Goal: Task Accomplishment & Management: Use online tool/utility

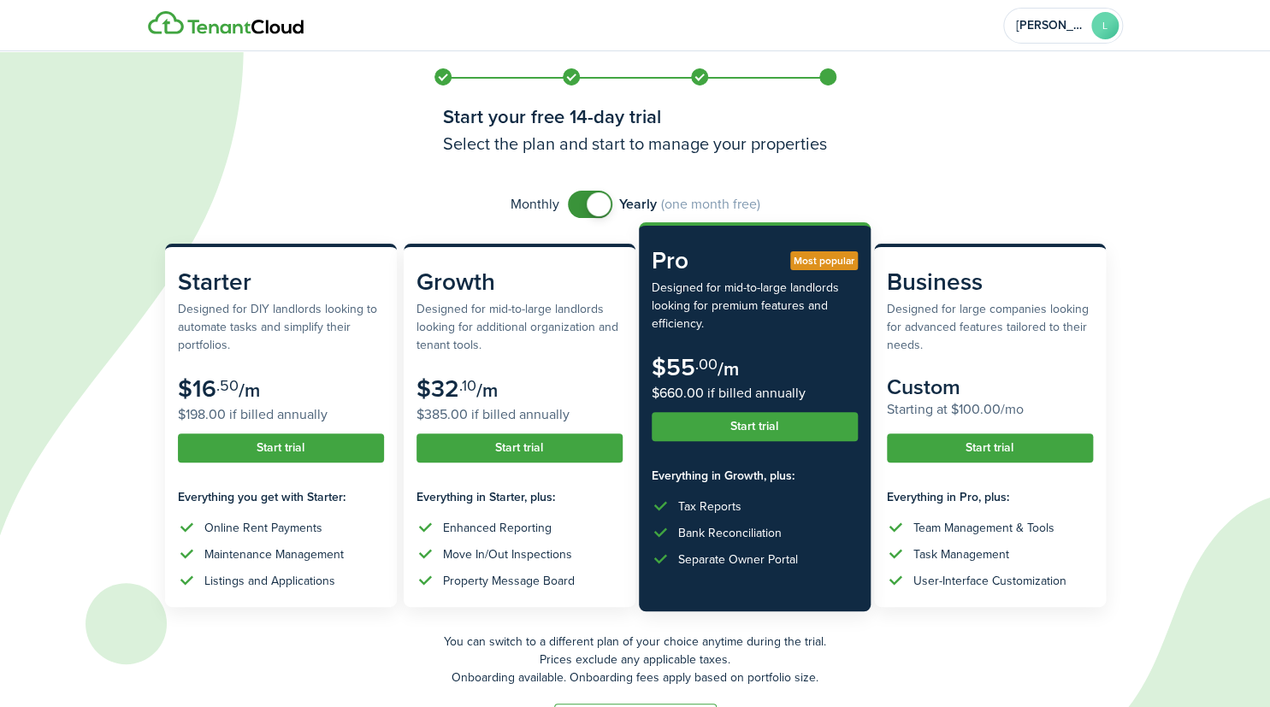
click at [768, 419] on button "Start trial" at bounding box center [755, 426] width 206 height 29
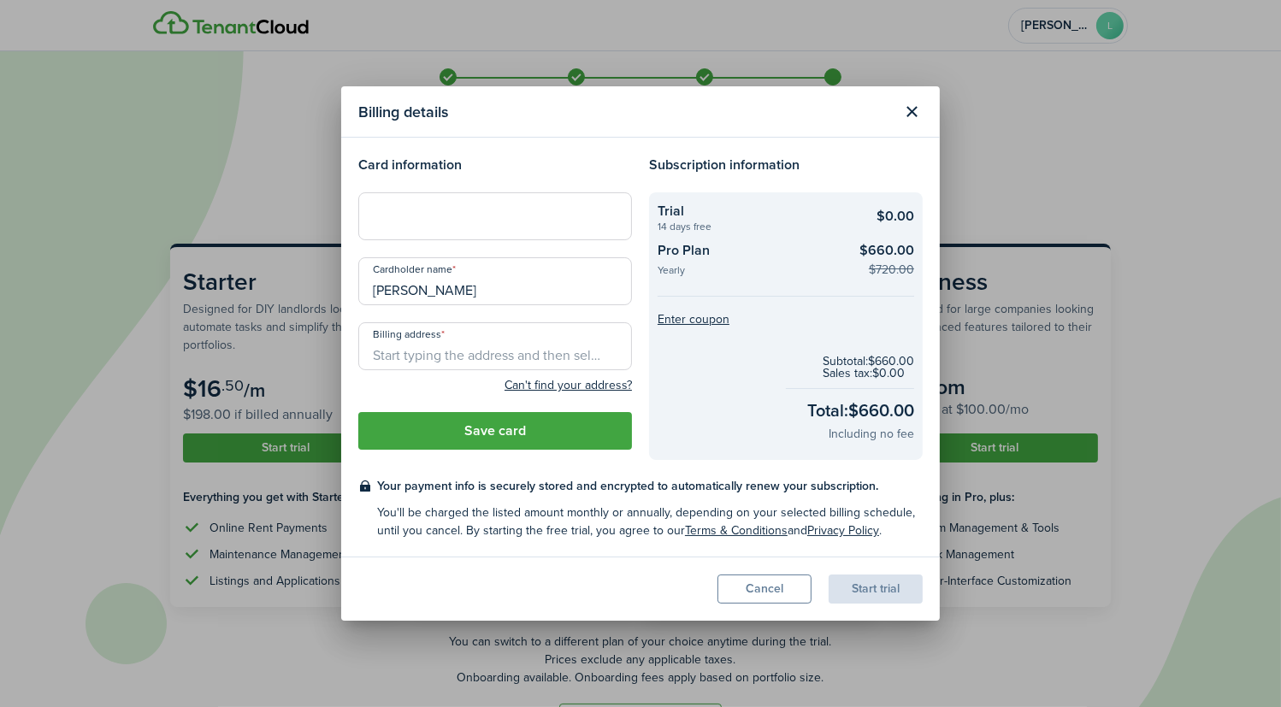
click at [460, 349] on input "Billing address" at bounding box center [495, 346] width 274 height 48
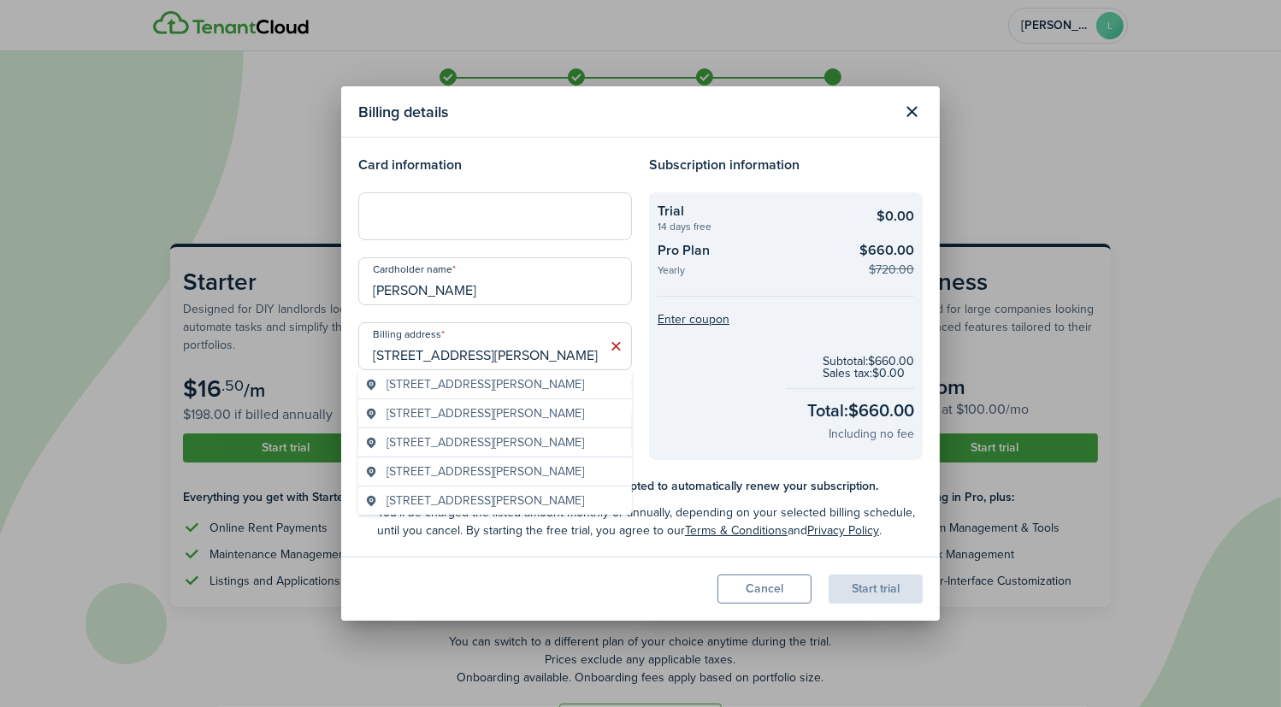
click at [529, 382] on span "[STREET_ADDRESS][PERSON_NAME]" at bounding box center [486, 385] width 198 height 18
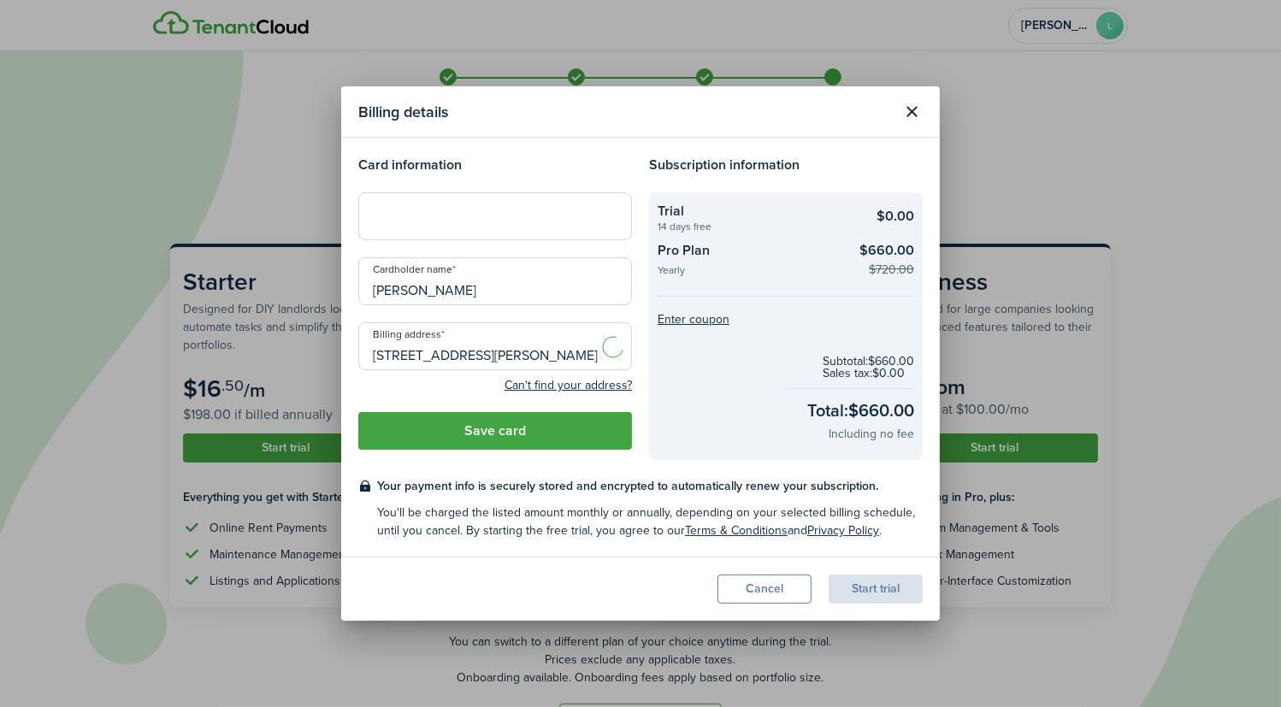
type input "[STREET_ADDRESS][PERSON_NAME]"
click at [713, 319] on button "Enter coupon" at bounding box center [694, 320] width 72 height 12
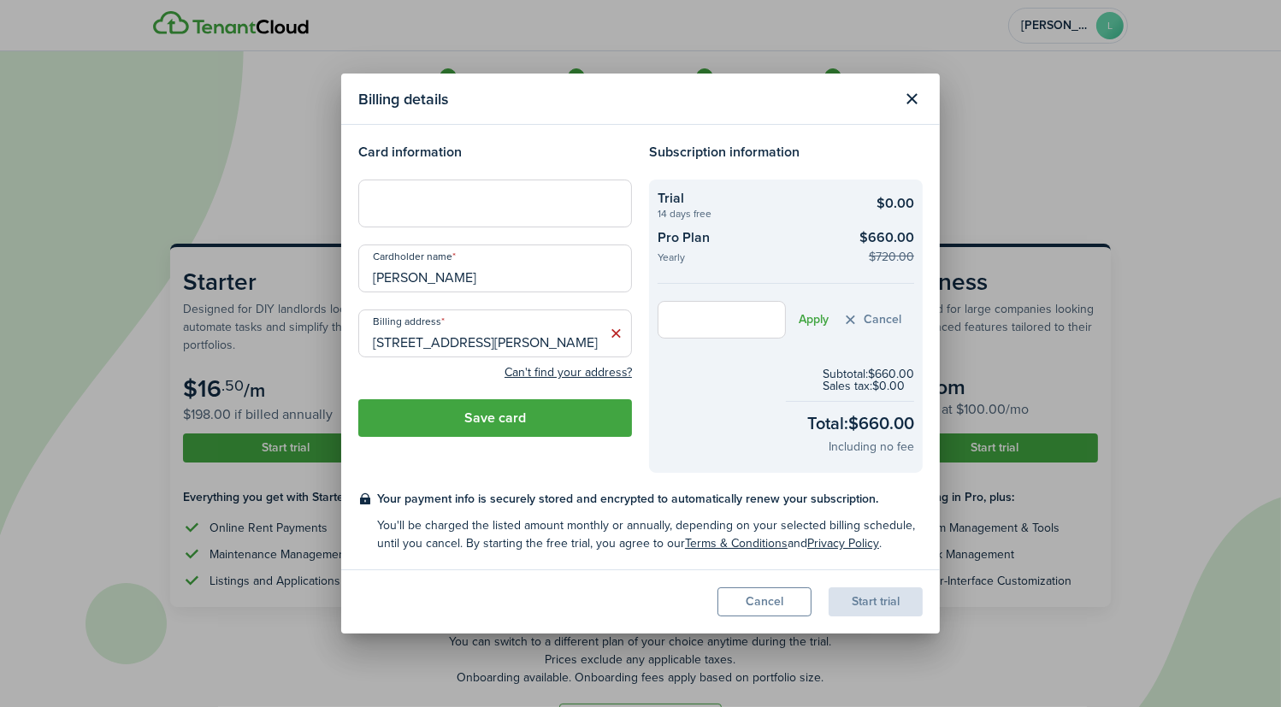
click at [510, 414] on button "Save card" at bounding box center [495, 418] width 274 height 38
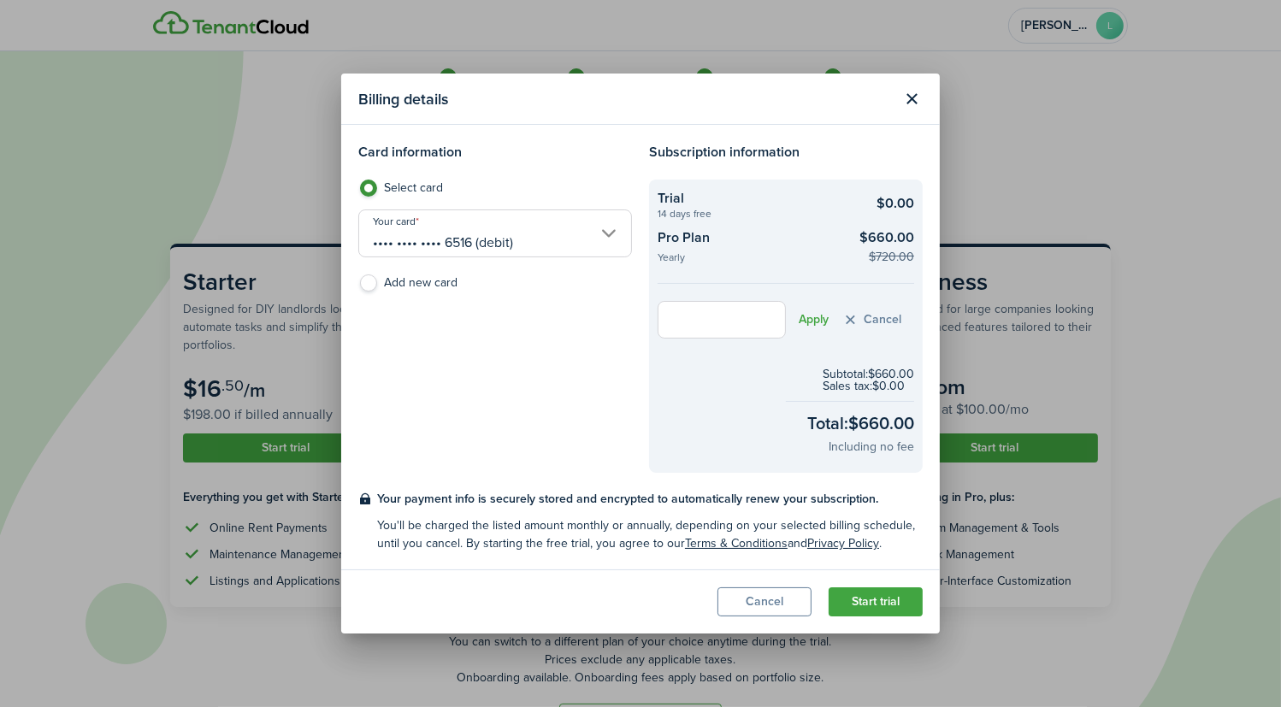
click at [888, 605] on button "Start trial" at bounding box center [876, 602] width 94 height 29
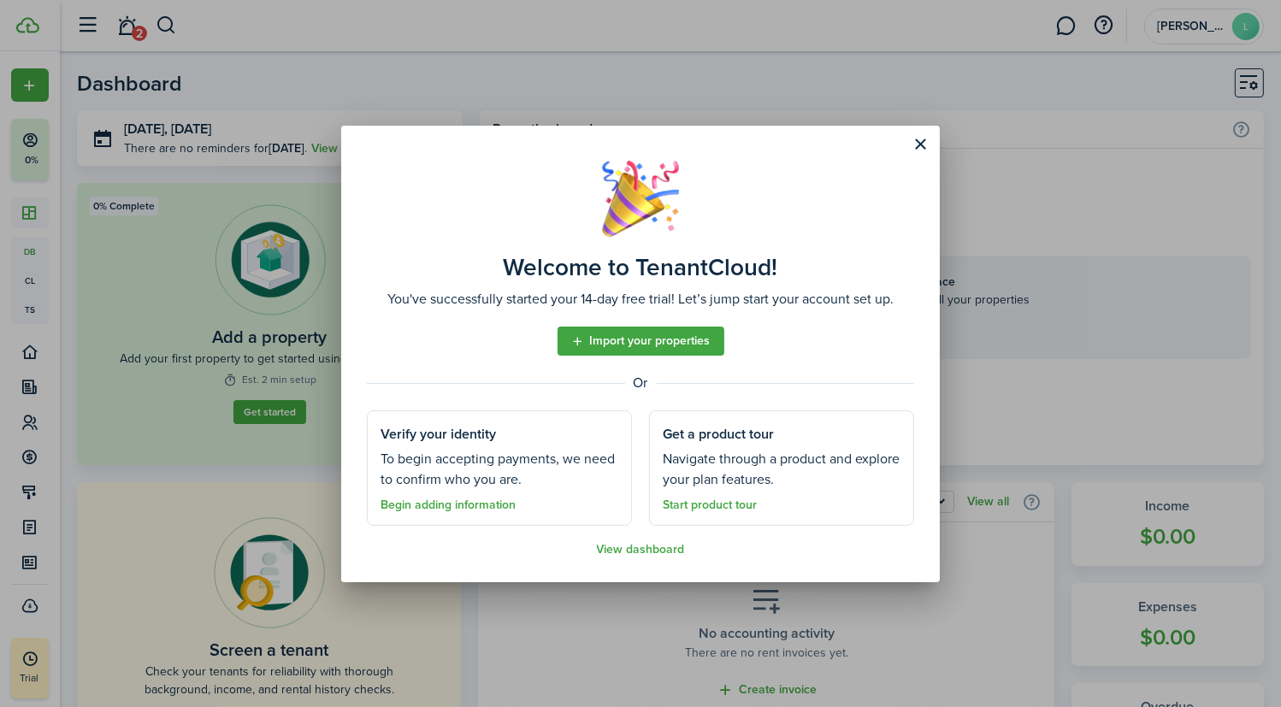
click at [633, 345] on link "Import your properties" at bounding box center [641, 341] width 167 height 29
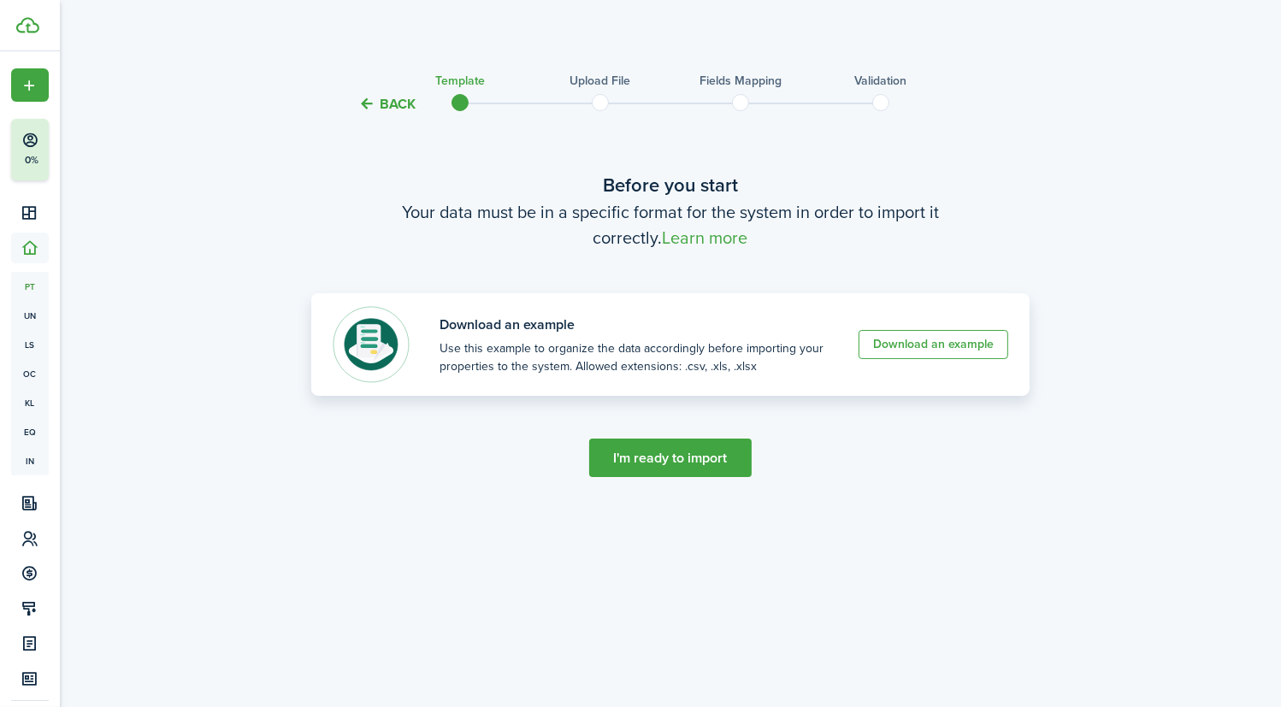
click at [900, 341] on link "Download an example" at bounding box center [934, 344] width 150 height 29
click at [879, 47] on dashboard-content "Back Template Upload file Fields mapping Validation Before you start Your data …" at bounding box center [671, 353] width 1222 height 707
click at [659, 465] on button "I'm ready to import" at bounding box center [670, 458] width 163 height 38
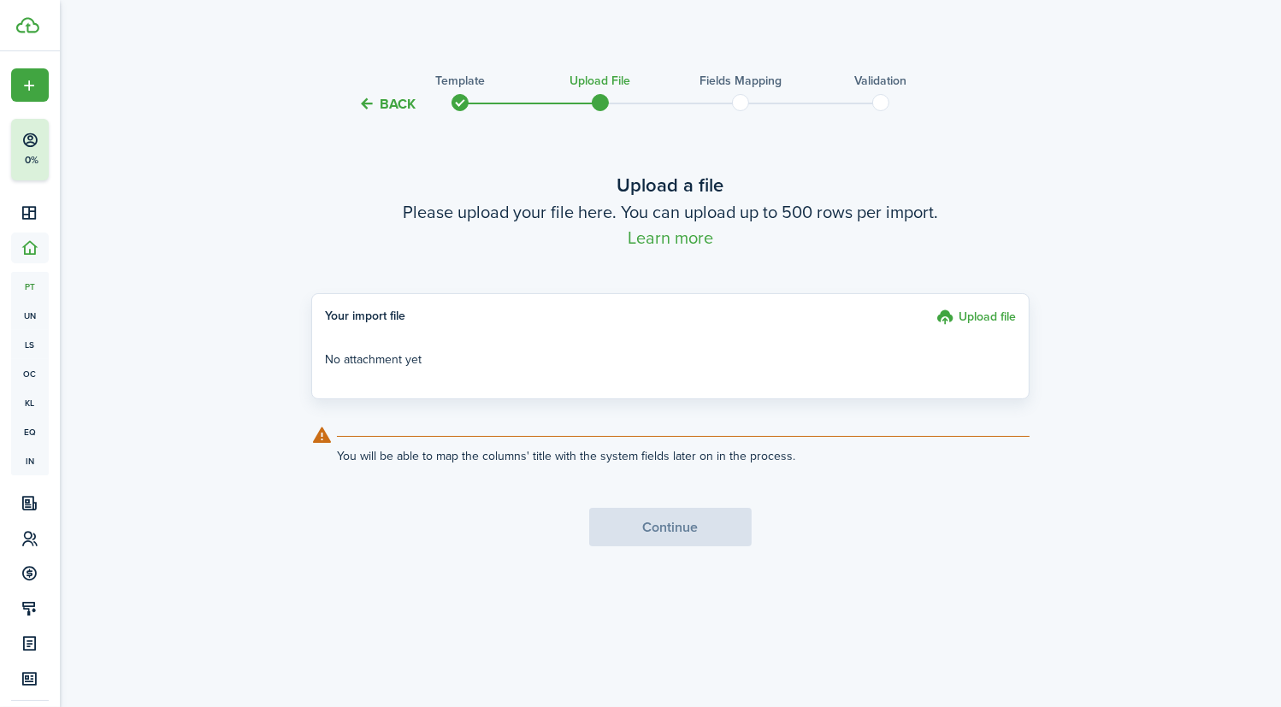
click at [985, 317] on label "Upload file" at bounding box center [977, 319] width 80 height 23
click at [931, 308] on input "Upload file" at bounding box center [931, 308] width 0 height 0
click at [1111, 66] on div "Back Template Upload file Fields mapping Validation Upload a file Please upload…" at bounding box center [671, 360] width 992 height 601
click at [973, 316] on label "Upload file" at bounding box center [977, 319] width 80 height 23
click at [931, 308] on input "Upload file" at bounding box center [931, 308] width 0 height 0
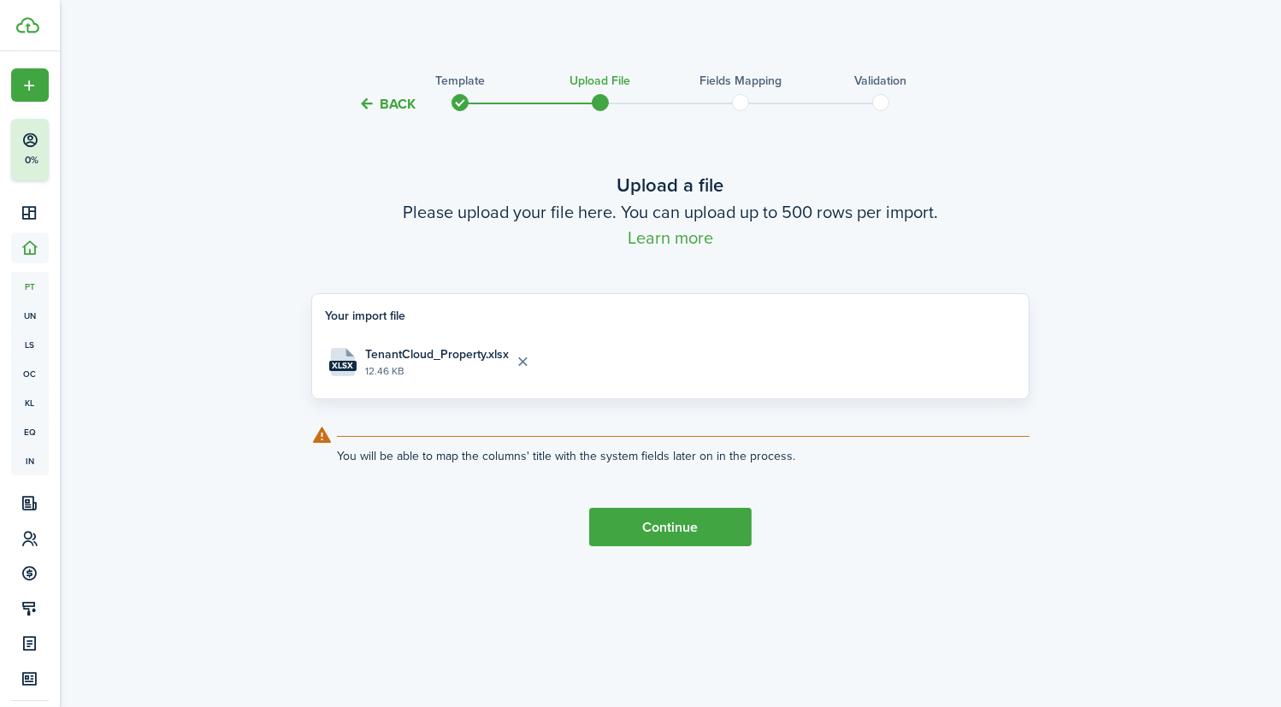
click at [668, 522] on button "Continue" at bounding box center [670, 527] width 163 height 38
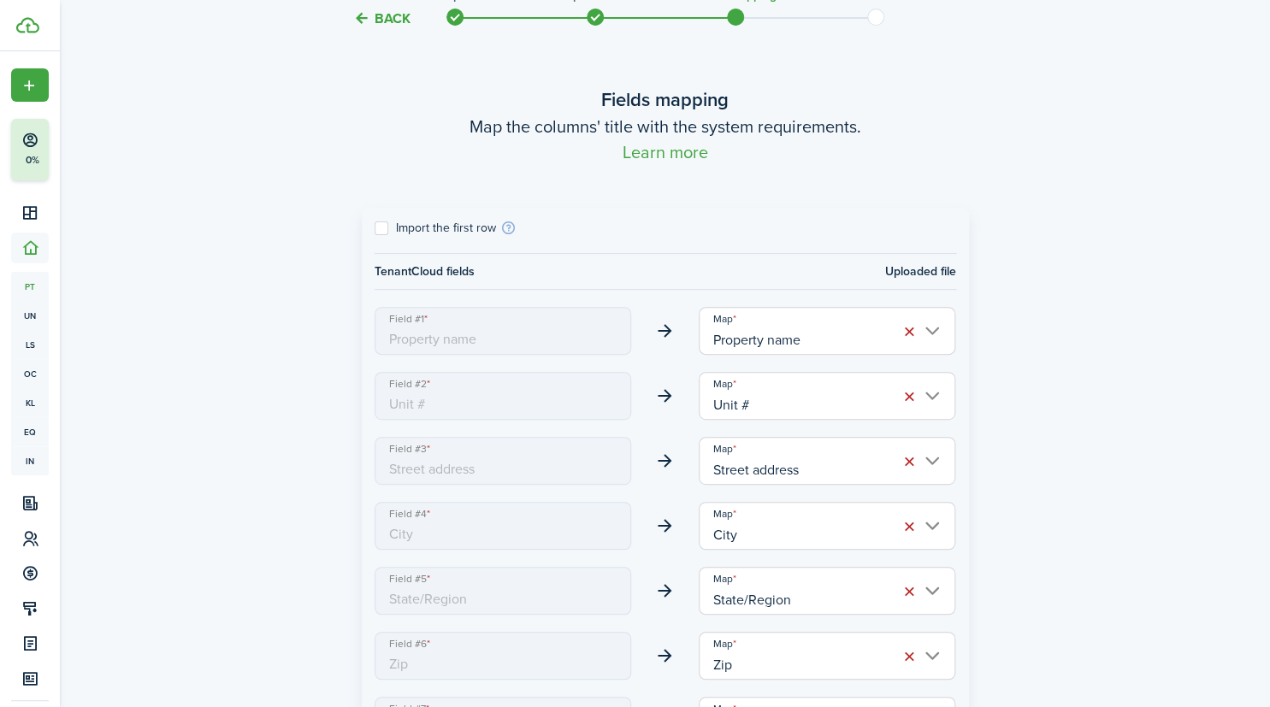
scroll to position [86, 0]
click at [938, 334] on input "Property name" at bounding box center [827, 331] width 257 height 48
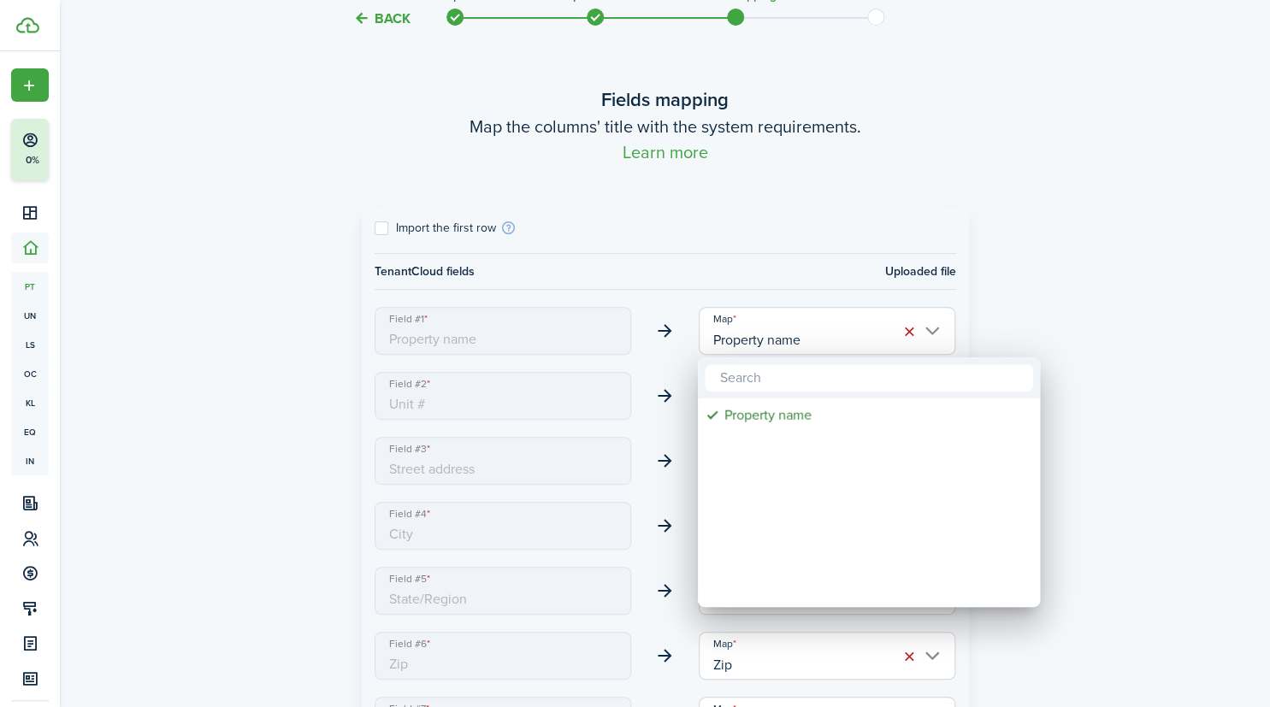
click at [1033, 281] on div at bounding box center [635, 353] width 1544 height 981
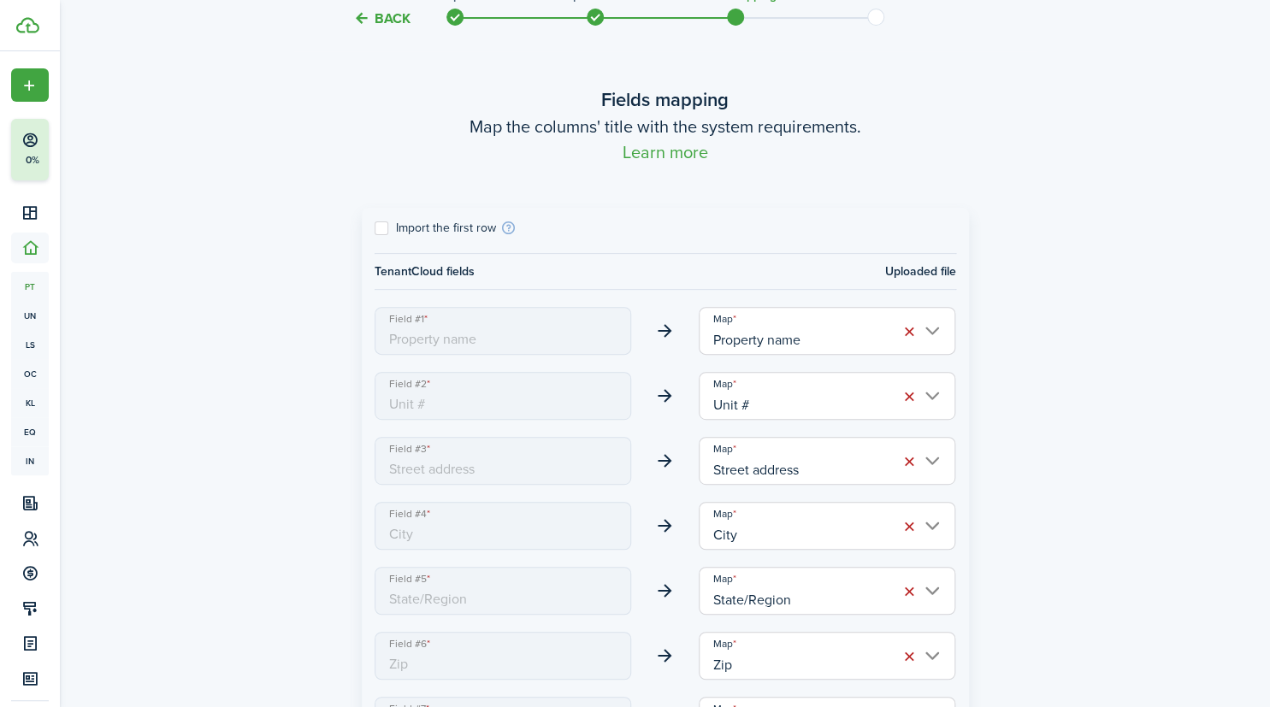
drag, startPoint x: 763, startPoint y: 330, endPoint x: 539, endPoint y: 321, distance: 224.3
click at [539, 321] on import-mapping-select "Field #1 Property name Map Property name" at bounding box center [665, 331] width 599 height 48
click at [384, 234] on div "Import the first row" at bounding box center [666, 228] width 582 height 15
click at [378, 228] on label "Import the first row" at bounding box center [435, 229] width 121 height 14
click at [375, 228] on input "Import the first row" at bounding box center [374, 228] width 1 height 1
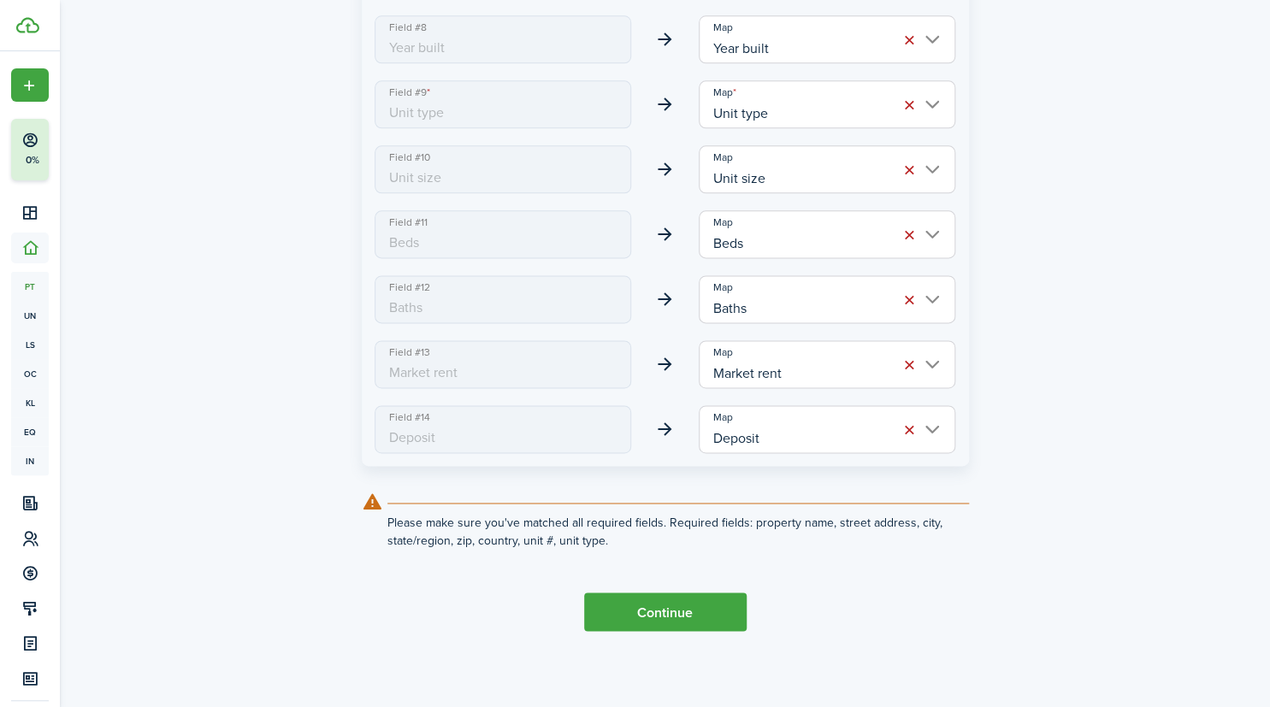
scroll to position [837, 0]
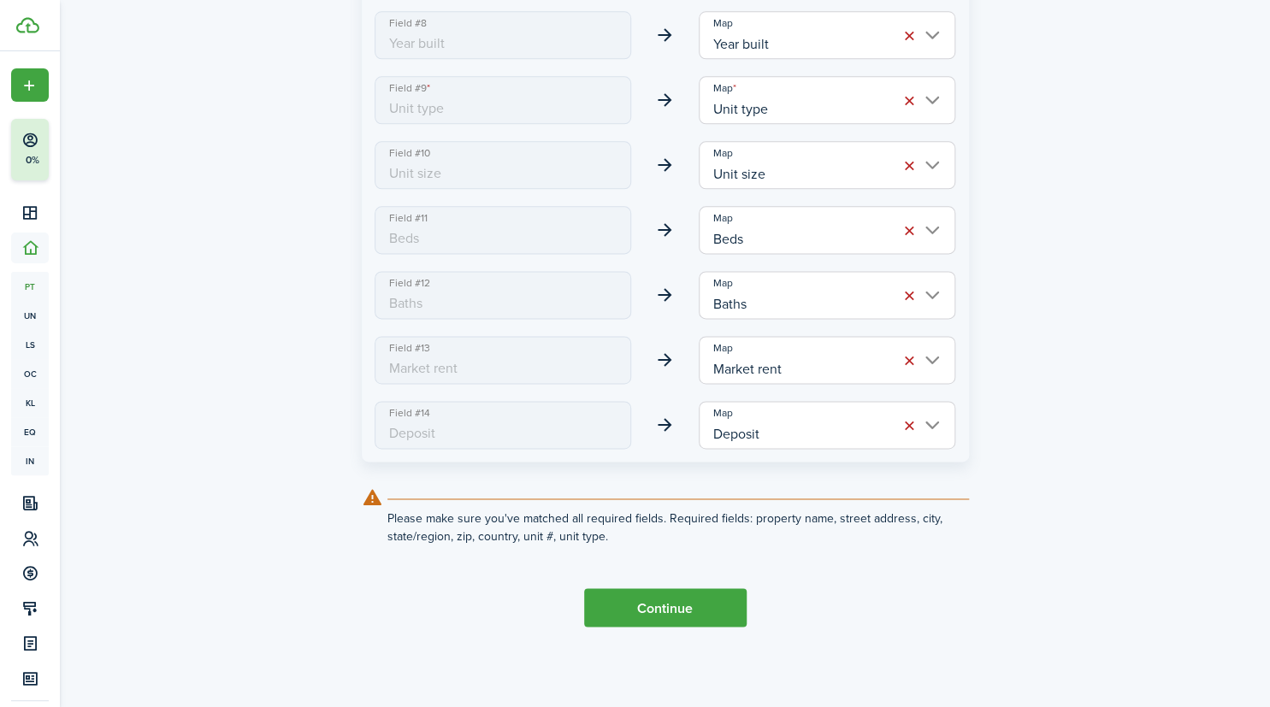
click at [683, 602] on button "Continue" at bounding box center [665, 608] width 163 height 38
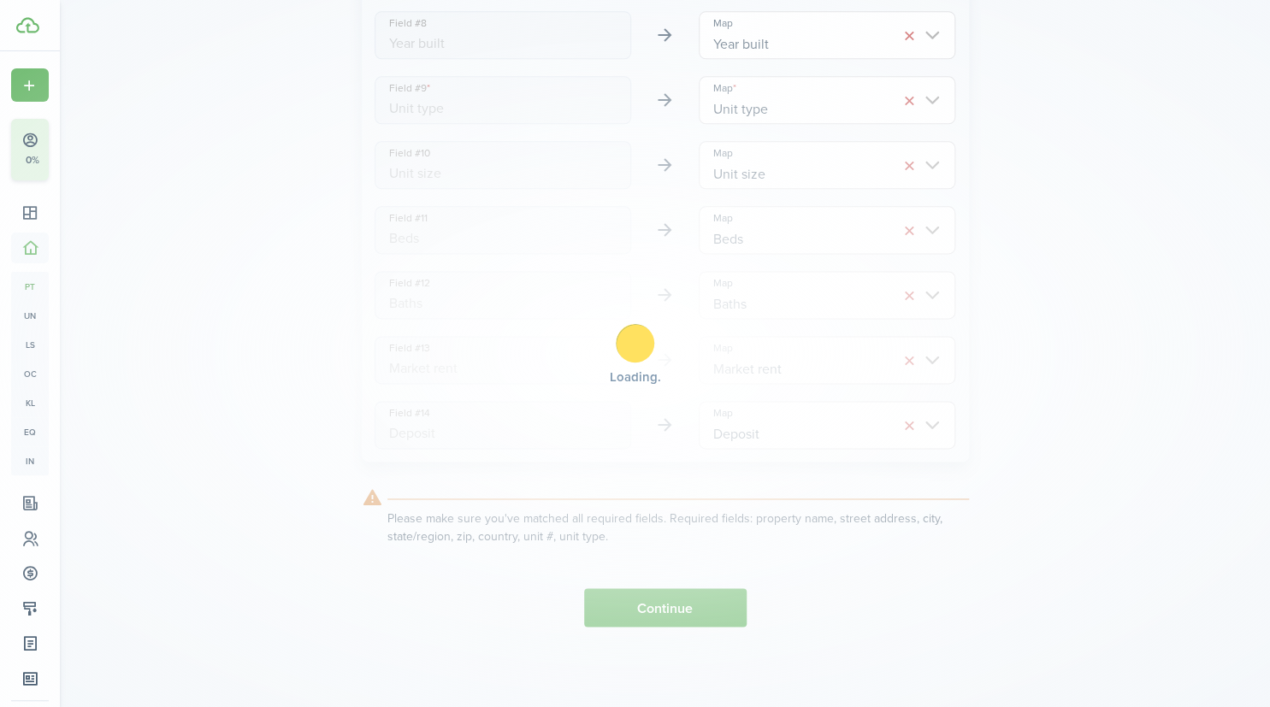
checkbox input "true"
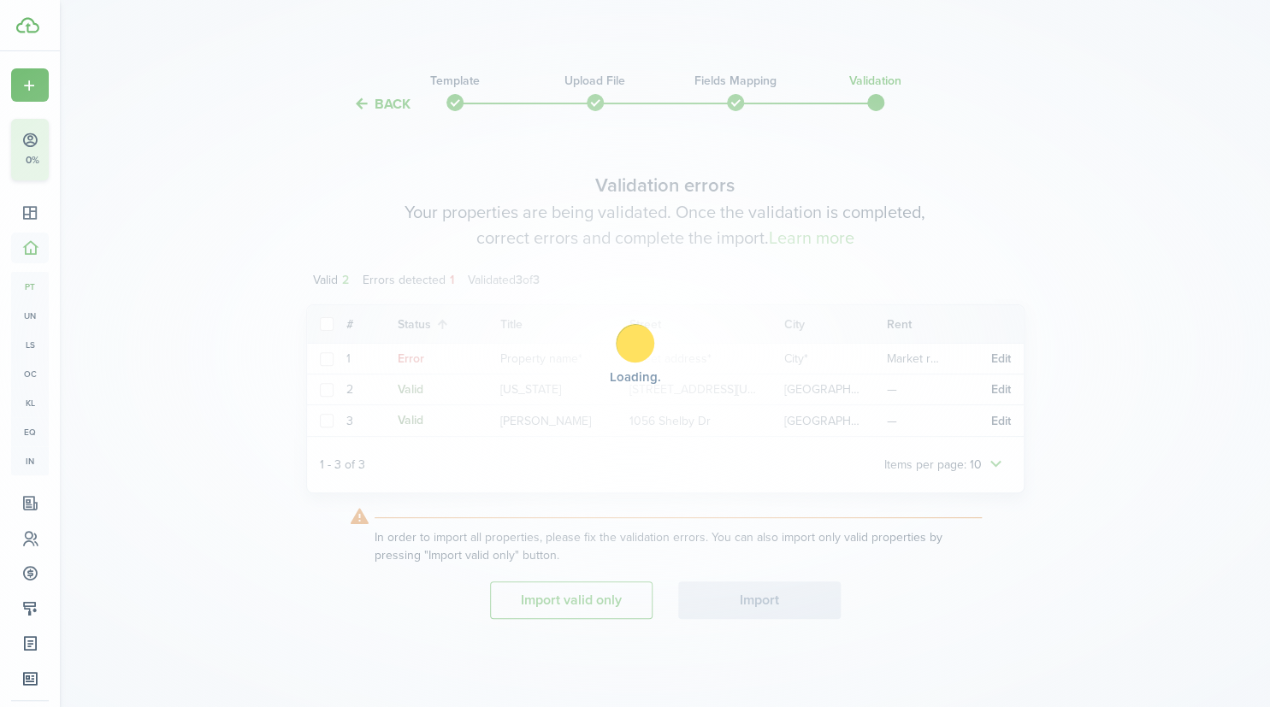
scroll to position [0, 0]
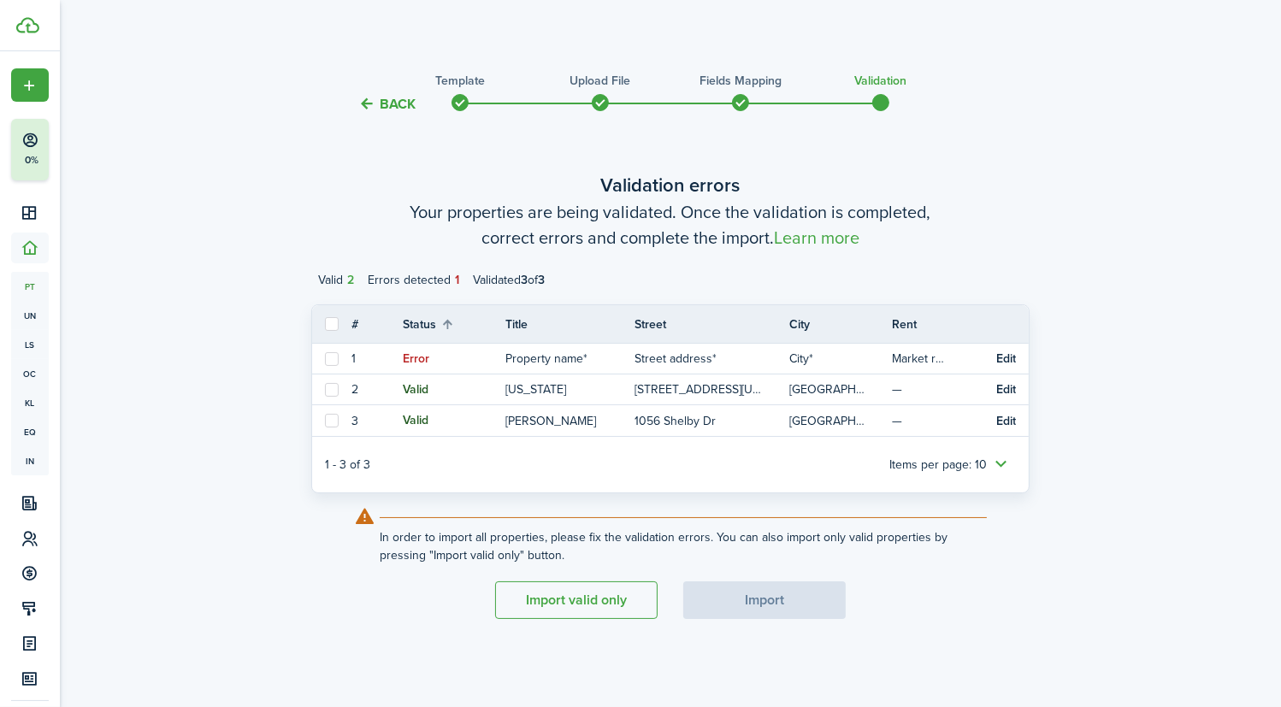
click at [547, 598] on button "Import valid only" at bounding box center [576, 601] width 163 height 38
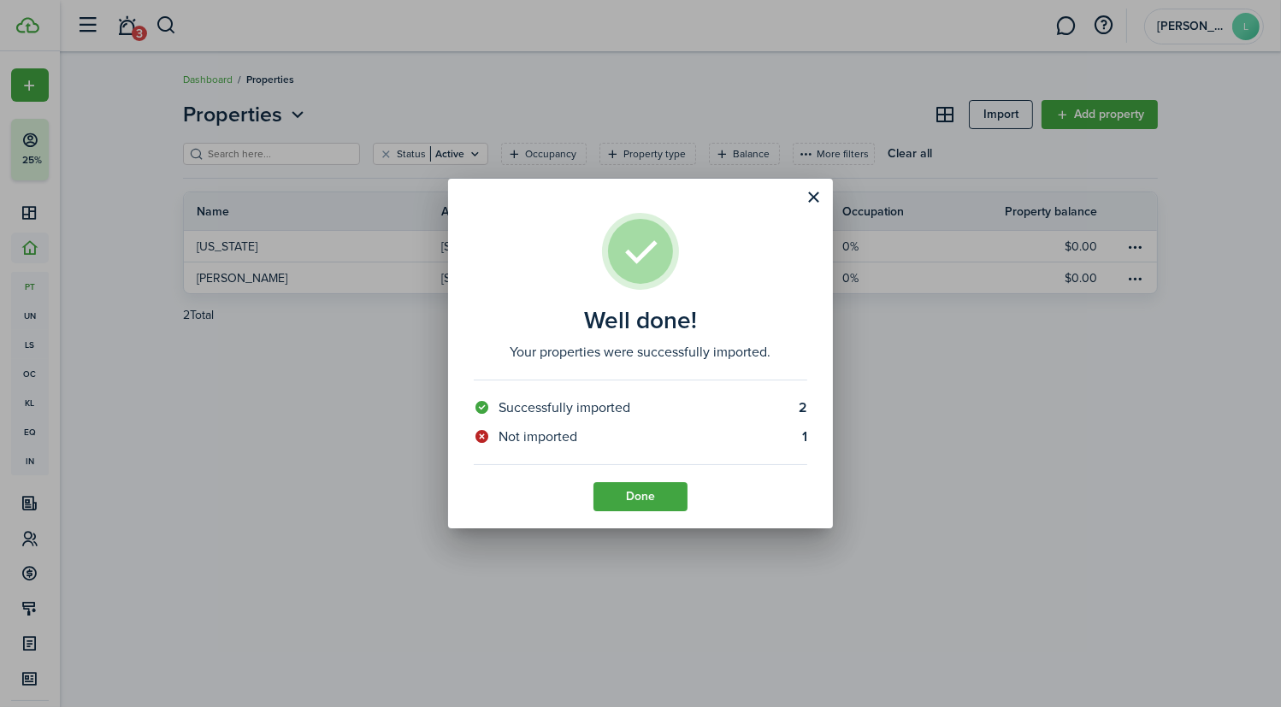
click at [635, 497] on button "Done" at bounding box center [641, 496] width 94 height 29
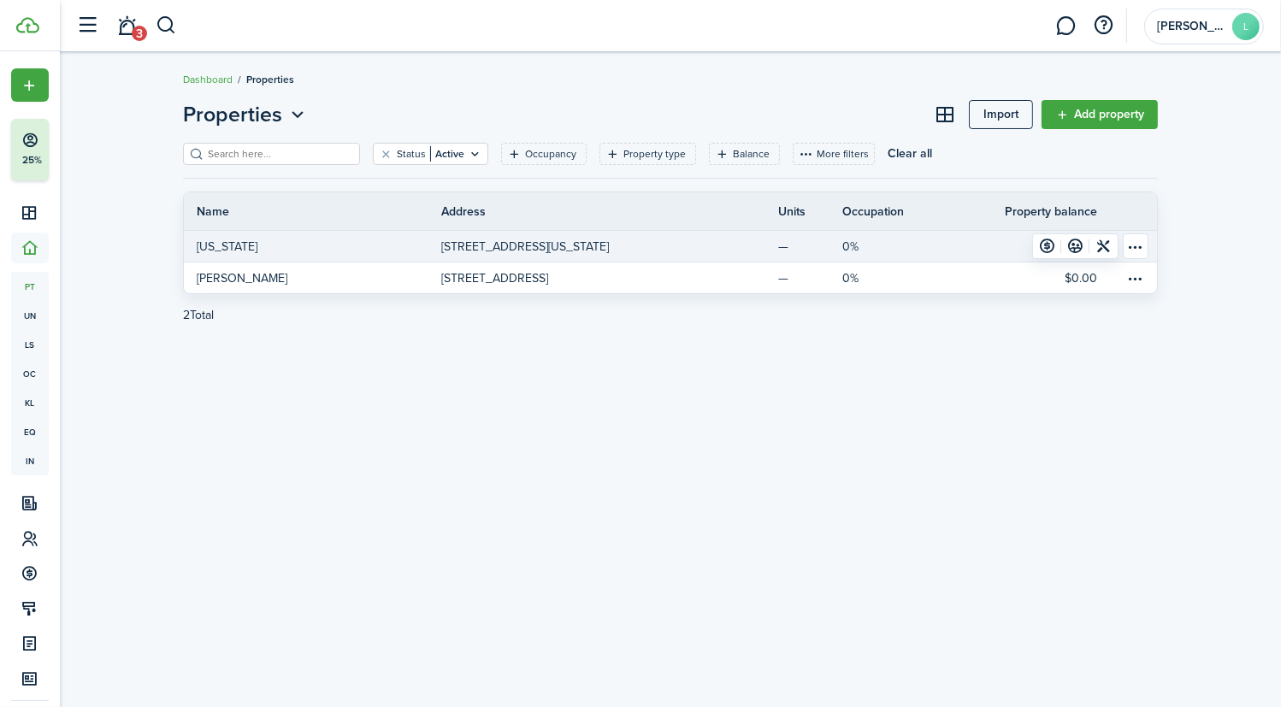
click at [1130, 240] on table-menu-btn-icon "Open menu" at bounding box center [1136, 247] width 26 height 26
click at [891, 255] on link "0%" at bounding box center [886, 246] width 87 height 31
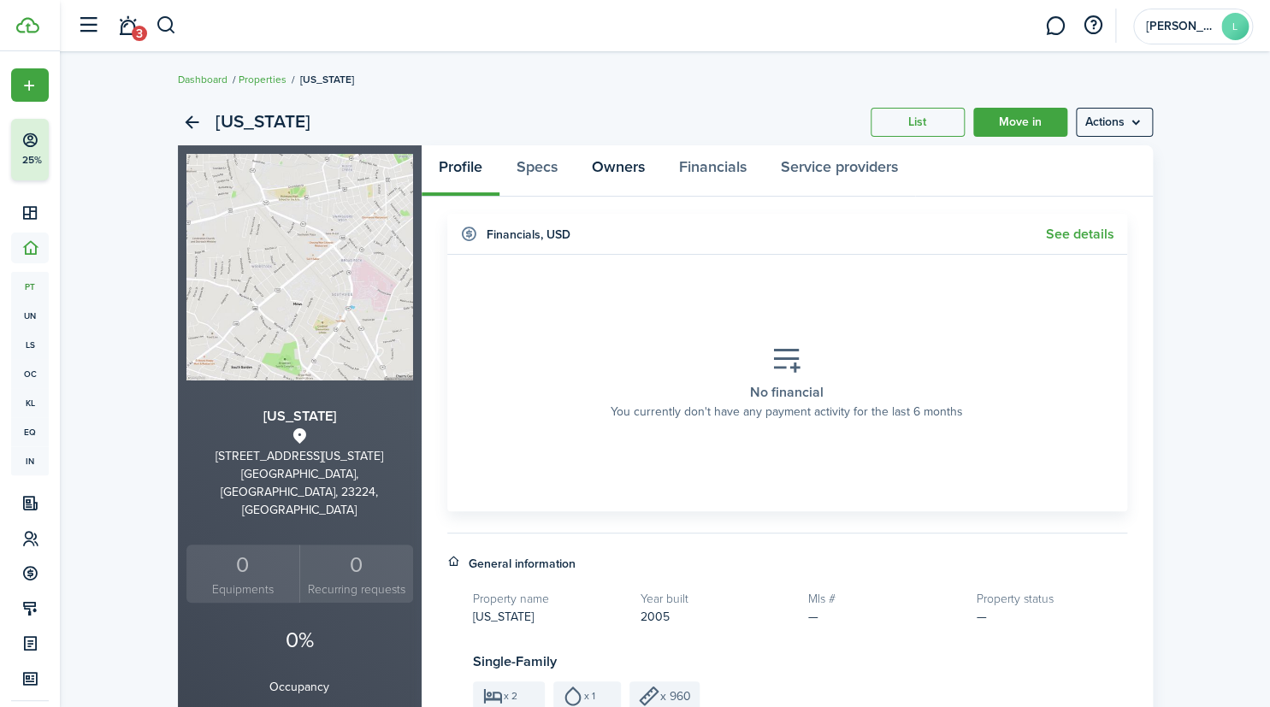
click at [619, 164] on link "Owners" at bounding box center [618, 170] width 87 height 51
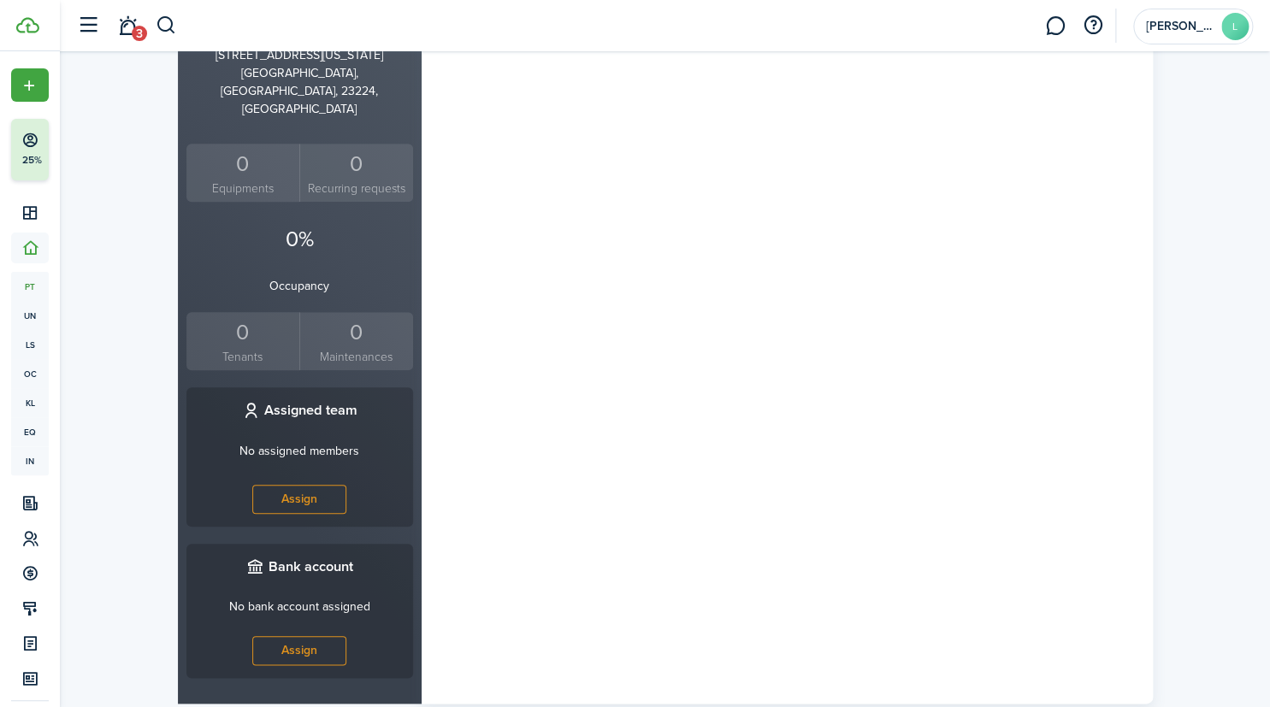
scroll to position [408, 0]
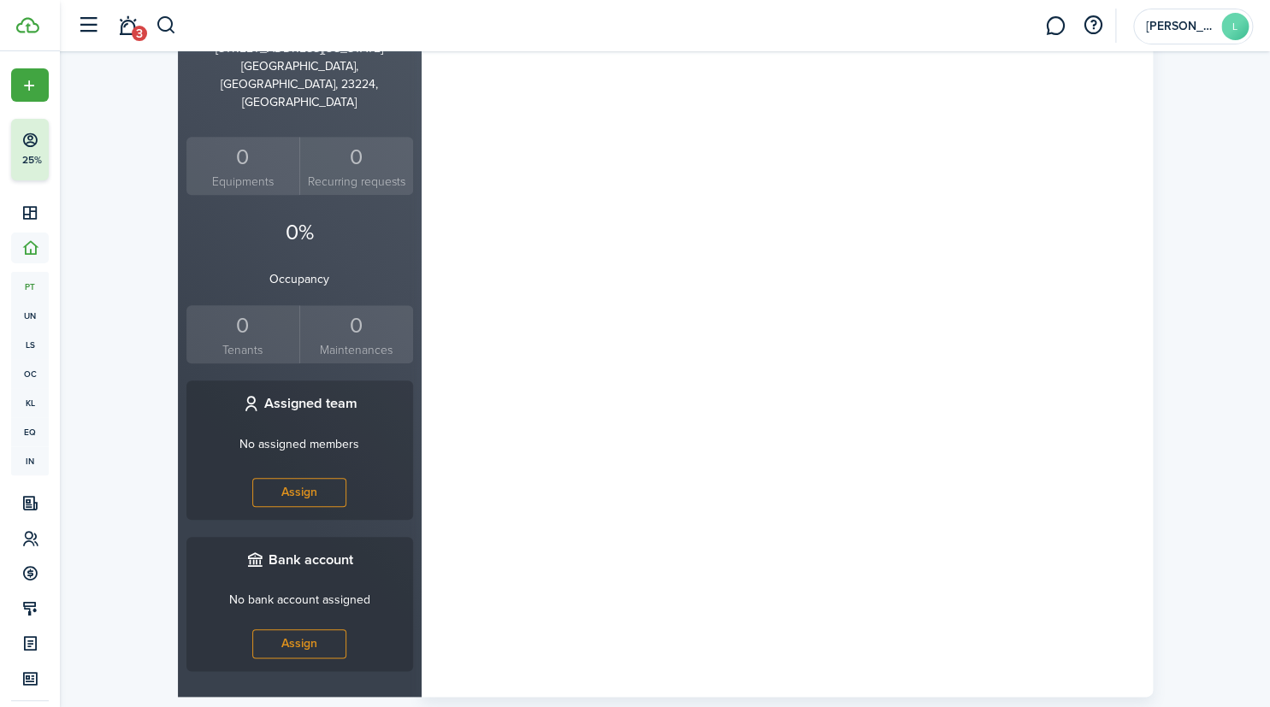
click at [238, 310] on div "0" at bounding box center [243, 326] width 105 height 33
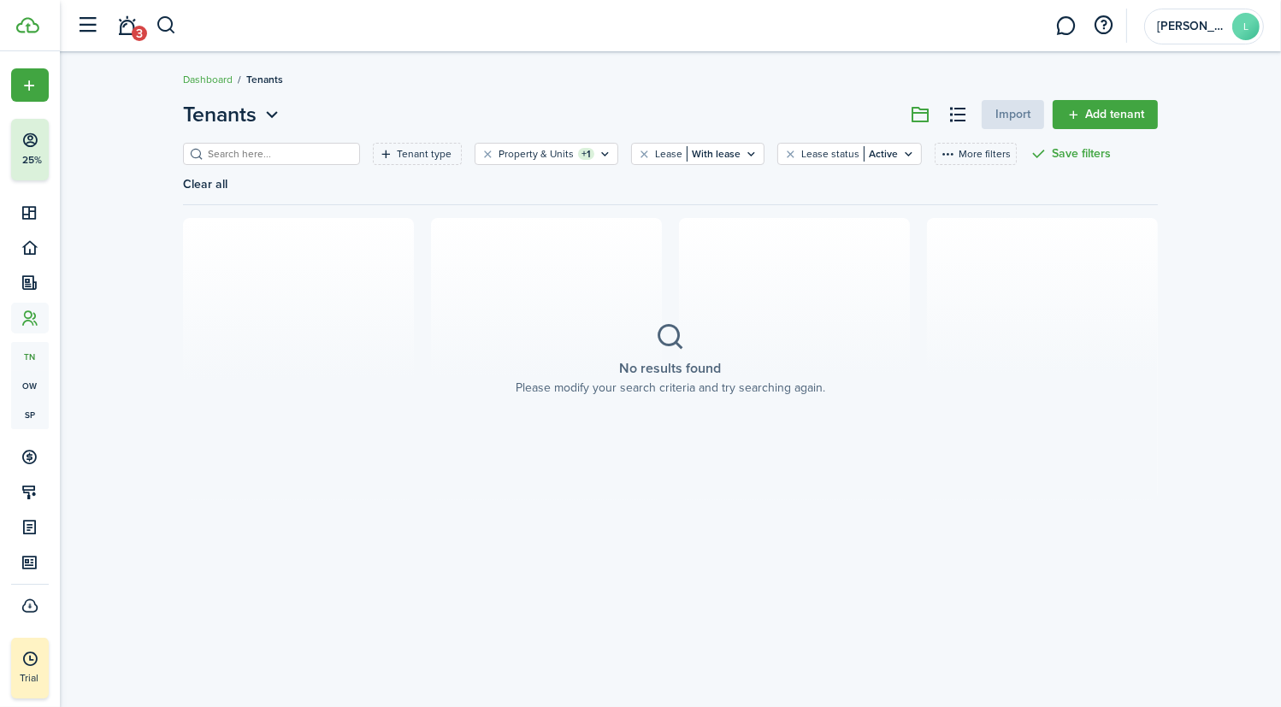
click at [1127, 120] on link "Add tenant" at bounding box center [1105, 114] width 105 height 29
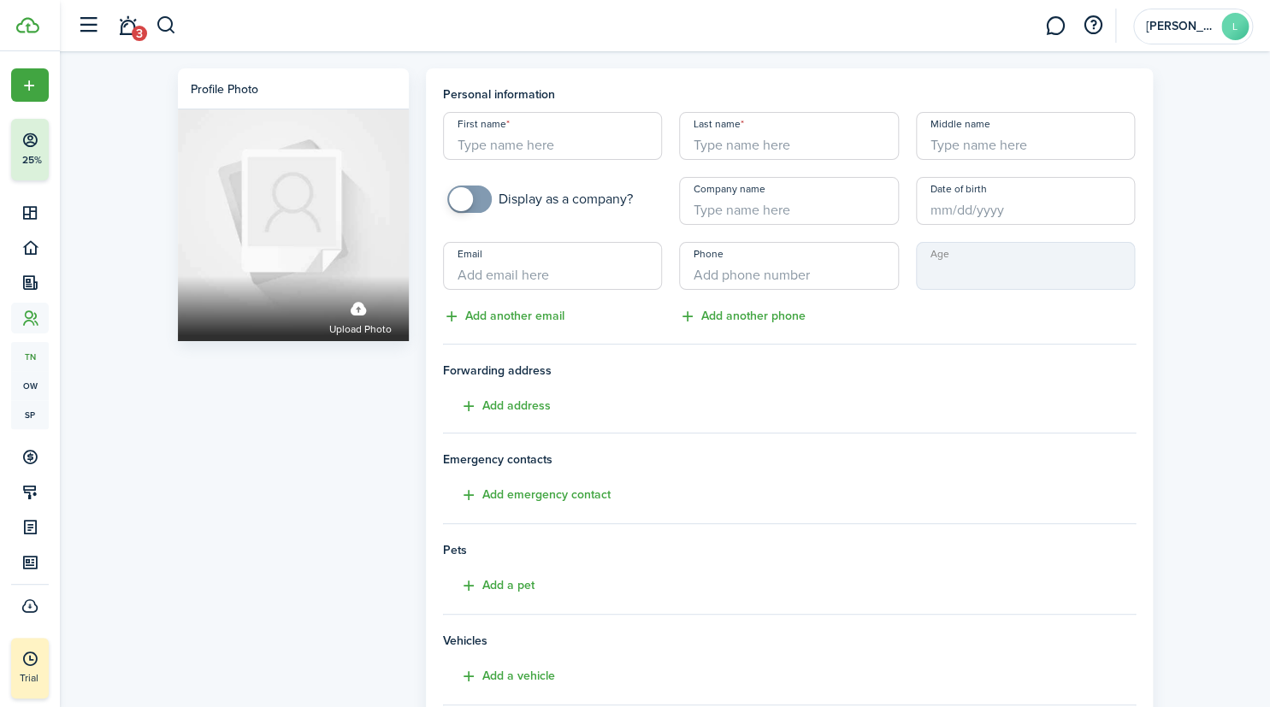
click at [579, 145] on input "First name" at bounding box center [553, 136] width 220 height 48
click at [540, 141] on input "[DEMOGRAPHIC_DATA]" at bounding box center [553, 136] width 220 height 48
type input "[PERSON_NAME]"
type input "Colden"
type input "[EMAIL_ADDRESS][DOMAIN_NAME]"
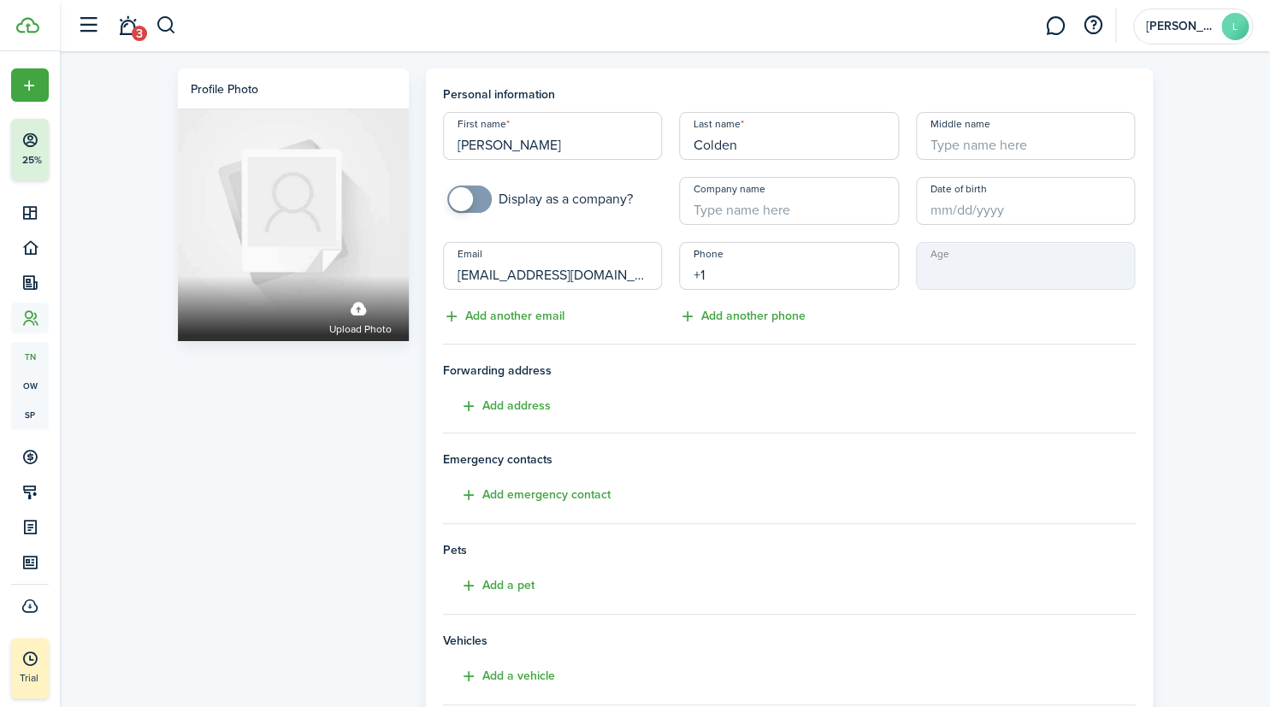
click at [807, 262] on input "+1" at bounding box center [789, 266] width 220 height 48
click at [930, 210] on input "Date of birth" at bounding box center [1026, 201] width 220 height 48
type input "[PHONE_NUMBER]"
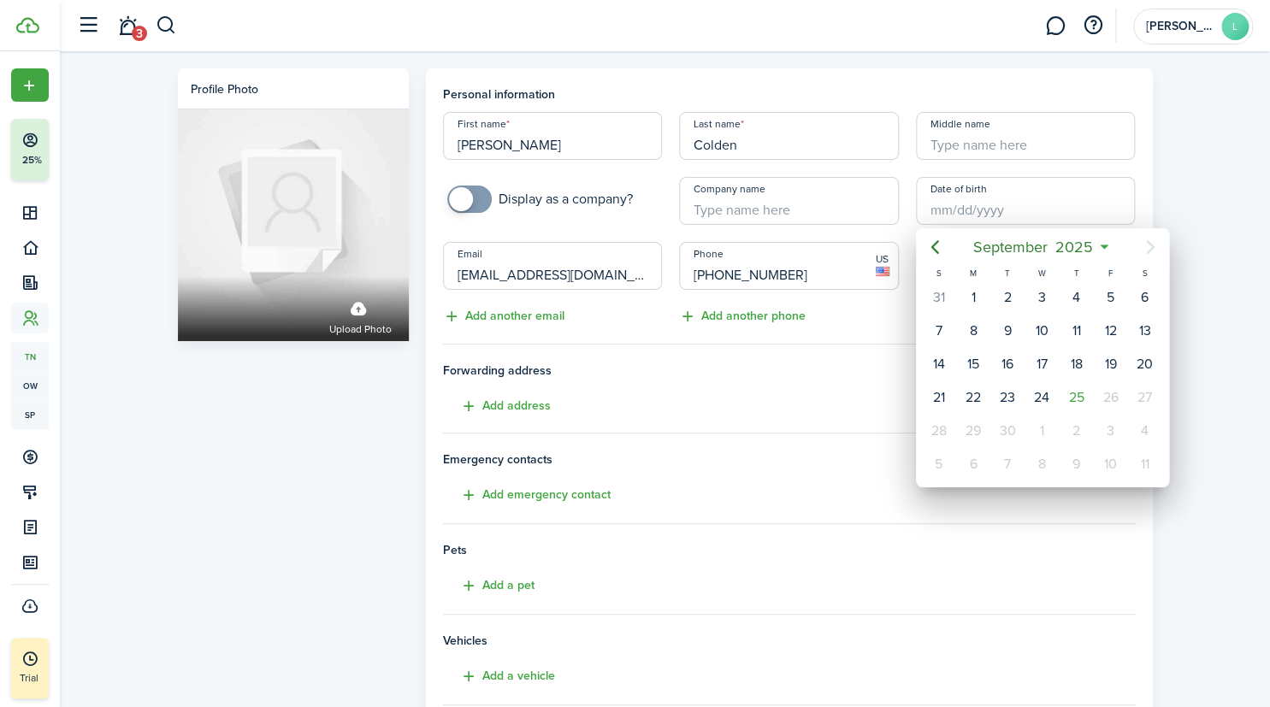
click at [650, 384] on div at bounding box center [635, 353] width 1544 height 981
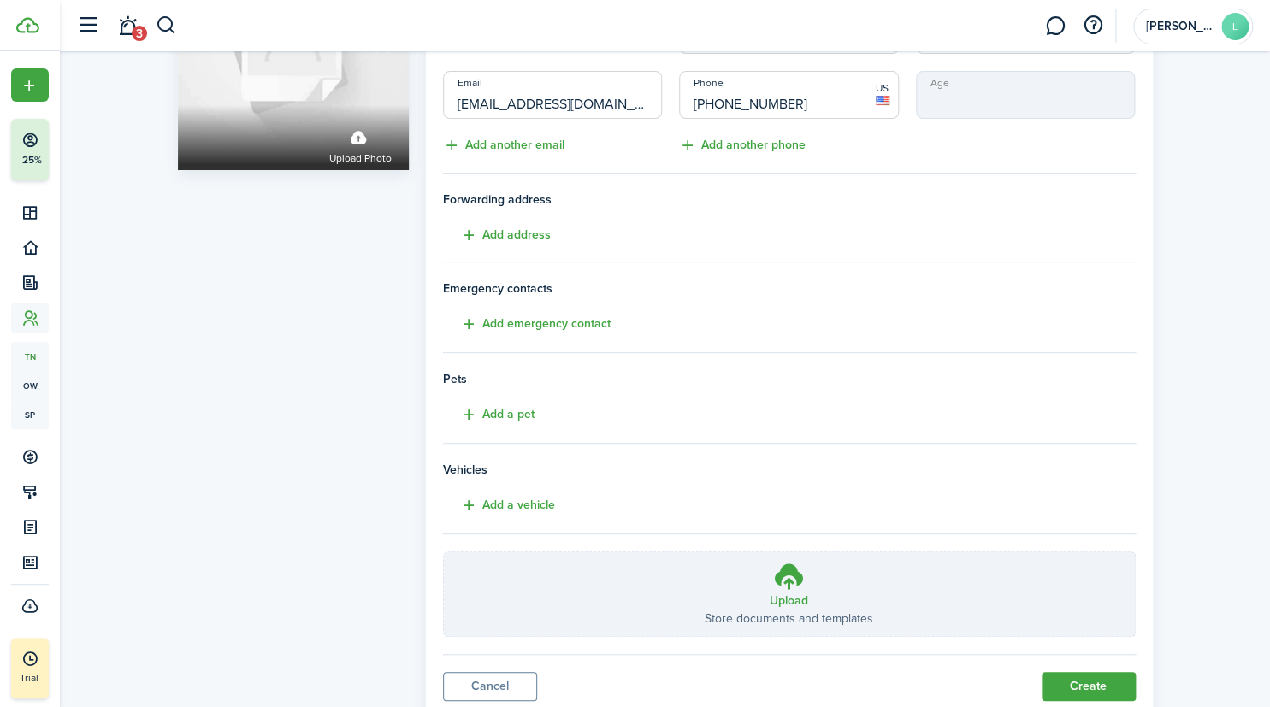
scroll to position [228, 0]
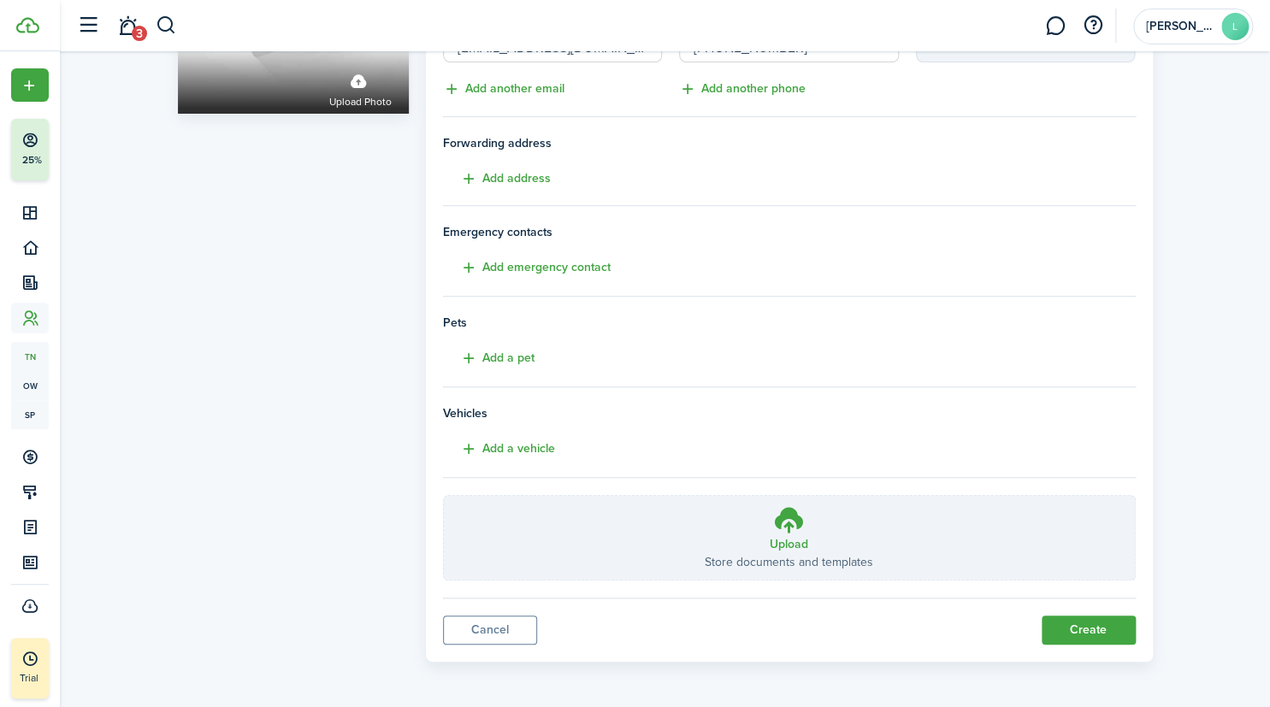
click at [1100, 626] on button "Create" at bounding box center [1089, 630] width 94 height 29
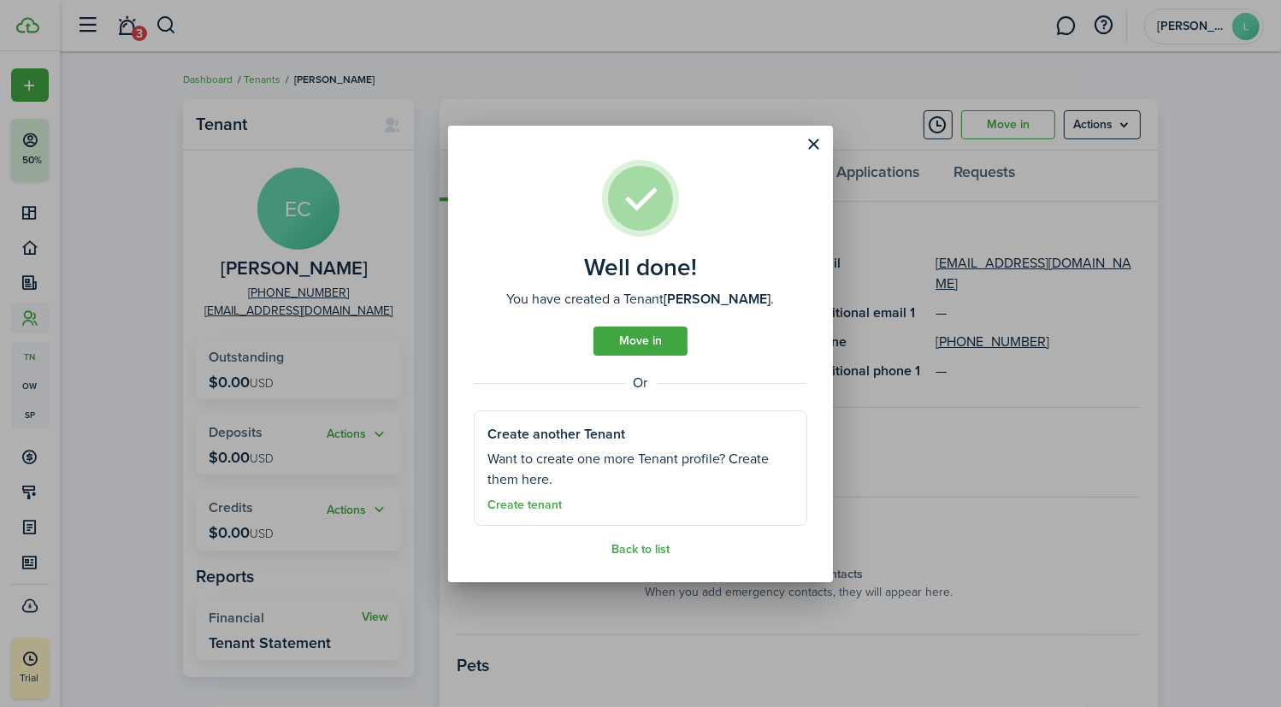
click at [812, 147] on button "Close modal" at bounding box center [814, 144] width 29 height 29
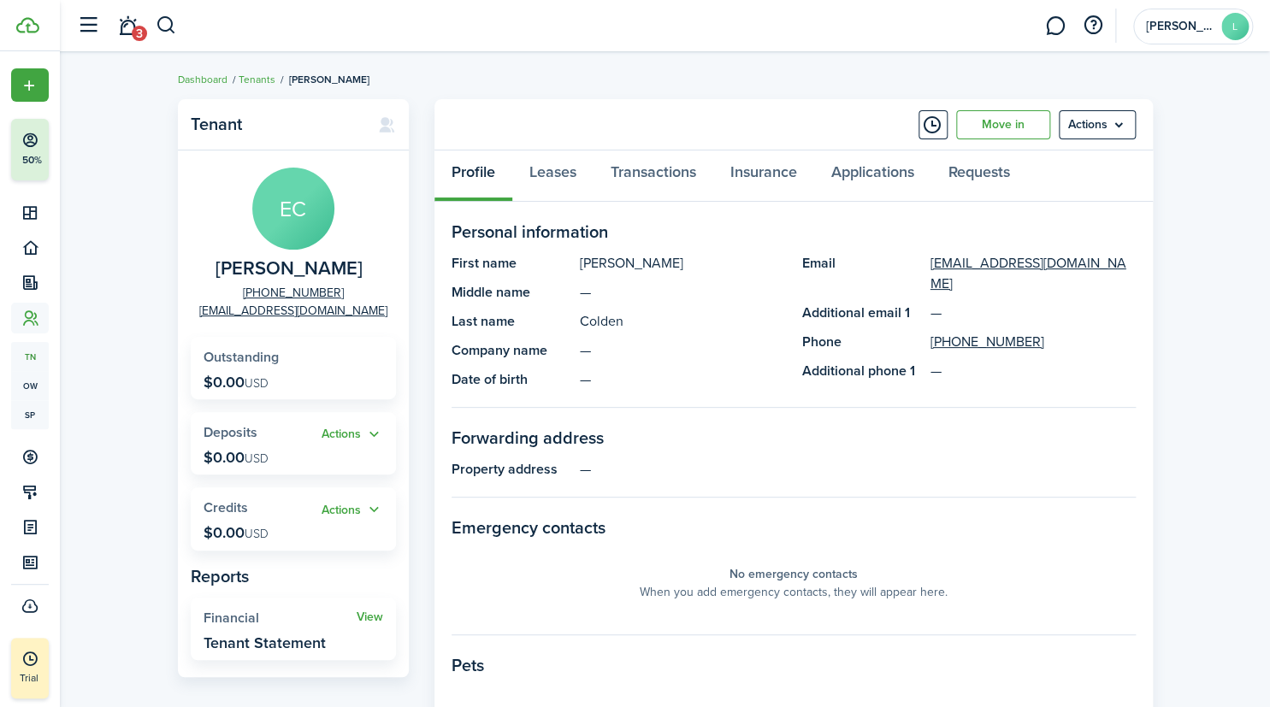
click at [1096, 121] on menu-btn "Actions" at bounding box center [1097, 124] width 77 height 29
click at [1175, 131] on div "Tenant EC [PERSON_NAME] [PHONE_NUMBER] [EMAIL_ADDRESS][DOMAIN_NAME] Outstanding…" at bounding box center [665, 591] width 1210 height 1001
click at [575, 171] on link "Leases" at bounding box center [552, 176] width 81 height 51
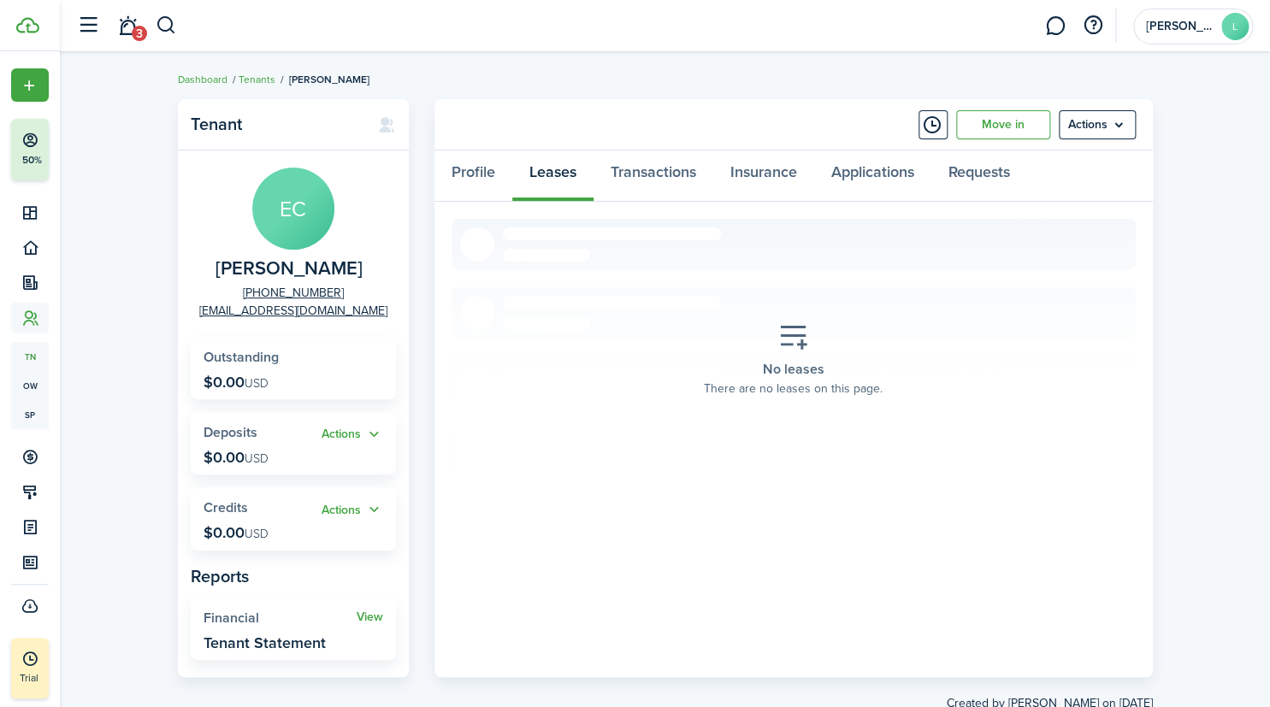
click at [205, 74] on link "Dashboard" at bounding box center [203, 79] width 50 height 15
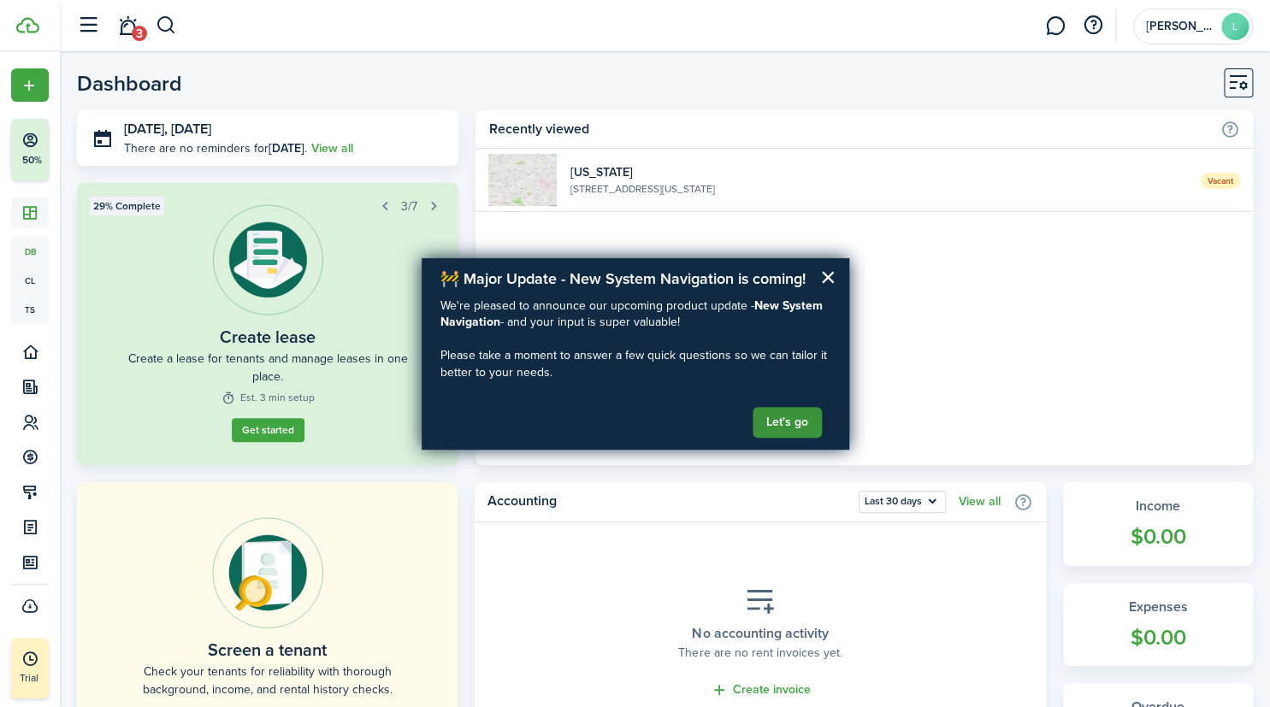
click at [788, 412] on button "Let's go" at bounding box center [787, 422] width 69 height 31
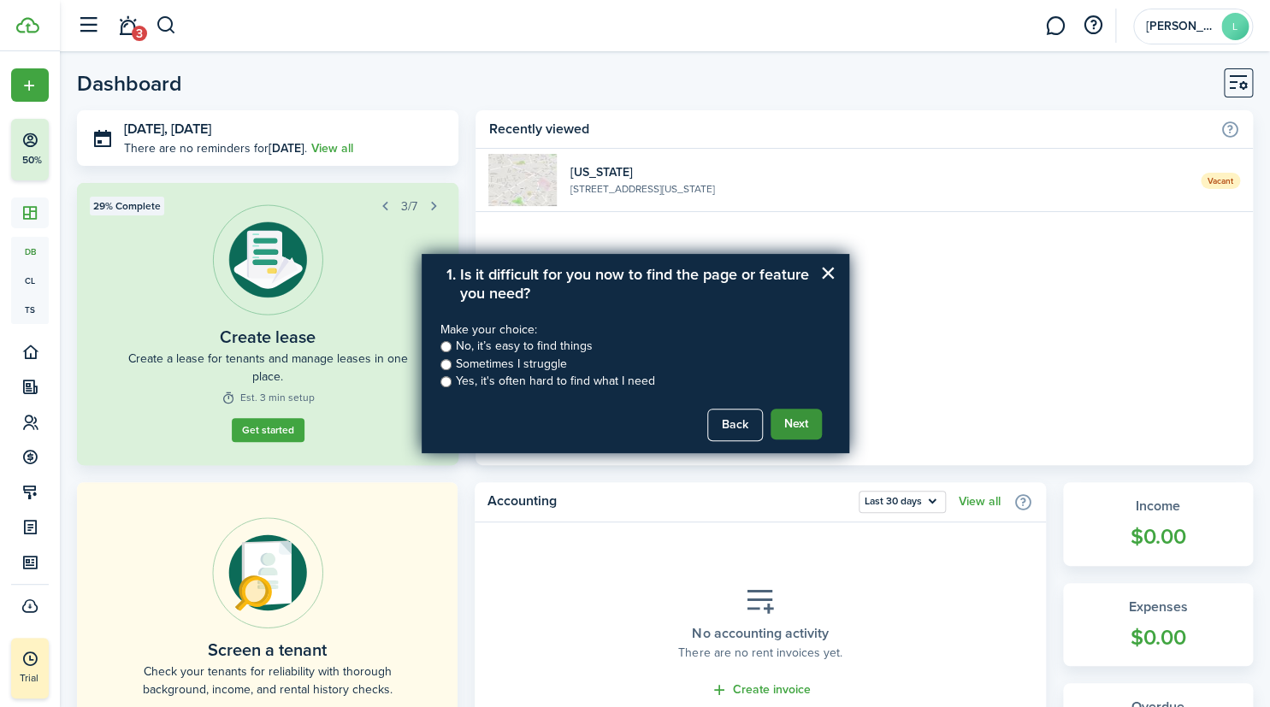
click at [799, 427] on button "Next" at bounding box center [796, 424] width 51 height 31
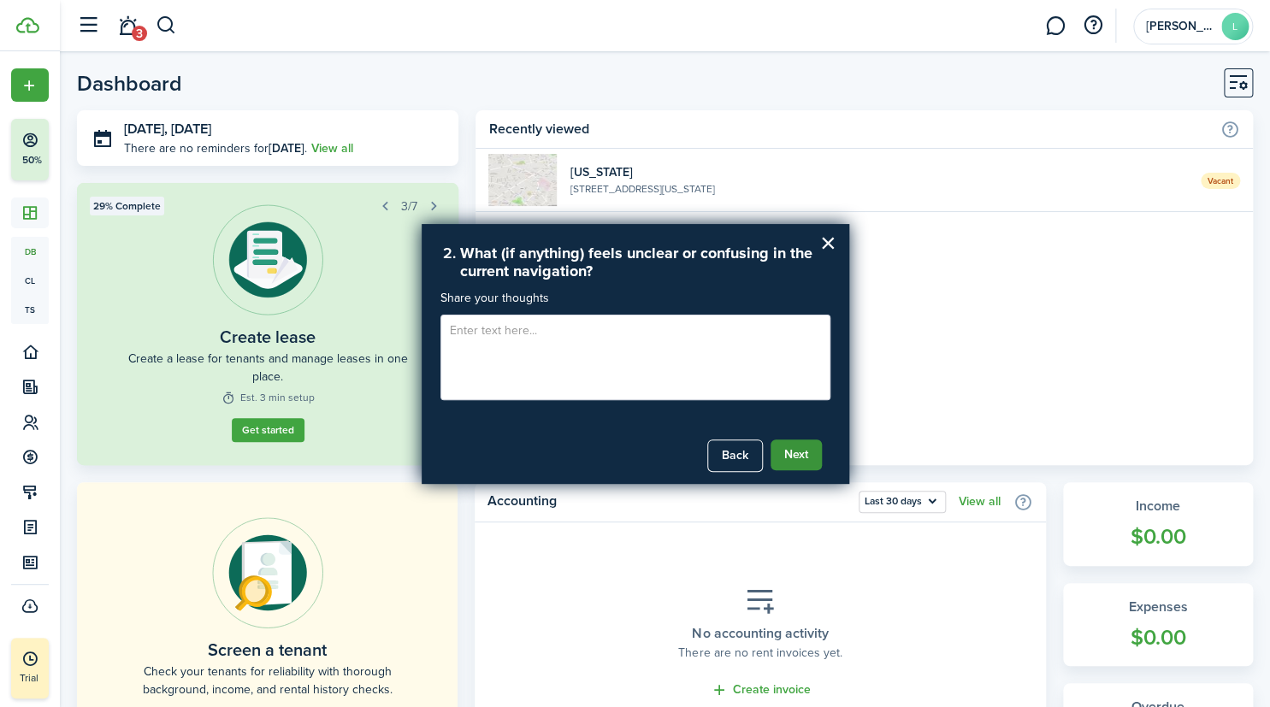
click at [796, 462] on button "Next" at bounding box center [796, 455] width 51 height 31
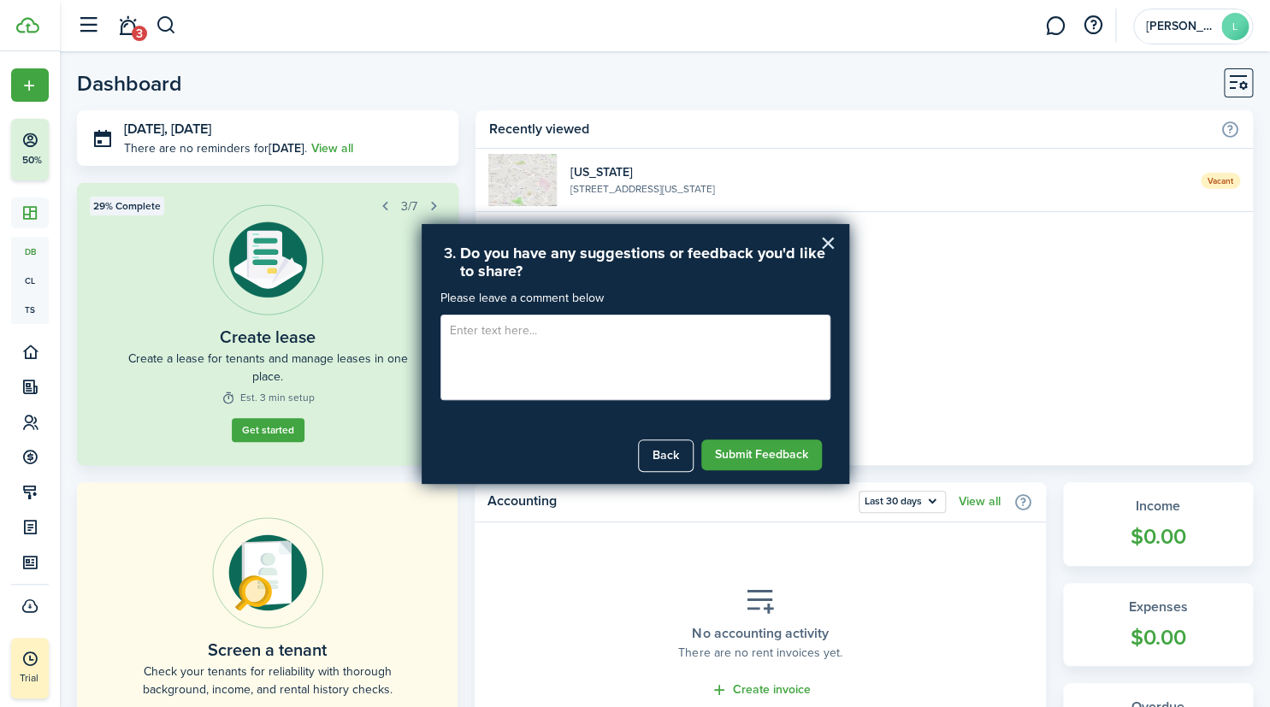
click at [834, 243] on button "×" at bounding box center [828, 242] width 16 height 27
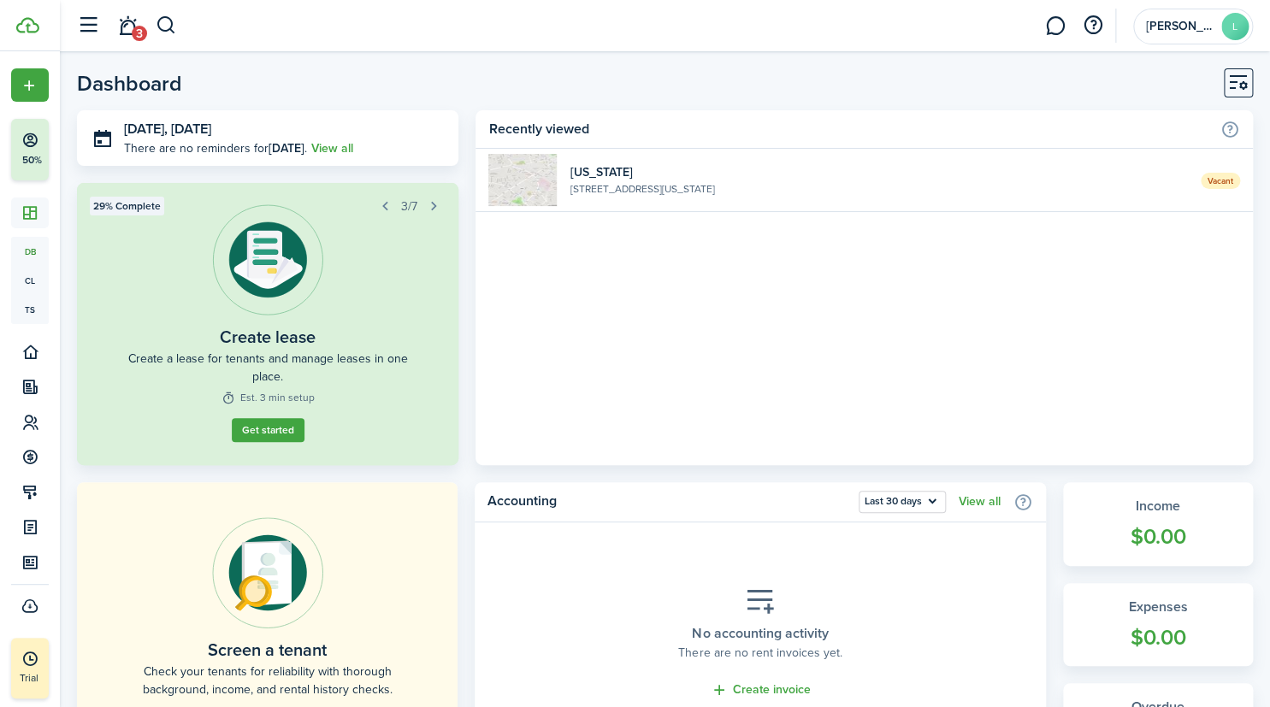
click at [950, 187] on widget-list-item-description "[STREET_ADDRESS][US_STATE]" at bounding box center [879, 188] width 618 height 15
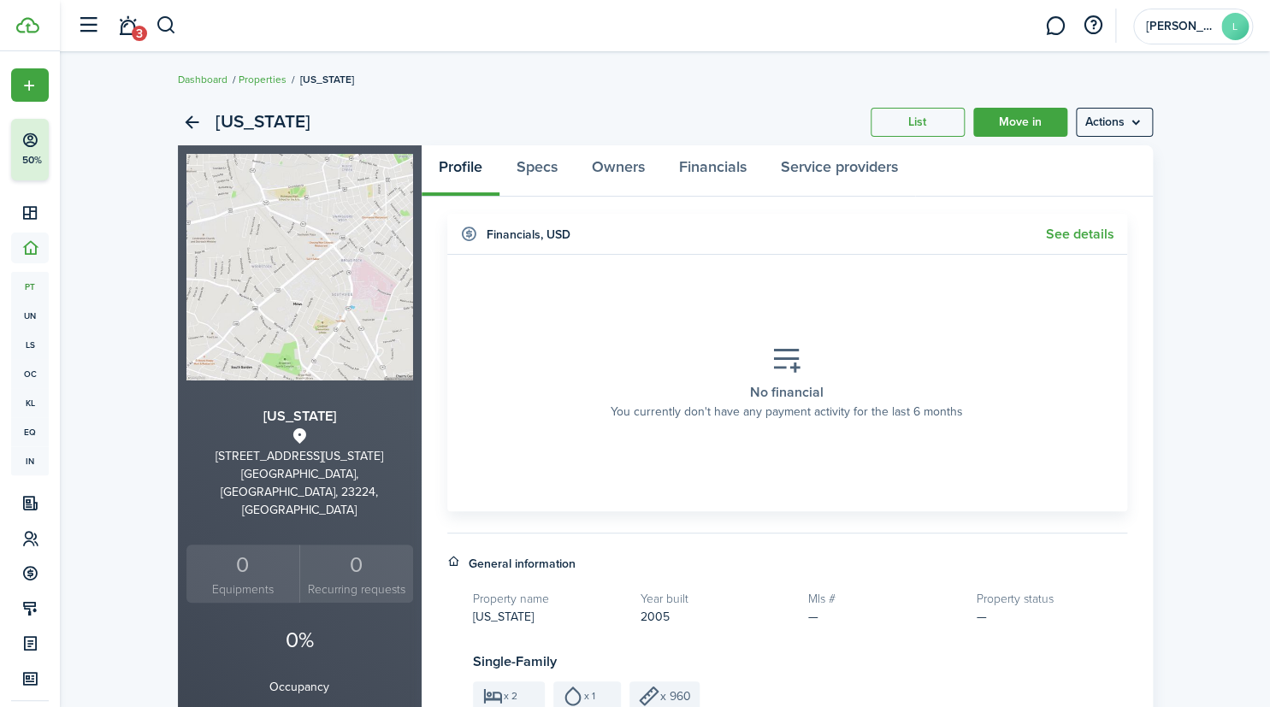
click at [1024, 120] on link "Move in" at bounding box center [1020, 122] width 94 height 29
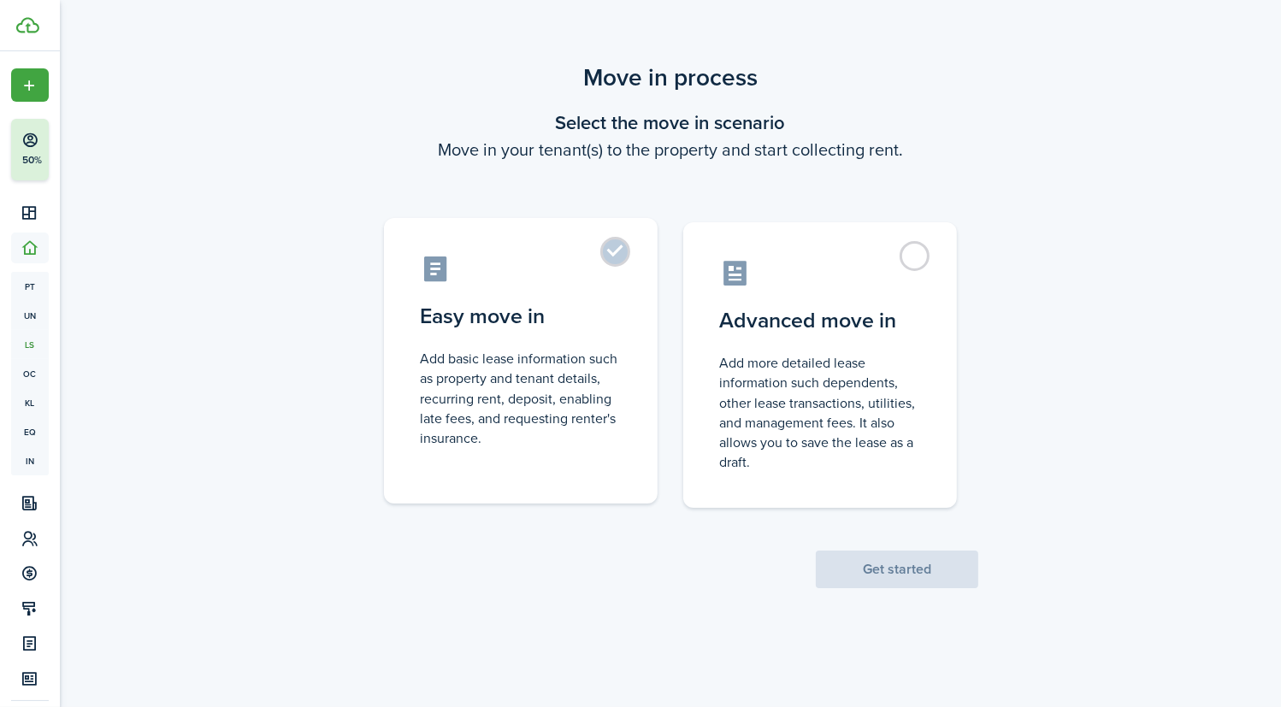
click at [617, 257] on label "Easy move in Add basic lease information such as property and tenant details, r…" at bounding box center [521, 361] width 274 height 286
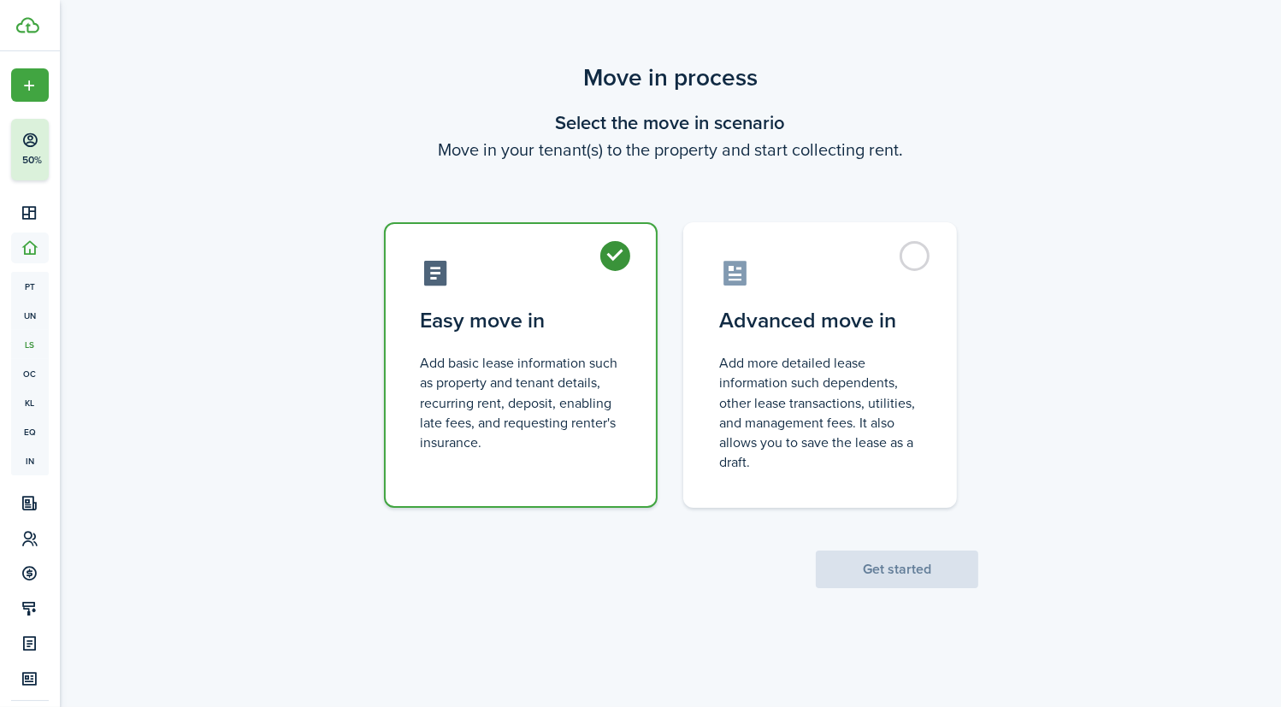
radio input "true"
click at [907, 575] on button "Get started" at bounding box center [897, 570] width 163 height 38
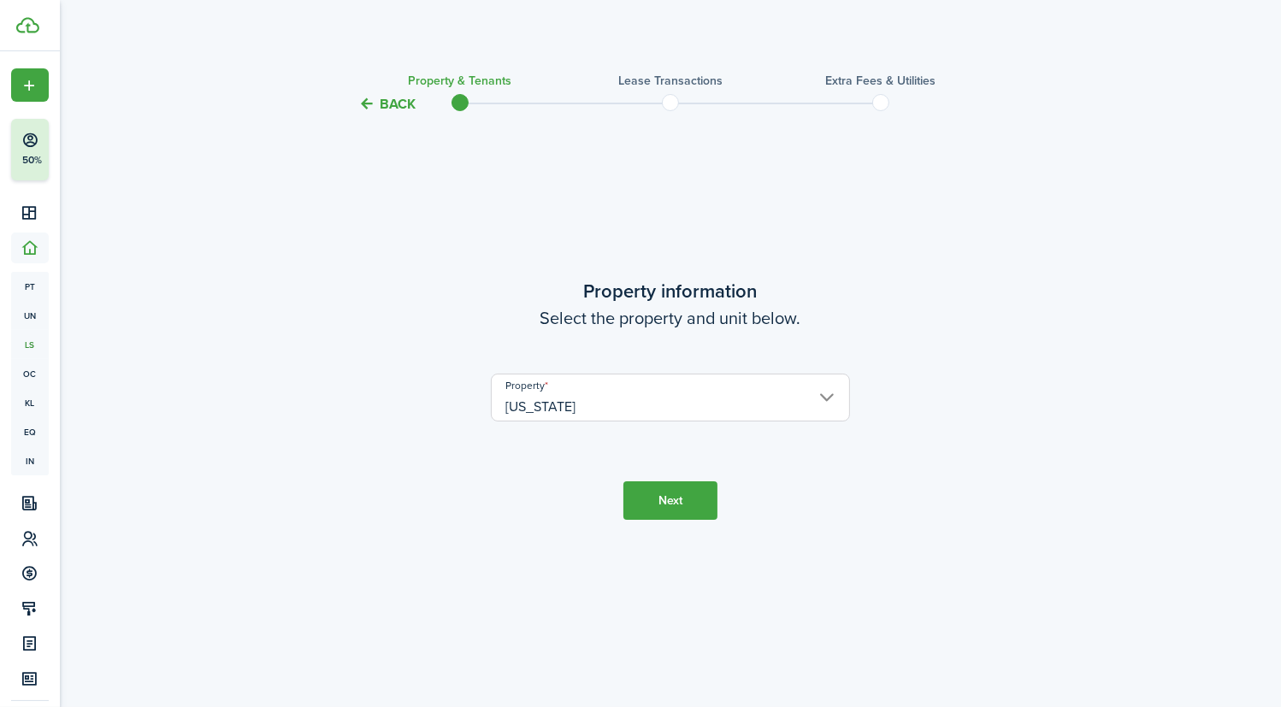
click at [678, 505] on button "Next" at bounding box center [671, 501] width 94 height 38
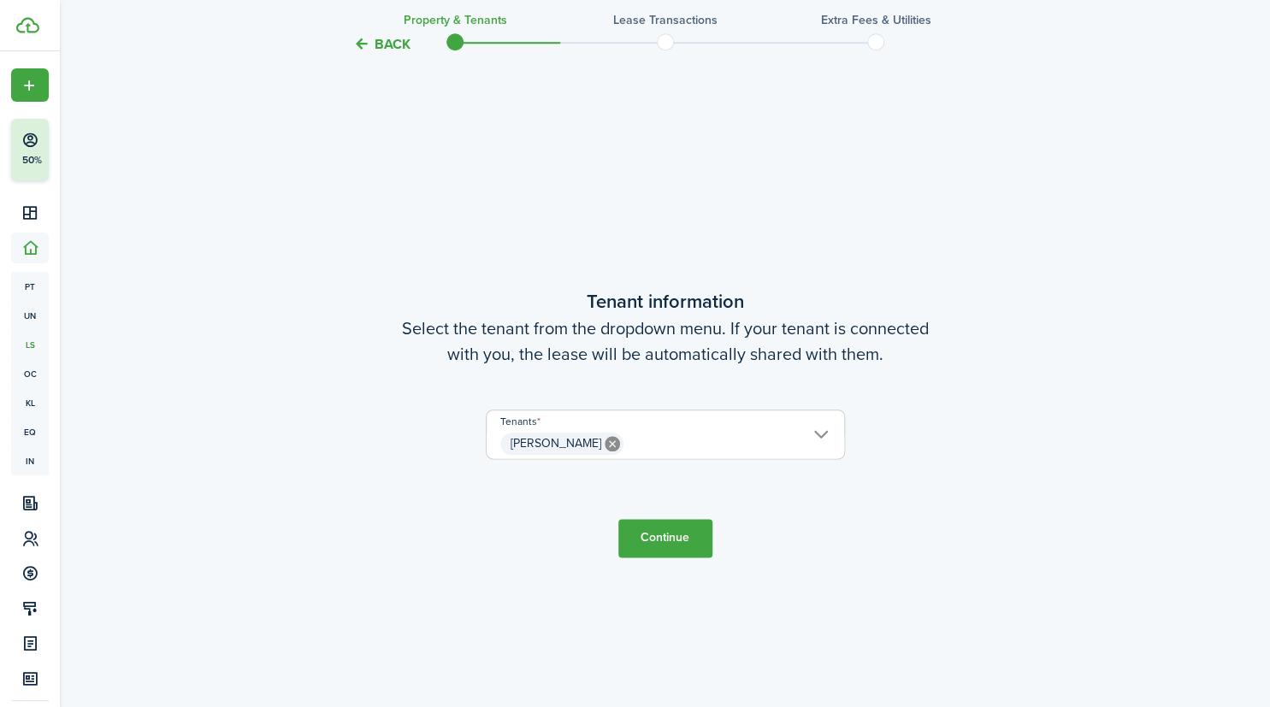
scroll to position [593, 0]
click at [422, 25] on h3 "Property & Tenants" at bounding box center [455, 20] width 104 height 18
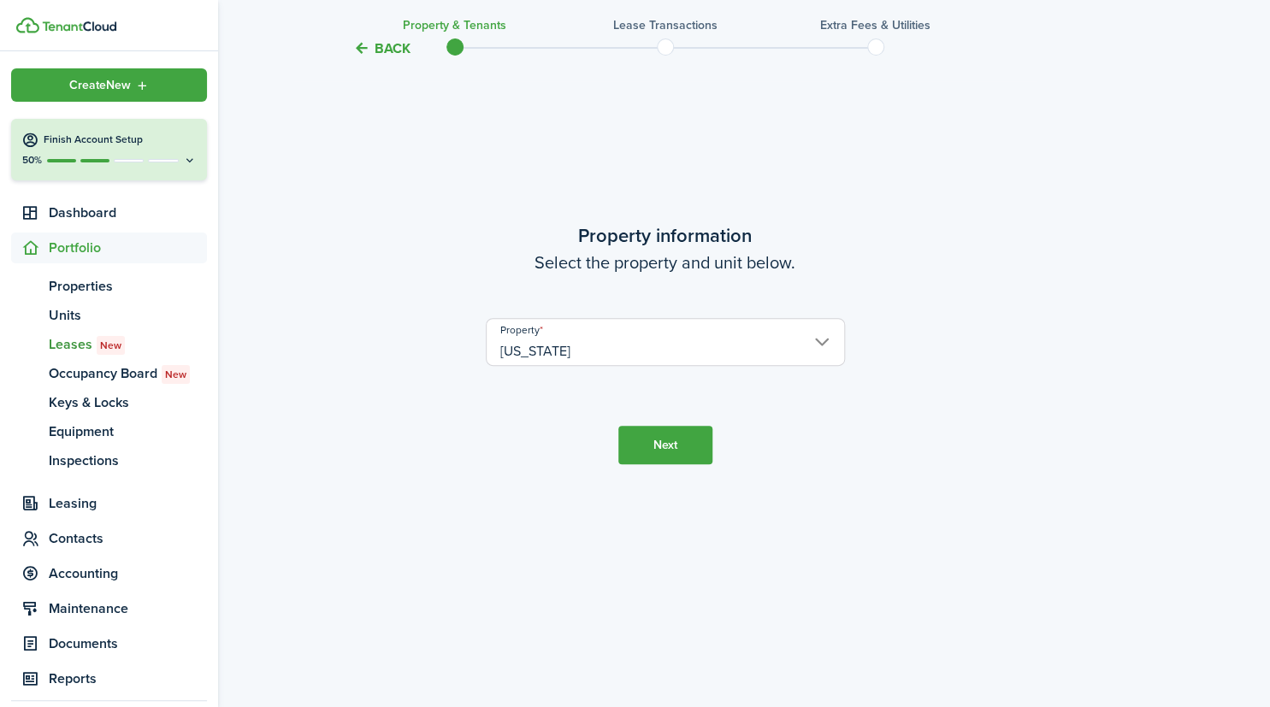
scroll to position [0, 0]
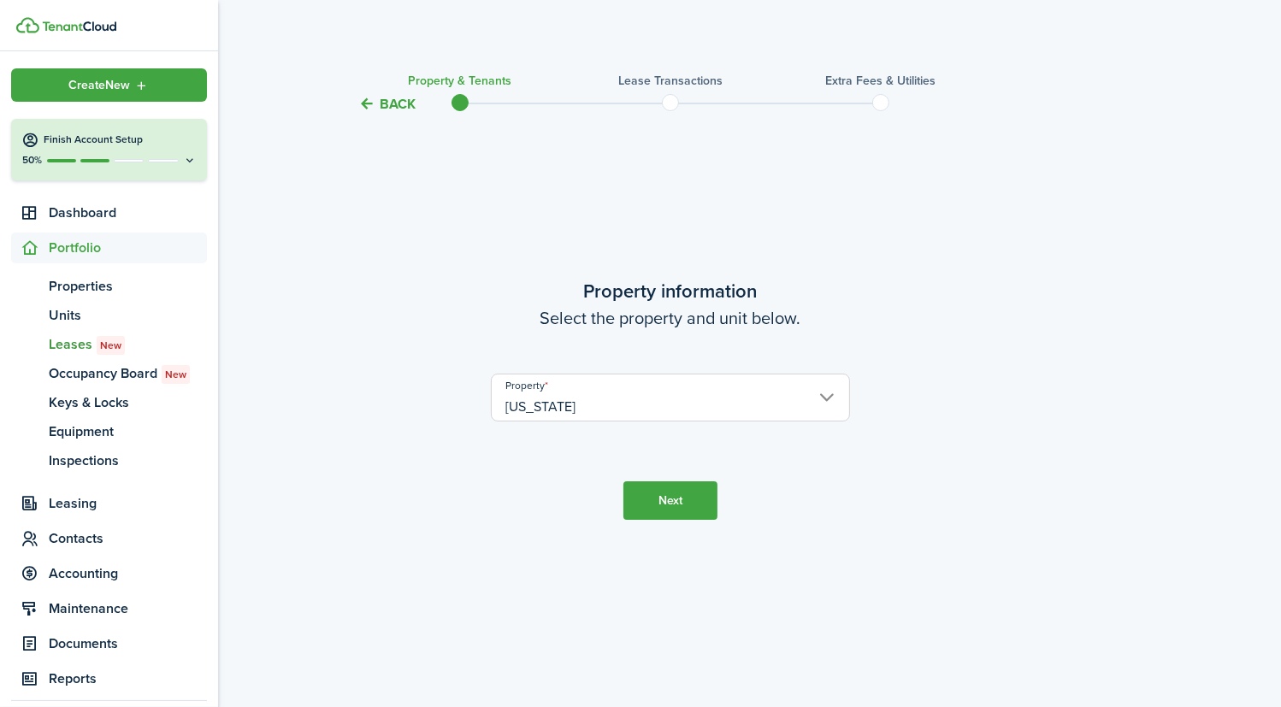
drag, startPoint x: 99, startPoint y: 154, endPoint x: 142, endPoint y: 140, distance: 44.9
click at [99, 154] on div "50%" at bounding box center [108, 160] width 175 height 15
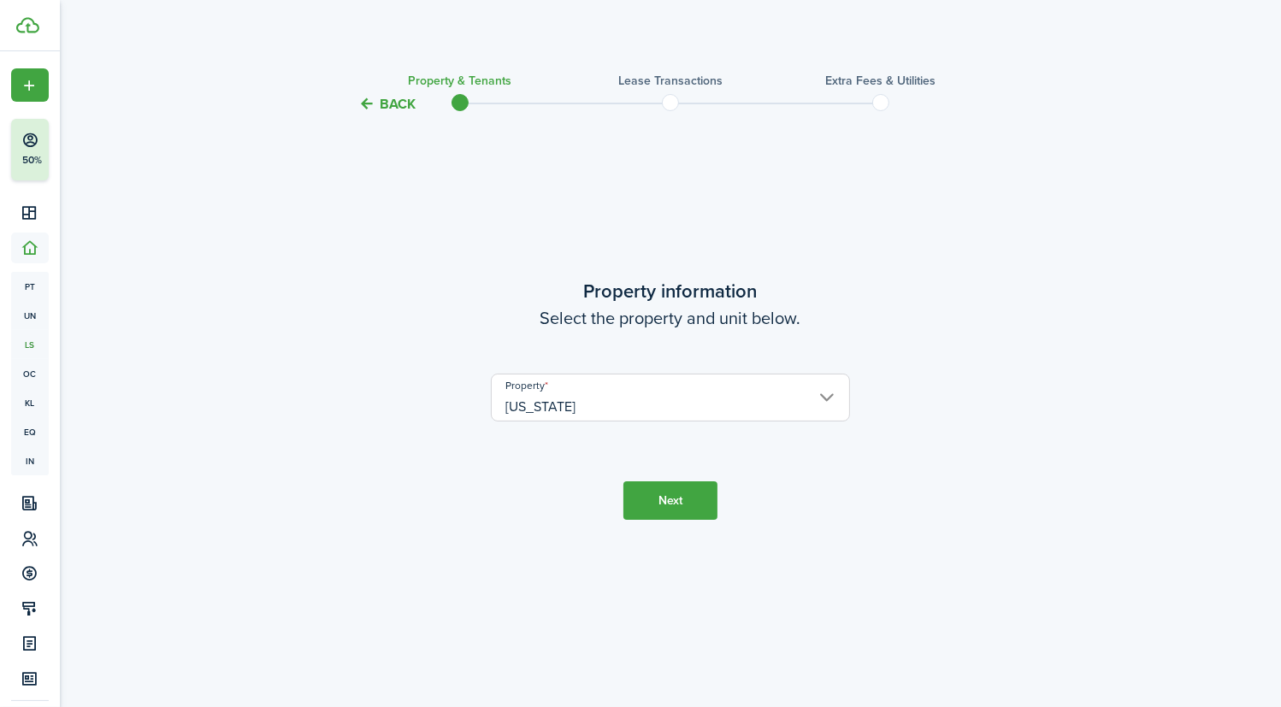
click at [394, 118] on tc-wizard-header "Back Property & Tenants Lease Transactions Extra fees & Utilities" at bounding box center [671, 98] width 744 height 77
click at [388, 95] on button "Back" at bounding box center [386, 104] width 57 height 18
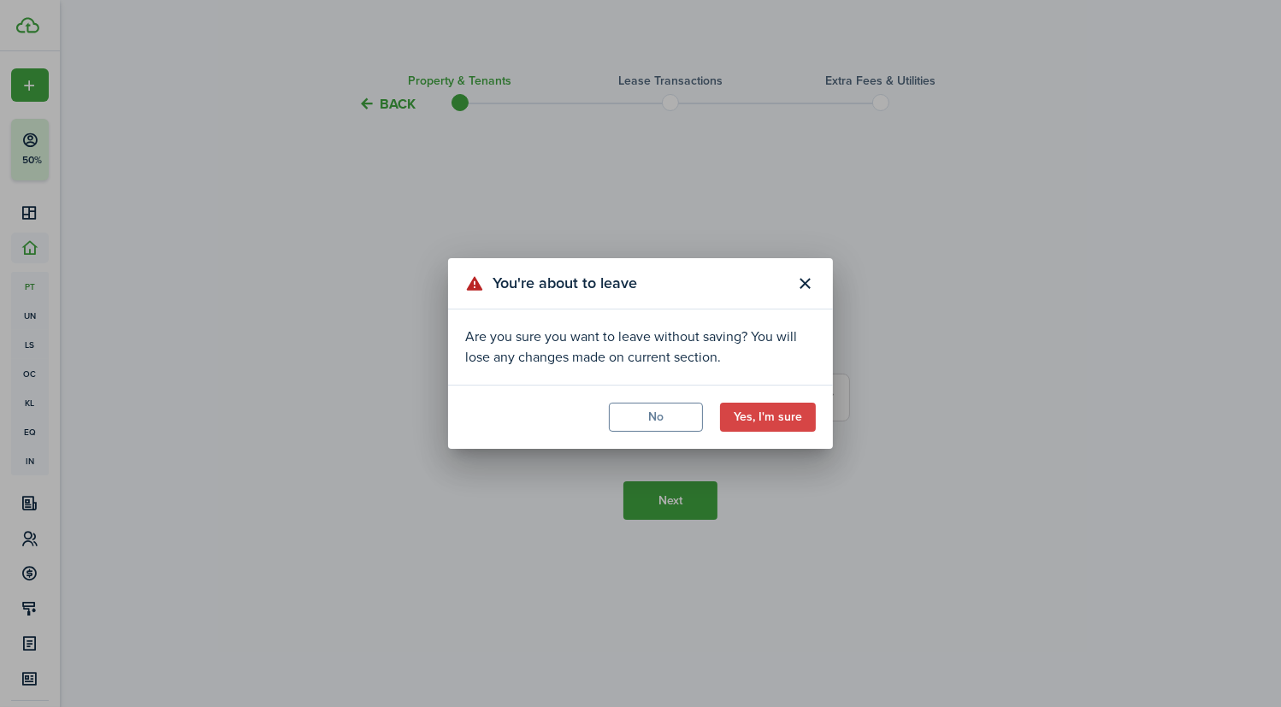
click at [782, 418] on button "Yes, I'm sure" at bounding box center [768, 417] width 96 height 29
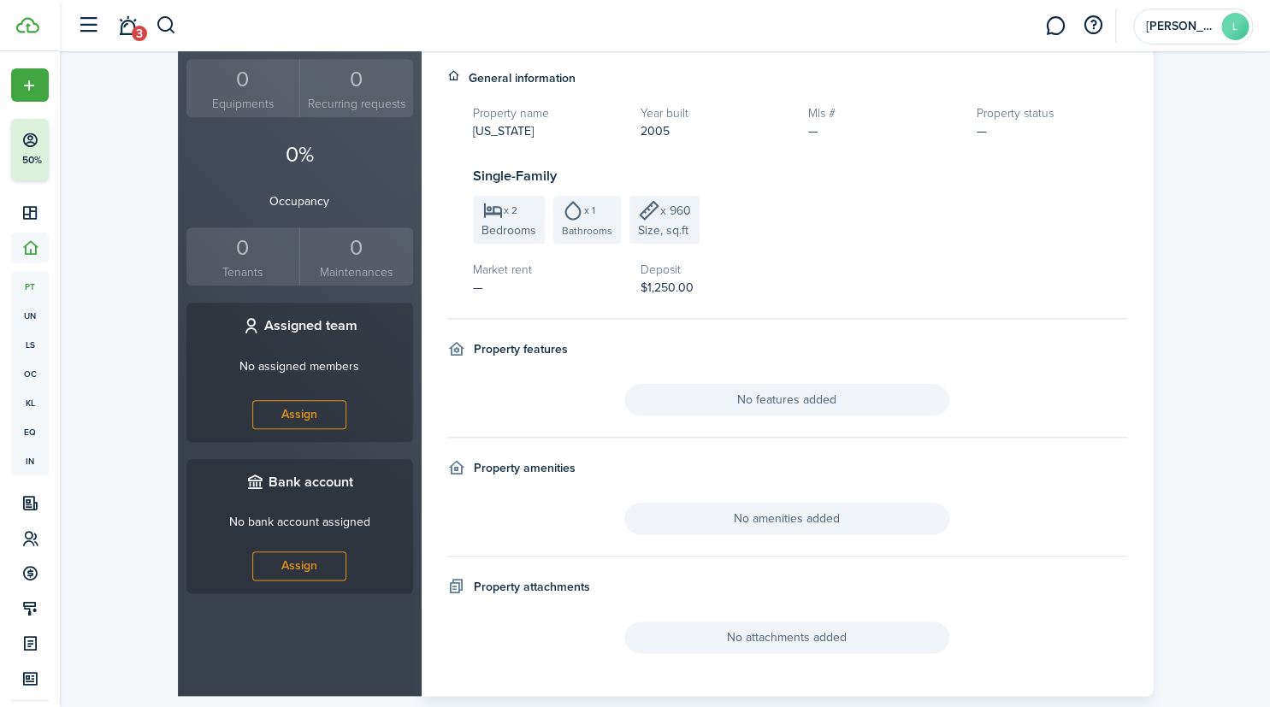
scroll to position [521, 0]
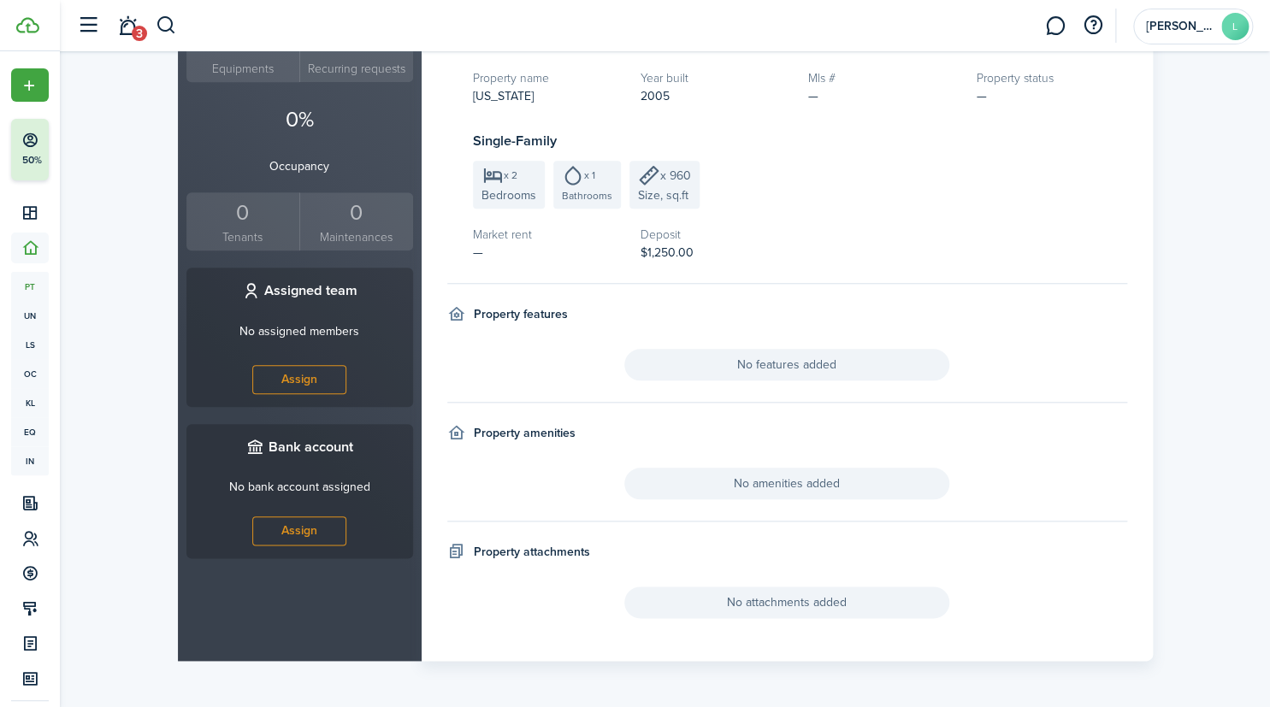
click at [292, 517] on link "Assign" at bounding box center [299, 531] width 94 height 29
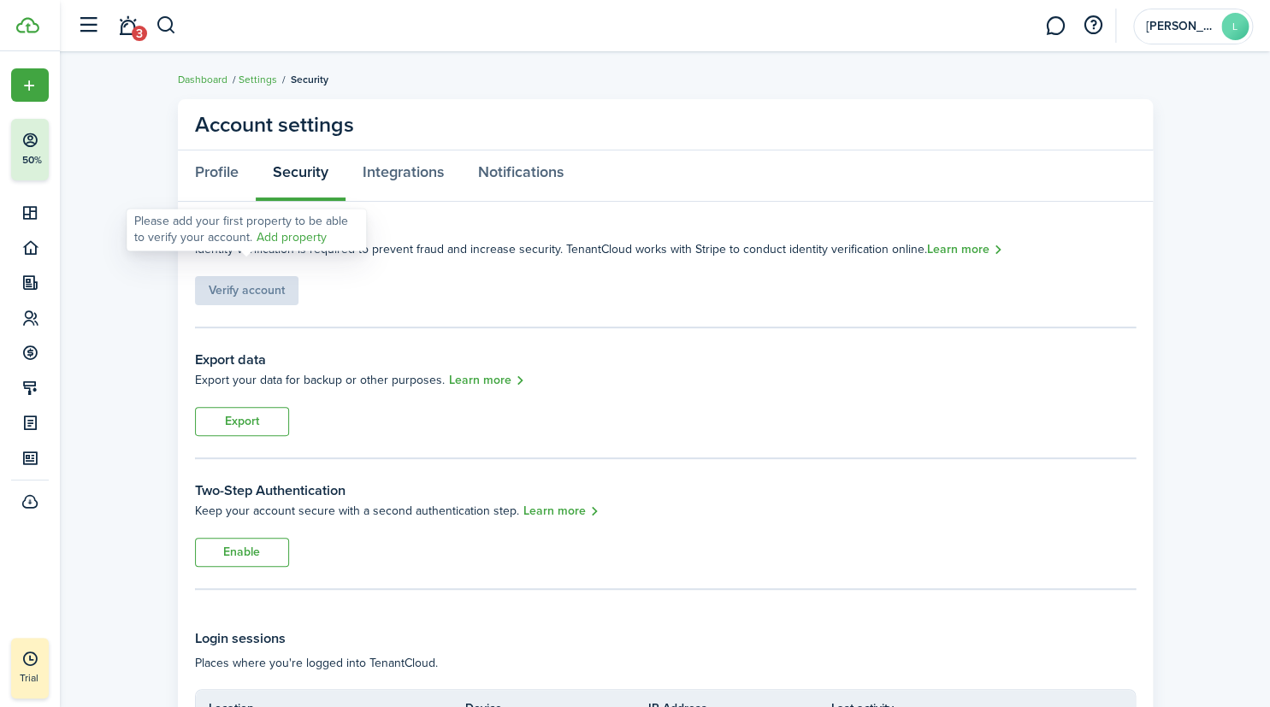
click at [277, 237] on link "Add property" at bounding box center [292, 238] width 70 height 18
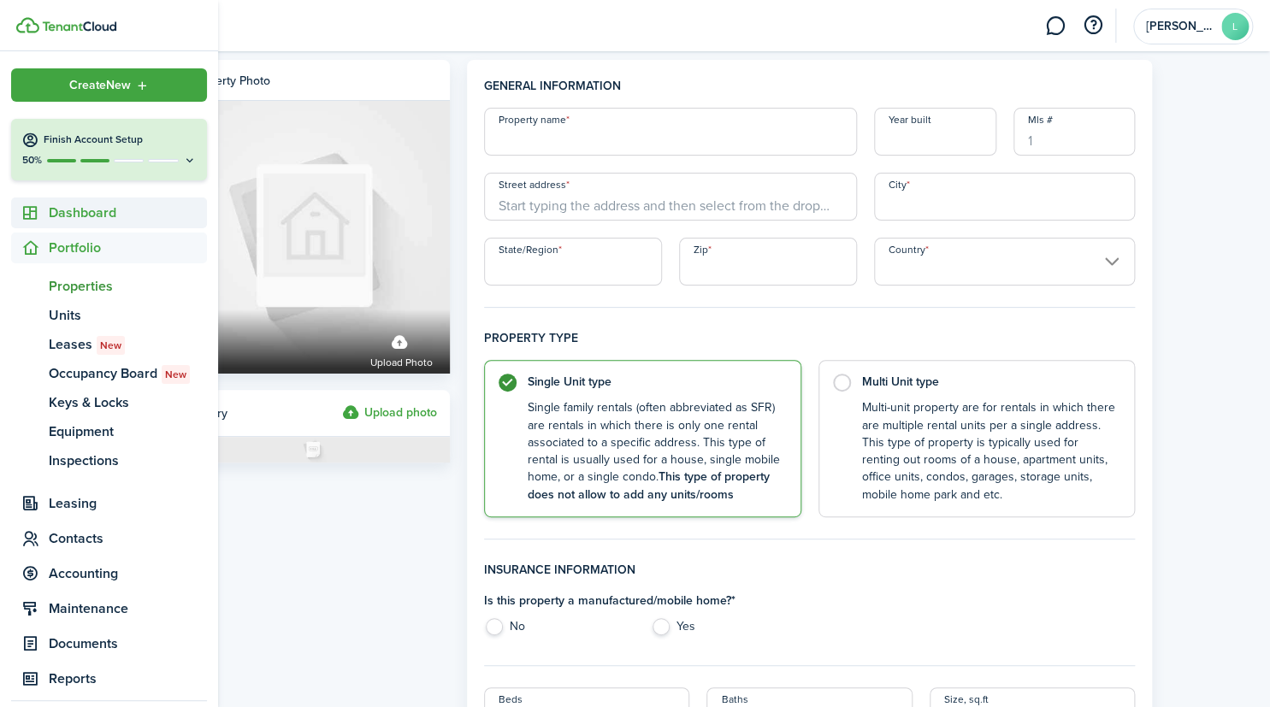
click at [77, 215] on span "Dashboard" at bounding box center [128, 213] width 158 height 21
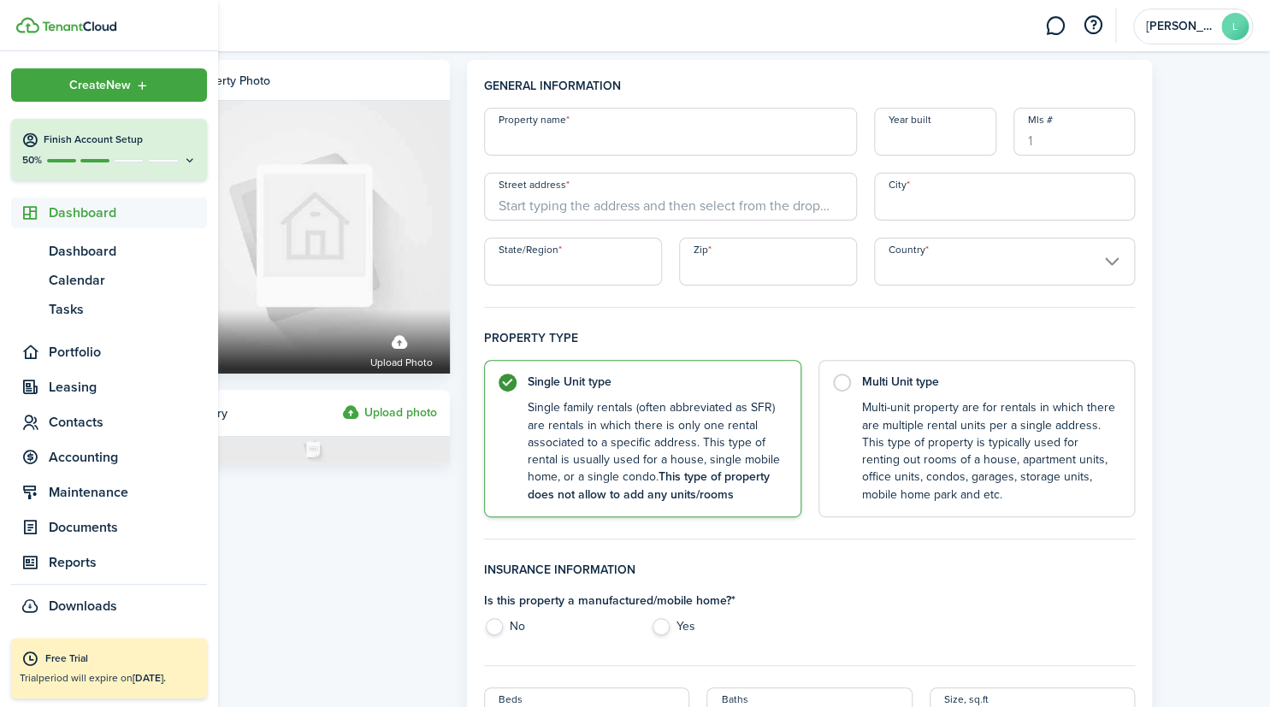
click at [90, 203] on span "Dashboard" at bounding box center [128, 213] width 158 height 21
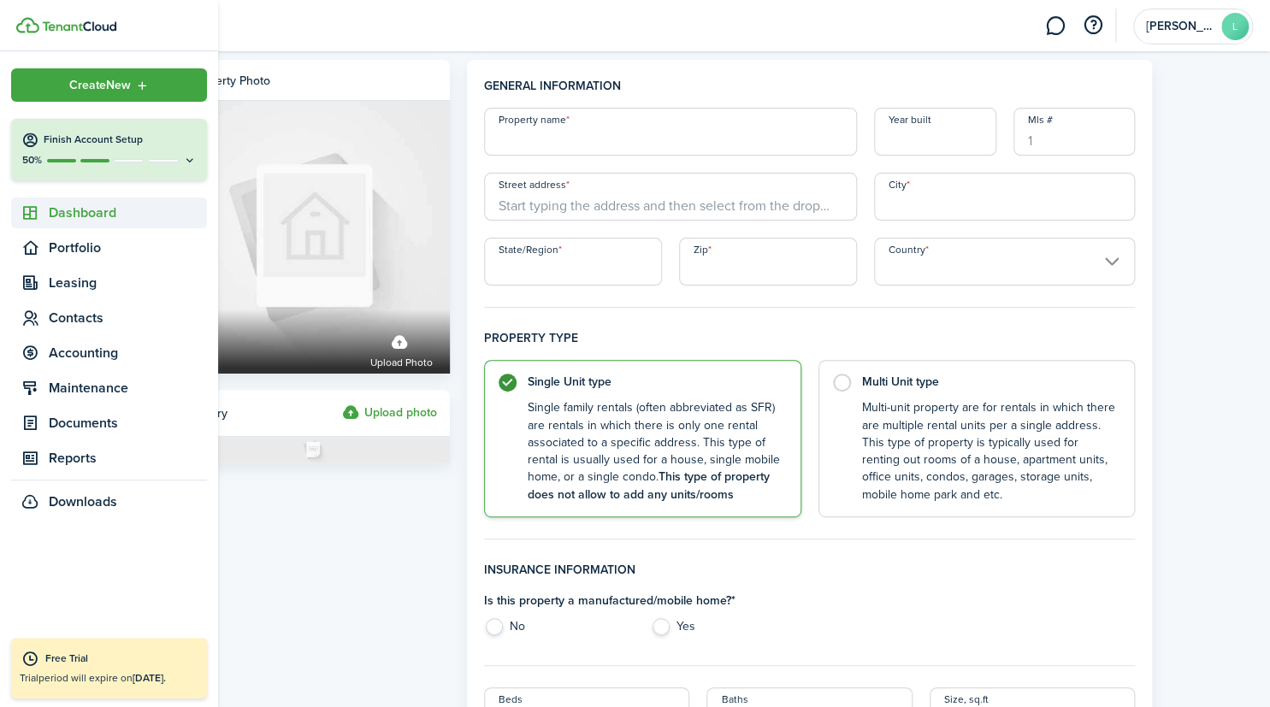
click at [90, 203] on span "Dashboard" at bounding box center [128, 213] width 158 height 21
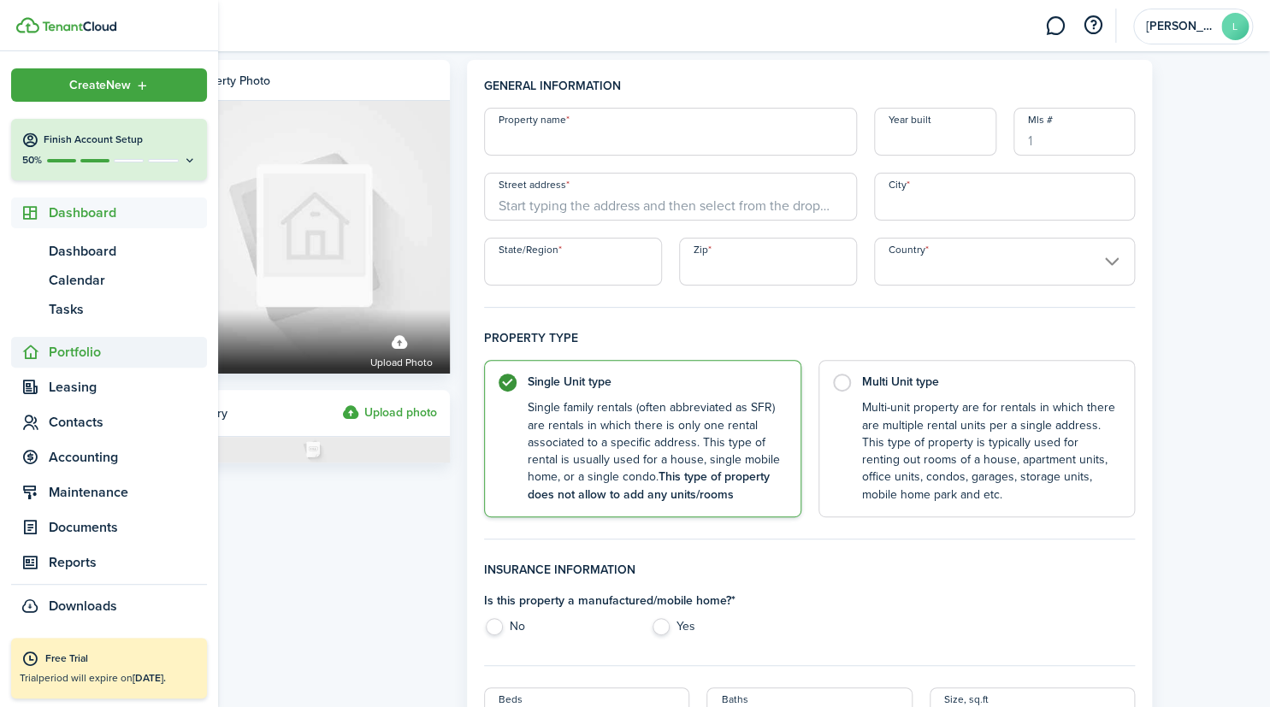
click at [78, 341] on span "Portfolio" at bounding box center [109, 352] width 196 height 31
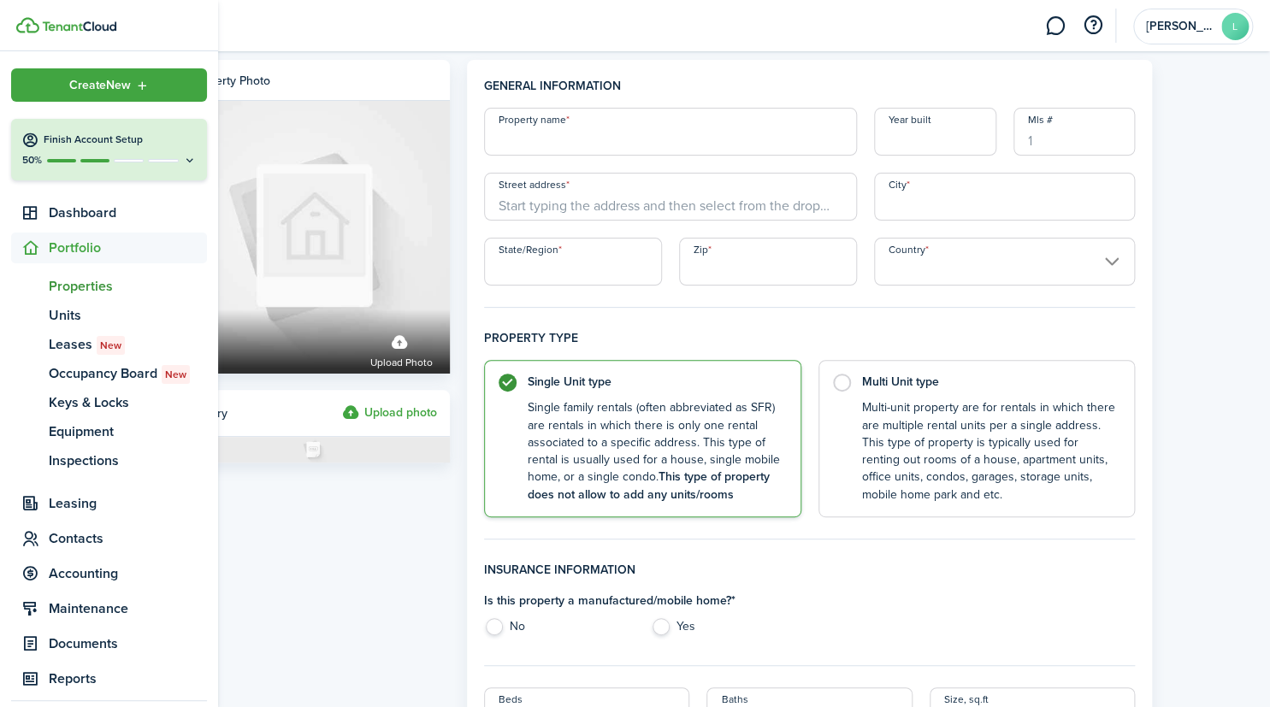
click at [83, 287] on span "Properties" at bounding box center [128, 286] width 158 height 21
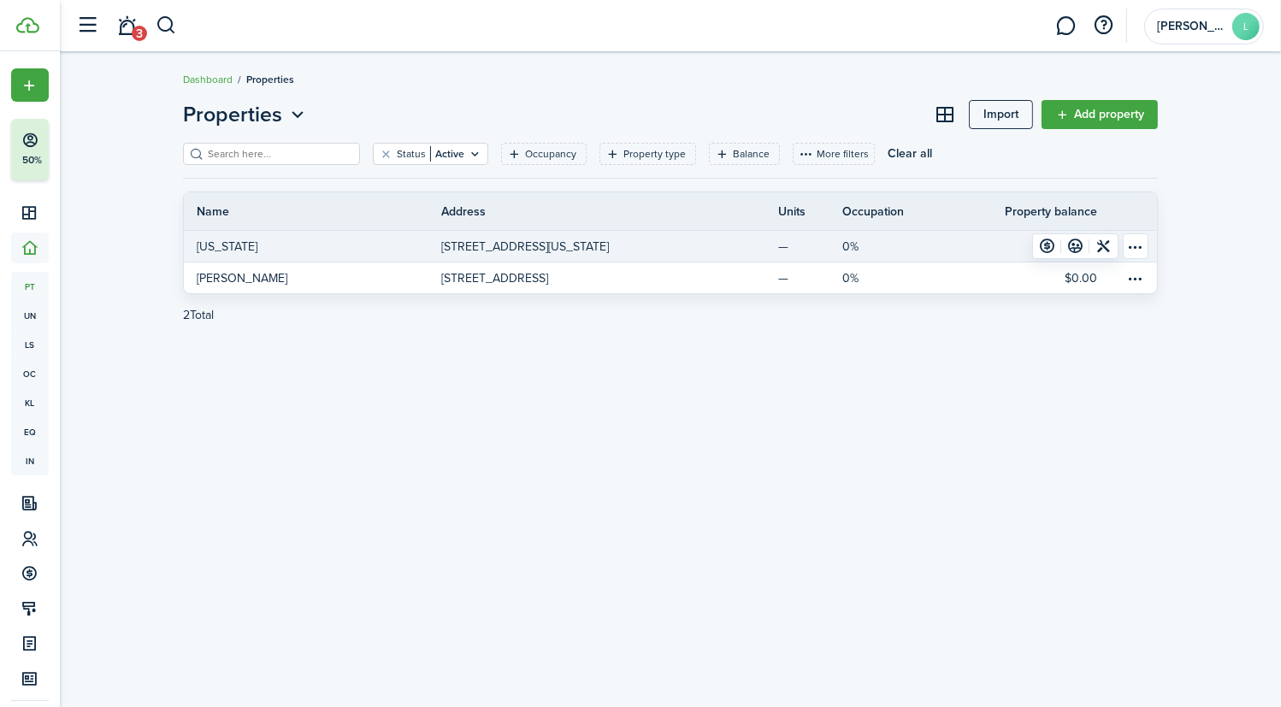
click at [1133, 244] on table-menu-btn-icon "Open menu" at bounding box center [1136, 247] width 26 height 26
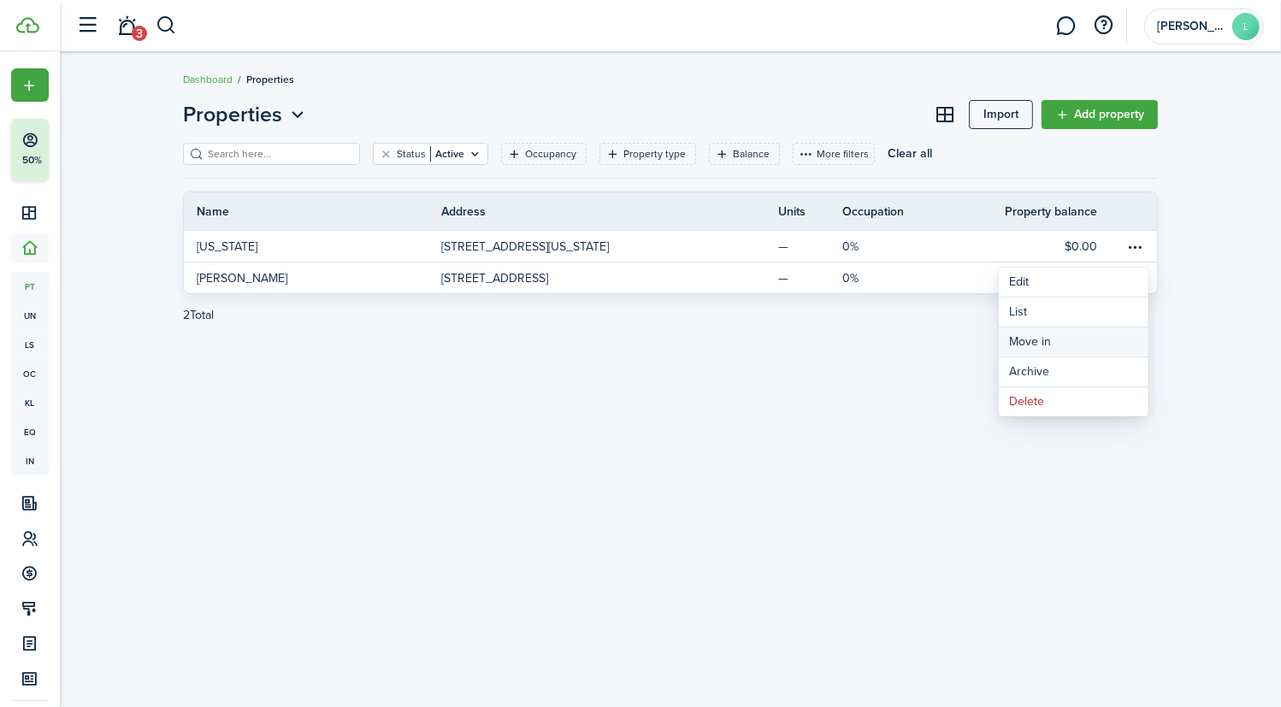
click at [1044, 343] on link "Move in" at bounding box center [1074, 342] width 150 height 29
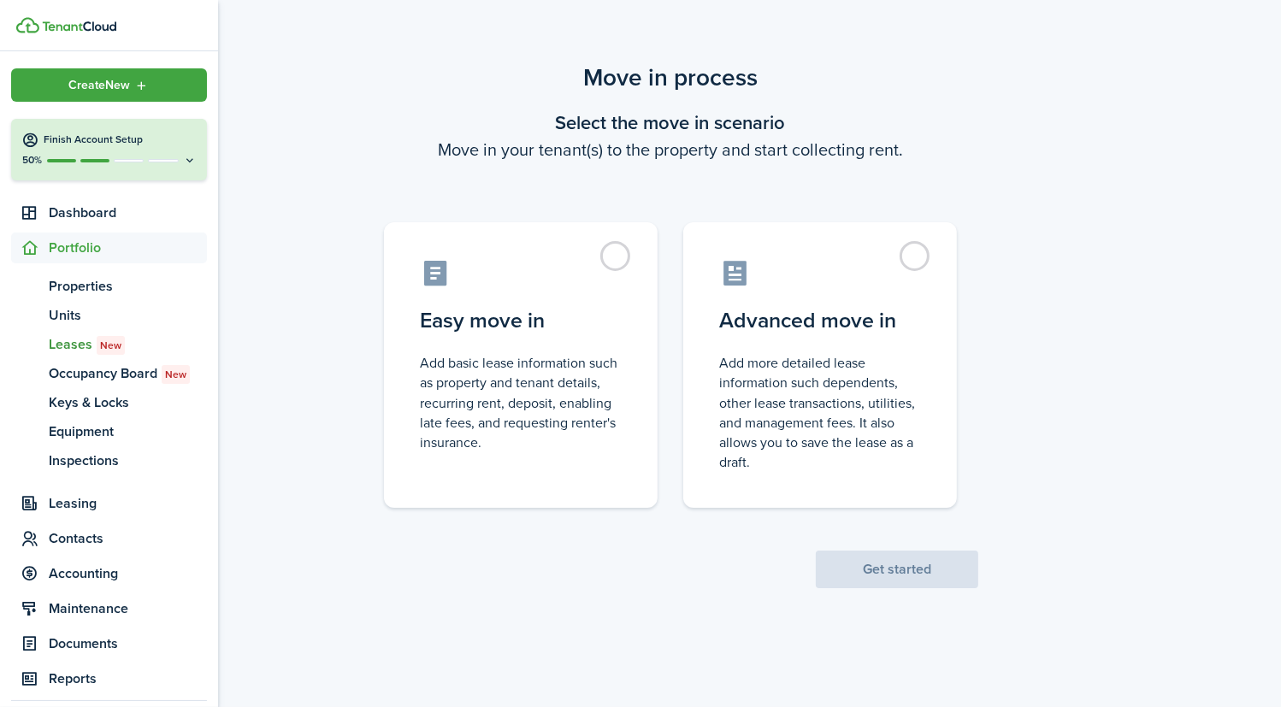
click at [109, 83] on span "Create New" at bounding box center [100, 86] width 62 height 12
click at [339, 35] on dashboard-content "Move in process Select the move in scenario Move in your tenant(s) to the prope…" at bounding box center [671, 353] width 1222 height 707
click at [62, 248] on span "Portfolio" at bounding box center [128, 248] width 158 height 21
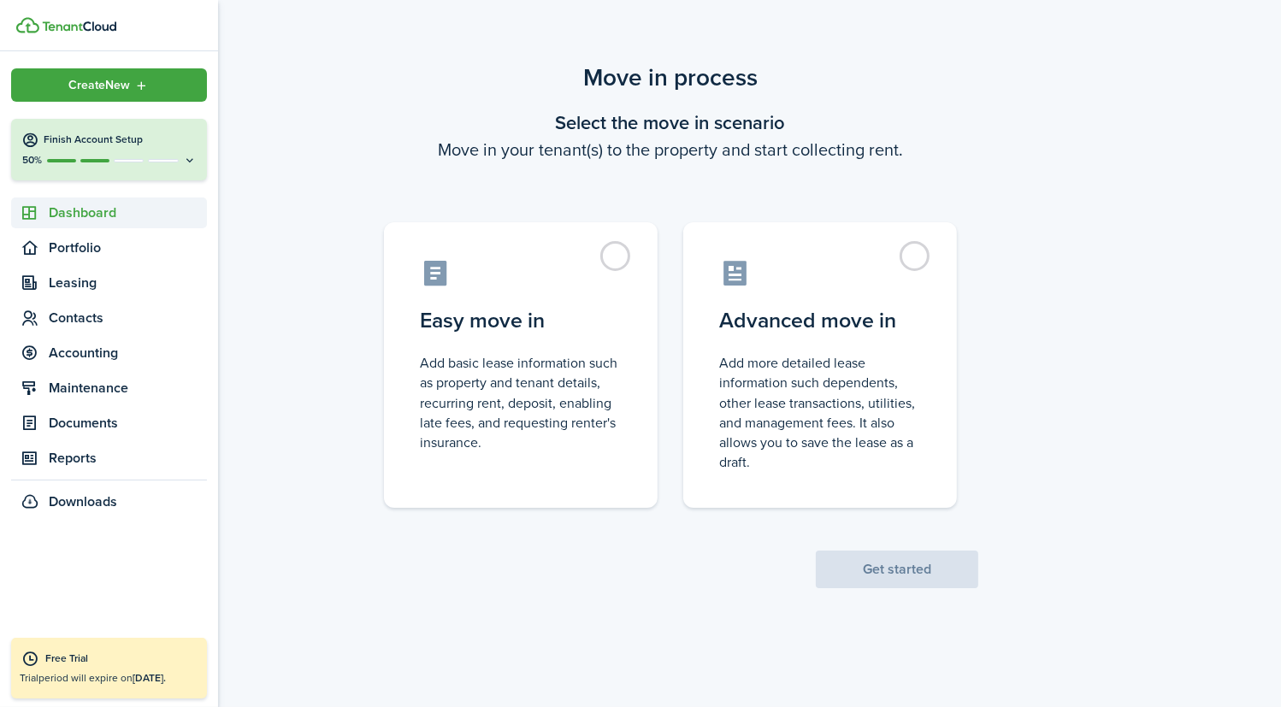
click at [68, 215] on span "Dashboard" at bounding box center [128, 213] width 158 height 21
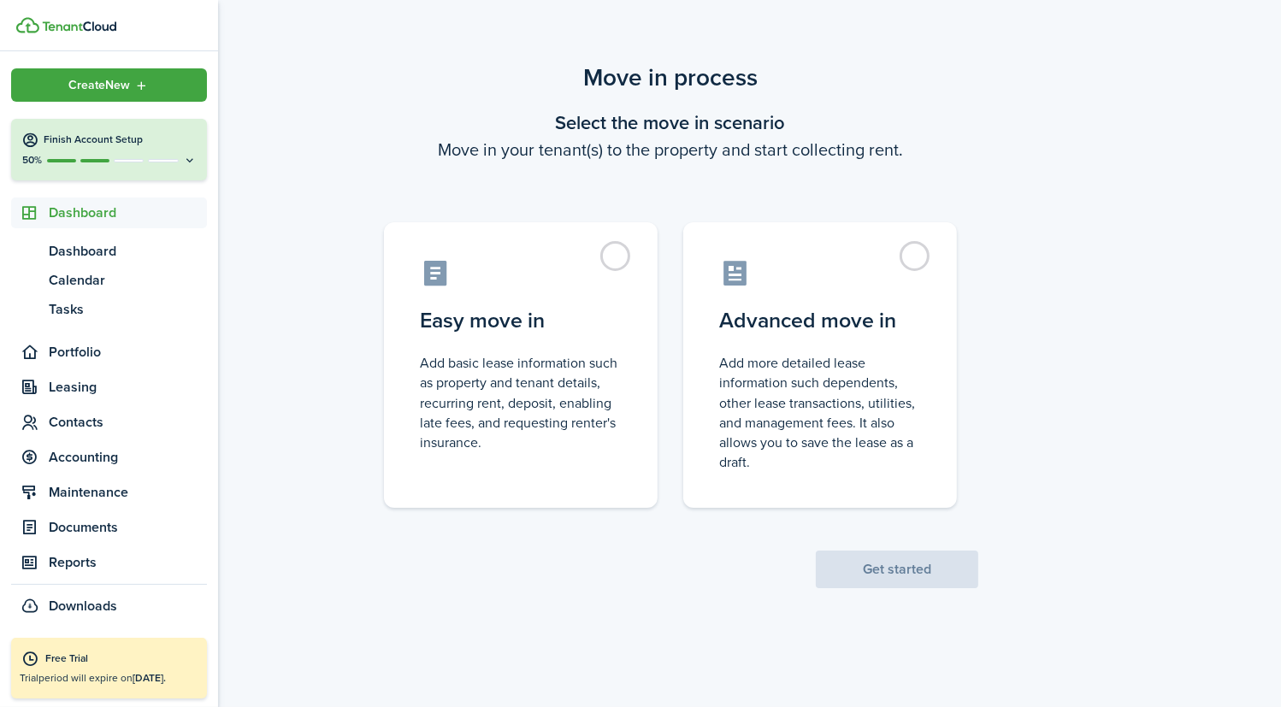
click at [68, 215] on span "Dashboard" at bounding box center [128, 213] width 158 height 21
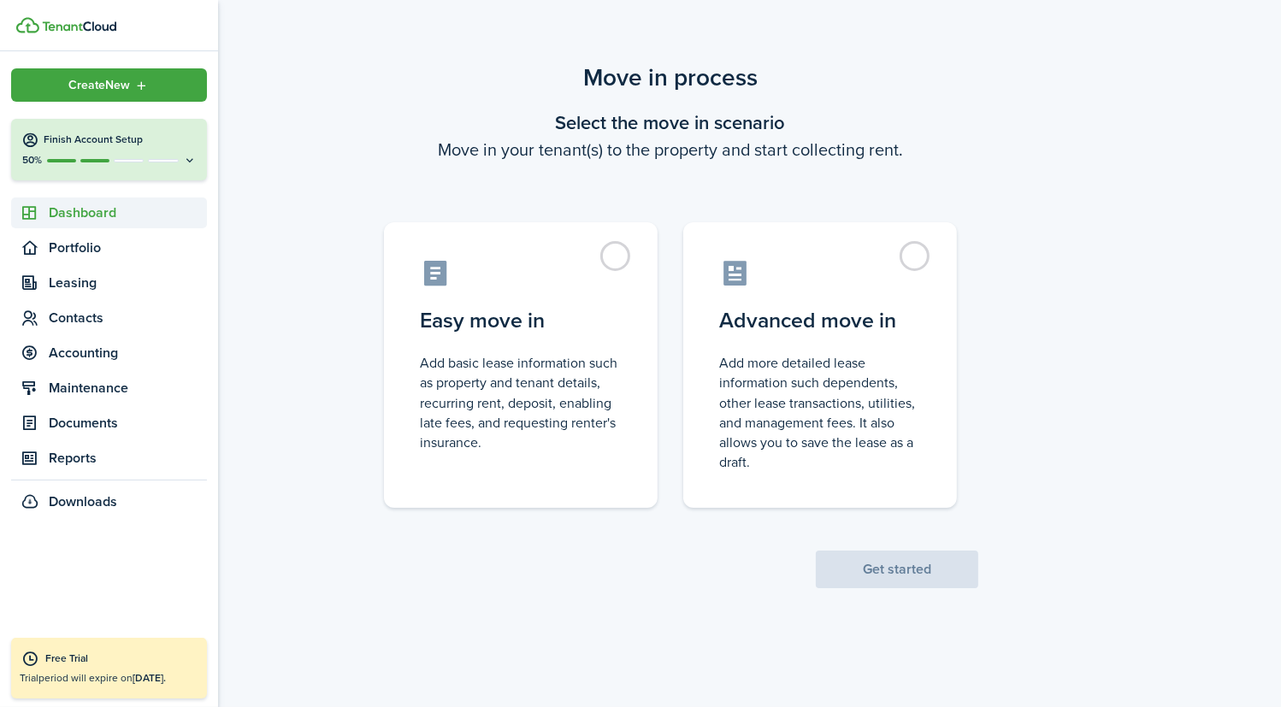
click at [68, 215] on span "Dashboard" at bounding box center [128, 213] width 158 height 21
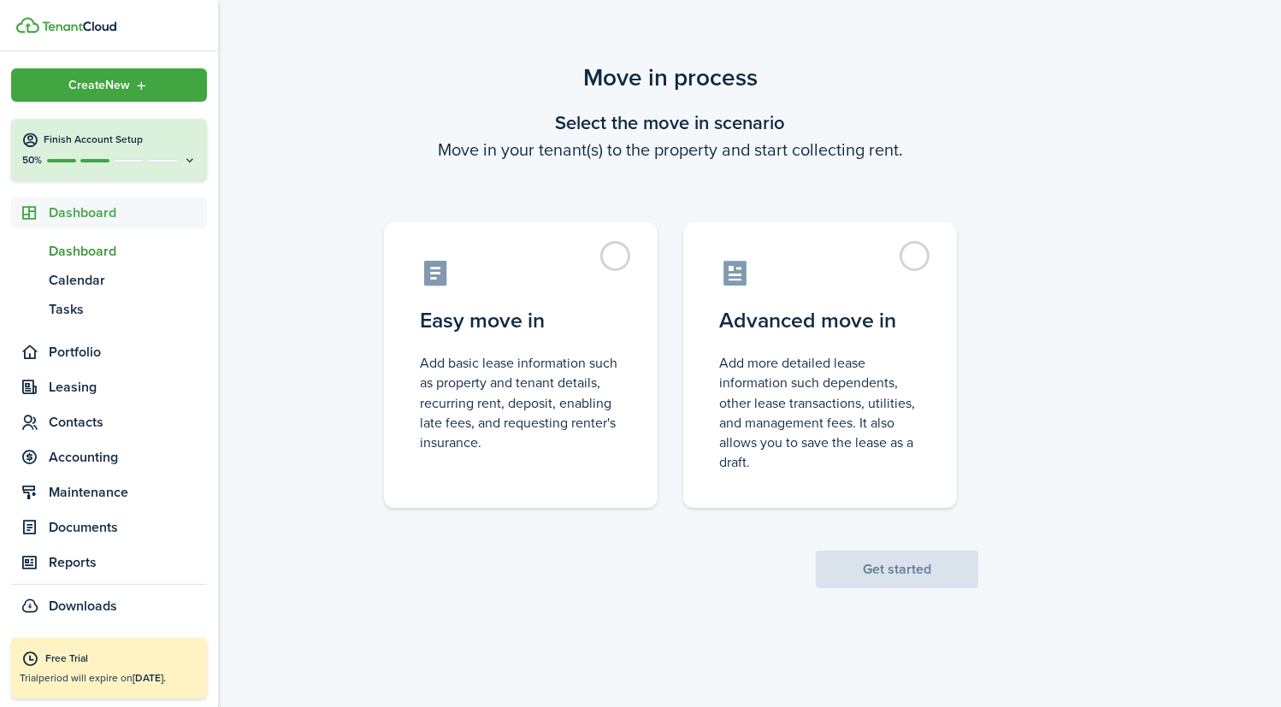
click at [98, 257] on span "Dashboard" at bounding box center [128, 251] width 158 height 21
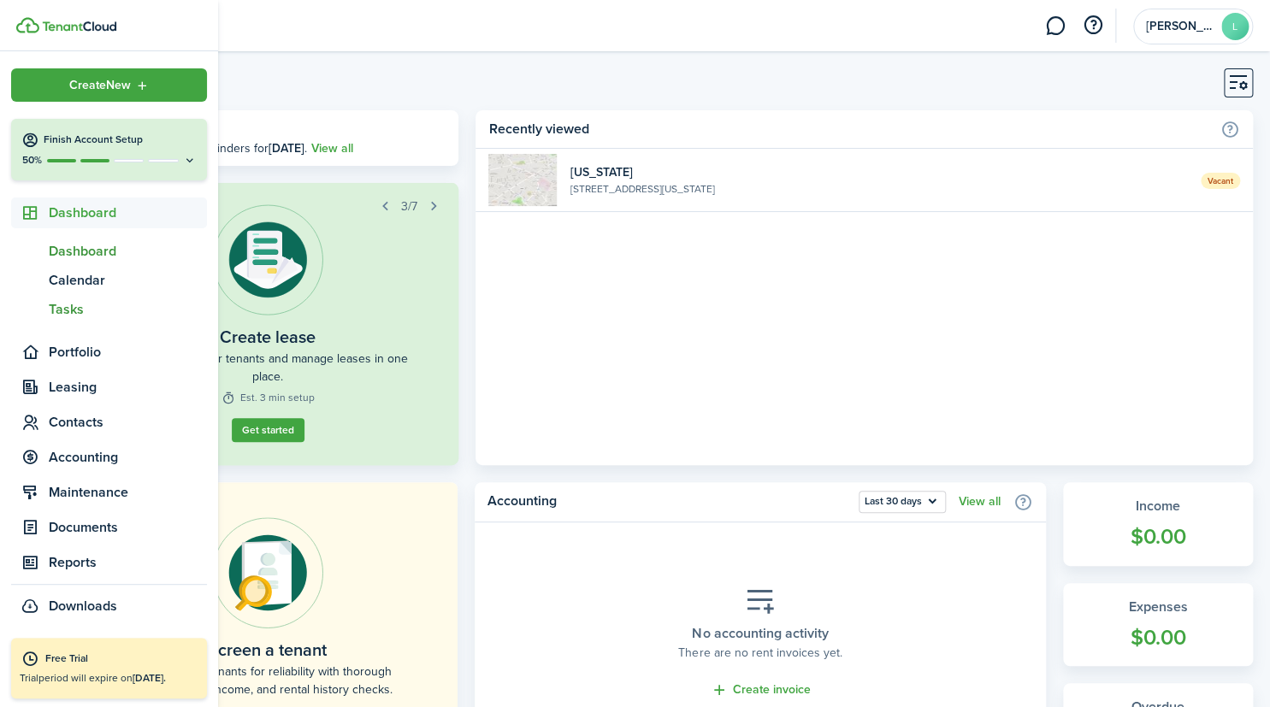
click at [86, 308] on span "Tasks" at bounding box center [128, 309] width 158 height 21
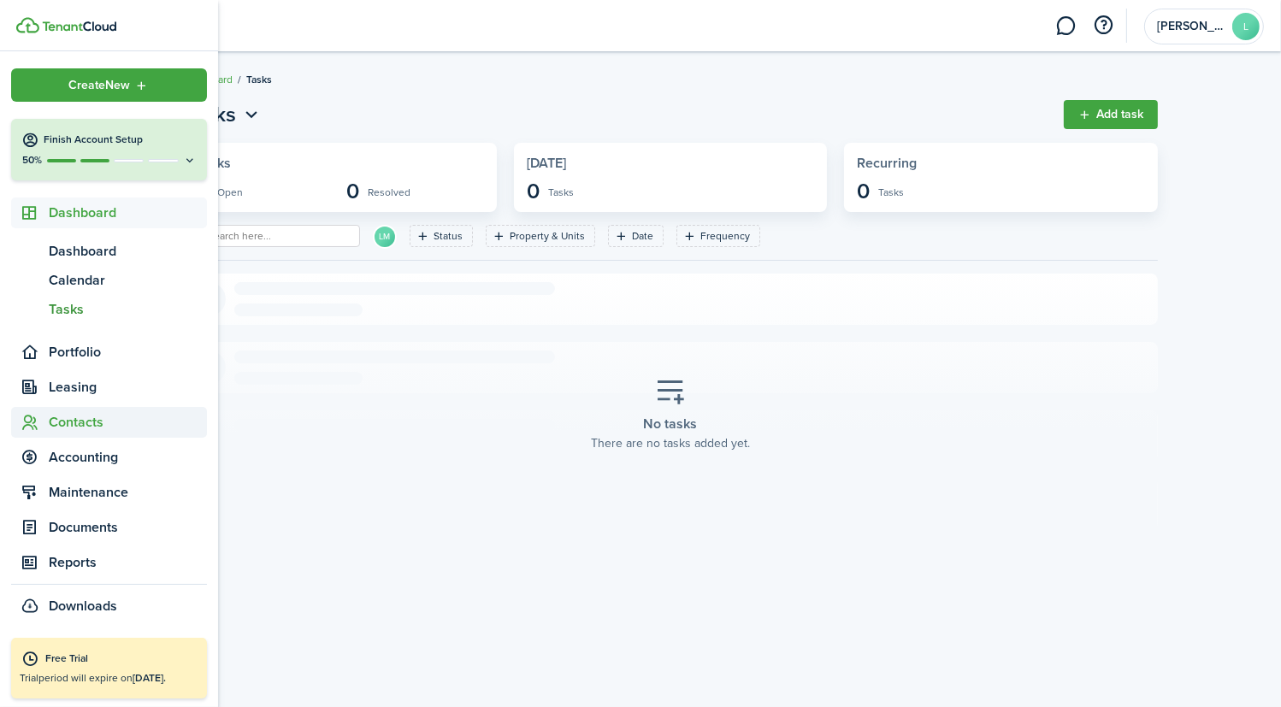
click at [98, 416] on span "Contacts" at bounding box center [128, 422] width 158 height 21
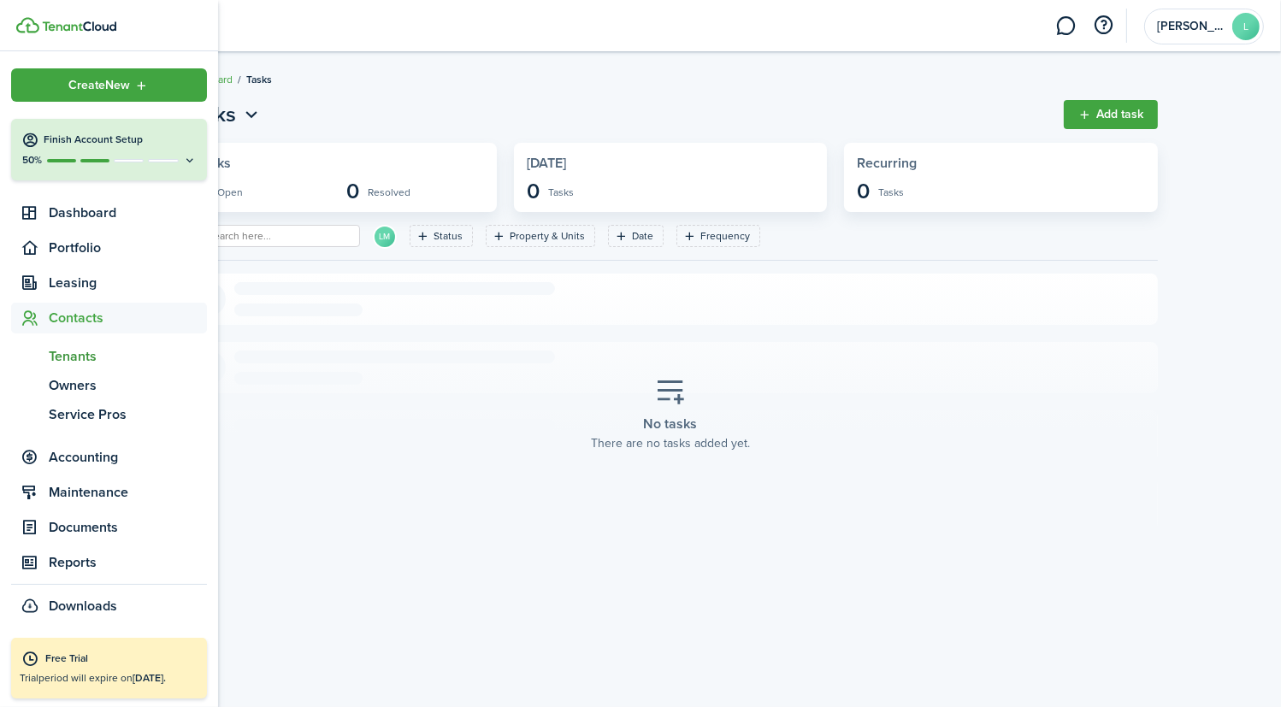
click at [79, 355] on span "Tenants" at bounding box center [128, 356] width 158 height 21
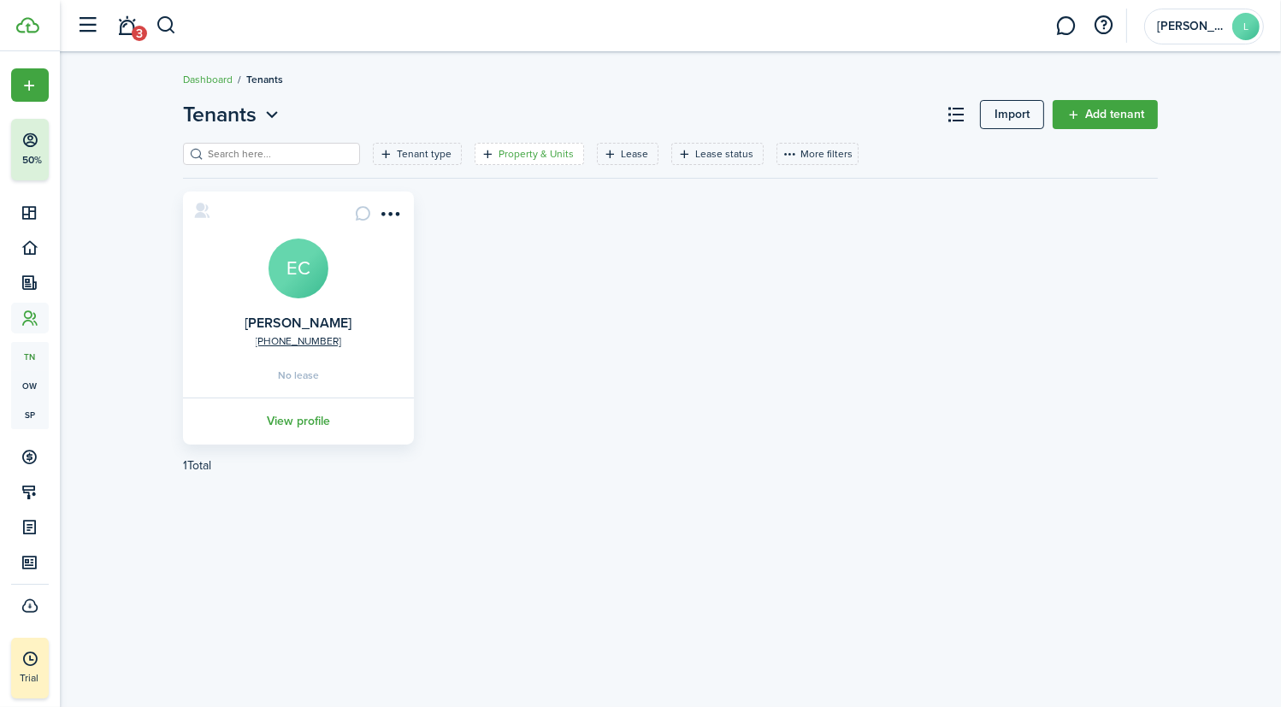
click at [514, 152] on filter-tag-label "Property & Units" at bounding box center [536, 153] width 75 height 15
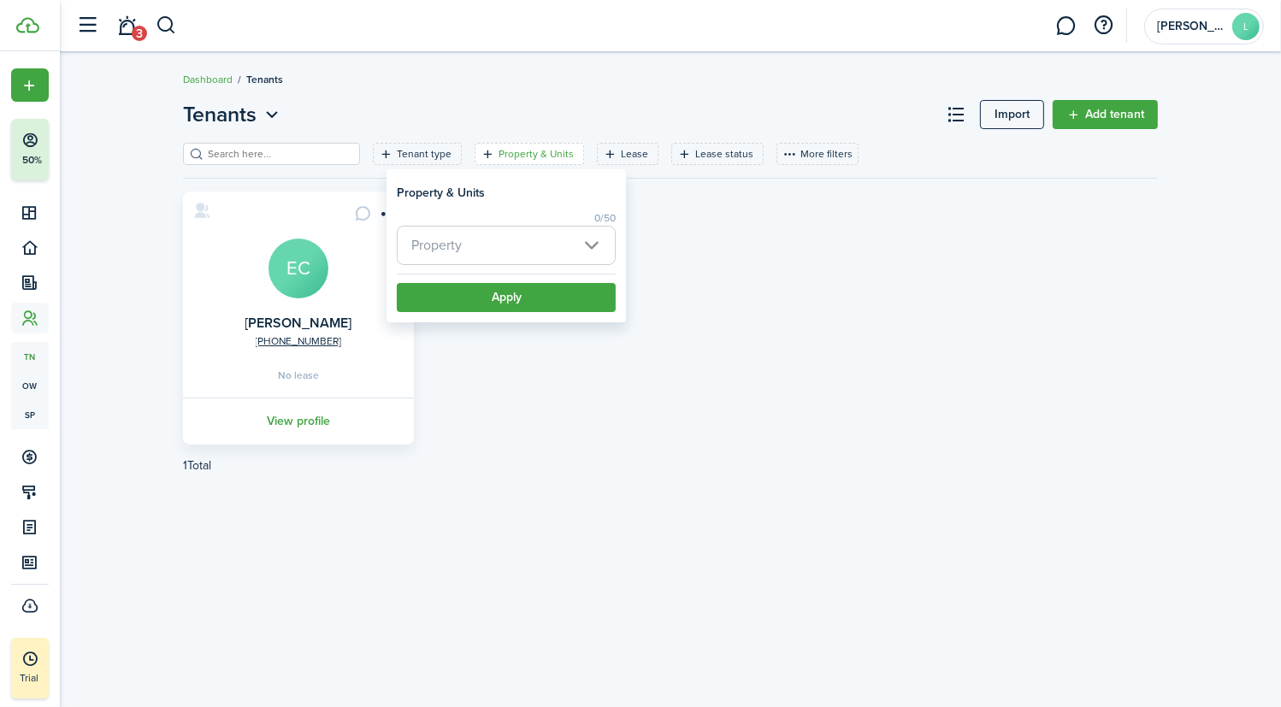
click at [591, 244] on span "Property" at bounding box center [506, 246] width 217 height 38
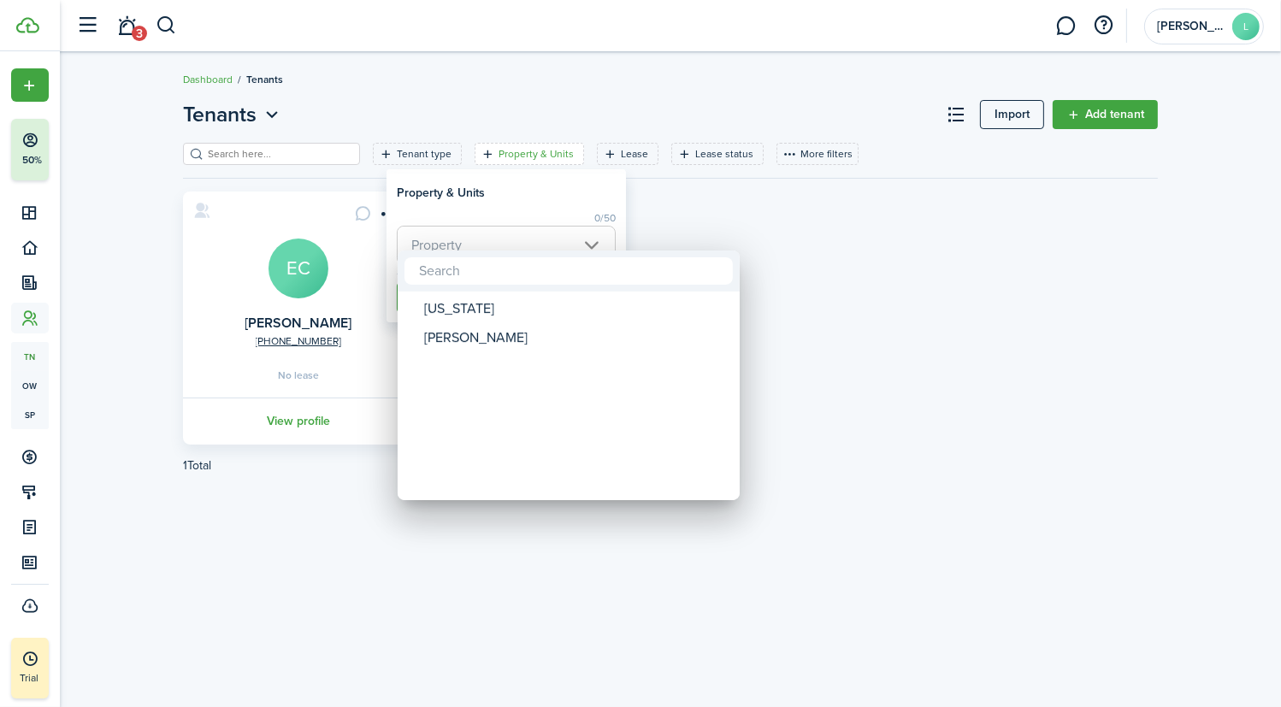
click at [741, 187] on div at bounding box center [640, 353] width 1555 height 981
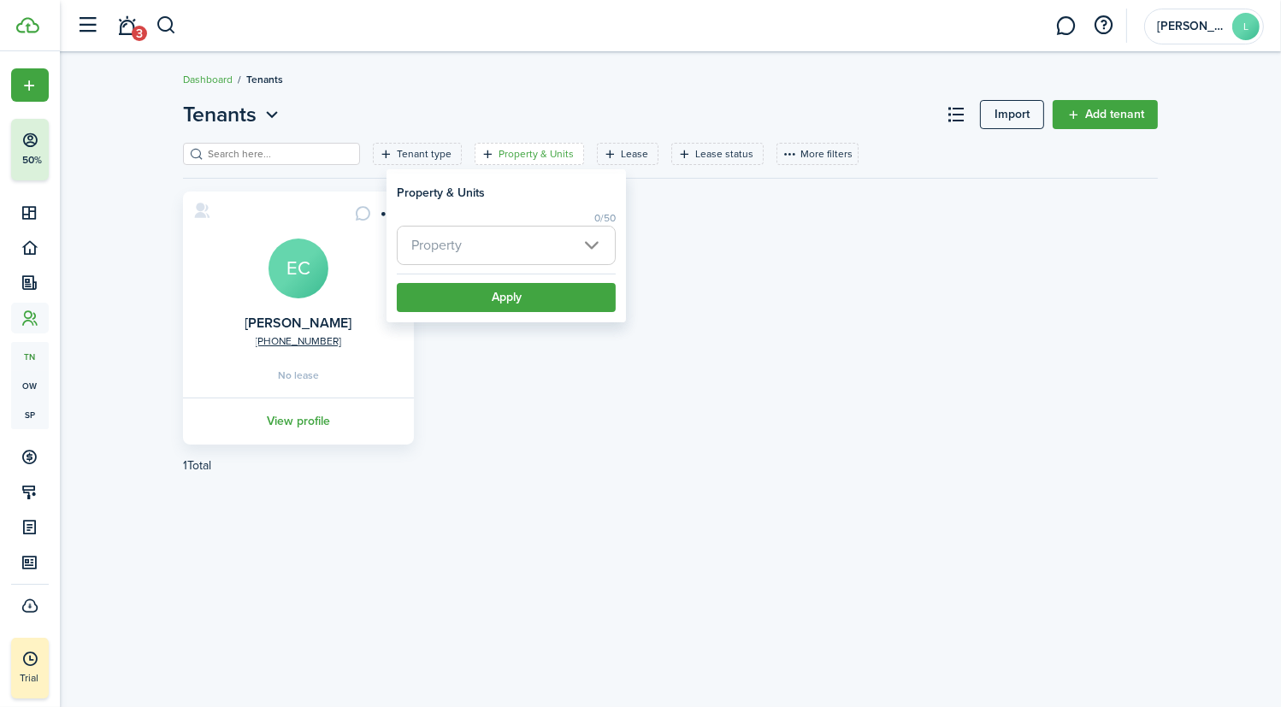
click at [941, 210] on div "[PHONE_NUMBER] [PERSON_NAME] EC No lease View profile" at bounding box center [671, 318] width 992 height 253
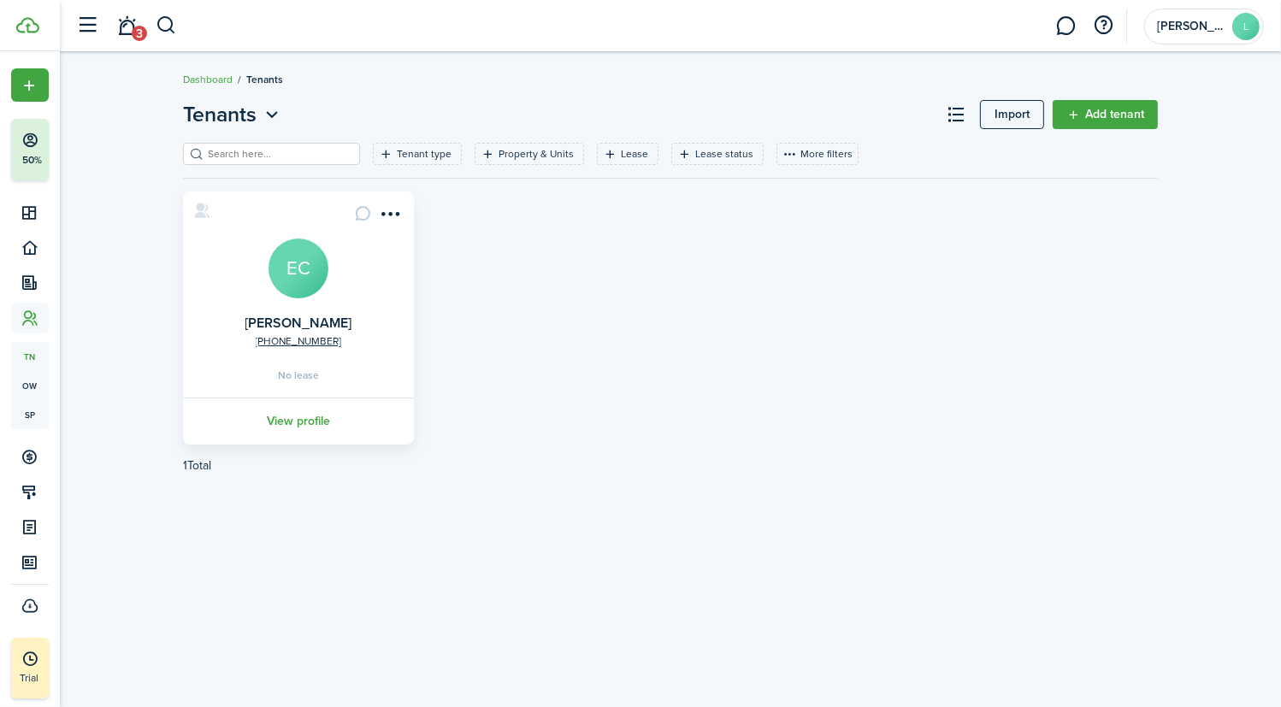
click at [1102, 121] on link "Add tenant" at bounding box center [1105, 114] width 105 height 29
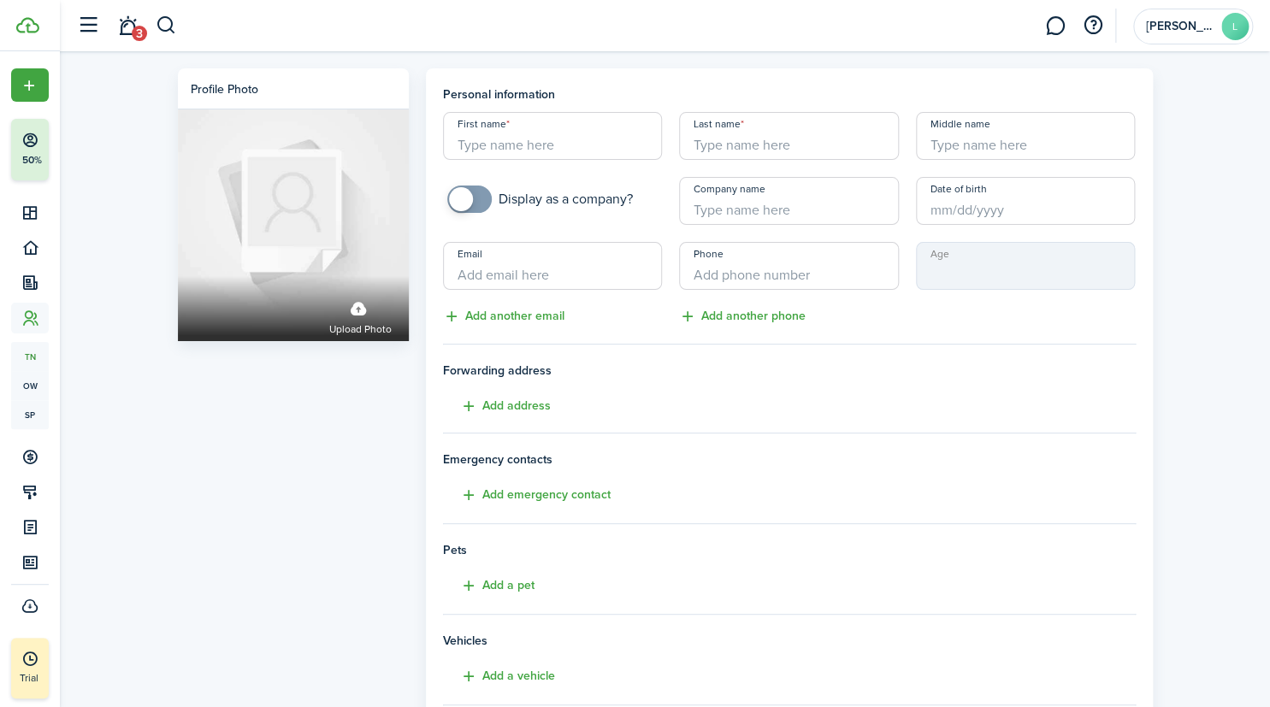
click at [524, 147] on input "First name" at bounding box center [553, 136] width 220 height 48
type input "[PERSON_NAME]"
type input "Colden"
type input "[EMAIL_ADDRESS][DOMAIN_NAME]"
click at [737, 281] on input "+1" at bounding box center [789, 266] width 220 height 48
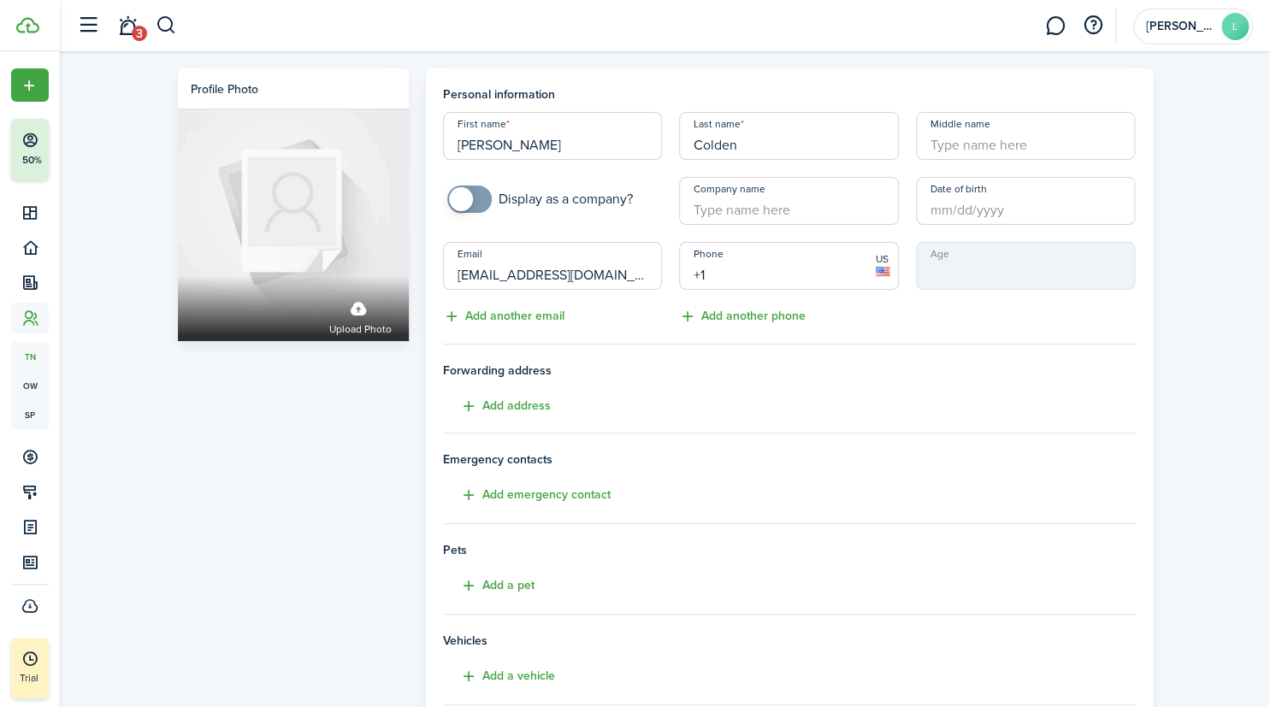
type input "[PHONE_NUMBER]"
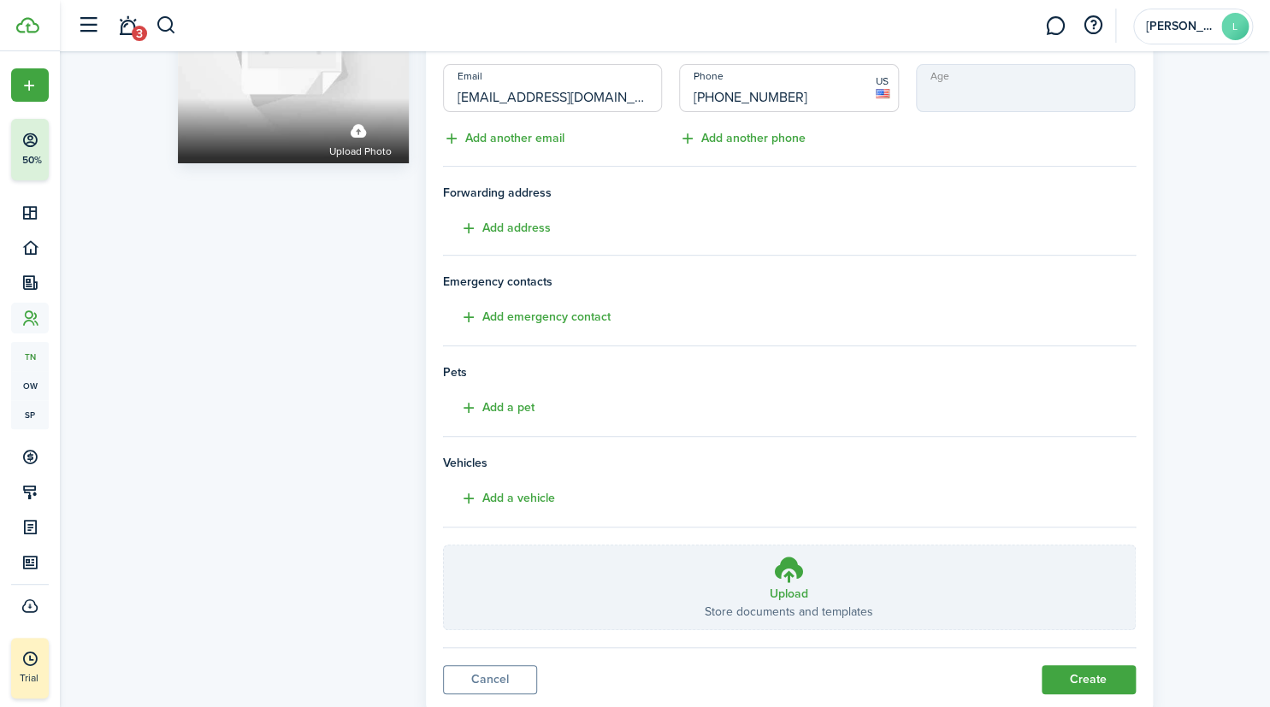
scroll to position [228, 0]
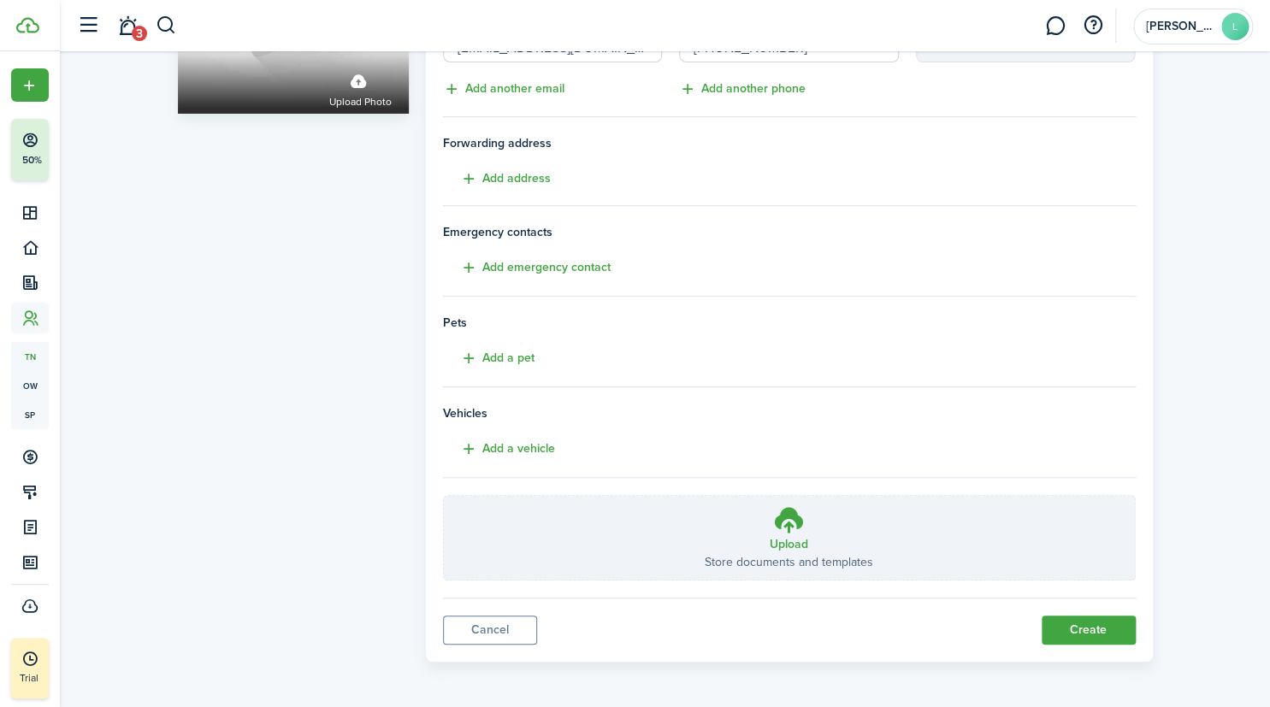
click at [1099, 625] on button "Create" at bounding box center [1089, 630] width 94 height 29
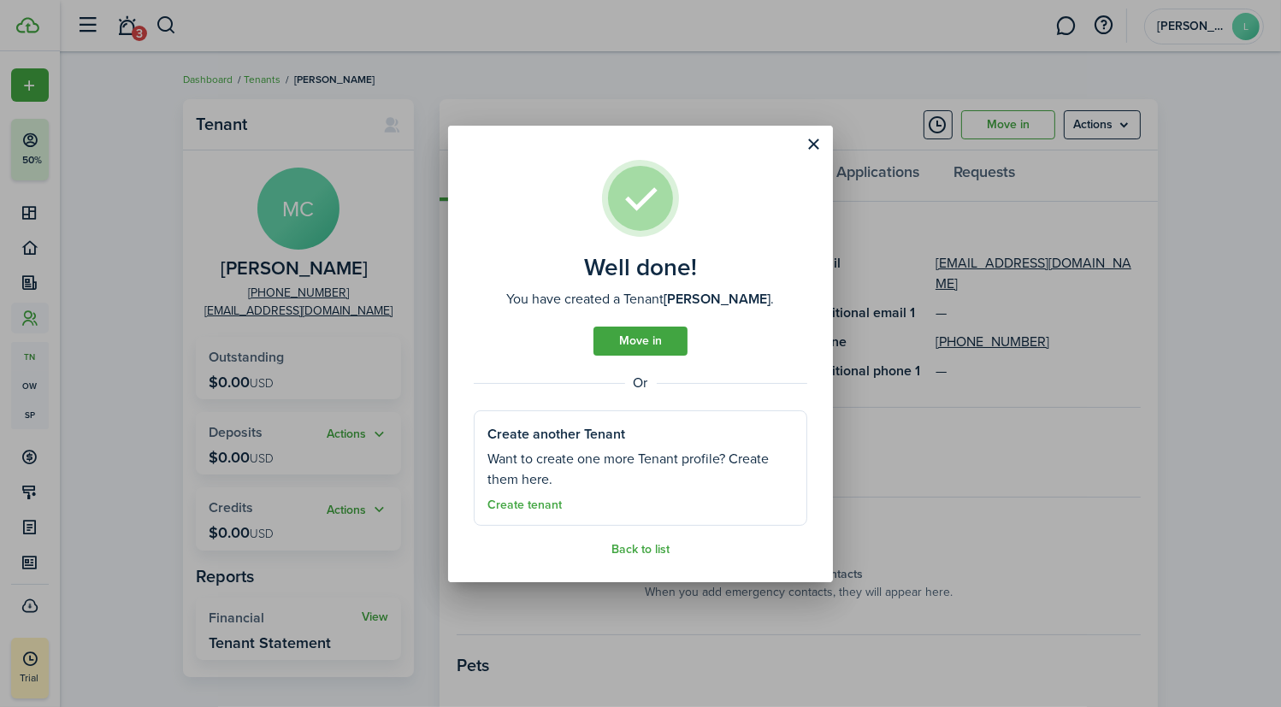
click at [820, 136] on button "Close modal" at bounding box center [814, 144] width 29 height 29
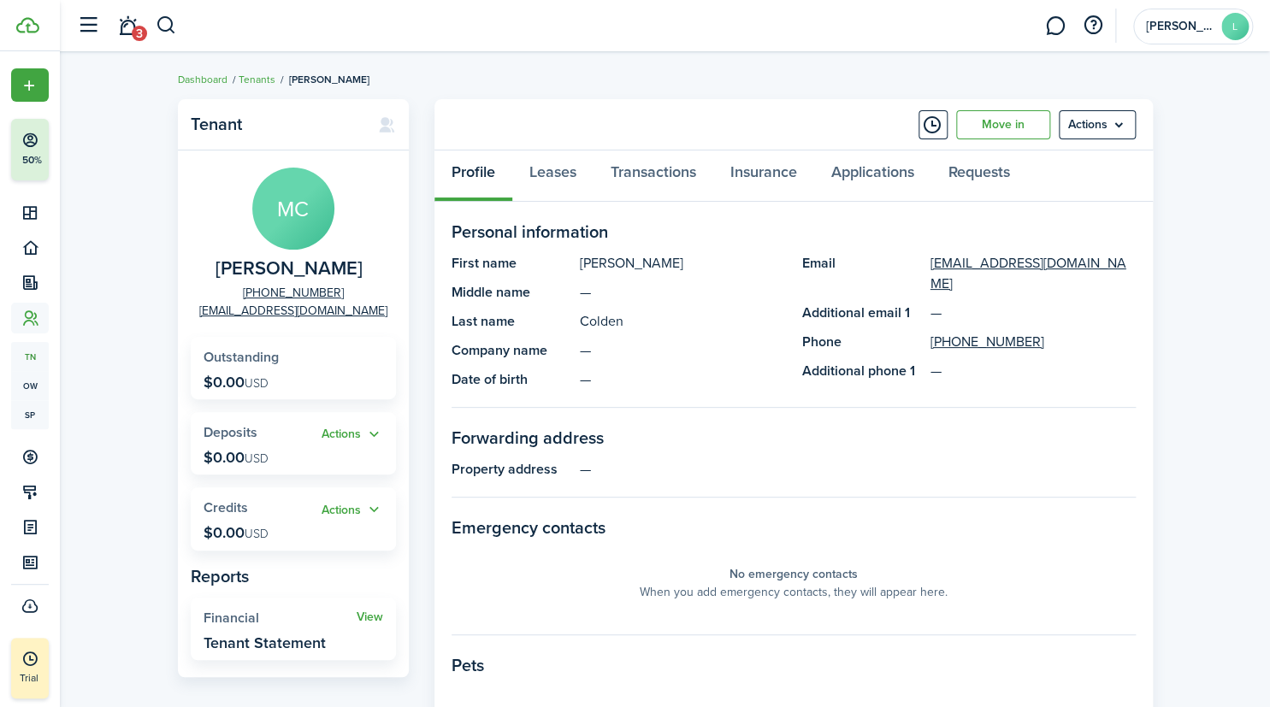
click at [1013, 133] on link "Move in" at bounding box center [1003, 124] width 94 height 29
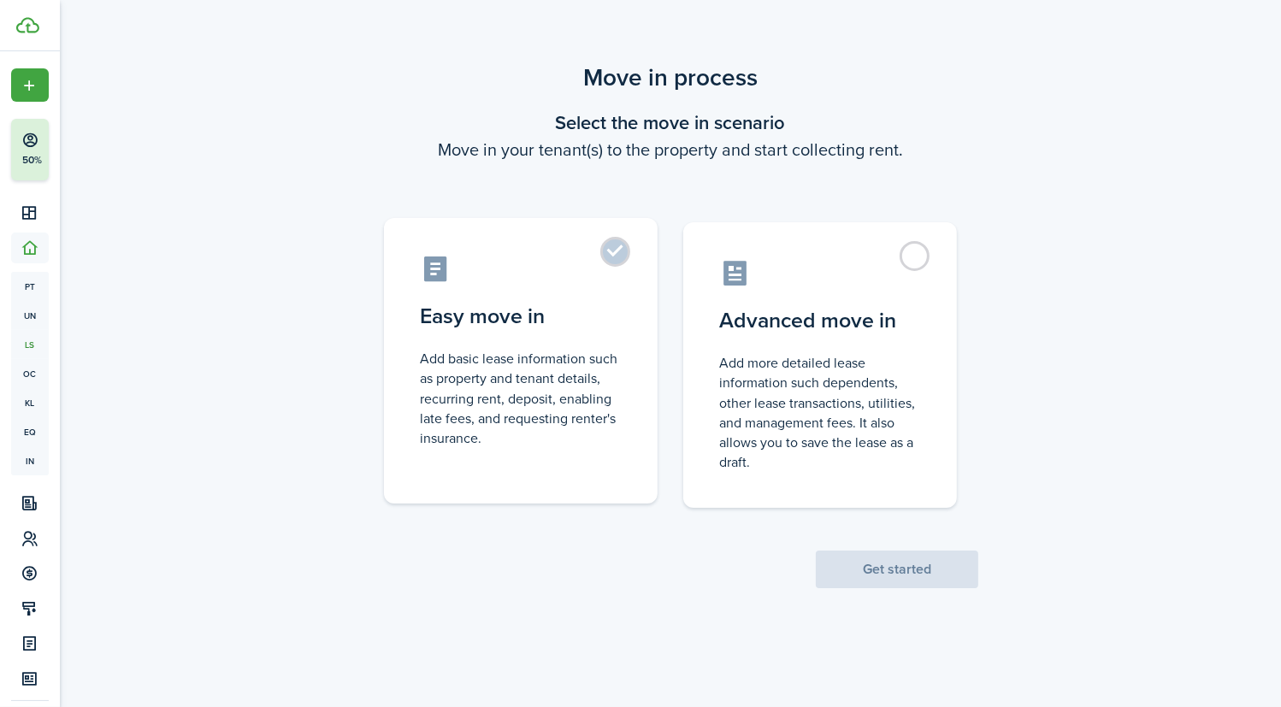
click at [623, 257] on label "Easy move in Add basic lease information such as property and tenant details, r…" at bounding box center [521, 361] width 274 height 286
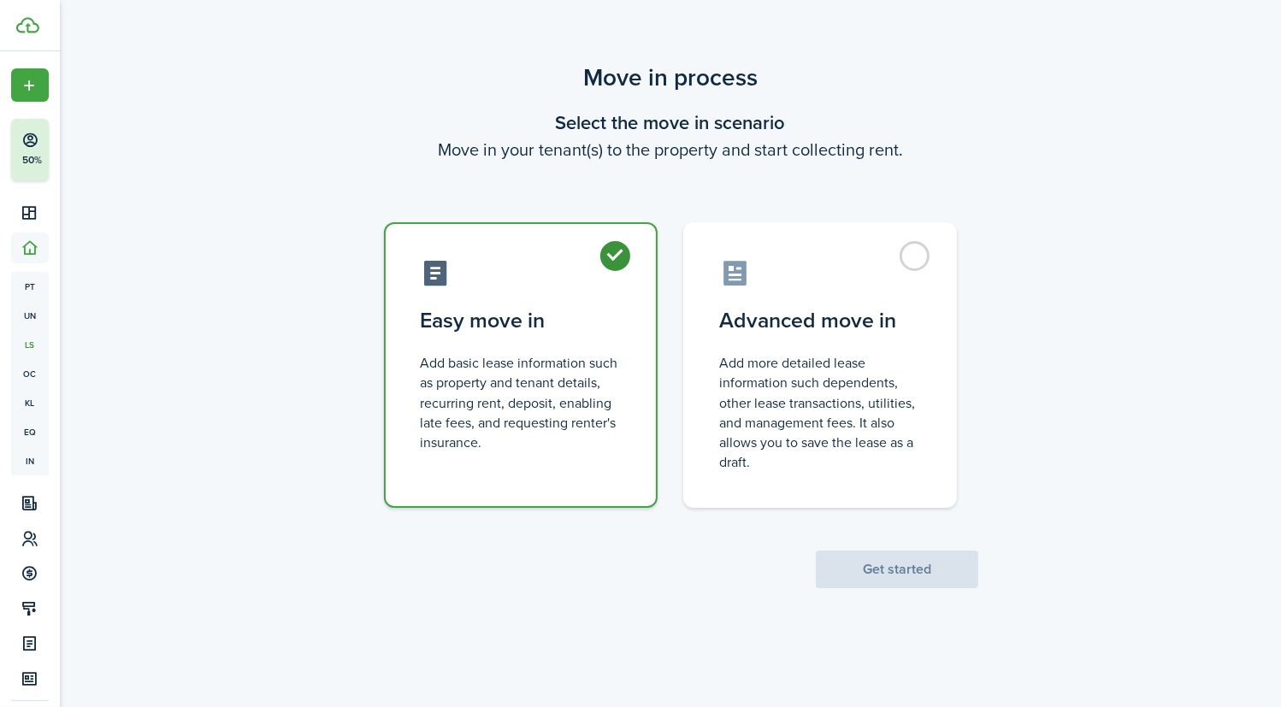
radio input "true"
click at [903, 565] on button "Get started" at bounding box center [897, 570] width 163 height 38
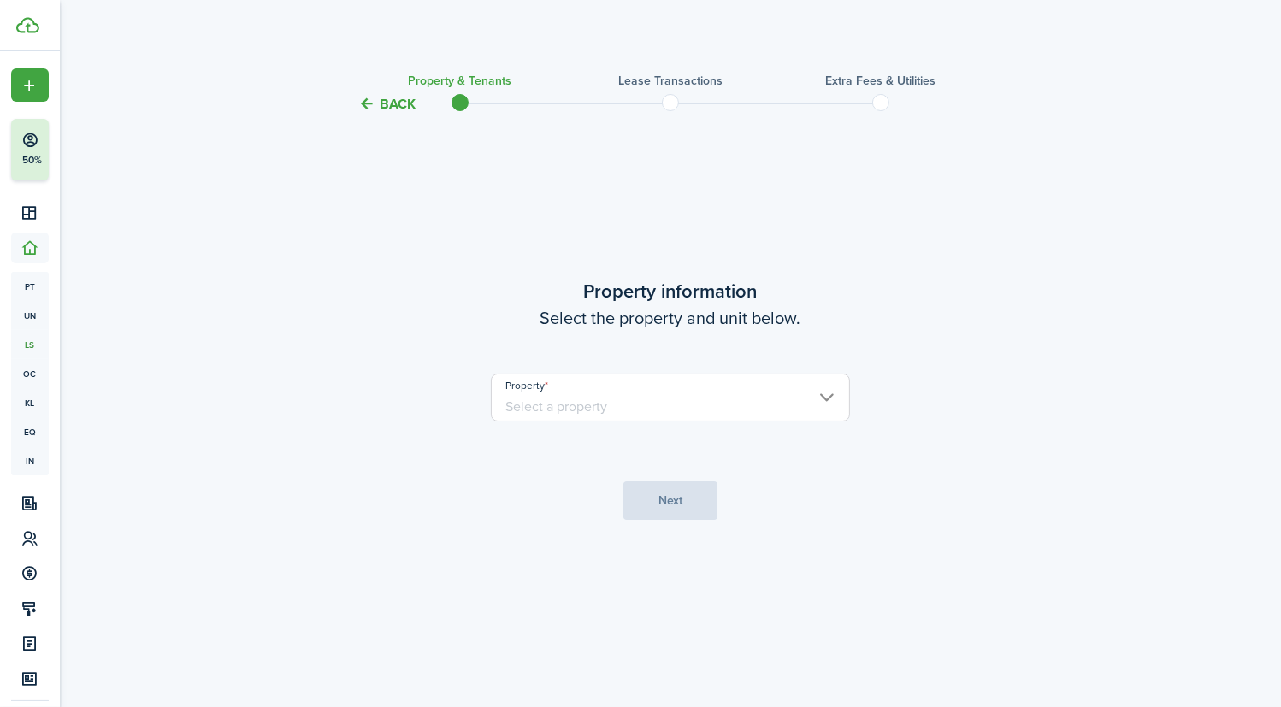
click at [820, 398] on input "Property" at bounding box center [670, 398] width 359 height 48
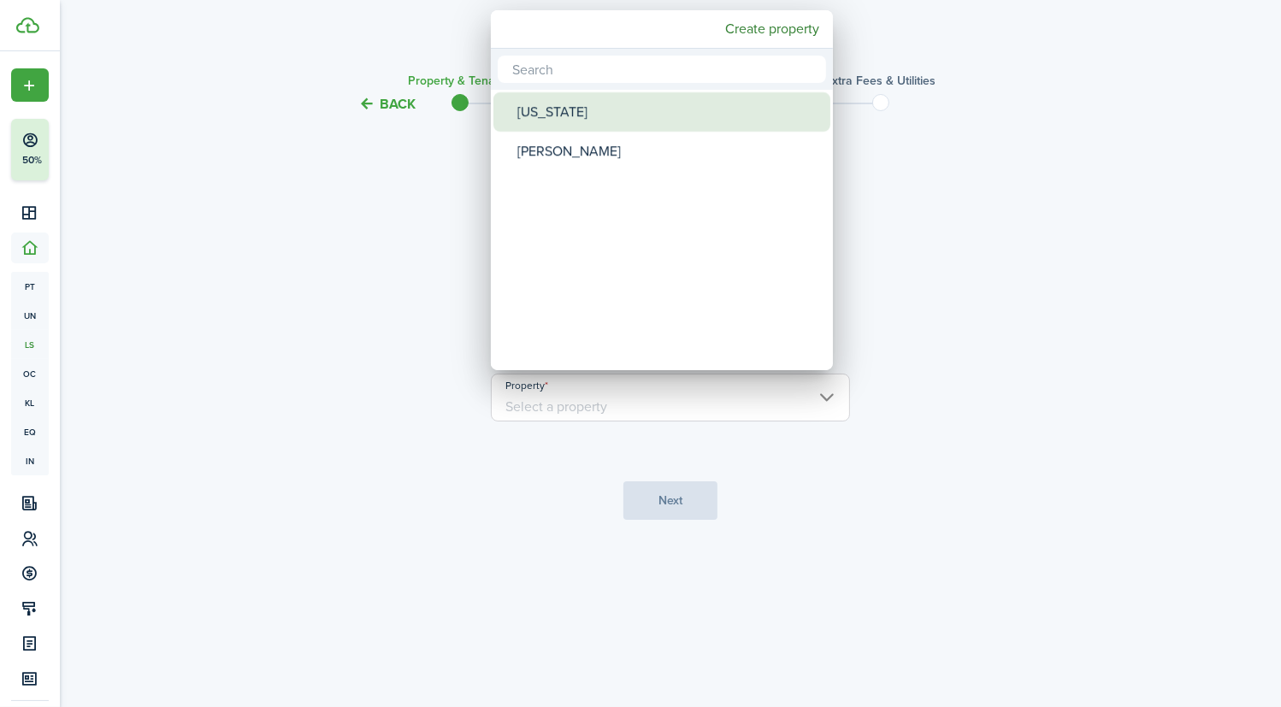
click at [559, 102] on div "[US_STATE]" at bounding box center [669, 111] width 303 height 39
type input "[US_STATE]"
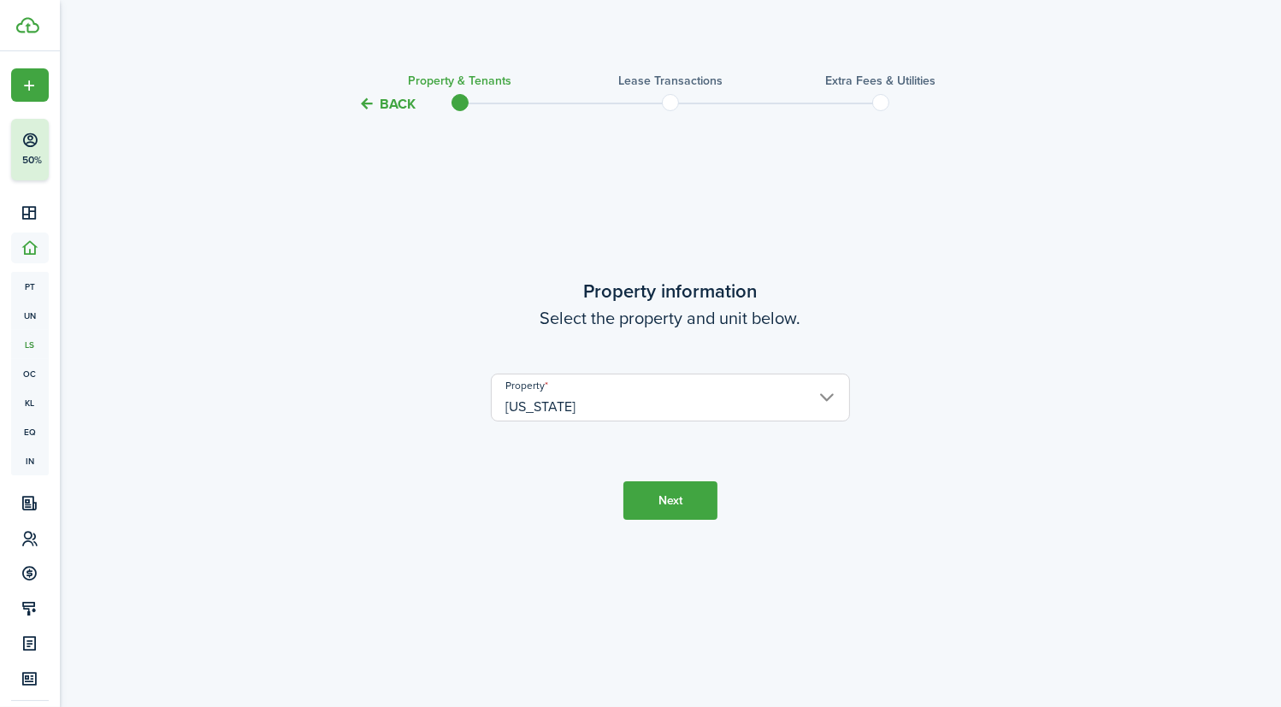
click at [667, 499] on button "Next" at bounding box center [671, 501] width 94 height 38
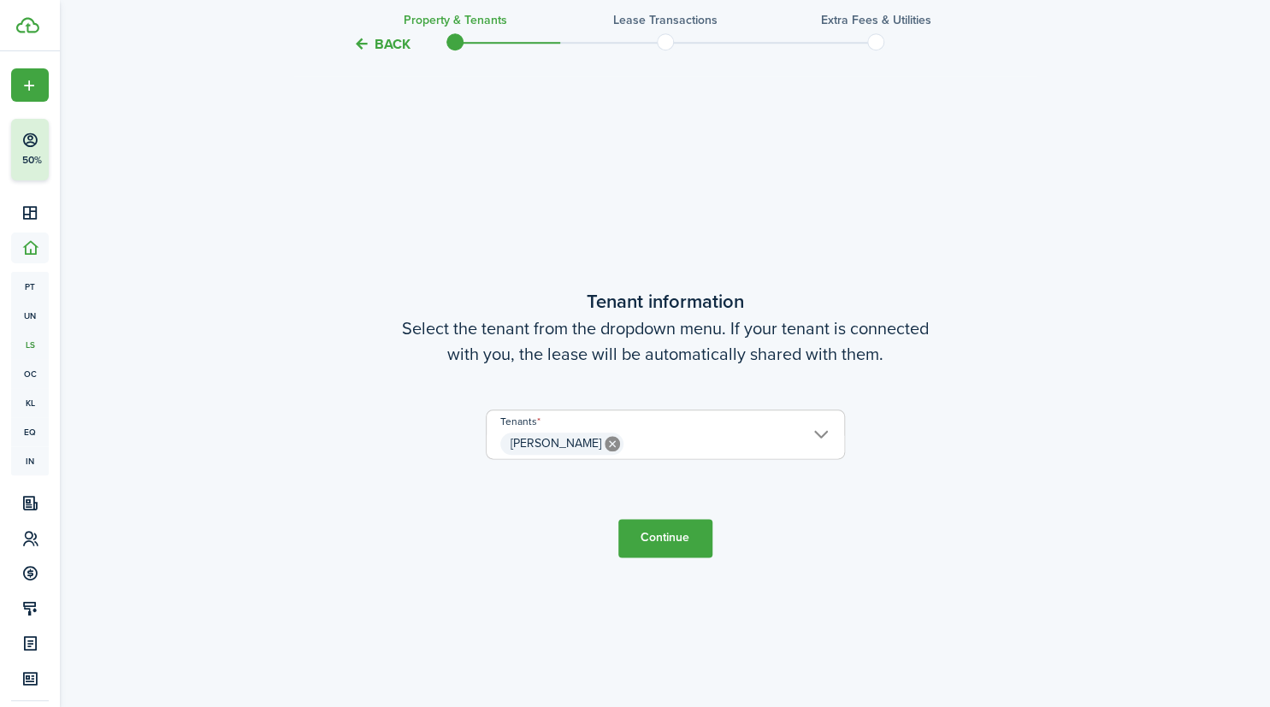
scroll to position [593, 0]
click at [824, 431] on span "[PERSON_NAME]" at bounding box center [666, 443] width 358 height 29
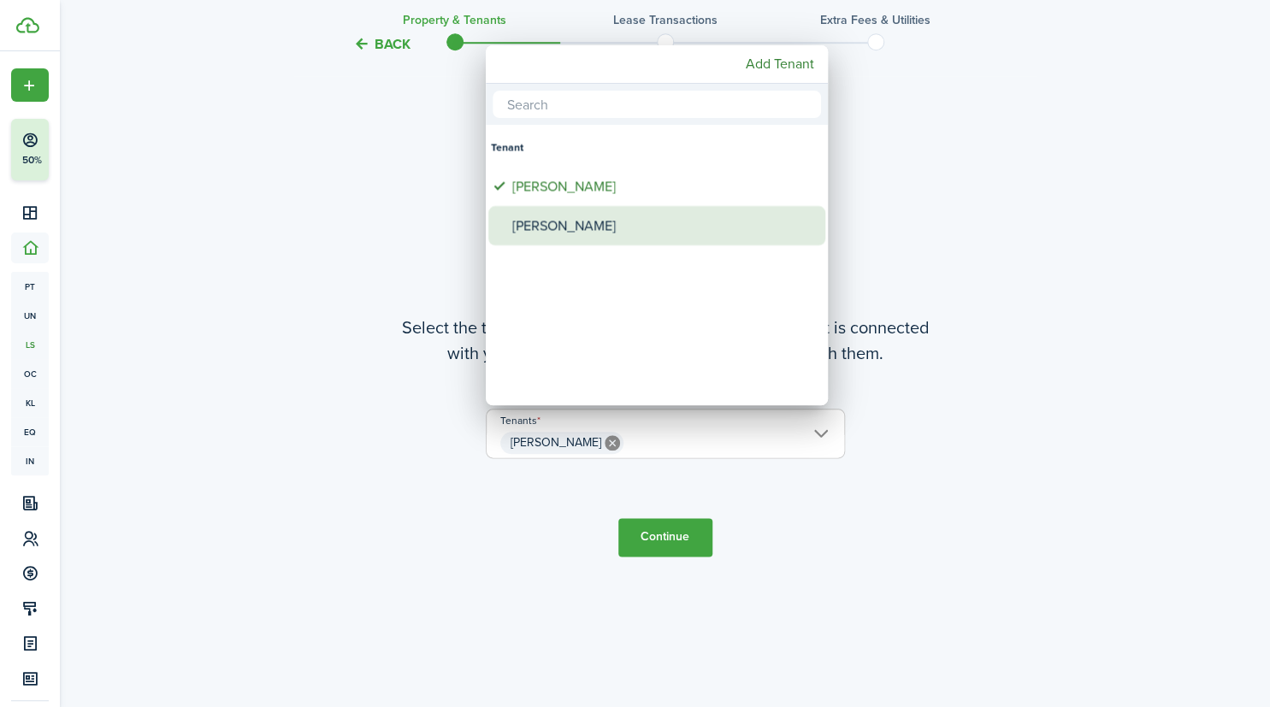
click at [594, 240] on div "[PERSON_NAME]" at bounding box center [663, 225] width 303 height 39
type input "[PERSON_NAME], [PERSON_NAME]"
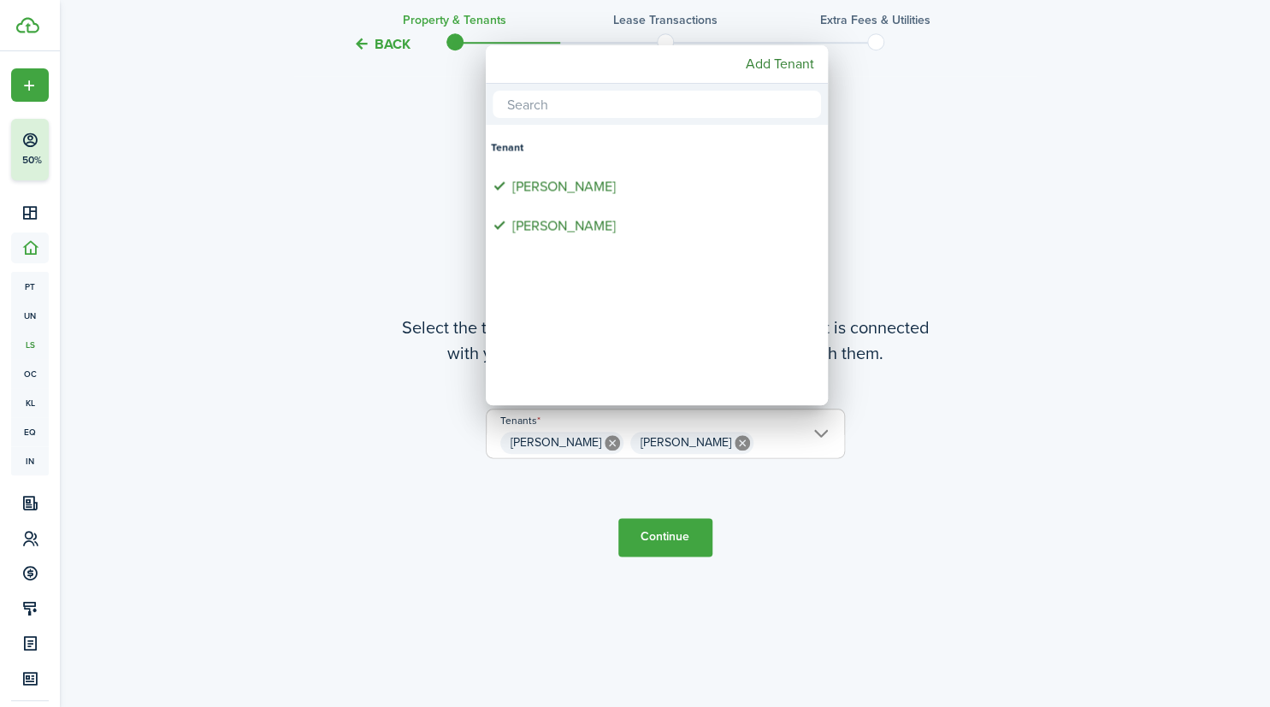
click at [887, 508] on div at bounding box center [635, 353] width 1544 height 981
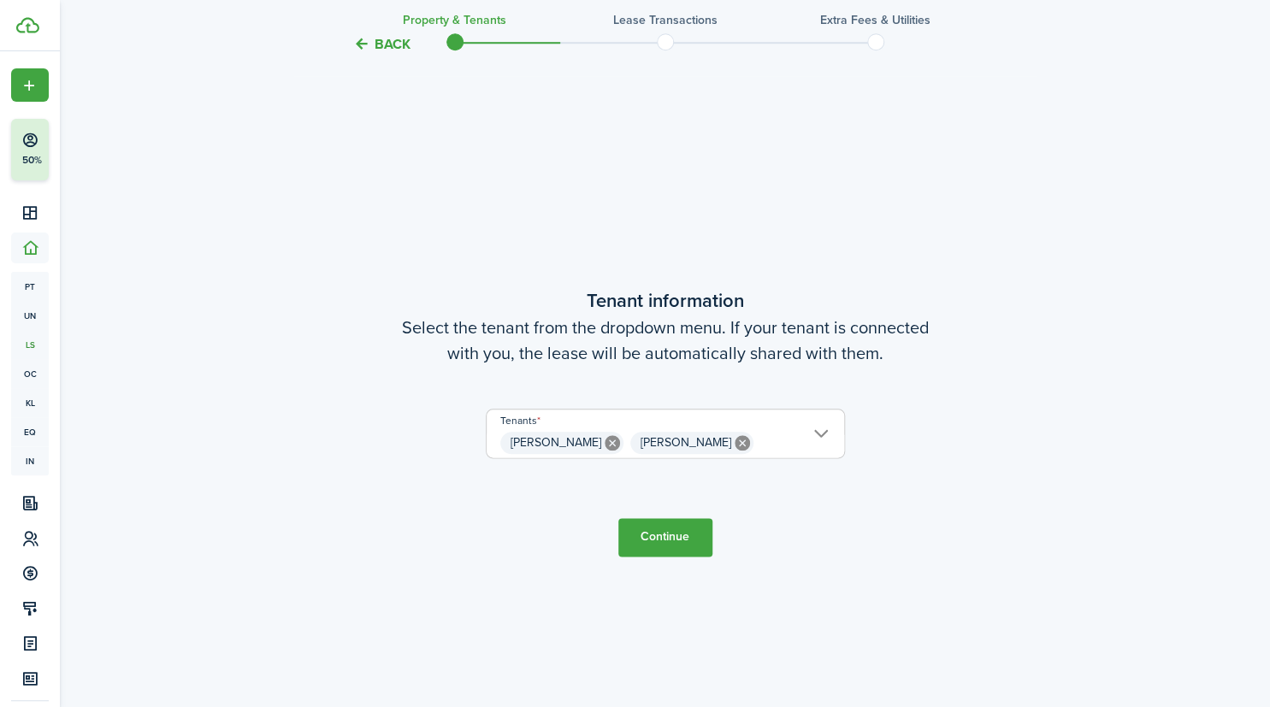
click at [675, 532] on button "Continue" at bounding box center [665, 537] width 94 height 38
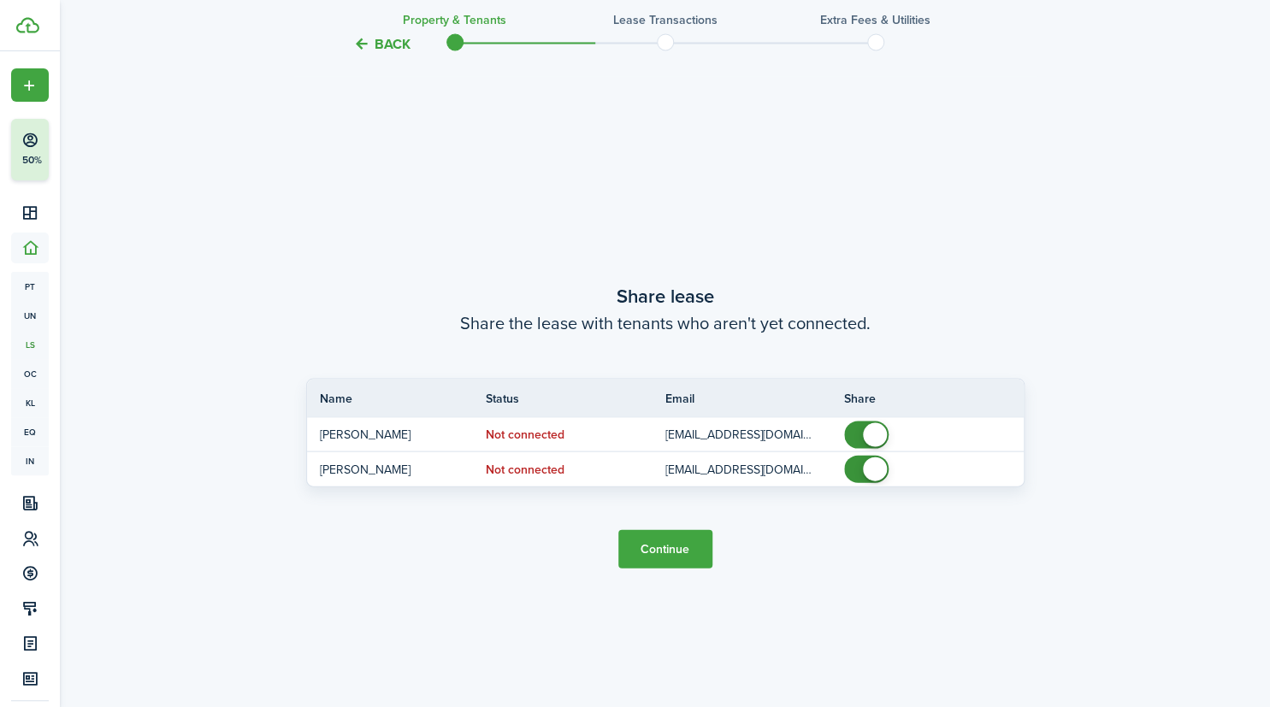
scroll to position [1300, 0]
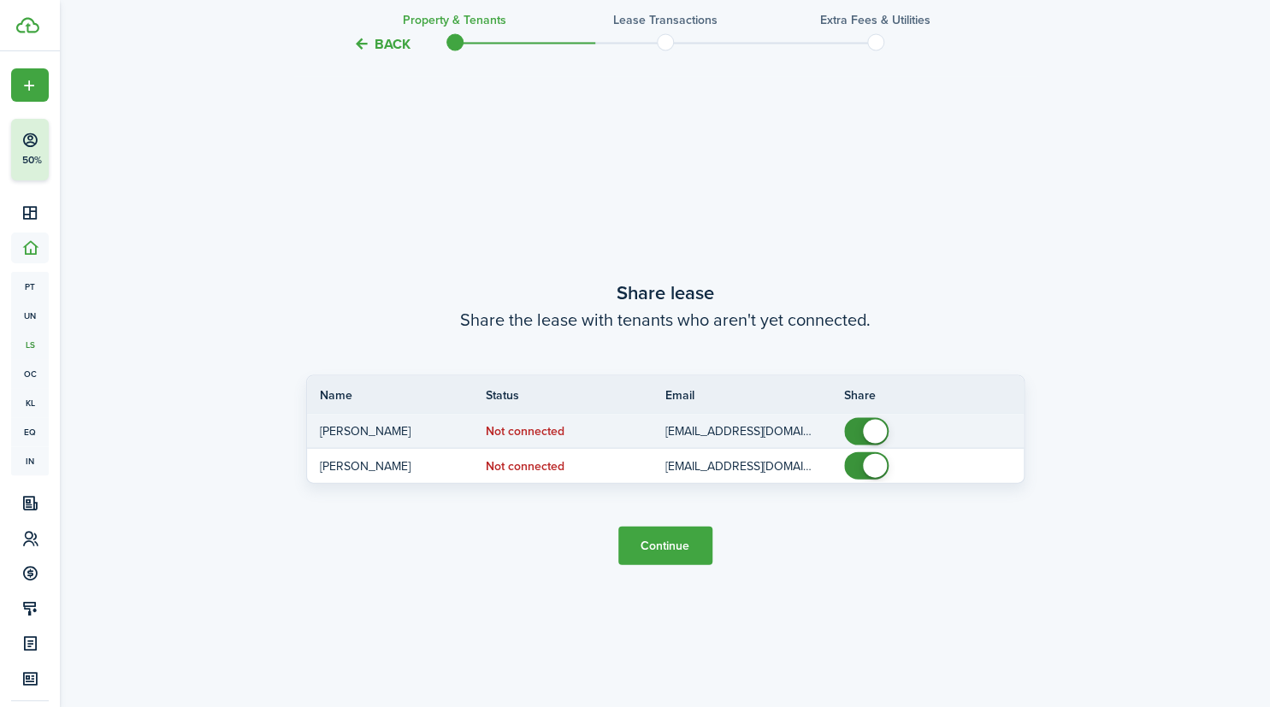
checkbox input "false"
click at [868, 426] on span at bounding box center [875, 431] width 24 height 24
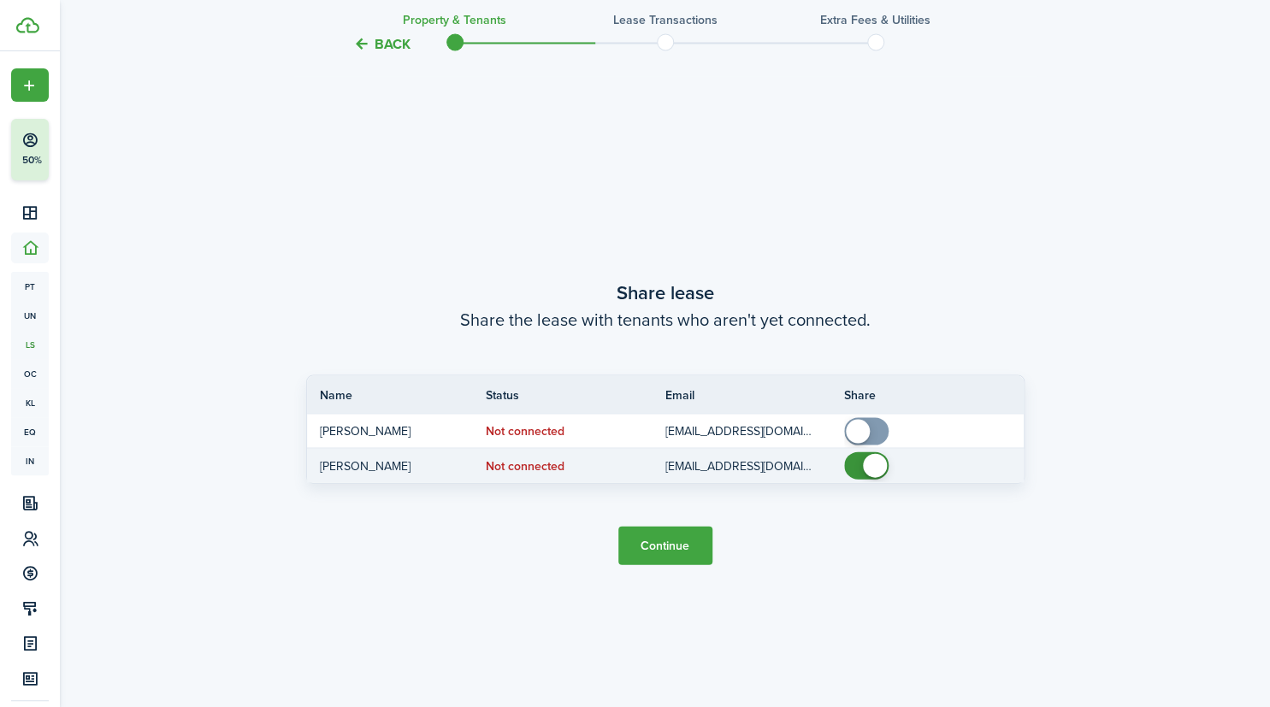
checkbox input "false"
click at [868, 471] on span at bounding box center [875, 465] width 24 height 24
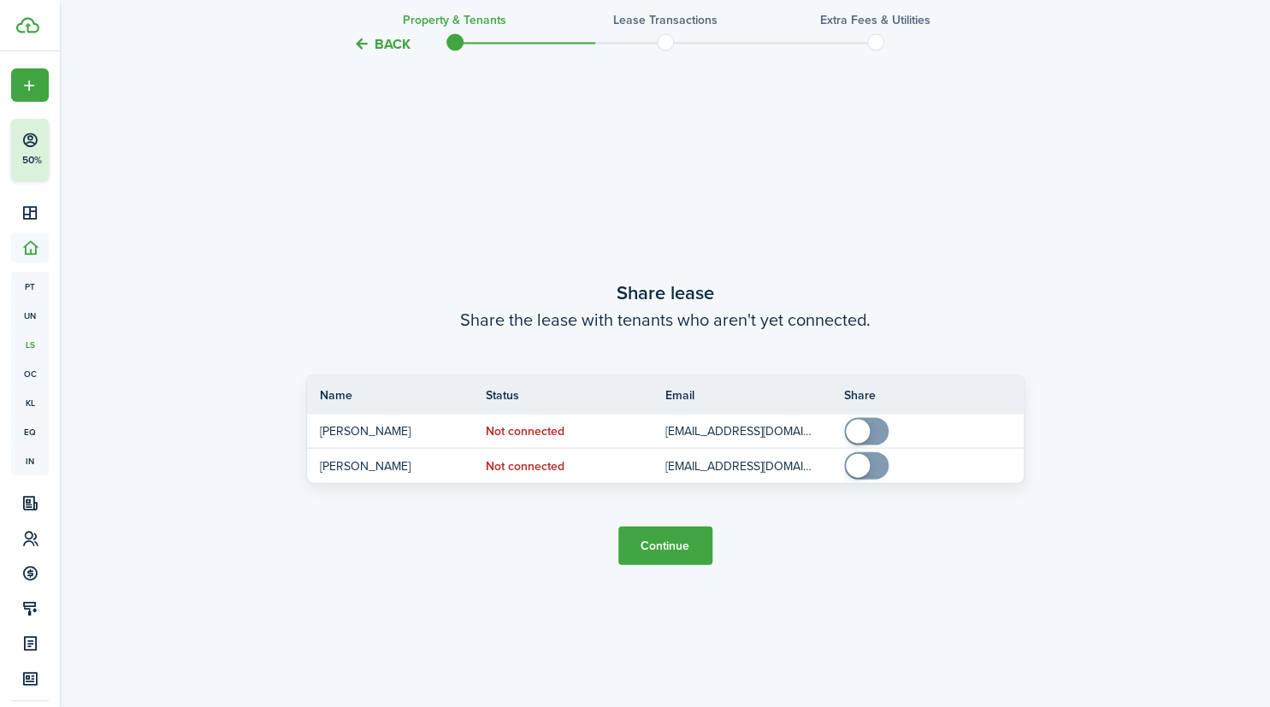
click at [691, 556] on button "Continue" at bounding box center [665, 545] width 94 height 38
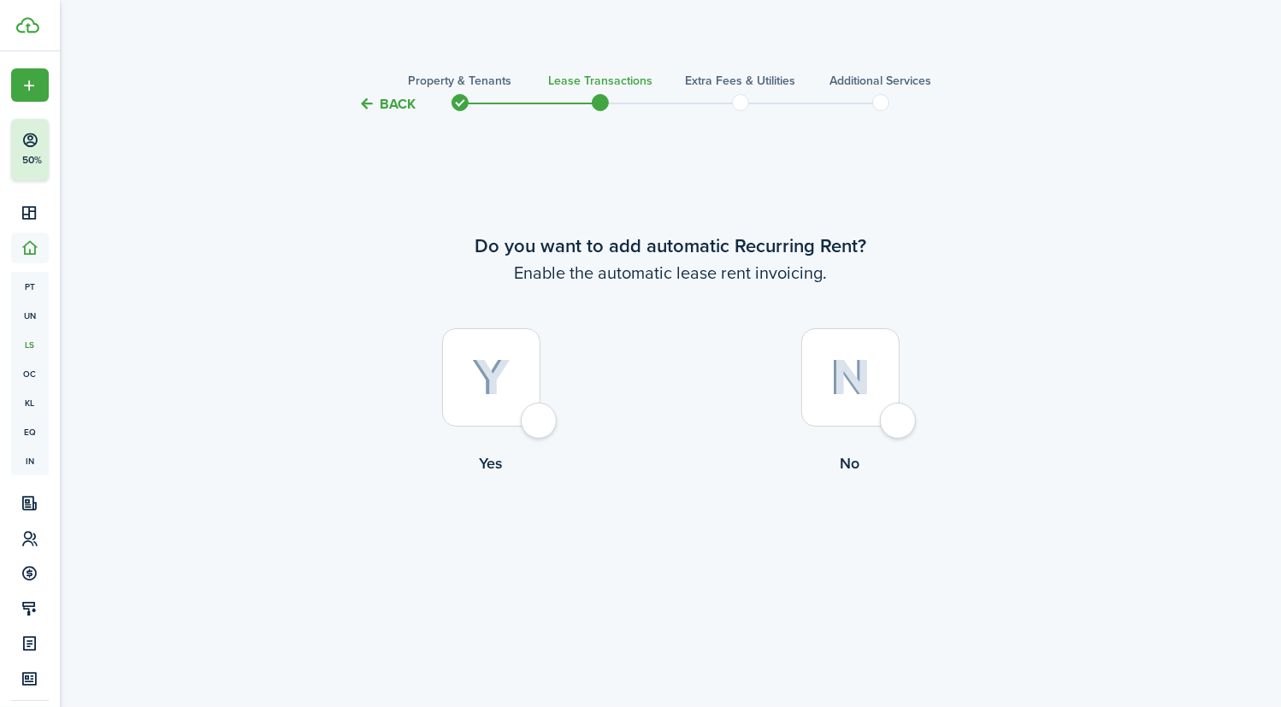
click at [541, 427] on div at bounding box center [491, 377] width 98 height 98
radio input "true"
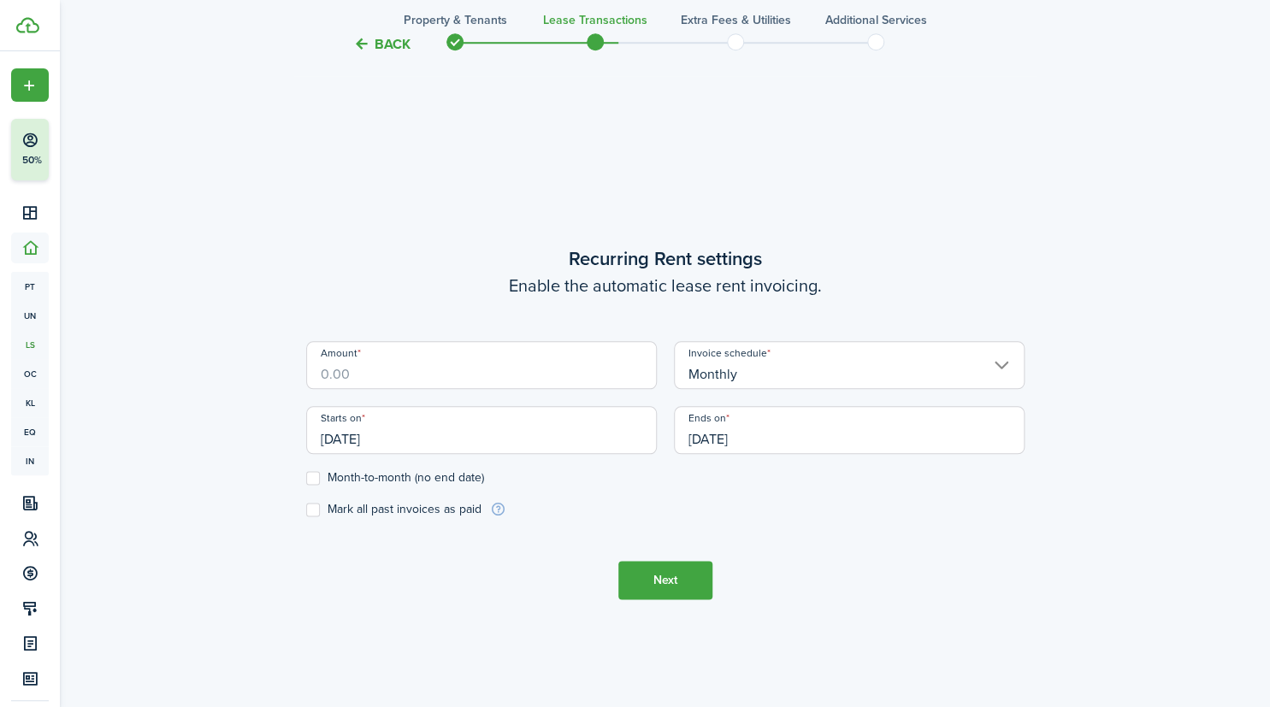
scroll to position [593, 0]
click at [519, 364] on input "Amount" at bounding box center [481, 364] width 351 height 48
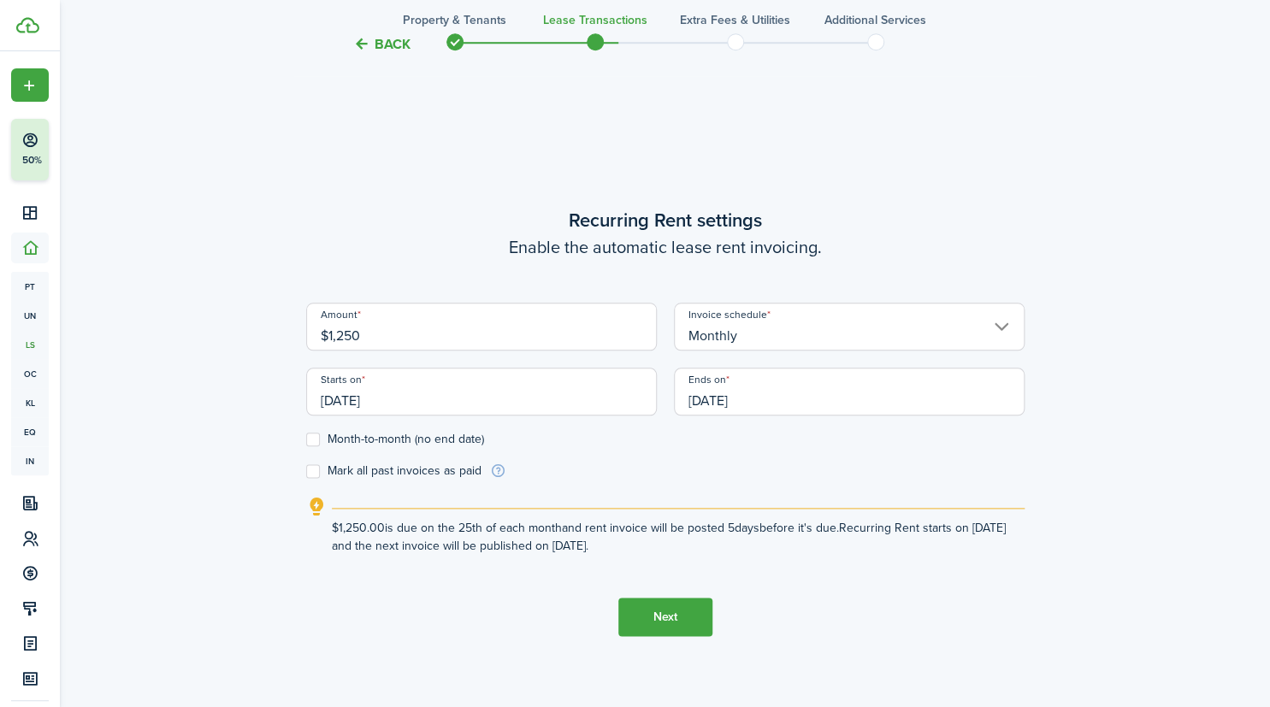
click at [497, 391] on input "[DATE]" at bounding box center [481, 392] width 351 height 48
type input "$1,250.00"
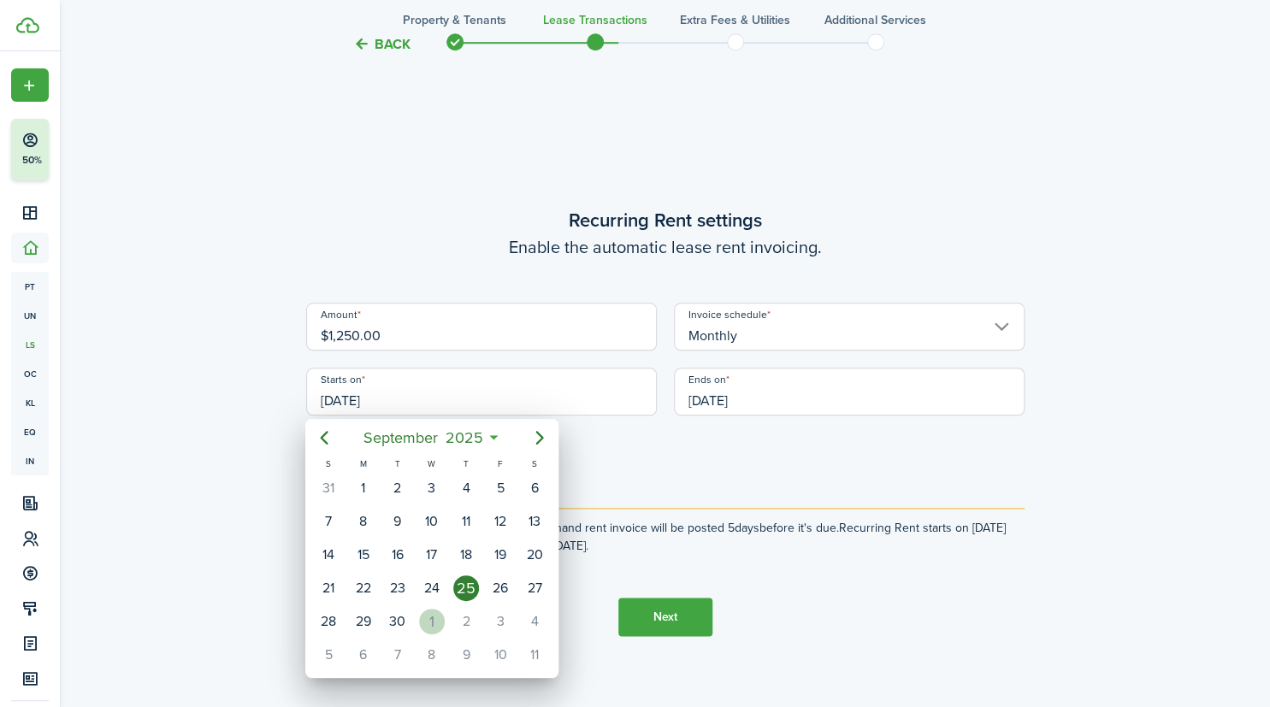
click at [439, 617] on div "1" at bounding box center [432, 622] width 26 height 26
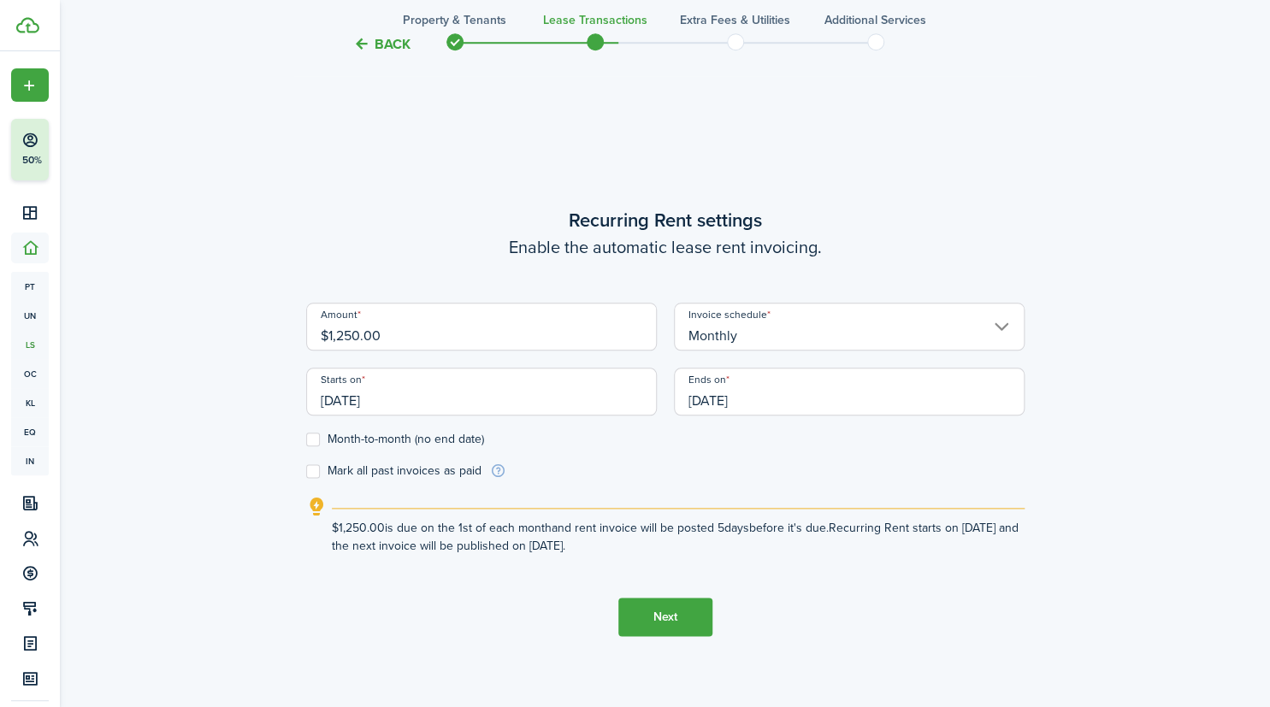
click at [524, 387] on input "[DATE]" at bounding box center [481, 392] width 351 height 48
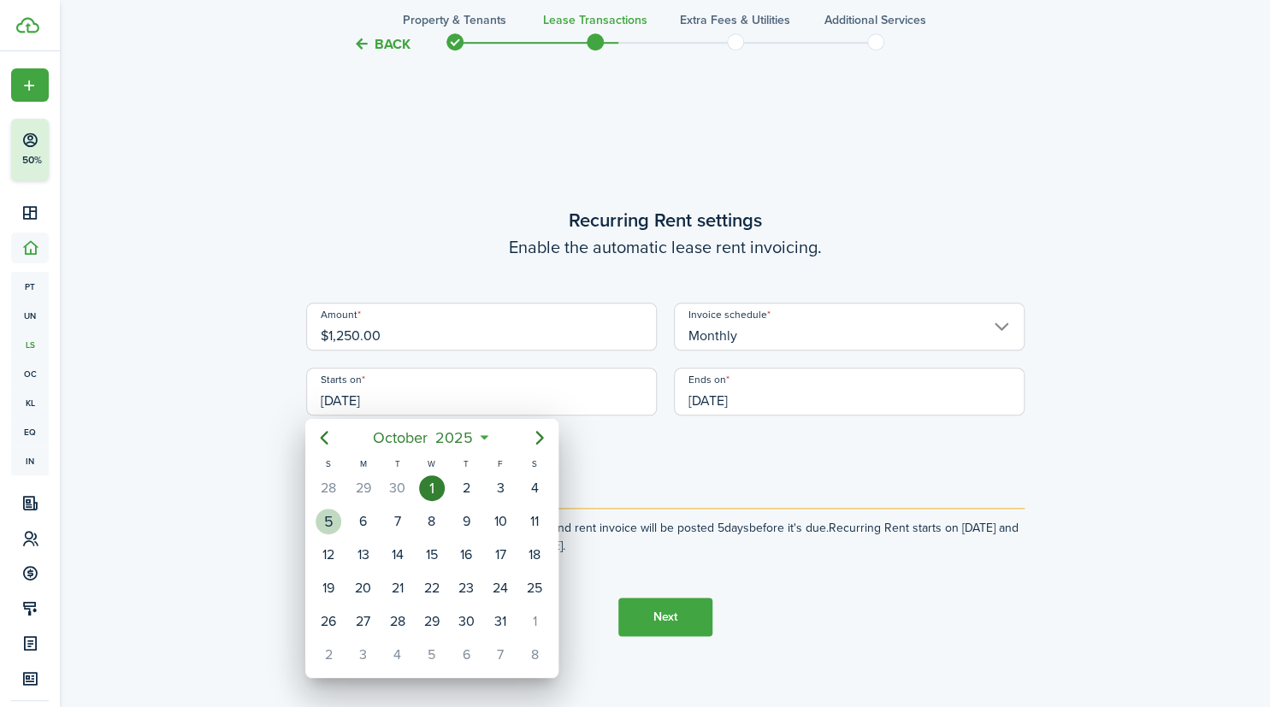
click at [334, 522] on div "5" at bounding box center [329, 522] width 26 height 26
type input "[DATE]"
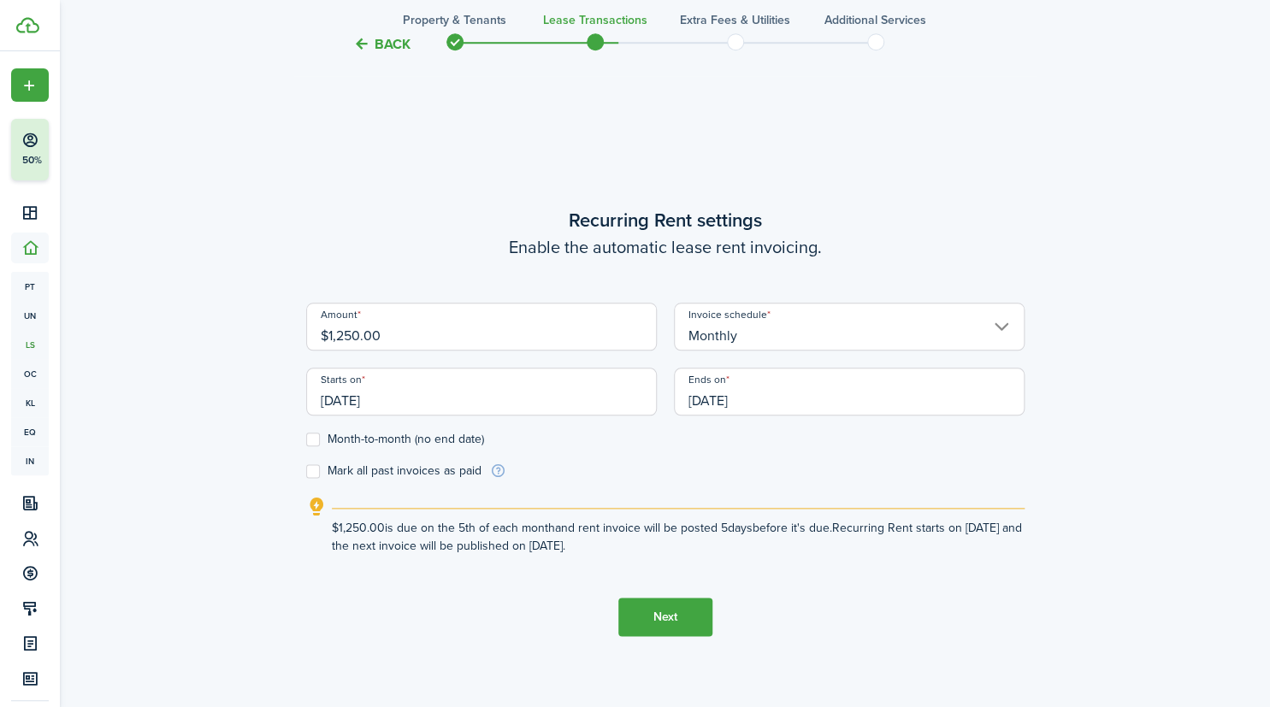
drag, startPoint x: 756, startPoint y: 390, endPoint x: 734, endPoint y: 397, distance: 23.3
click at [734, 397] on input "[DATE]" at bounding box center [849, 392] width 351 height 48
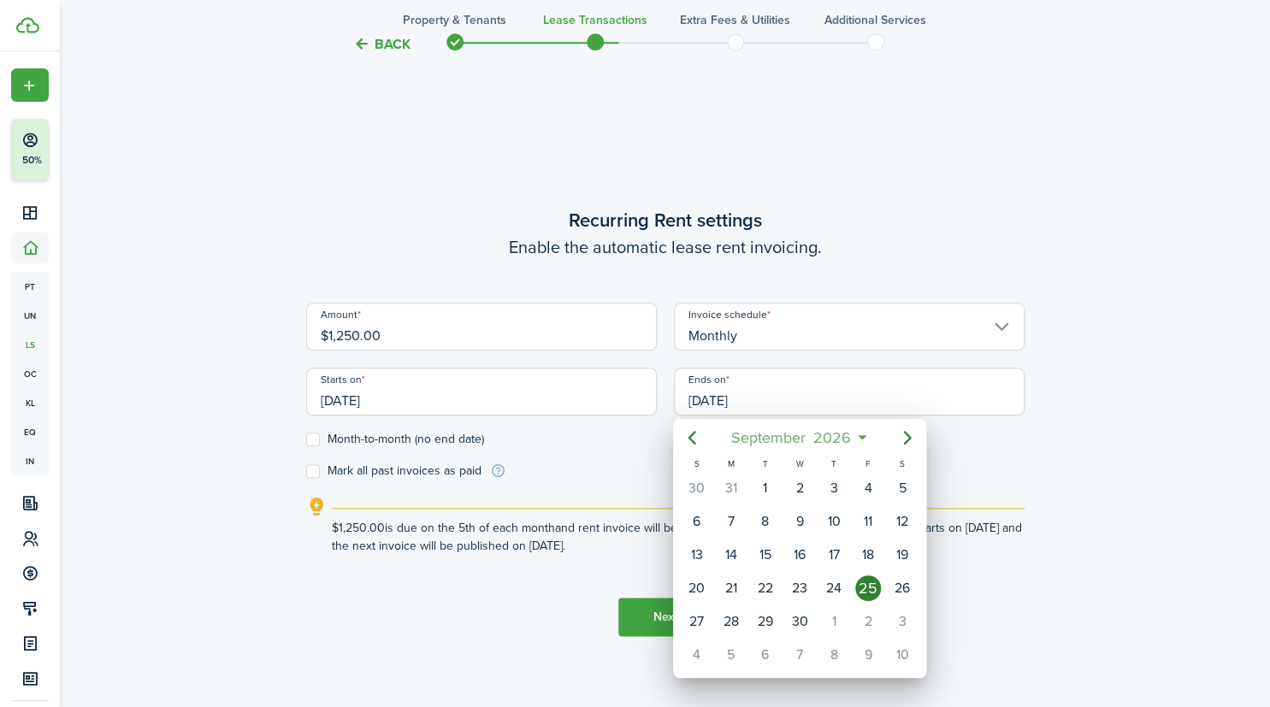
click at [763, 436] on span "September" at bounding box center [768, 438] width 82 height 31
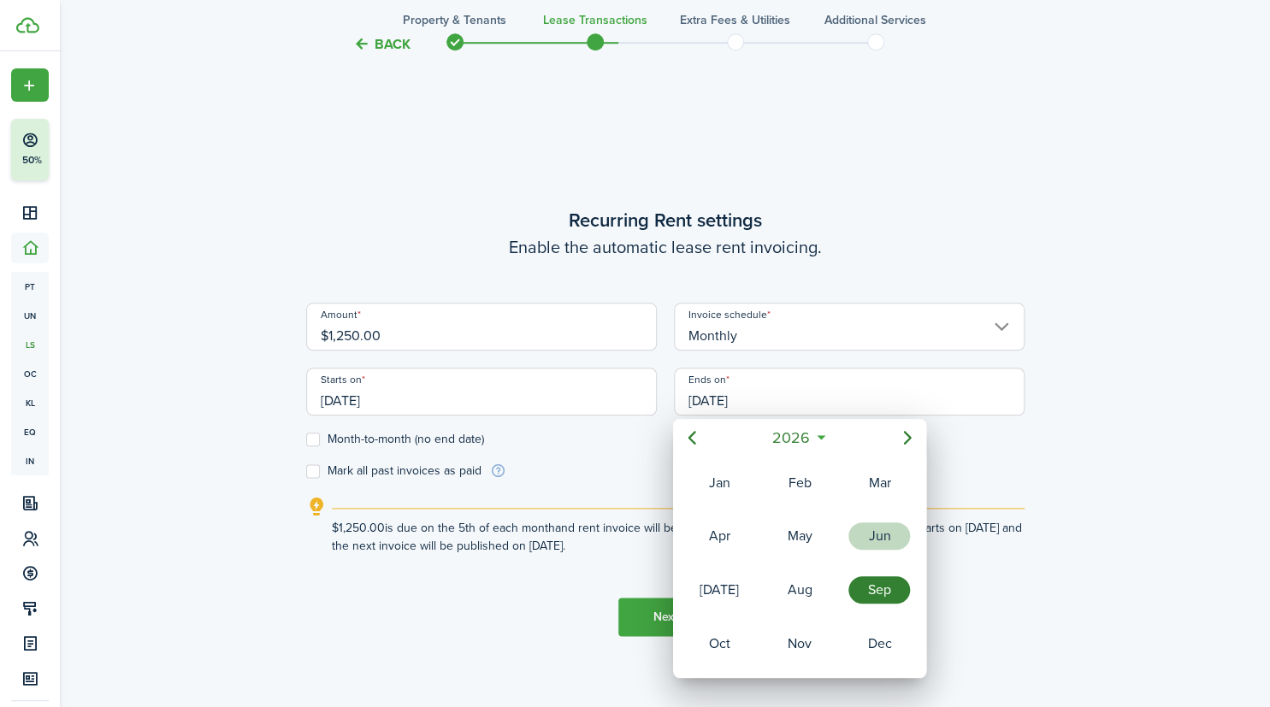
click at [872, 526] on div "Jun" at bounding box center [880, 536] width 62 height 27
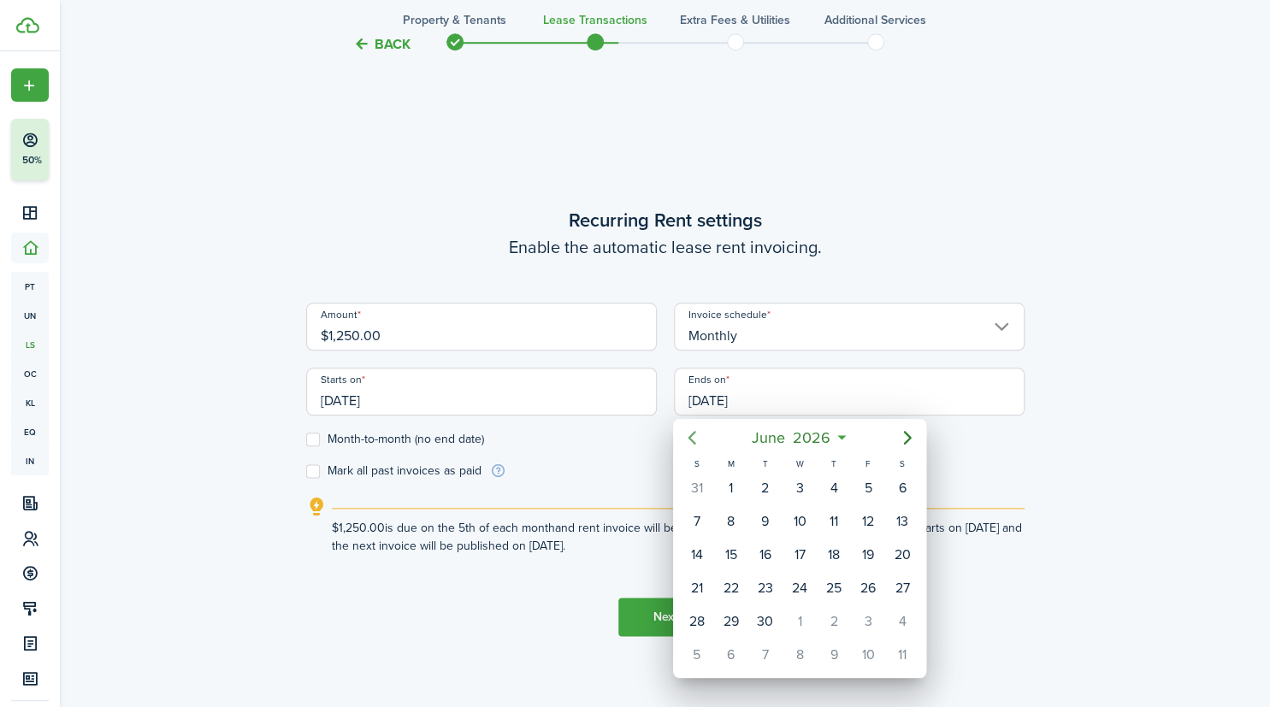
click at [690, 431] on icon "Previous page" at bounding box center [692, 438] width 21 height 21
click at [764, 518] on div "5" at bounding box center [766, 522] width 26 height 26
type input "[DATE]"
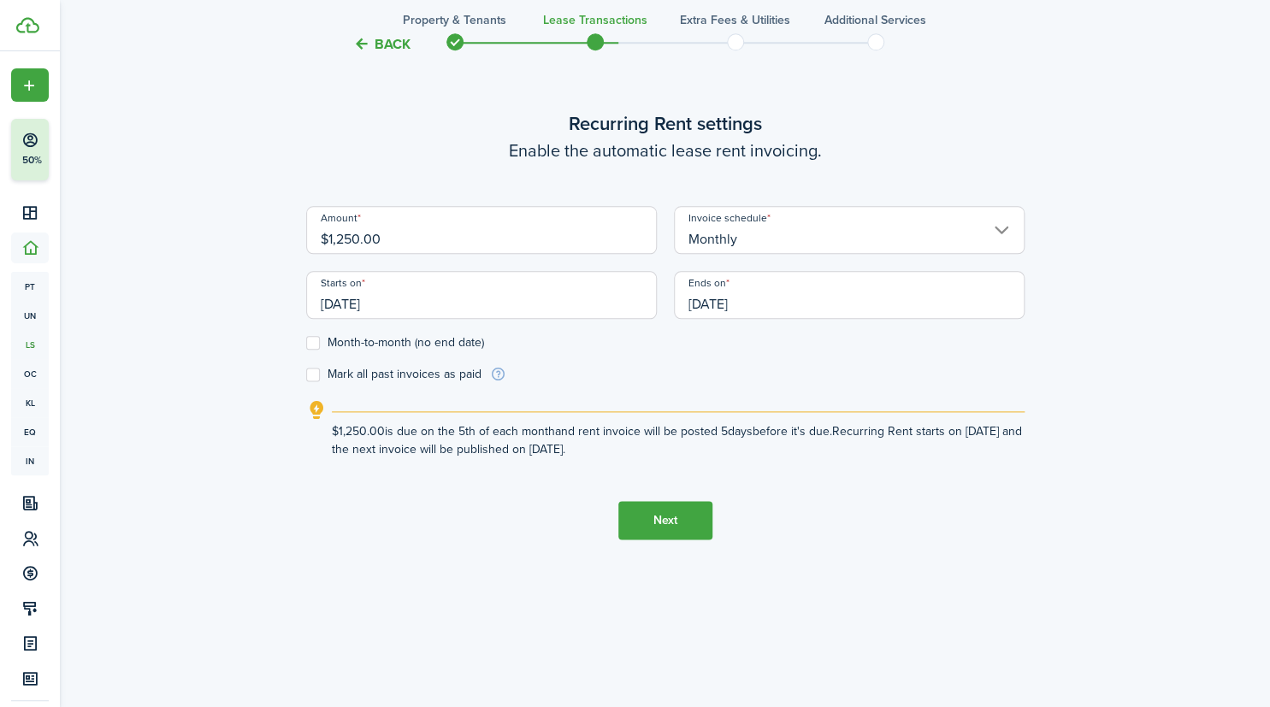
scroll to position [690, 0]
click at [679, 514] on button "Next" at bounding box center [665, 519] width 94 height 38
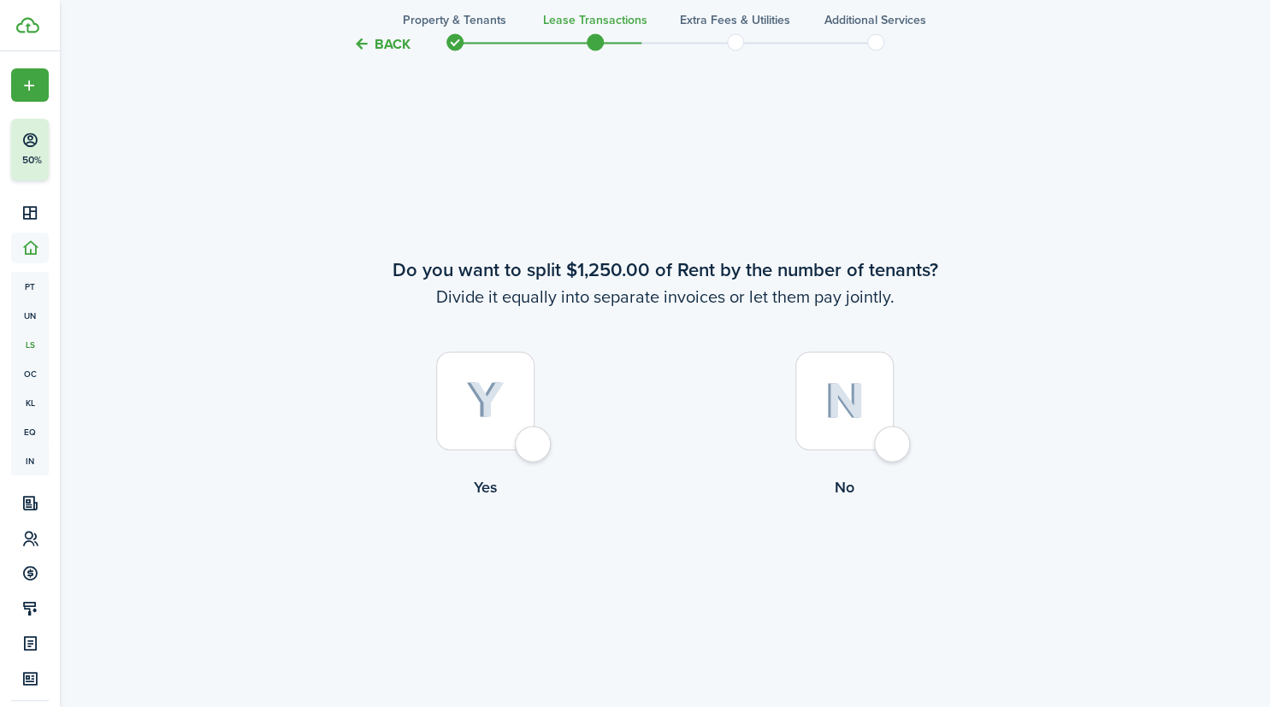
scroll to position [1300, 0]
click at [894, 442] on div at bounding box center [845, 401] width 98 height 98
radio input "true"
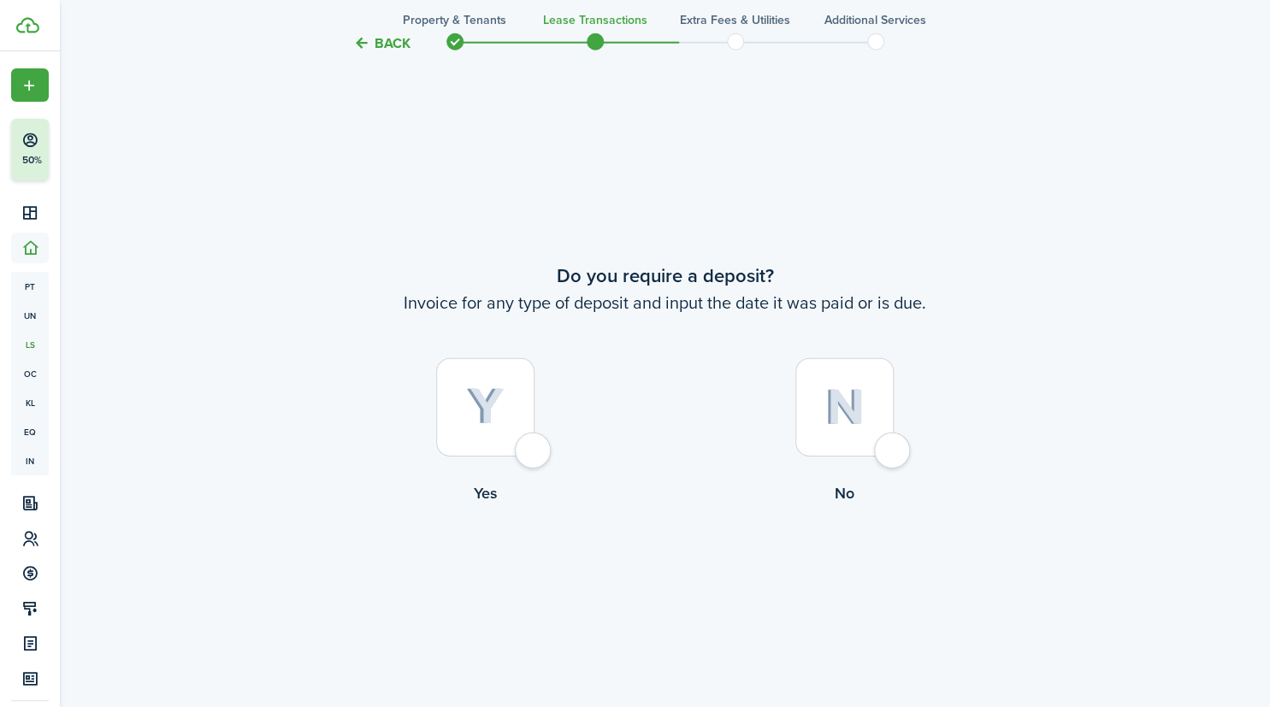
scroll to position [2009, 0]
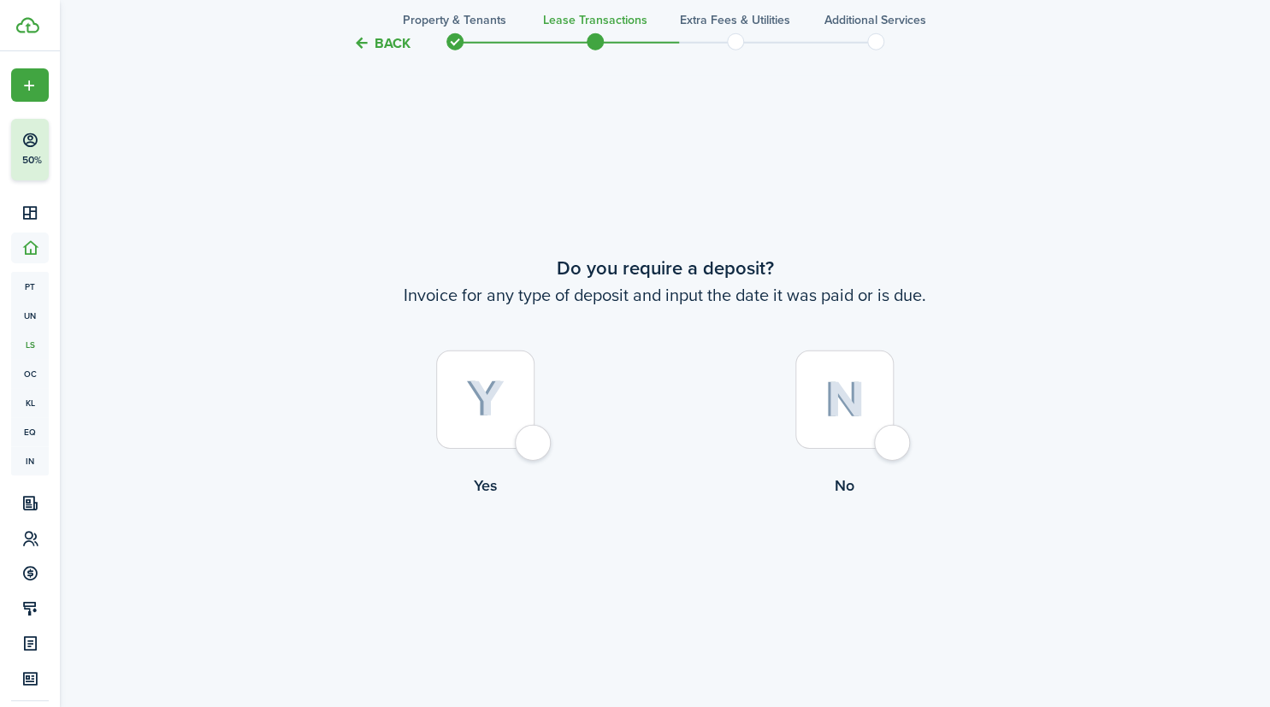
click at [894, 442] on div at bounding box center [845, 400] width 98 height 98
radio input "true"
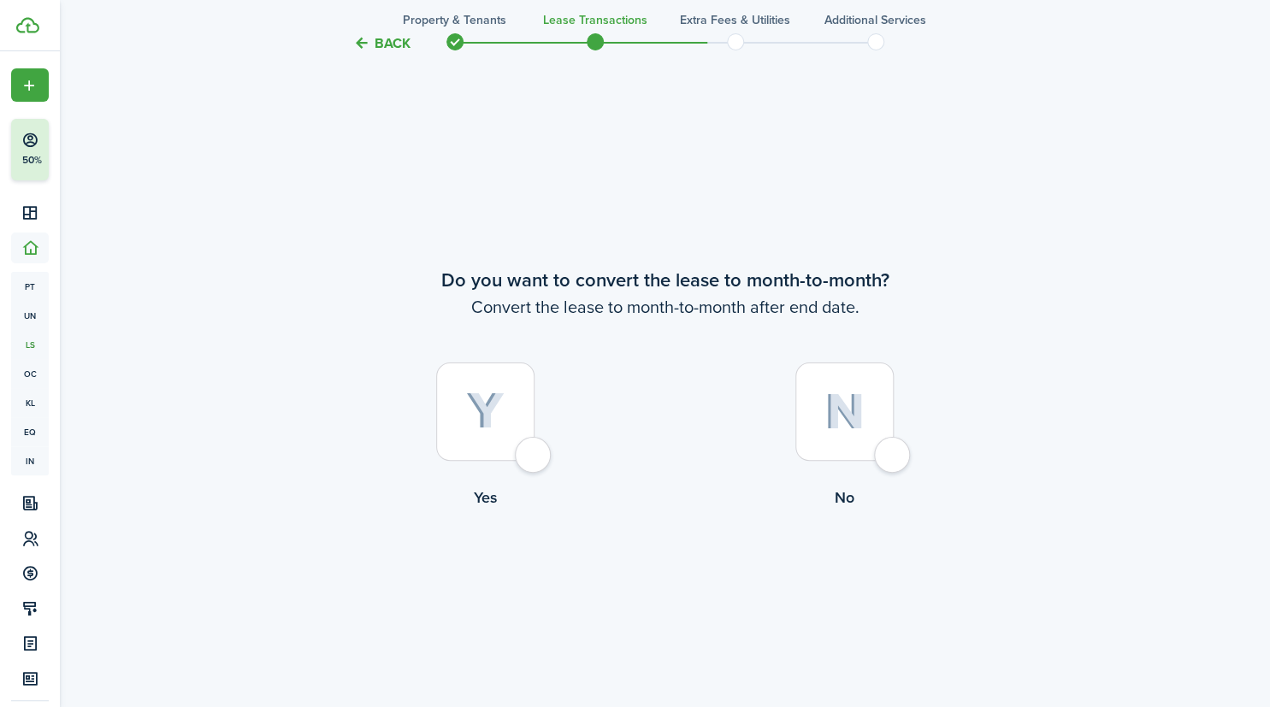
scroll to position [2716, 0]
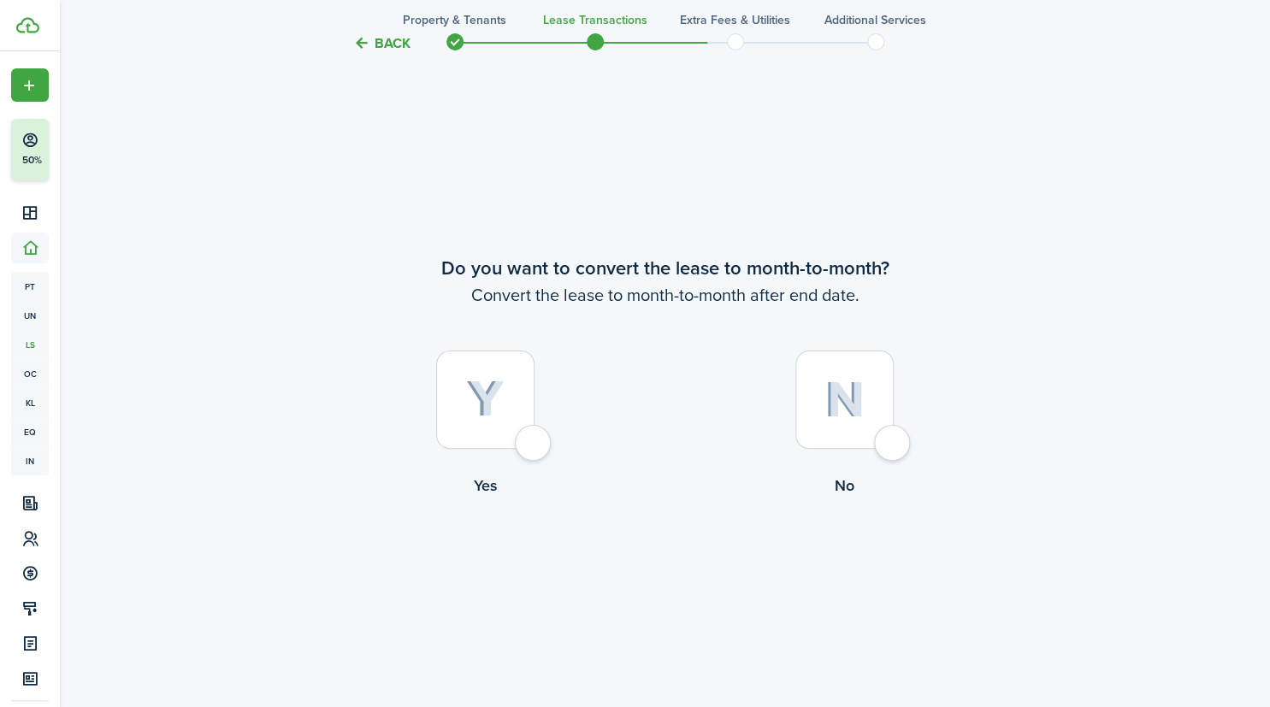
click at [894, 442] on div at bounding box center [845, 400] width 98 height 98
radio input "true"
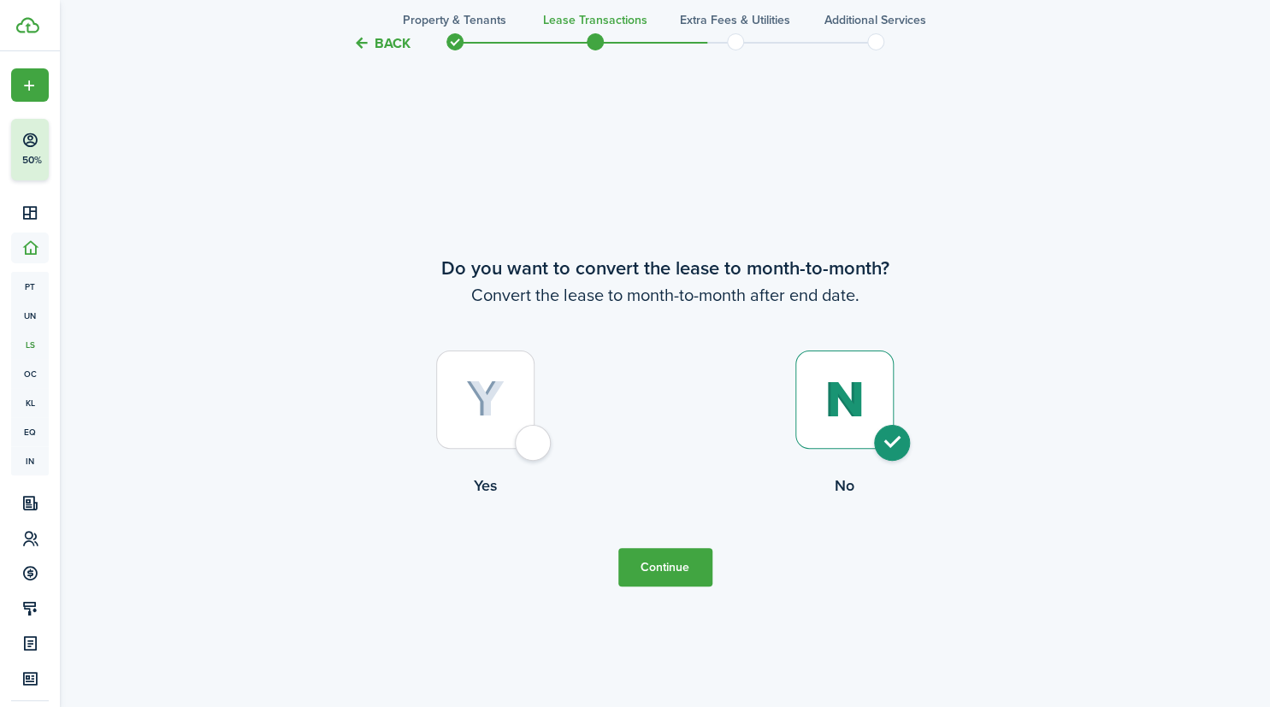
click at [648, 569] on button "Continue" at bounding box center [665, 567] width 94 height 38
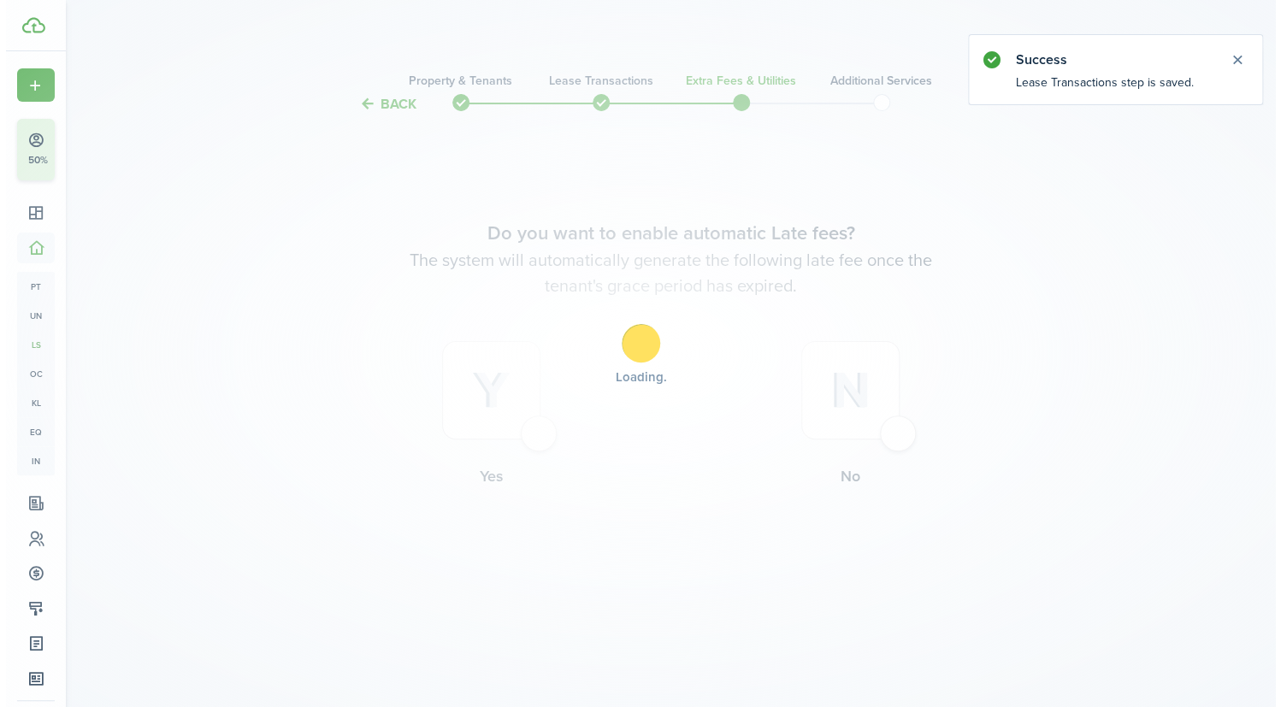
scroll to position [0, 0]
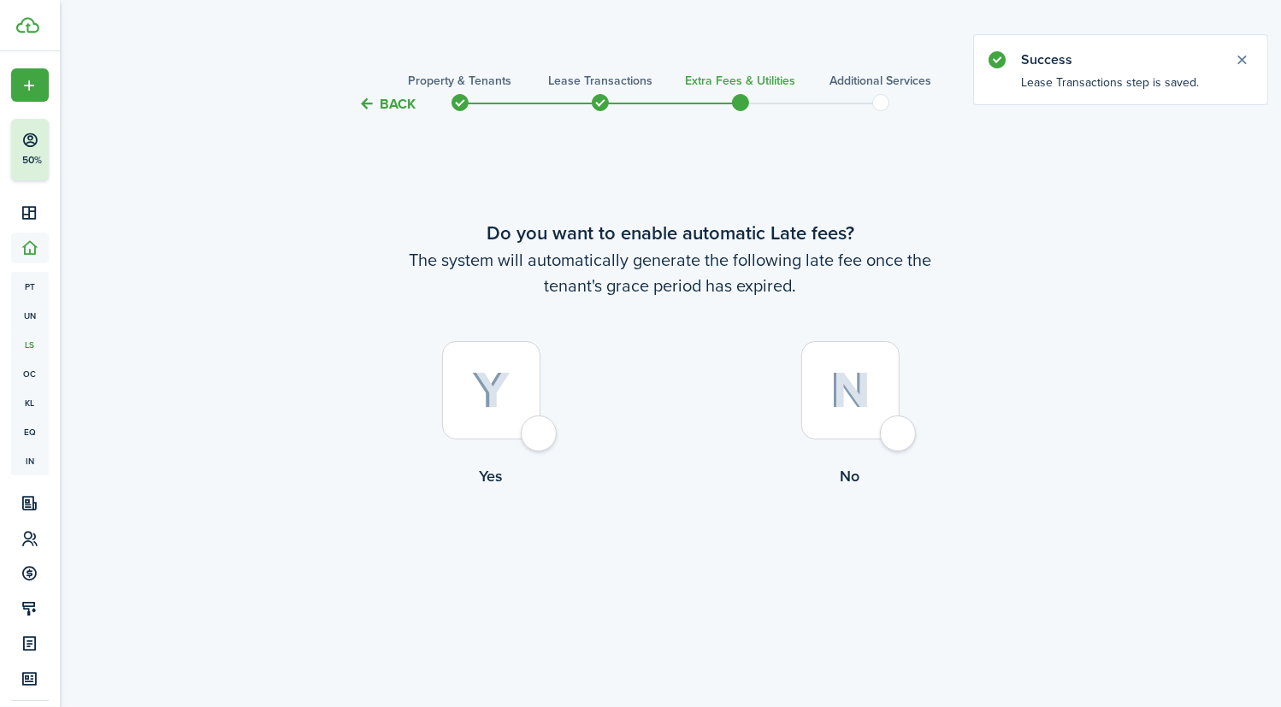
click at [536, 435] on div at bounding box center [491, 390] width 98 height 98
radio input "true"
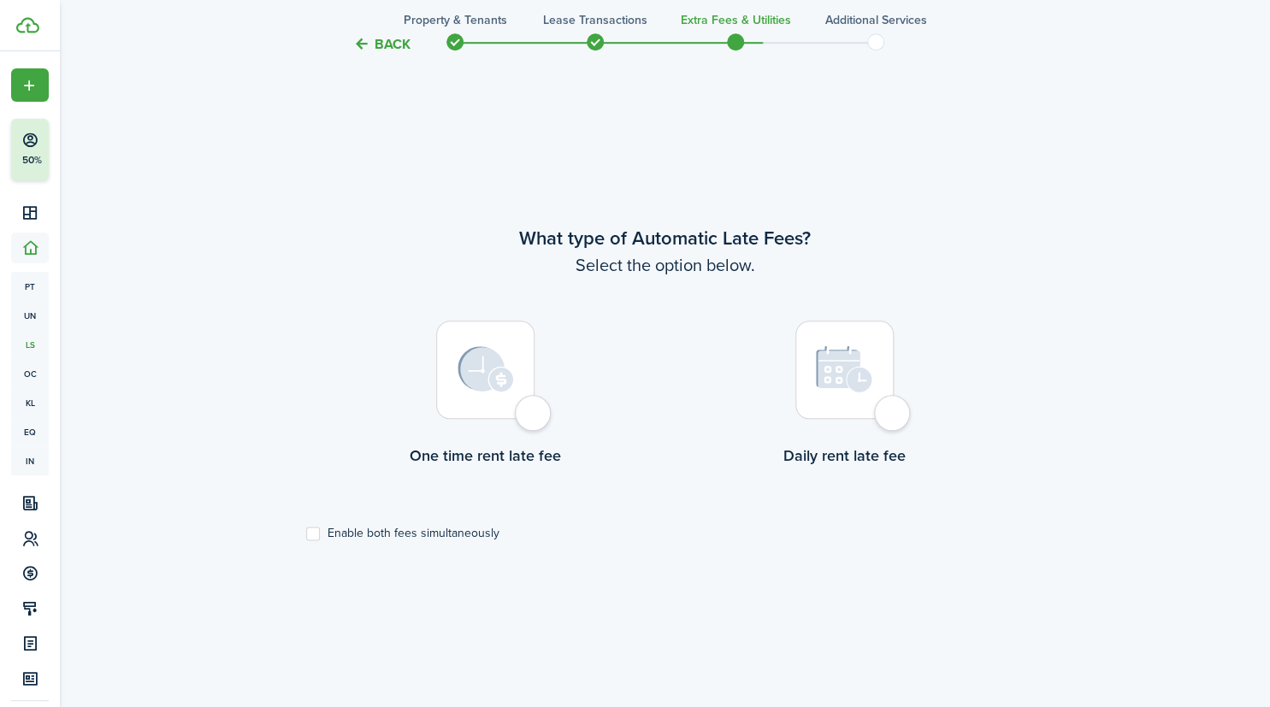
scroll to position [593, 0]
drag, startPoint x: 536, startPoint y: 435, endPoint x: 531, endPoint y: 413, distance: 22.0
click at [531, 413] on div at bounding box center [485, 368] width 98 height 98
radio input "true"
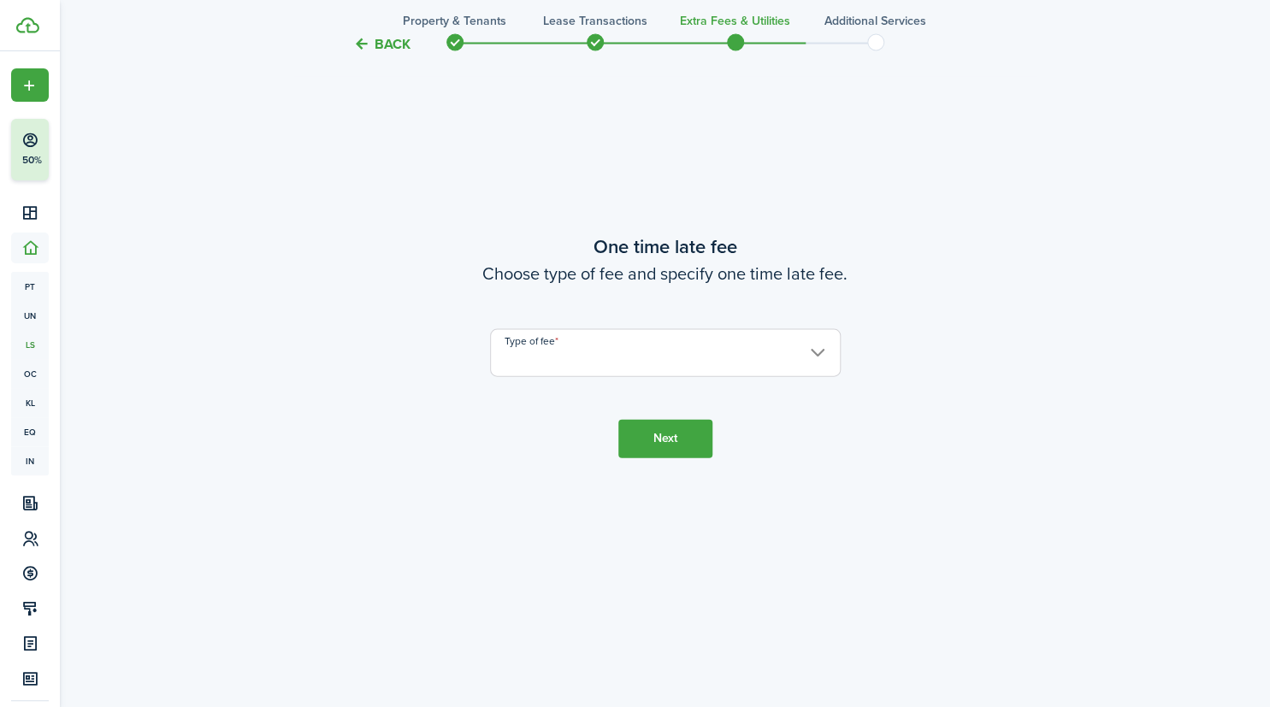
scroll to position [1380, 0]
click at [820, 356] on input "Type of fee" at bounding box center [665, 350] width 351 height 48
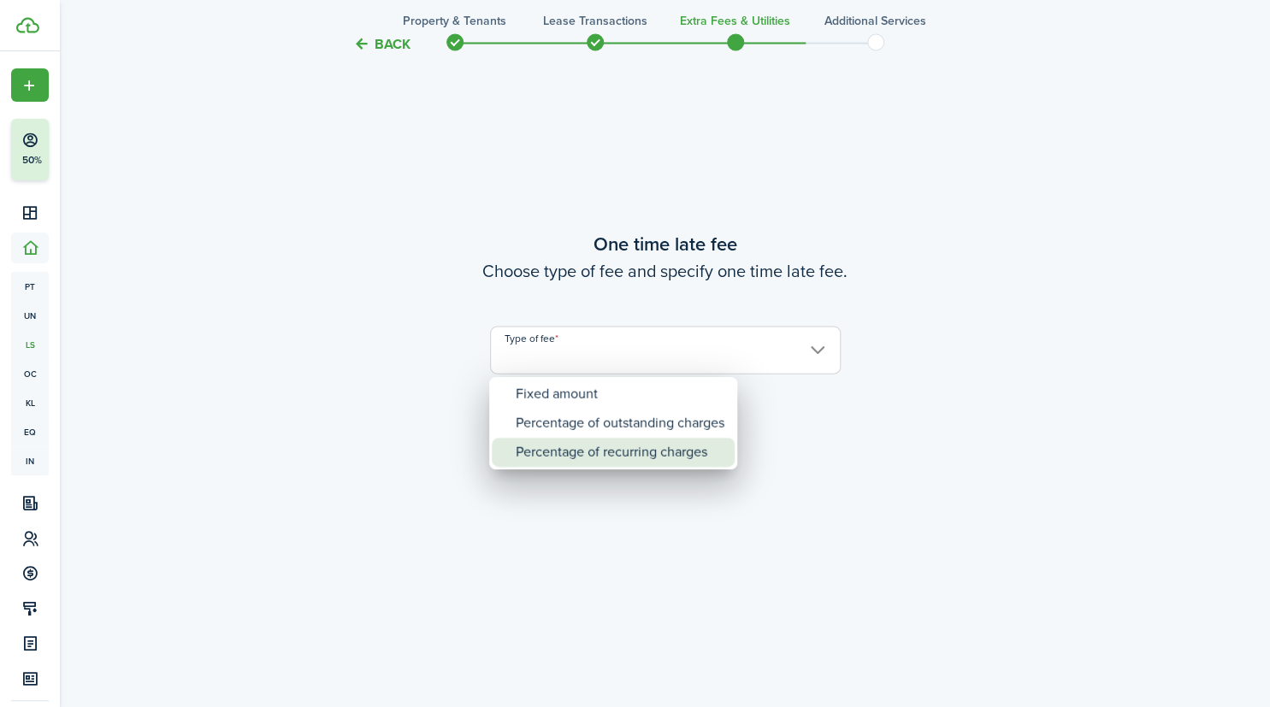
click at [684, 459] on div "Percentage of recurring charges" at bounding box center [620, 452] width 209 height 29
type input "Percentage of recurring charges"
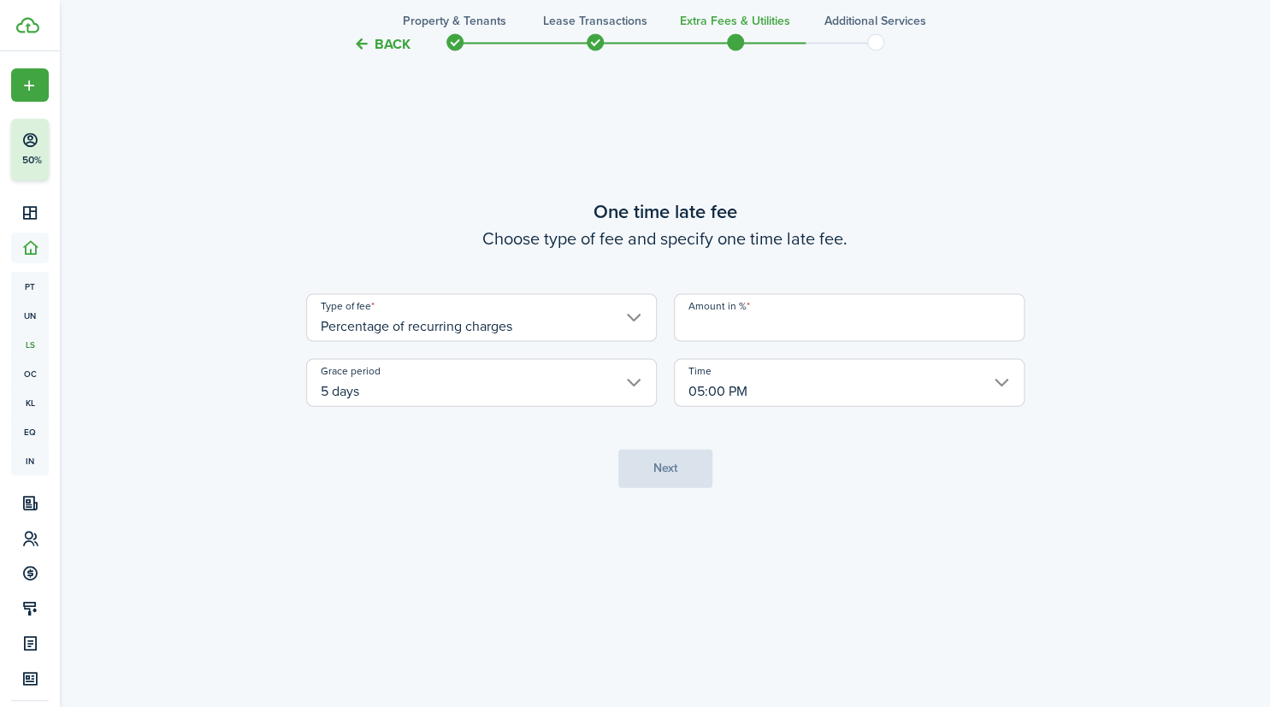
click at [721, 327] on input "Amount in %" at bounding box center [849, 317] width 351 height 48
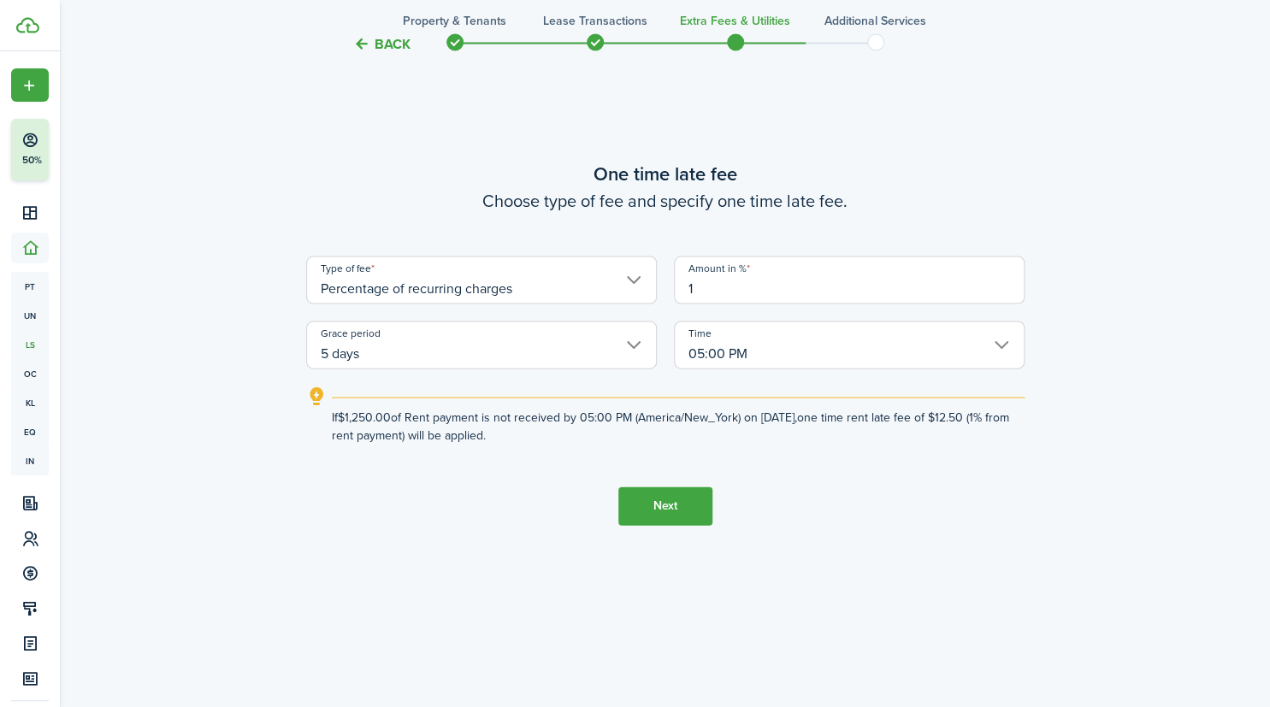
scroll to position [1342, 0]
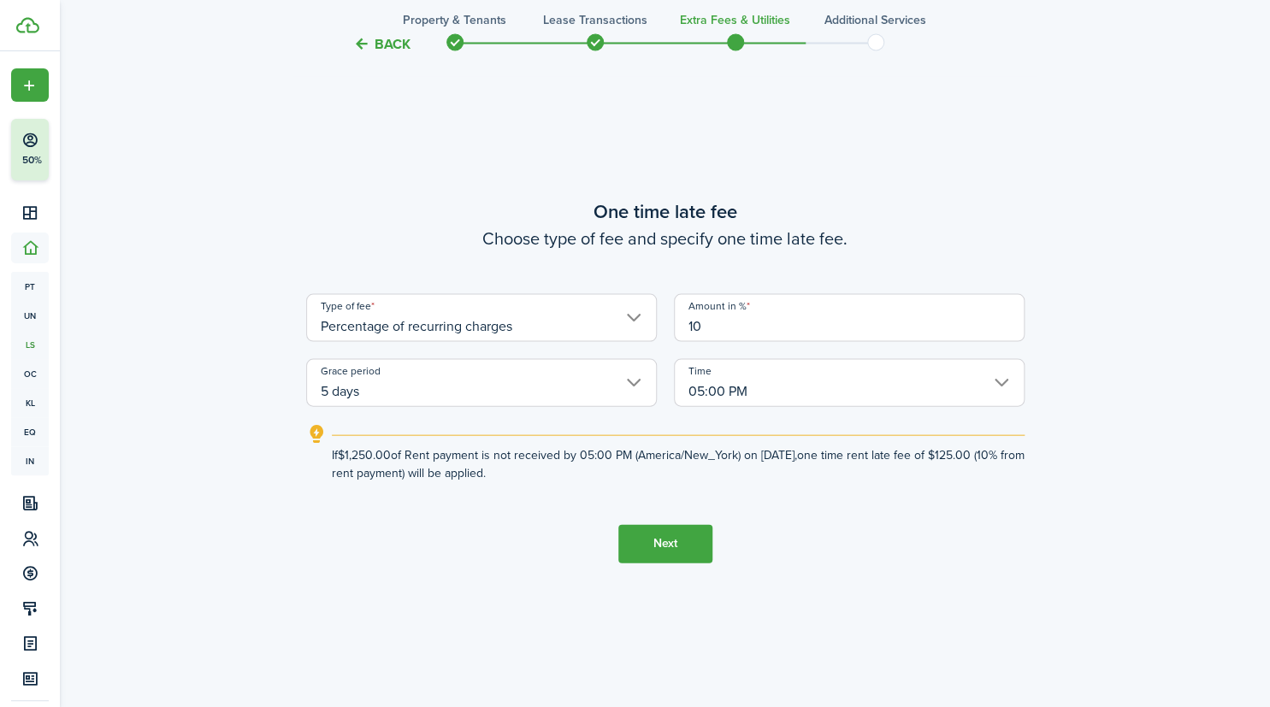
click at [634, 378] on input "5 days" at bounding box center [481, 382] width 351 height 48
type input "10"
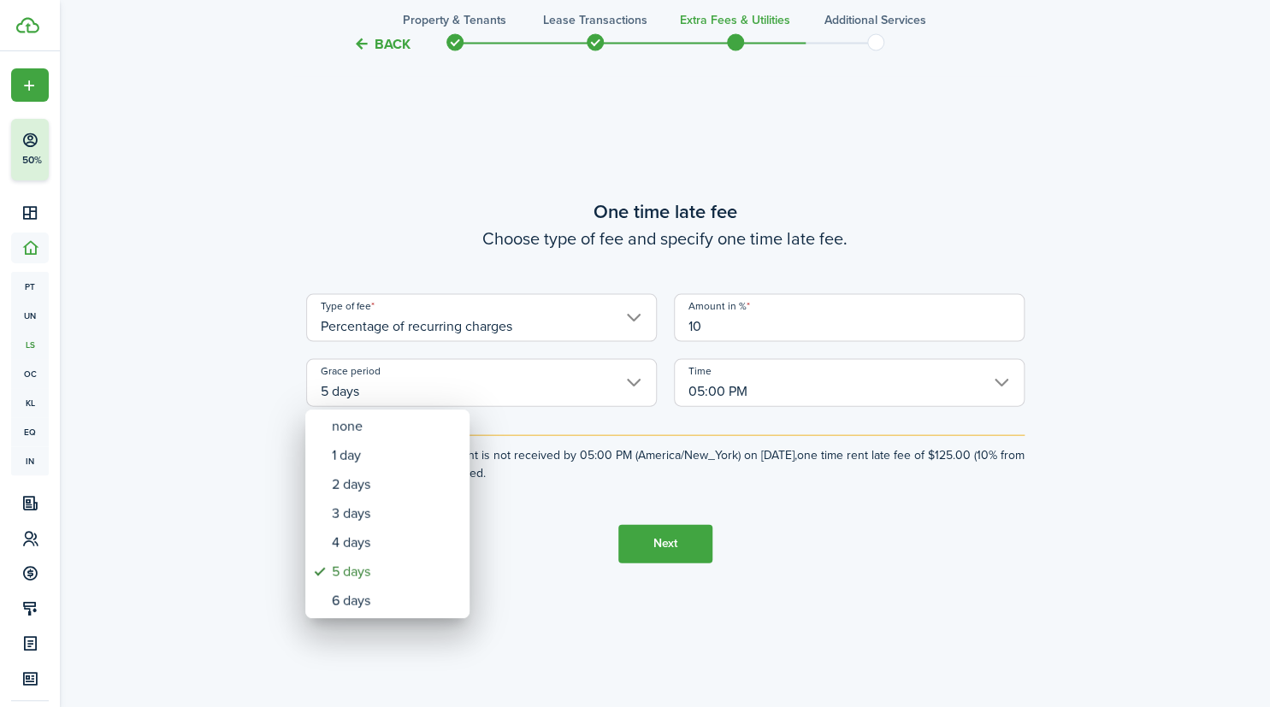
click at [760, 167] on div at bounding box center [635, 353] width 1544 height 981
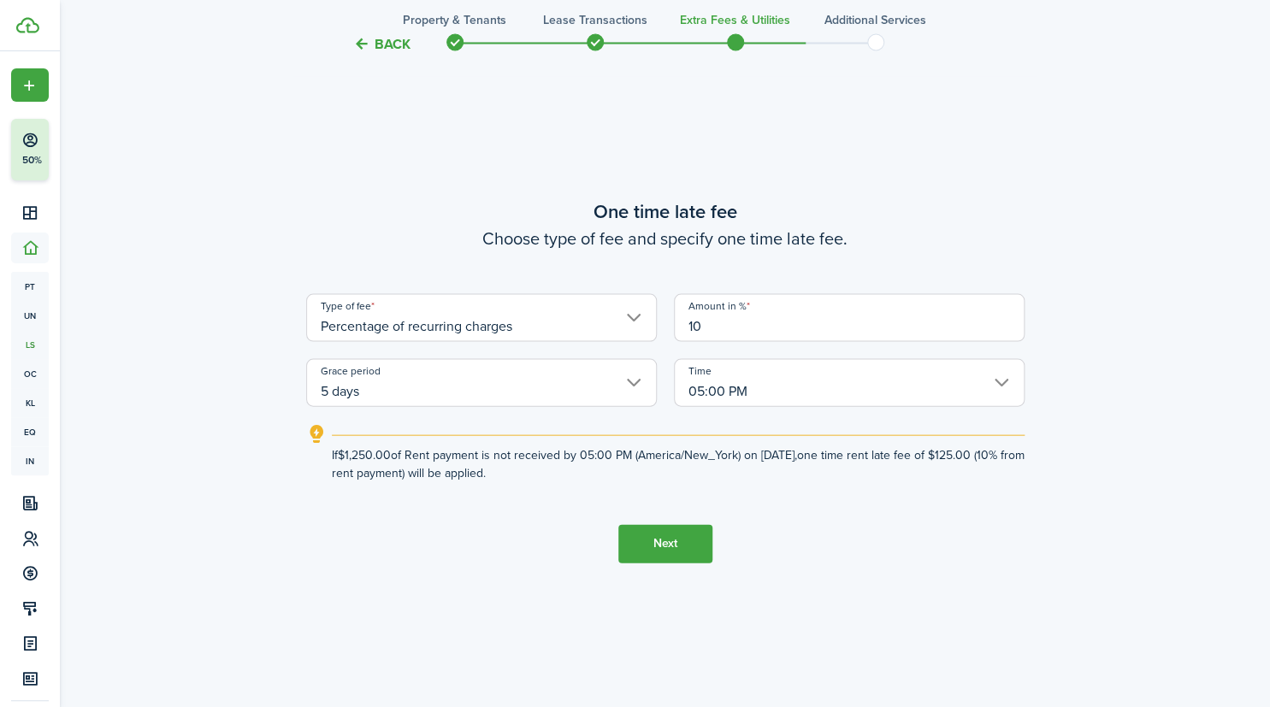
click at [731, 44] on span at bounding box center [736, 42] width 26 height 26
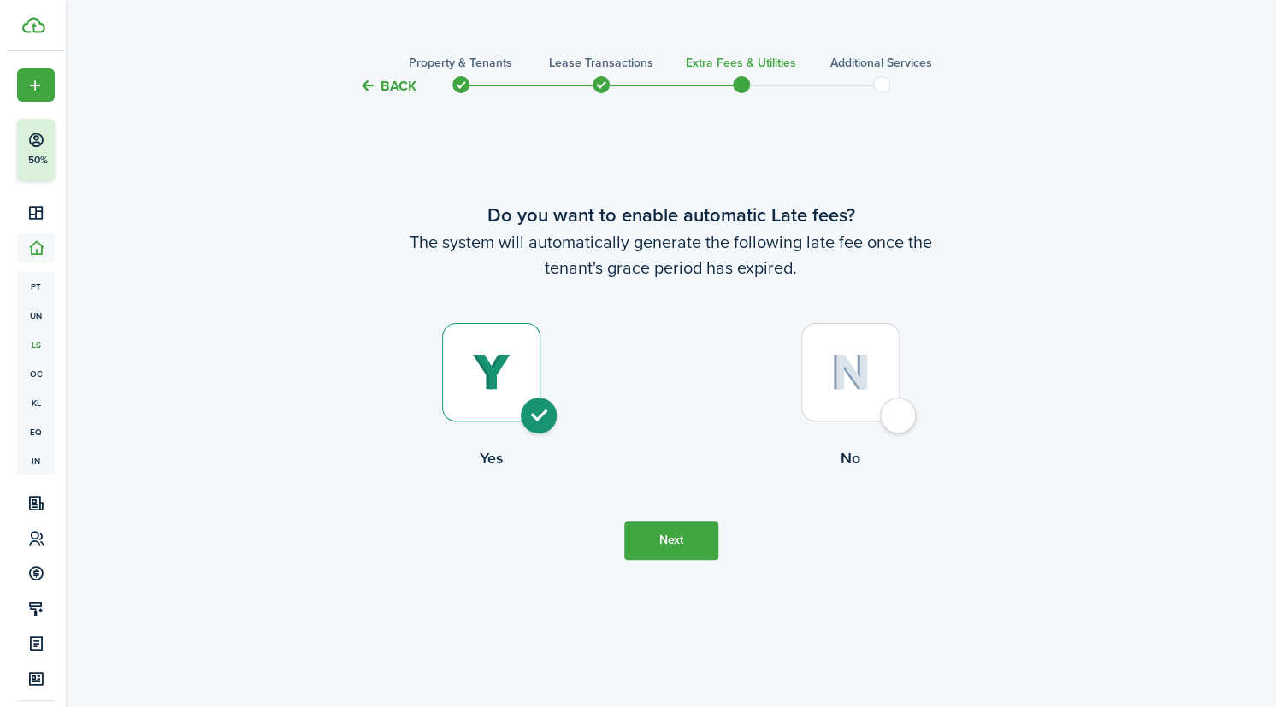
scroll to position [0, 0]
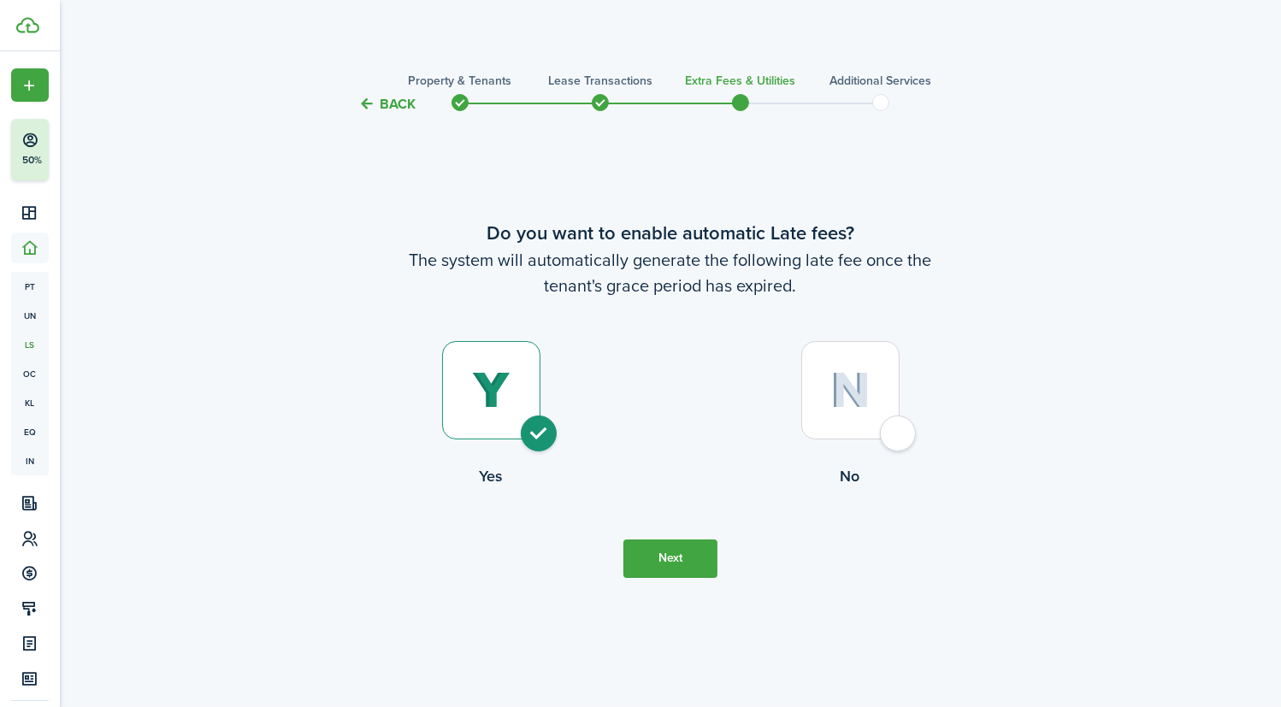
click at [601, 102] on span at bounding box center [601, 103] width 26 height 26
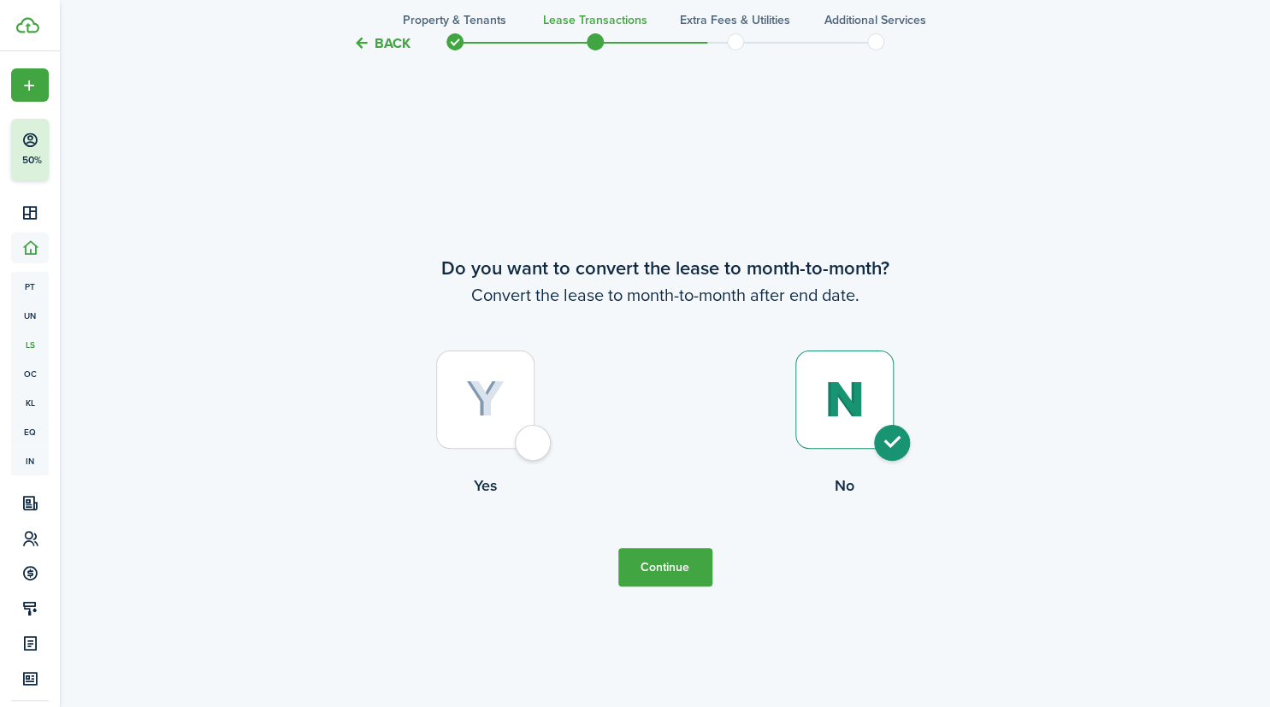
scroll to position [2831, 0]
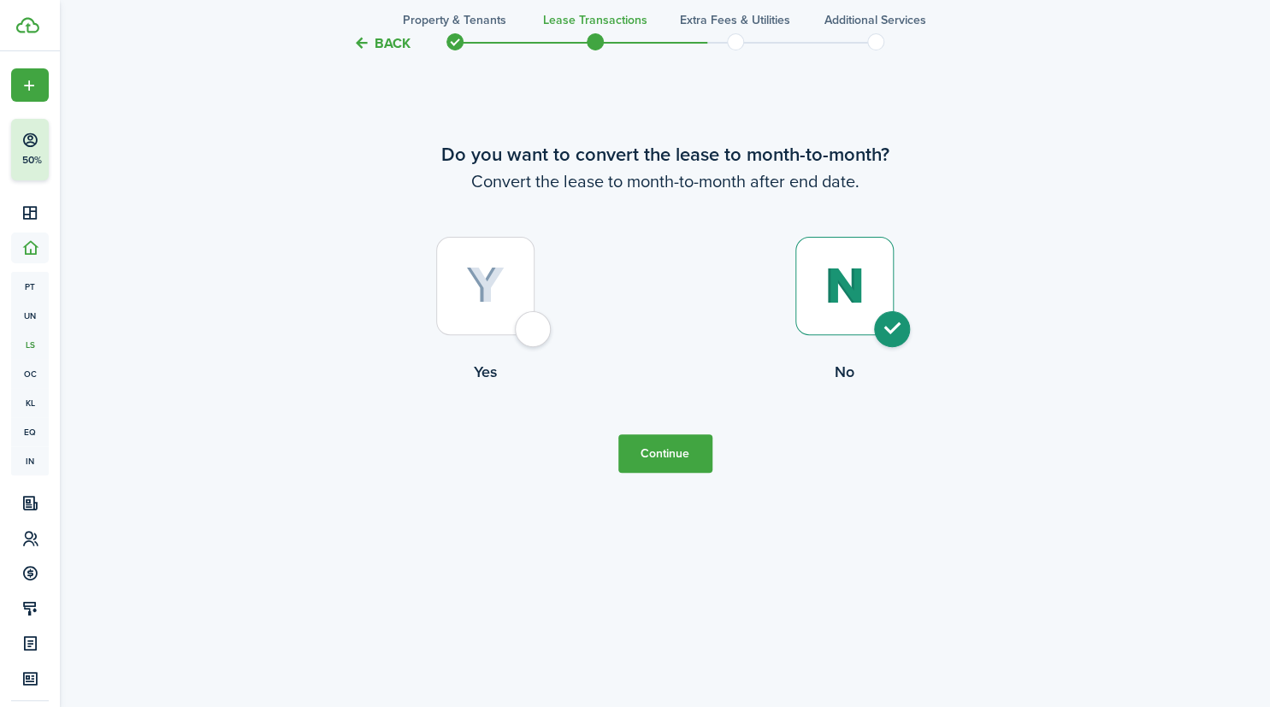
click at [686, 464] on button "Continue" at bounding box center [665, 454] width 94 height 38
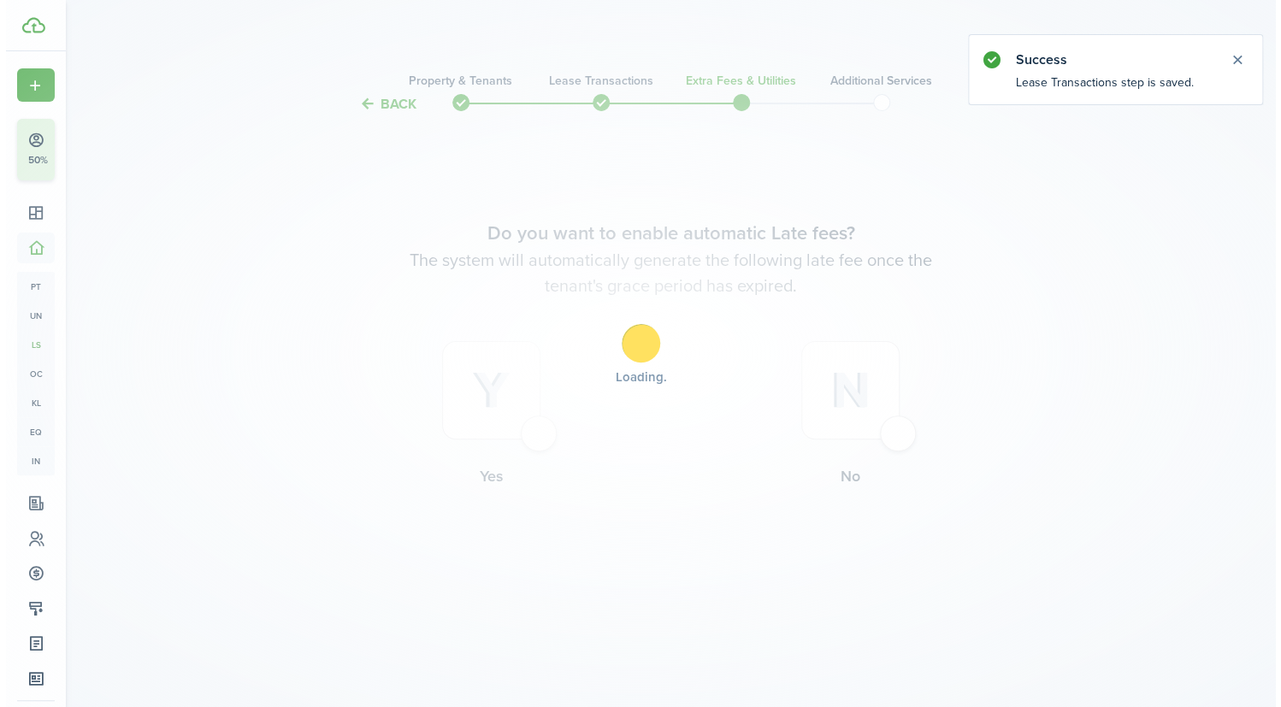
scroll to position [0, 0]
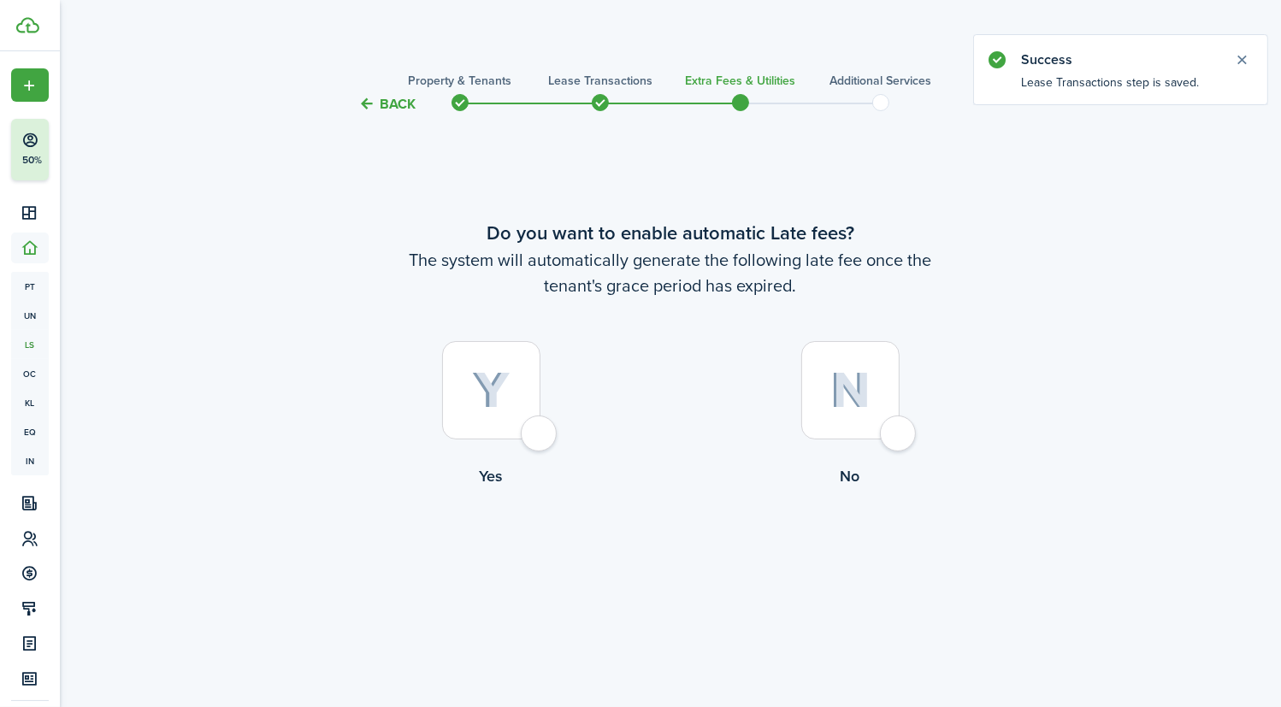
click at [539, 437] on div at bounding box center [491, 390] width 98 height 98
radio input "true"
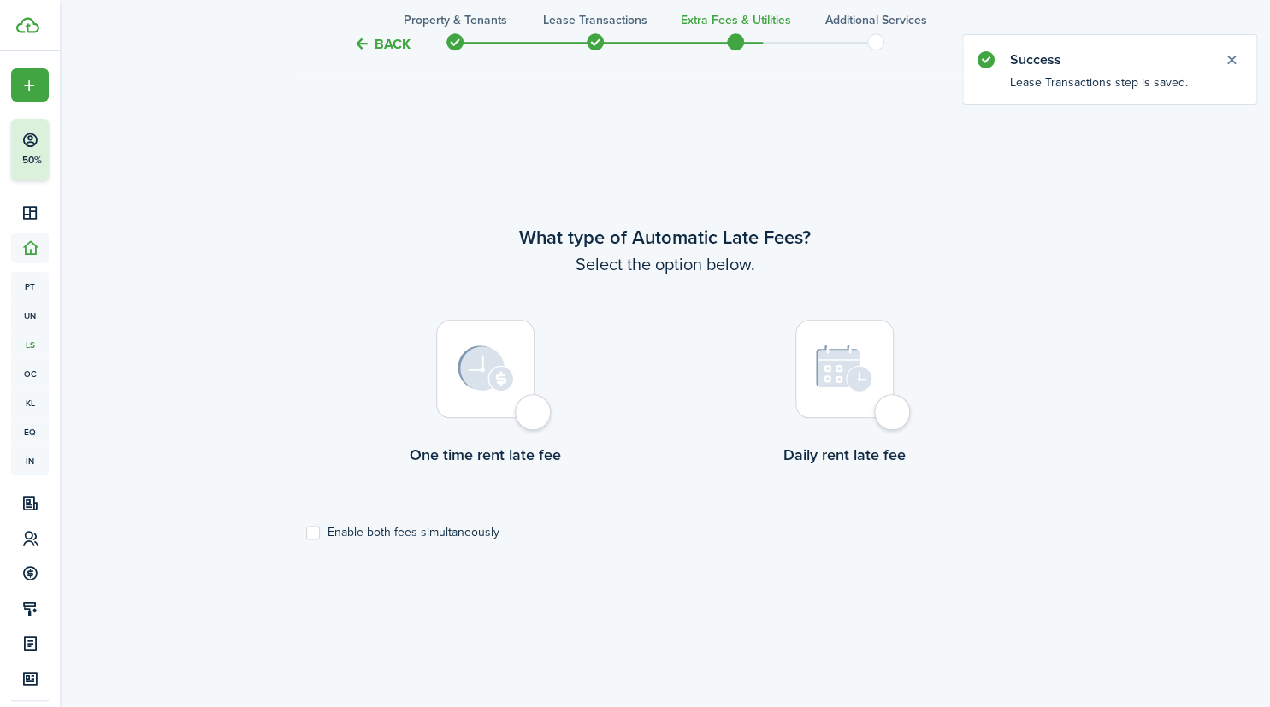
scroll to position [593, 0]
click at [532, 417] on div at bounding box center [485, 368] width 98 height 98
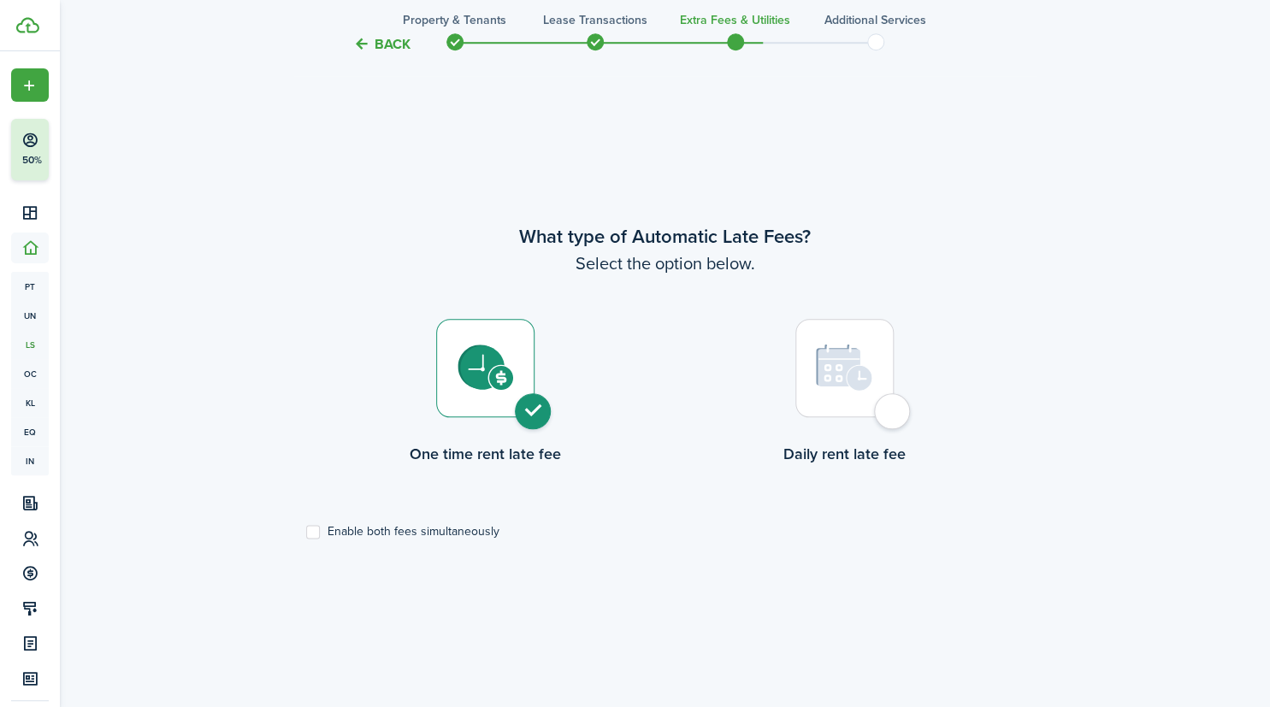
radio input "true"
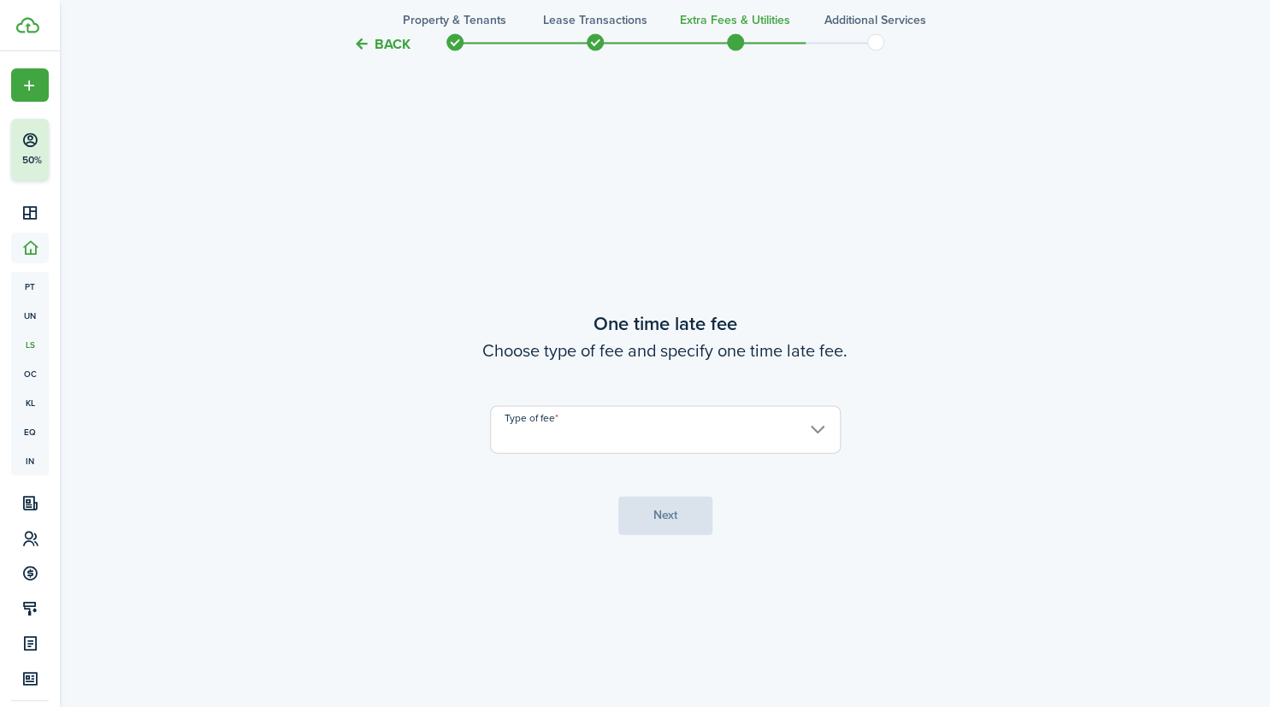
scroll to position [1300, 0]
click at [597, 417] on input "Type of fee" at bounding box center [665, 429] width 351 height 48
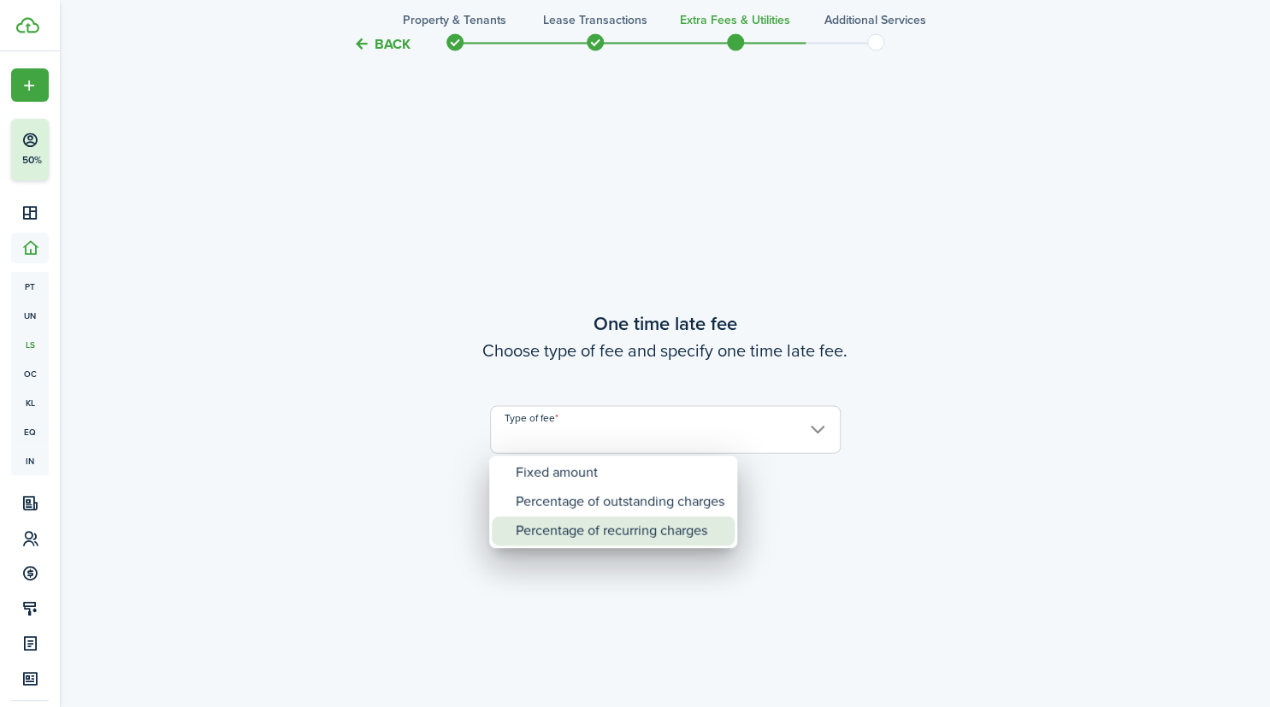
click at [582, 525] on div "Percentage of recurring charges" at bounding box center [620, 531] width 209 height 29
type input "Percentage of recurring charges"
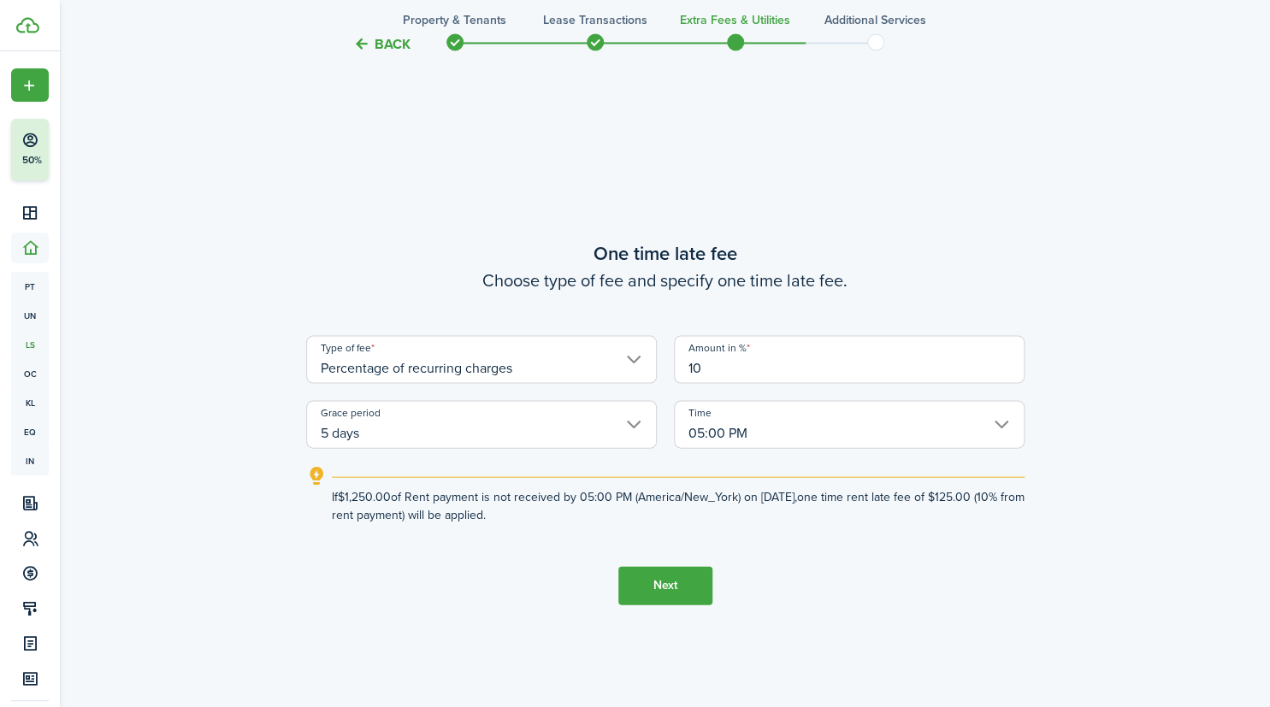
click at [636, 422] on input "5 days" at bounding box center [481, 424] width 351 height 48
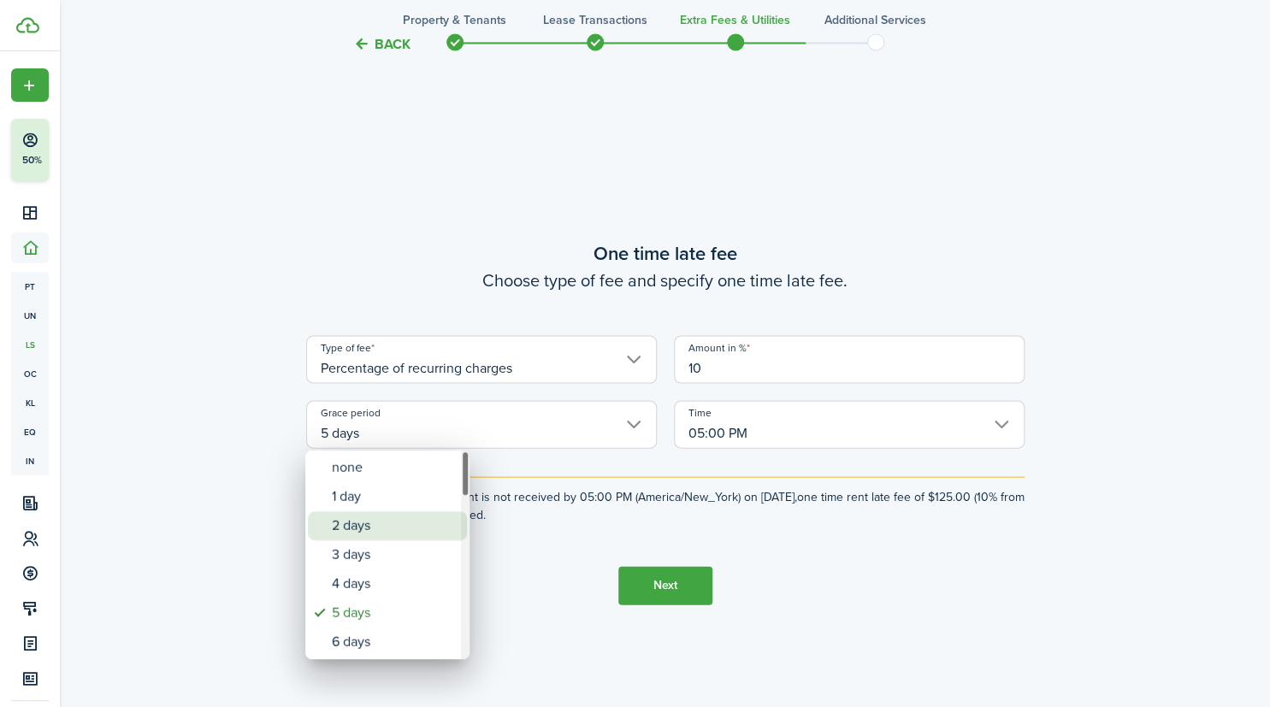
click at [423, 518] on div "2 days" at bounding box center [394, 526] width 125 height 29
type input "2 days"
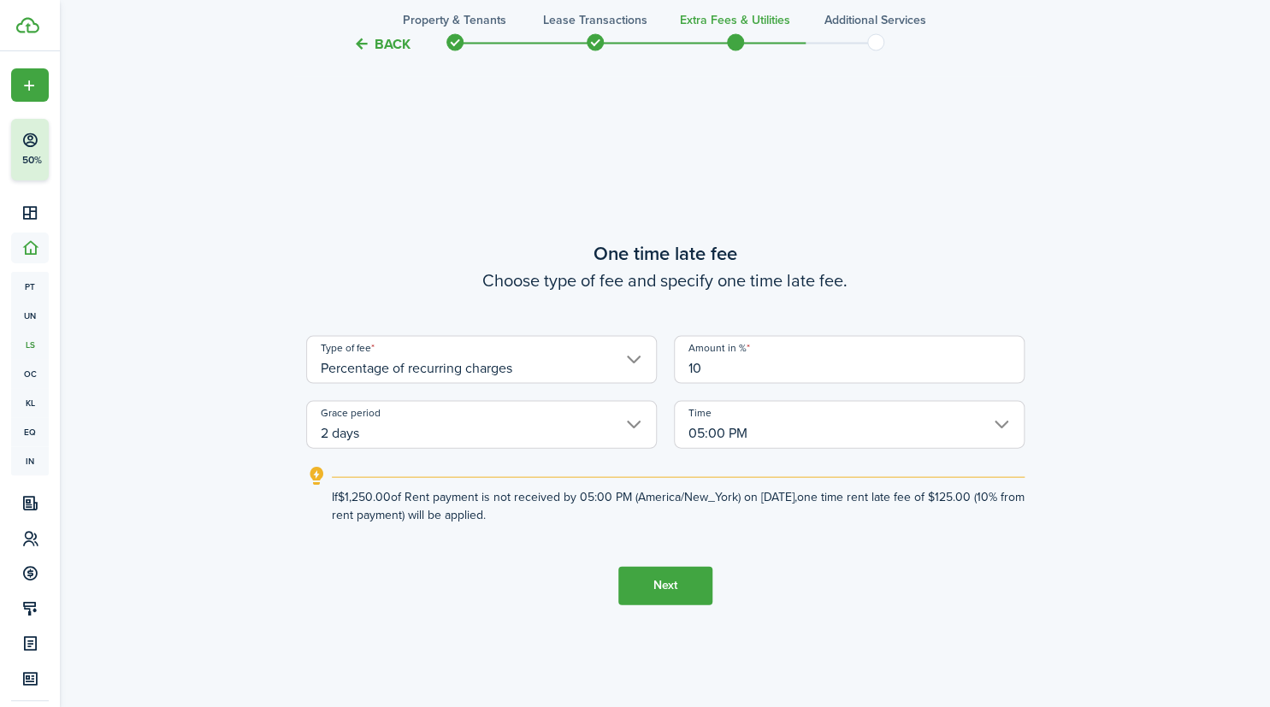
click at [636, 357] on input "Percentage of recurring charges" at bounding box center [481, 359] width 351 height 48
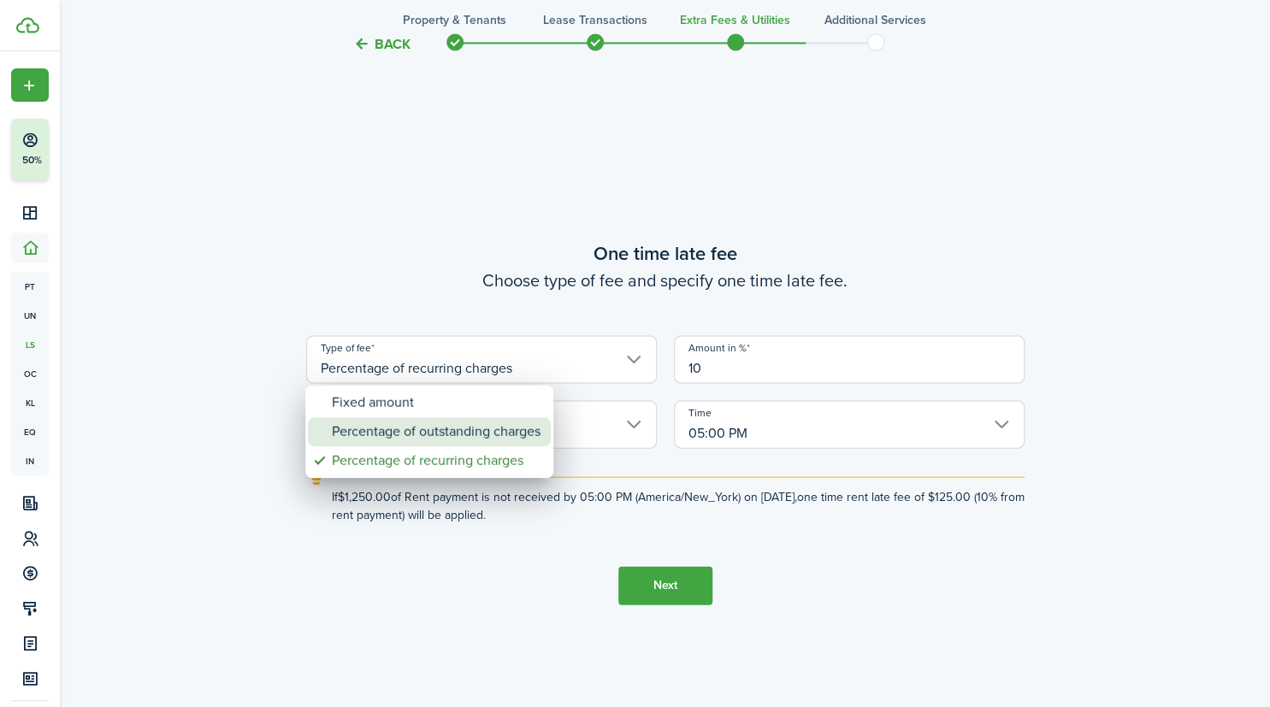
click at [518, 424] on div "Percentage of outstanding charges" at bounding box center [436, 431] width 209 height 29
type input "Percentage of outstanding charges"
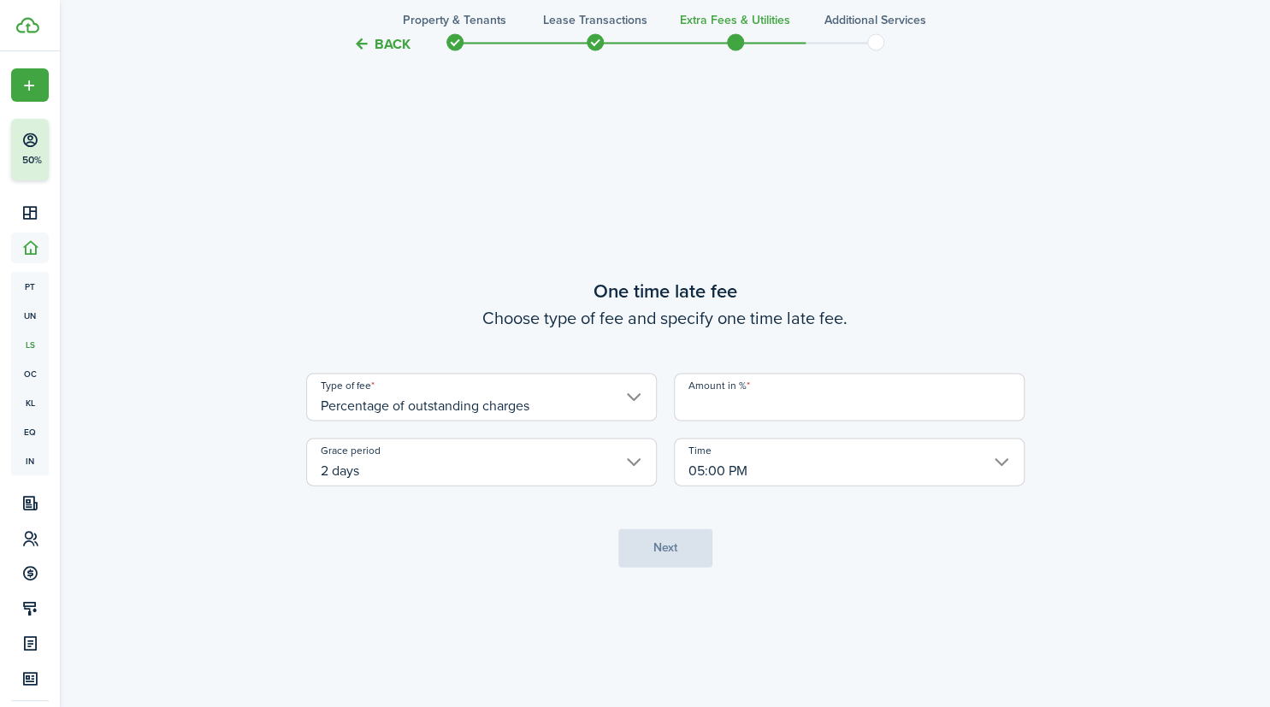
click at [719, 397] on input "Amount in %" at bounding box center [849, 397] width 351 height 48
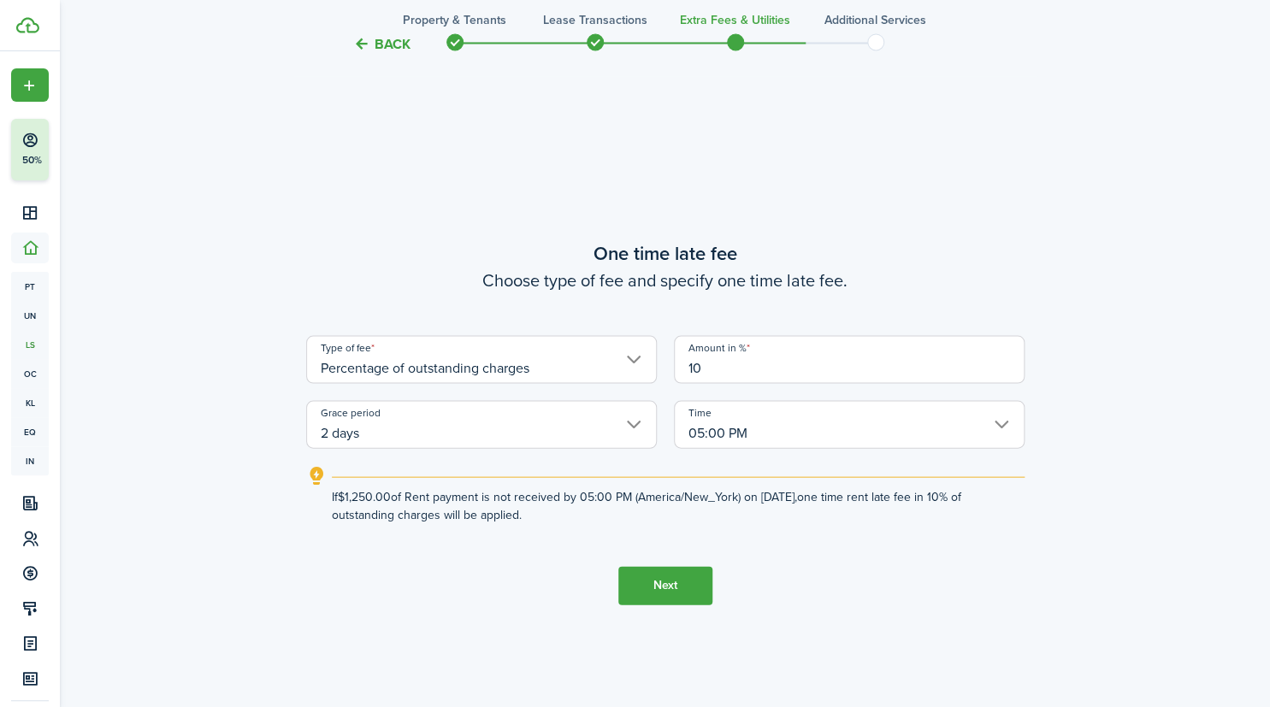
type input "10"
click at [667, 585] on button "Next" at bounding box center [665, 585] width 94 height 38
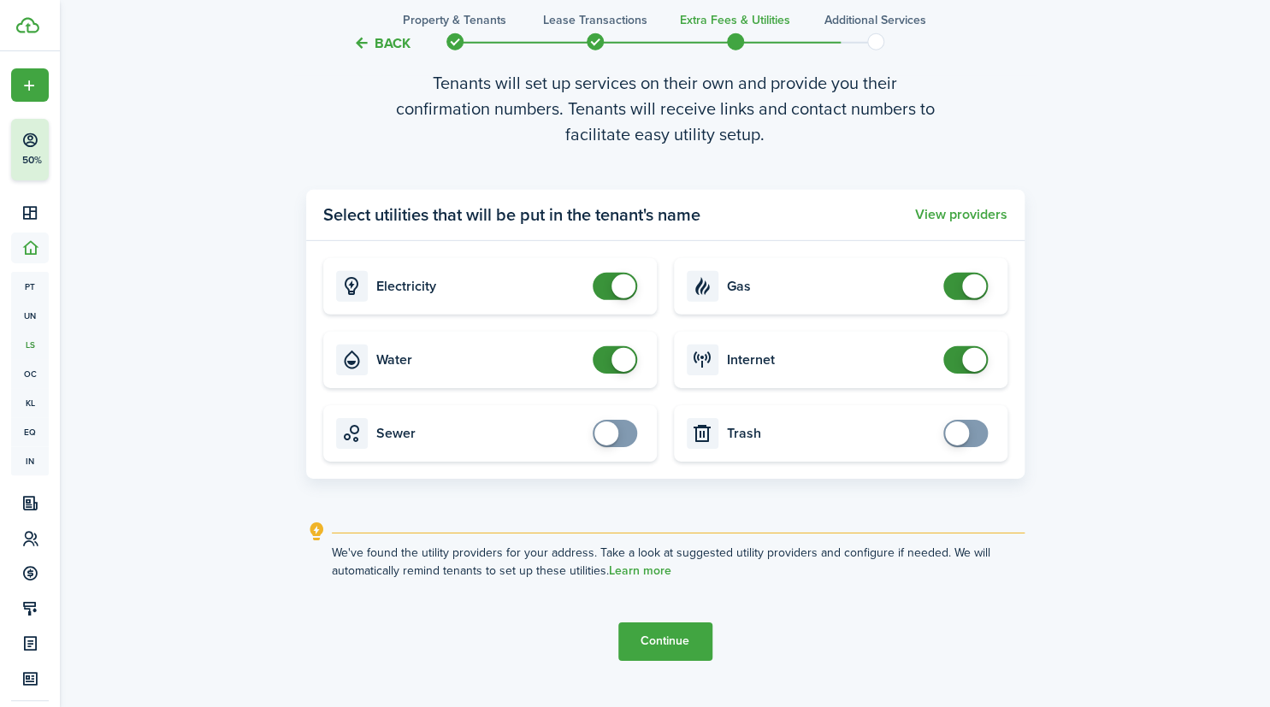
scroll to position [2079, 0]
checkbox input "false"
click at [608, 293] on span at bounding box center [615, 285] width 17 height 27
checkbox input "false"
click at [620, 354] on span at bounding box center [624, 359] width 24 height 24
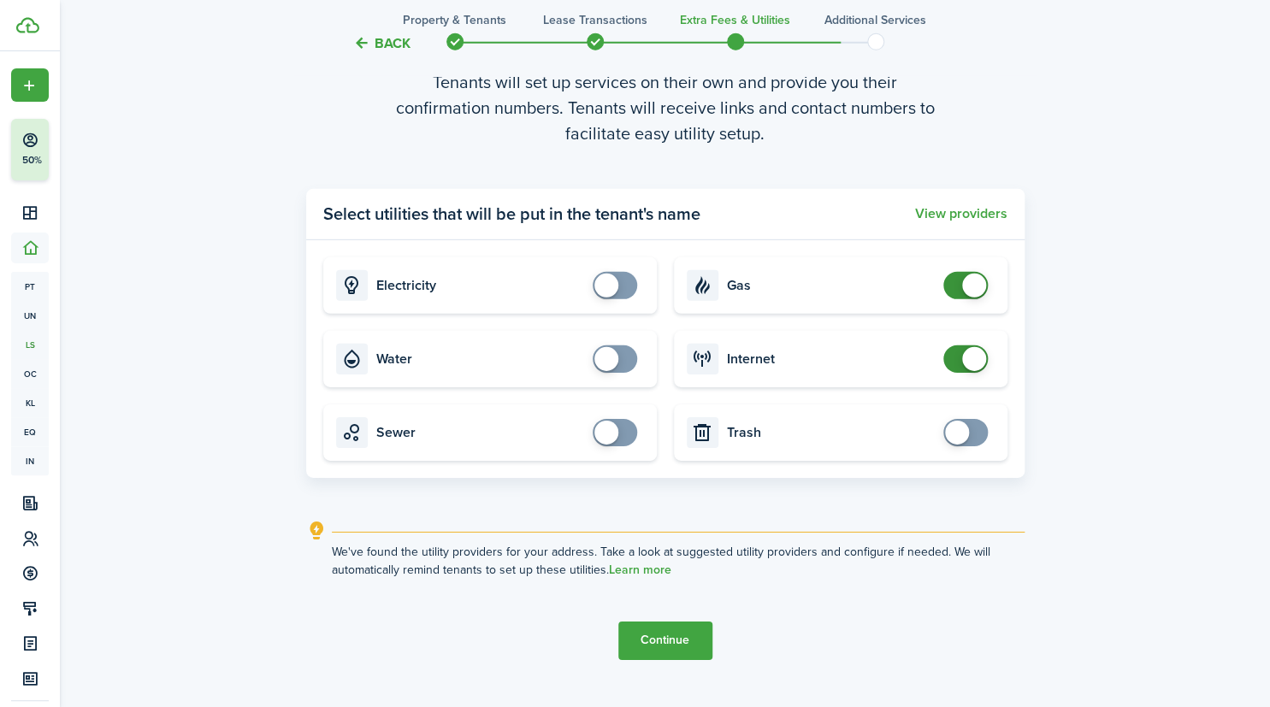
checkbox input "false"
click at [957, 287] on span at bounding box center [965, 285] width 17 height 27
click at [960, 362] on span at bounding box center [965, 359] width 17 height 27
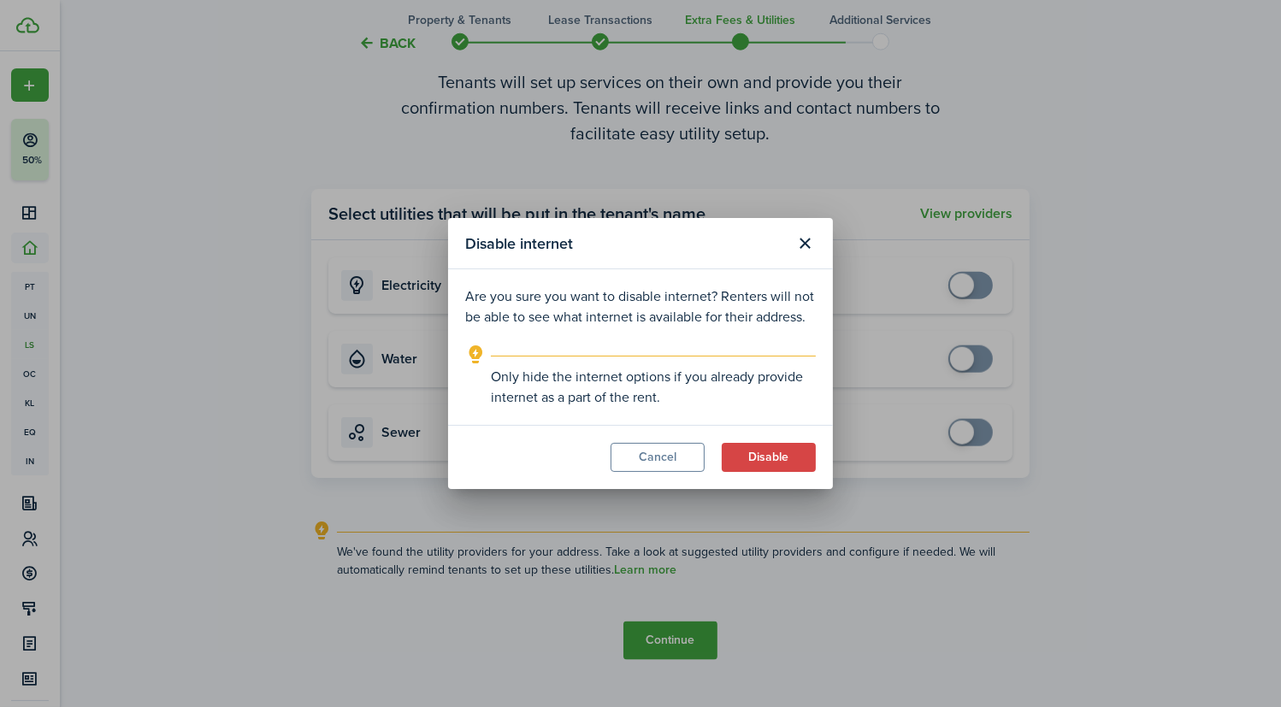
click at [667, 458] on button "Cancel" at bounding box center [658, 457] width 94 height 29
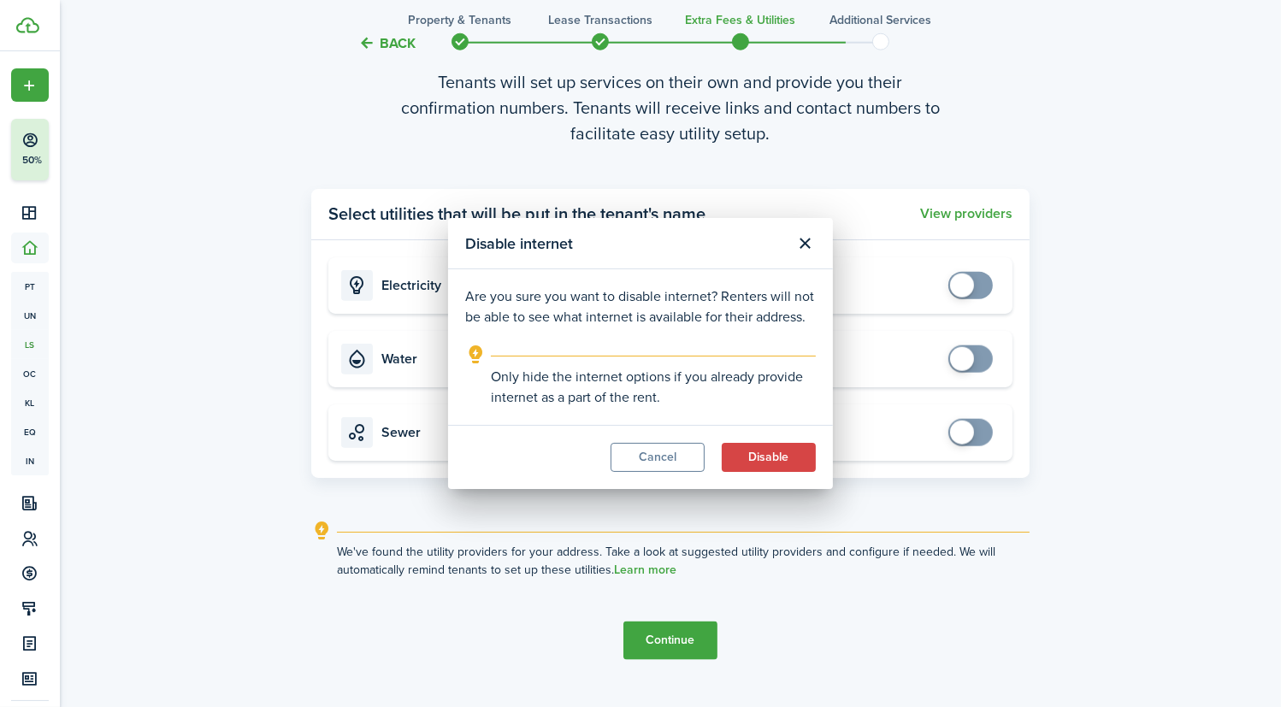
checkbox input "true"
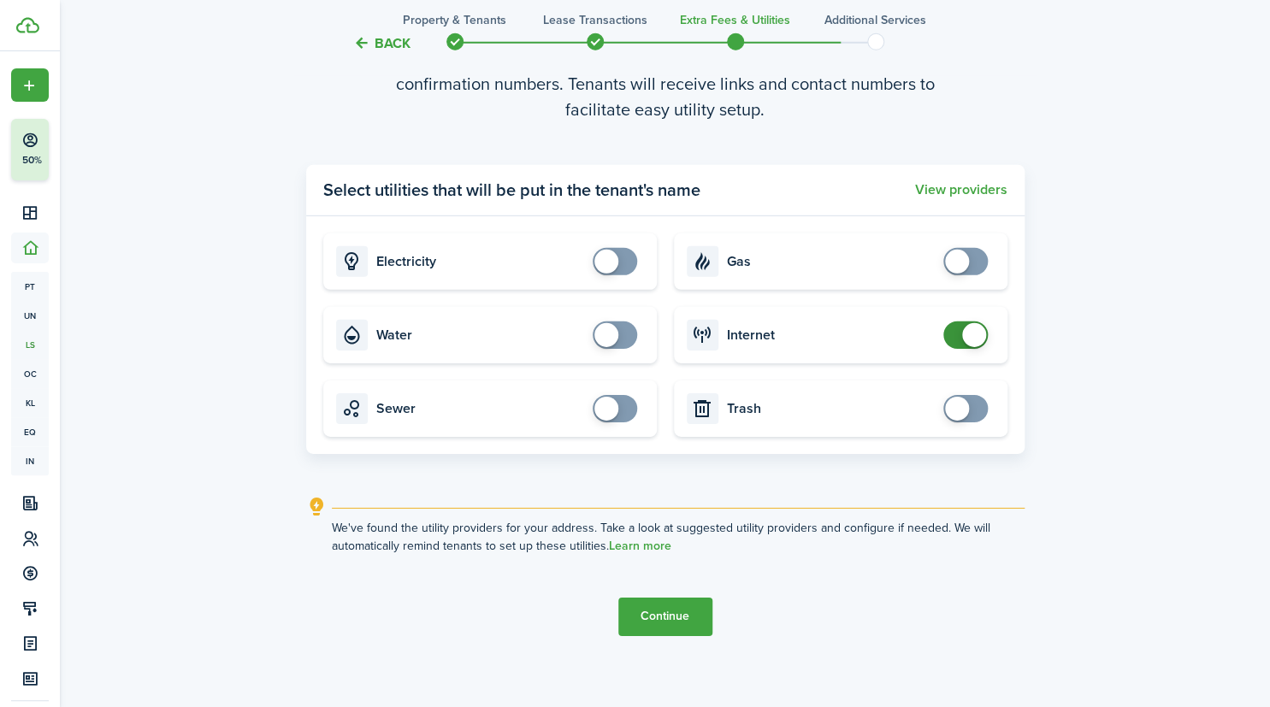
scroll to position [2122, 0]
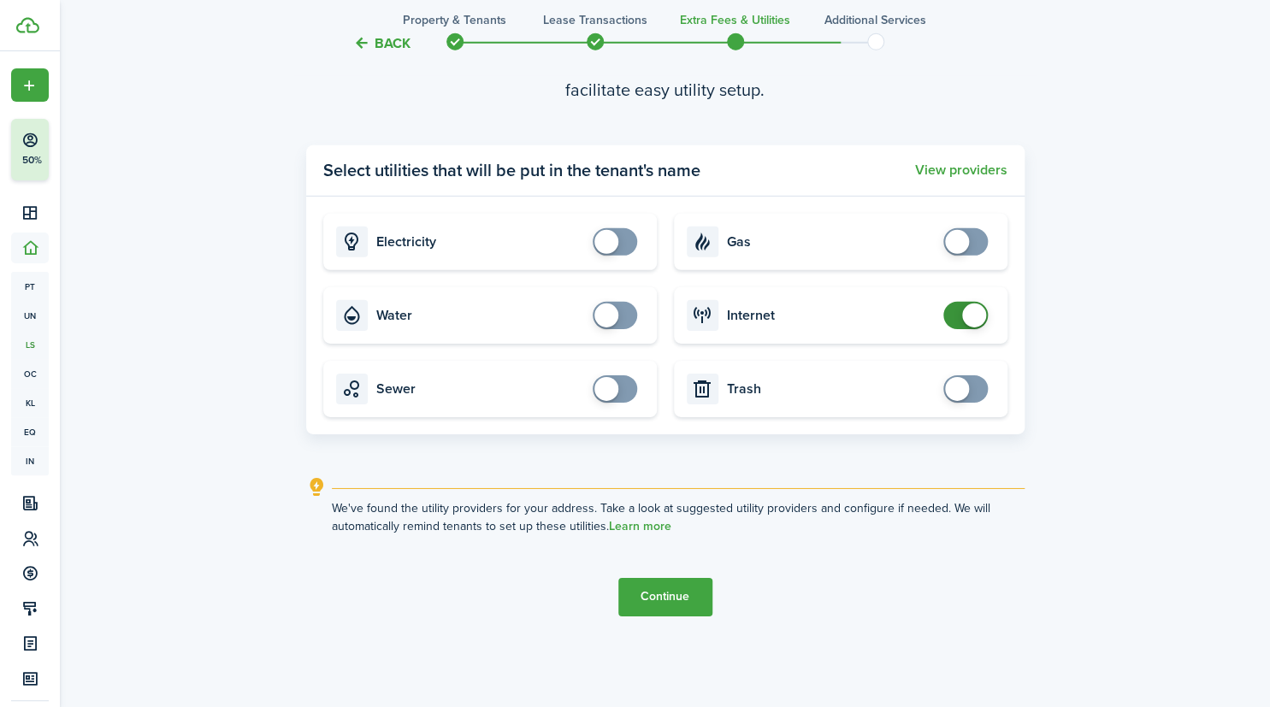
click at [669, 594] on button "Continue" at bounding box center [665, 597] width 94 height 38
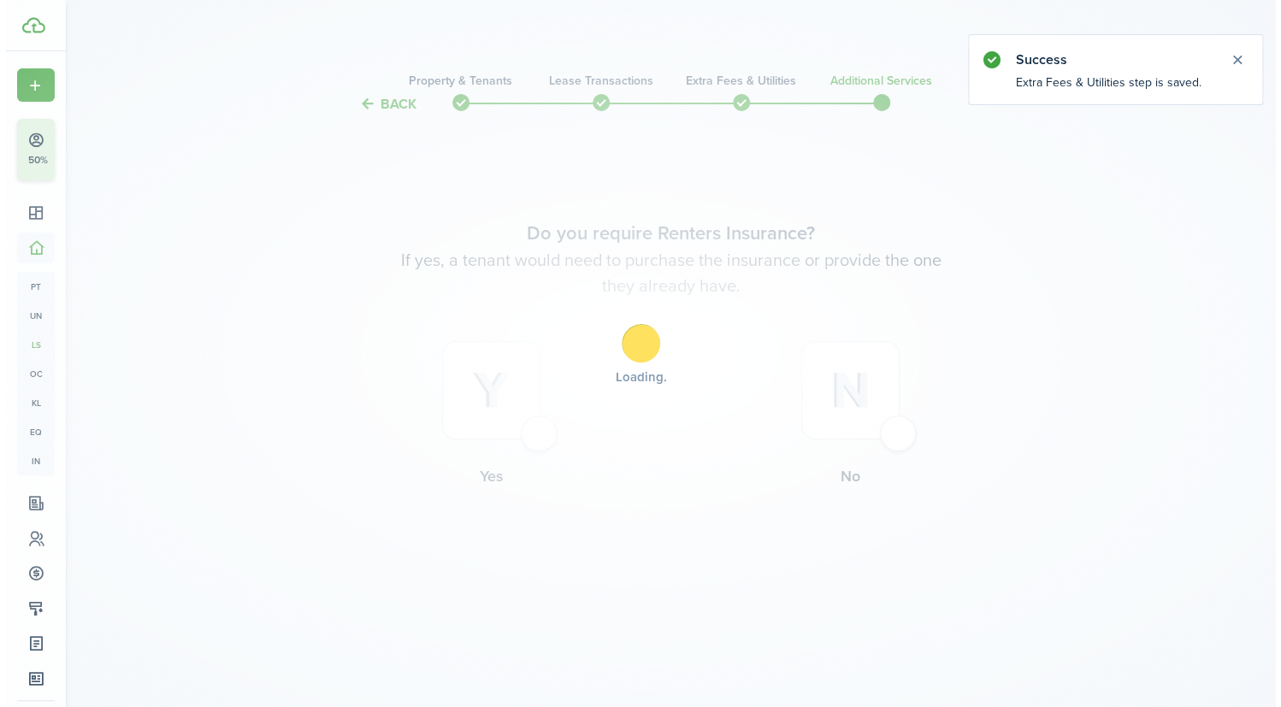
scroll to position [0, 0]
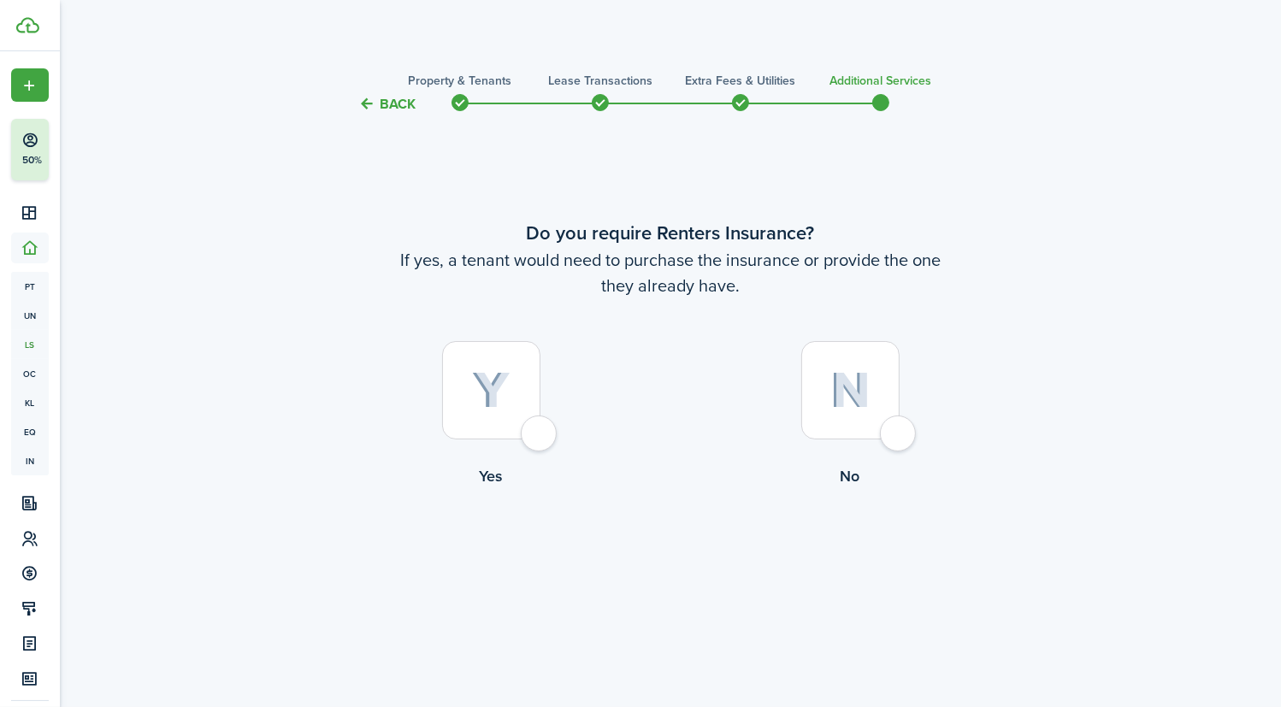
click at [536, 428] on div at bounding box center [491, 390] width 98 height 98
radio input "true"
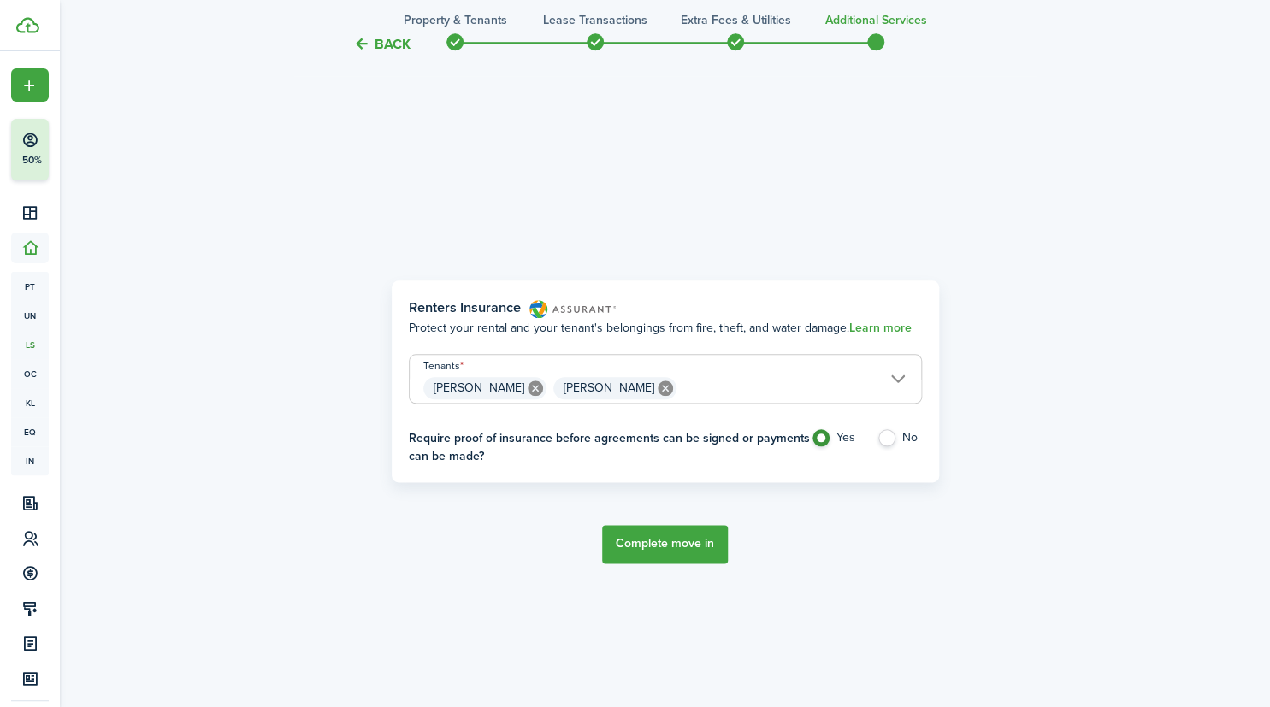
scroll to position [593, 0]
click at [885, 440] on label "No" at bounding box center [899, 442] width 45 height 26
radio input "false"
radio input "true"
click at [649, 544] on button "Complete move in" at bounding box center [665, 543] width 126 height 38
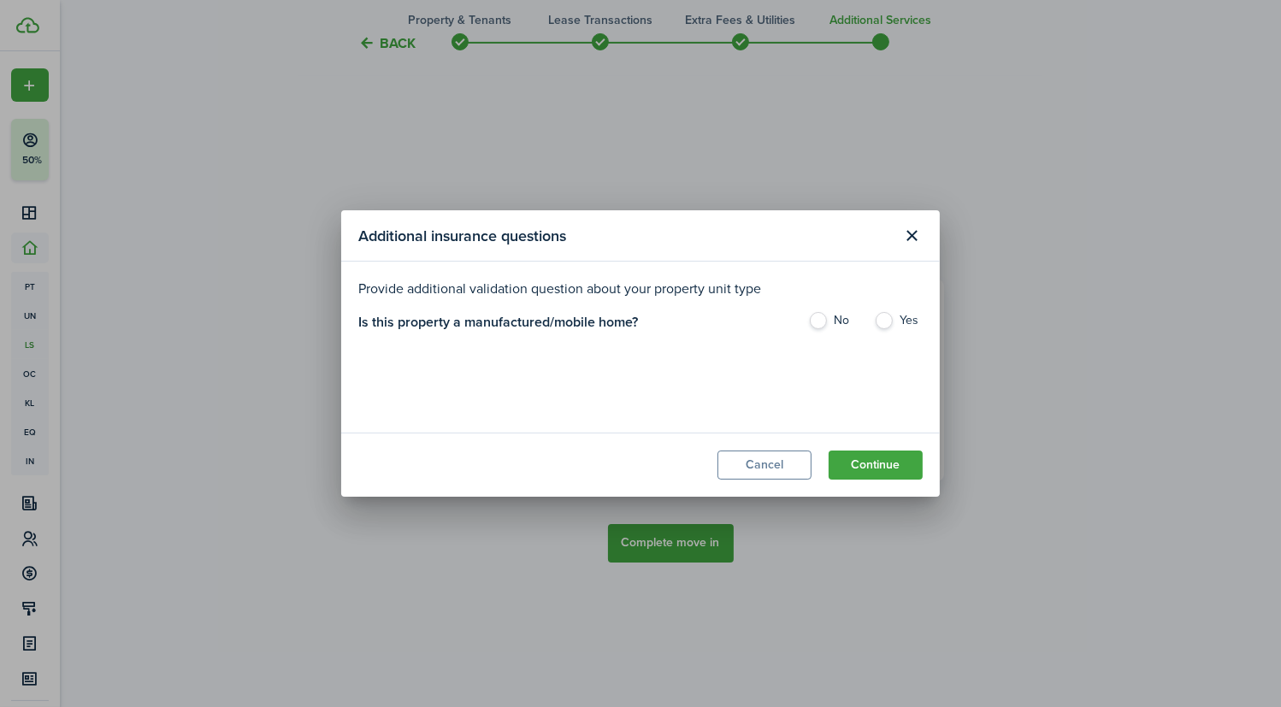
click at [824, 322] on label "No" at bounding box center [832, 325] width 49 height 26
radio input "true"
click at [893, 462] on button "Continue" at bounding box center [876, 465] width 94 height 29
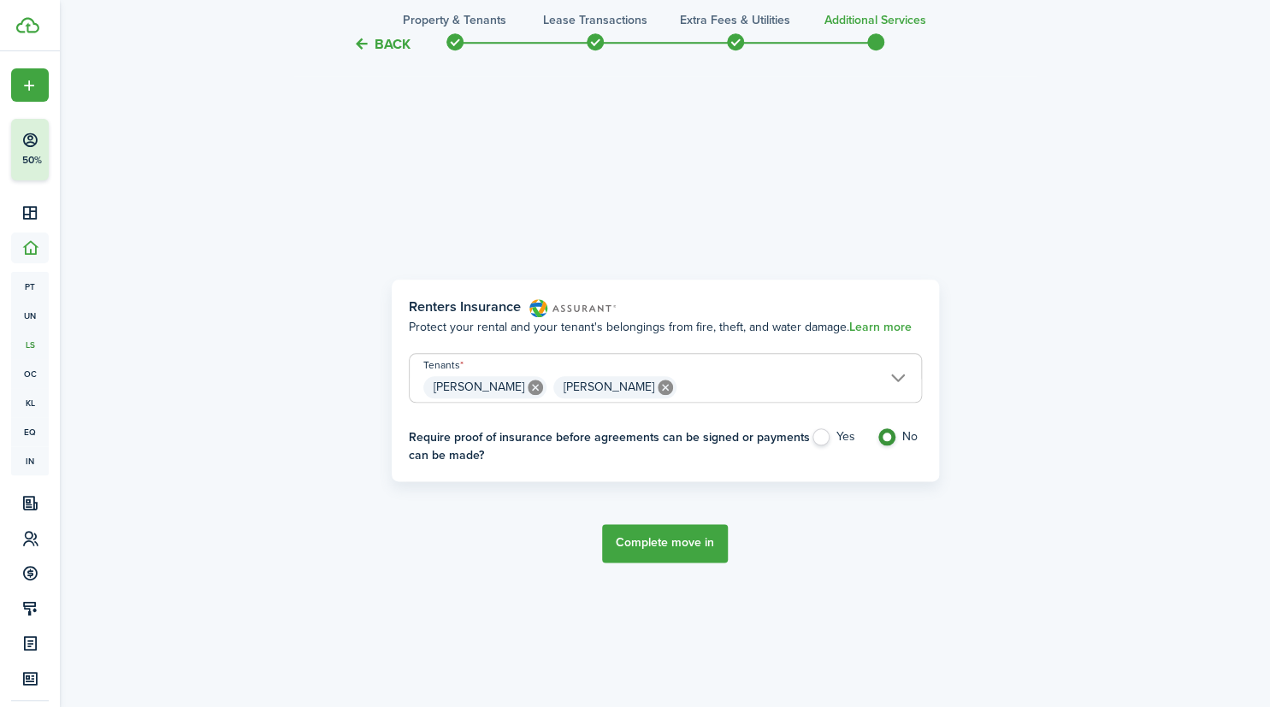
click at [693, 540] on button "Complete move in" at bounding box center [665, 543] width 126 height 38
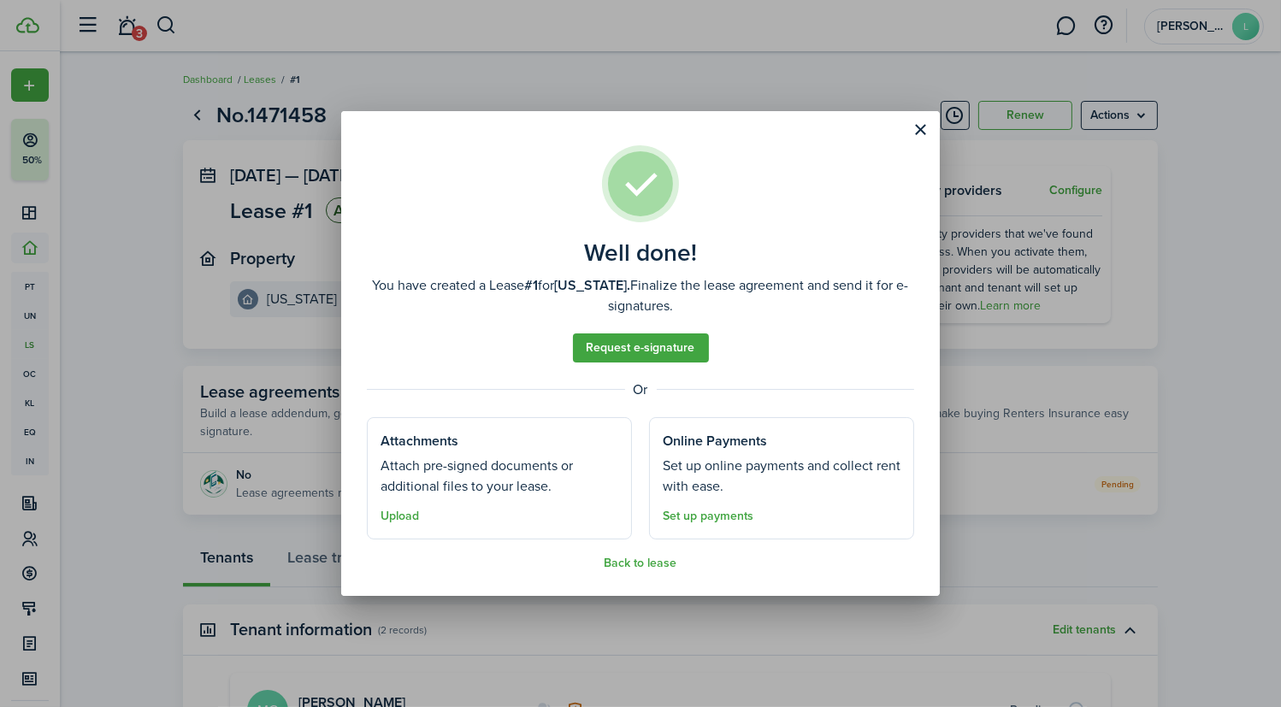
click at [656, 566] on button "Back to lease" at bounding box center [641, 564] width 73 height 14
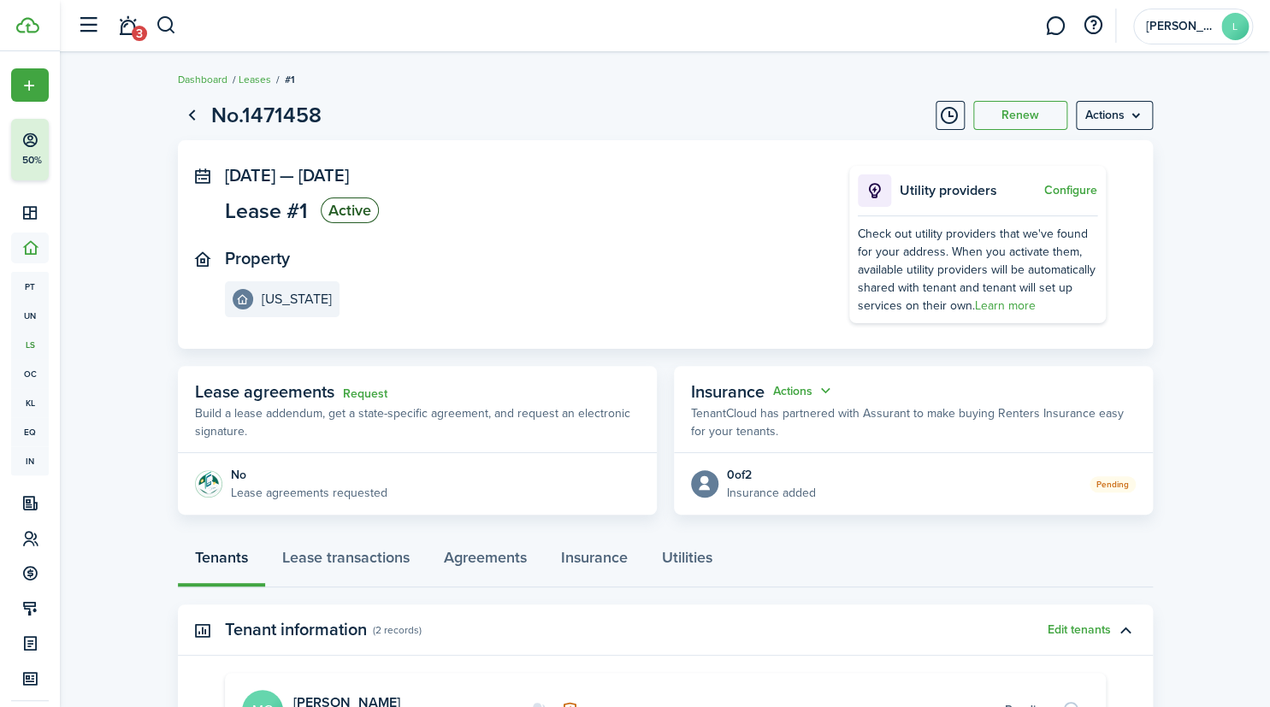
click at [1114, 111] on menu-btn "Actions" at bounding box center [1114, 115] width 77 height 29
click at [1036, 152] on button "Edit" at bounding box center [1078, 153] width 150 height 29
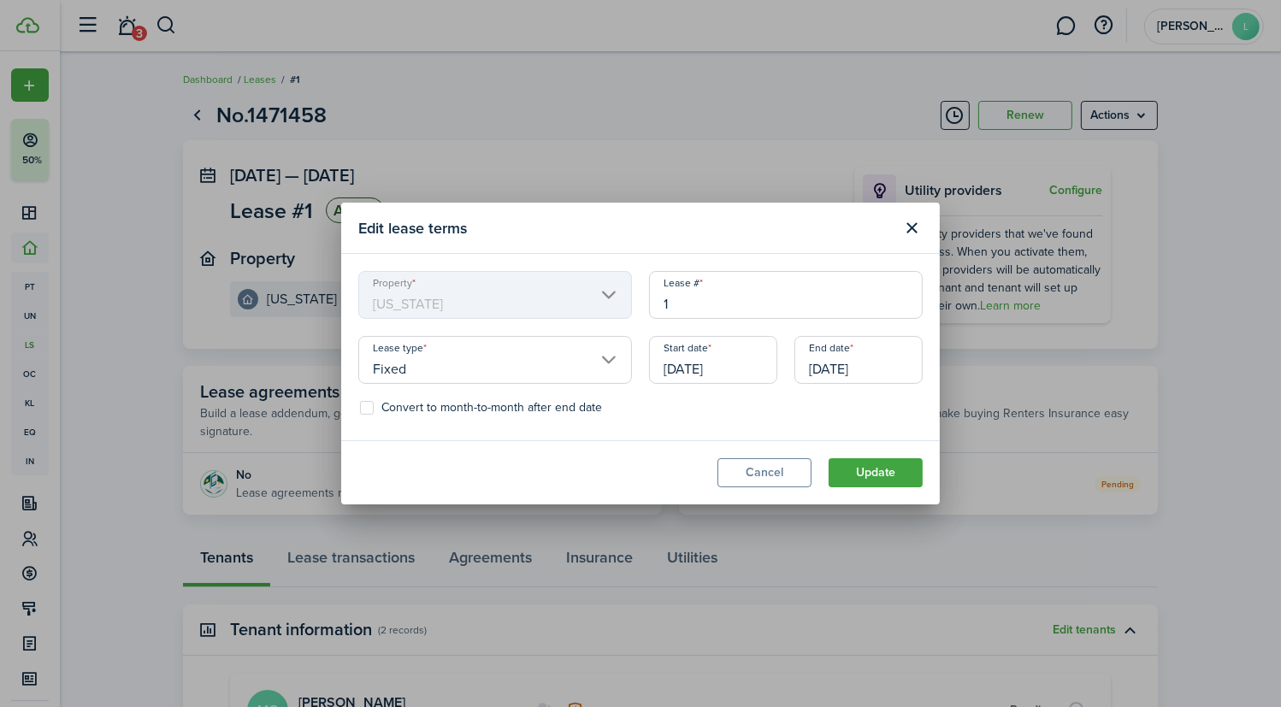
click at [725, 376] on input "[DATE]" at bounding box center [713, 360] width 128 height 48
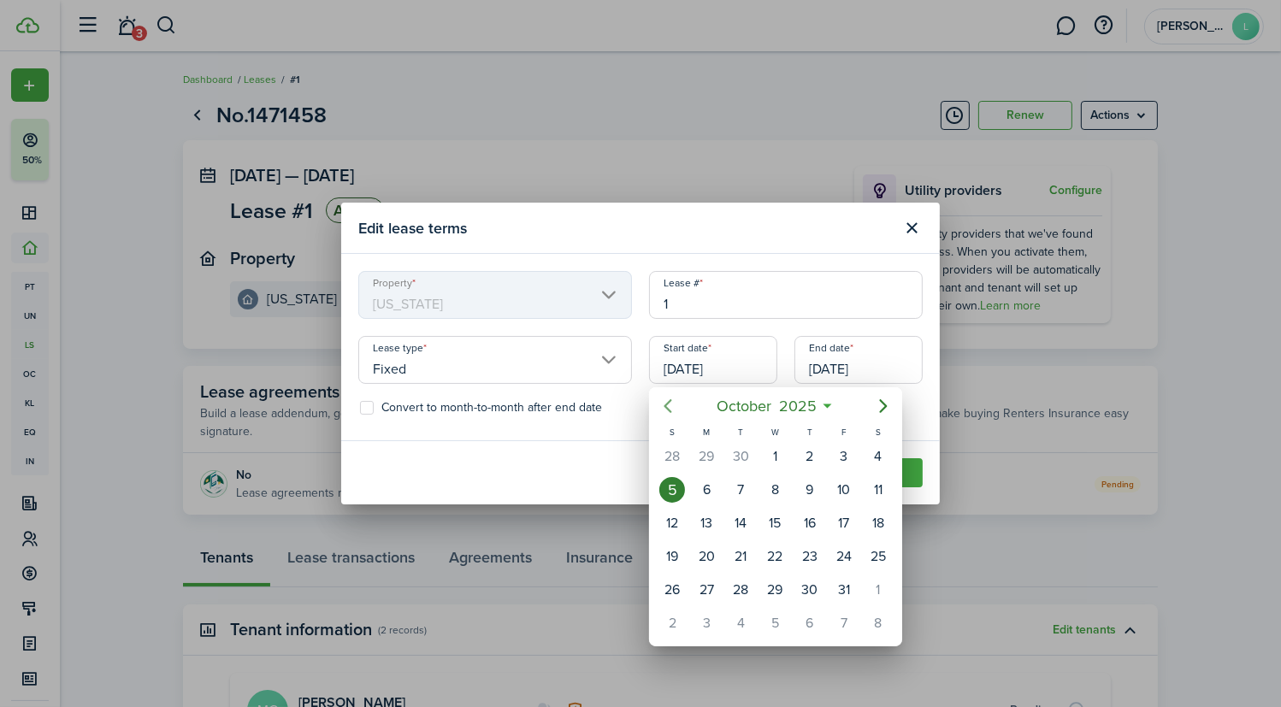
click at [665, 401] on icon "Previous page" at bounding box center [668, 406] width 21 height 21
click at [743, 553] on div "24" at bounding box center [741, 557] width 26 height 26
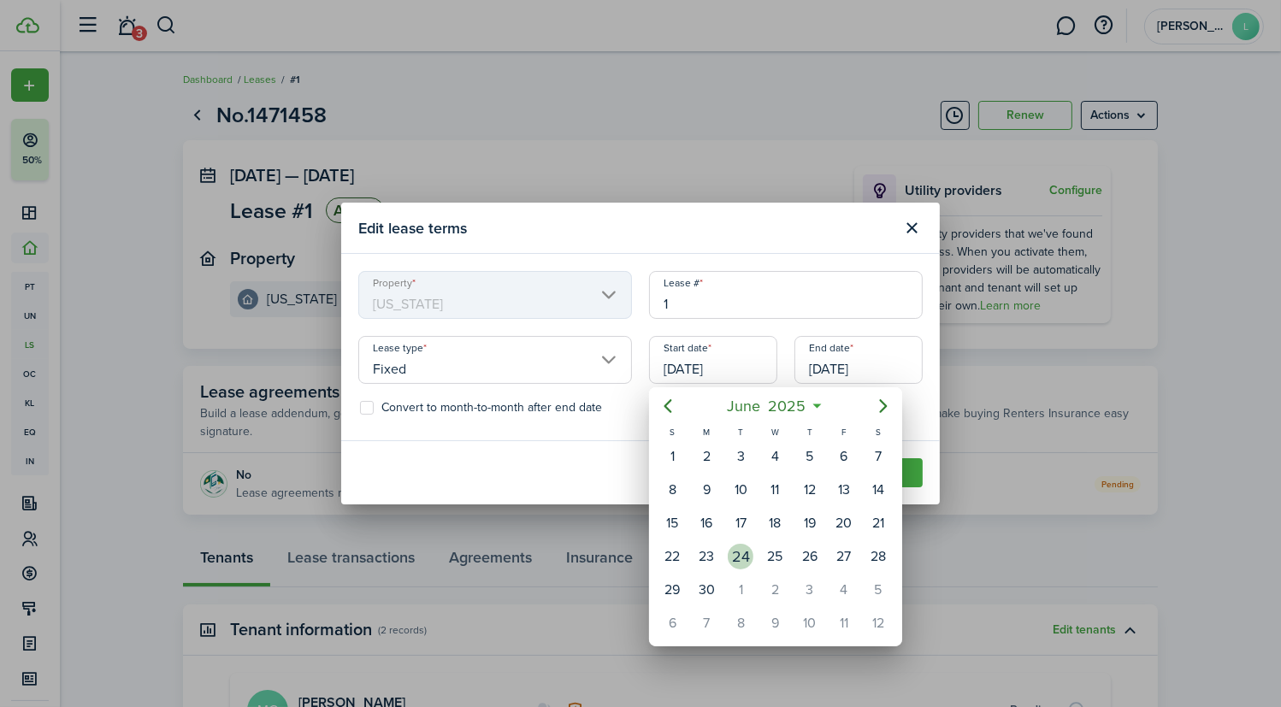
type input "[DATE]"
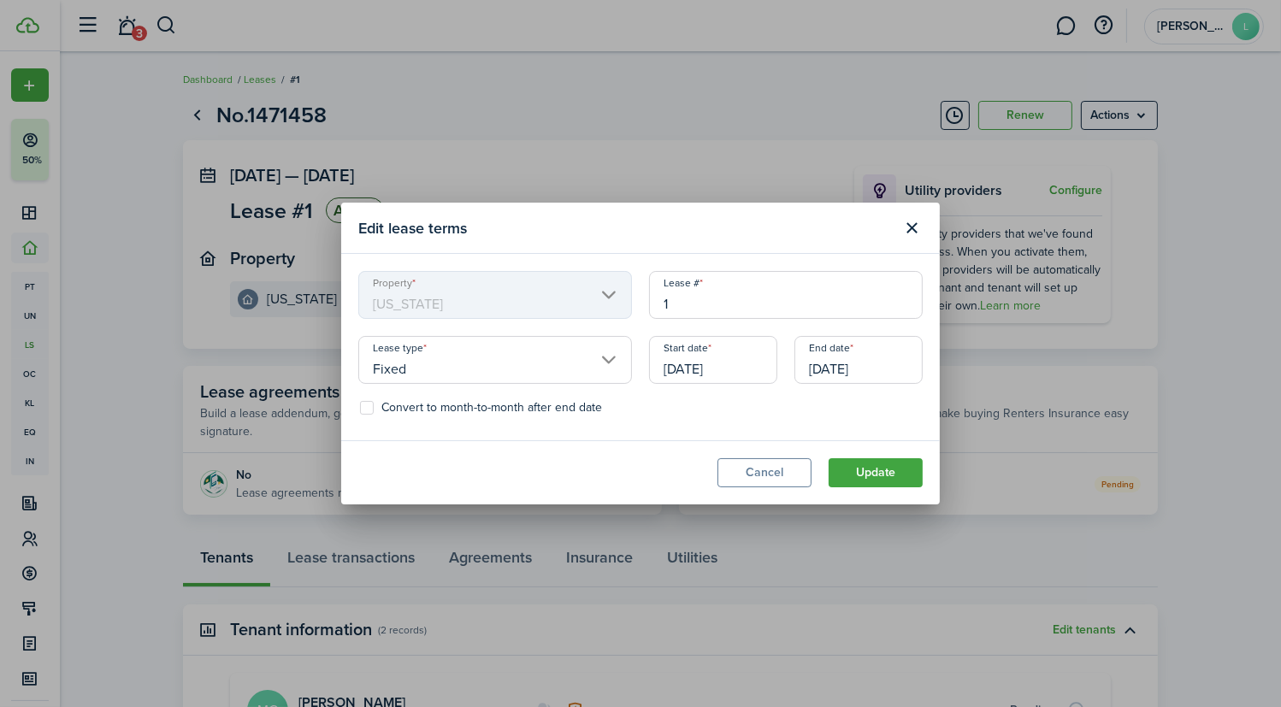
click at [860, 367] on input "[DATE]" at bounding box center [859, 360] width 128 height 48
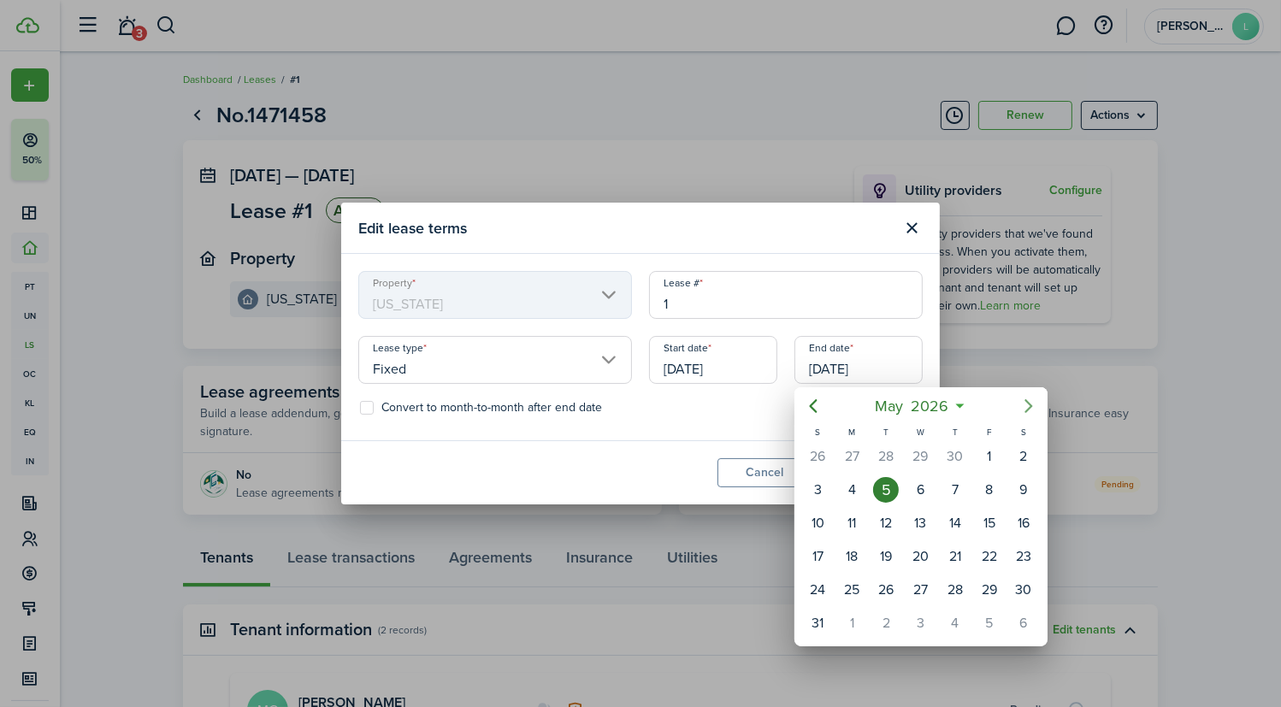
click at [1033, 412] on icon "Next page" at bounding box center [1029, 406] width 21 height 21
click at [897, 550] on div "23" at bounding box center [886, 557] width 26 height 26
type input "[DATE]"
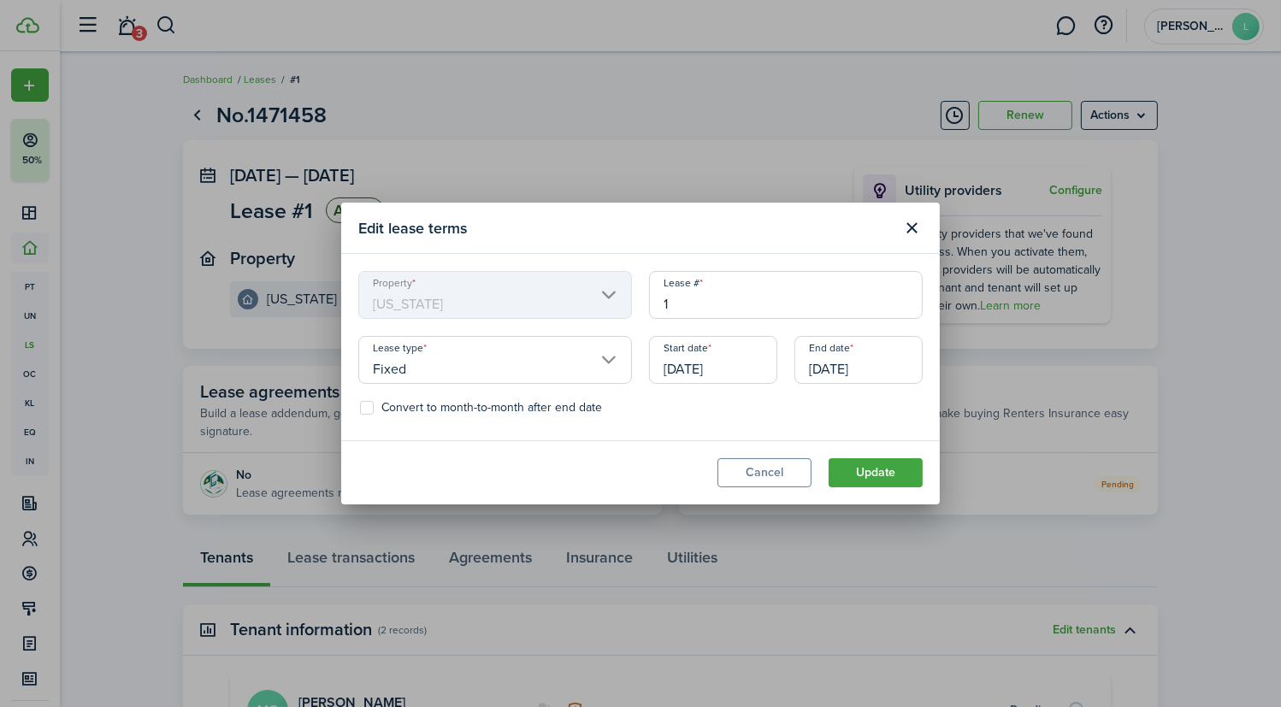
click at [858, 472] on button "Update" at bounding box center [876, 473] width 94 height 29
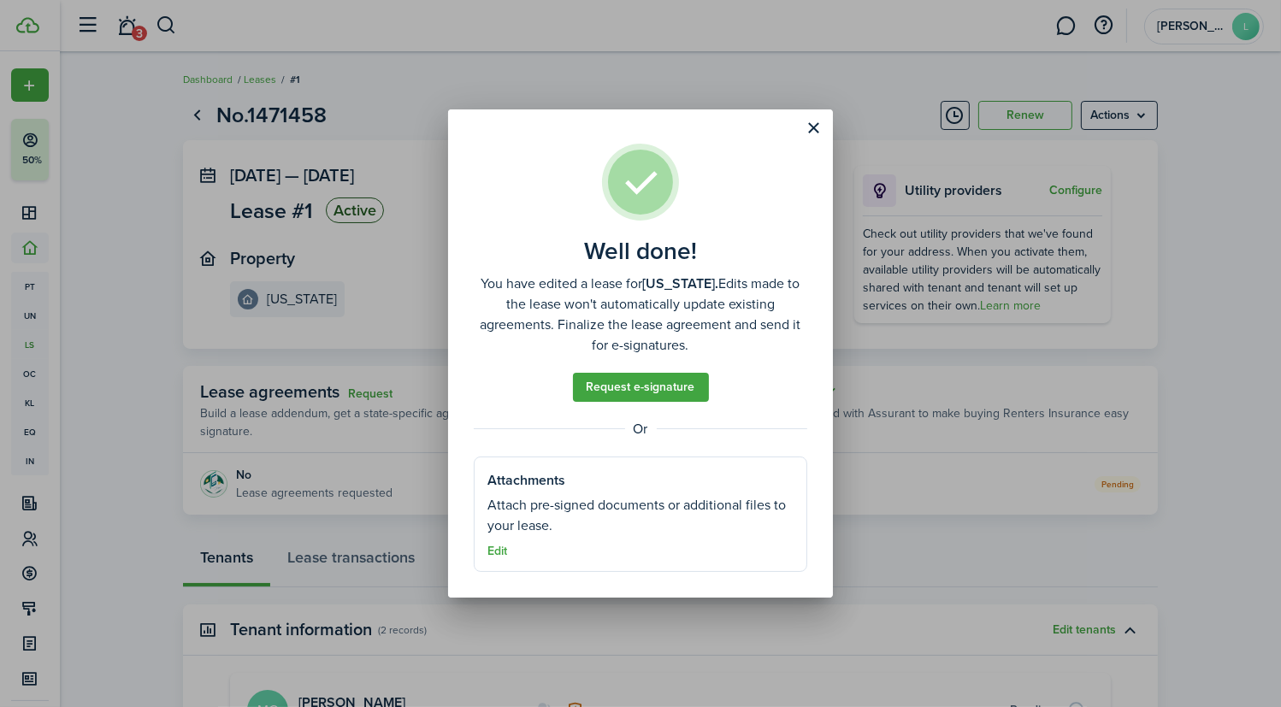
click at [805, 128] on button "Close modal" at bounding box center [814, 128] width 29 height 29
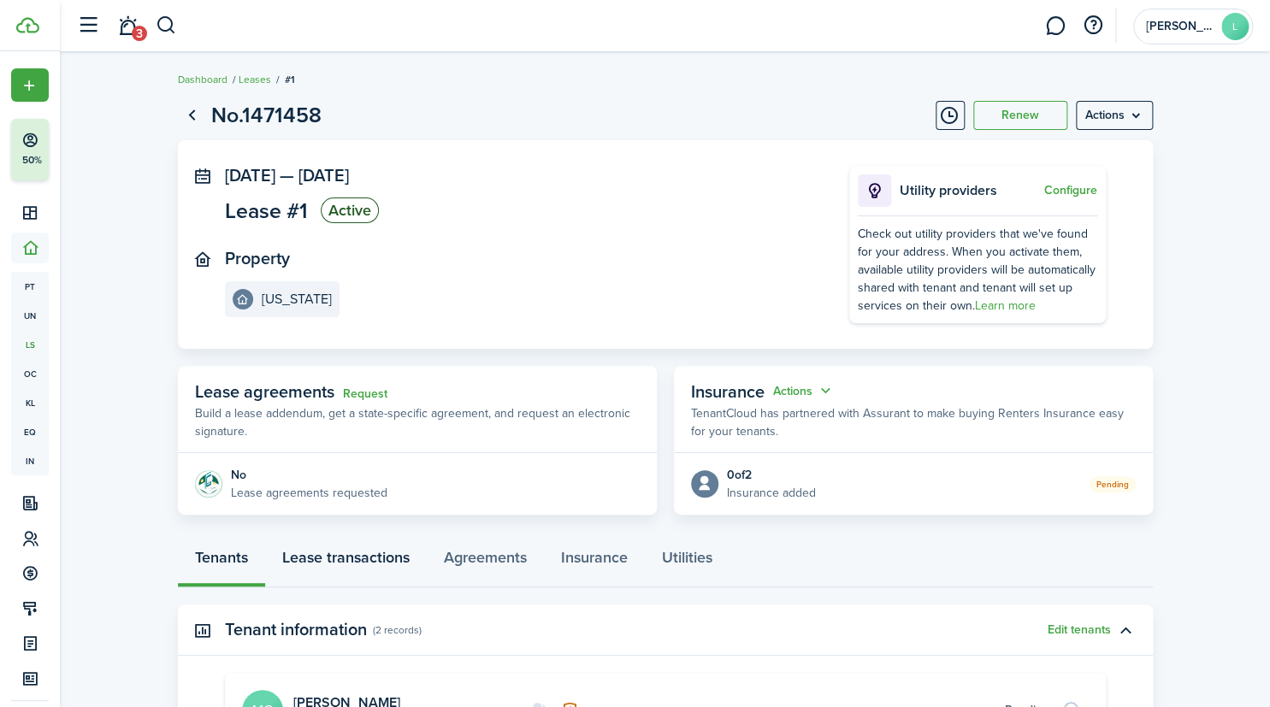
click at [383, 559] on link "Lease transactions" at bounding box center [346, 561] width 162 height 51
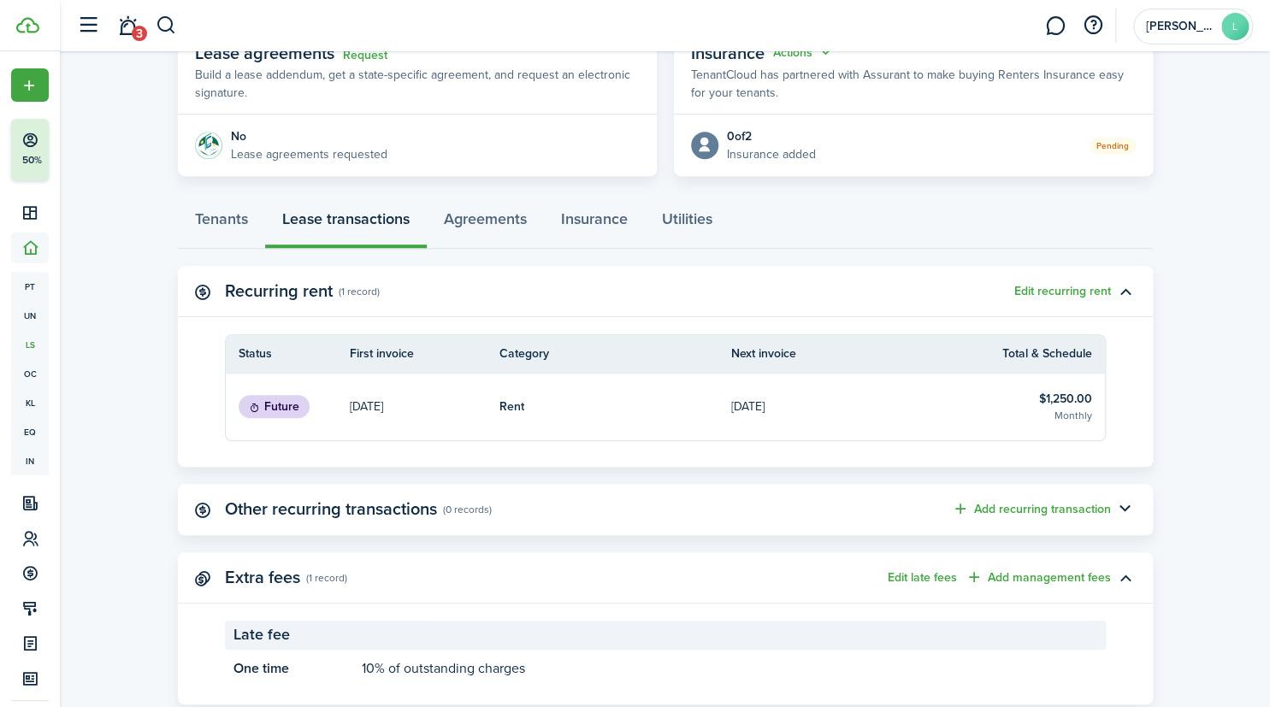
scroll to position [340, 0]
click at [383, 402] on p "[DATE]" at bounding box center [366, 406] width 33 height 18
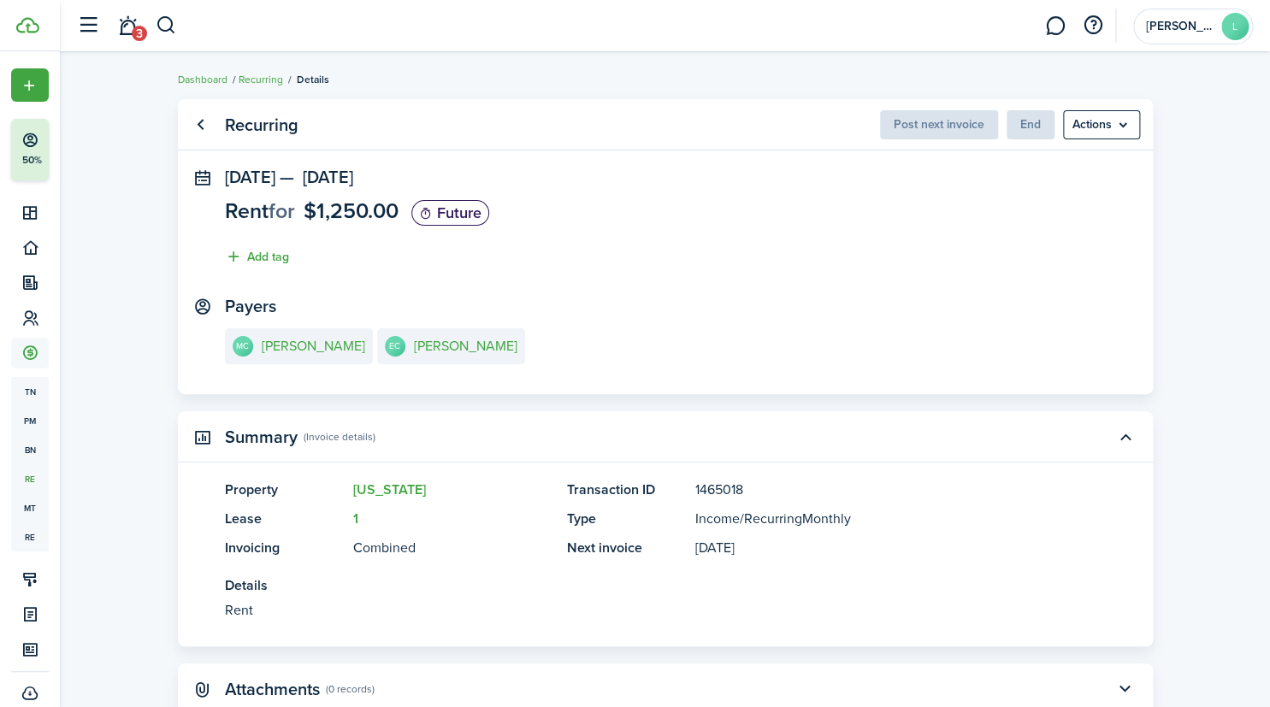
click at [1113, 124] on menu-btn "Actions" at bounding box center [1101, 124] width 77 height 29
click at [790, 180] on panel-main-section "[DATE] — [DATE] Rent for $1,250.00 Future Add tag" at bounding box center [665, 222] width 881 height 108
click at [199, 82] on link "Dashboard" at bounding box center [203, 79] width 50 height 15
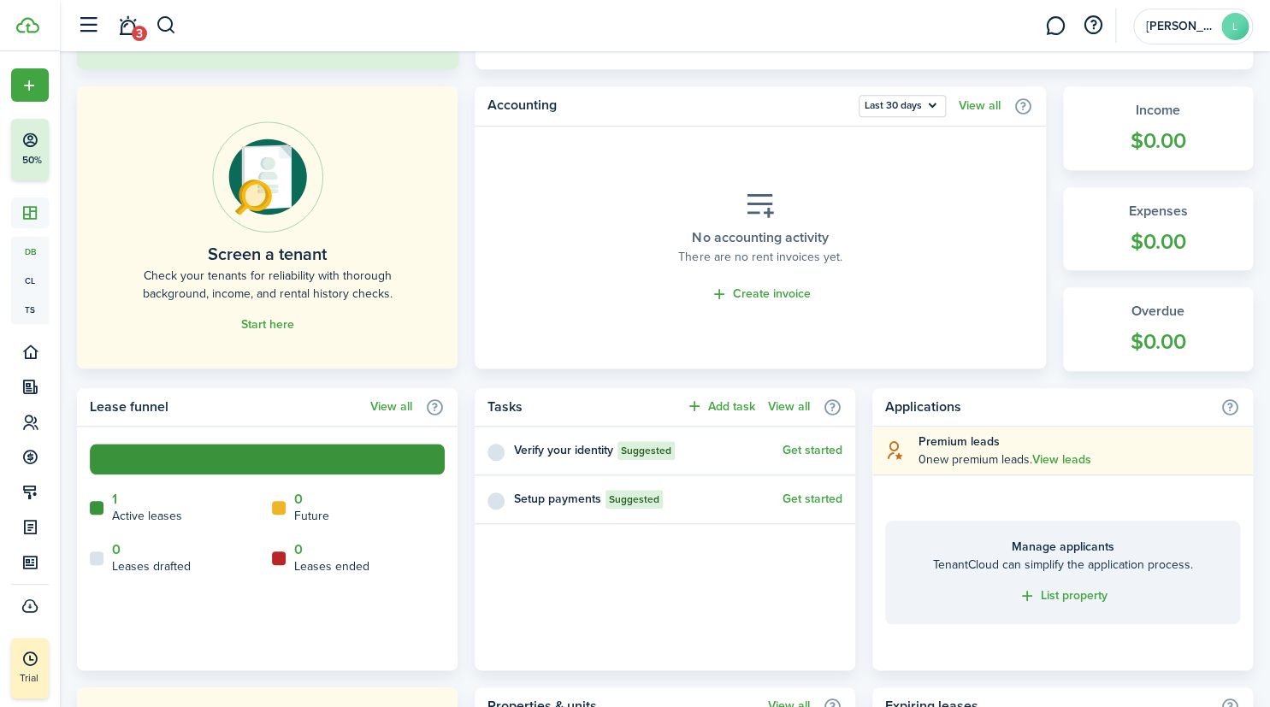
scroll to position [397, 0]
click at [807, 449] on button "Get started" at bounding box center [813, 450] width 60 height 14
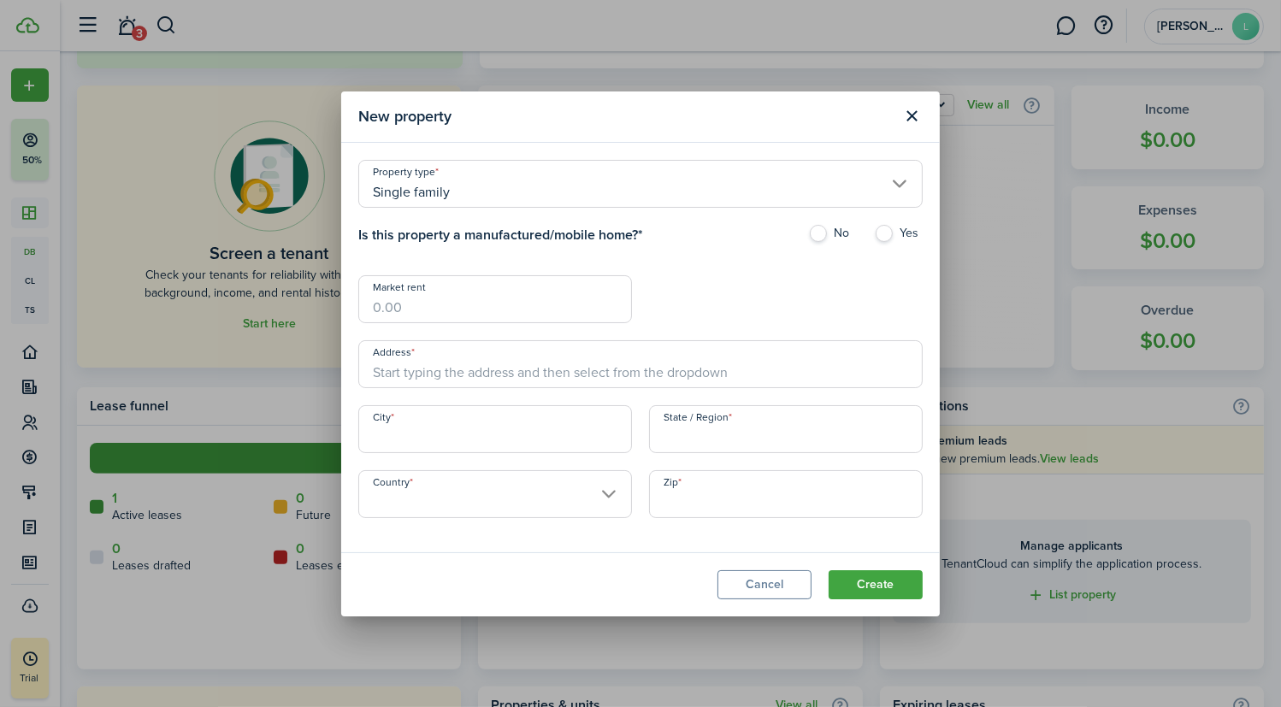
click at [916, 128] on button "Close modal" at bounding box center [912, 116] width 29 height 29
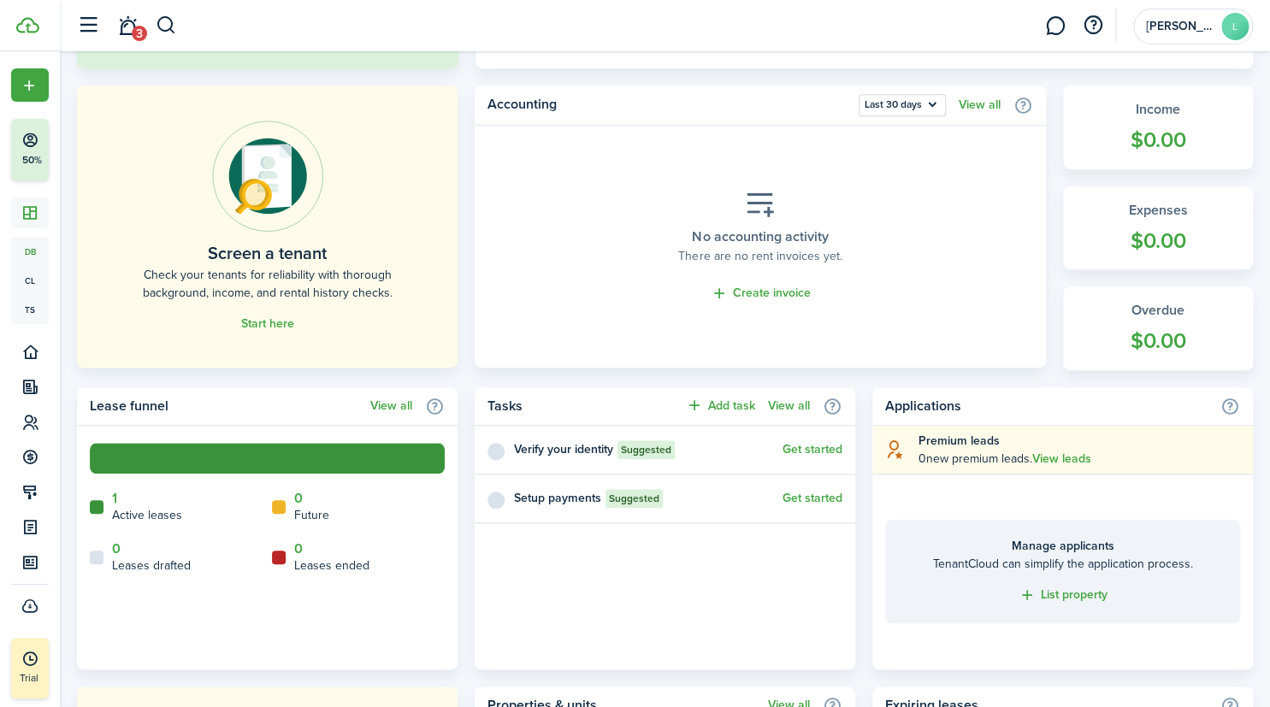
click at [831, 454] on button "Get started" at bounding box center [813, 450] width 60 height 14
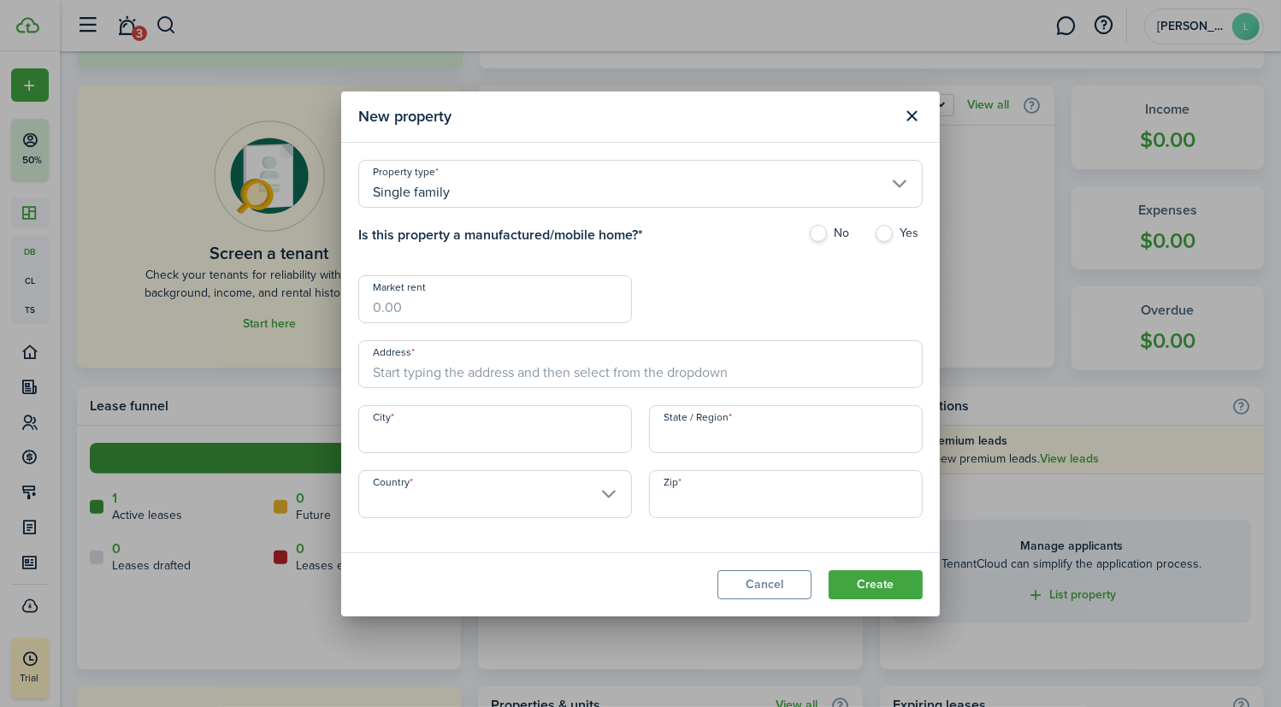
click at [918, 123] on button "Close modal" at bounding box center [912, 116] width 29 height 29
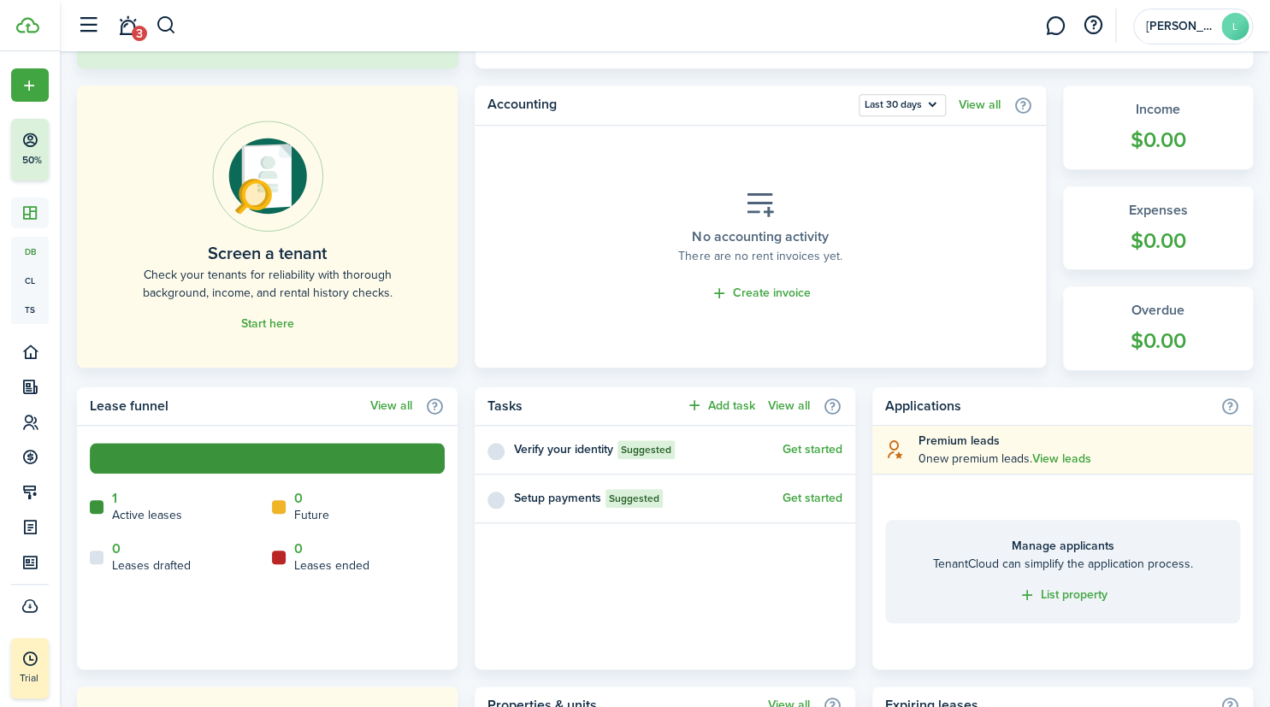
click at [805, 495] on link "Get started" at bounding box center [813, 499] width 60 height 14
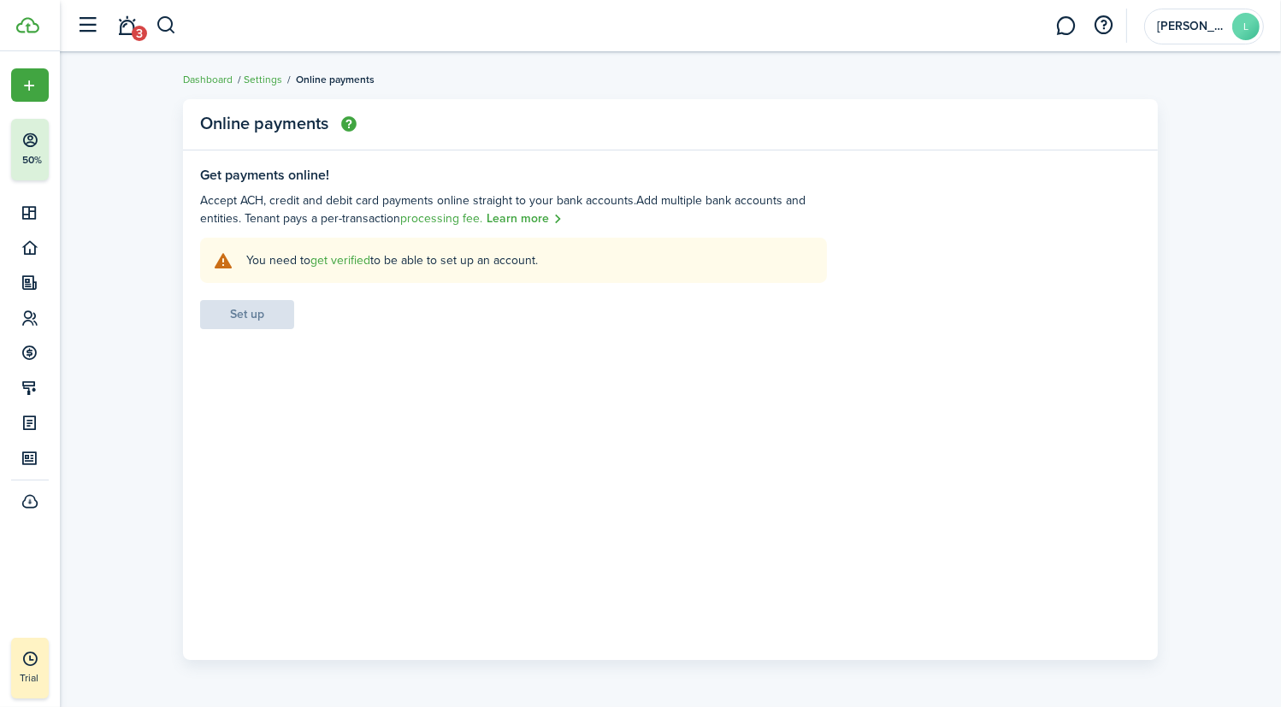
click at [328, 256] on link "get verified" at bounding box center [341, 260] width 60 height 18
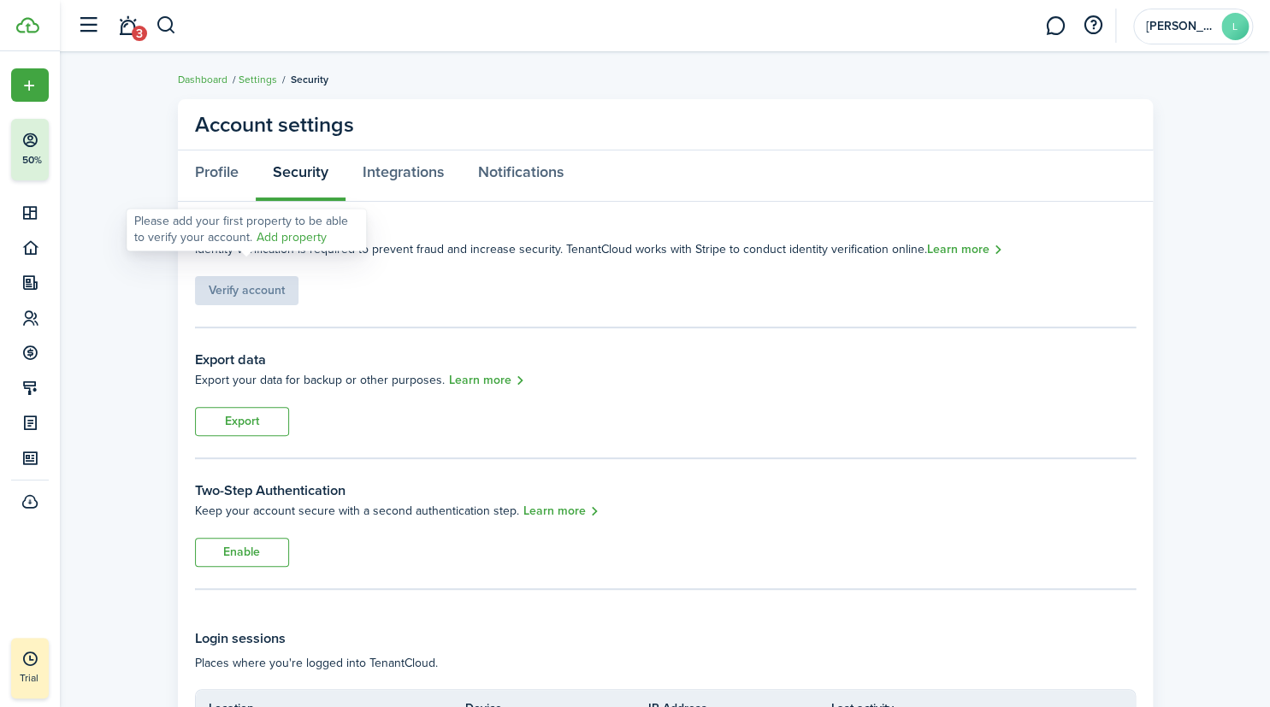
click at [293, 238] on link "Add property" at bounding box center [292, 238] width 70 height 18
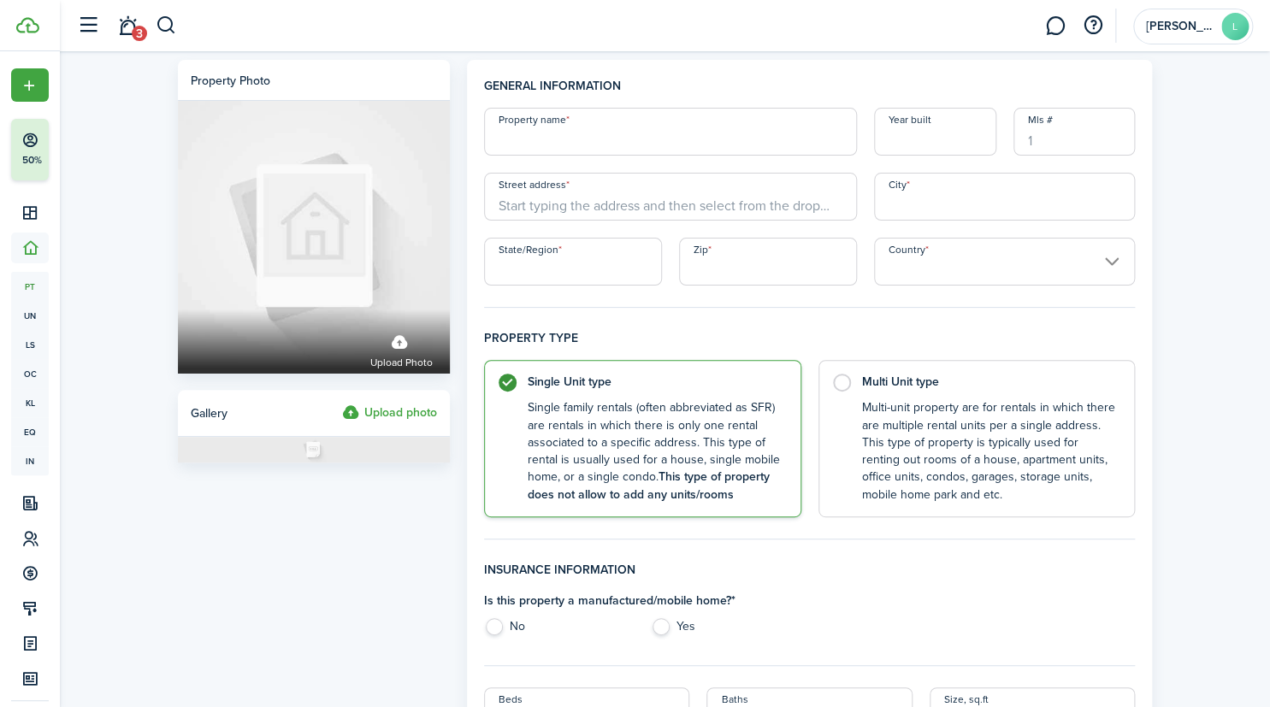
click at [701, 122] on input "Property name" at bounding box center [670, 132] width 373 height 48
click at [701, 122] on input "1056 Shelby" at bounding box center [670, 132] width 373 height 48
type input "[STREET_ADDRESS]"
click at [934, 138] on input "19" at bounding box center [935, 132] width 122 height 48
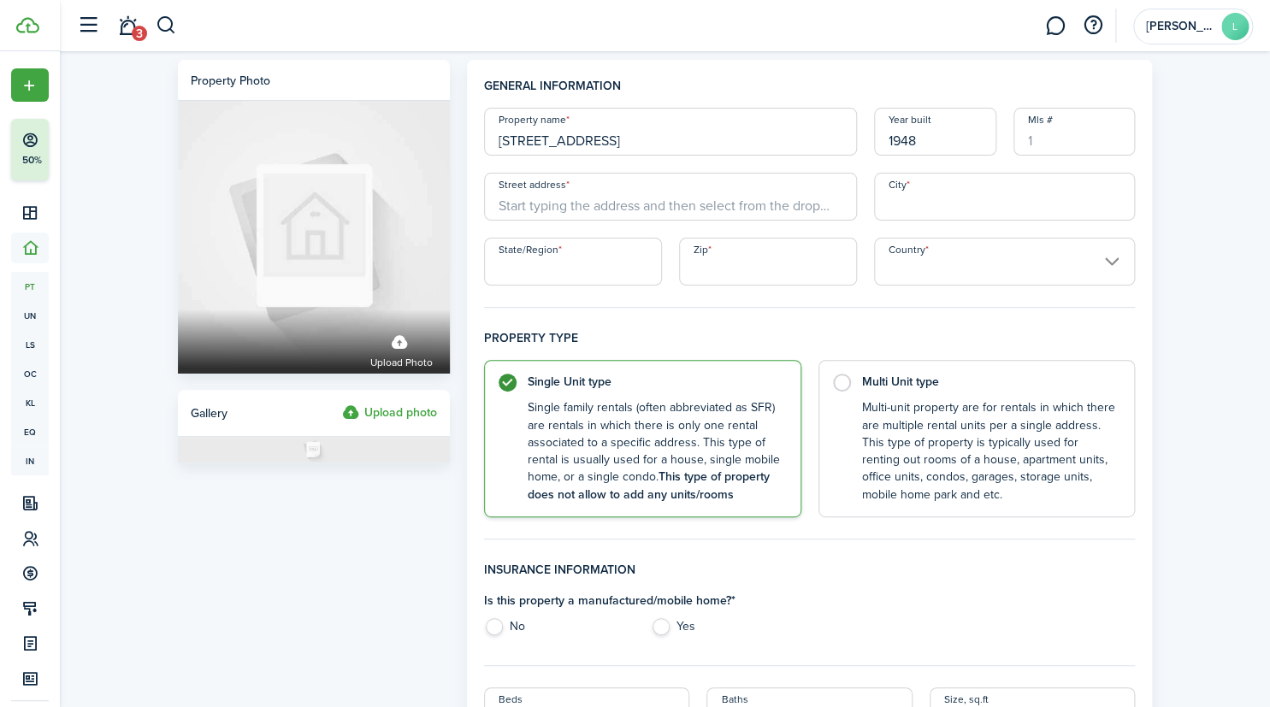
type input "1948"
drag, startPoint x: 529, startPoint y: 138, endPoint x: 488, endPoint y: 138, distance: 40.2
click at [488, 138] on input "[STREET_ADDRESS]" at bounding box center [670, 132] width 373 height 48
click at [488, 138] on input "Shelby Drive" at bounding box center [670, 132] width 373 height 48
click at [561, 137] on input "Shelby Drive" at bounding box center [670, 132] width 373 height 48
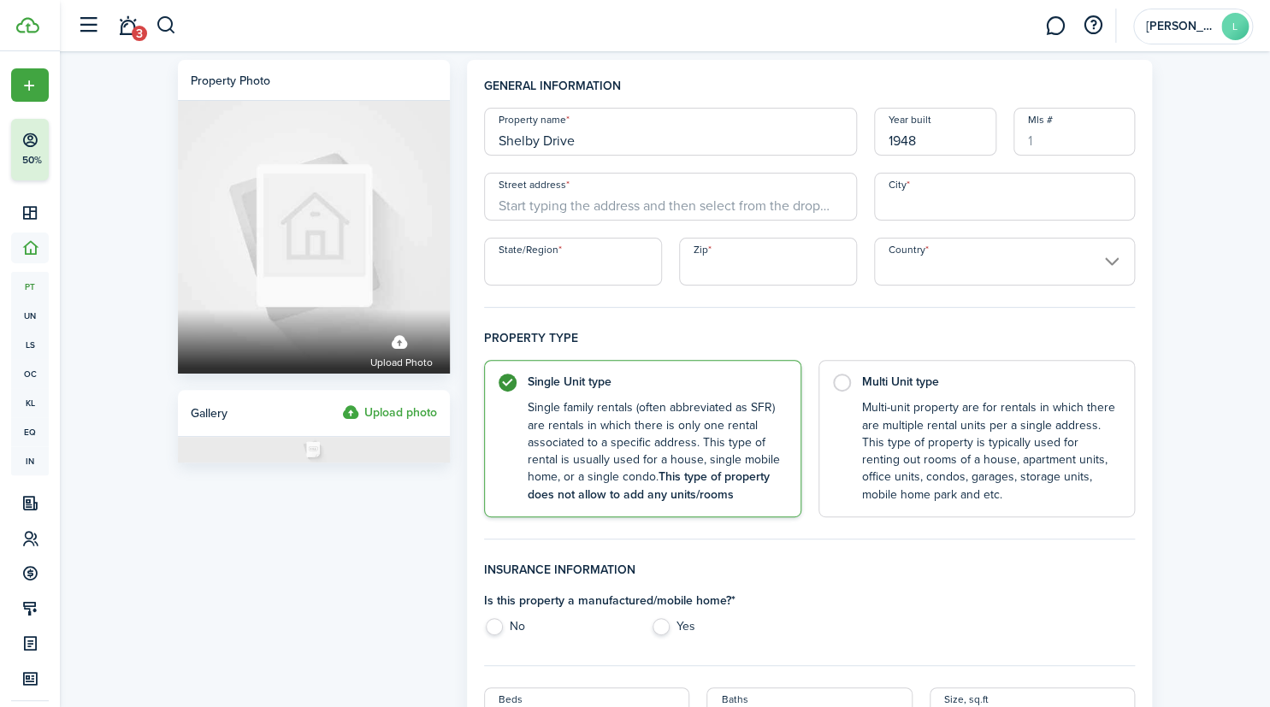
click at [561, 137] on input "Shelby Drive" at bounding box center [670, 132] width 373 height 48
type input "[PERSON_NAME]"
click at [555, 198] on input "Street address" at bounding box center [670, 197] width 373 height 48
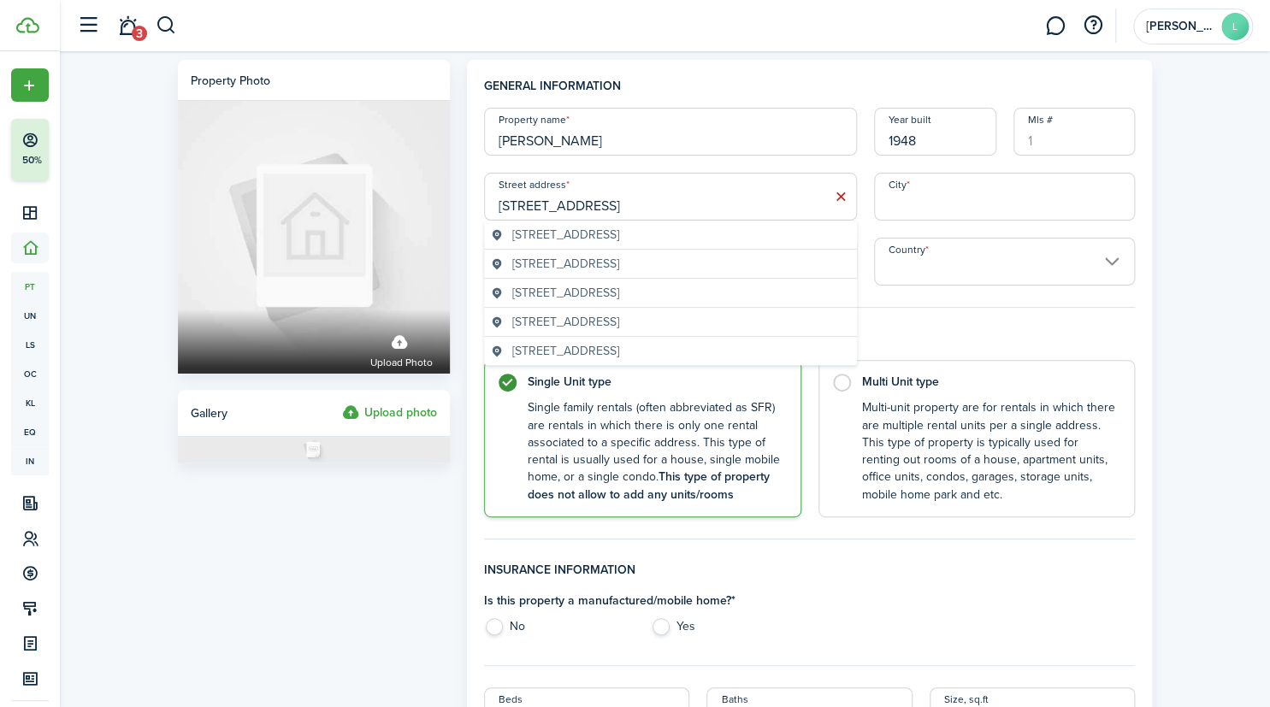
click at [618, 237] on span "[STREET_ADDRESS]" at bounding box center [565, 235] width 107 height 18
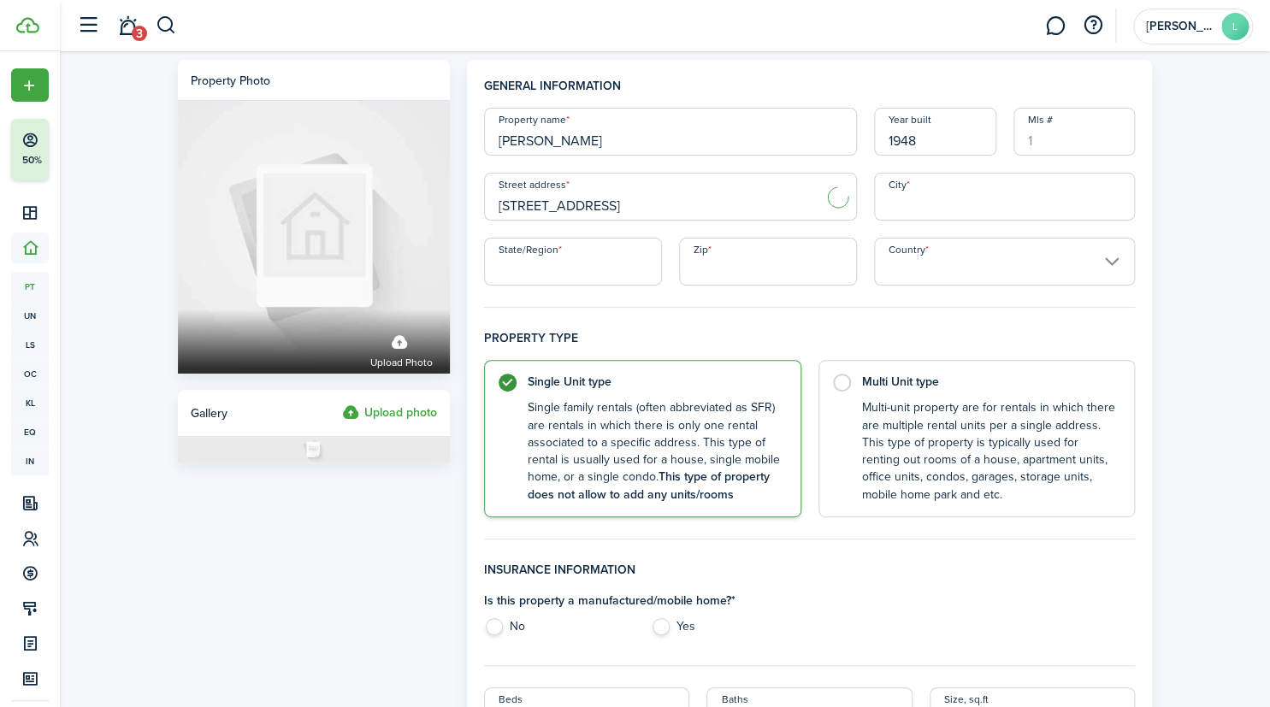
type input "1056 Shelby Dr"
type input "[GEOGRAPHIC_DATA]"
type input "VA"
type input "23224"
type input "[GEOGRAPHIC_DATA]"
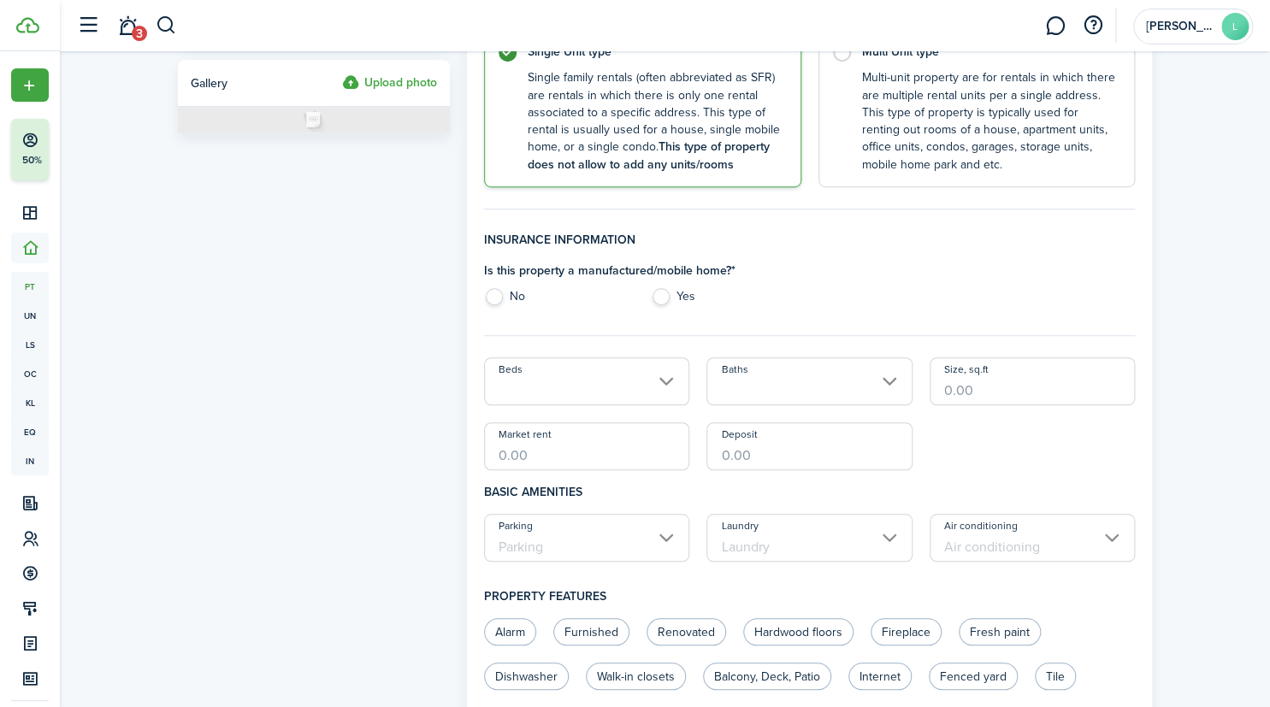
scroll to position [332, 0]
click at [657, 297] on label "Yes" at bounding box center [726, 300] width 150 height 26
radio input "true"
click at [482, 297] on div "Is this property a manufactured/mobile home? * No Yes" at bounding box center [643, 286] width 334 height 52
click at [496, 295] on label "No" at bounding box center [559, 300] width 150 height 26
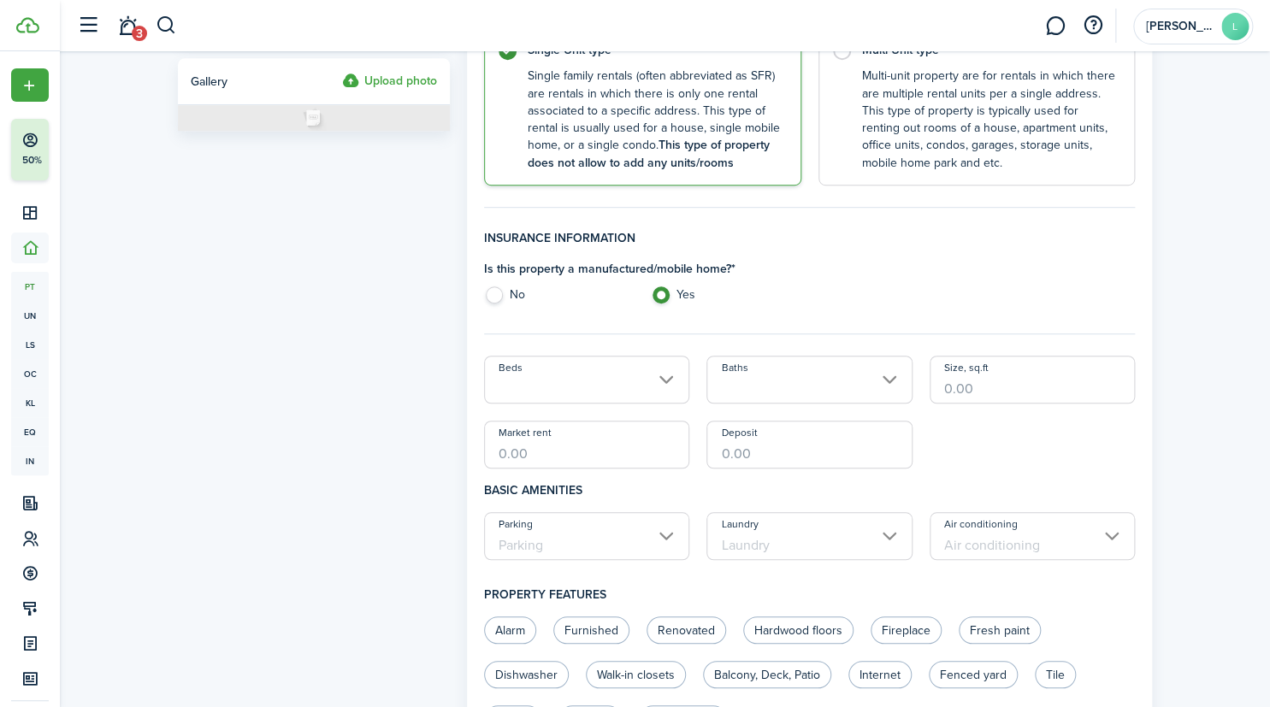
radio input "true"
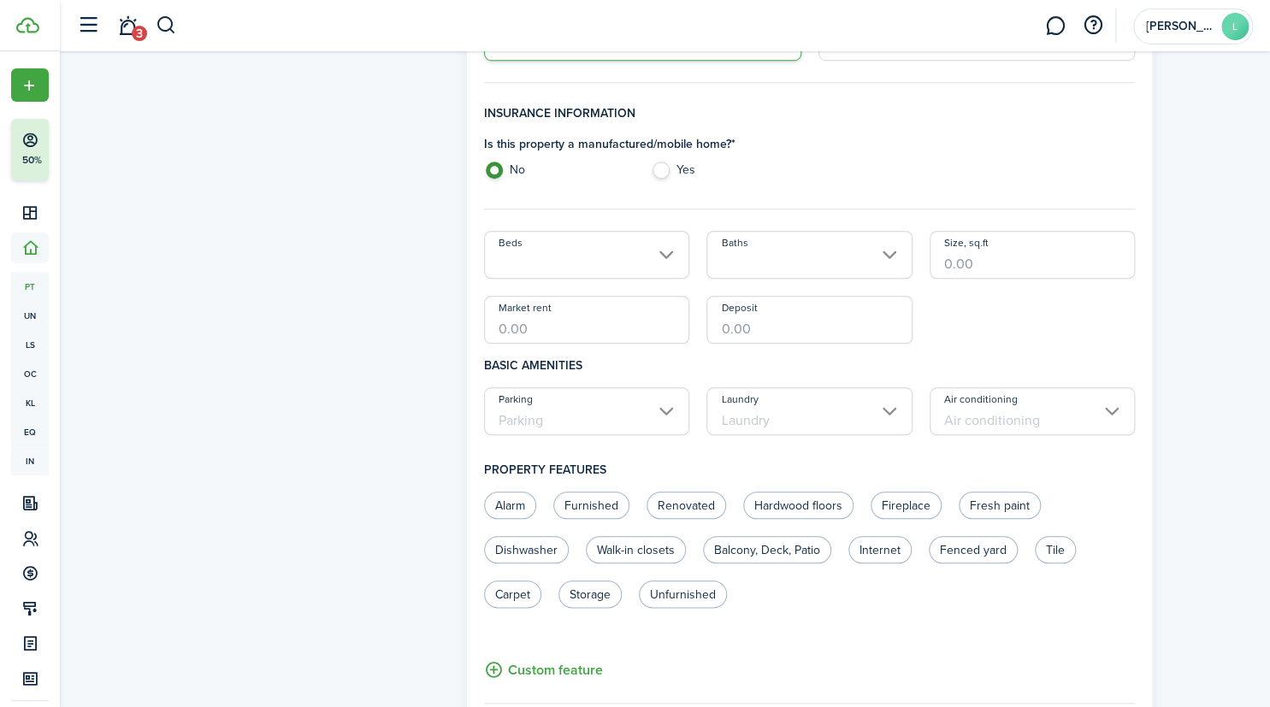
scroll to position [473, 0]
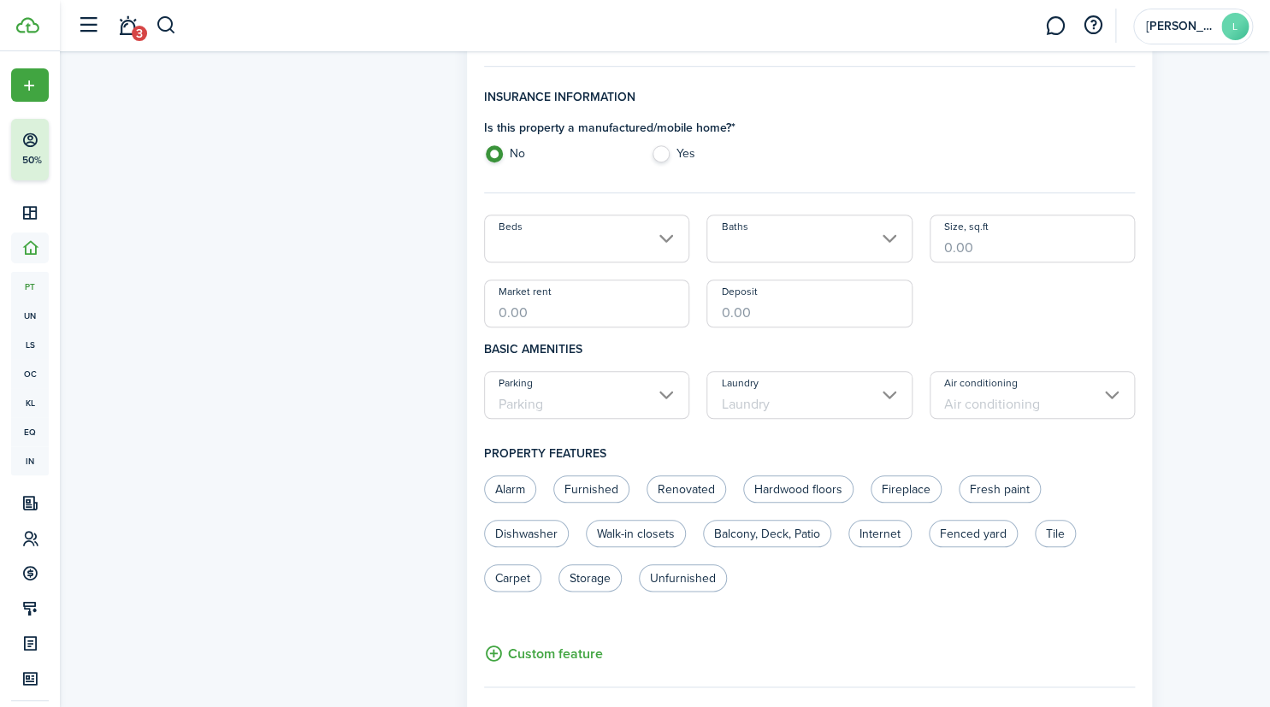
click at [659, 246] on input "Beds" at bounding box center [587, 239] width 206 height 48
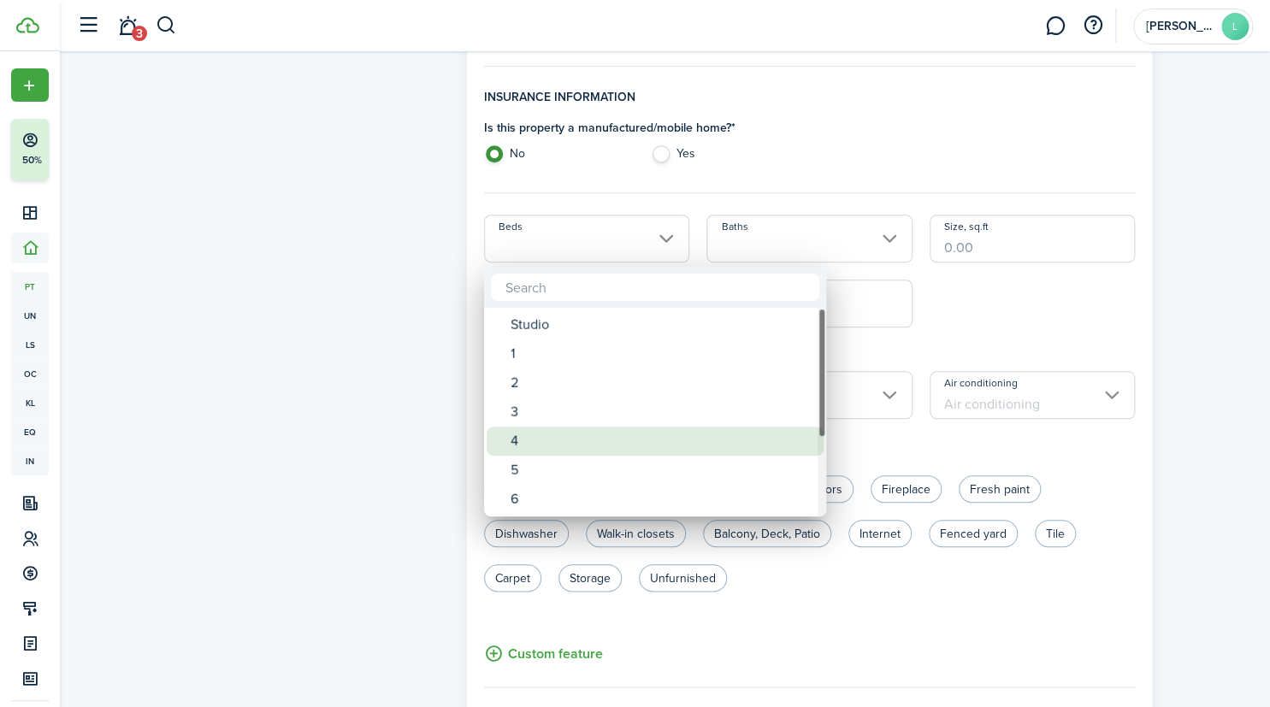
click at [537, 435] on div "4" at bounding box center [662, 441] width 303 height 29
type input "4"
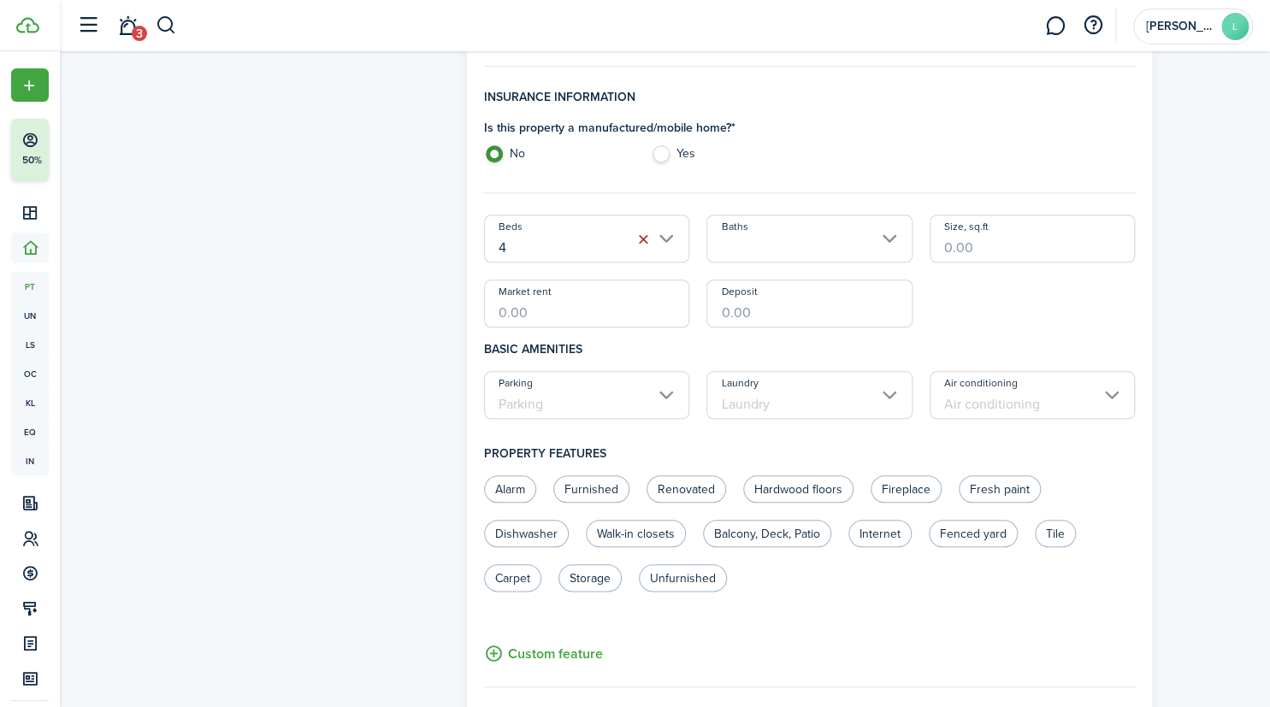
click at [830, 261] on input "Baths" at bounding box center [810, 239] width 206 height 48
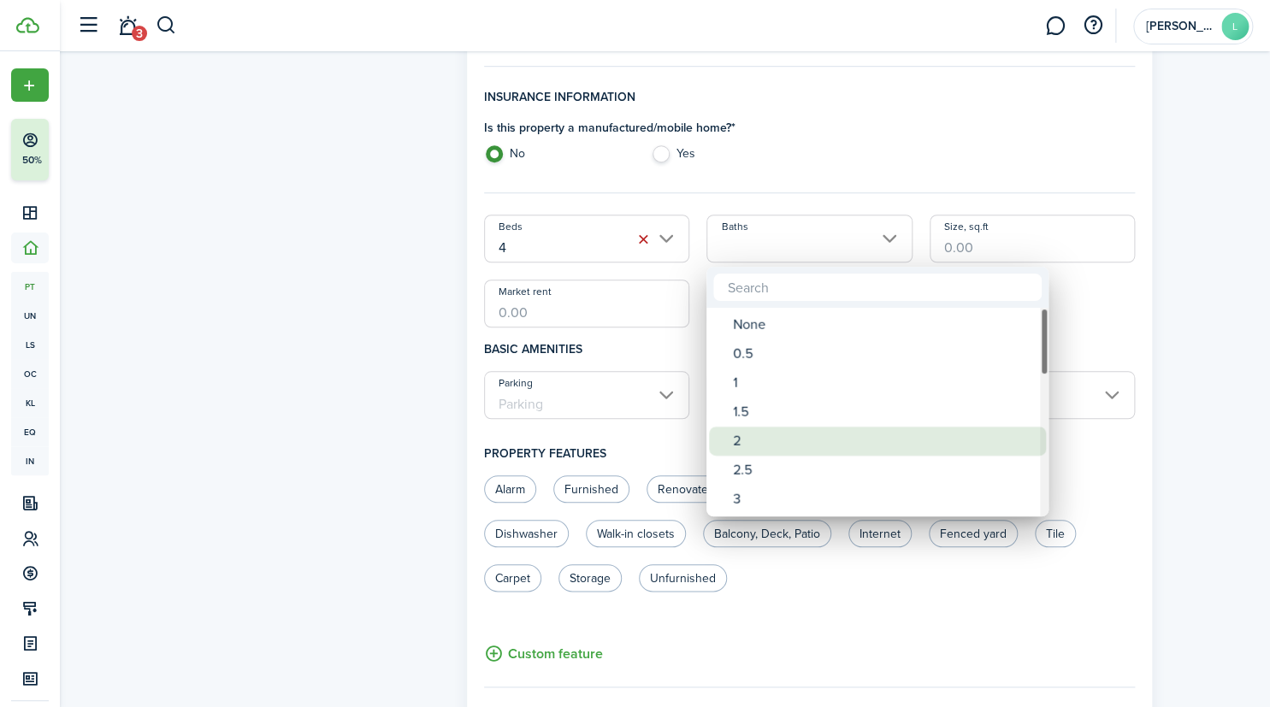
click at [772, 439] on div "2" at bounding box center [884, 441] width 303 height 29
type input "2"
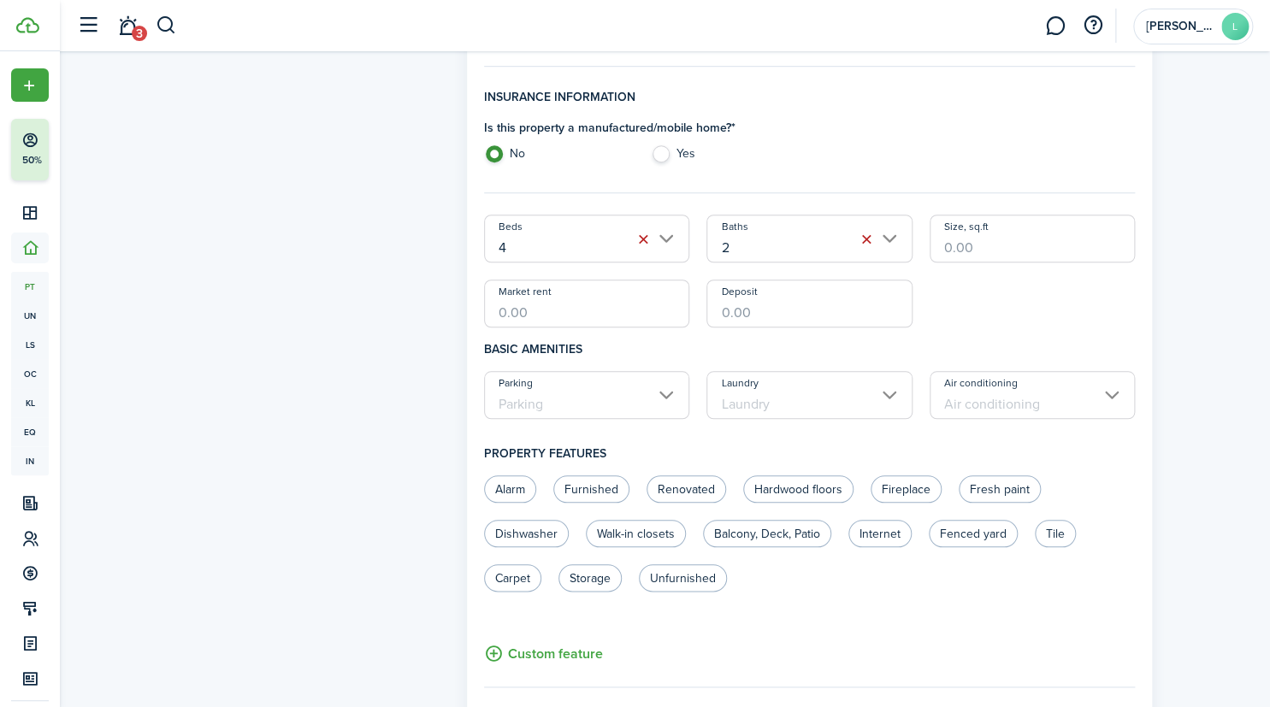
click at [979, 248] on input "Size, sq.ft" at bounding box center [1033, 239] width 206 height 48
type input "1,598"
click at [737, 308] on input "Deposit" at bounding box center [810, 304] width 206 height 48
click at [669, 396] on input "Parking" at bounding box center [587, 395] width 206 height 48
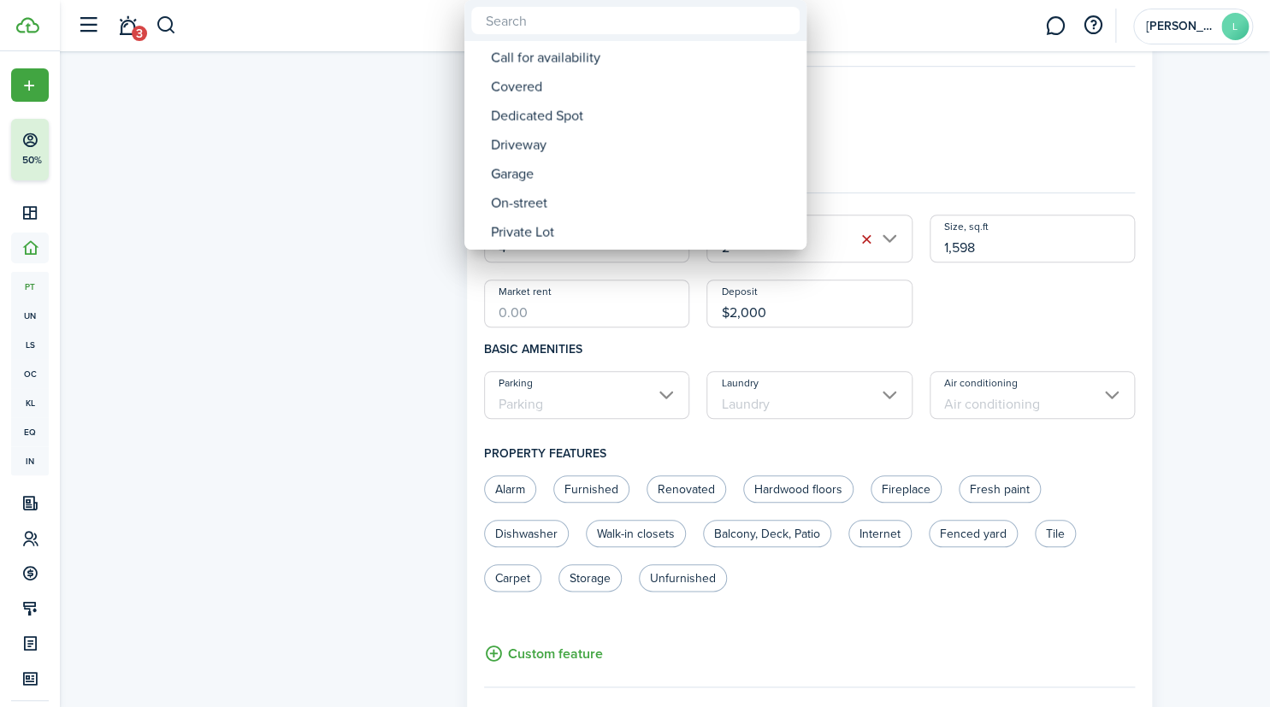
type input "$2,000.00"
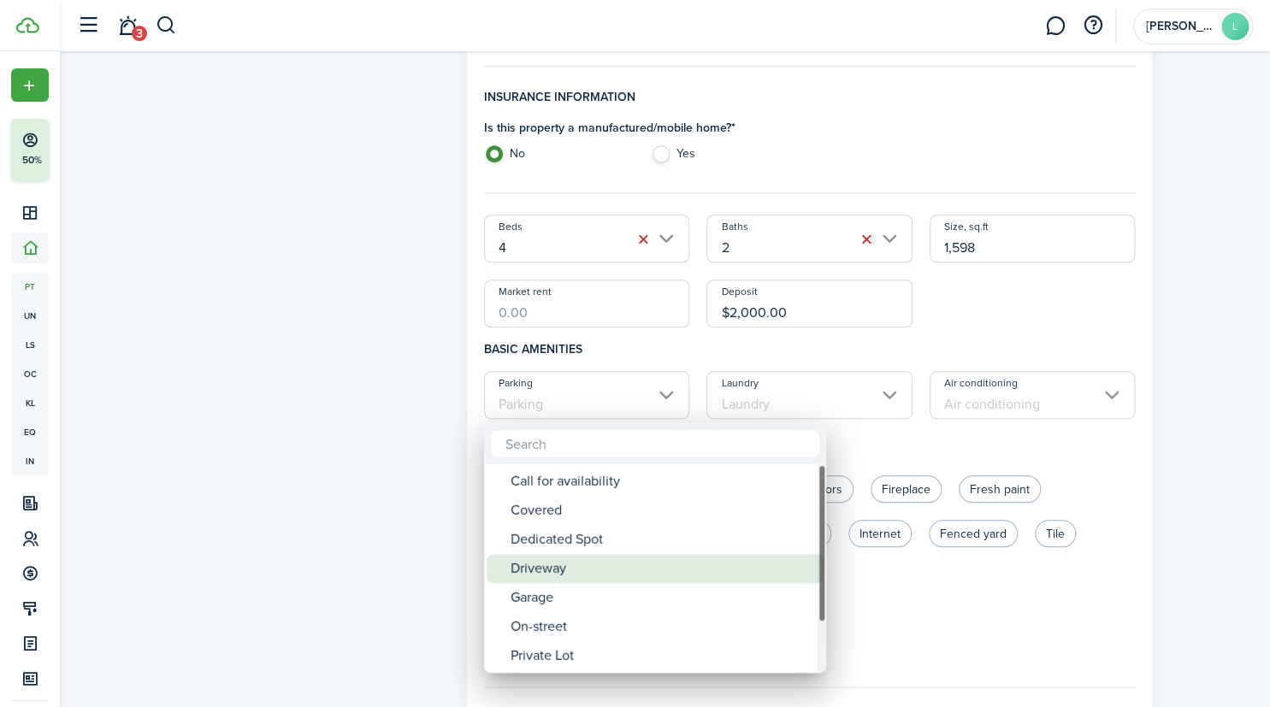
click at [597, 571] on div "Driveway" at bounding box center [662, 568] width 303 height 29
type input "Driveway"
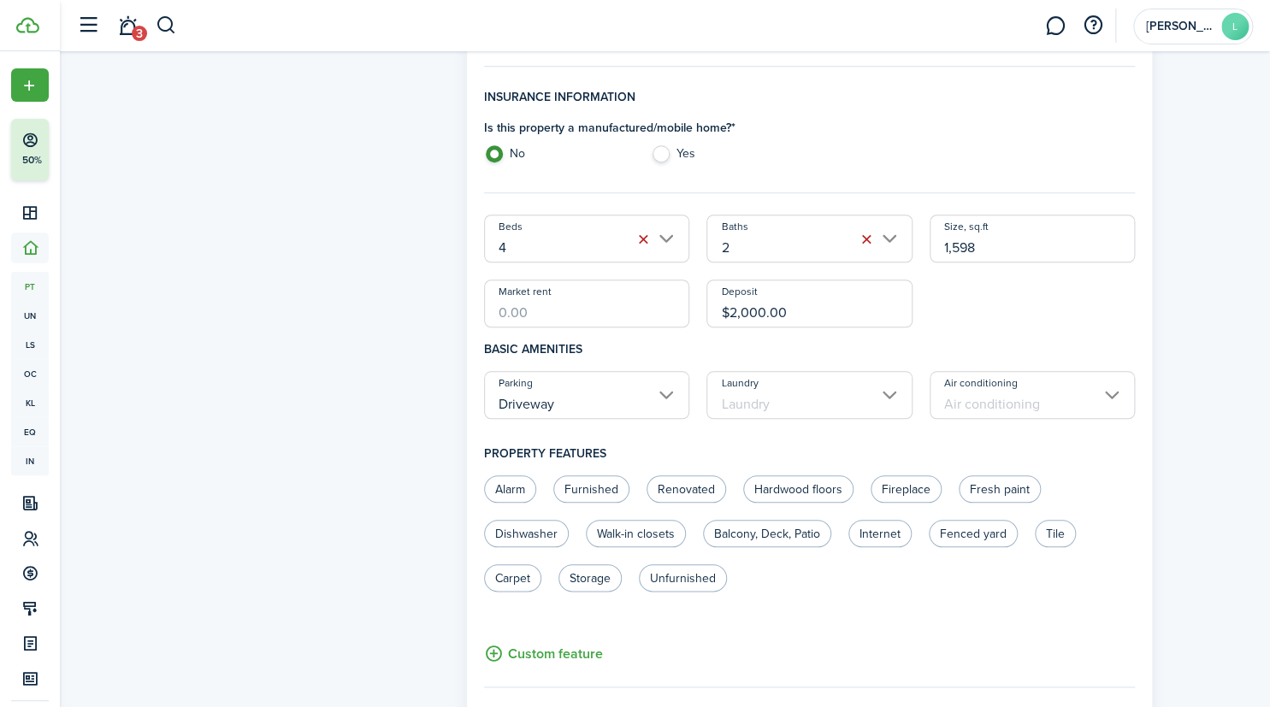
click at [891, 397] on input "Laundry" at bounding box center [810, 395] width 206 height 48
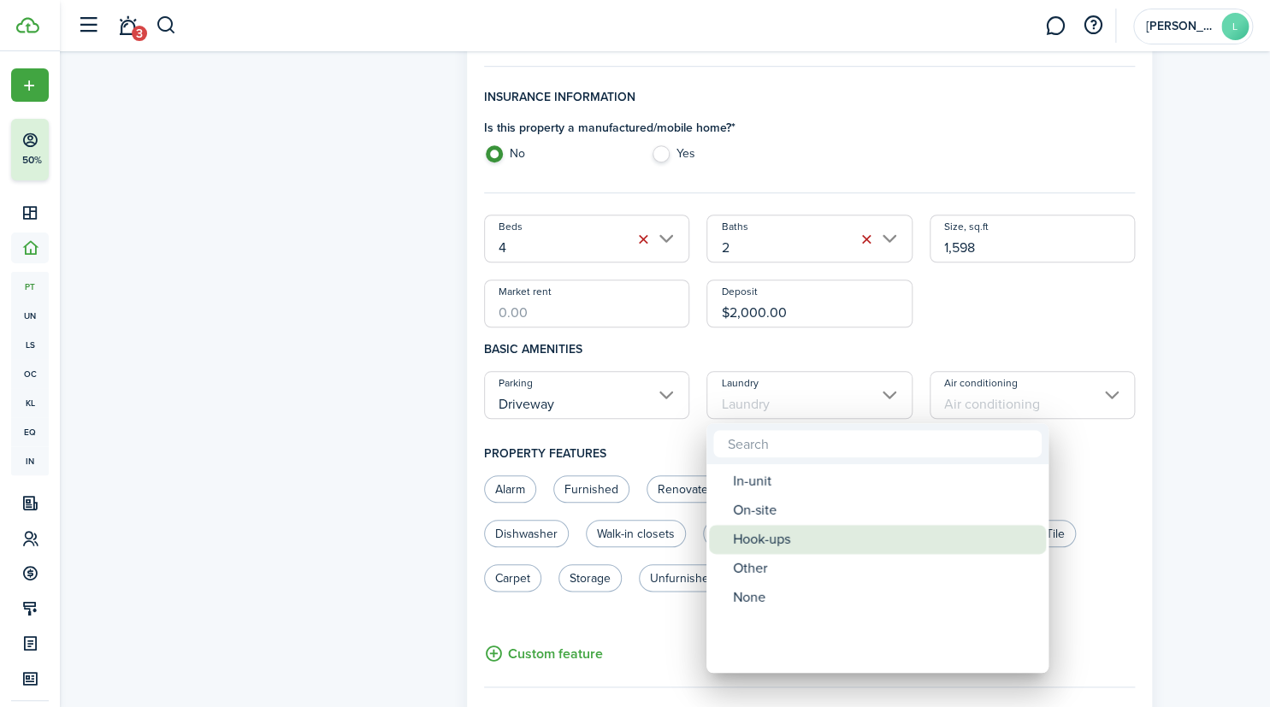
click at [820, 534] on div "Hook-ups" at bounding box center [884, 539] width 303 height 29
type input "Hook-ups"
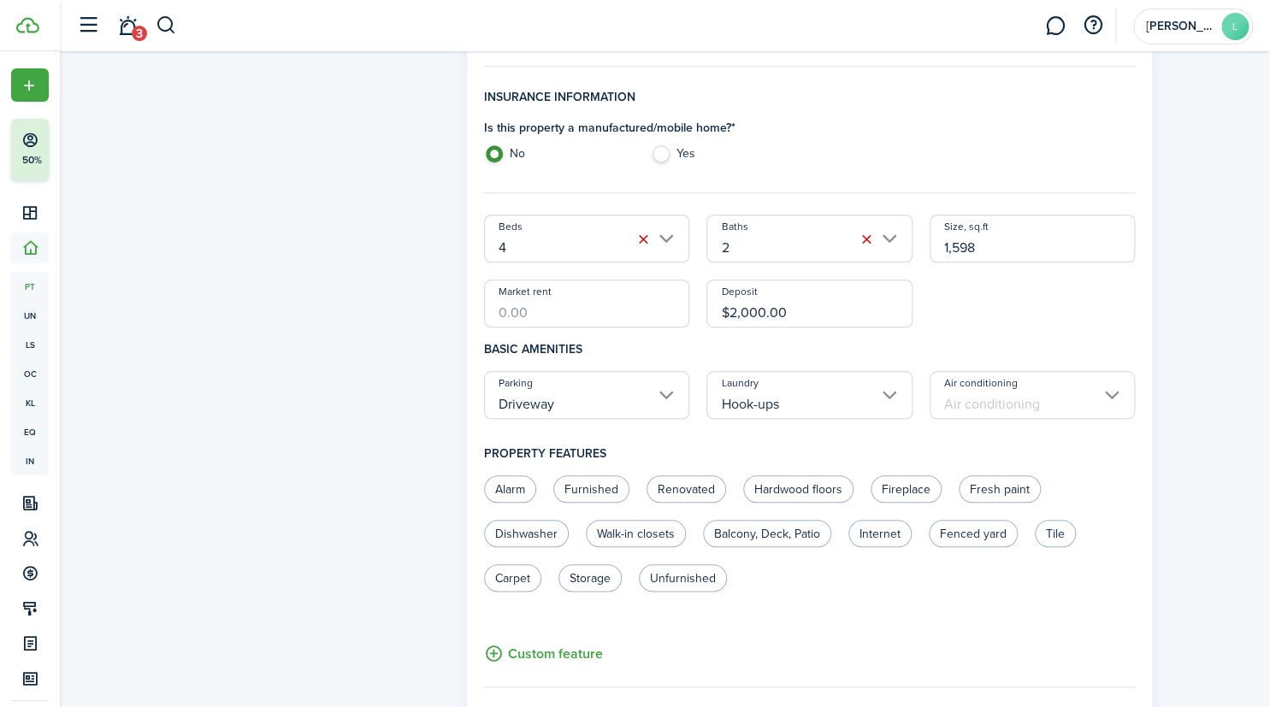
click at [1109, 394] on input "Air conditioning" at bounding box center [1033, 395] width 206 height 48
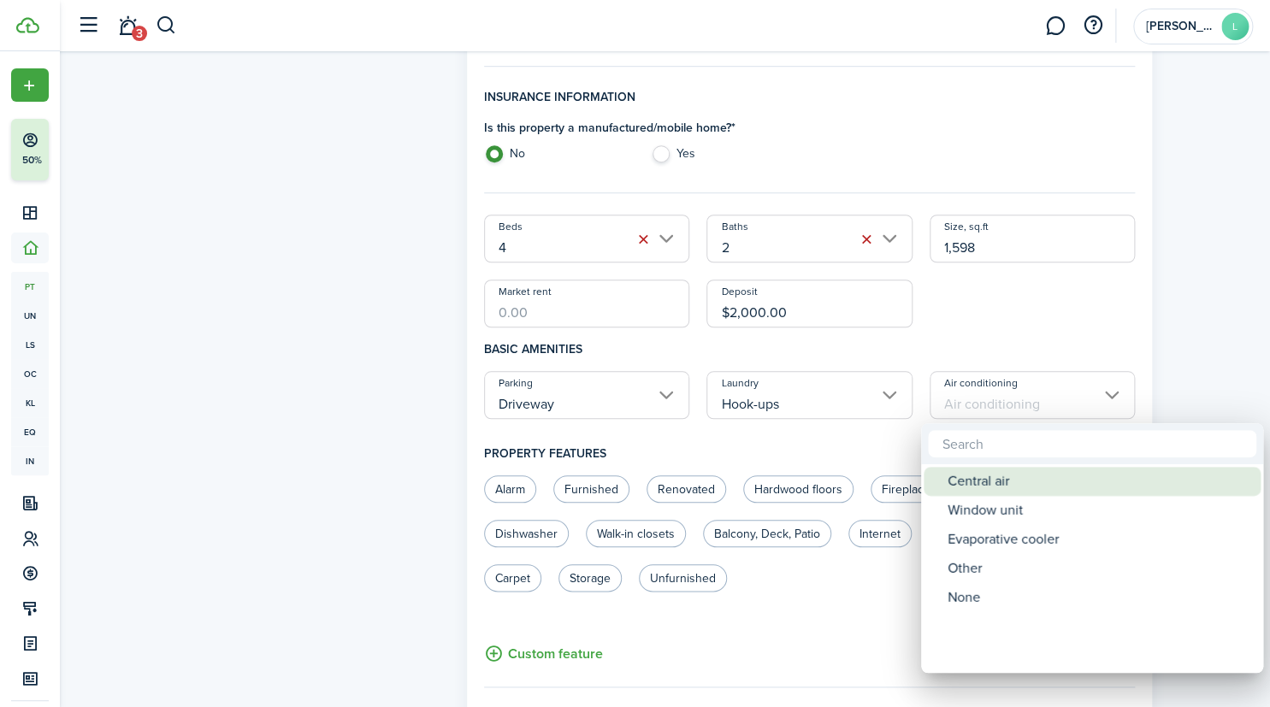
click at [1060, 487] on div "Central air" at bounding box center [1099, 481] width 303 height 29
type input "Central air"
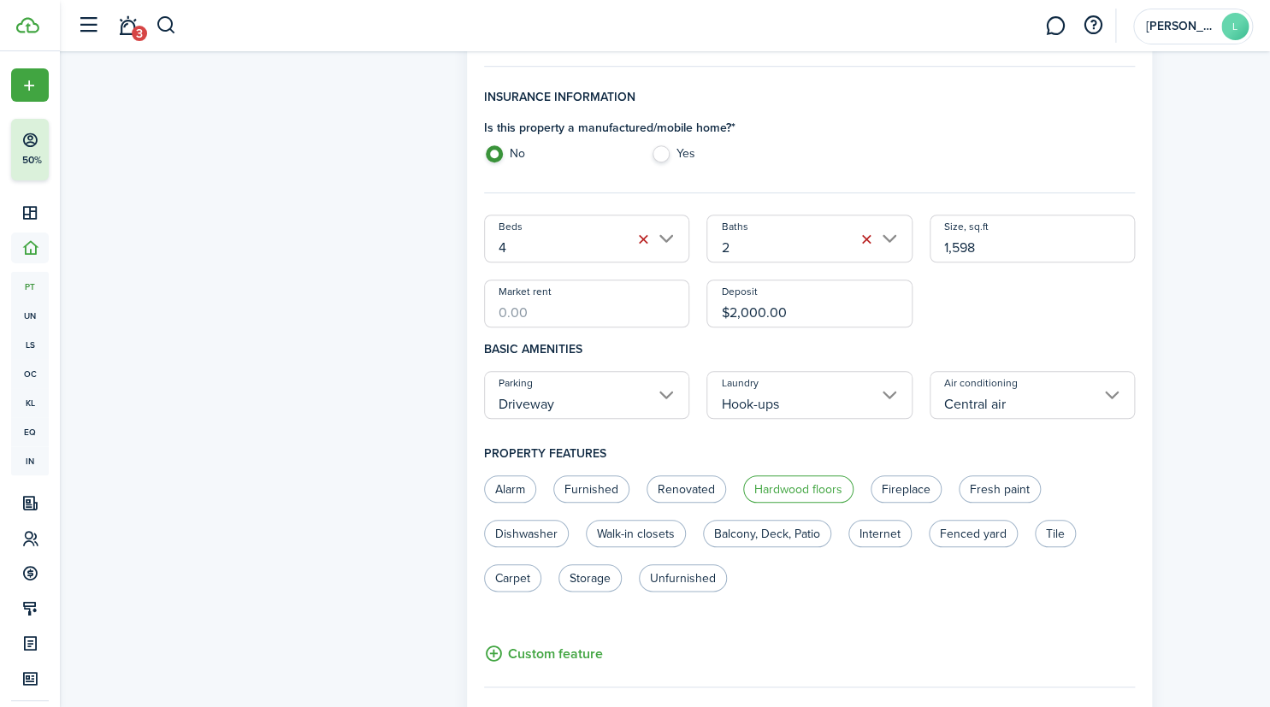
click at [818, 489] on label "Hardwood floors" at bounding box center [798, 489] width 110 height 27
radio input "true"
click at [1000, 485] on label "Fresh paint" at bounding box center [1000, 489] width 82 height 27
radio input "true"
click at [788, 530] on label "Balcony, Deck, Patio" at bounding box center [767, 533] width 128 height 27
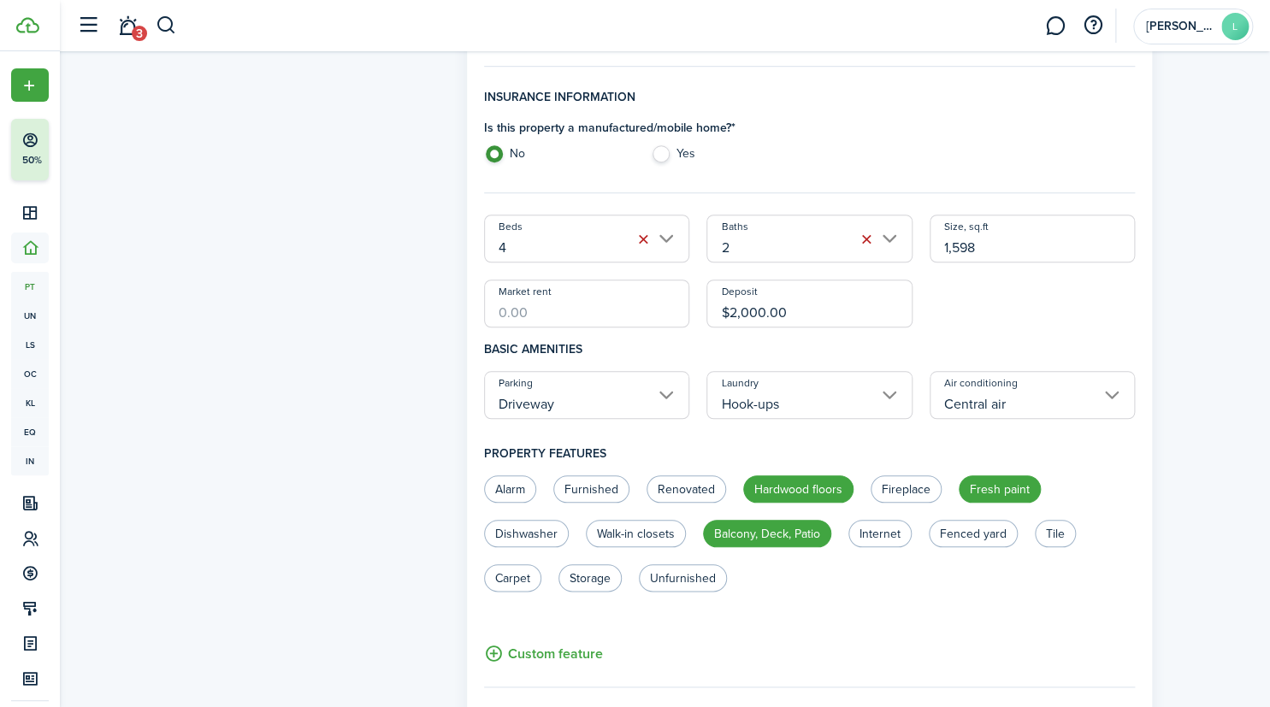
radio input "true"
click at [695, 577] on label "Unfurnished" at bounding box center [683, 578] width 88 height 27
radio input "true"
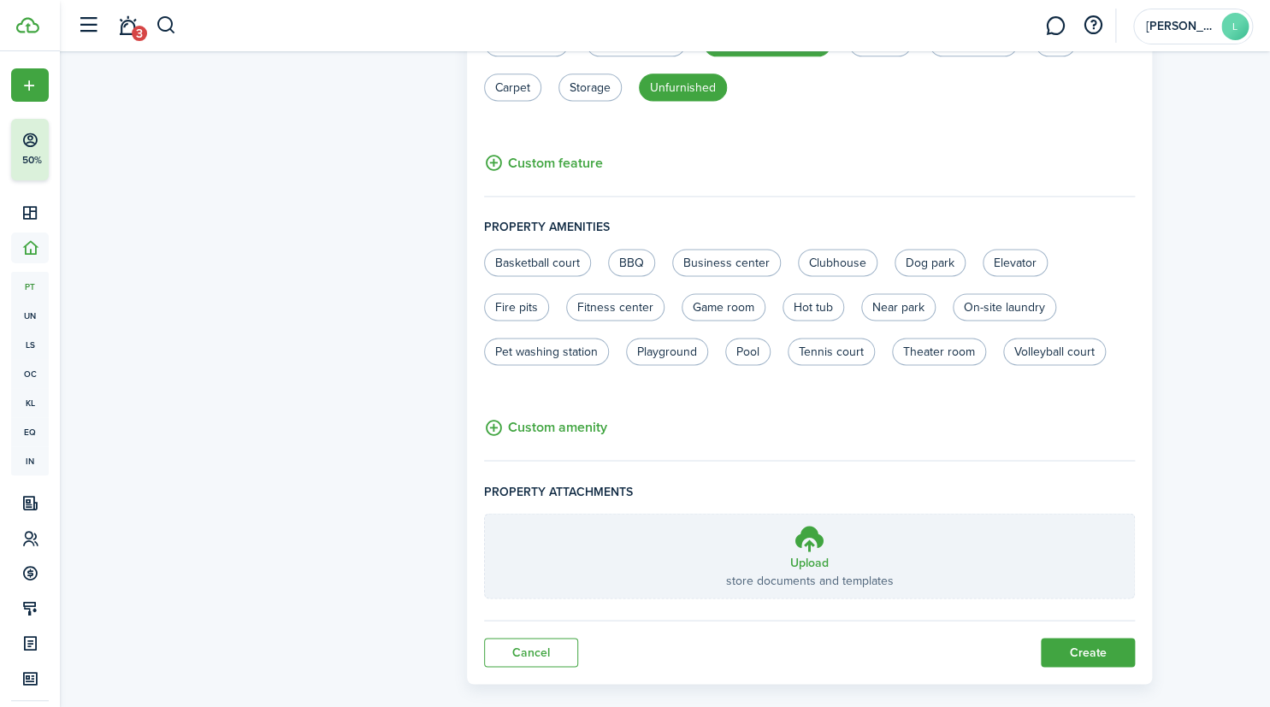
scroll to position [988, 0]
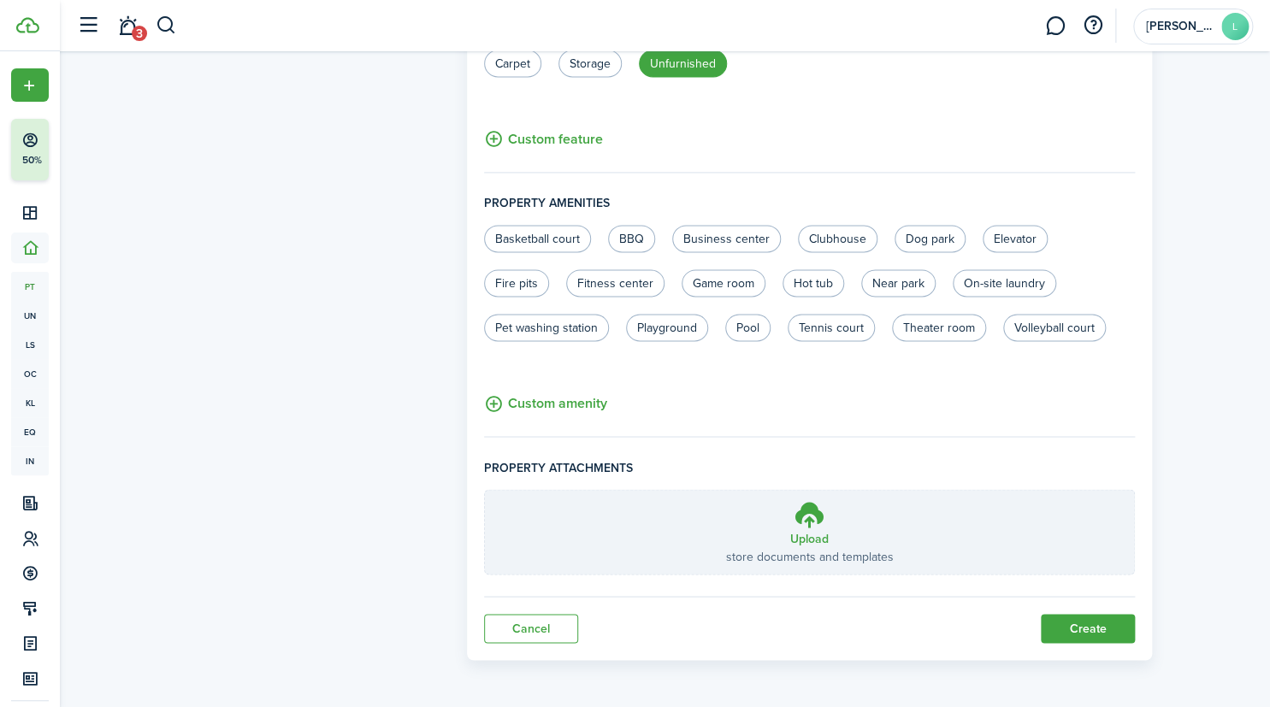
click at [1086, 630] on button "Create" at bounding box center [1088, 628] width 94 height 29
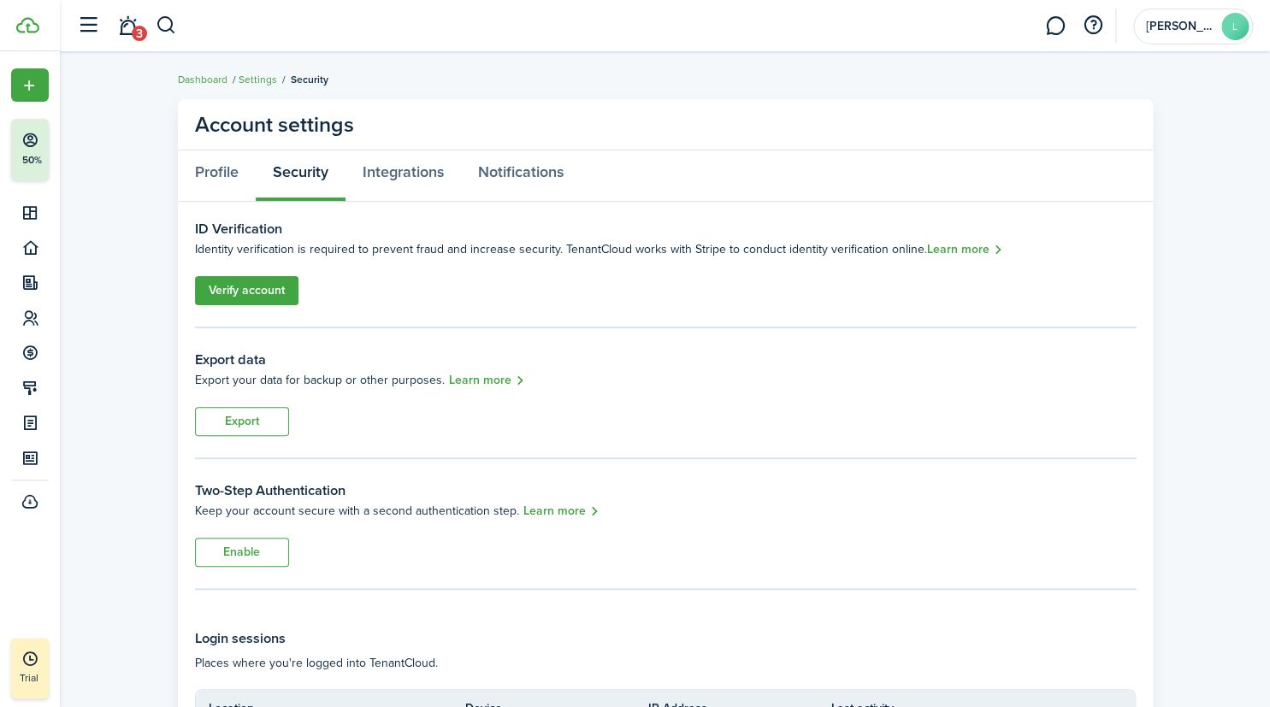
click at [272, 291] on link "Verify account" at bounding box center [247, 290] width 104 height 29
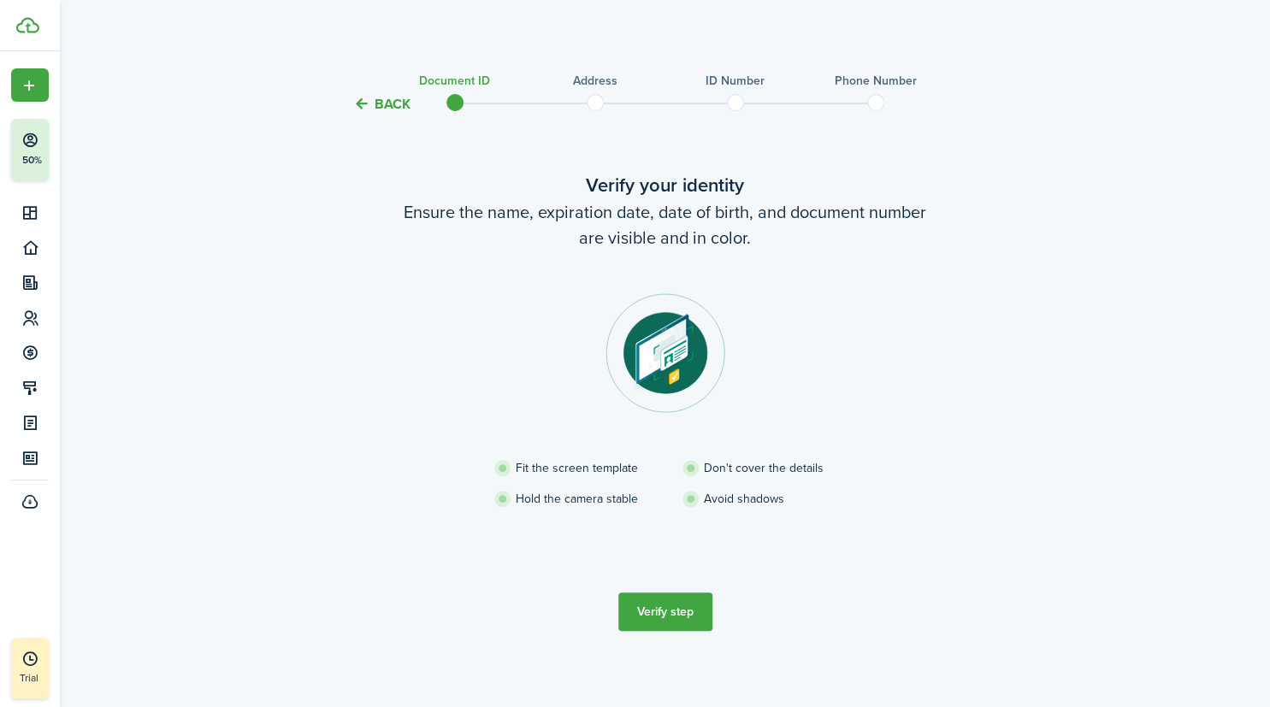
click at [393, 105] on button "Back" at bounding box center [381, 104] width 57 height 18
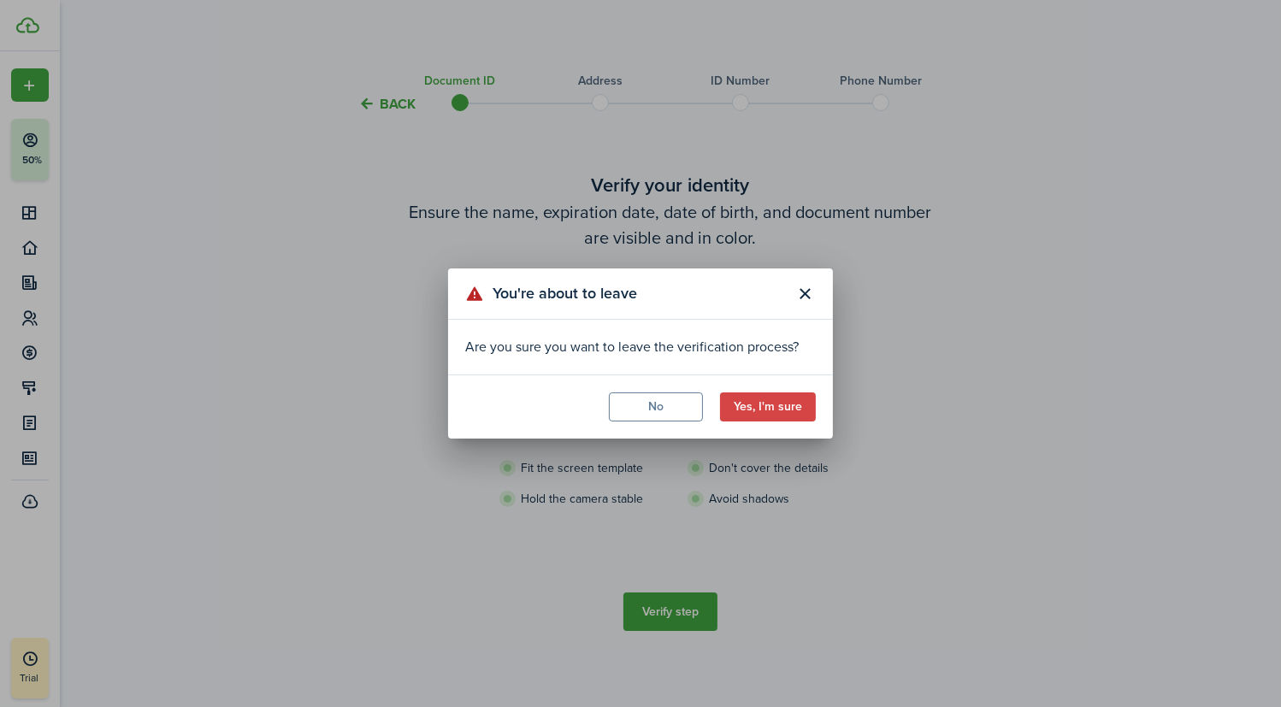
click at [767, 405] on button "Yes, I'm sure" at bounding box center [768, 407] width 96 height 29
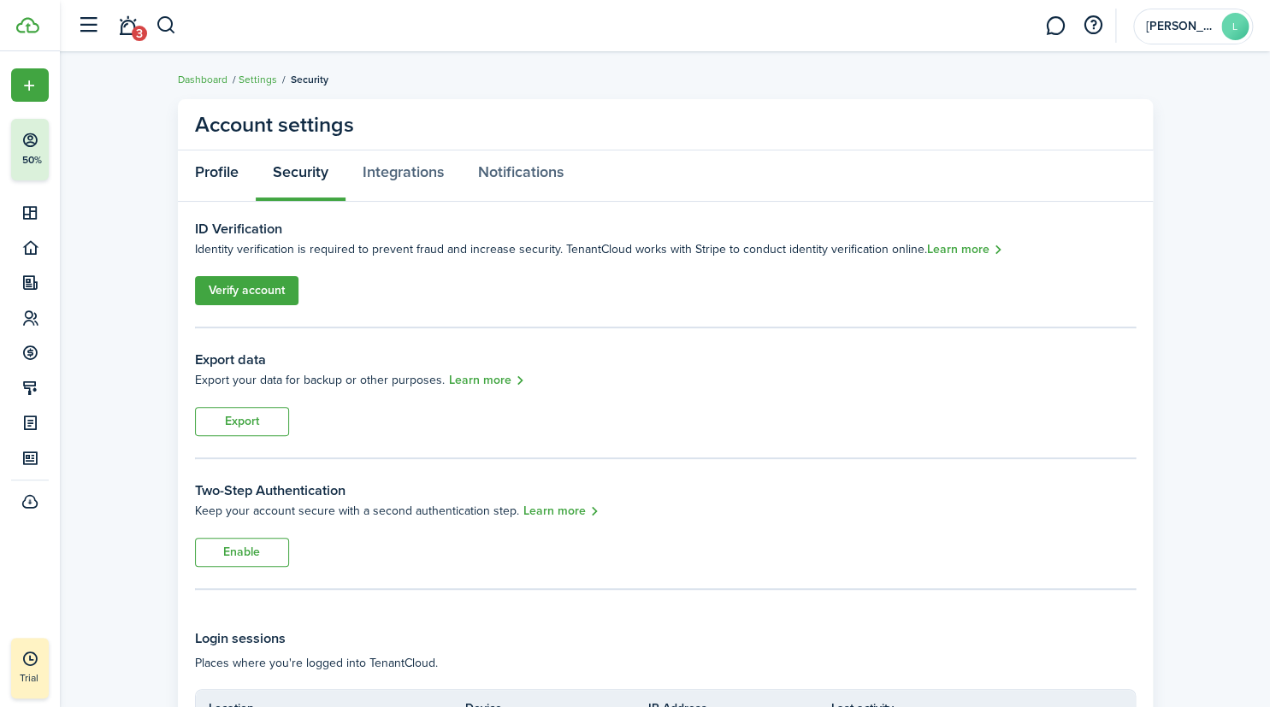
click at [215, 171] on link "Profile" at bounding box center [217, 176] width 78 height 51
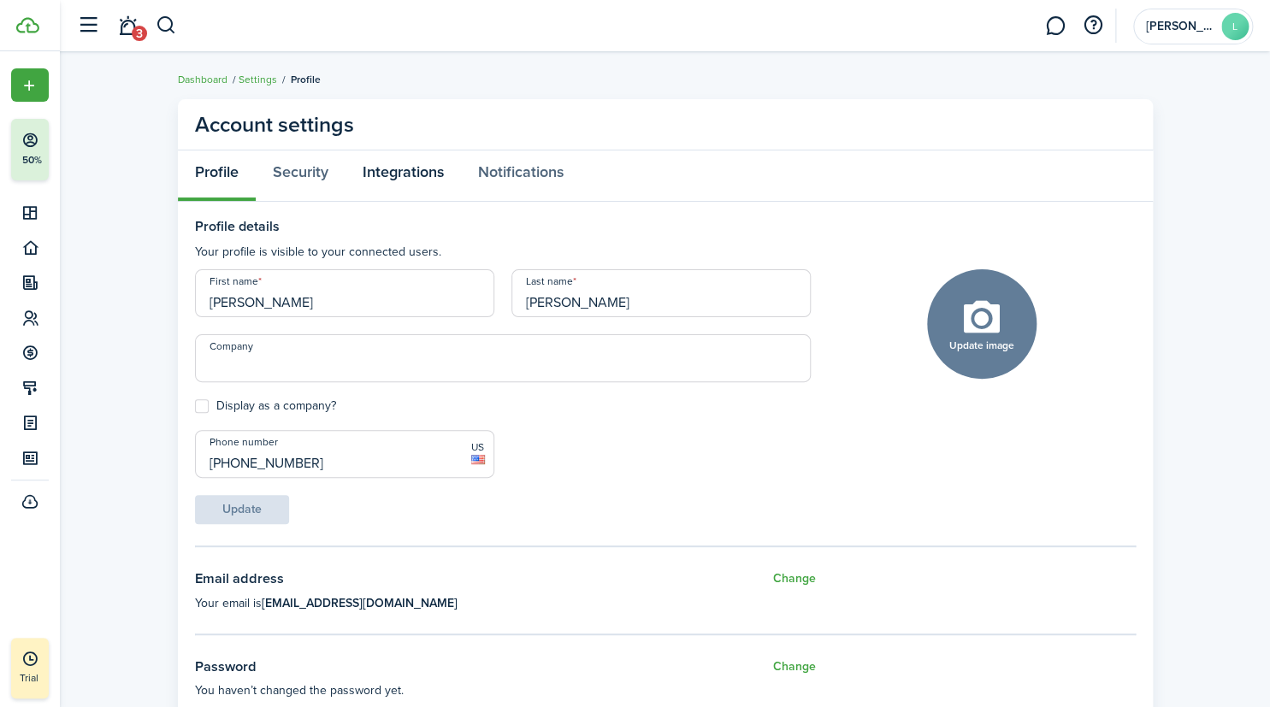
click at [419, 166] on link "Integrations" at bounding box center [403, 176] width 115 height 51
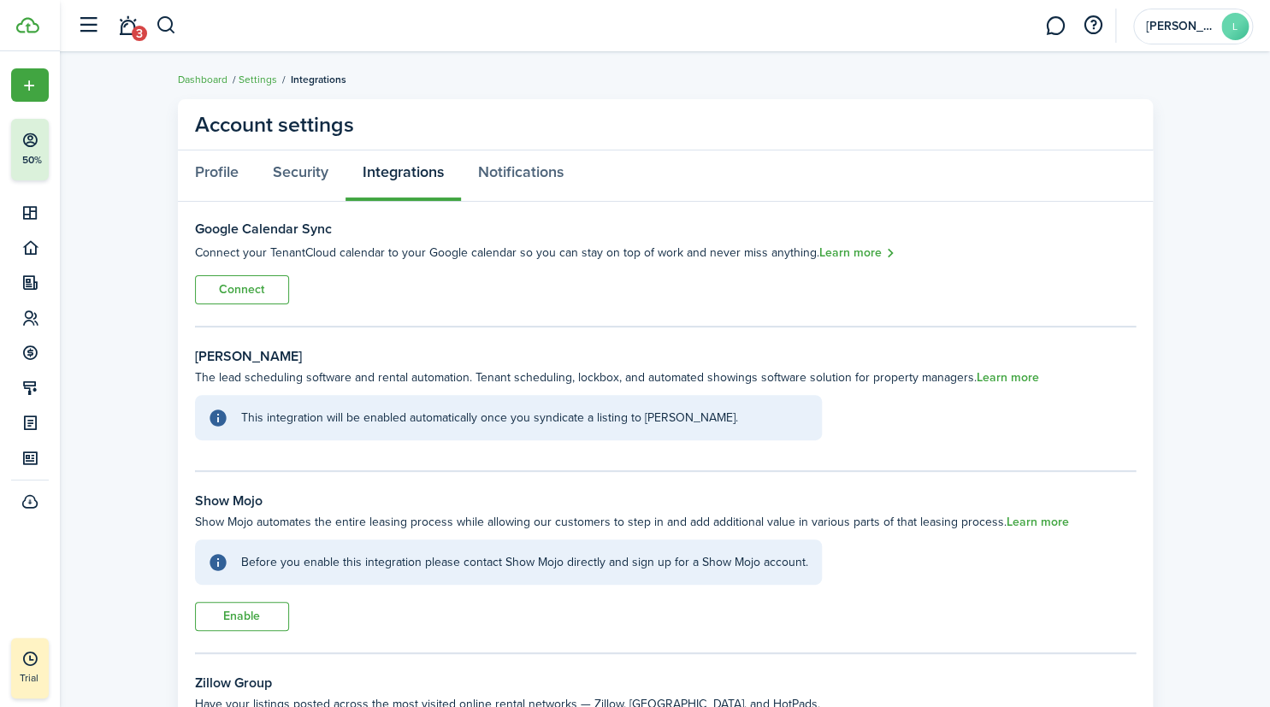
click at [260, 76] on link "Settings" at bounding box center [258, 79] width 38 height 15
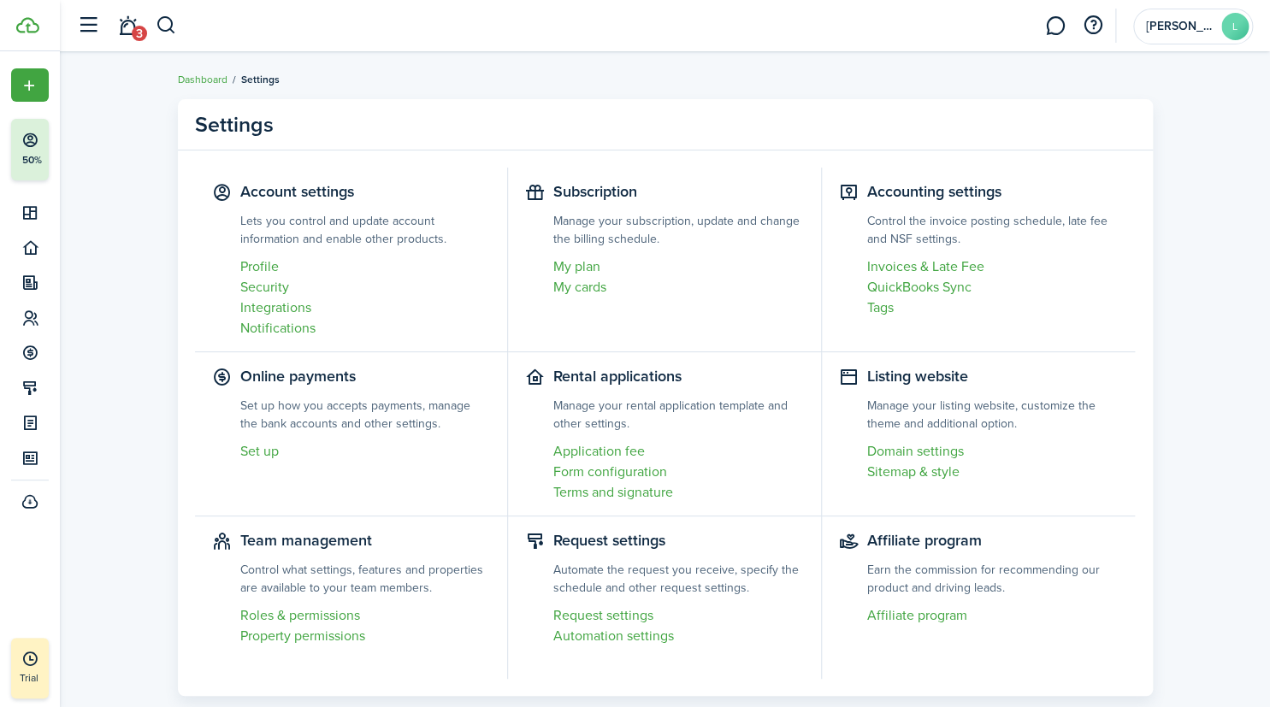
click at [1056, 27] on link at bounding box center [1055, 26] width 33 height 44
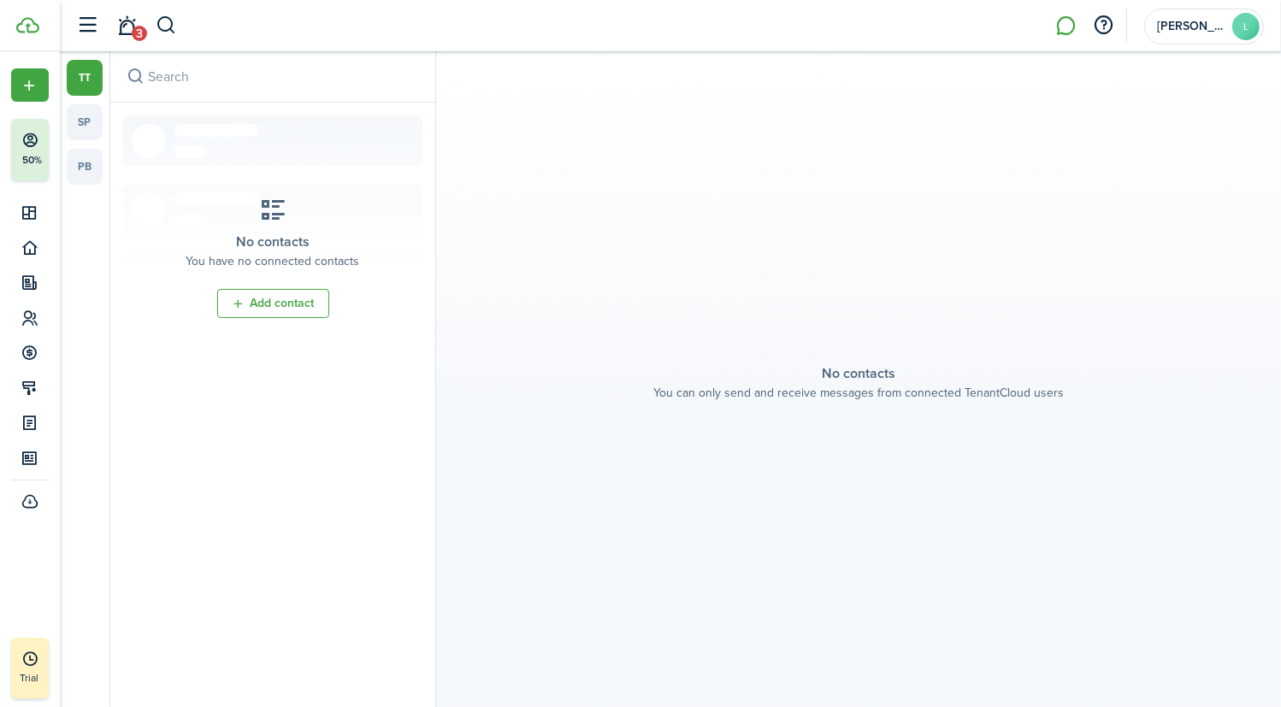
click at [87, 163] on link "pb" at bounding box center [85, 167] width 36 height 36
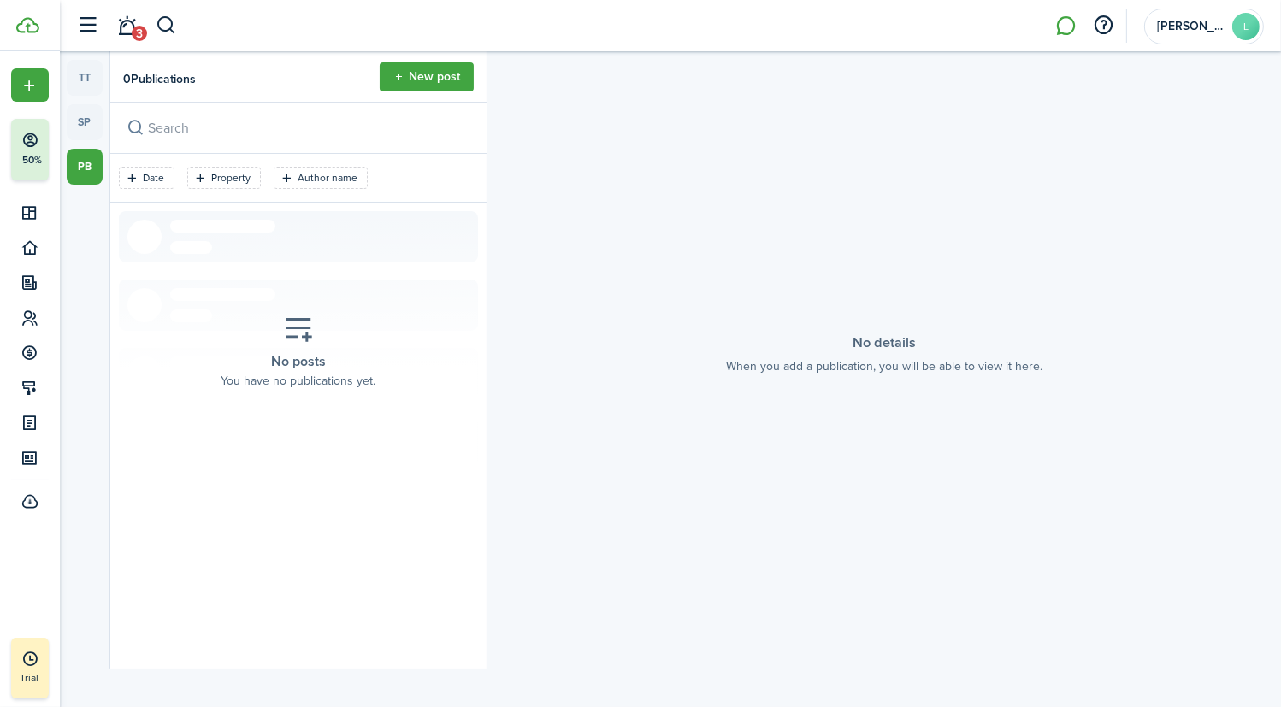
click at [94, 124] on link "sp" at bounding box center [85, 122] width 36 height 36
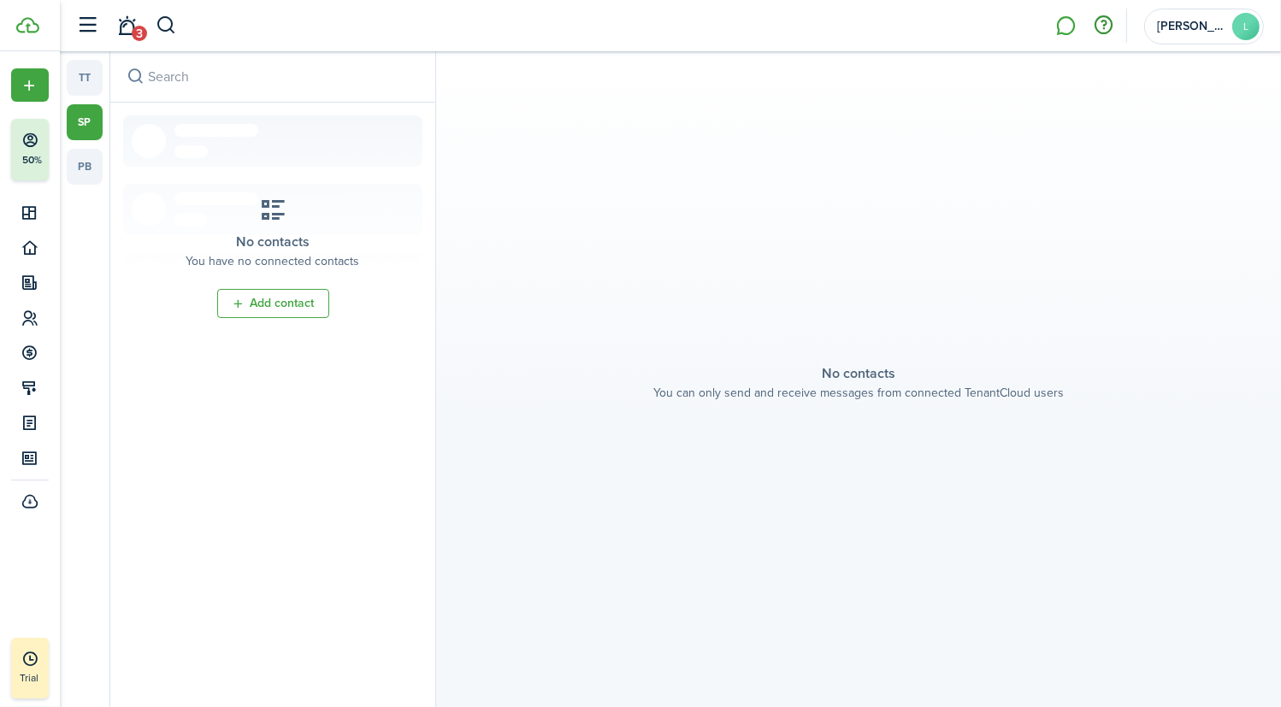
click at [1109, 24] on button "button" at bounding box center [1104, 25] width 29 height 29
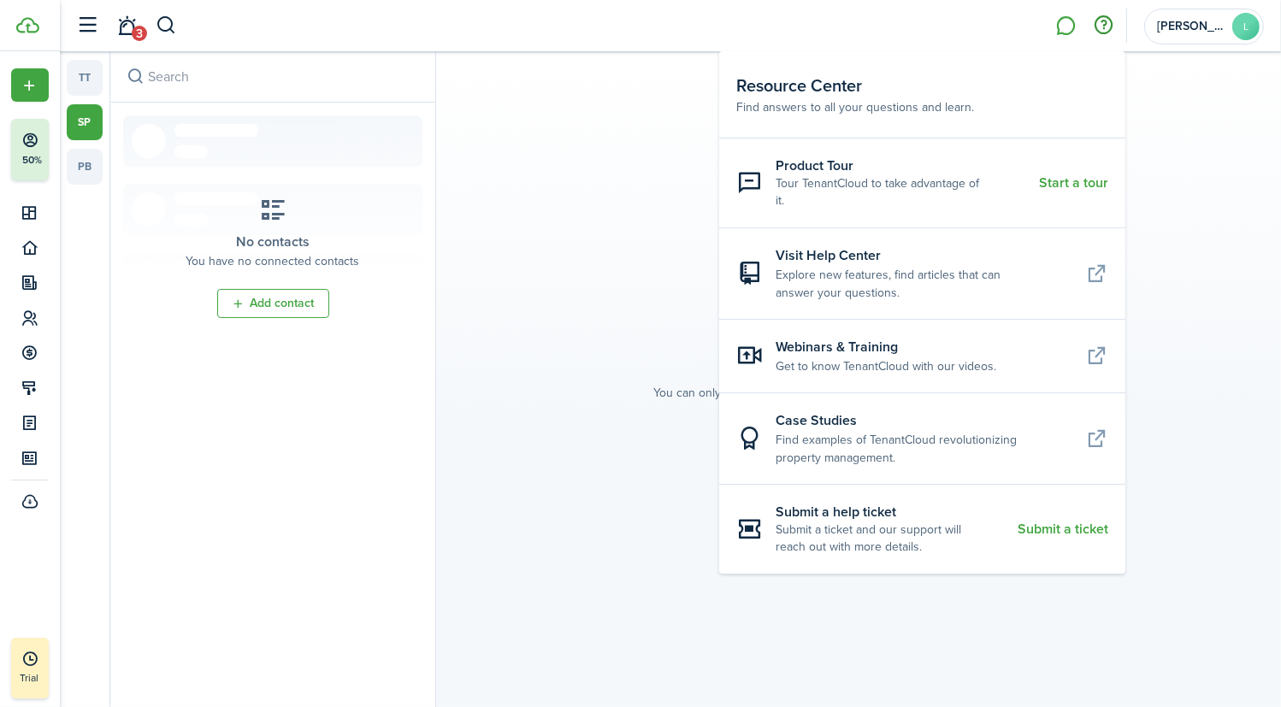
click at [1086, 175] on resource-center-item-link "Start a tour" at bounding box center [1073, 182] width 69 height 15
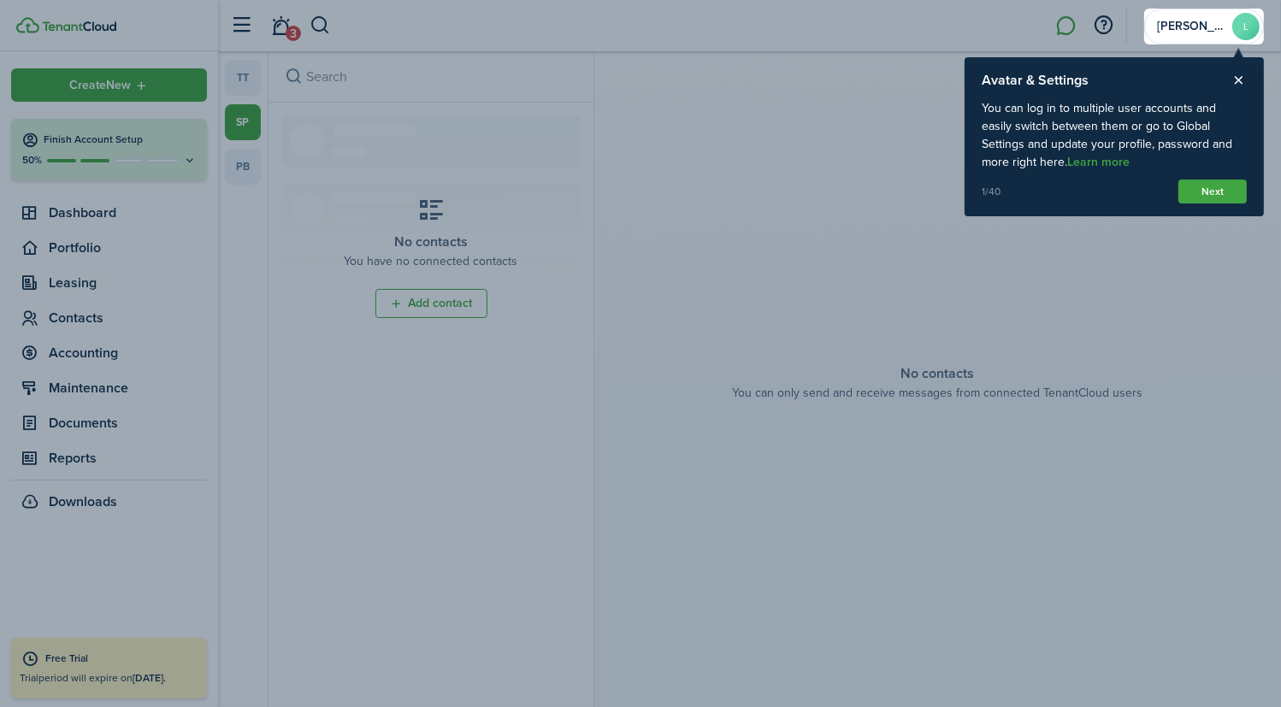
click at [1210, 189] on button "Next" at bounding box center [1213, 192] width 68 height 24
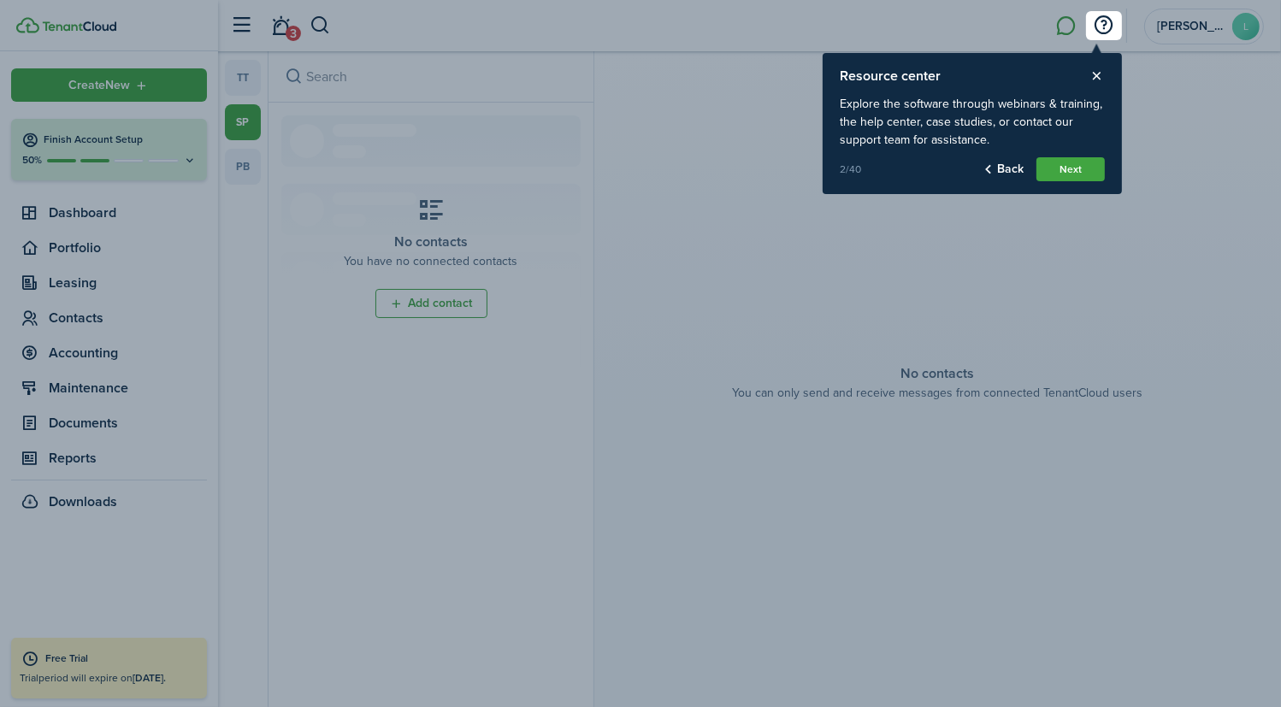
click at [1074, 164] on button "Next" at bounding box center [1071, 169] width 68 height 24
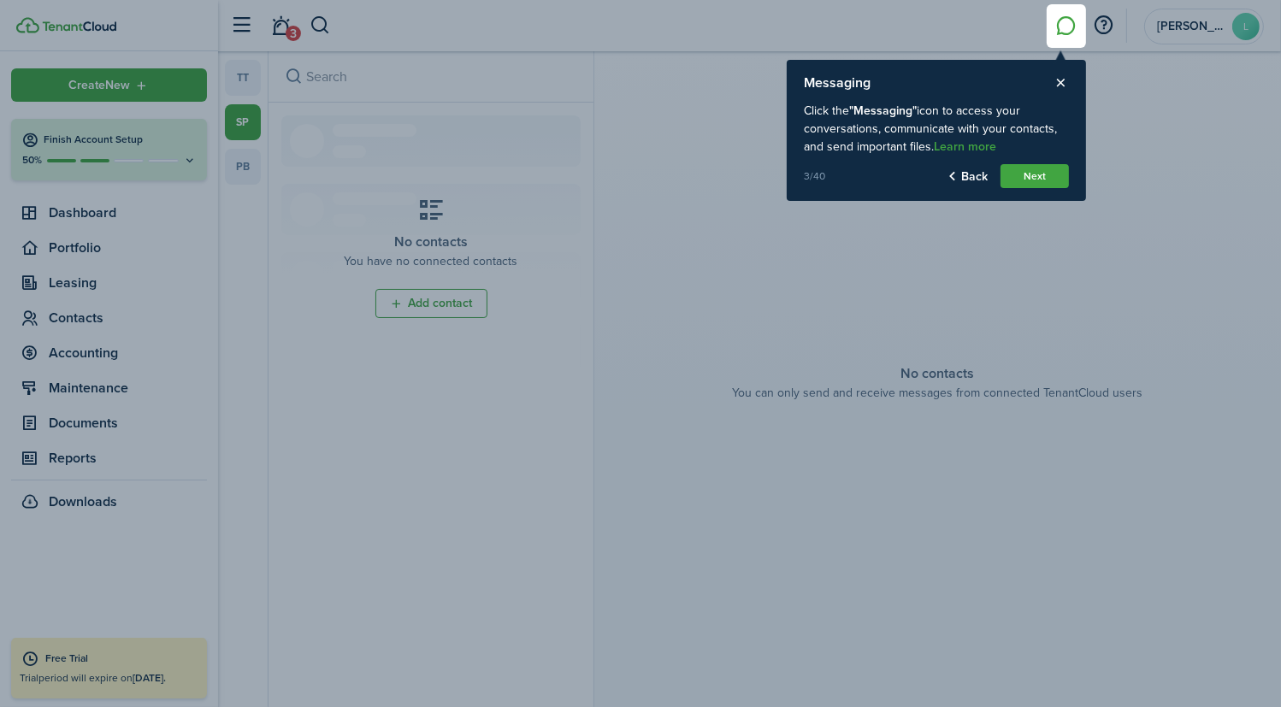
click at [1050, 170] on button "Next" at bounding box center [1035, 176] width 68 height 24
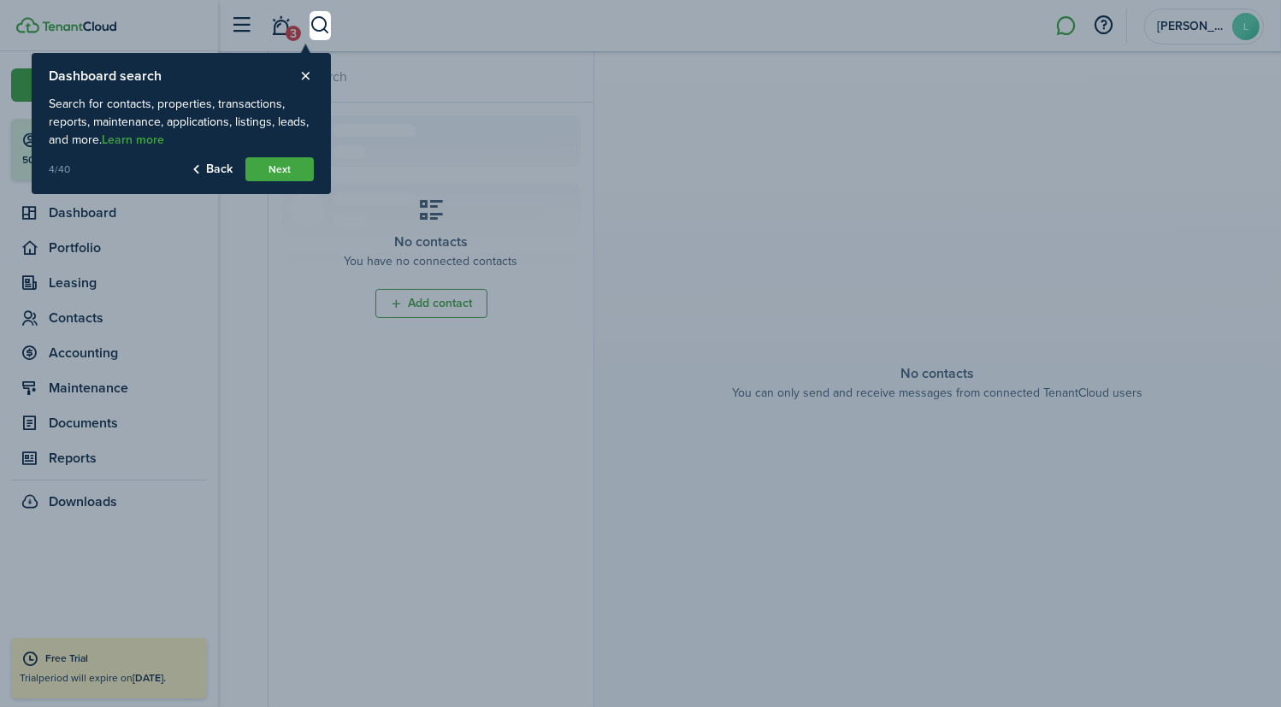
click at [278, 165] on button "Next" at bounding box center [280, 169] width 68 height 24
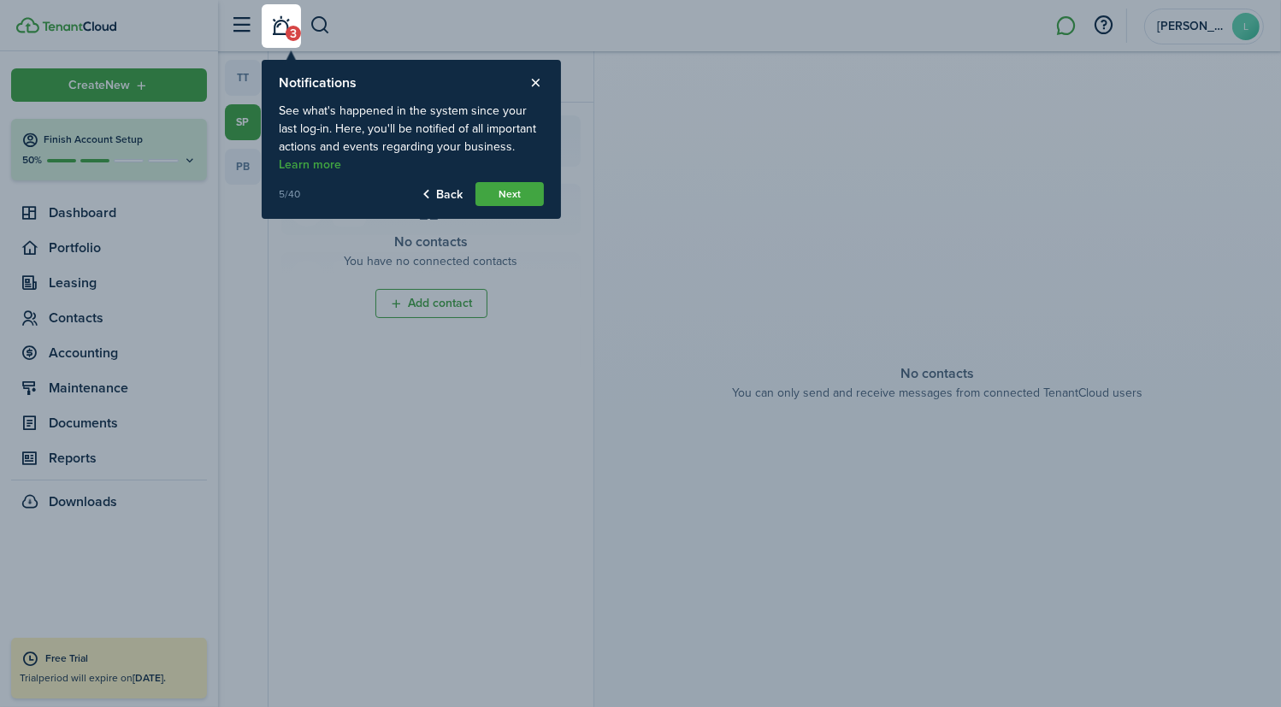
click at [500, 187] on button "Next" at bounding box center [510, 194] width 68 height 24
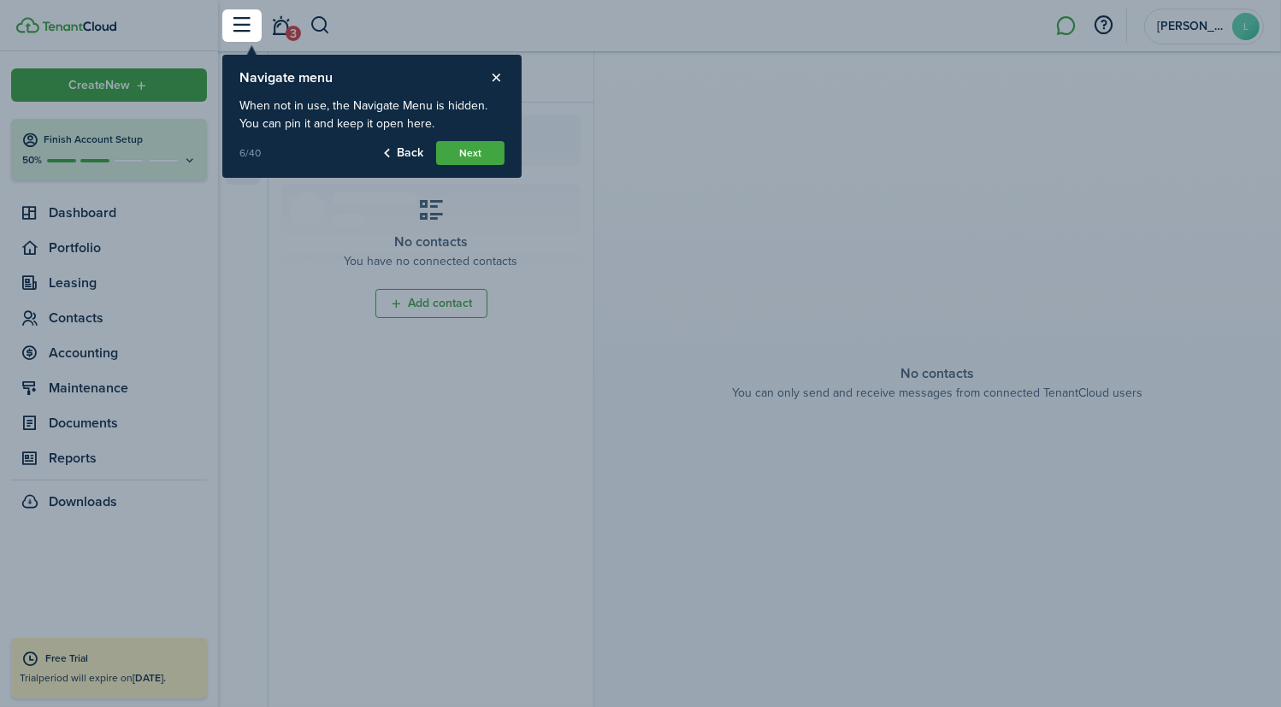
click at [471, 149] on button "Next" at bounding box center [470, 153] width 68 height 24
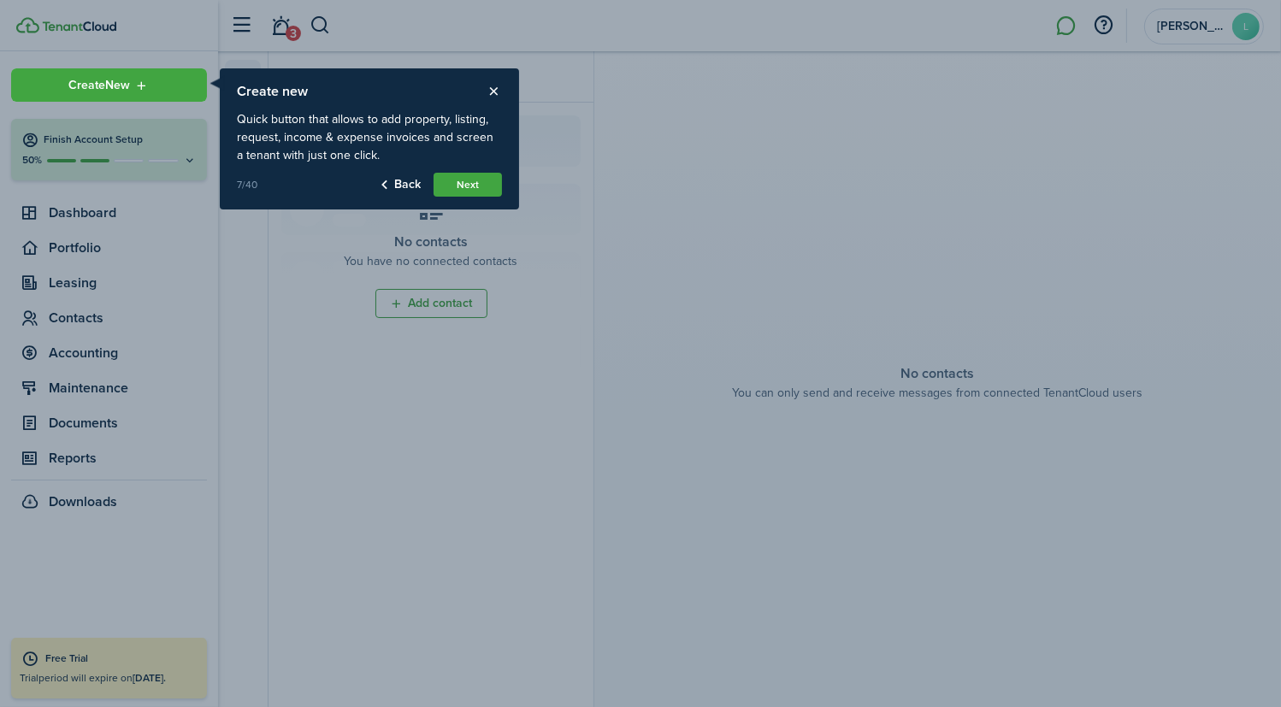
click at [470, 179] on button "Next" at bounding box center [468, 185] width 68 height 24
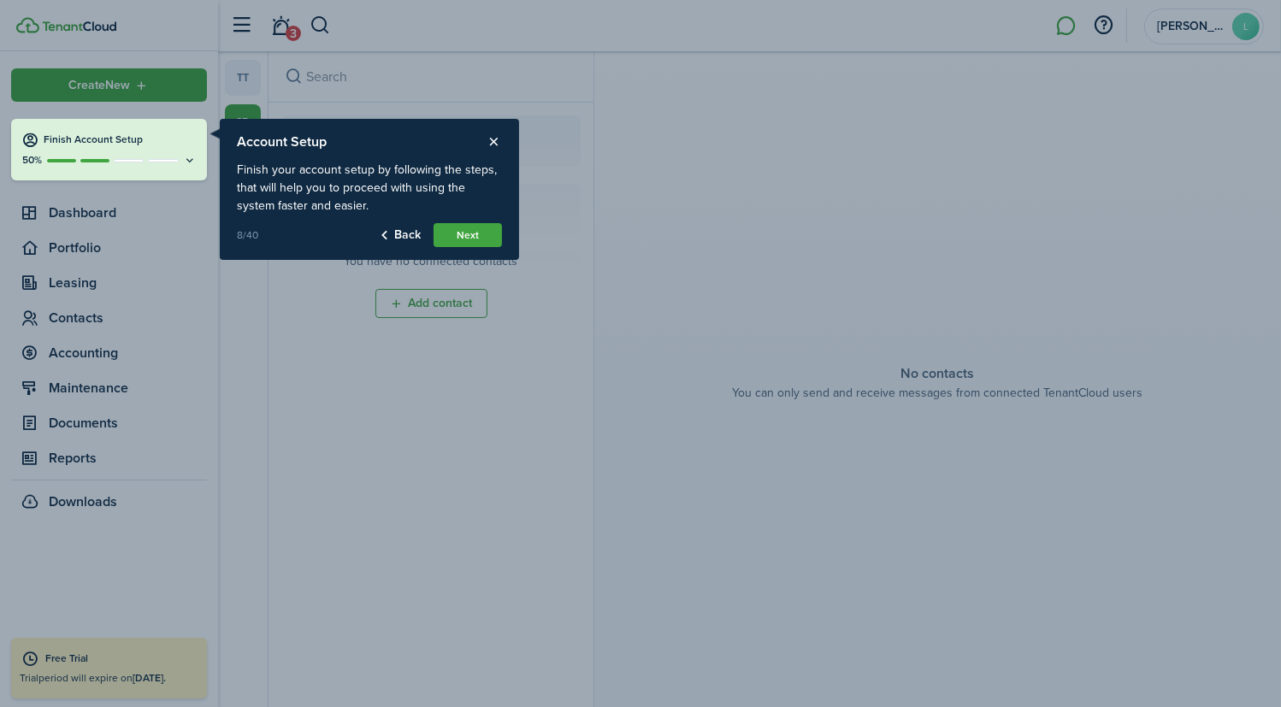
click at [465, 231] on button "Next" at bounding box center [468, 235] width 68 height 24
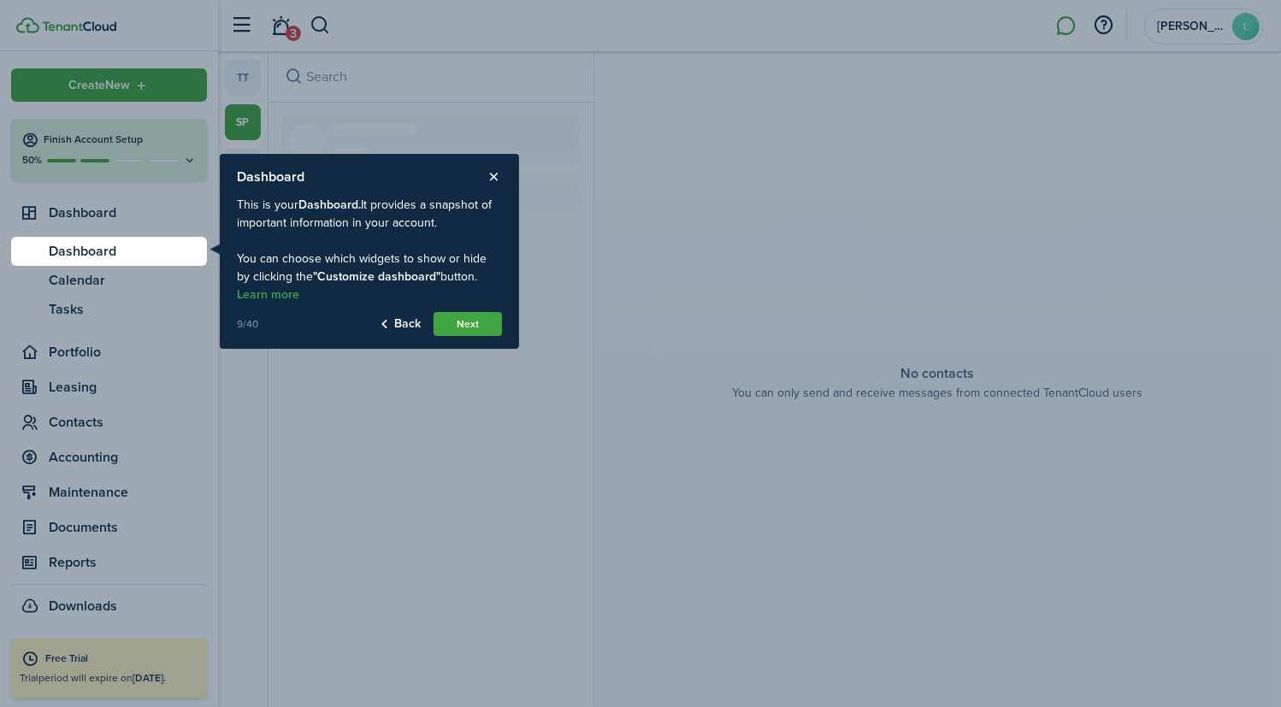
click at [472, 320] on button "Next" at bounding box center [468, 324] width 68 height 24
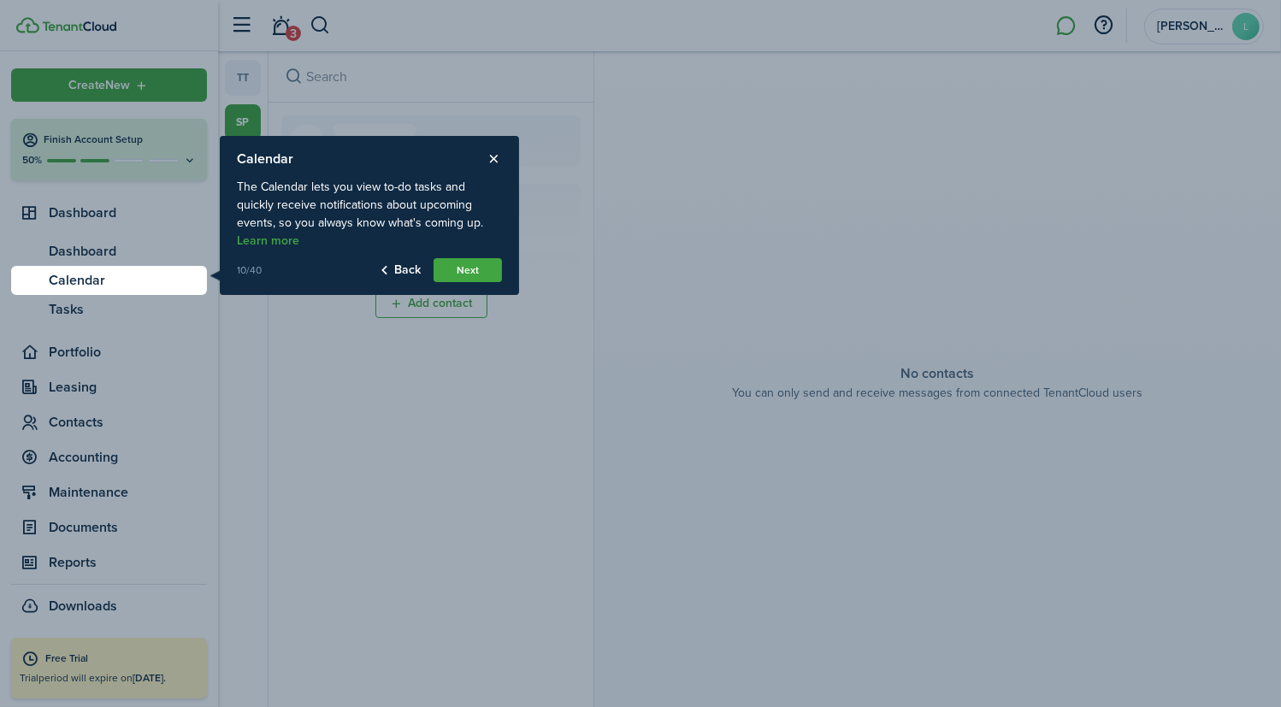
click at [478, 267] on button "Next" at bounding box center [468, 270] width 68 height 24
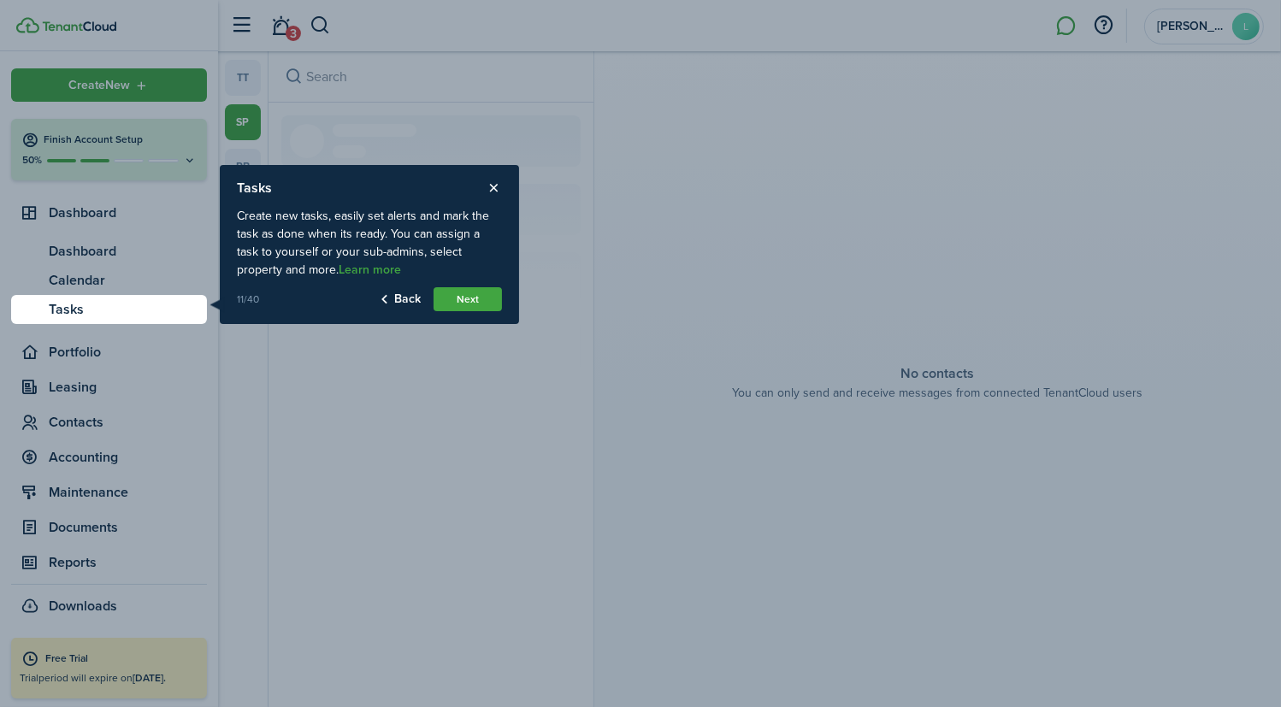
click at [476, 294] on button "Next" at bounding box center [468, 299] width 68 height 24
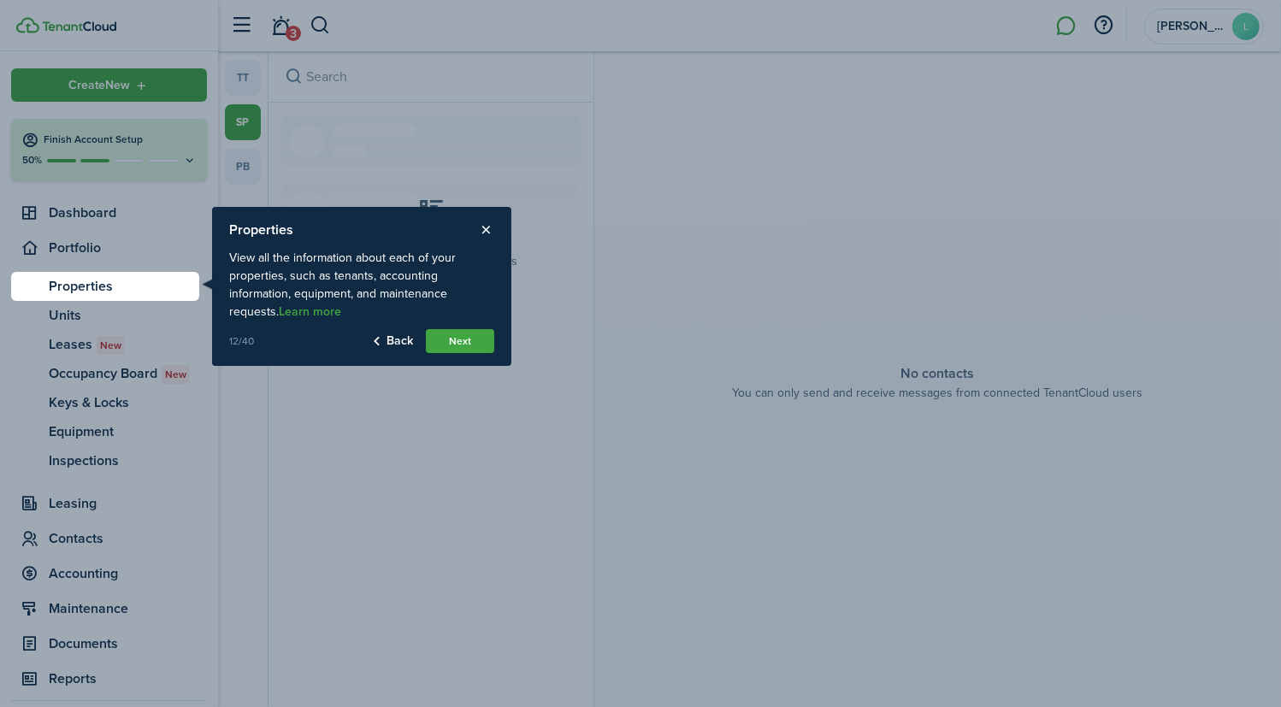
click at [463, 340] on button "Next" at bounding box center [460, 341] width 68 height 24
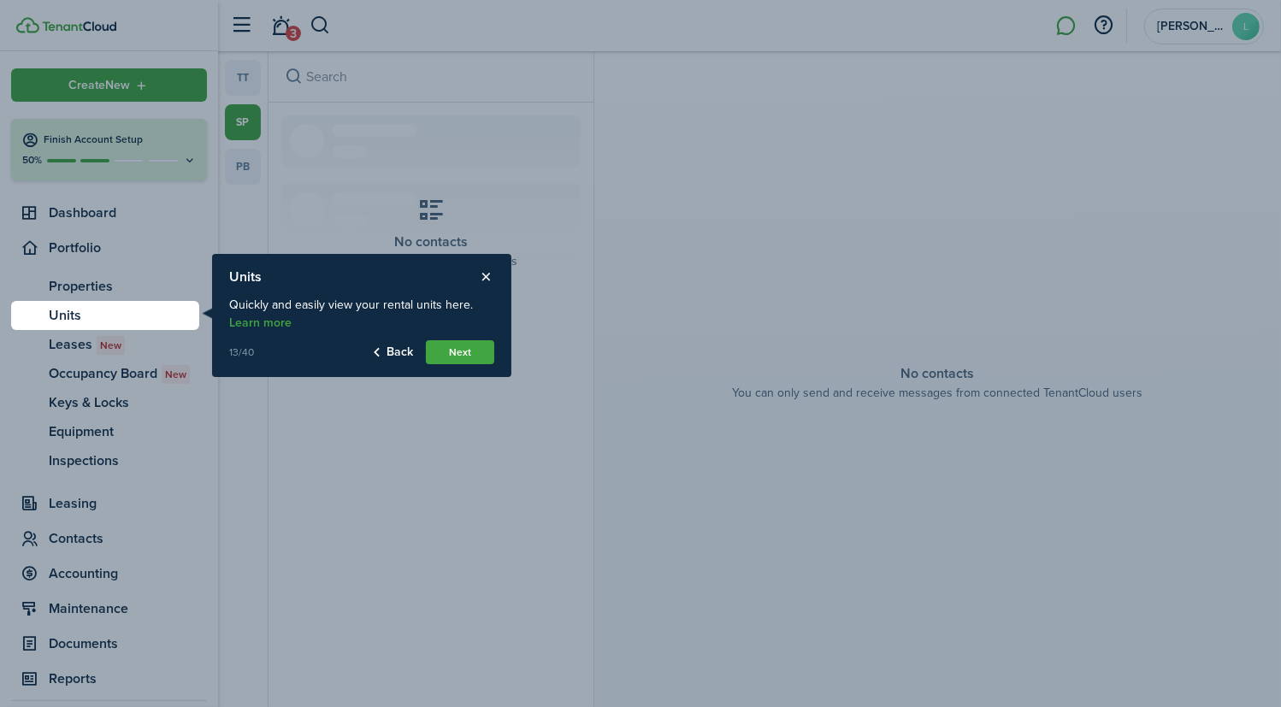
click at [463, 340] on button "Next" at bounding box center [460, 352] width 68 height 24
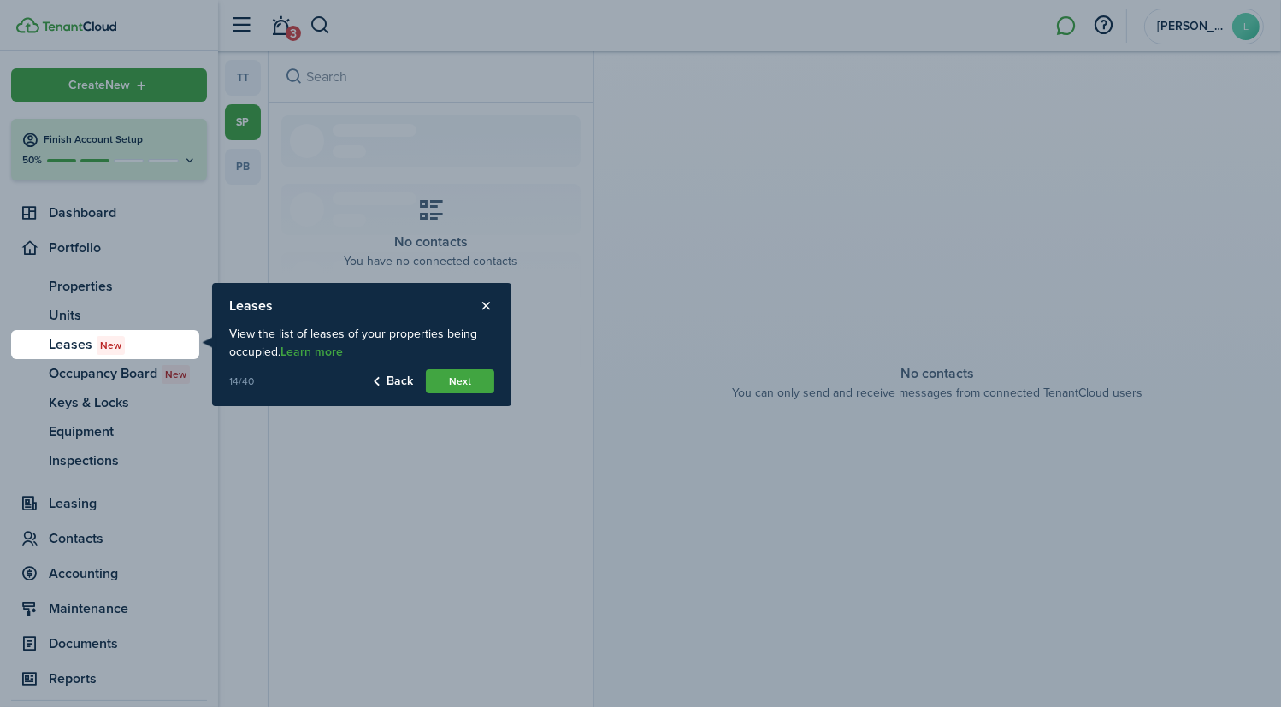
click at [464, 379] on button "Next" at bounding box center [460, 382] width 68 height 24
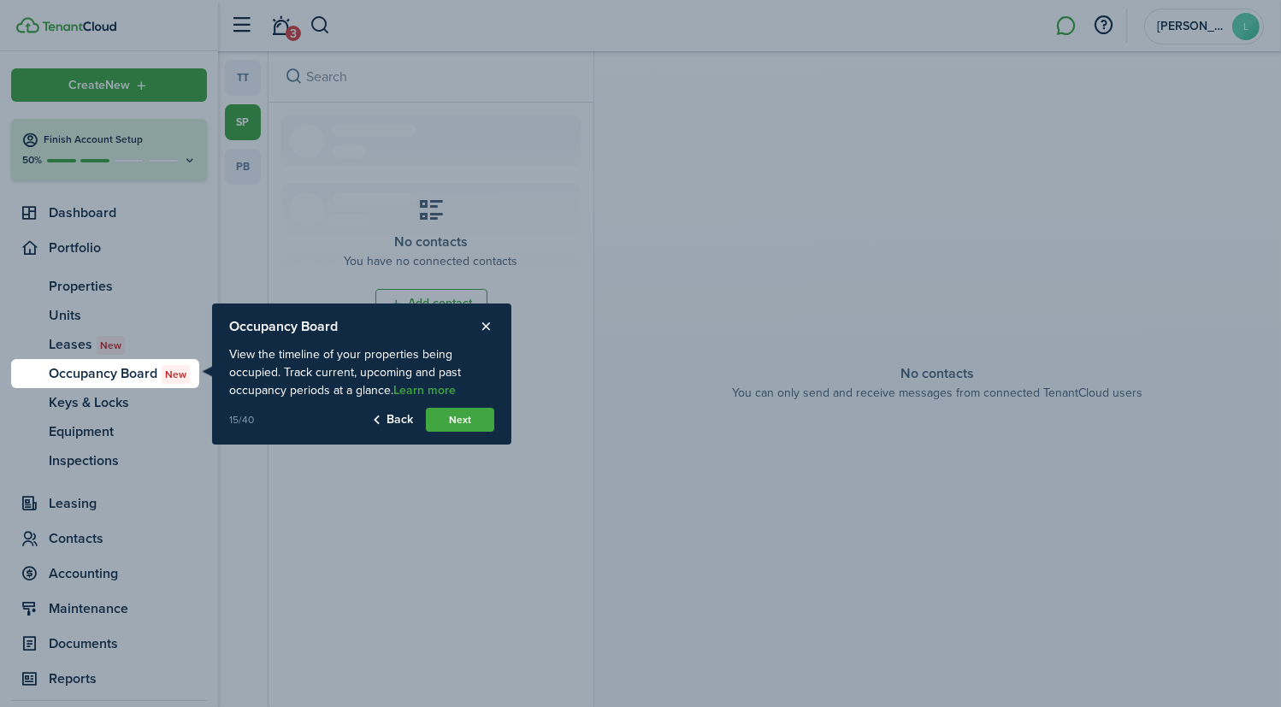
click at [454, 420] on button "Next" at bounding box center [460, 420] width 68 height 24
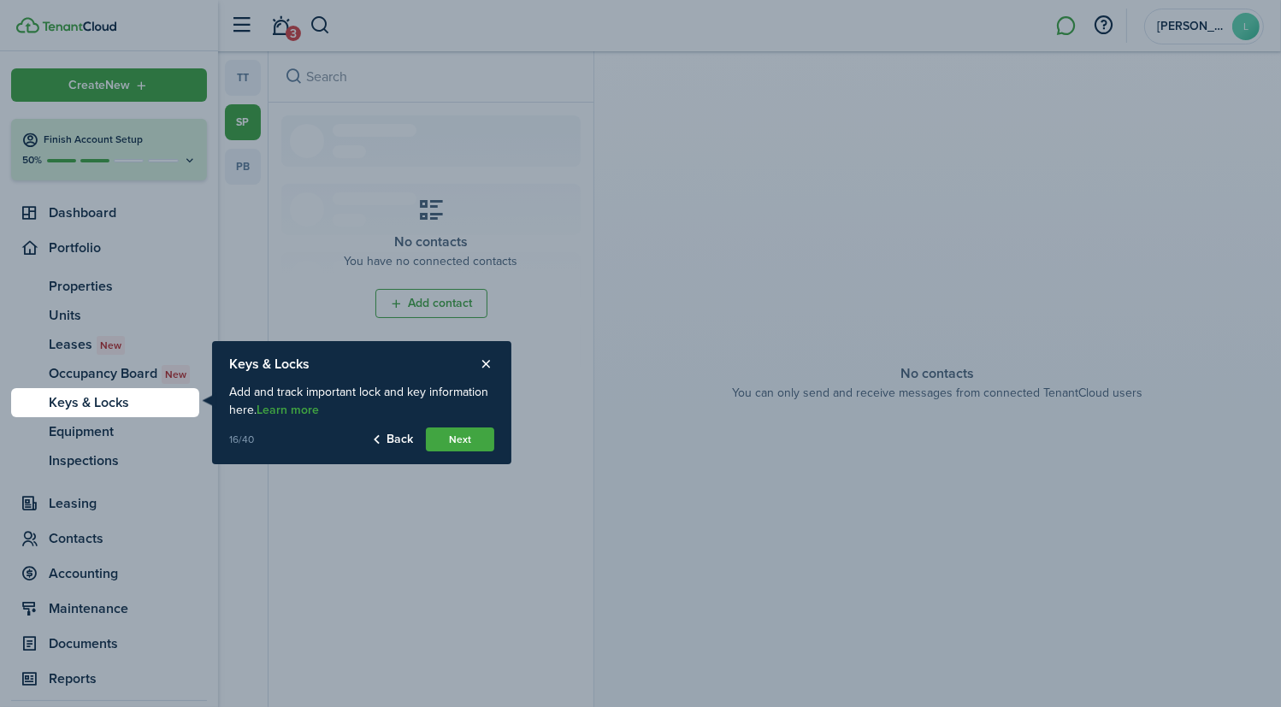
click at [458, 435] on button "Next" at bounding box center [460, 440] width 68 height 24
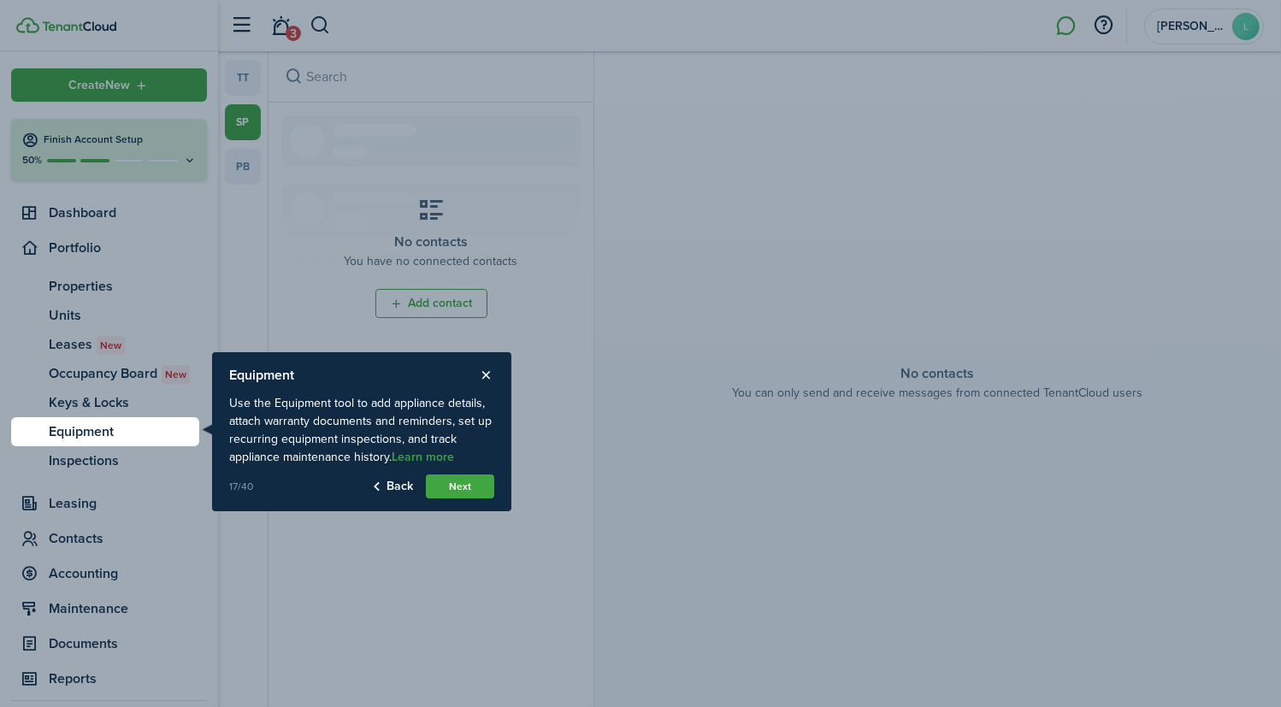
click at [447, 482] on button "Next" at bounding box center [460, 487] width 68 height 24
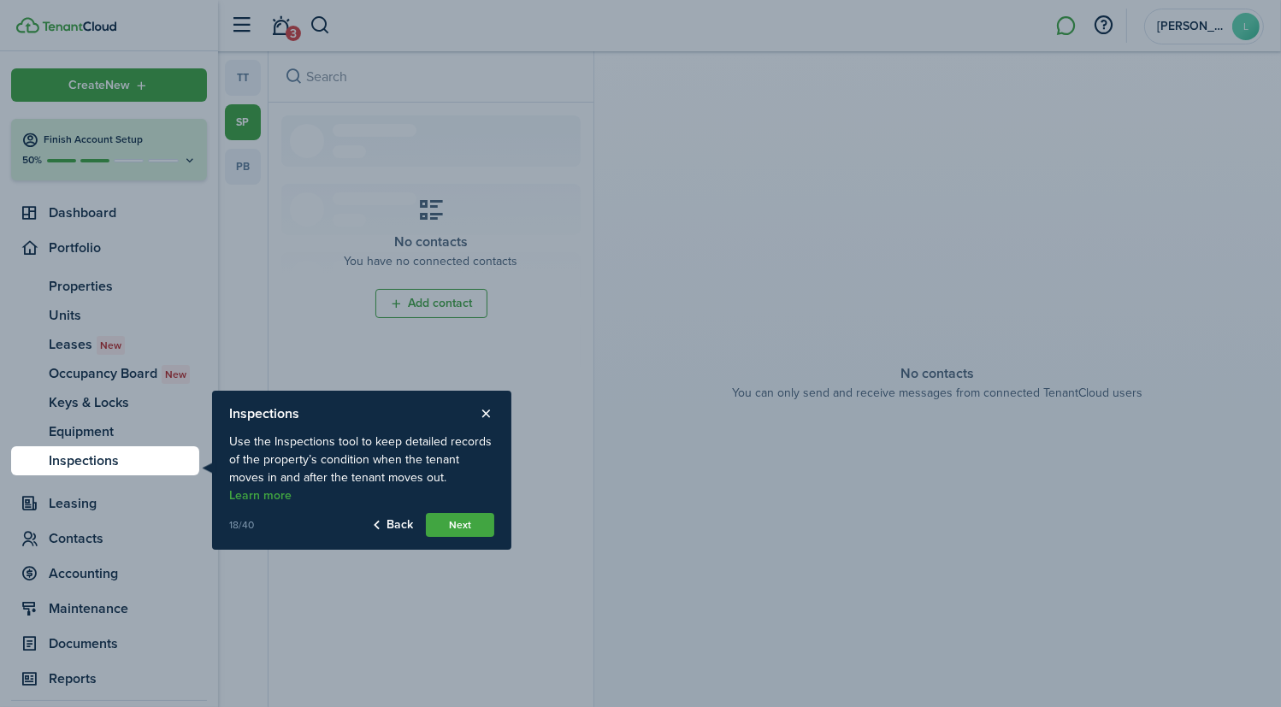
click at [448, 513] on button "Next" at bounding box center [460, 525] width 68 height 24
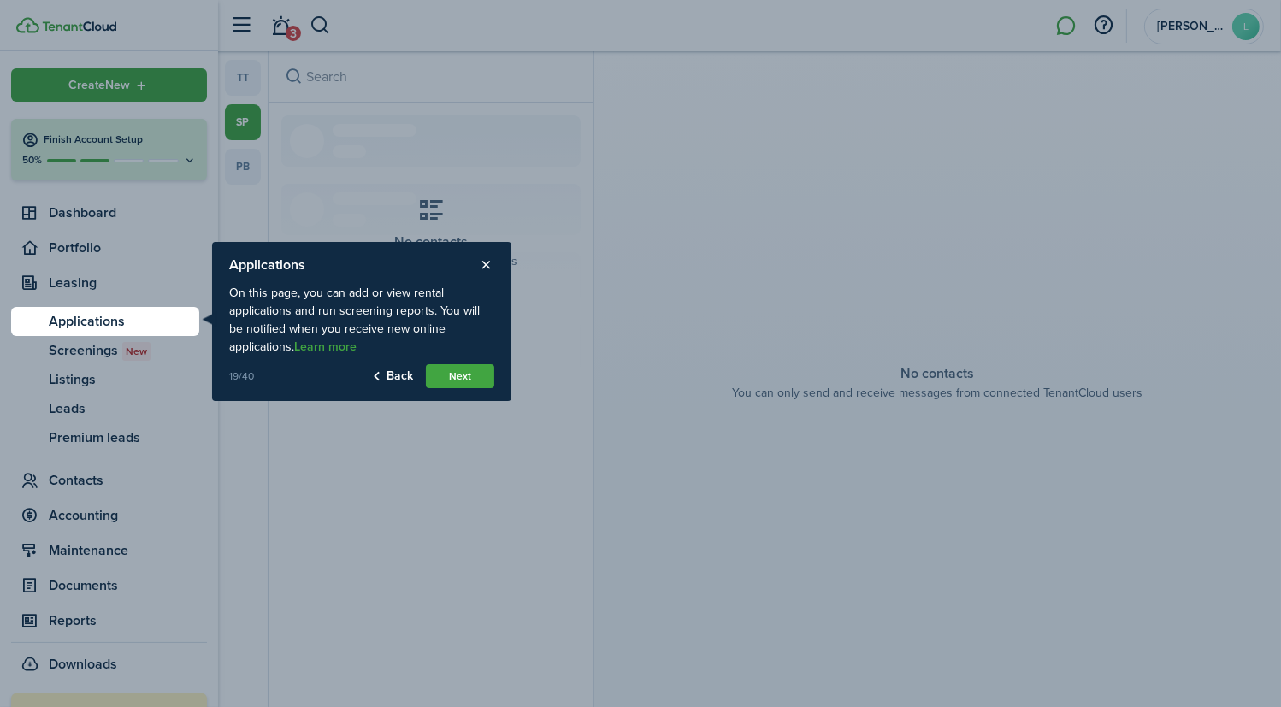
click at [463, 376] on button "Next" at bounding box center [460, 376] width 68 height 24
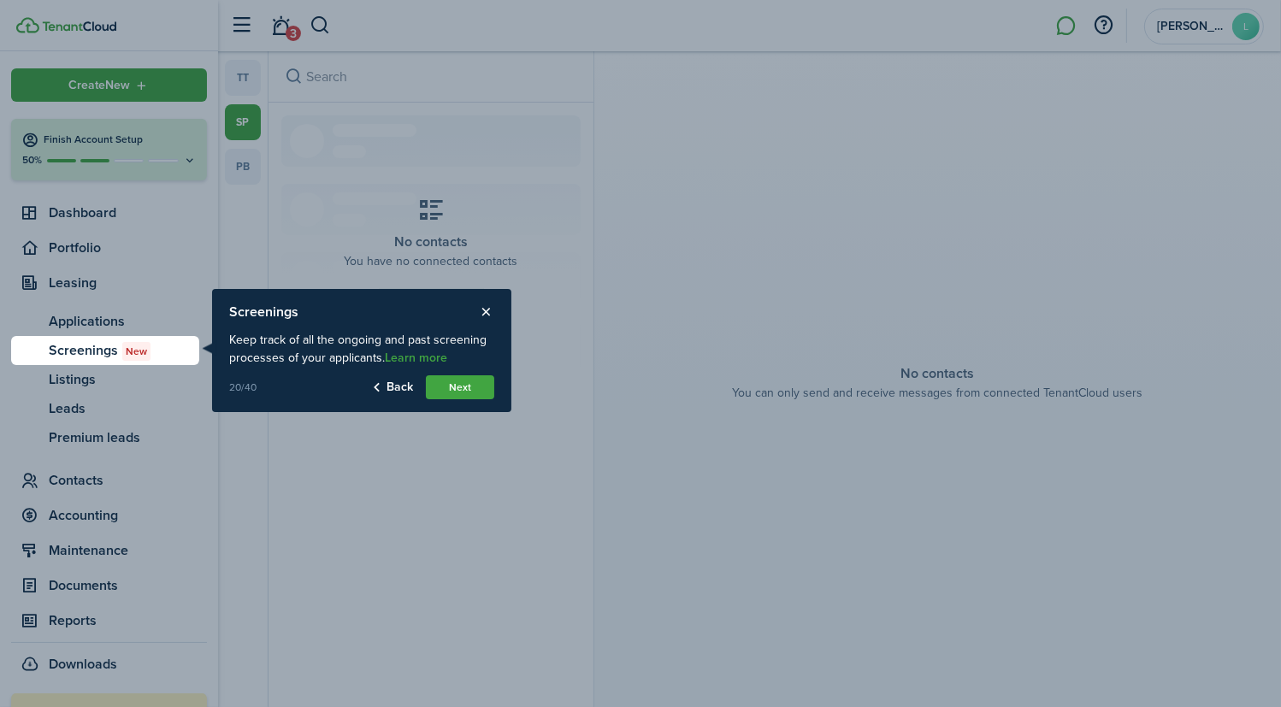
click at [464, 385] on button "Next" at bounding box center [460, 388] width 68 height 24
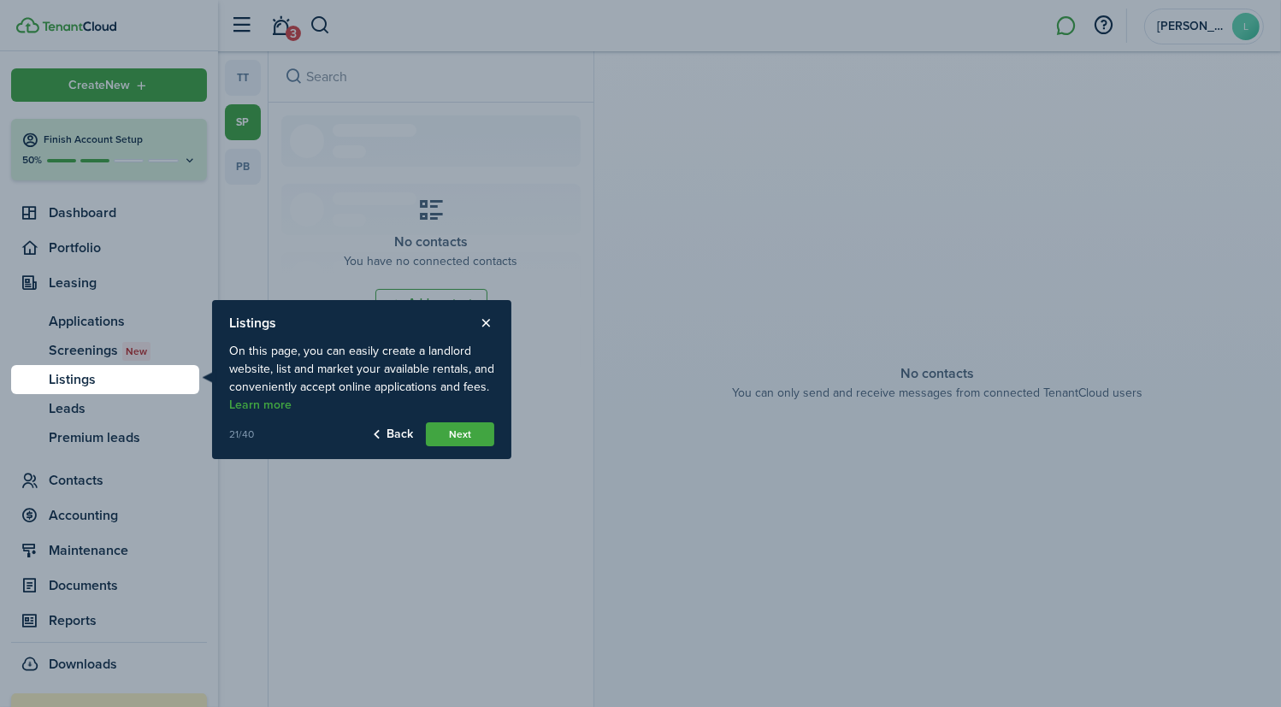
click at [462, 431] on button "Next" at bounding box center [460, 435] width 68 height 24
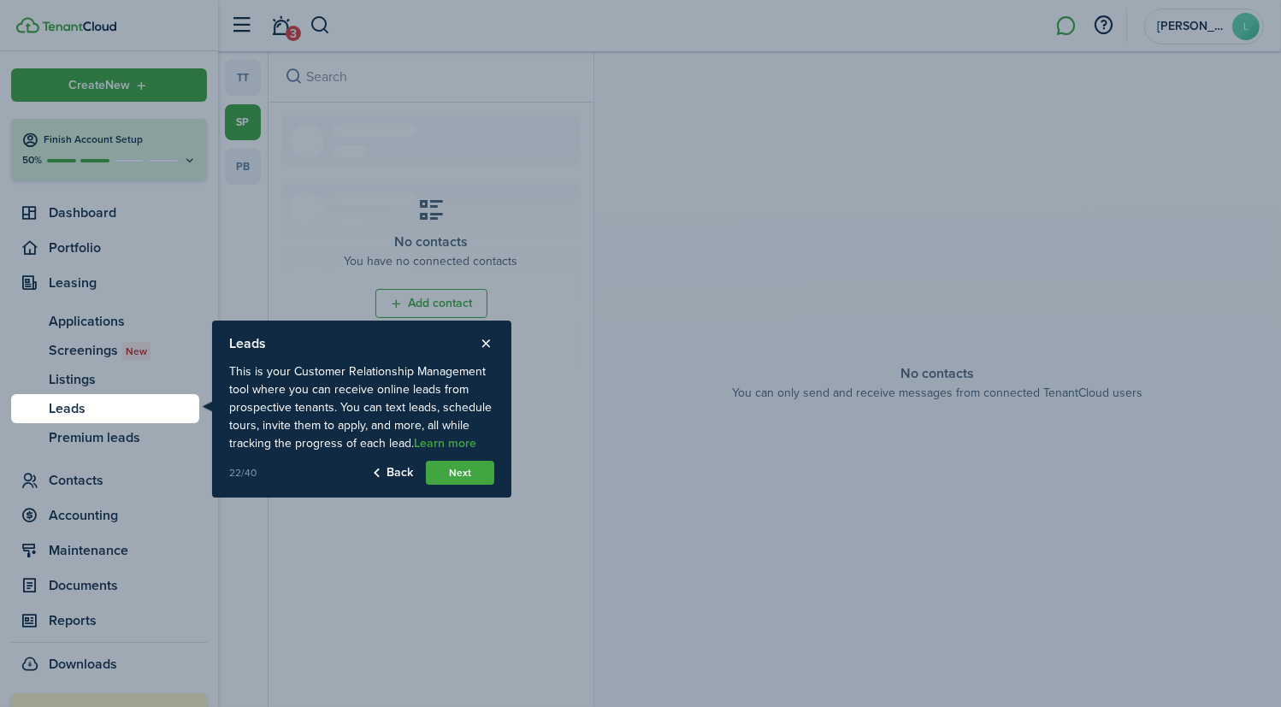
click at [460, 470] on button "Next" at bounding box center [460, 473] width 68 height 24
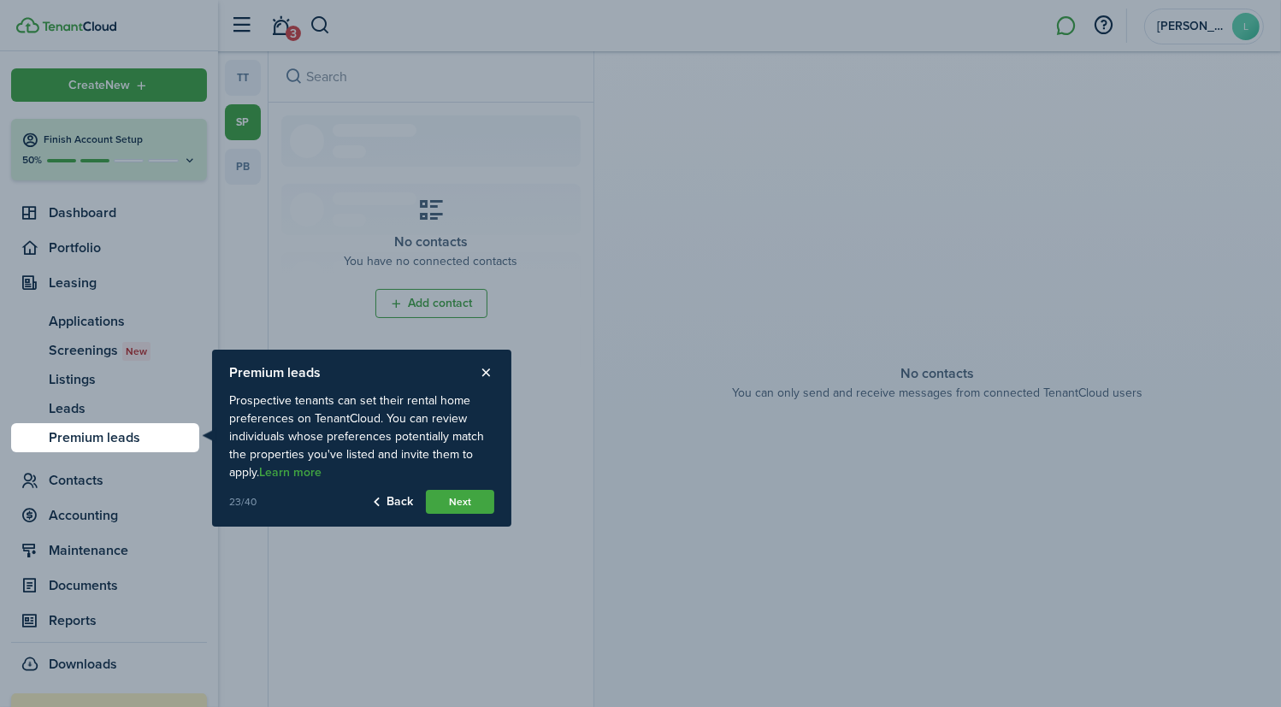
click at [469, 500] on button "Next" at bounding box center [460, 502] width 68 height 24
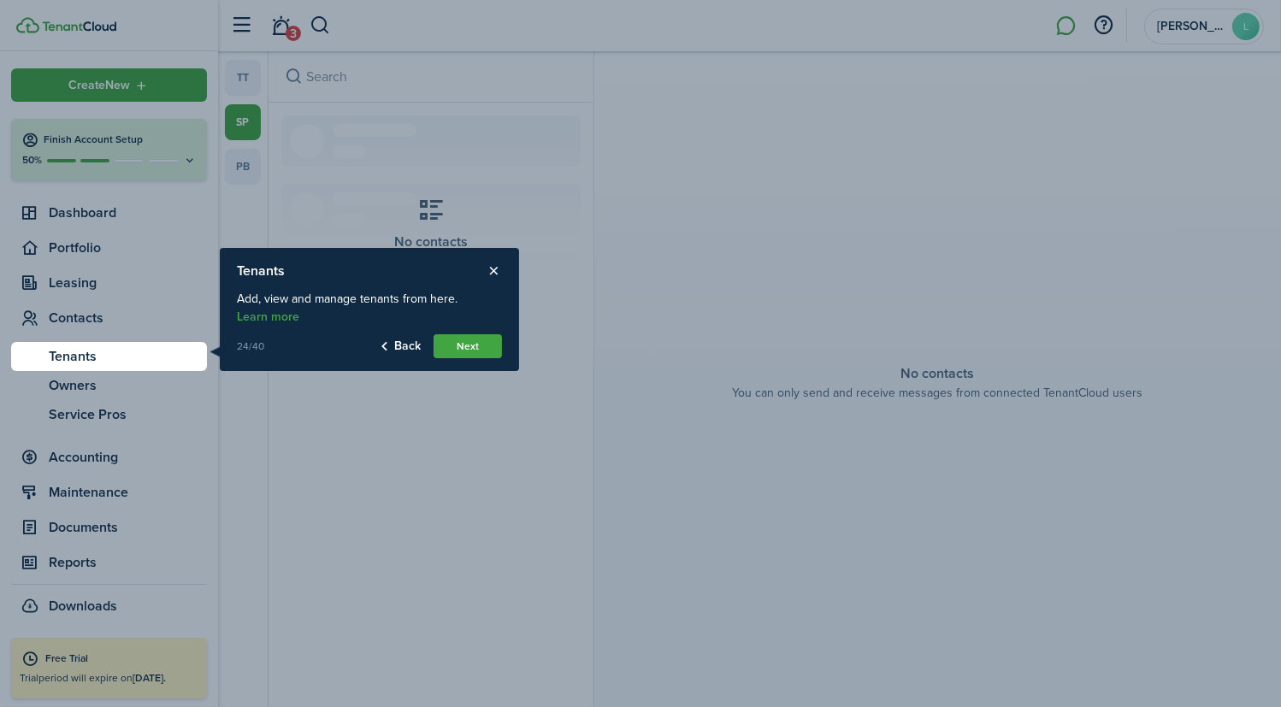
click at [480, 342] on button "Next" at bounding box center [468, 346] width 68 height 24
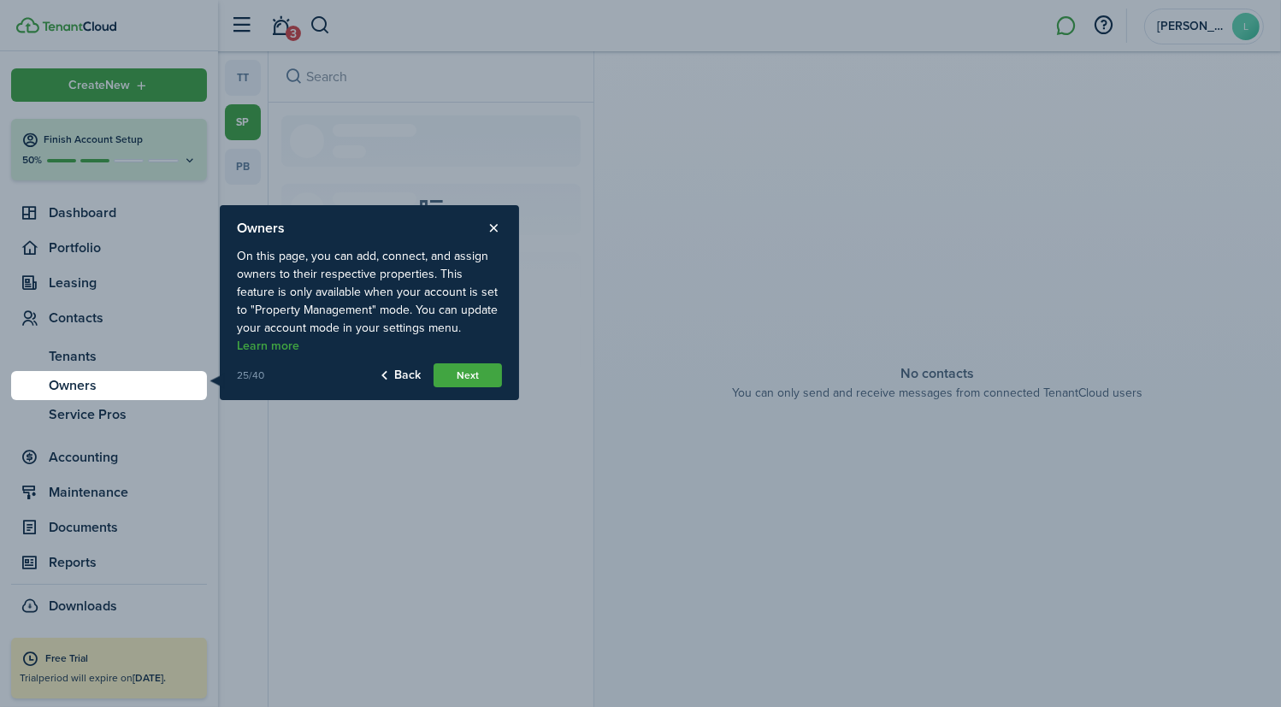
click at [476, 372] on button "Next" at bounding box center [468, 376] width 68 height 24
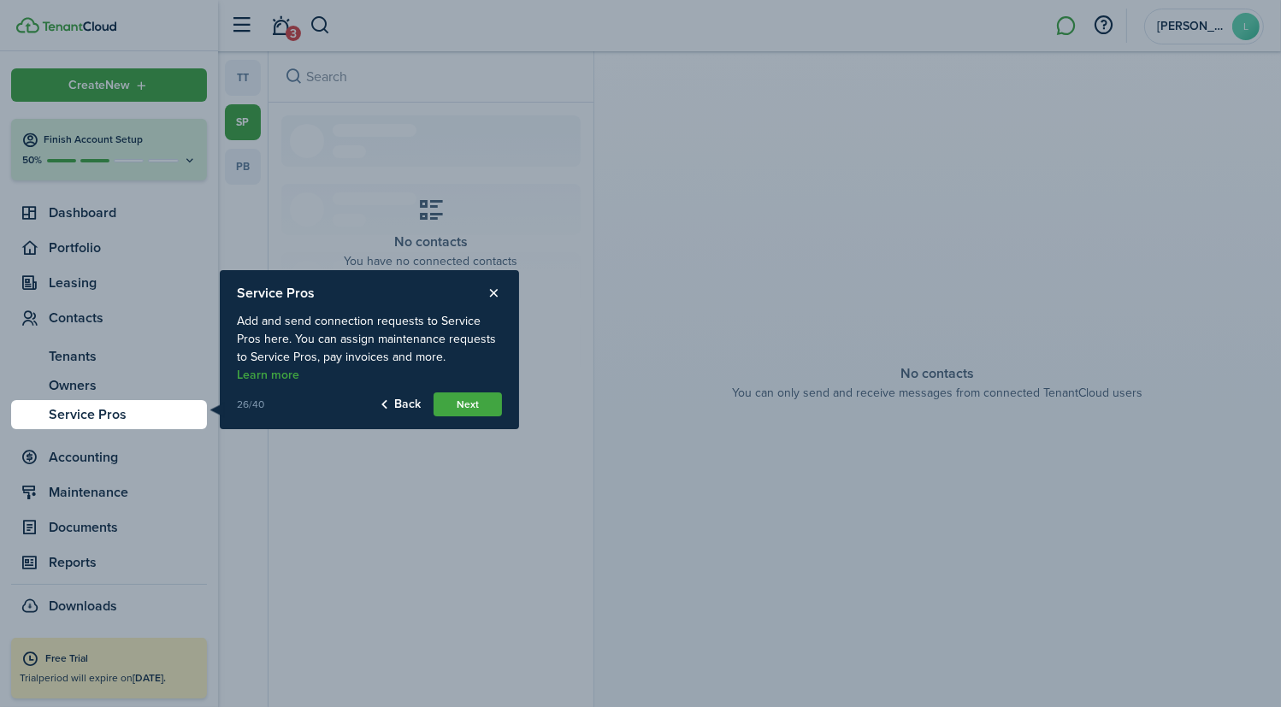
click at [479, 399] on button "Next" at bounding box center [468, 405] width 68 height 24
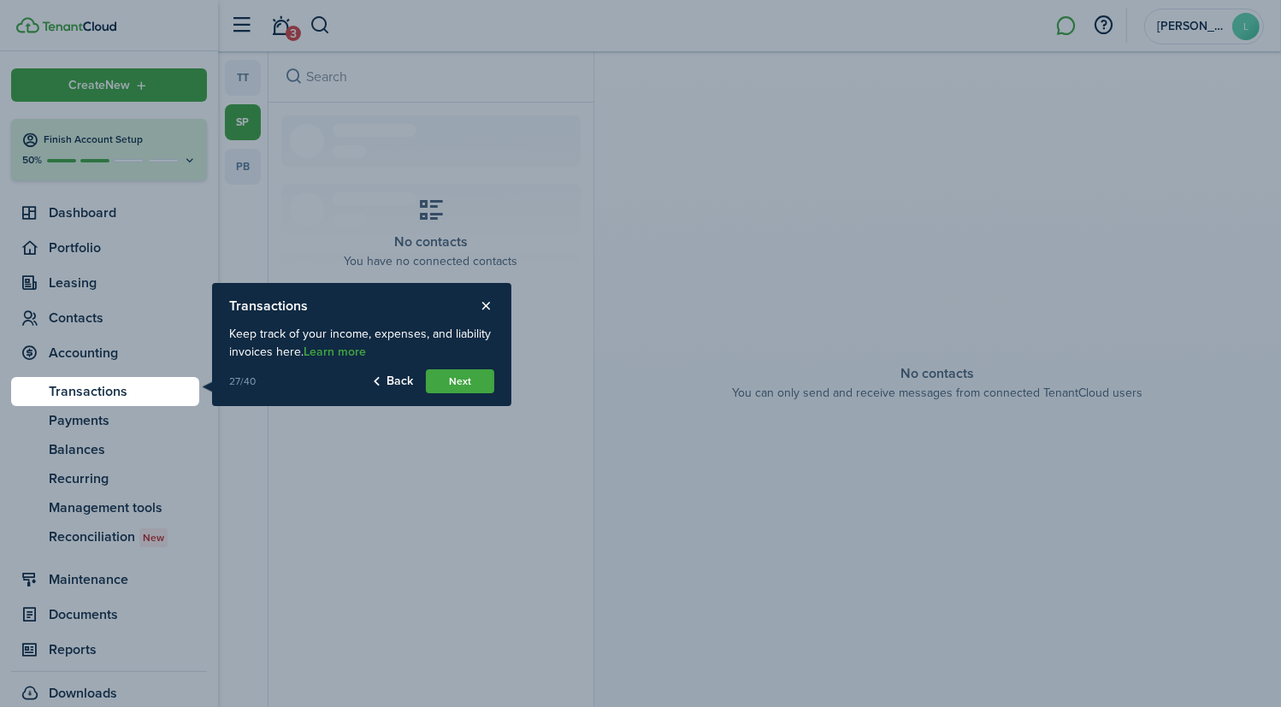
click at [470, 382] on button "Next" at bounding box center [460, 382] width 68 height 24
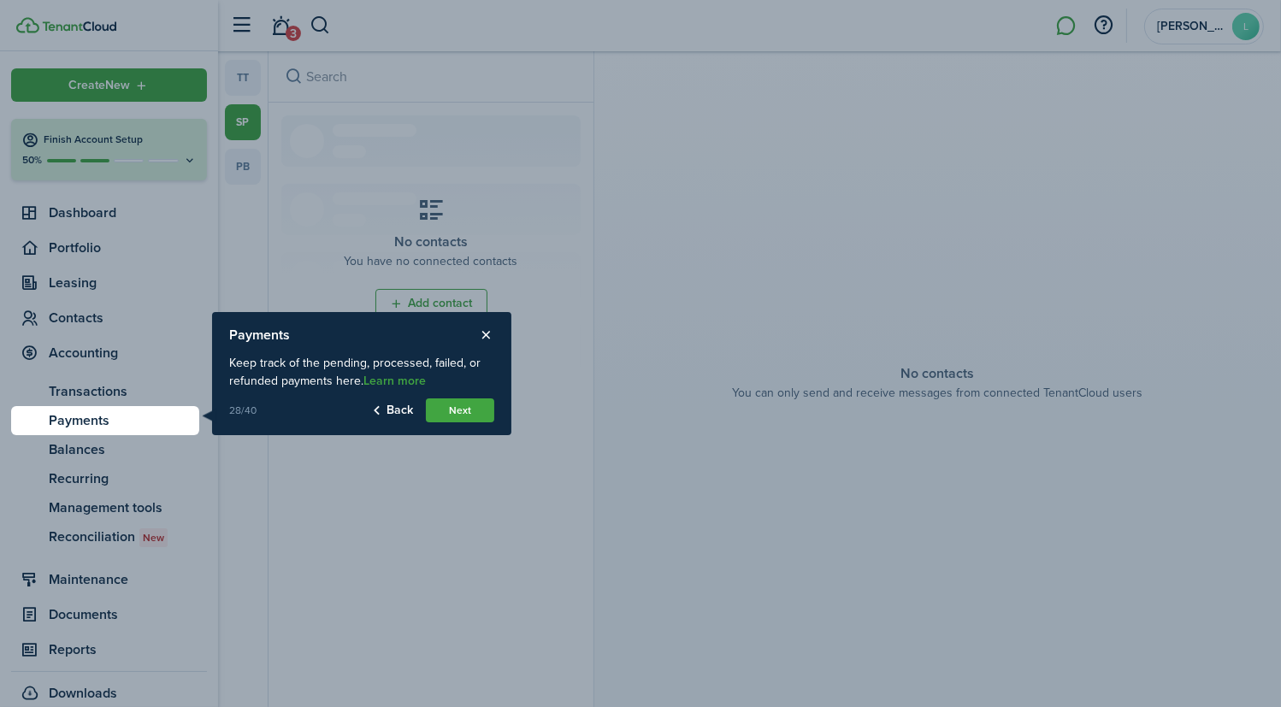
click at [469, 409] on button "Next" at bounding box center [460, 411] width 68 height 24
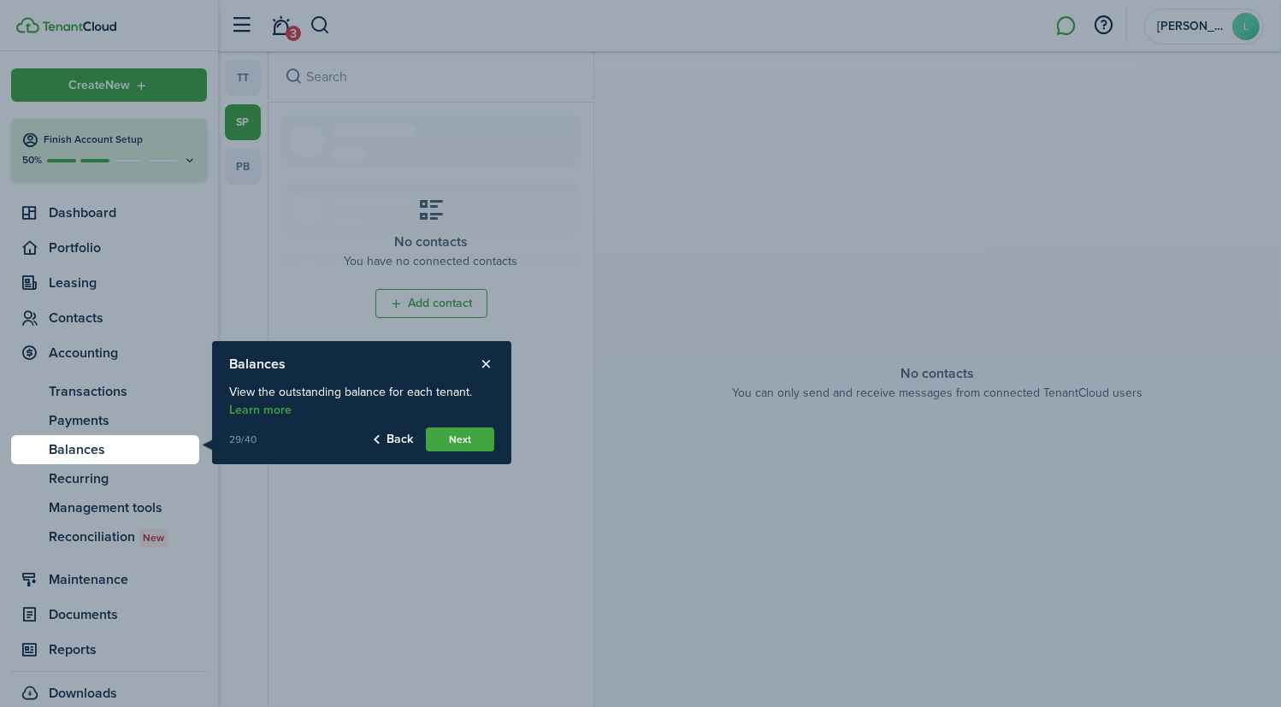
click at [473, 435] on button "Next" at bounding box center [460, 440] width 68 height 24
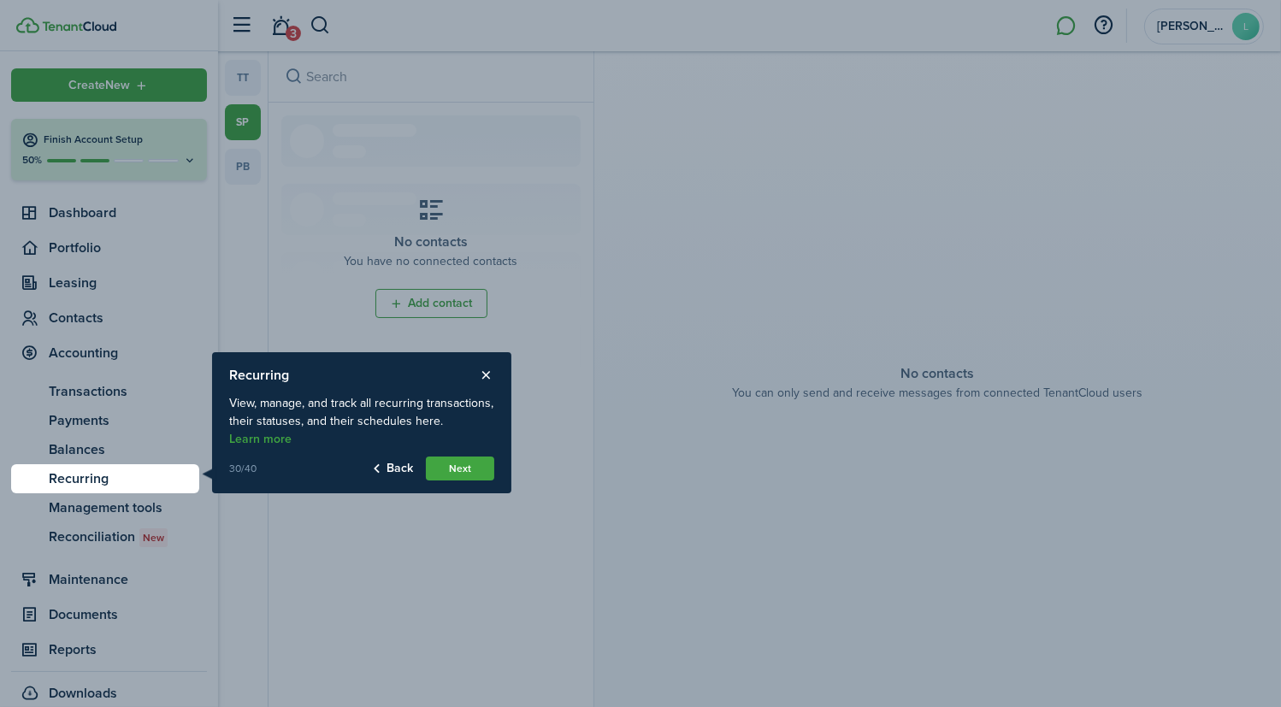
click at [473, 468] on button "Next" at bounding box center [460, 469] width 68 height 24
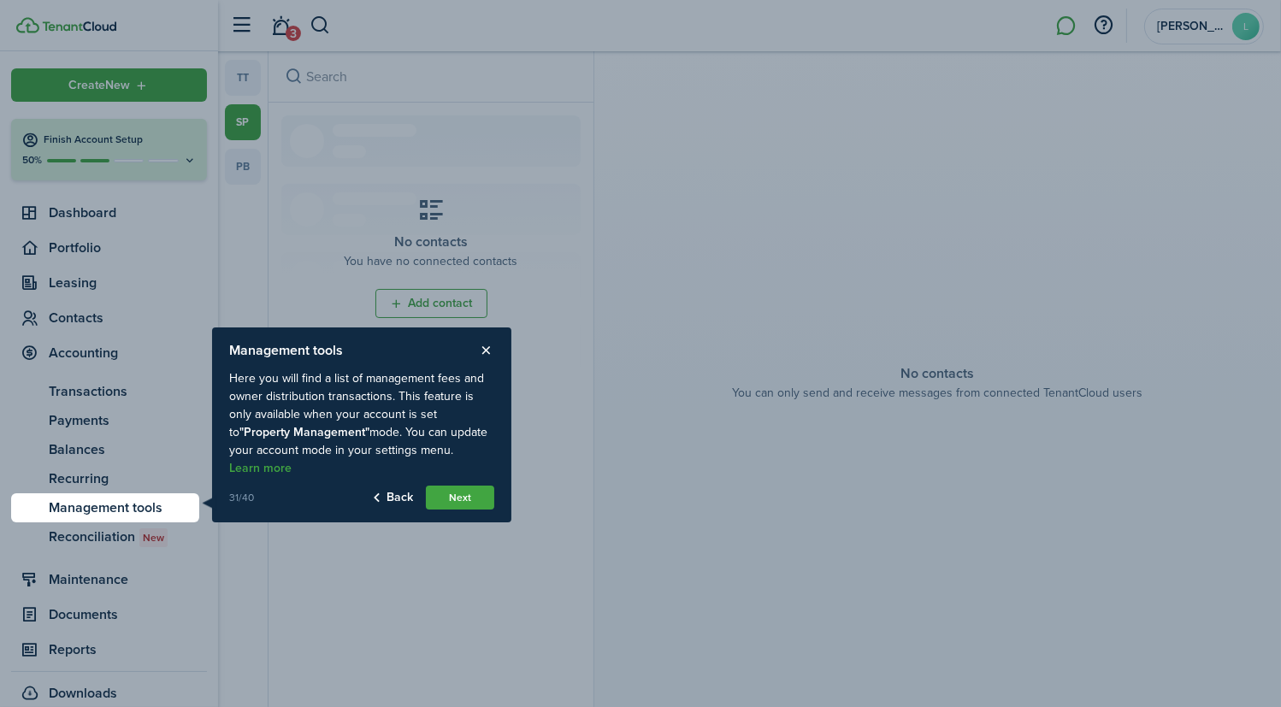
click at [466, 497] on button "Next" at bounding box center [460, 498] width 68 height 24
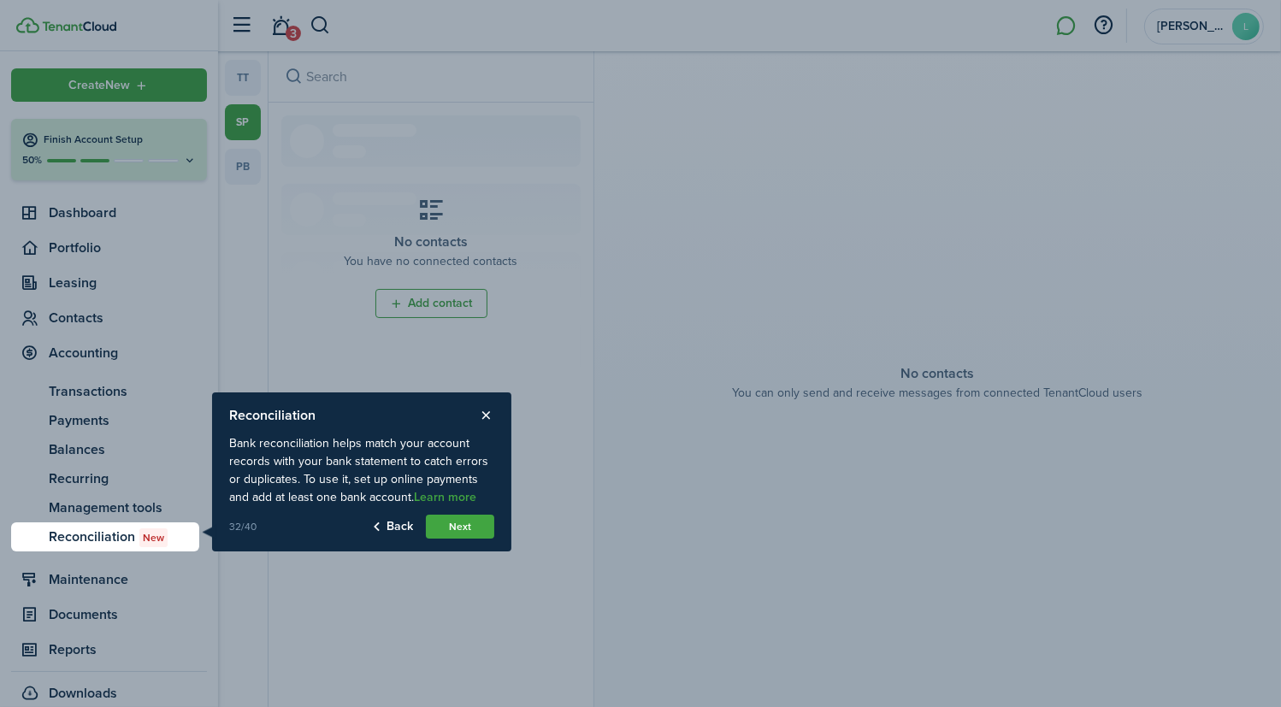
click at [459, 529] on button "Next" at bounding box center [460, 527] width 68 height 24
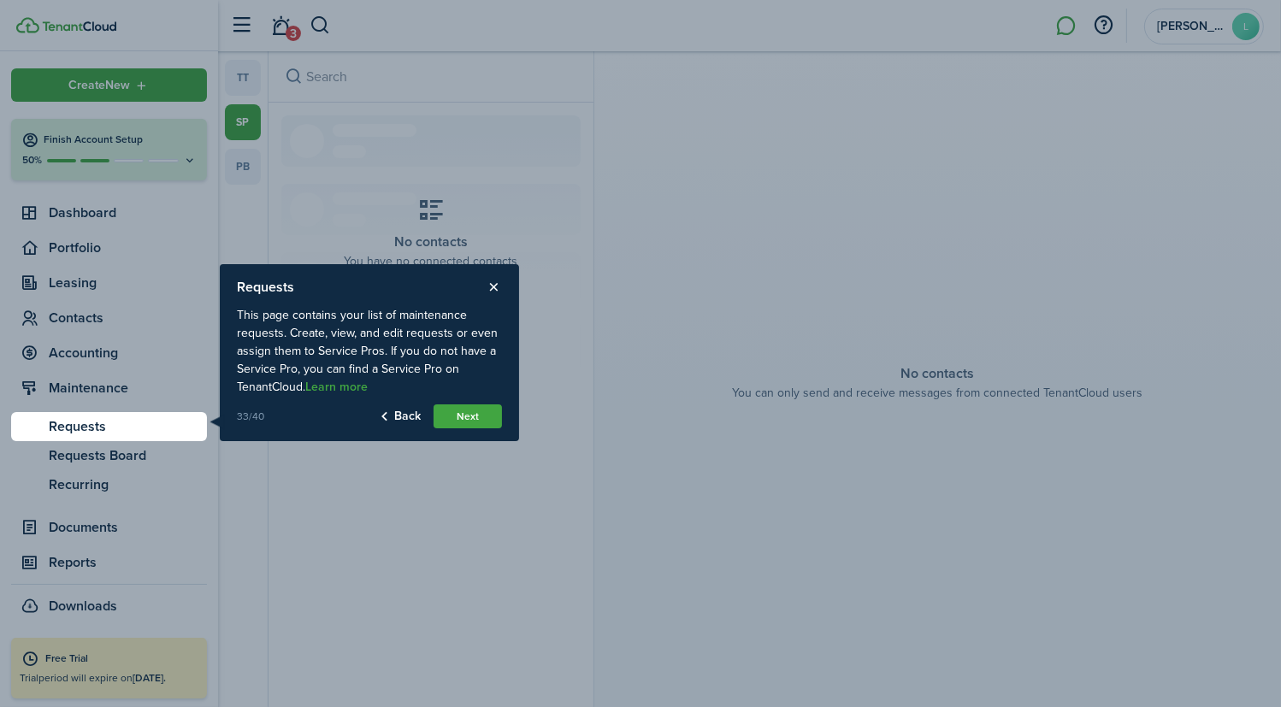
click at [466, 412] on button "Next" at bounding box center [468, 417] width 68 height 24
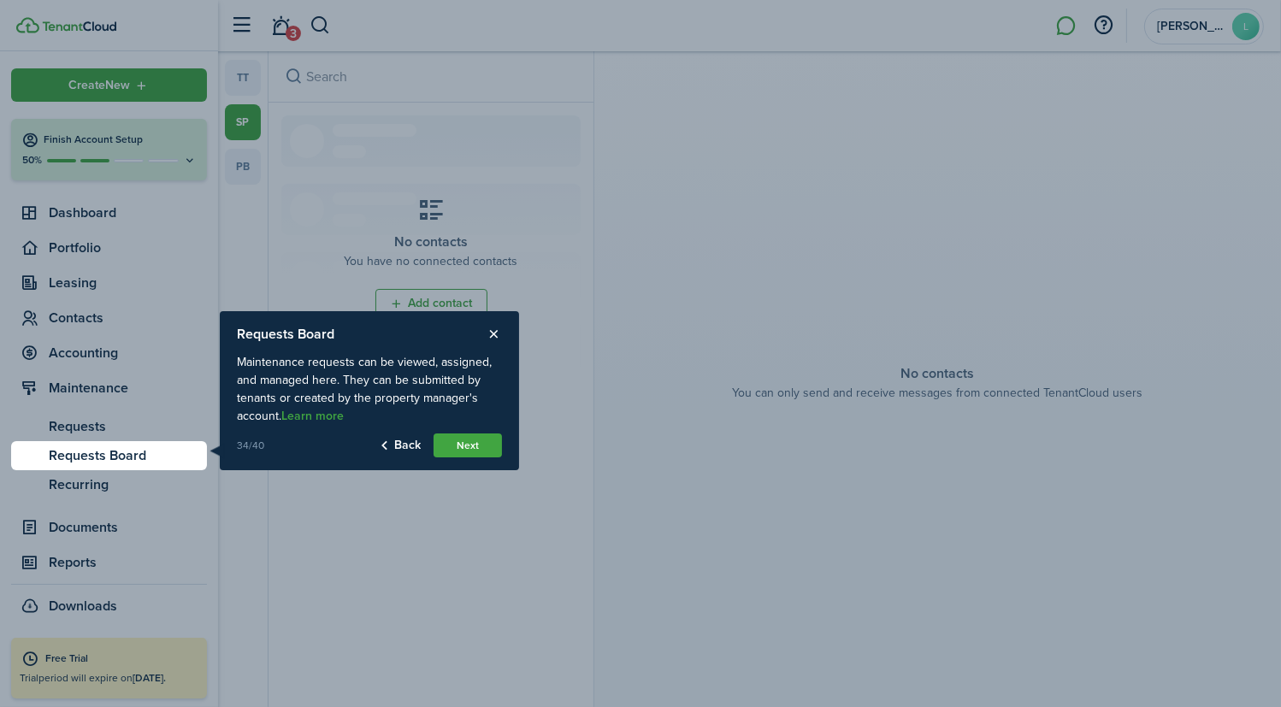
click at [480, 451] on button "Next" at bounding box center [468, 446] width 68 height 24
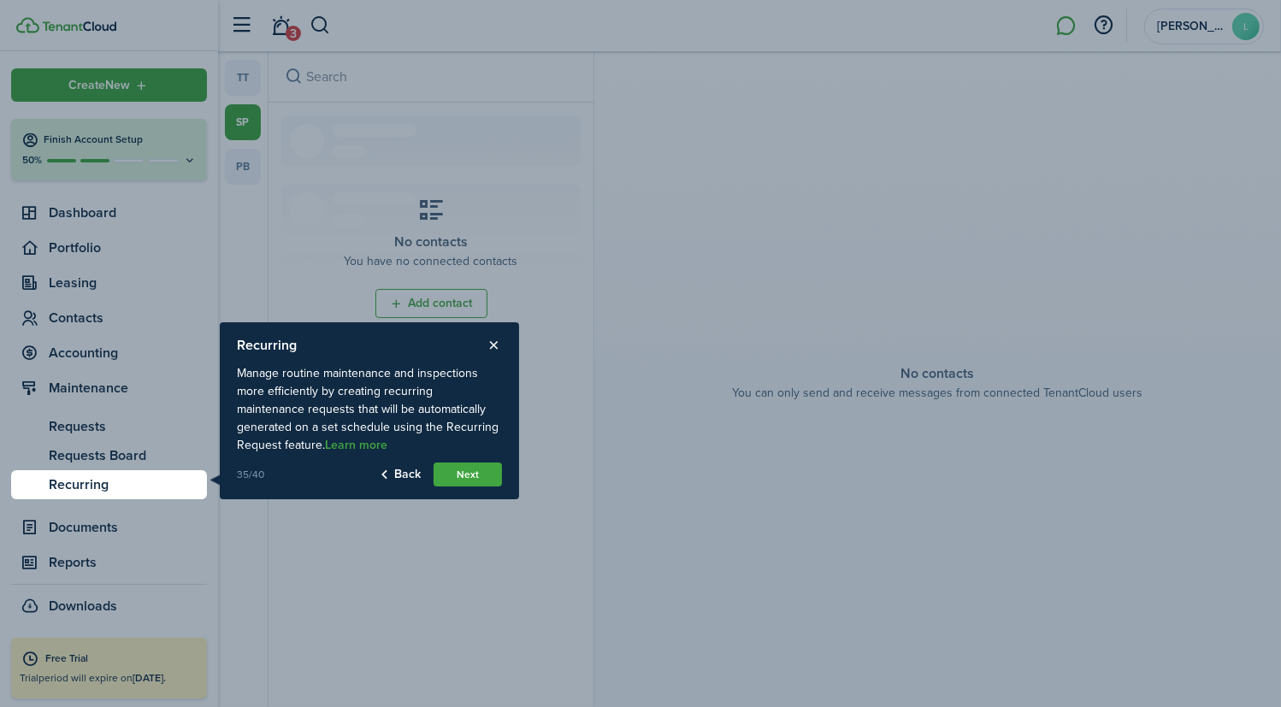
click at [471, 465] on button "Next" at bounding box center [468, 475] width 68 height 24
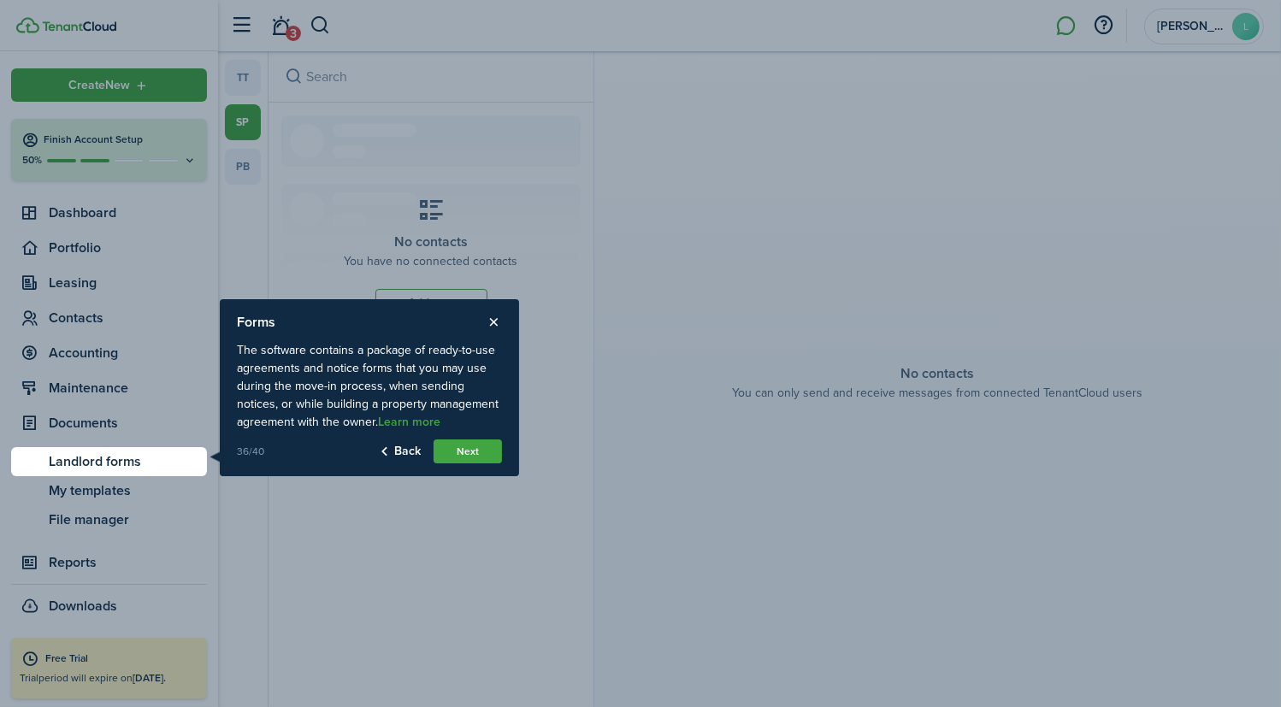
click at [464, 440] on button "Next" at bounding box center [468, 452] width 68 height 24
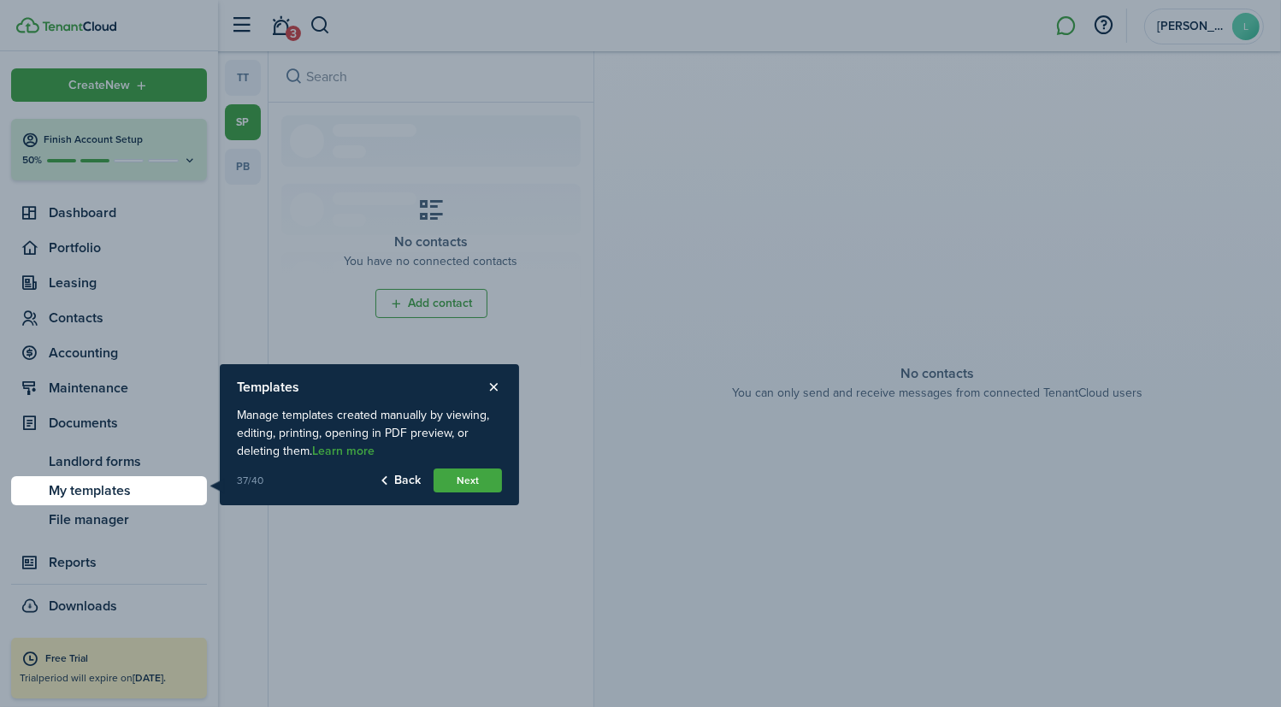
click at [467, 476] on button "Next" at bounding box center [468, 481] width 68 height 24
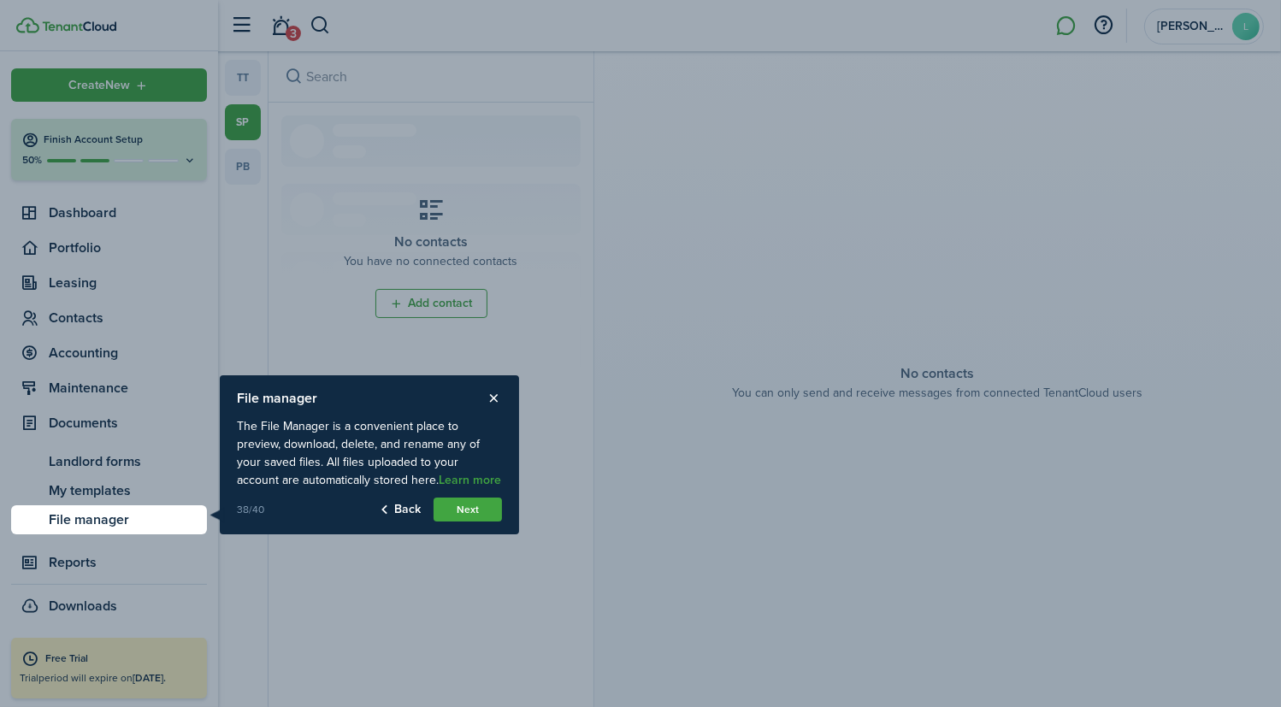
click at [470, 512] on button "Next" at bounding box center [468, 510] width 68 height 24
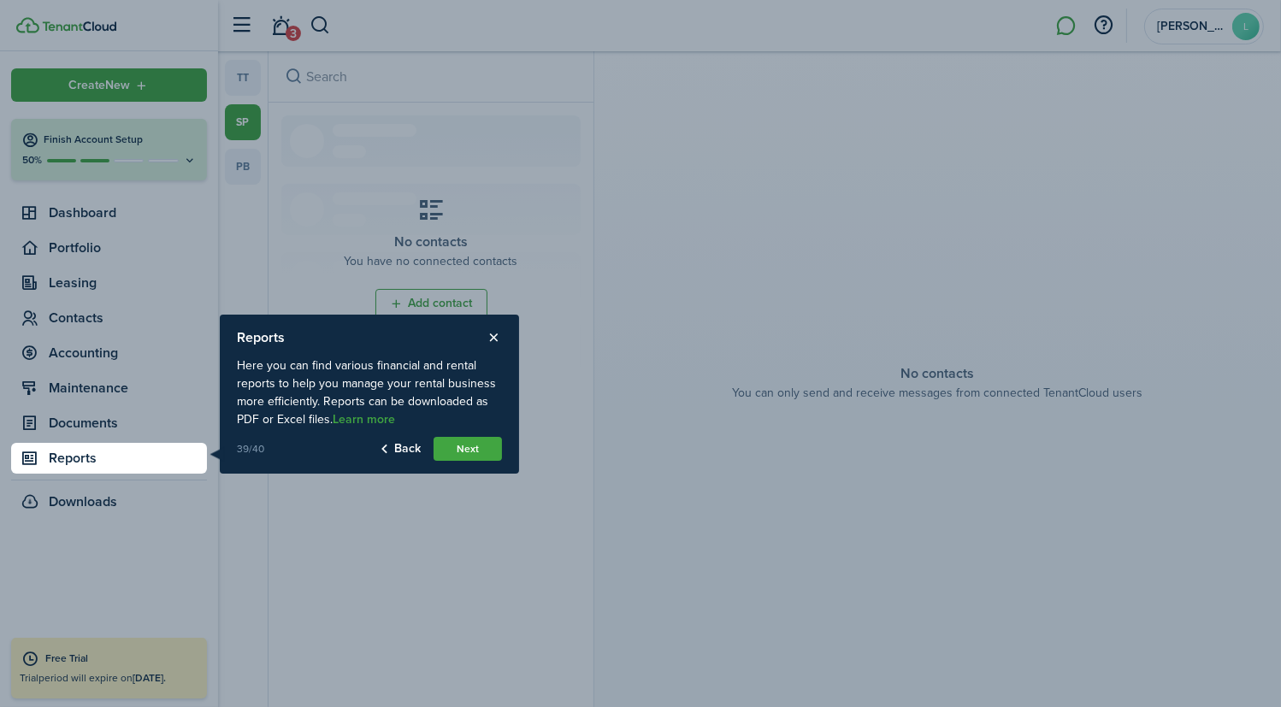
click at [471, 452] on button "Next" at bounding box center [468, 449] width 68 height 24
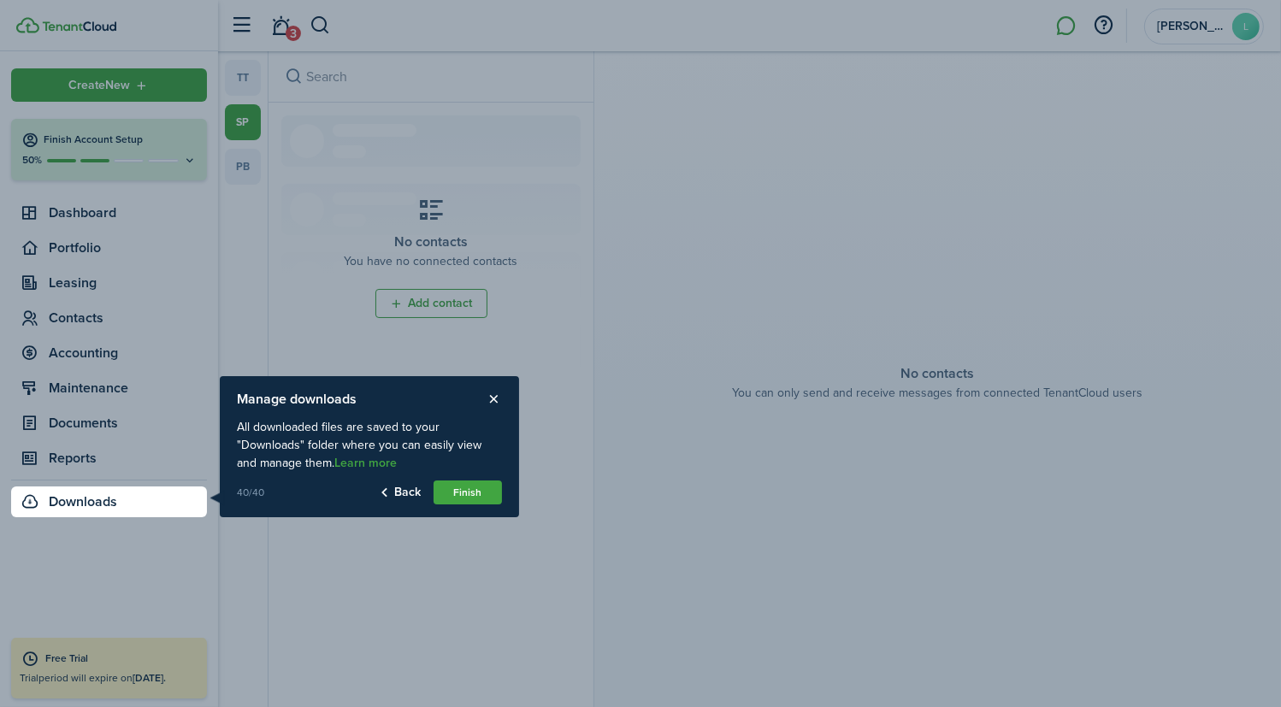
click at [475, 488] on button "Finish" at bounding box center [468, 493] width 68 height 24
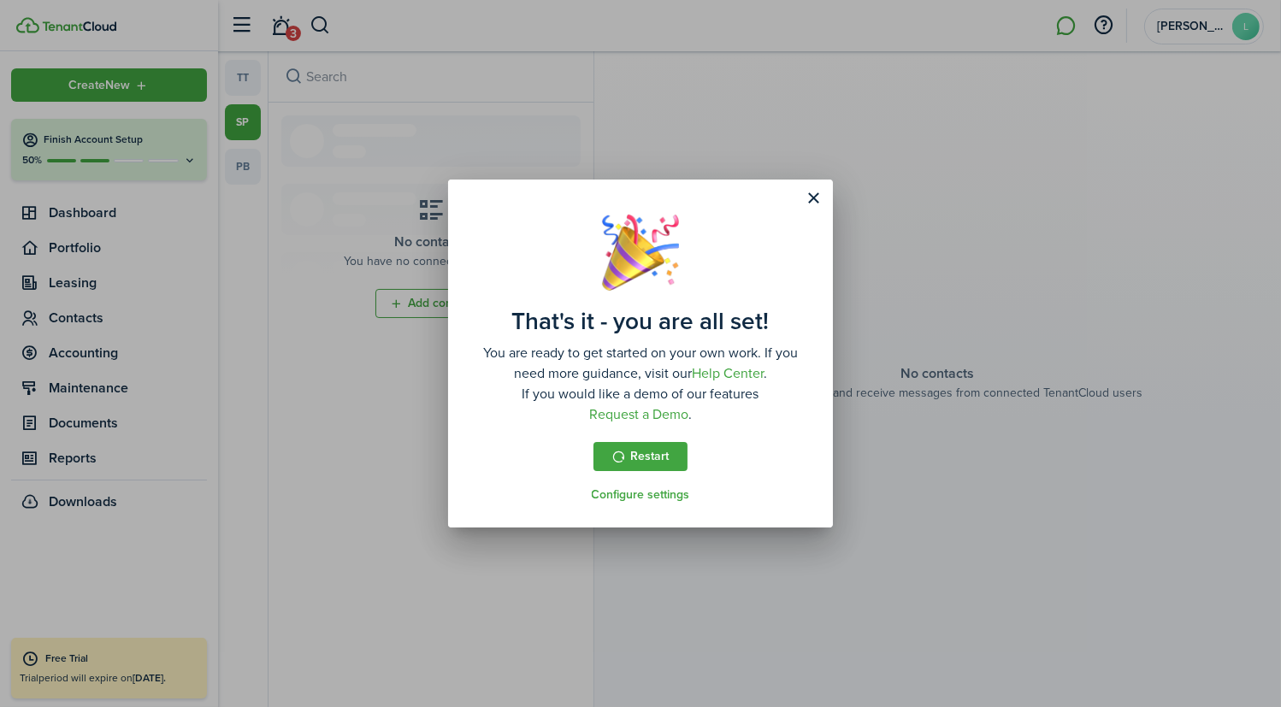
click at [816, 199] on button "Close modal" at bounding box center [814, 198] width 29 height 29
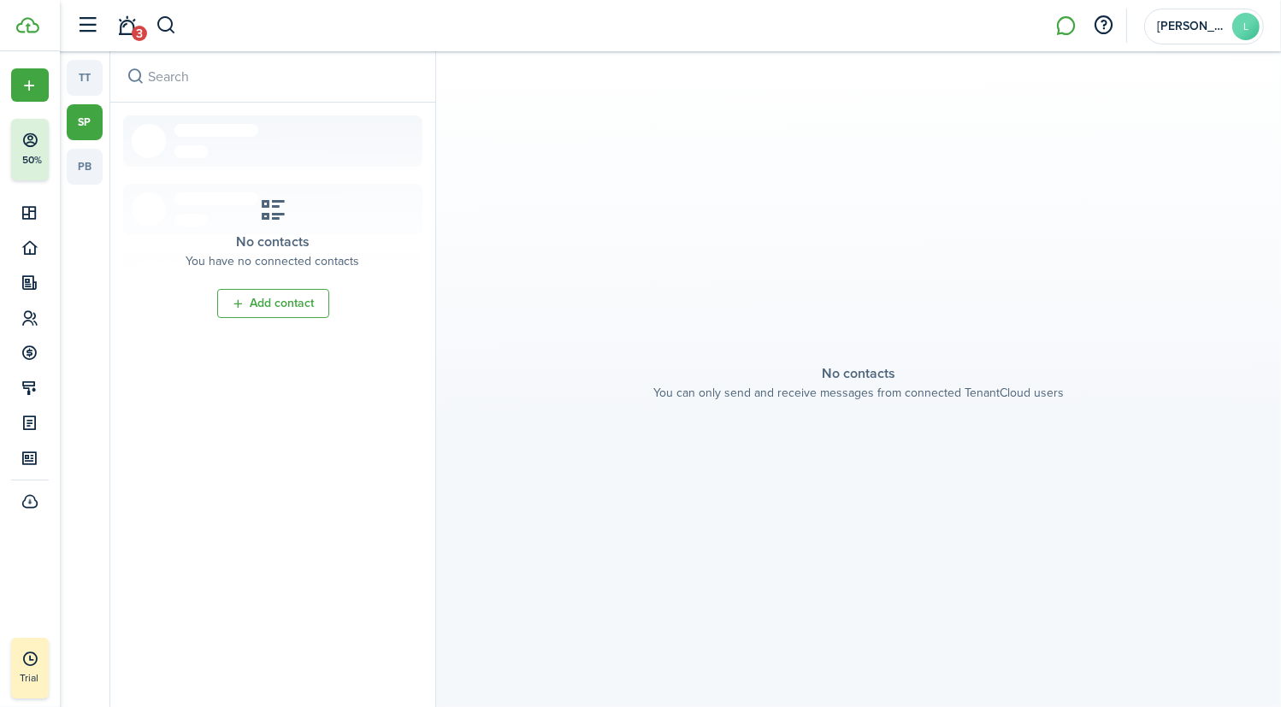
drag, startPoint x: 94, startPoint y: 25, endPoint x: 79, endPoint y: 27, distance: 15.6
click at [79, 27] on button "button" at bounding box center [88, 25] width 33 height 33
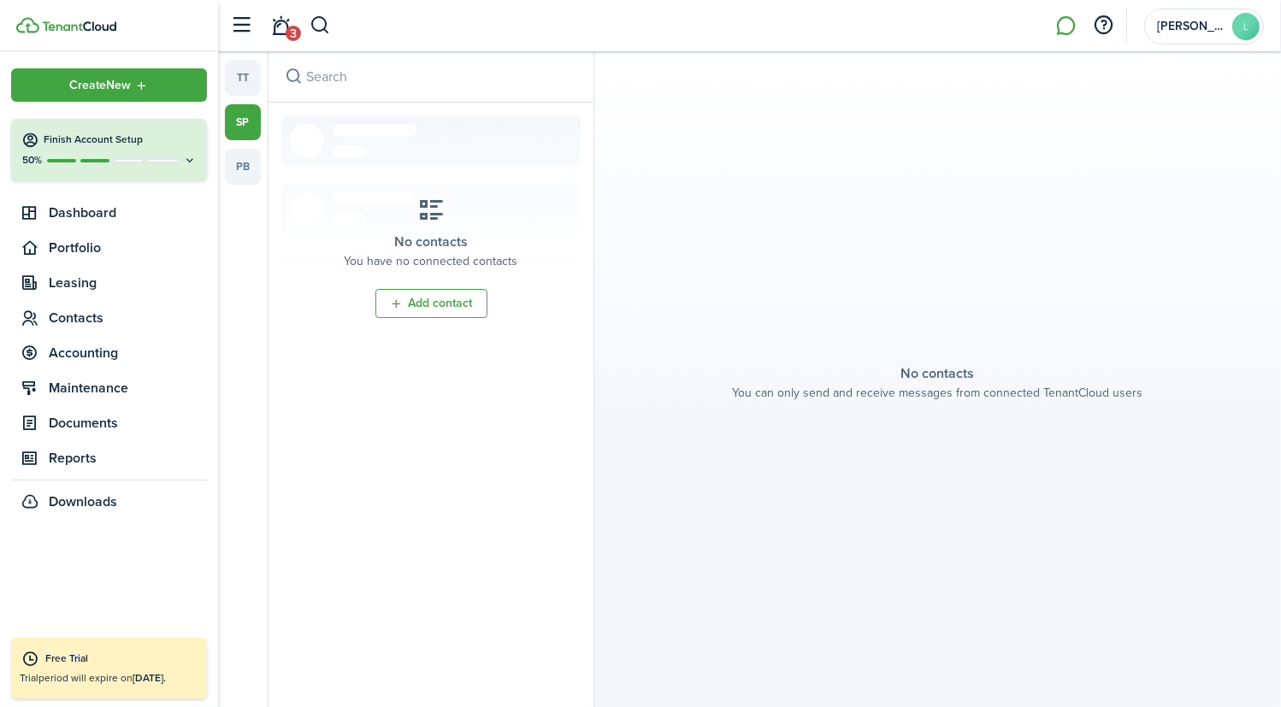
click at [248, 33] on button "button" at bounding box center [242, 25] width 33 height 33
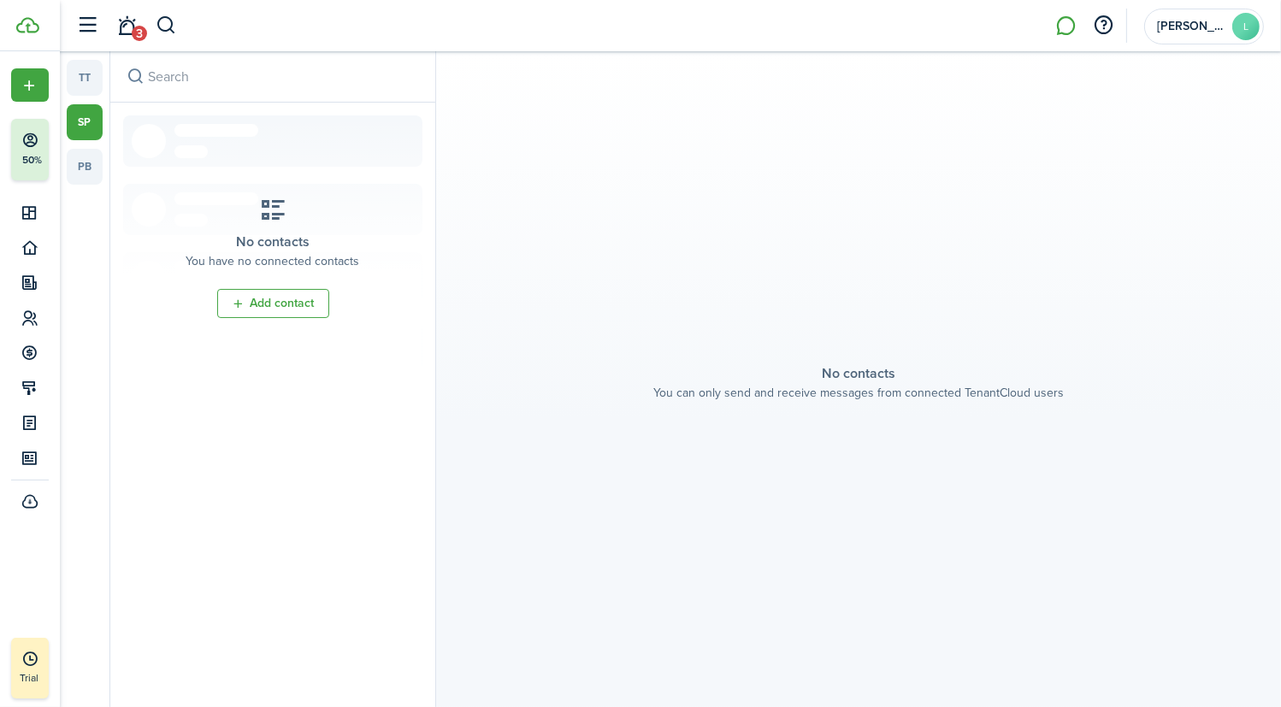
click at [92, 32] on button "button" at bounding box center [88, 25] width 33 height 33
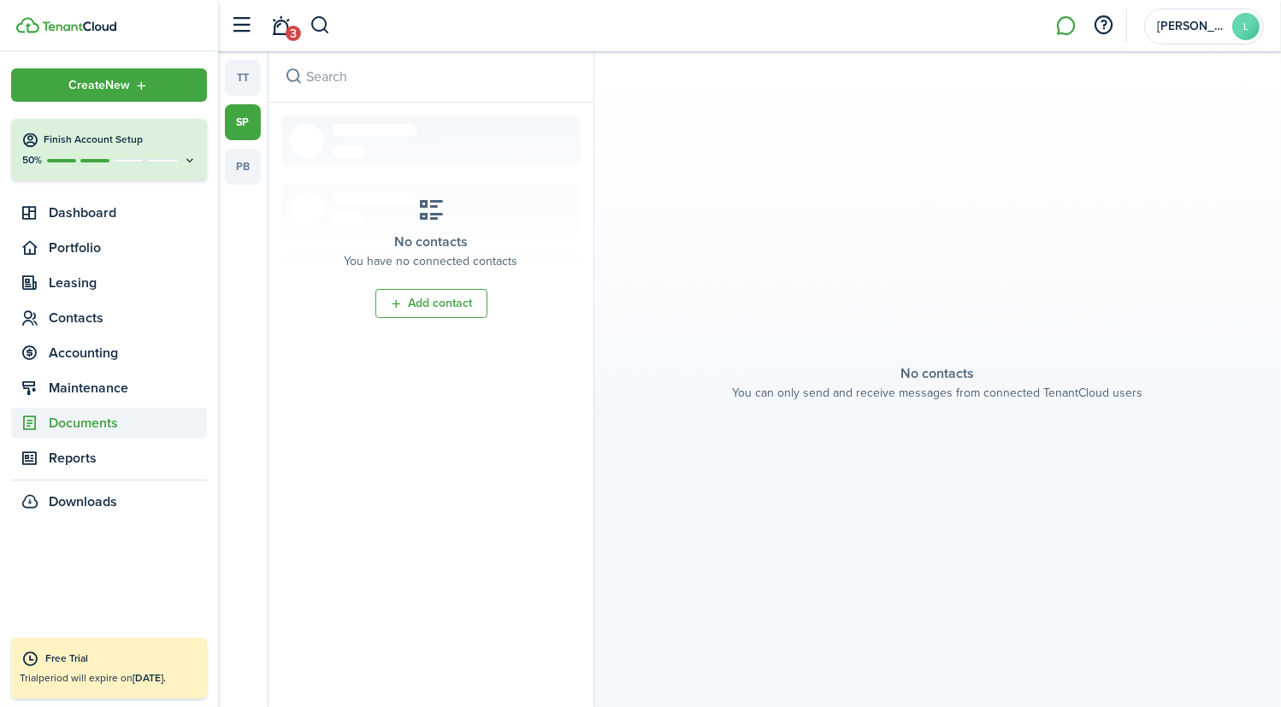
click at [86, 411] on span "Documents" at bounding box center [109, 423] width 196 height 31
click at [103, 516] on span "File manager" at bounding box center [128, 520] width 158 height 21
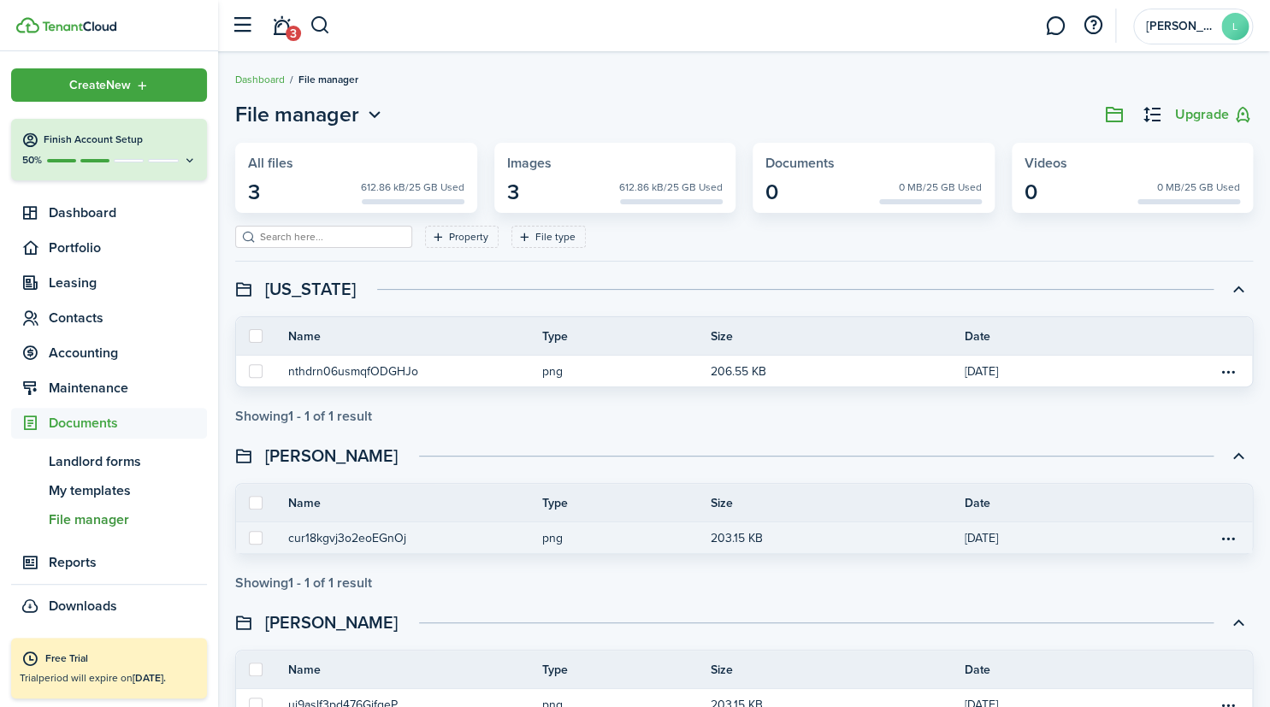
scroll to position [96, 0]
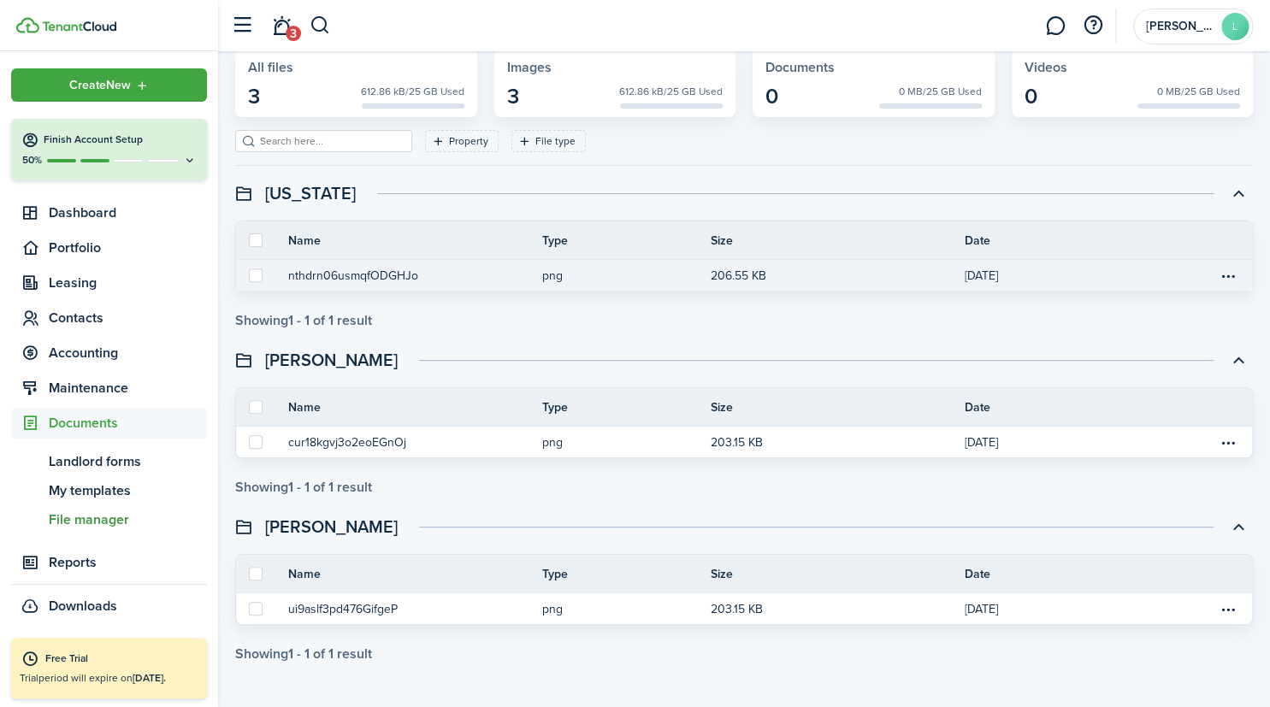
click at [547, 277] on p "png" at bounding box center [613, 276] width 144 height 18
click at [1234, 274] on table-menu-btn-icon "Open menu" at bounding box center [1228, 275] width 21 height 21
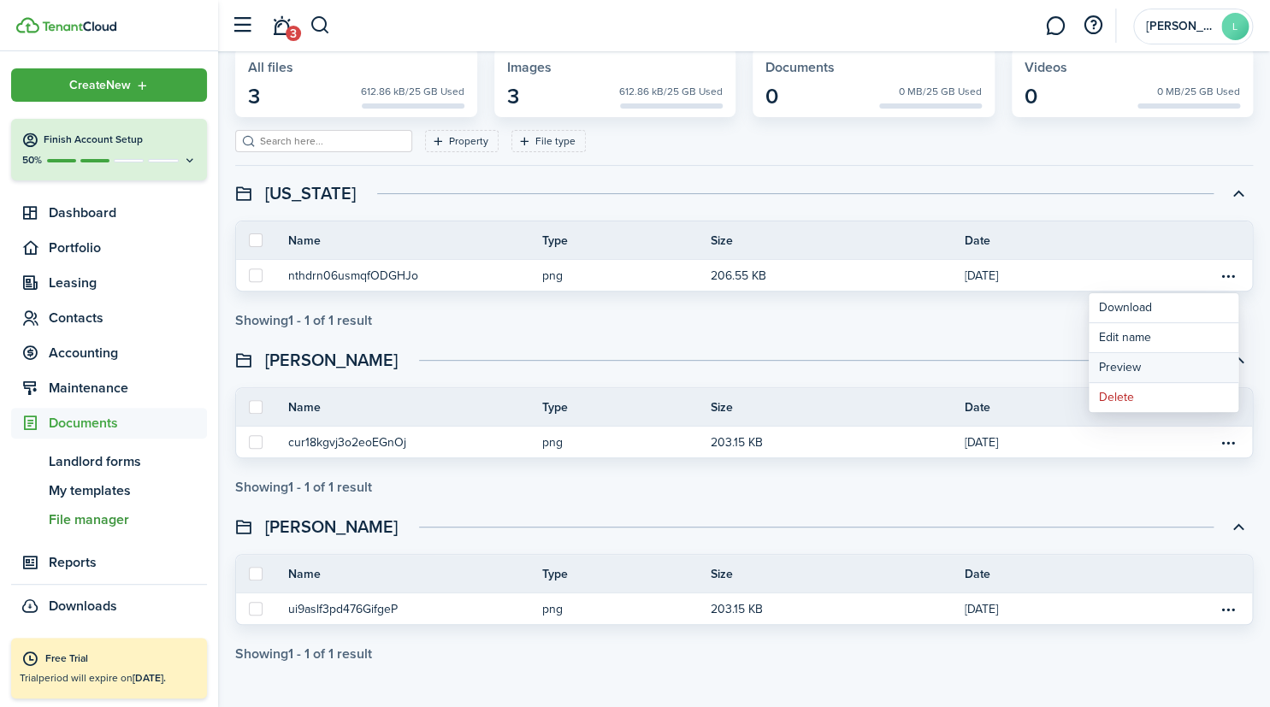
click at [1124, 368] on button "Preview" at bounding box center [1164, 368] width 150 height 30
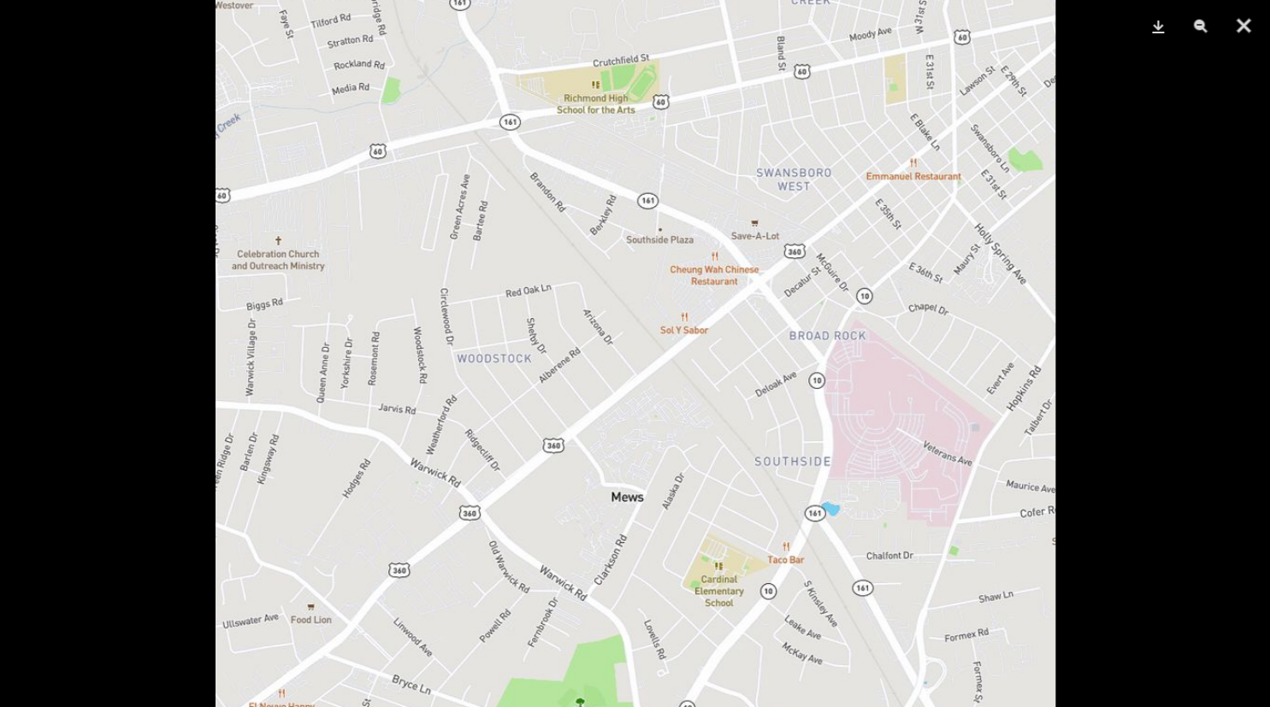
click at [762, 25] on img at bounding box center [636, 361] width 840 height 840
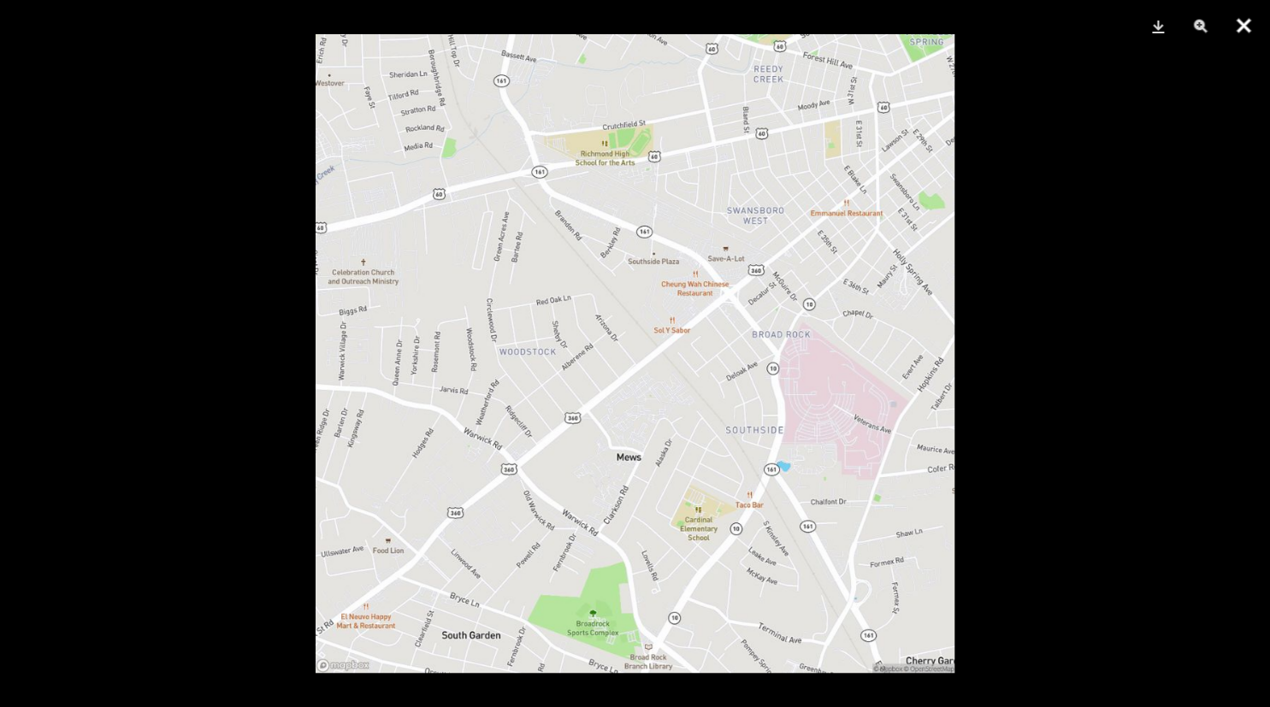
click at [1253, 25] on button "Close" at bounding box center [1243, 25] width 43 height 51
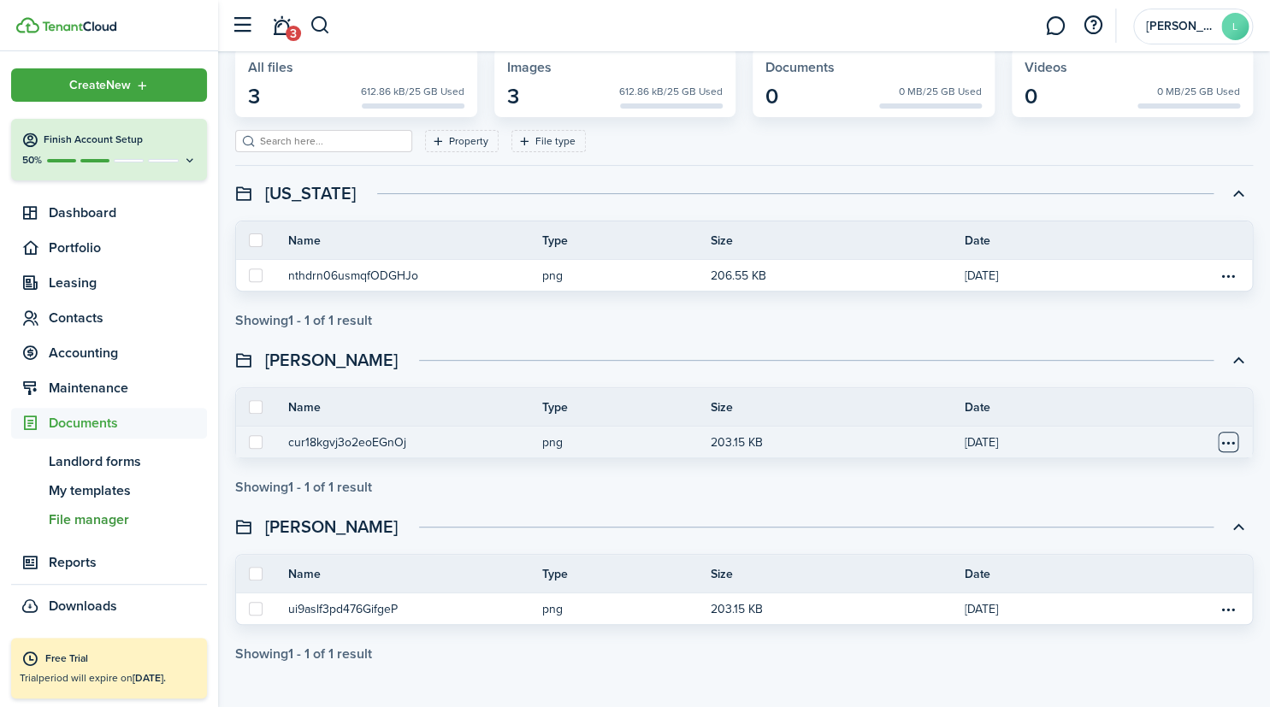
click at [1230, 445] on table-menu-btn-icon "Open menu" at bounding box center [1228, 442] width 21 height 21
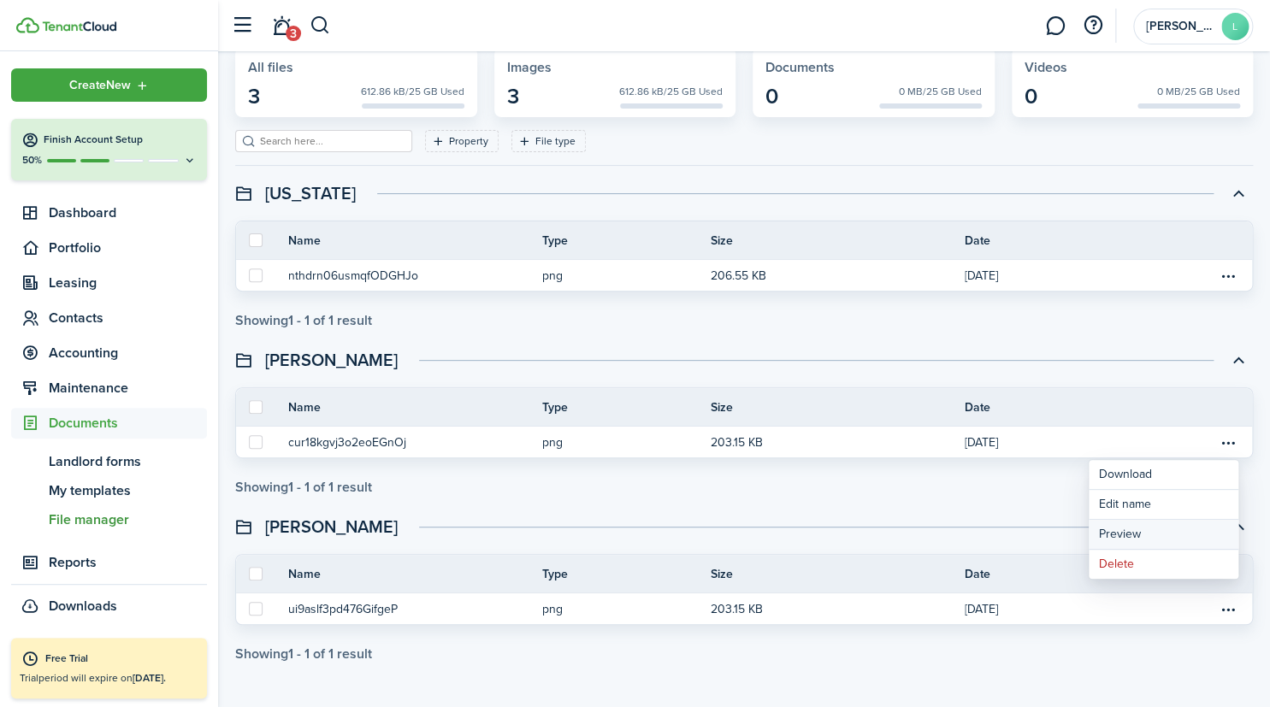
click at [1133, 531] on button "Preview" at bounding box center [1164, 535] width 150 height 30
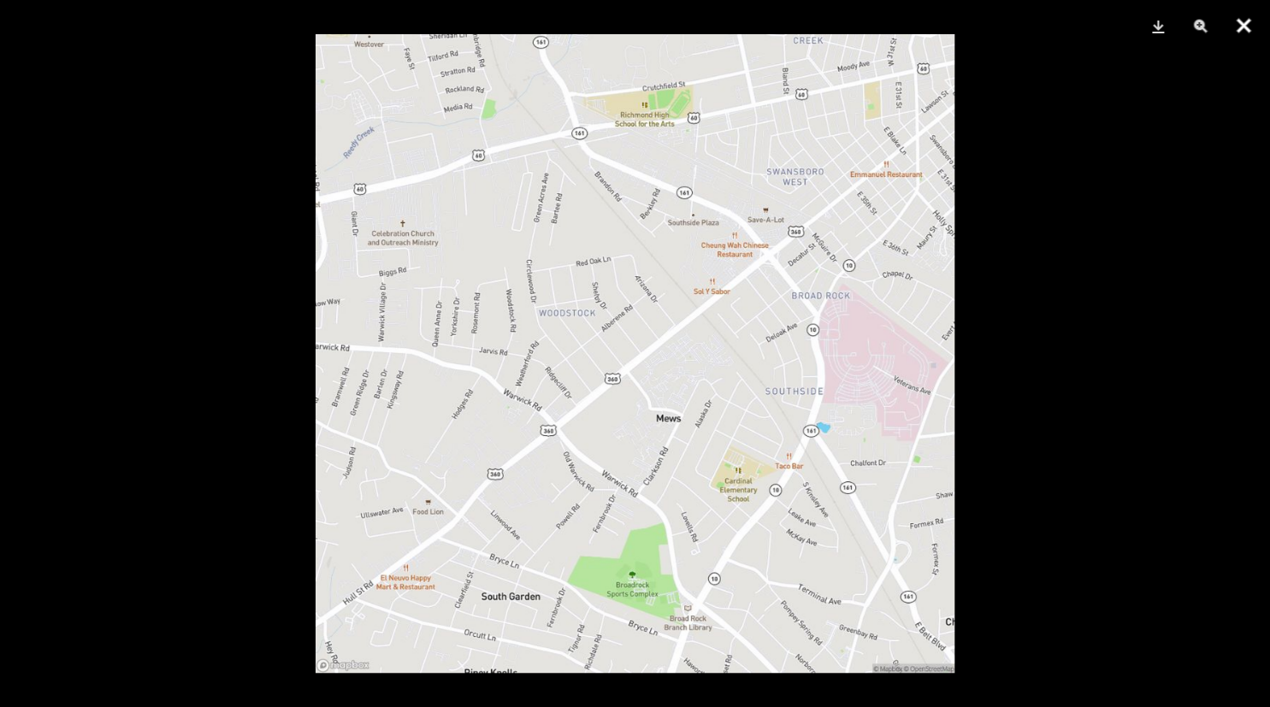
click at [1243, 32] on button "Close" at bounding box center [1243, 25] width 43 height 51
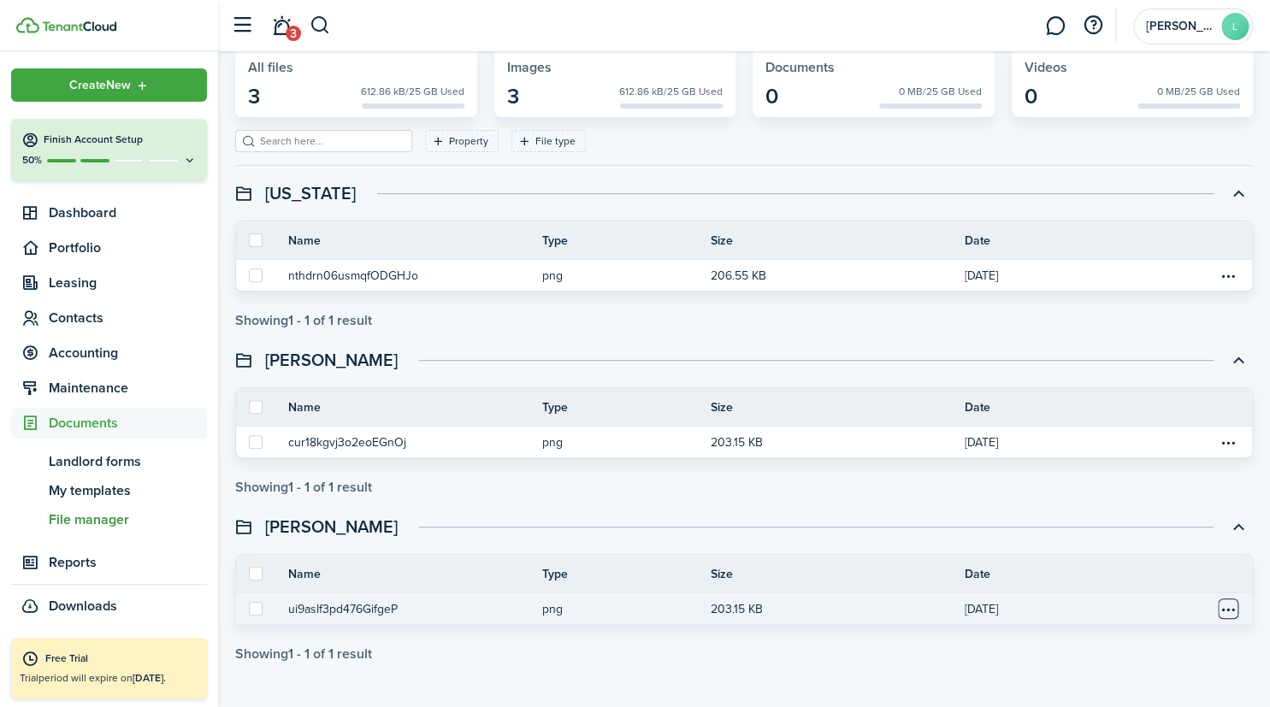
click at [1227, 604] on table-menu-btn-icon "Open menu" at bounding box center [1228, 609] width 21 height 21
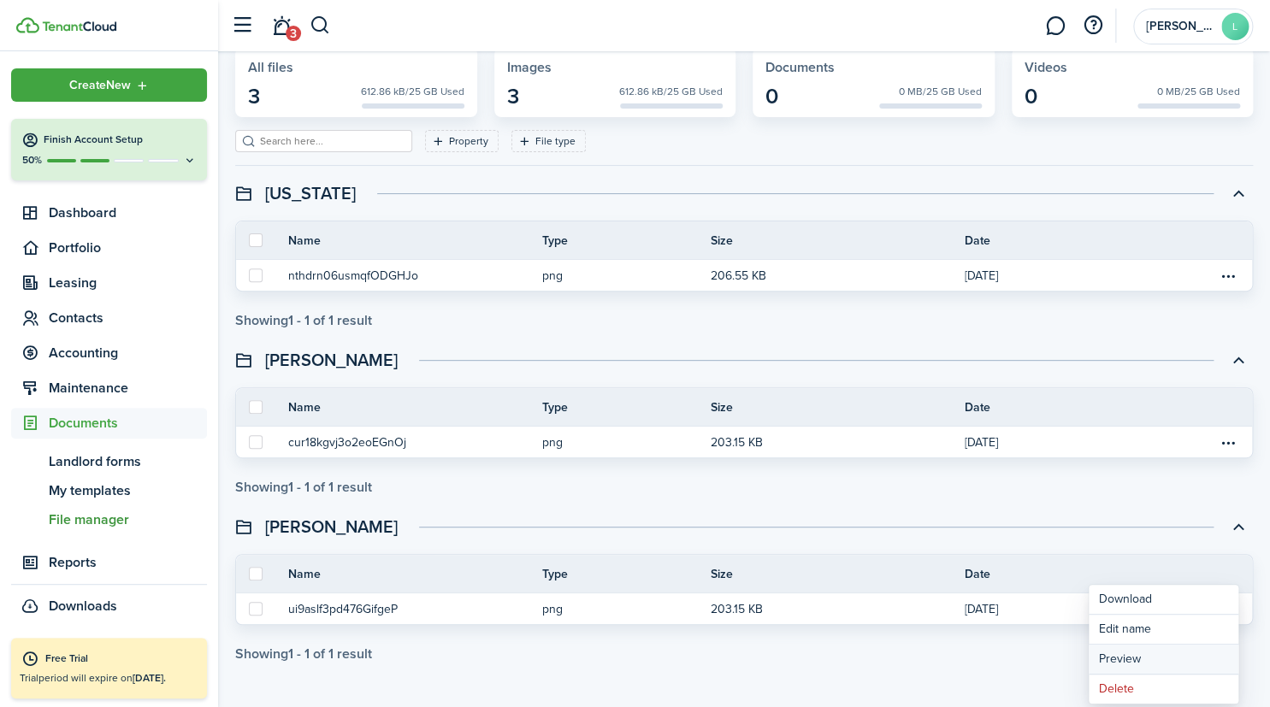
click at [1138, 657] on button "Preview" at bounding box center [1164, 660] width 150 height 30
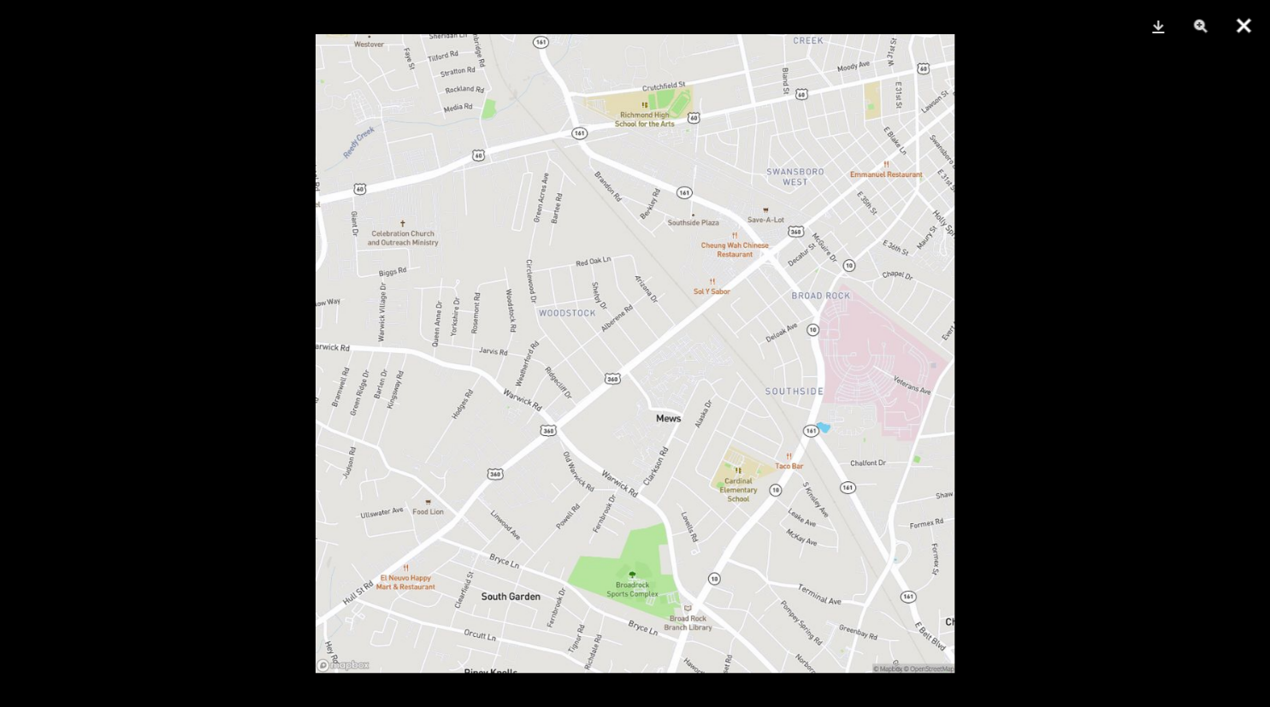
click at [1245, 38] on button "Close" at bounding box center [1243, 25] width 43 height 51
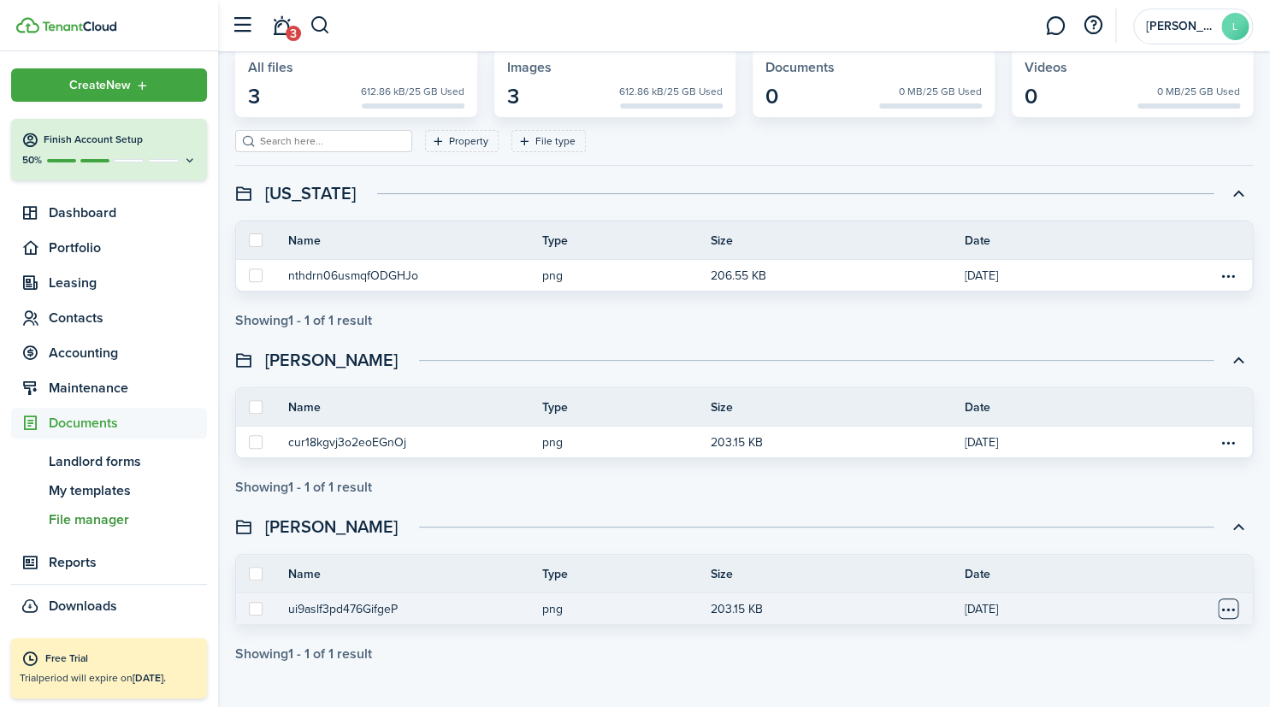
click at [1229, 613] on table-menu-btn-icon "Open menu" at bounding box center [1228, 609] width 21 height 21
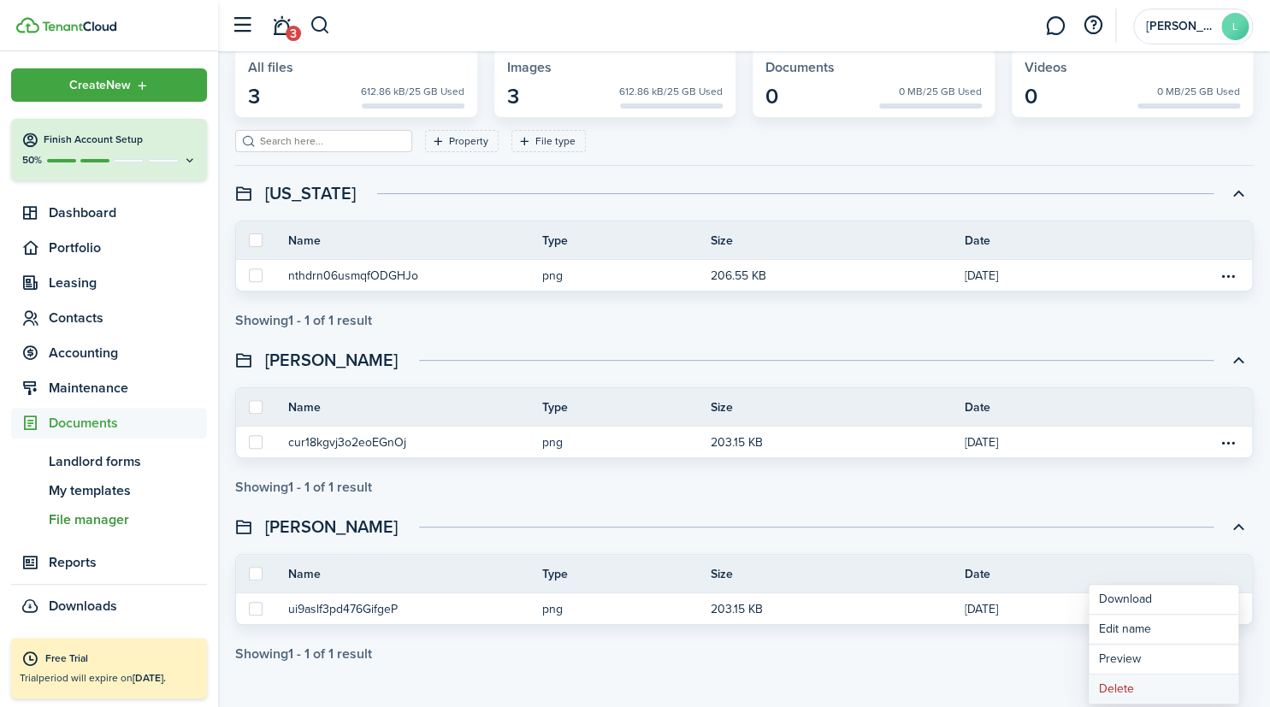
click at [1128, 683] on button "Delete" at bounding box center [1164, 689] width 150 height 29
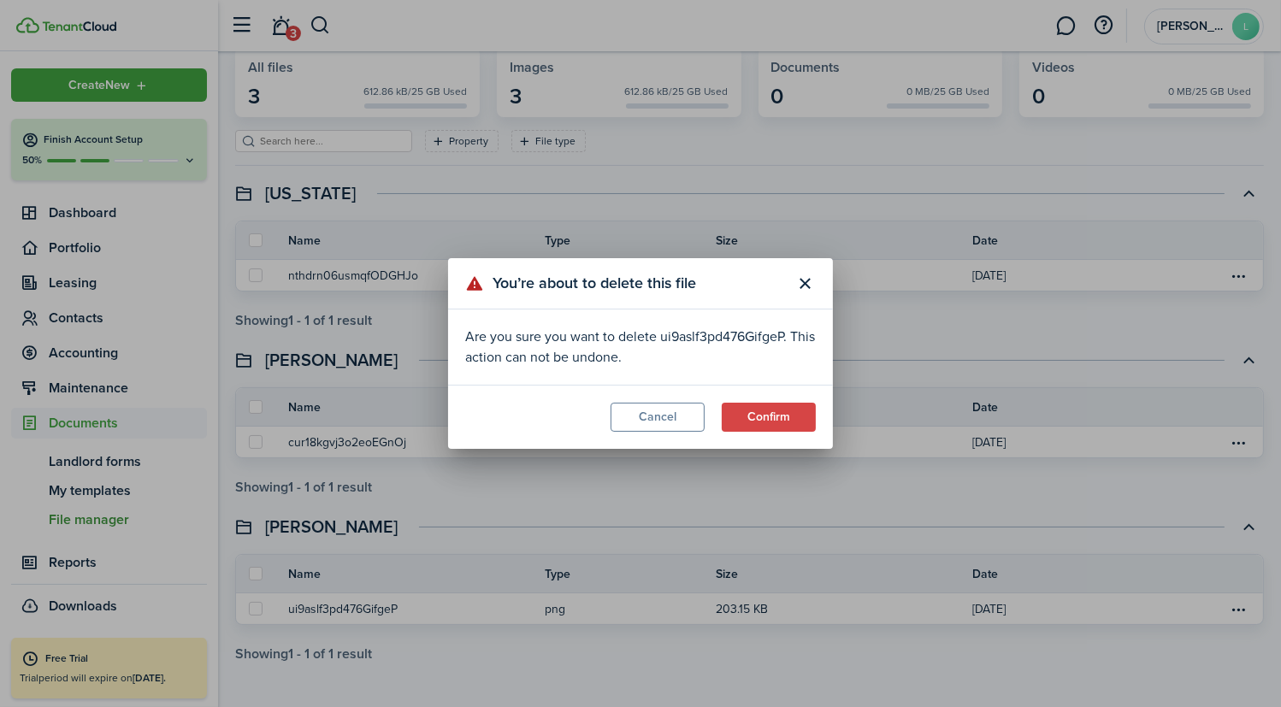
click at [778, 410] on button "Confirm" at bounding box center [769, 417] width 94 height 29
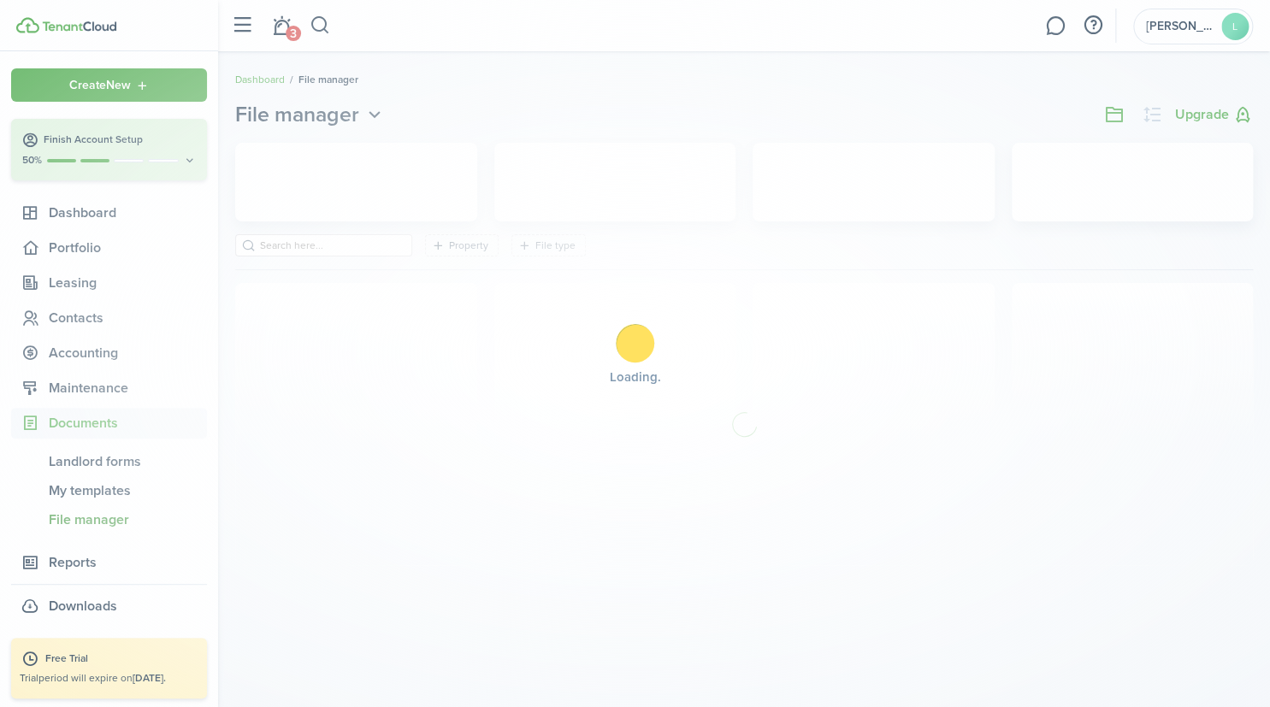
scroll to position [0, 0]
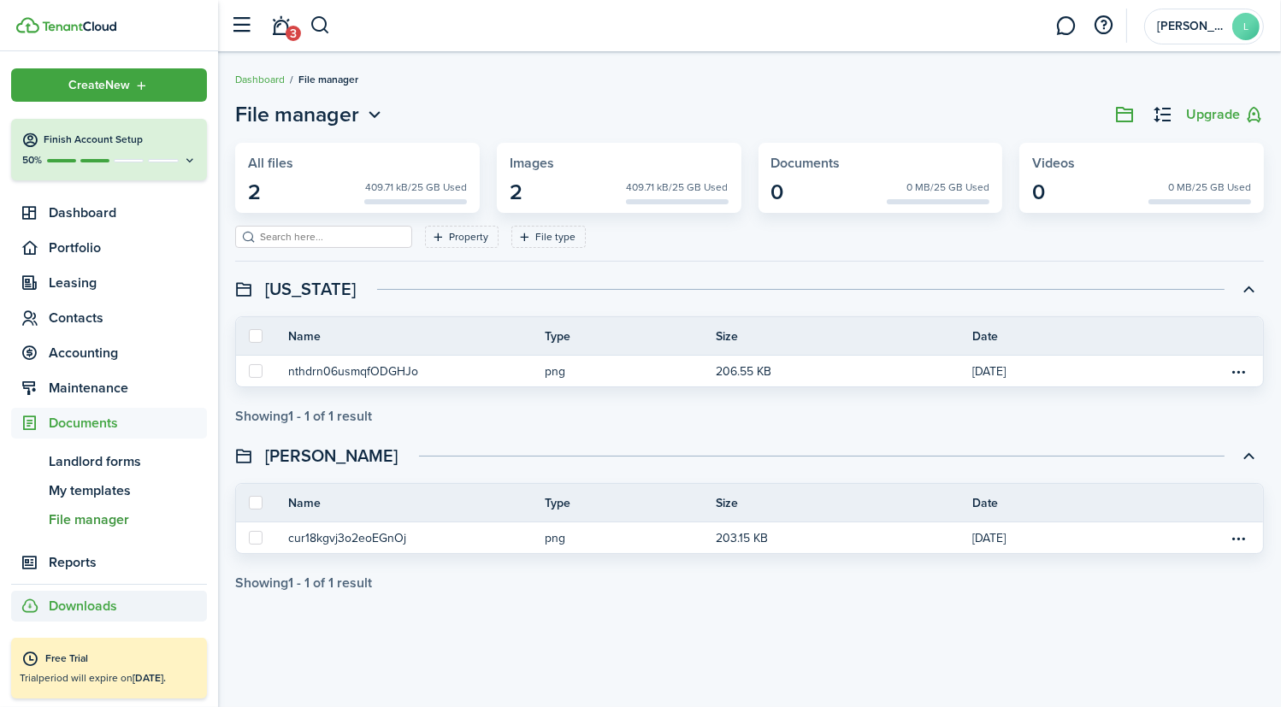
click at [96, 619] on div "Downloads" at bounding box center [109, 606] width 196 height 31
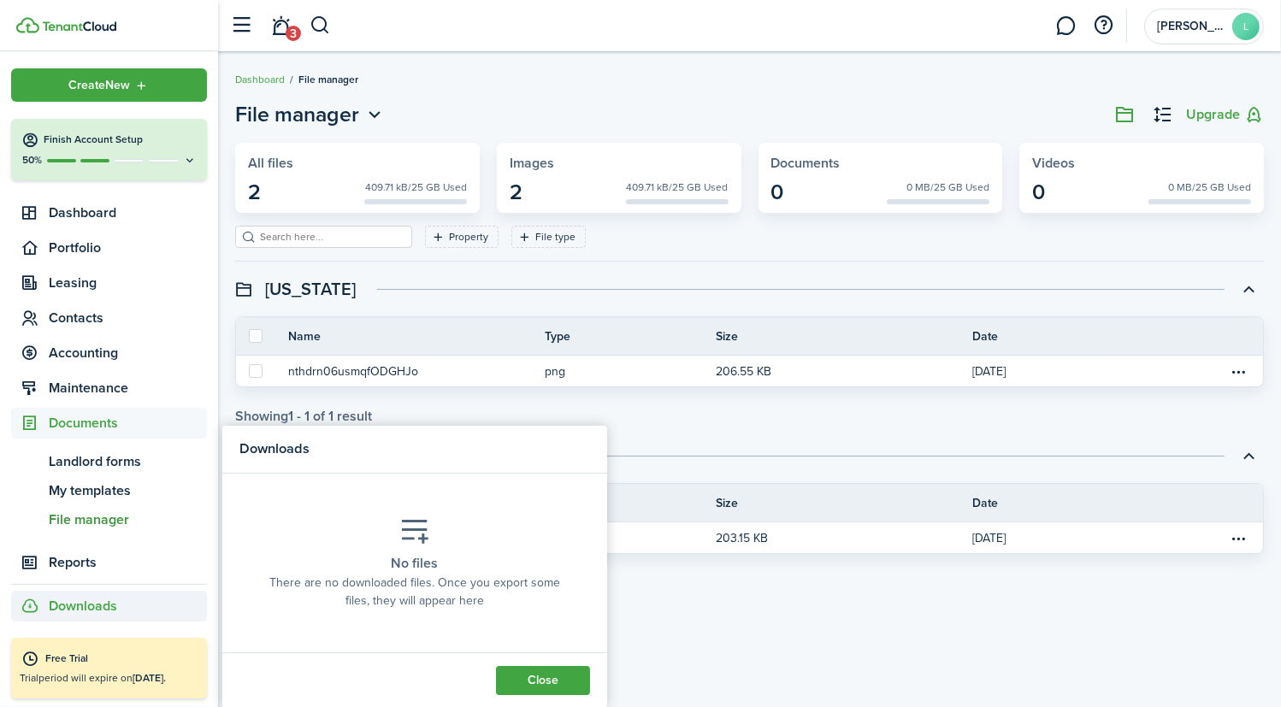
click at [544, 676] on button "Close" at bounding box center [543, 680] width 94 height 29
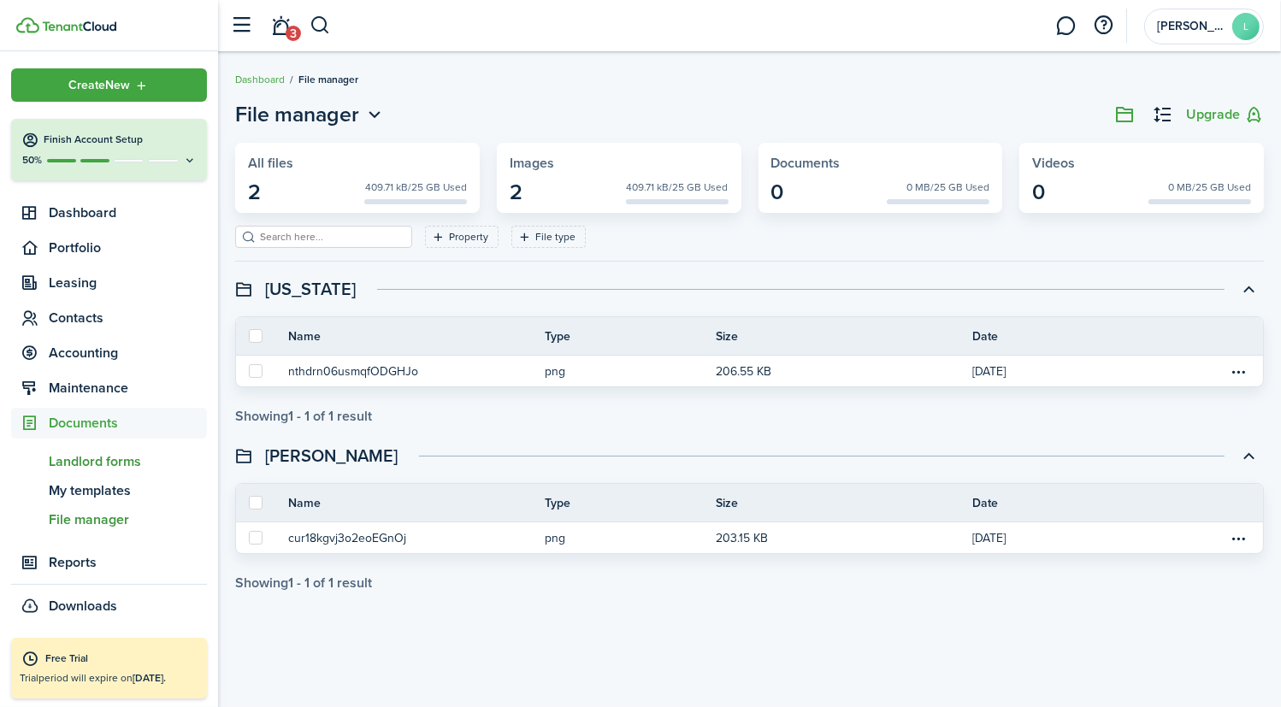
click at [96, 471] on span "Landlord forms" at bounding box center [128, 462] width 158 height 21
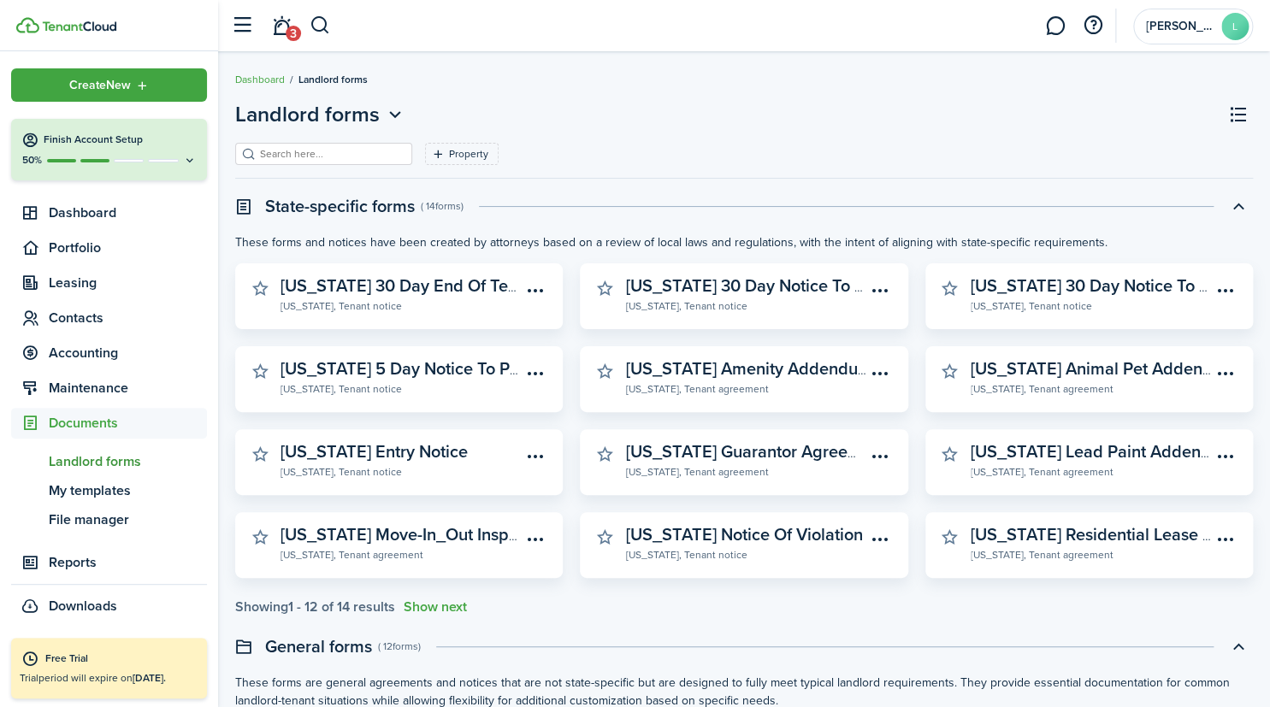
click at [96, 471] on span "Landlord forms" at bounding box center [128, 462] width 158 height 21
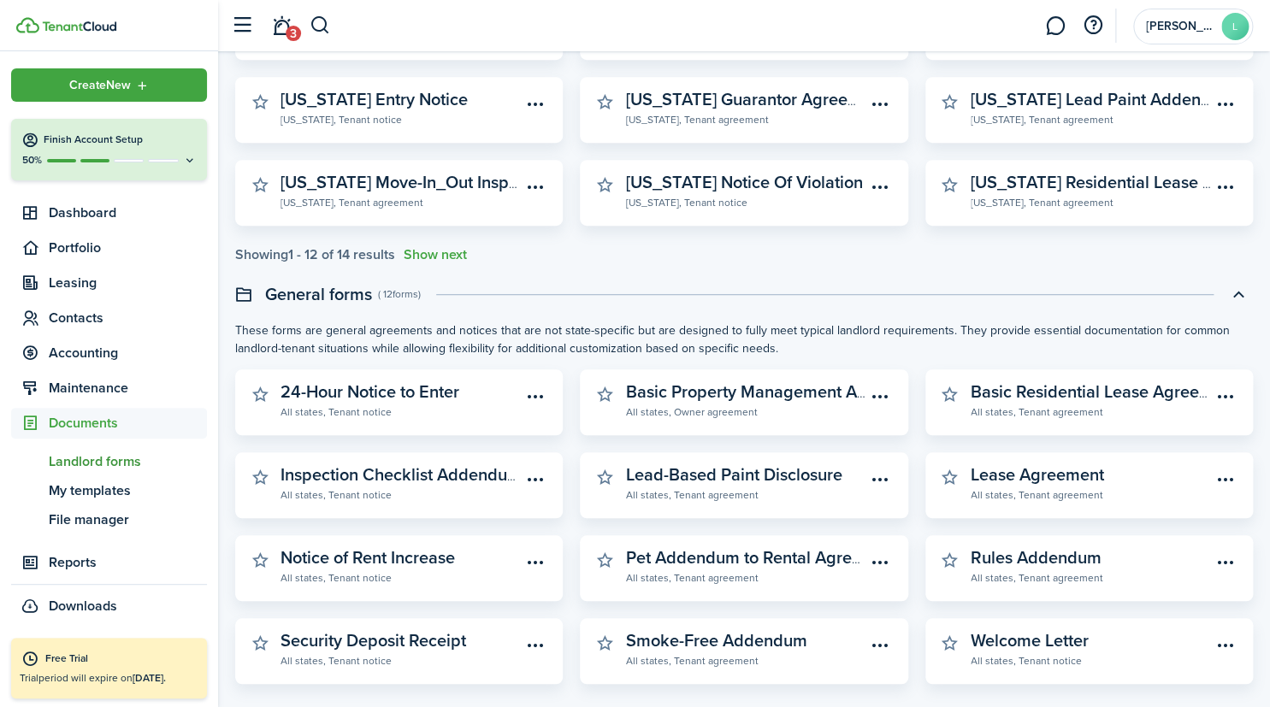
scroll to position [353, 0]
click at [102, 491] on span "My templates" at bounding box center [128, 491] width 158 height 21
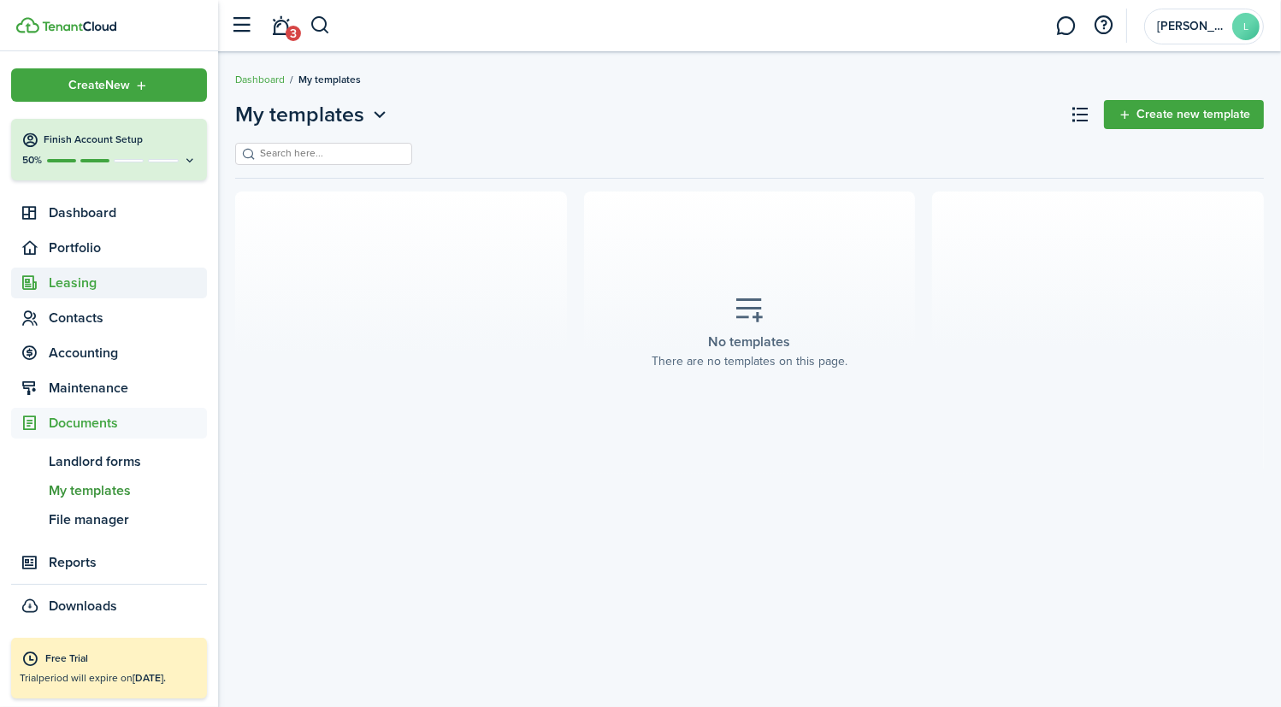
click at [92, 281] on span "Leasing" at bounding box center [128, 283] width 158 height 21
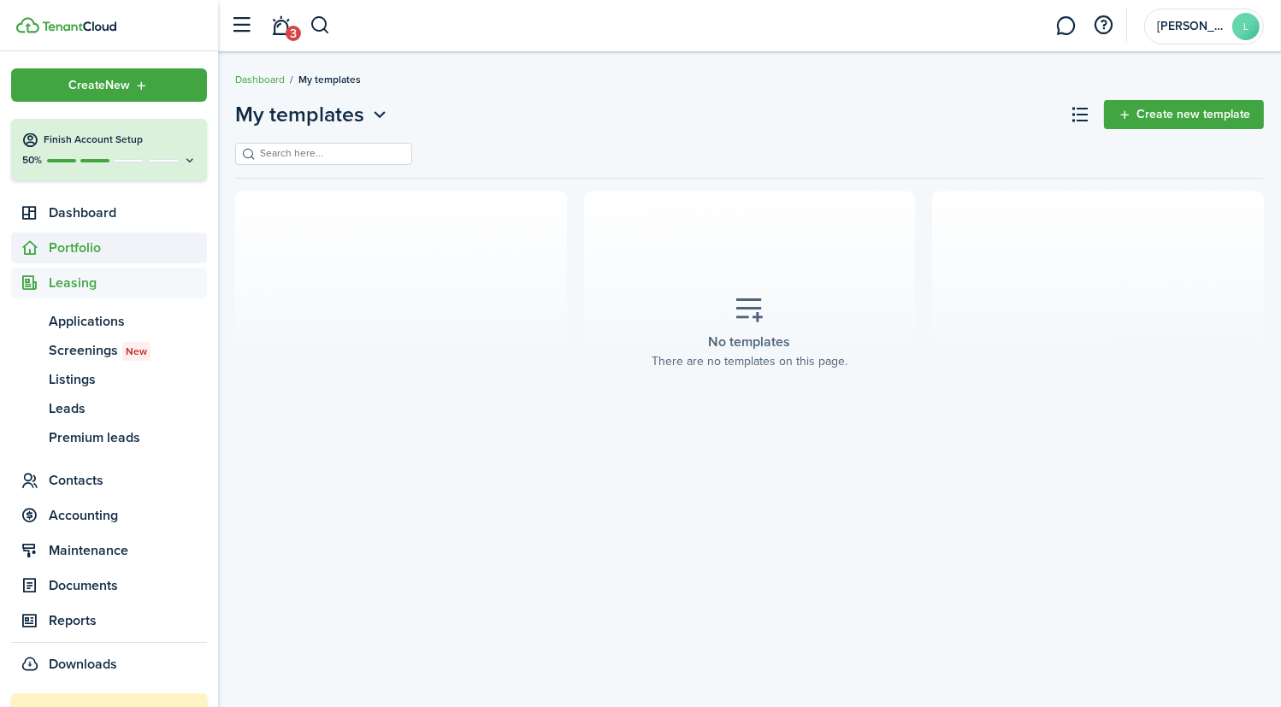
click at [83, 249] on span "Portfolio" at bounding box center [128, 248] width 158 height 21
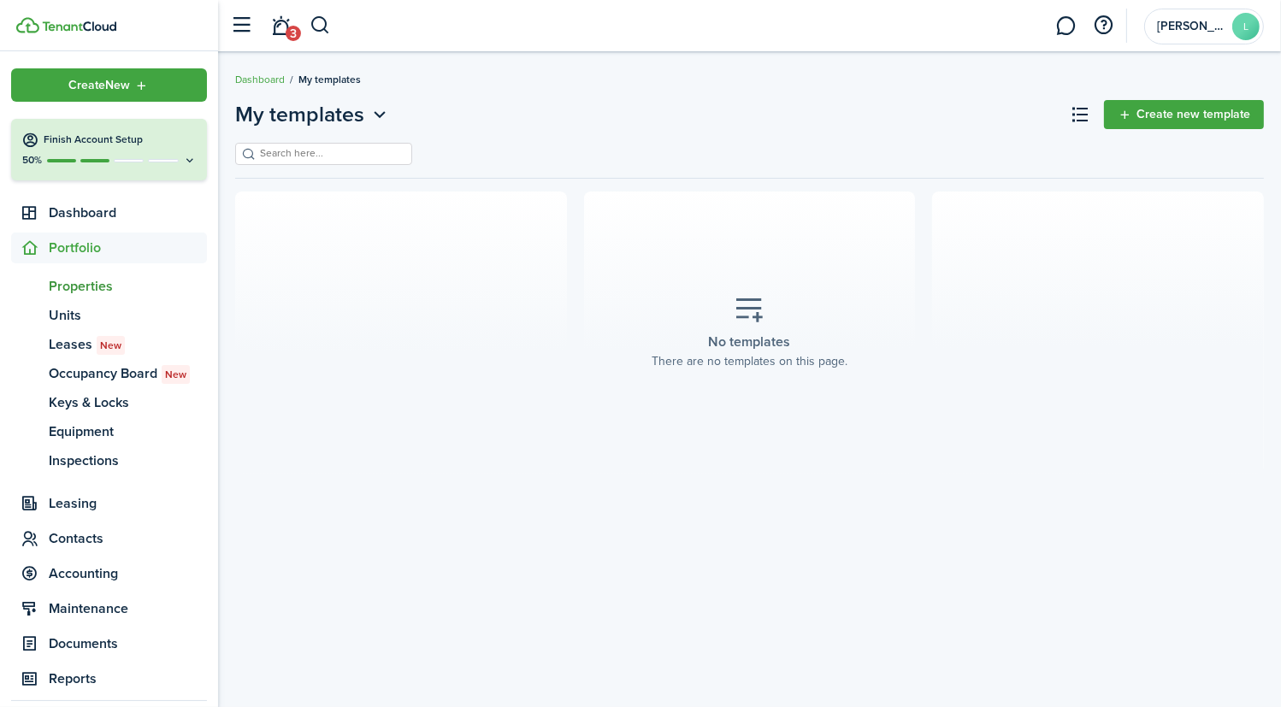
click at [93, 282] on span "Properties" at bounding box center [128, 286] width 158 height 21
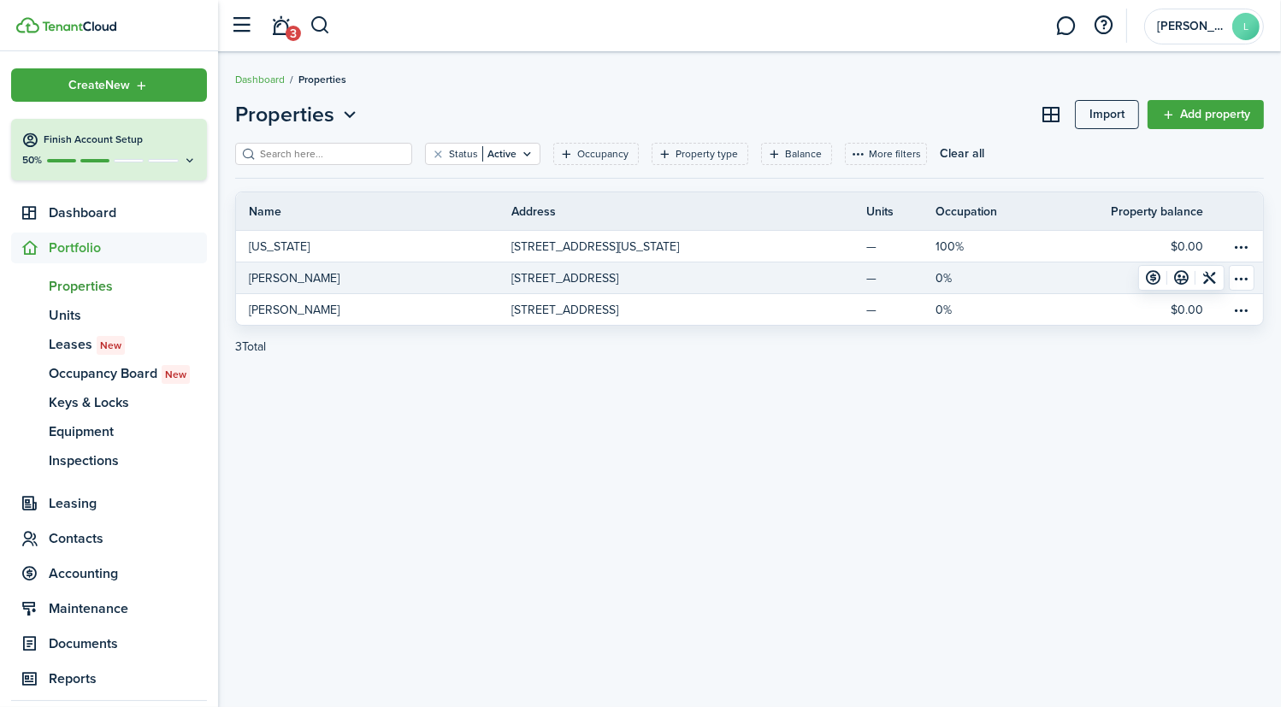
click at [1249, 279] on table-menu-btn-icon "Open menu" at bounding box center [1242, 278] width 26 height 26
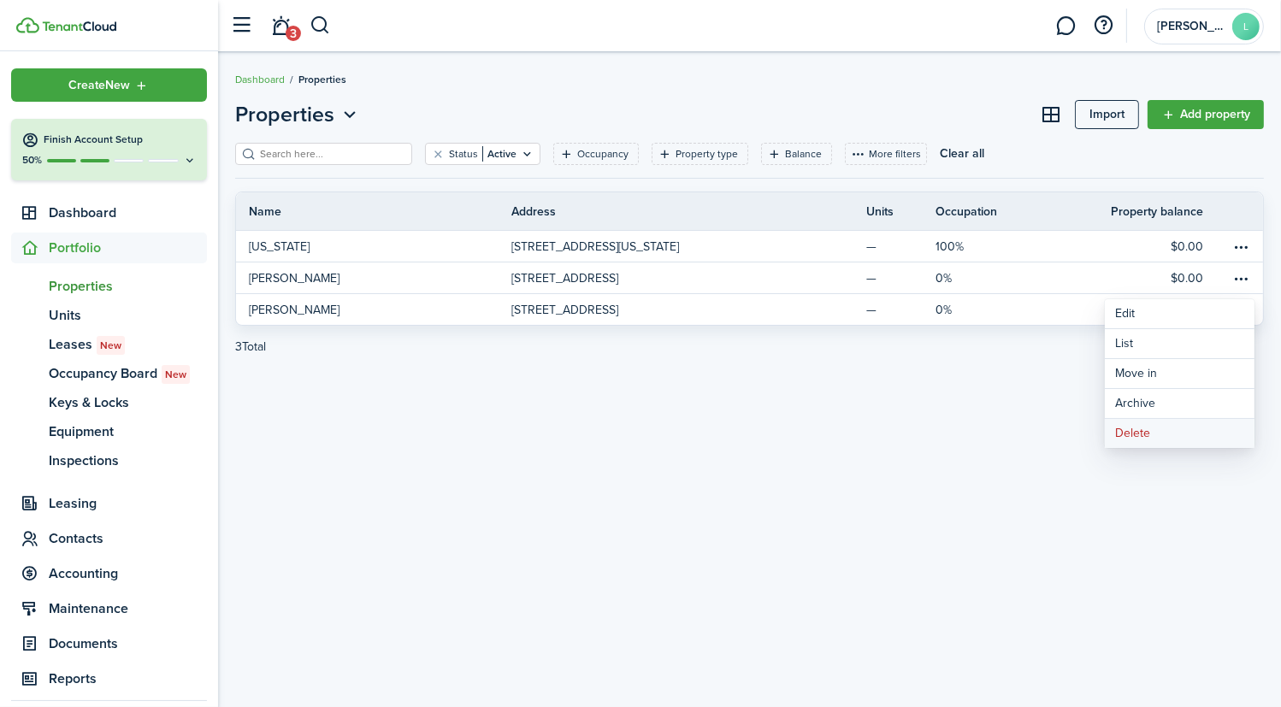
click at [1176, 430] on button "Delete" at bounding box center [1180, 433] width 150 height 29
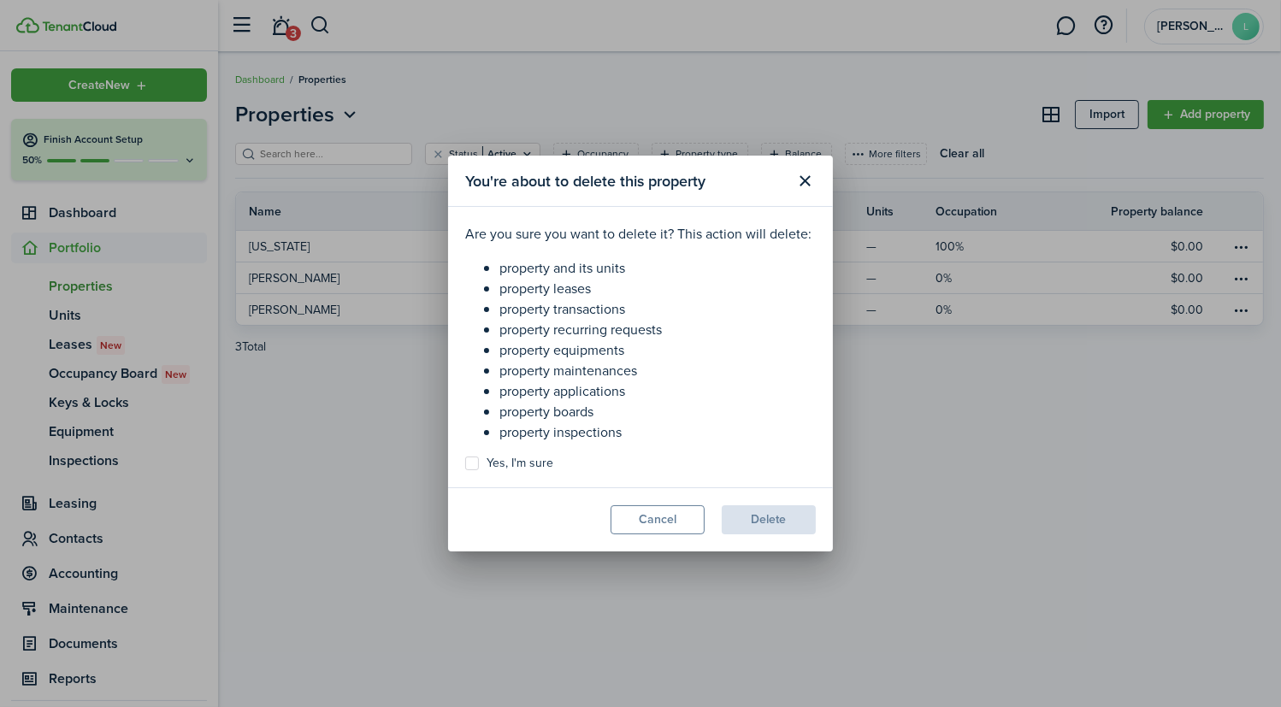
click at [473, 462] on label "Yes, I'm sure" at bounding box center [509, 464] width 88 height 14
click at [465, 464] on input "Yes, I'm sure" at bounding box center [465, 464] width 1 height 1
checkbox input "true"
click at [786, 513] on button "Delete" at bounding box center [769, 520] width 94 height 29
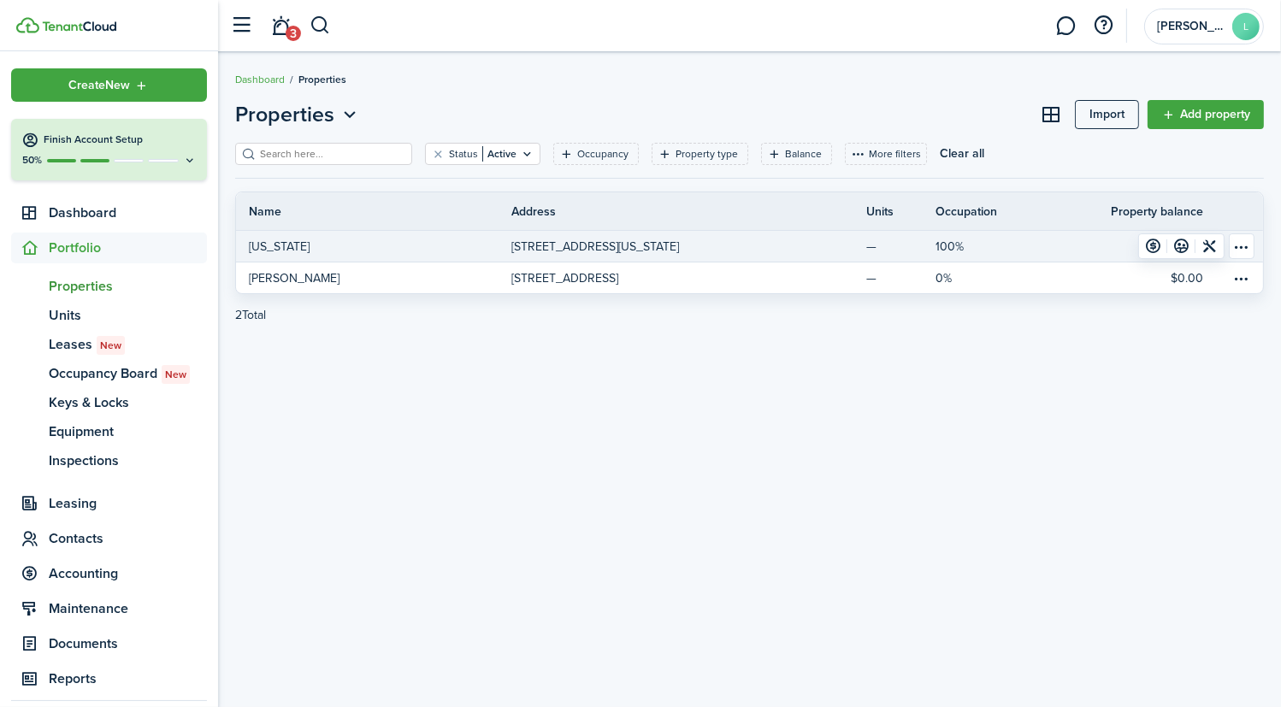
click at [358, 248] on link "[US_STATE]" at bounding box center [373, 246] width 275 height 31
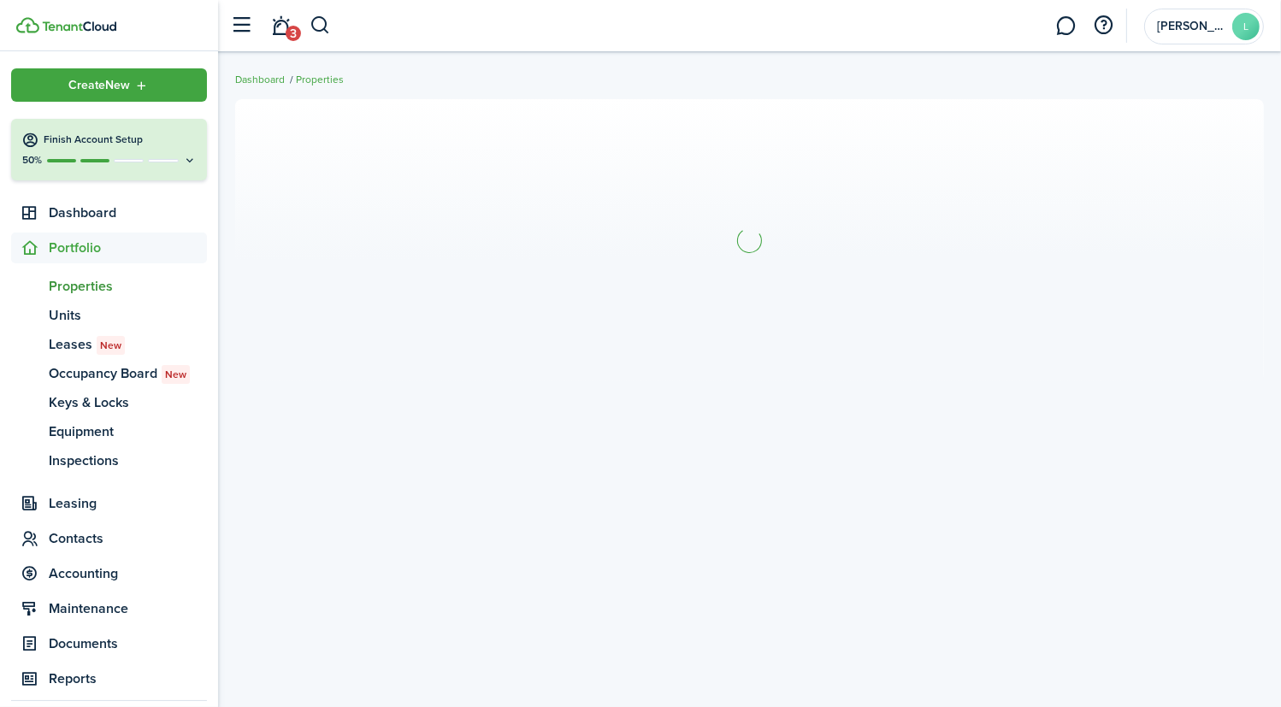
click at [358, 248] on section at bounding box center [749, 240] width 1029 height 282
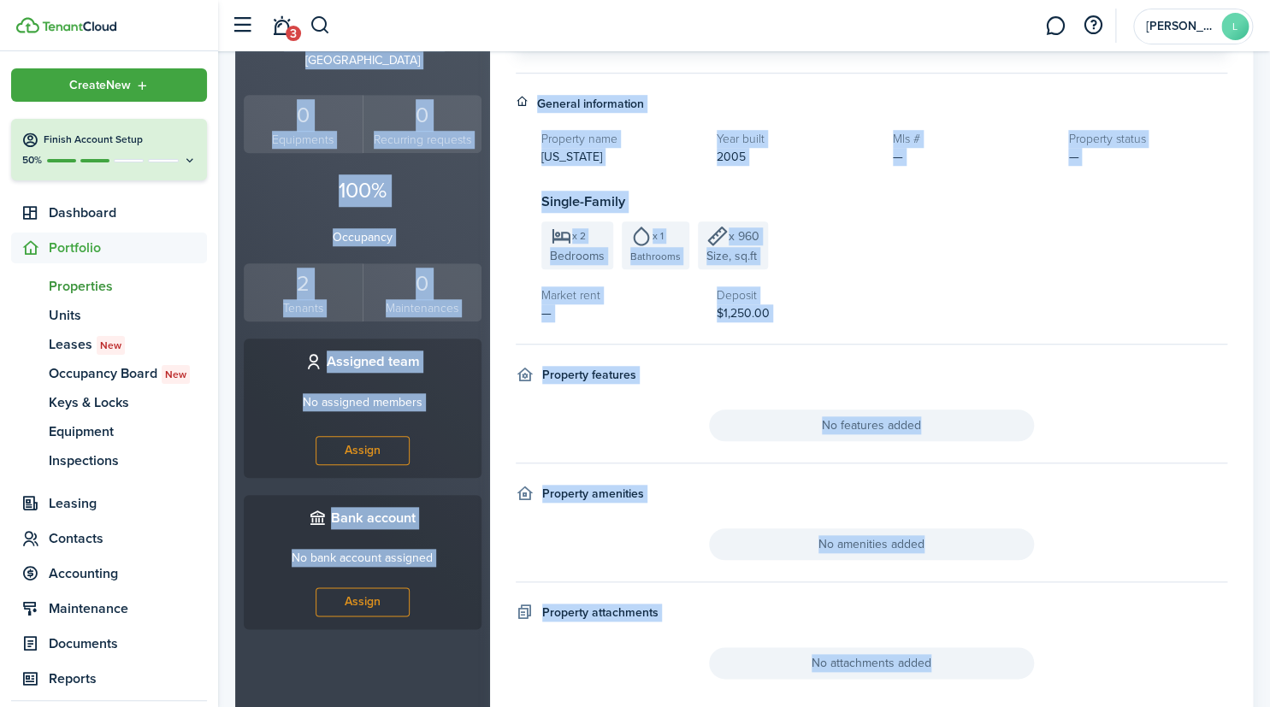
scroll to position [461, 0]
click at [362, 587] on link "Assign" at bounding box center [363, 601] width 94 height 29
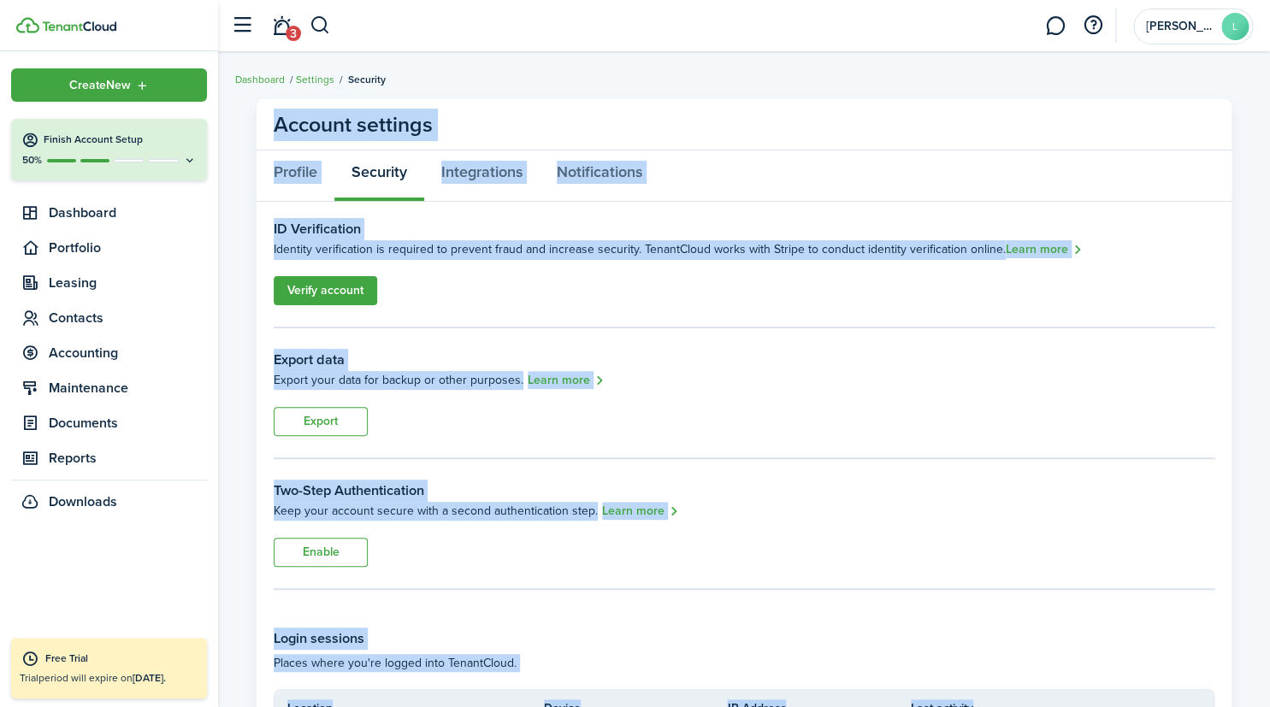
click at [601, 305] on panel-main-body "ID Verification Identity verification is required to prevent fraud and increase…" at bounding box center [744, 517] width 975 height 630
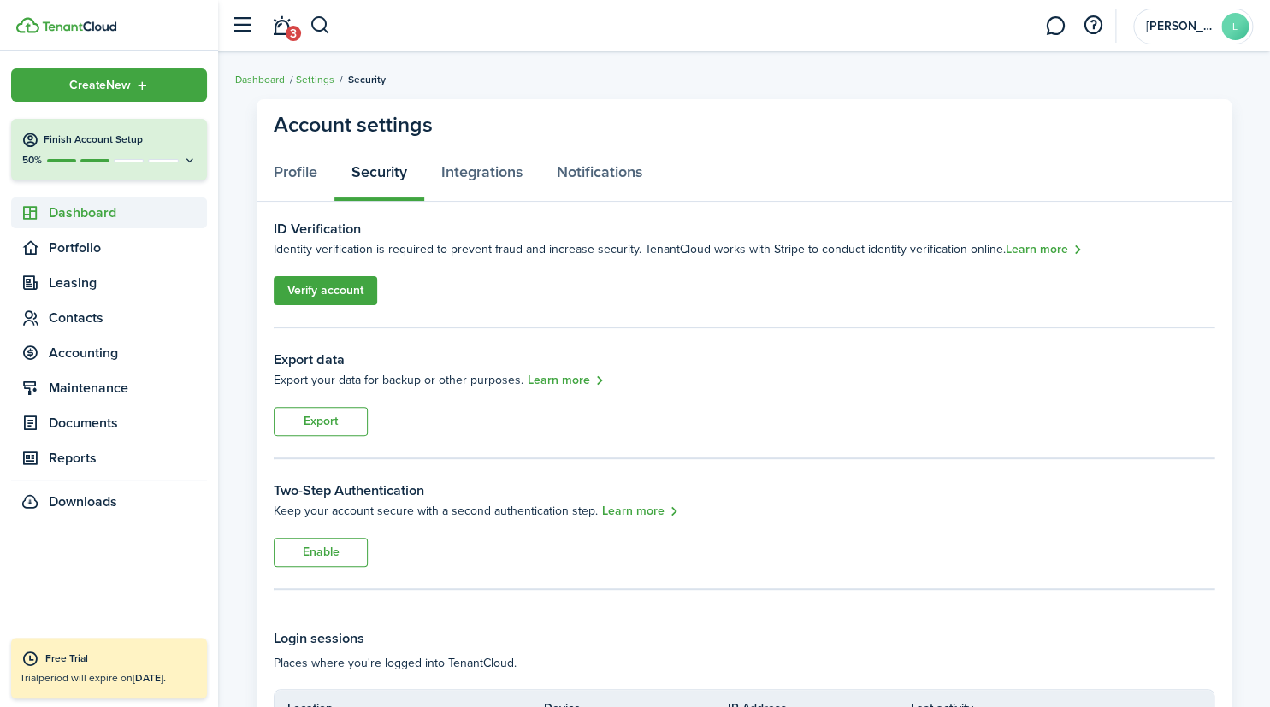
click at [79, 216] on span "Dashboard" at bounding box center [128, 213] width 158 height 21
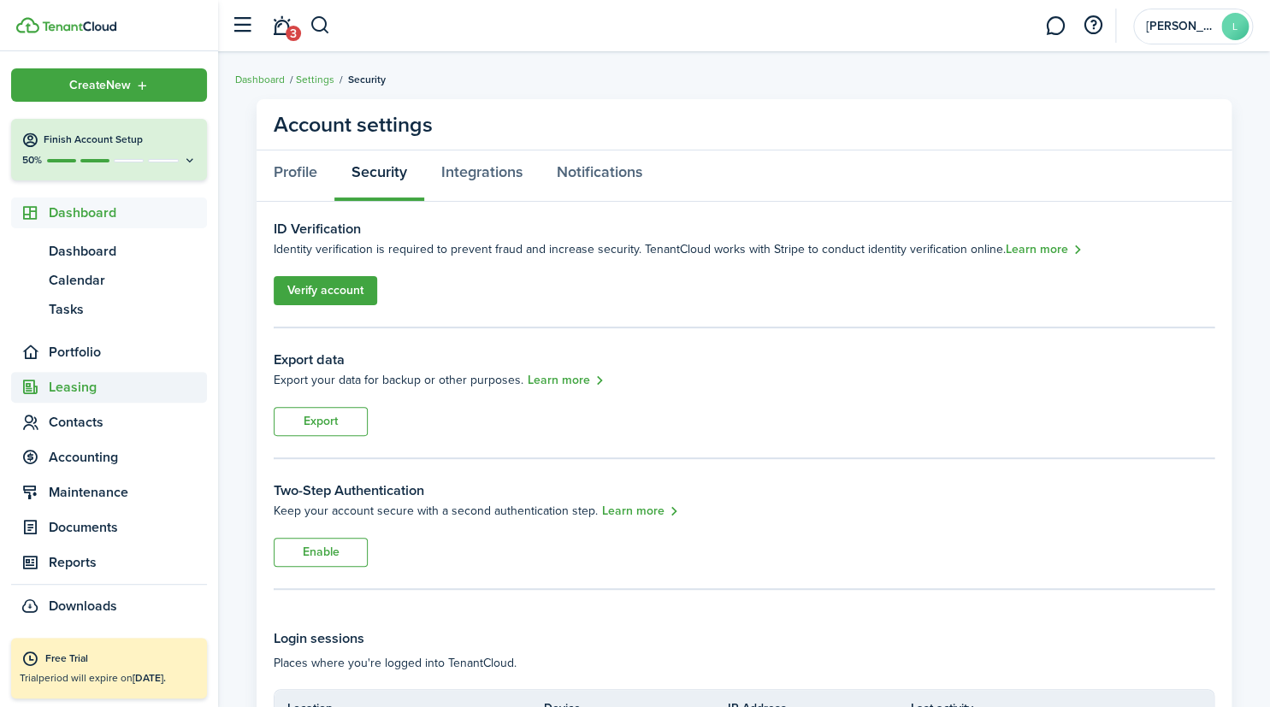
click at [86, 382] on span "Leasing" at bounding box center [128, 387] width 158 height 21
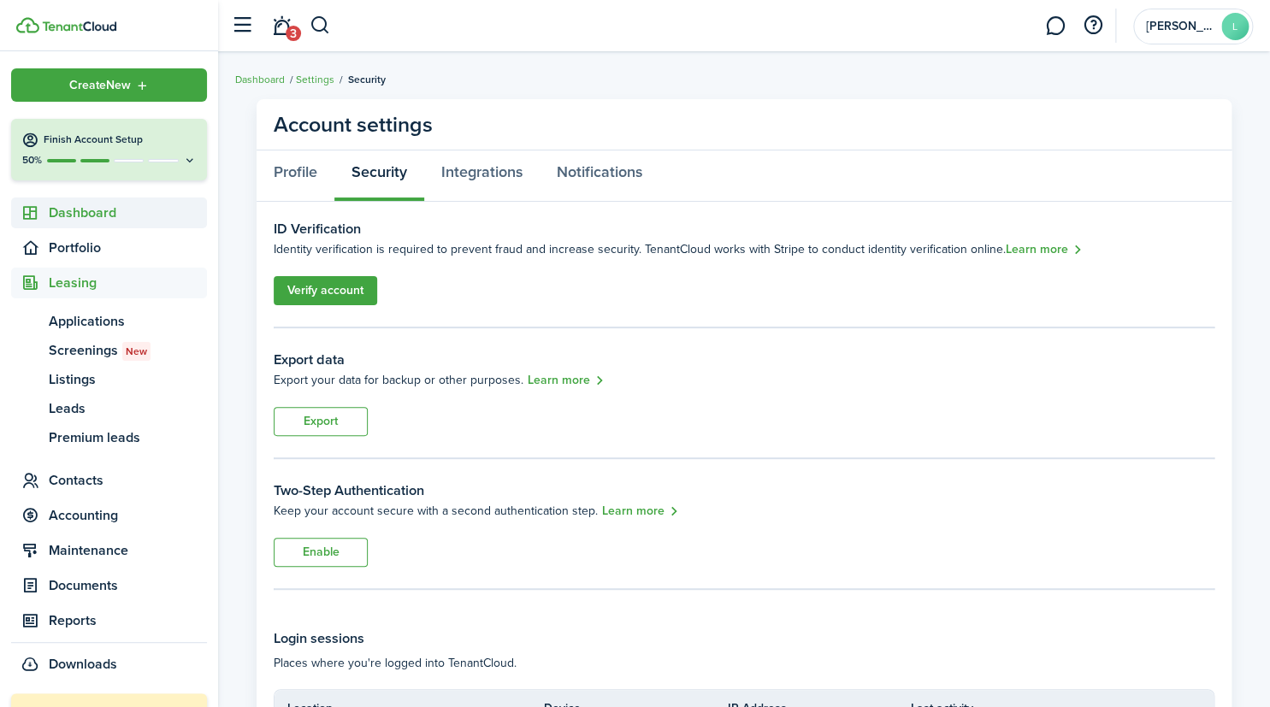
click at [70, 199] on span "Dashboard" at bounding box center [109, 213] width 196 height 31
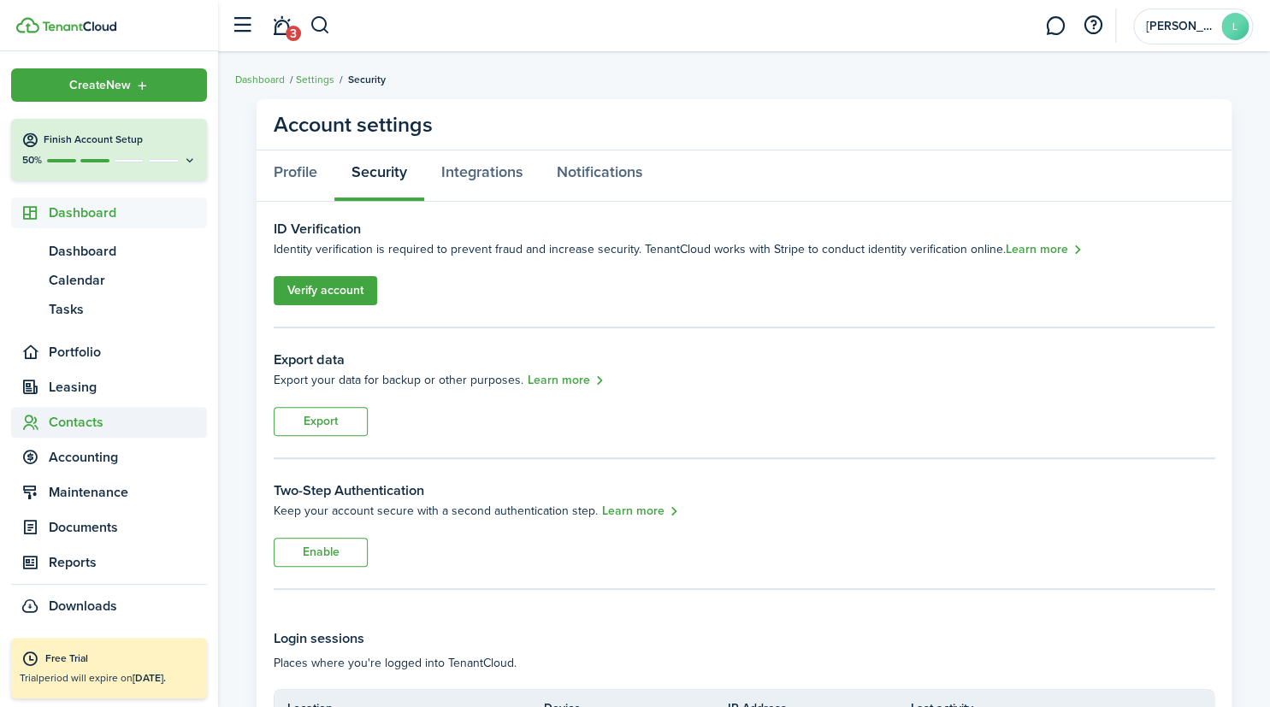
click at [85, 410] on span "Contacts" at bounding box center [109, 422] width 196 height 31
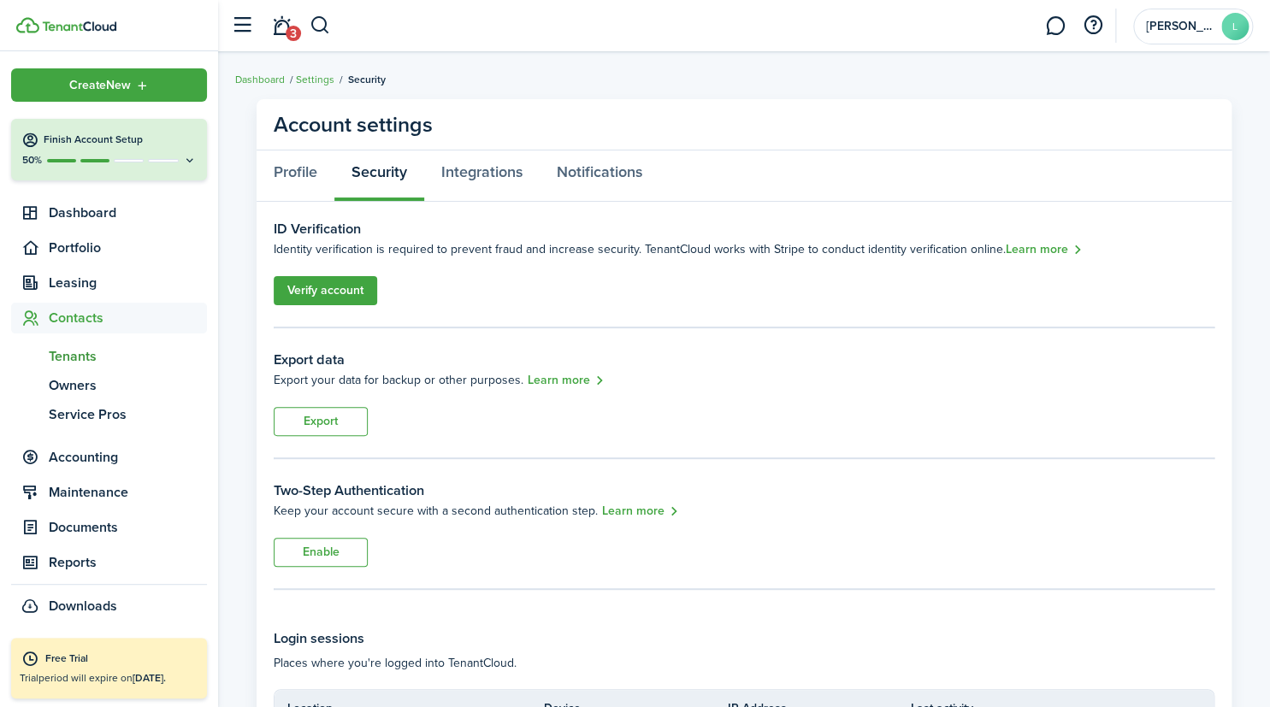
click at [74, 359] on span "Tenants" at bounding box center [128, 356] width 158 height 21
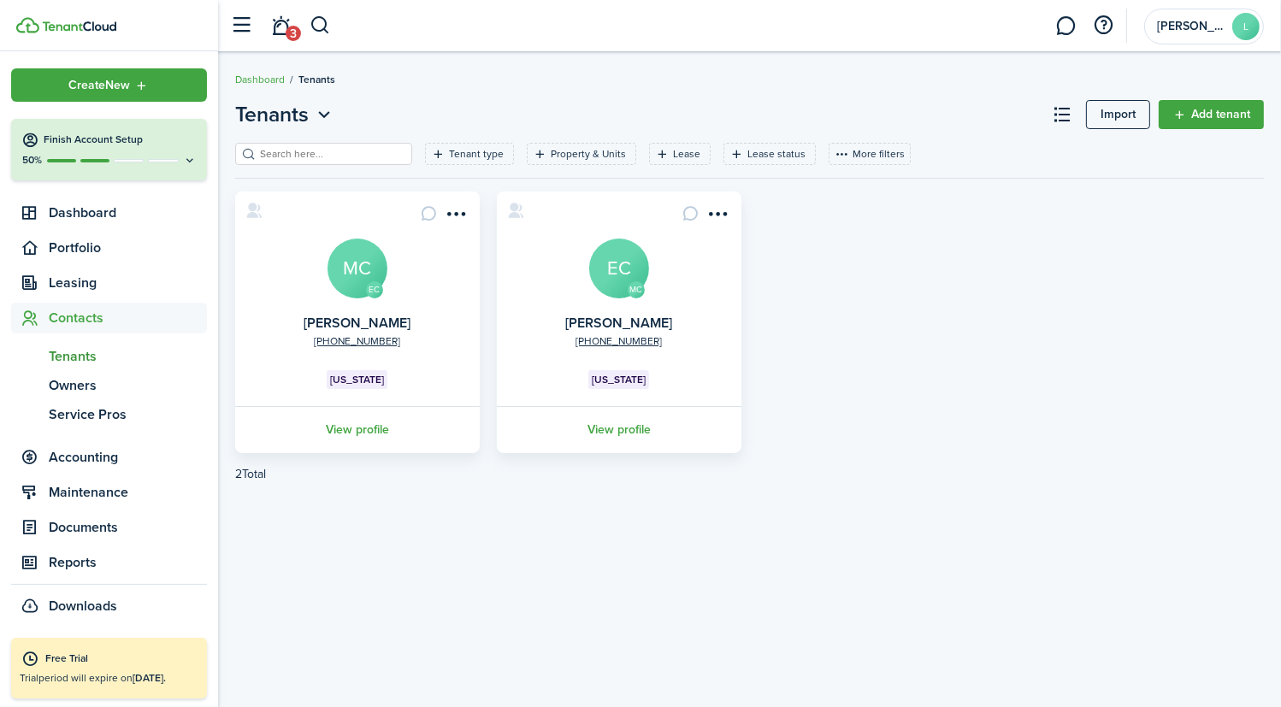
click at [464, 213] on menu-btn-icon "Open menu" at bounding box center [456, 213] width 29 height 29
click at [728, 216] on menu-btn-icon "Open menu" at bounding box center [718, 213] width 29 height 29
click at [853, 257] on div "EC [PHONE_NUMBER] [PERSON_NAME] MC [US_STATE] View profile MC [PHONE_NUMBER] [P…" at bounding box center [750, 323] width 1046 height 262
click at [369, 425] on link "View profile" at bounding box center [358, 429] width 250 height 47
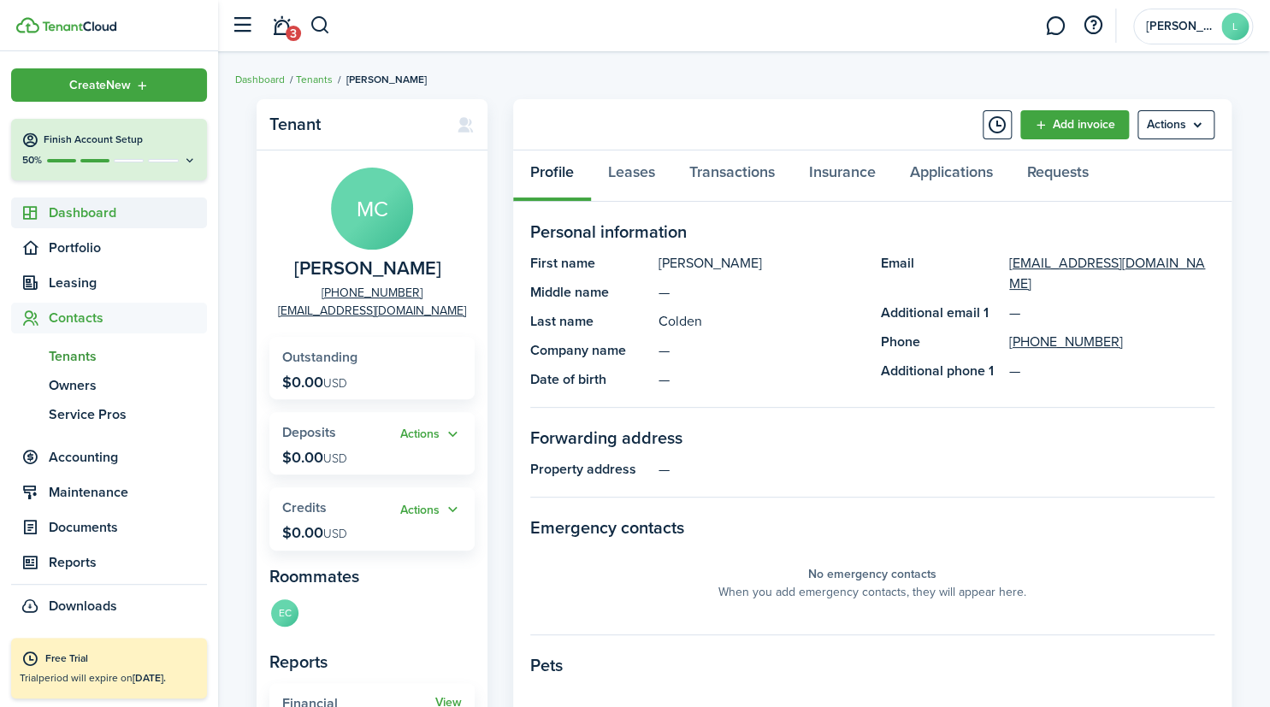
click at [85, 208] on span "Dashboard" at bounding box center [128, 213] width 158 height 21
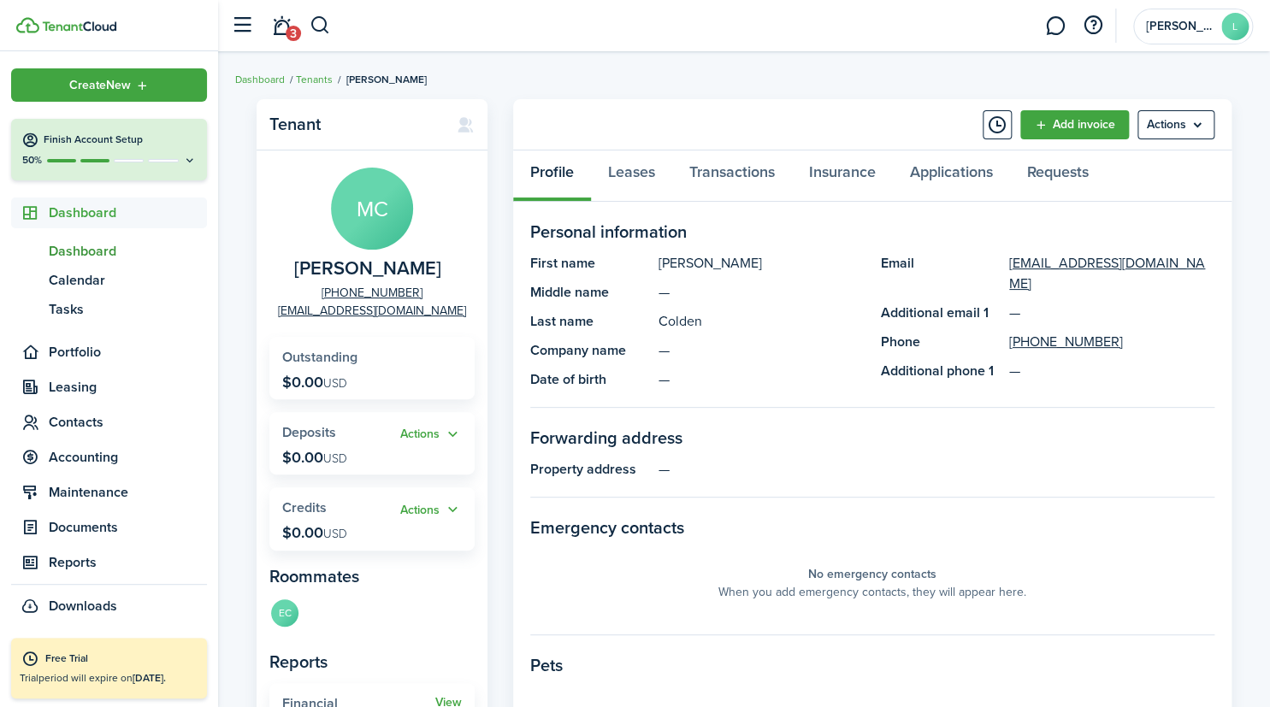
click at [96, 248] on span "Dashboard" at bounding box center [128, 251] width 158 height 21
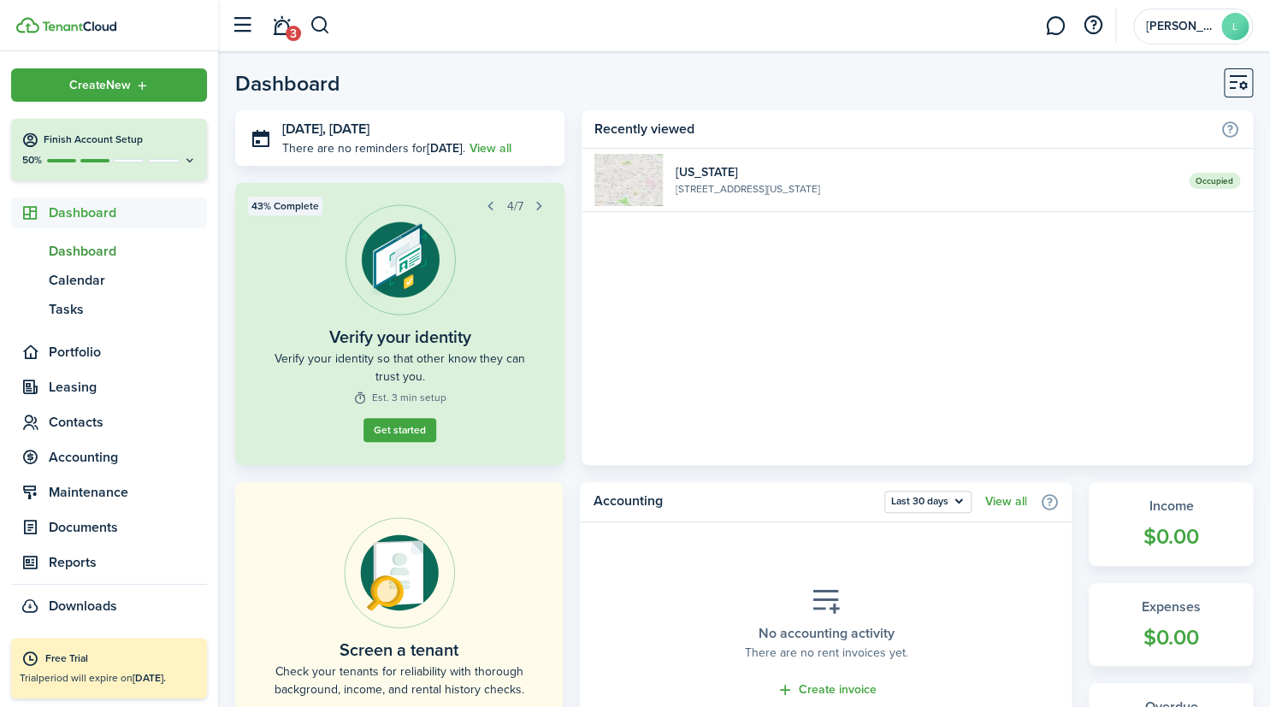
click at [422, 432] on button "Get started" at bounding box center [400, 430] width 73 height 24
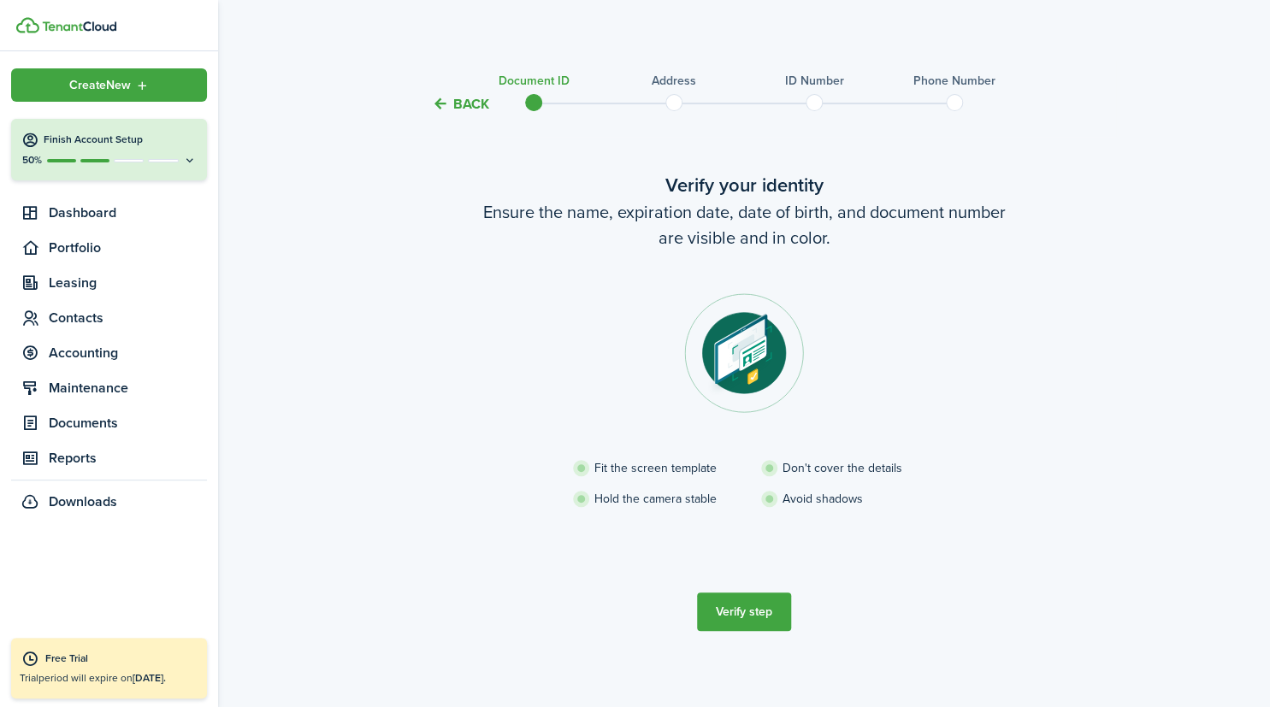
click at [754, 605] on button "Verify step" at bounding box center [744, 612] width 94 height 38
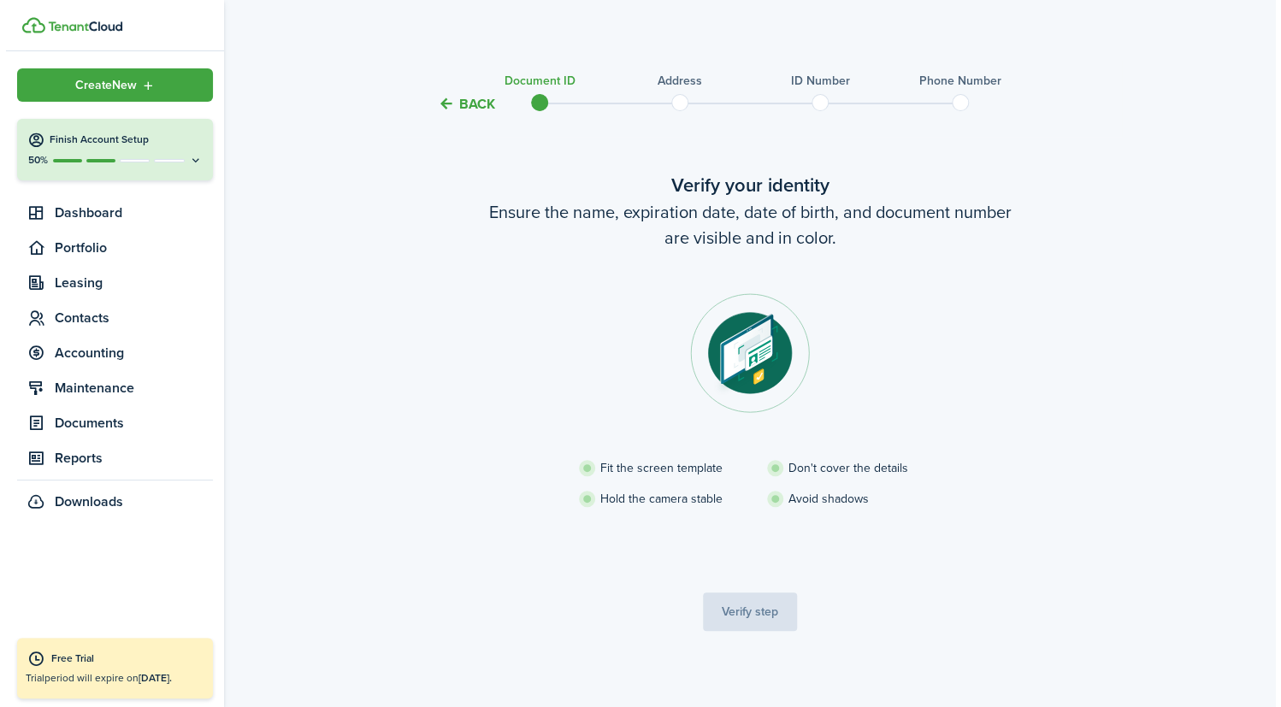
scroll to position [4, 0]
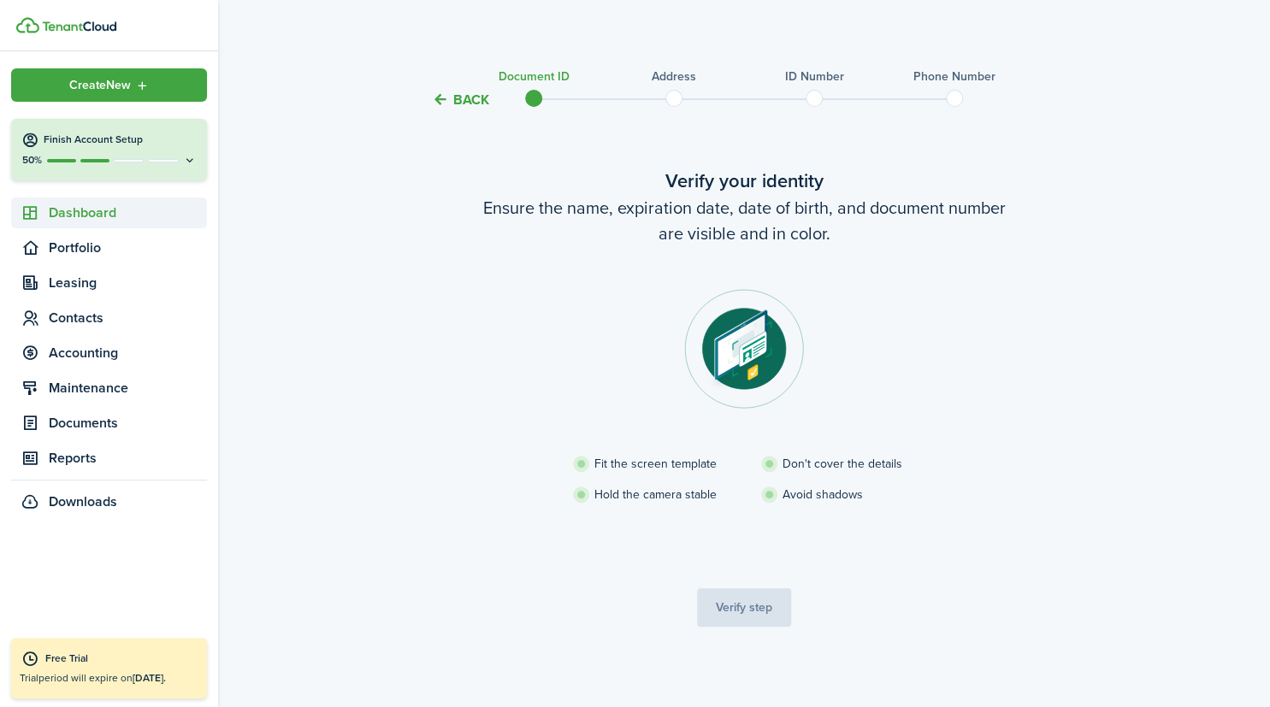
click at [95, 210] on span "Dashboard" at bounding box center [128, 213] width 158 height 21
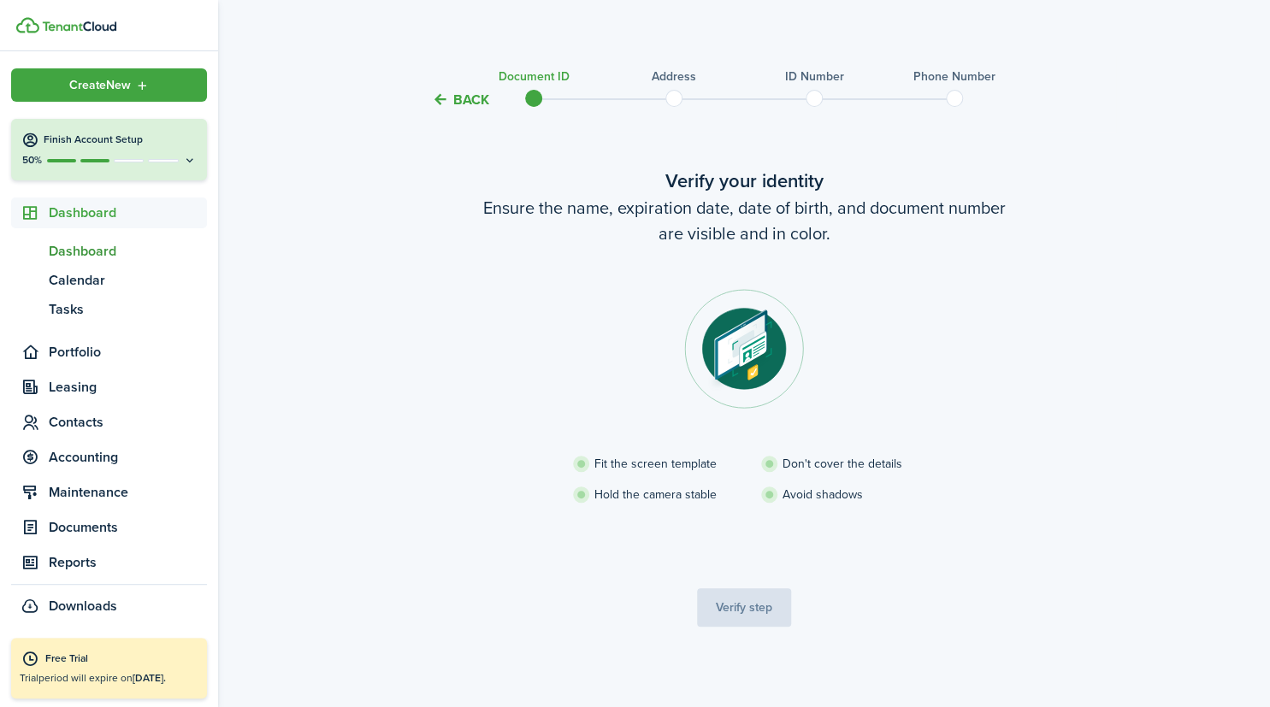
click at [106, 253] on span "Dashboard" at bounding box center [128, 251] width 158 height 21
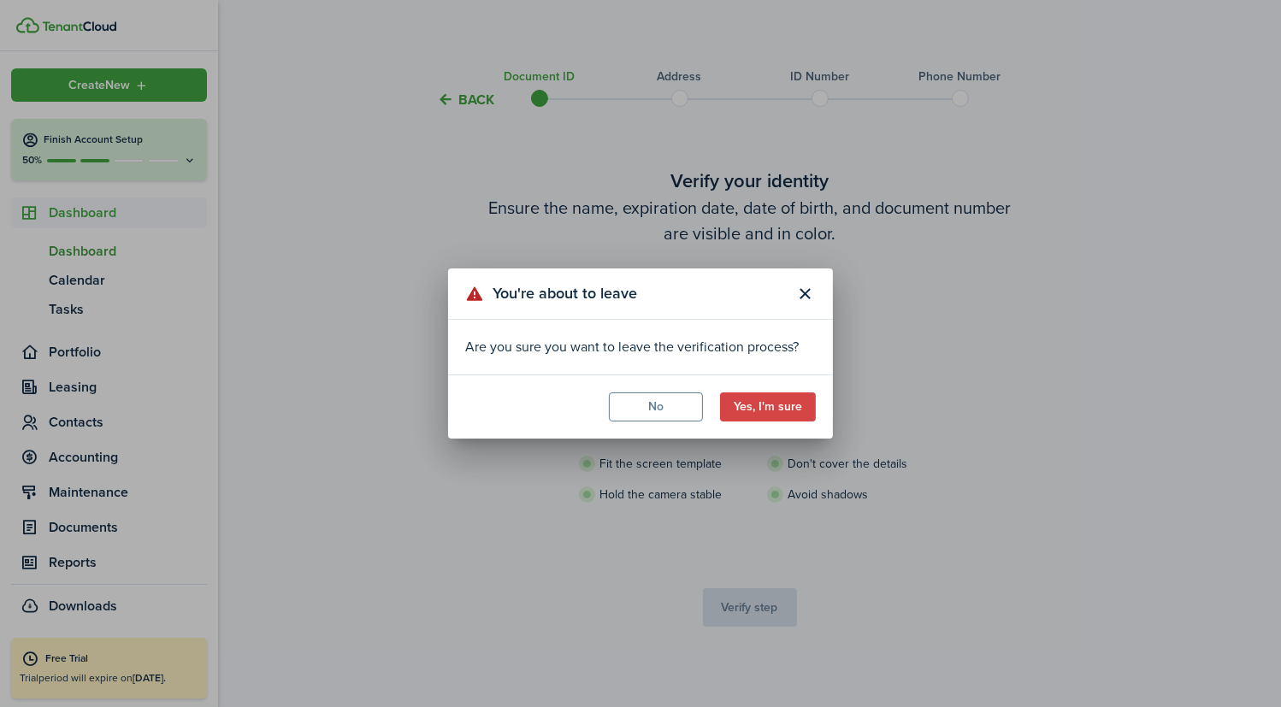
drag, startPoint x: 646, startPoint y: 411, endPoint x: 760, endPoint y: 478, distance: 132.6
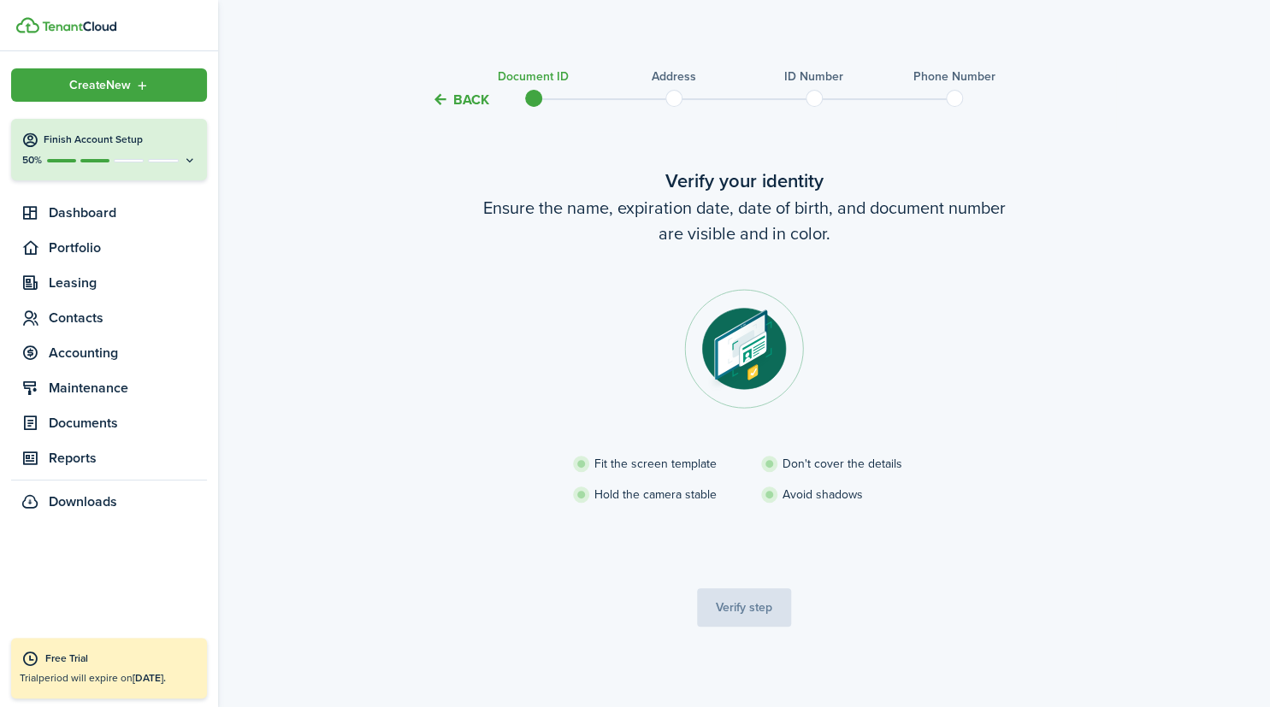
drag, startPoint x: 760, startPoint y: 478, endPoint x: 632, endPoint y: 471, distance: 128.5
click at [632, 471] on li "Fit the screen template" at bounding box center [667, 464] width 188 height 18
click at [745, 610] on tc-wizard-step "Verify your identity Ensure the name, expiration date, date of birth, and docum…" at bounding box center [744, 397] width 719 height 529
click at [529, 97] on span at bounding box center [534, 99] width 26 height 26
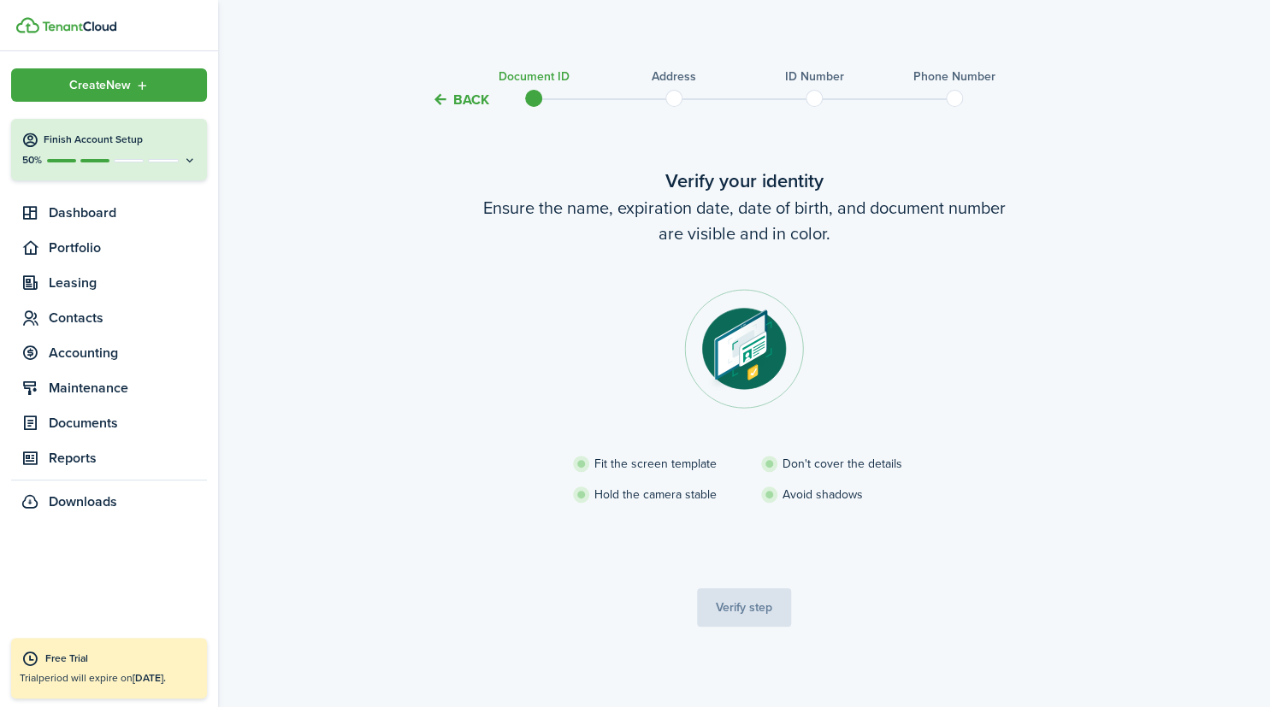
click at [752, 614] on tc-wizard-step "Verify your identity Ensure the name, expiration date, date of birth, and docum…" at bounding box center [744, 397] width 719 height 529
click at [104, 222] on span "Dashboard" at bounding box center [128, 213] width 158 height 21
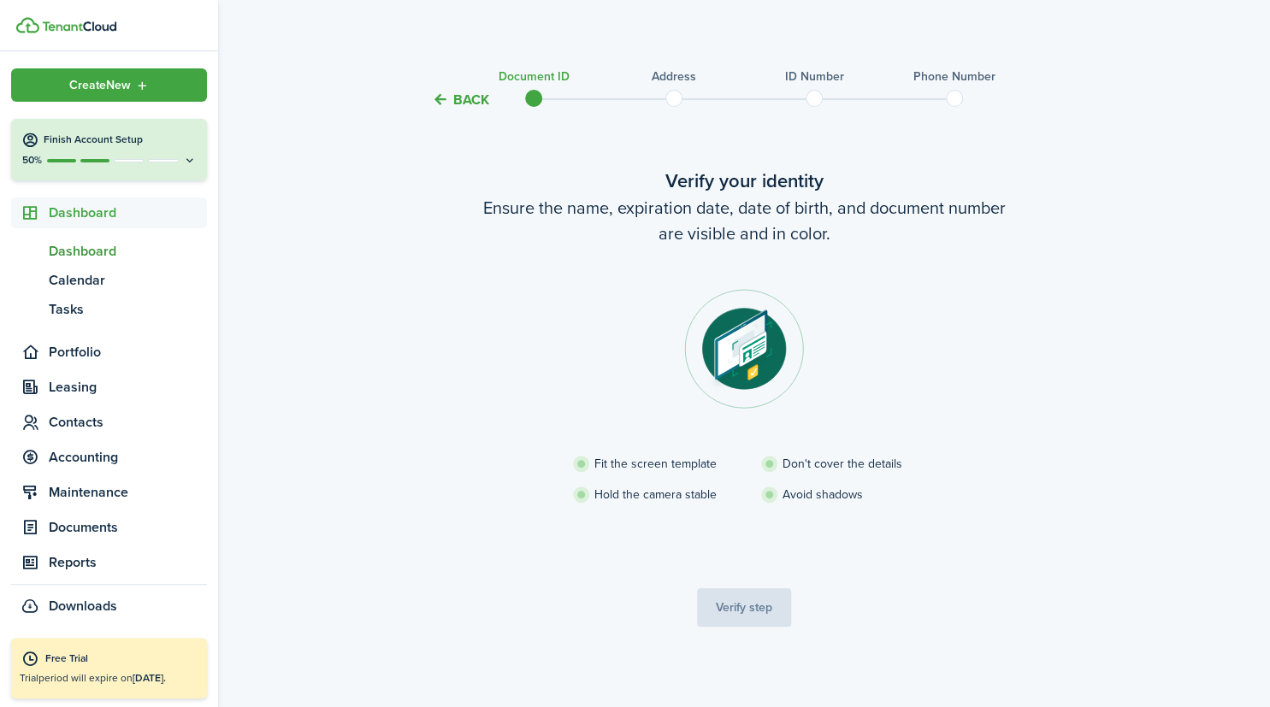
click at [120, 253] on span "Dashboard" at bounding box center [128, 251] width 158 height 21
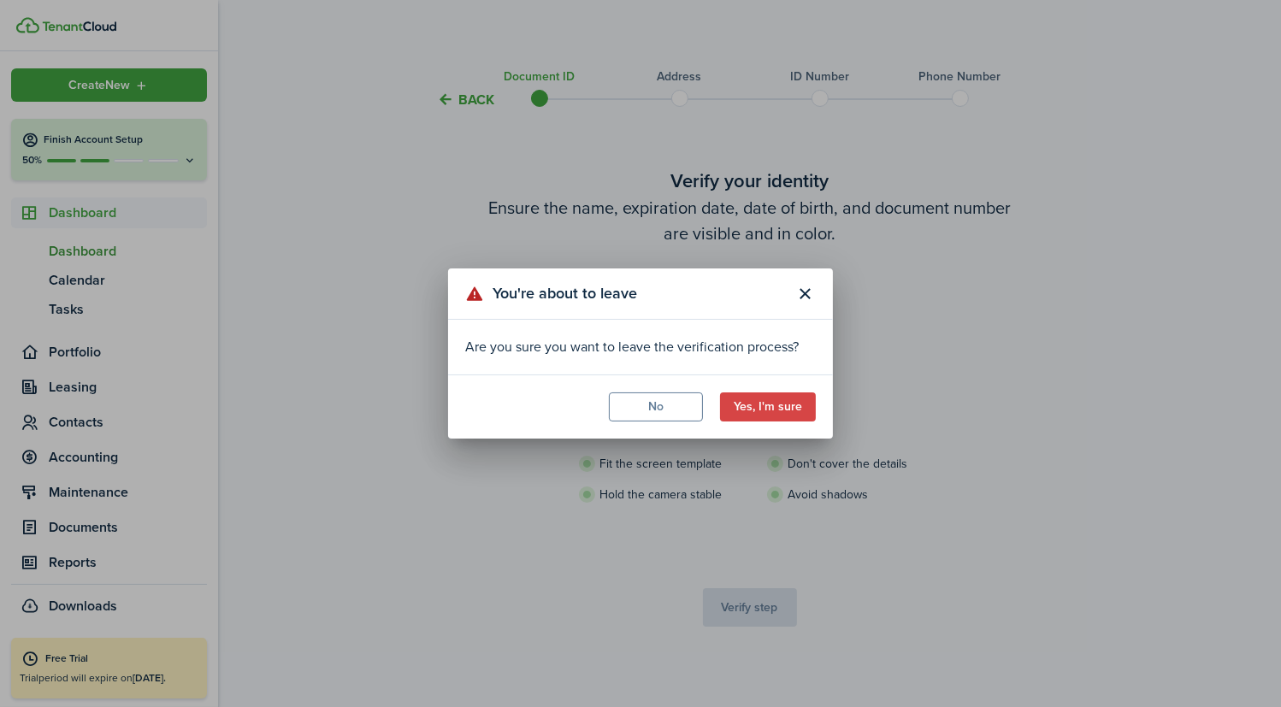
click at [783, 397] on button "Yes, I'm sure" at bounding box center [768, 407] width 96 height 29
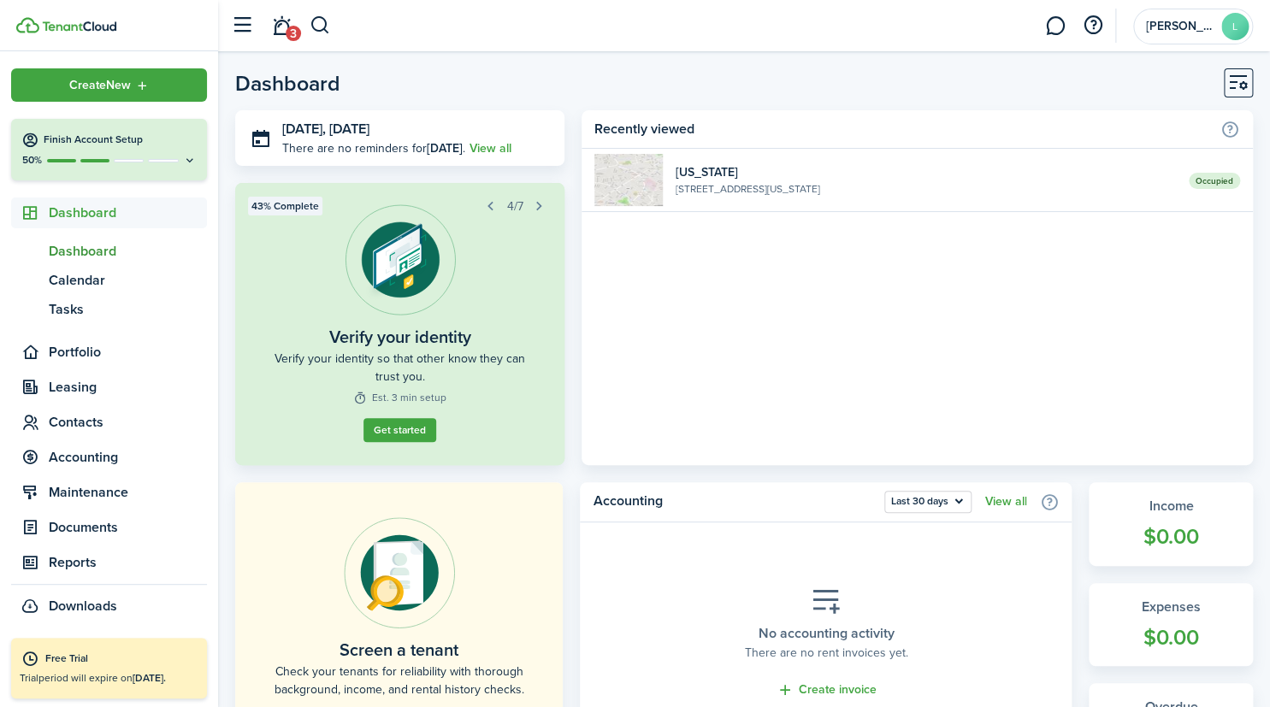
click at [392, 437] on button "Get started" at bounding box center [400, 430] width 73 height 24
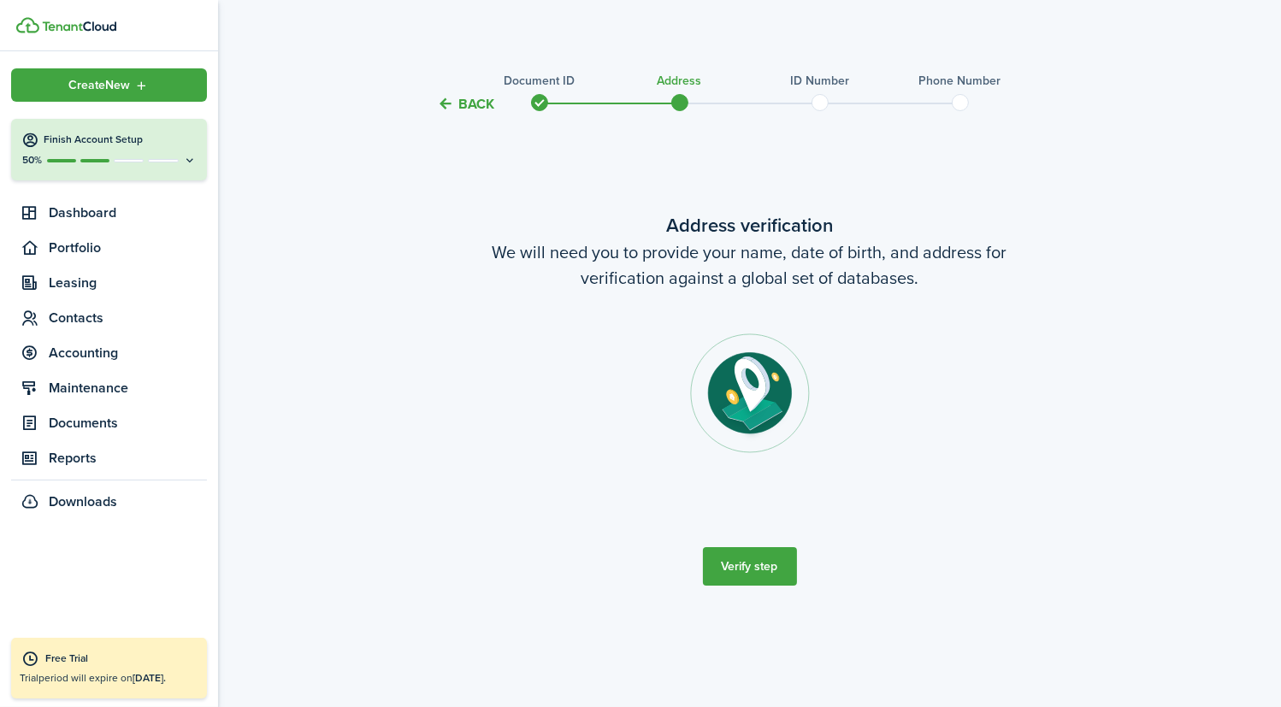
click at [731, 565] on button "Verify step" at bounding box center [750, 566] width 94 height 38
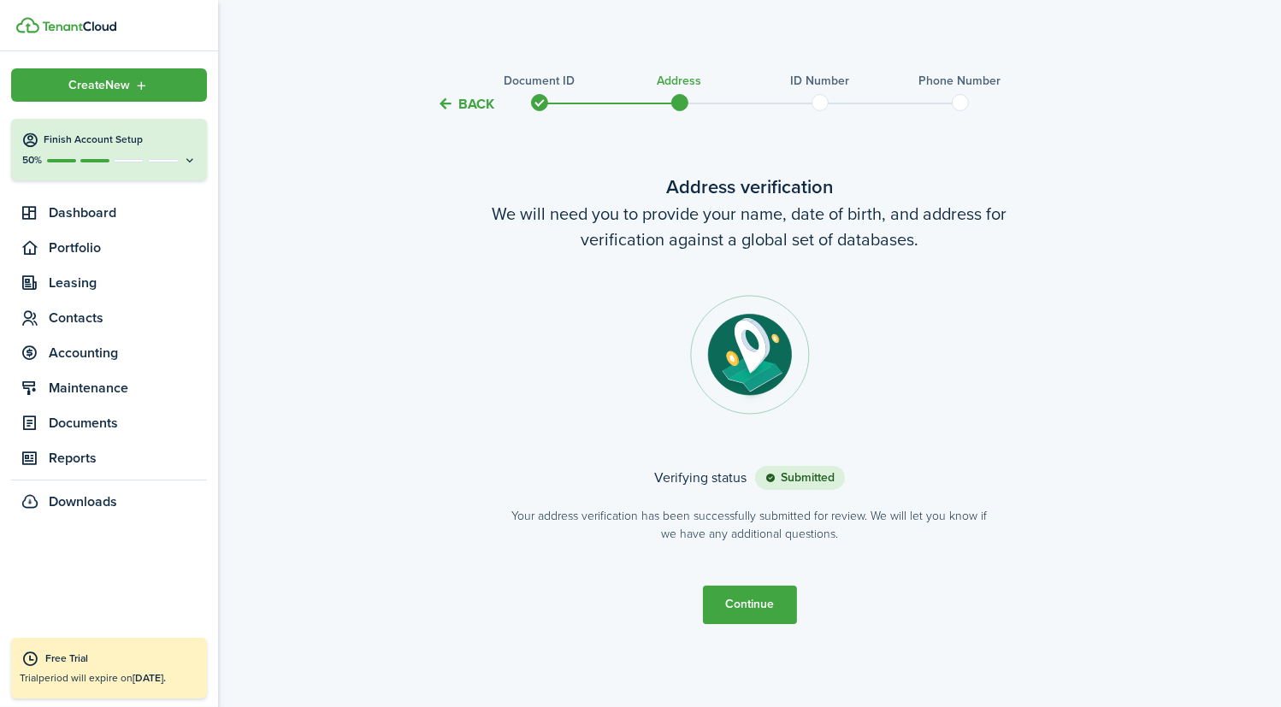
click at [749, 601] on button "Continue" at bounding box center [750, 605] width 94 height 38
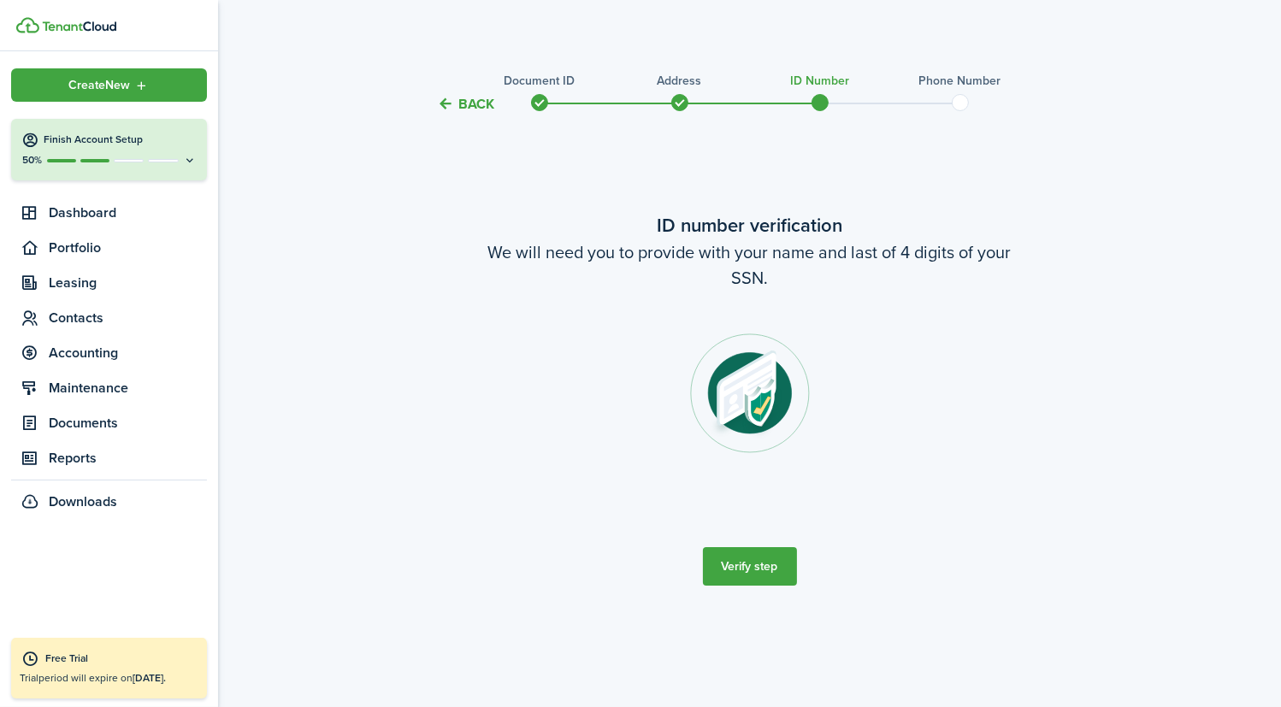
click at [742, 573] on button "Verify step" at bounding box center [750, 566] width 94 height 38
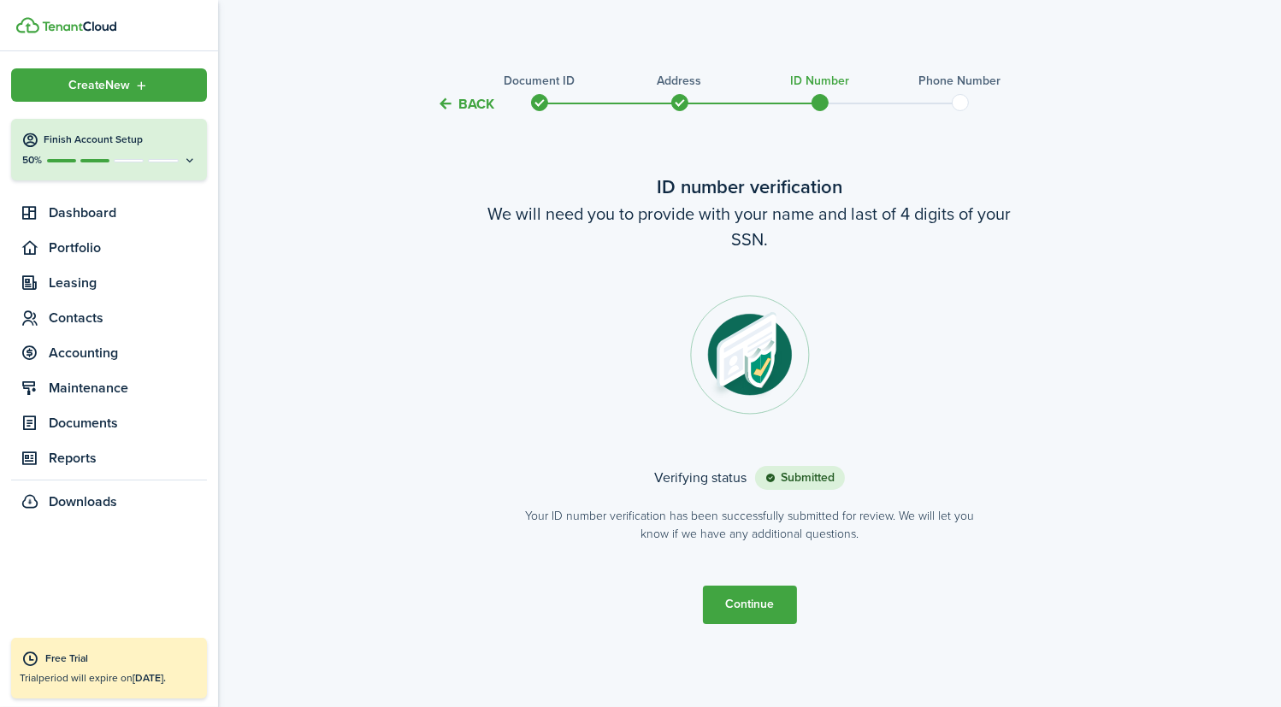
click at [750, 603] on button "Continue" at bounding box center [750, 605] width 94 height 38
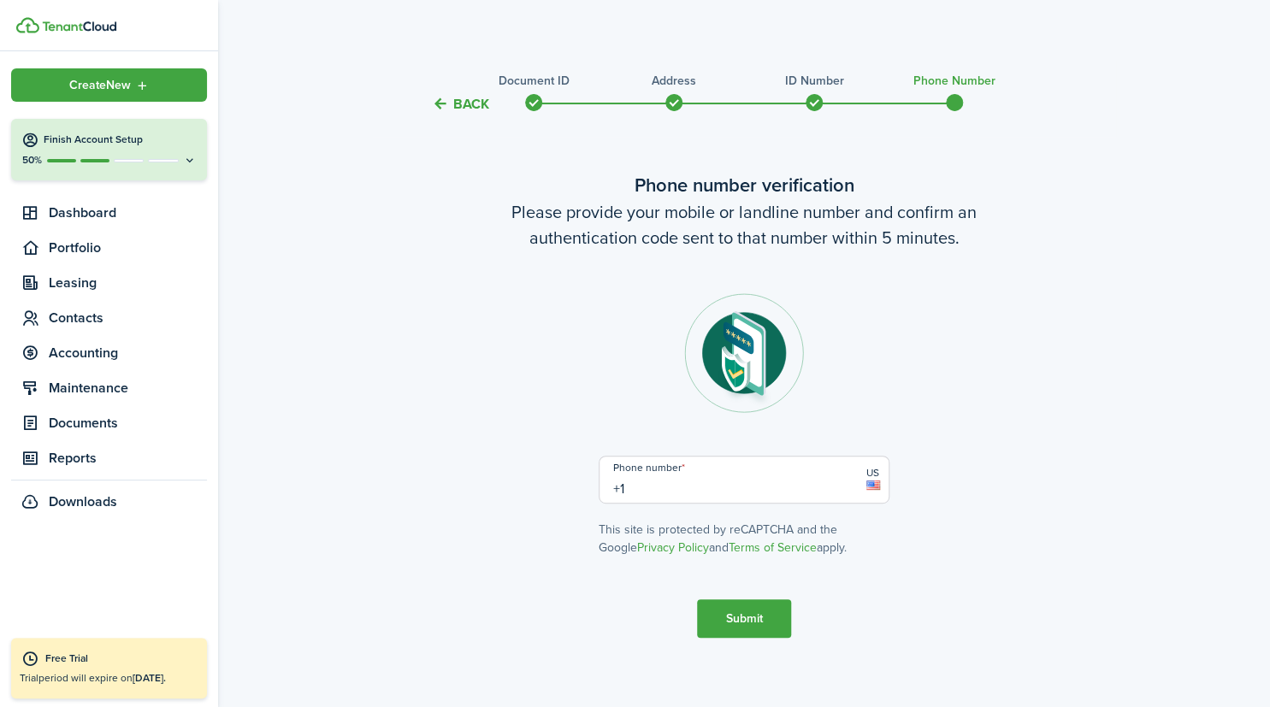
click at [695, 486] on input "+1" at bounding box center [744, 480] width 291 height 48
type input "[PHONE_NUMBER]"
click at [738, 622] on button "Submit" at bounding box center [744, 619] width 94 height 38
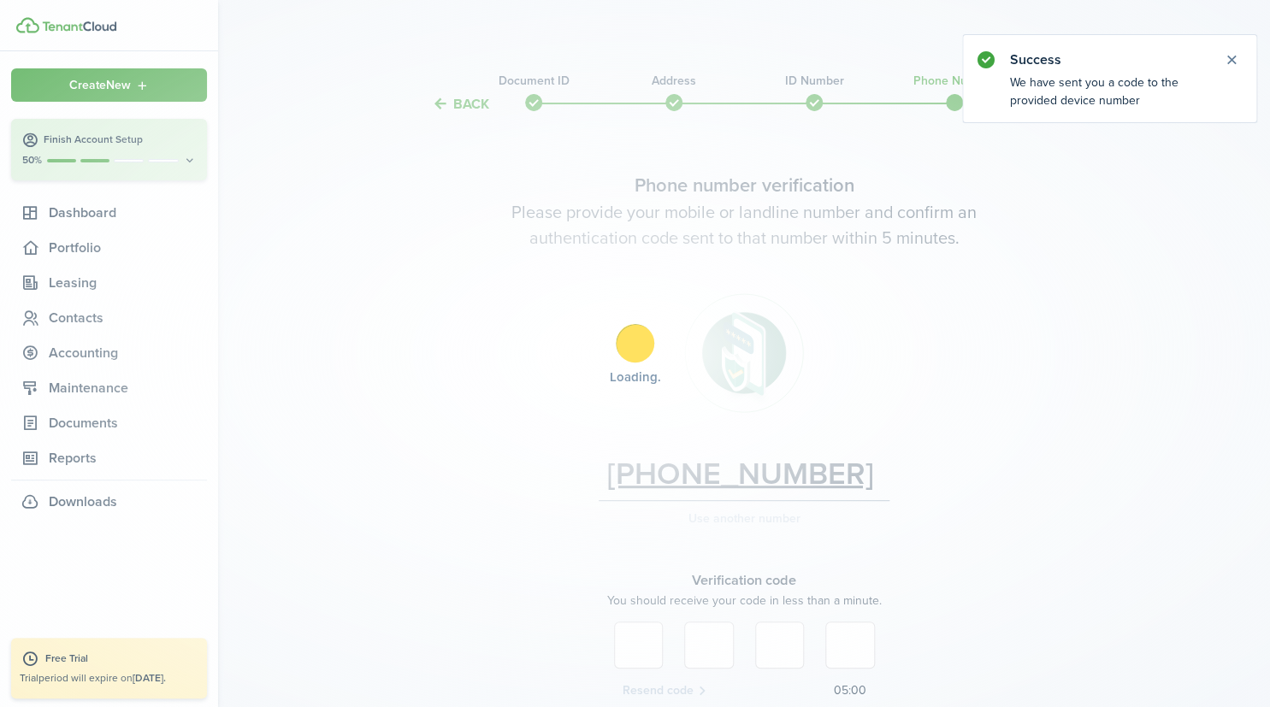
scroll to position [155, 0]
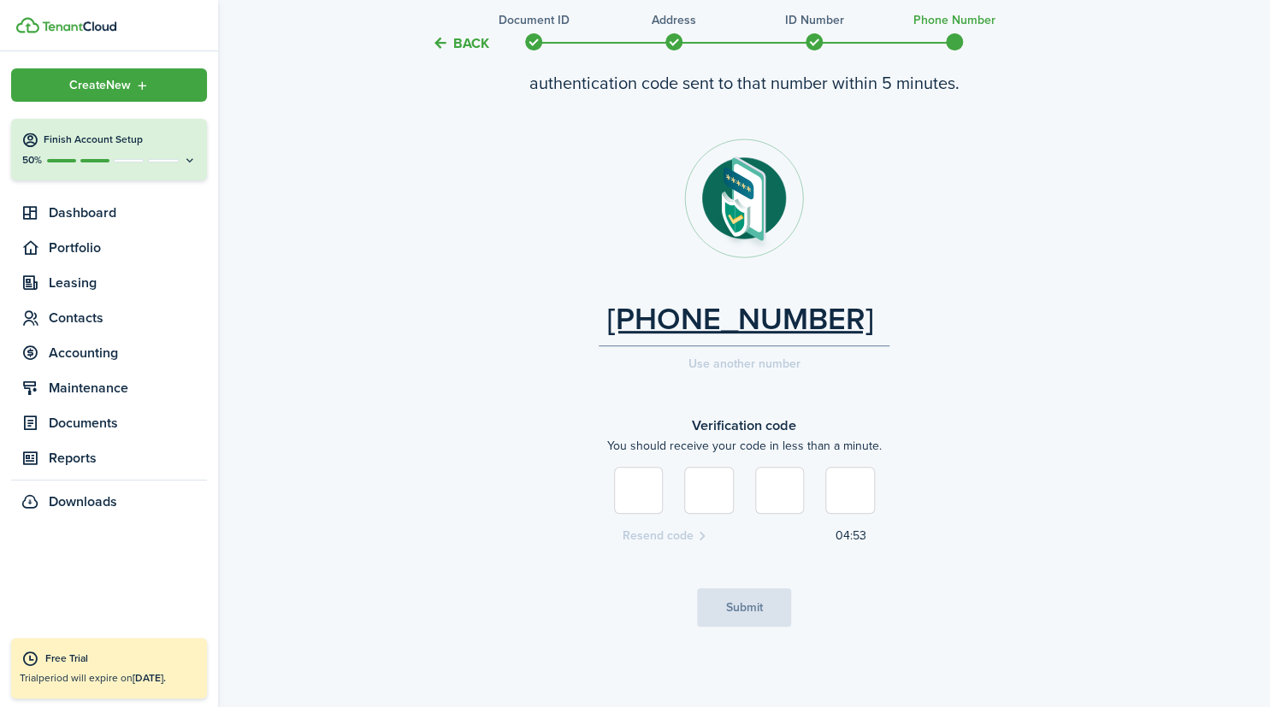
type input "7"
type input "4"
type input "9"
type input "5"
click at [740, 607] on button "Submit" at bounding box center [744, 608] width 94 height 38
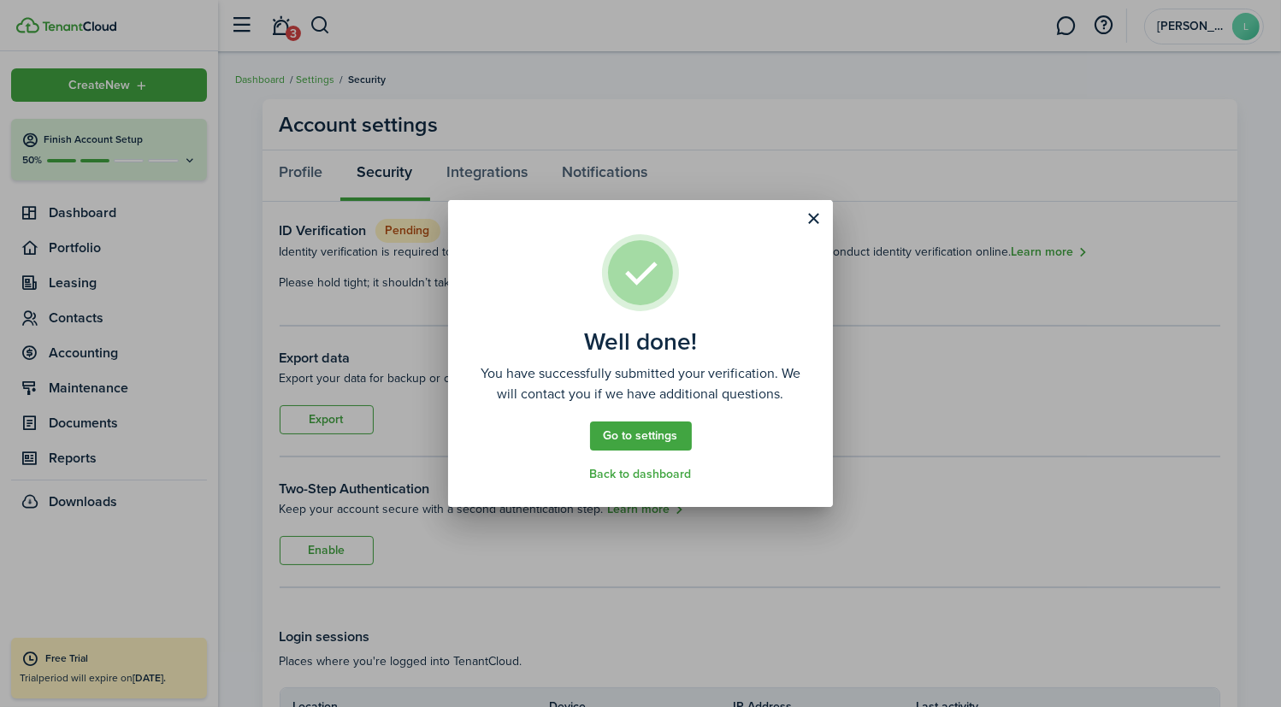
click at [670, 480] on link "Back to dashboard" at bounding box center [641, 475] width 102 height 14
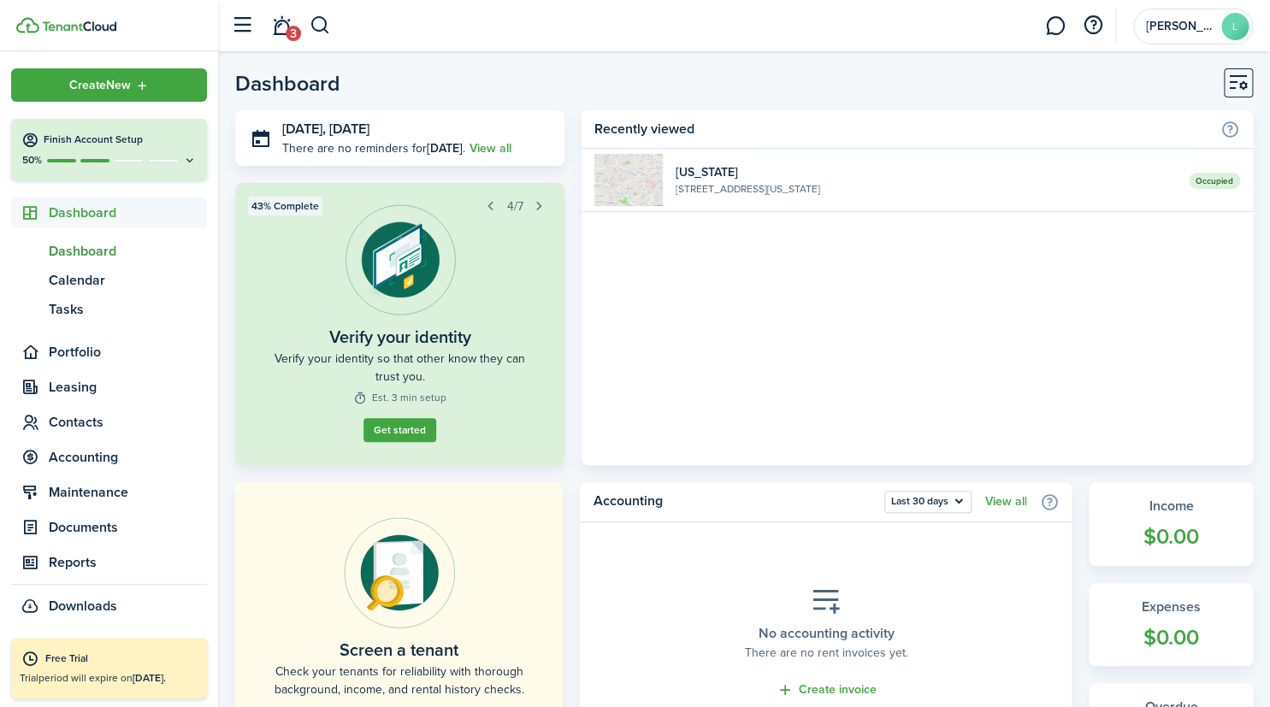
click at [537, 210] on button "button" at bounding box center [540, 206] width 24 height 24
click at [488, 204] on button "button" at bounding box center [491, 206] width 24 height 24
click at [539, 209] on button "button" at bounding box center [540, 206] width 24 height 24
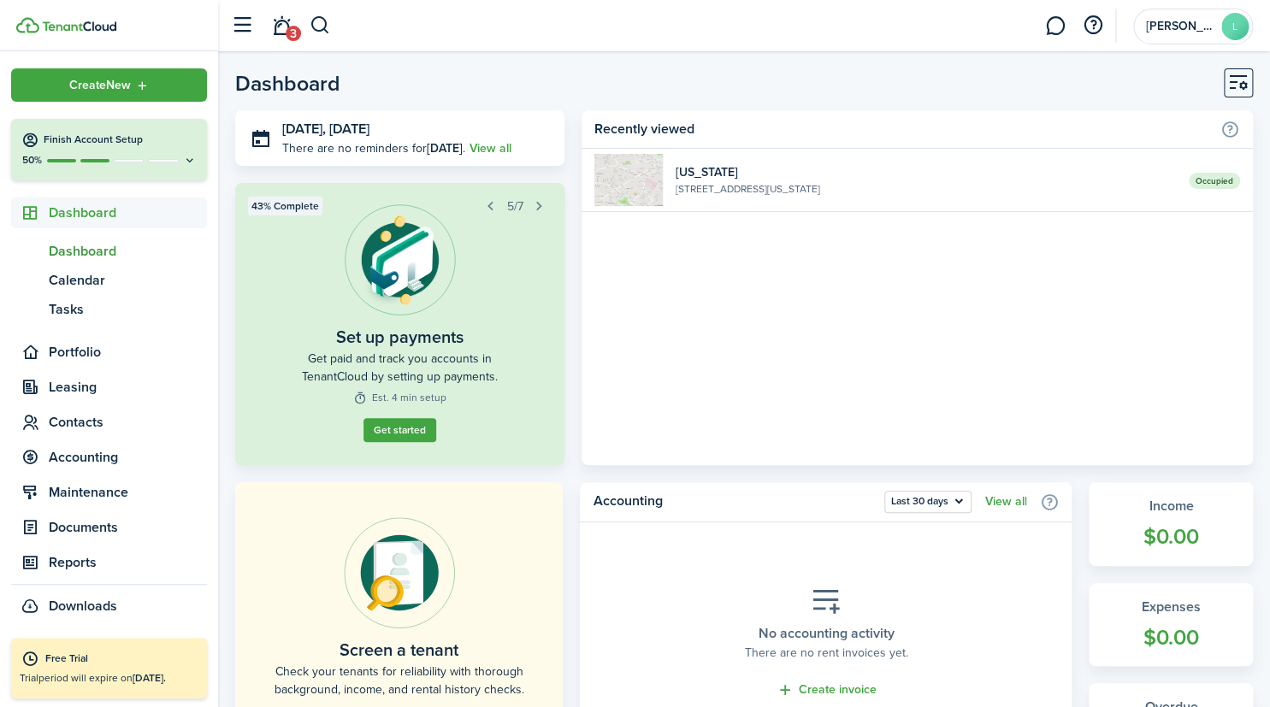
click at [410, 429] on link "Get started" at bounding box center [400, 430] width 73 height 24
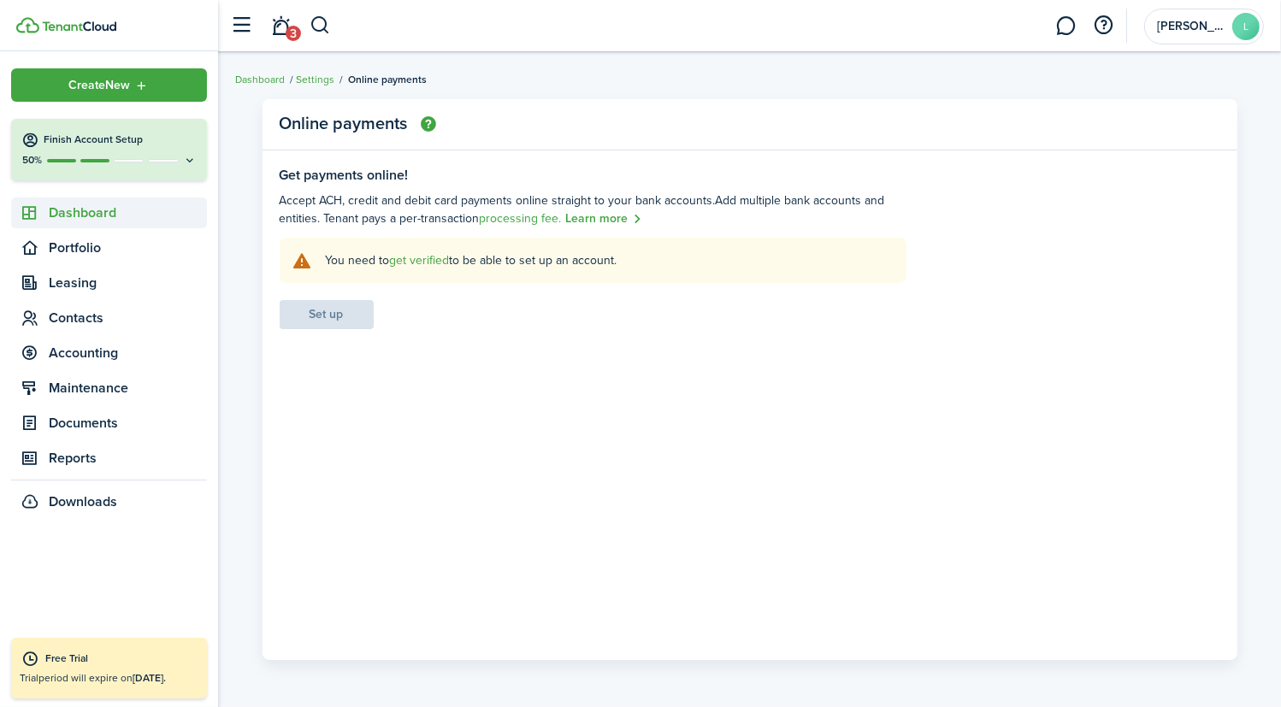
click at [99, 206] on span "Dashboard" at bounding box center [128, 213] width 158 height 21
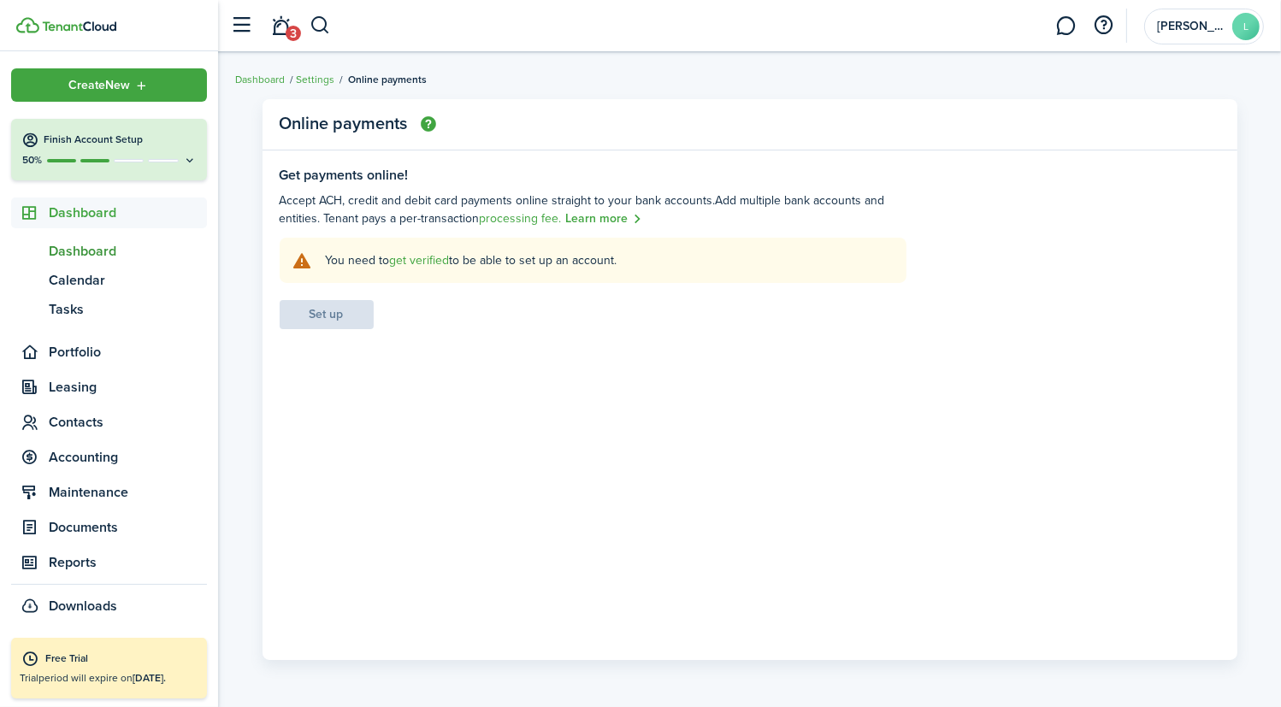
click at [108, 255] on span "Dashboard" at bounding box center [128, 251] width 158 height 21
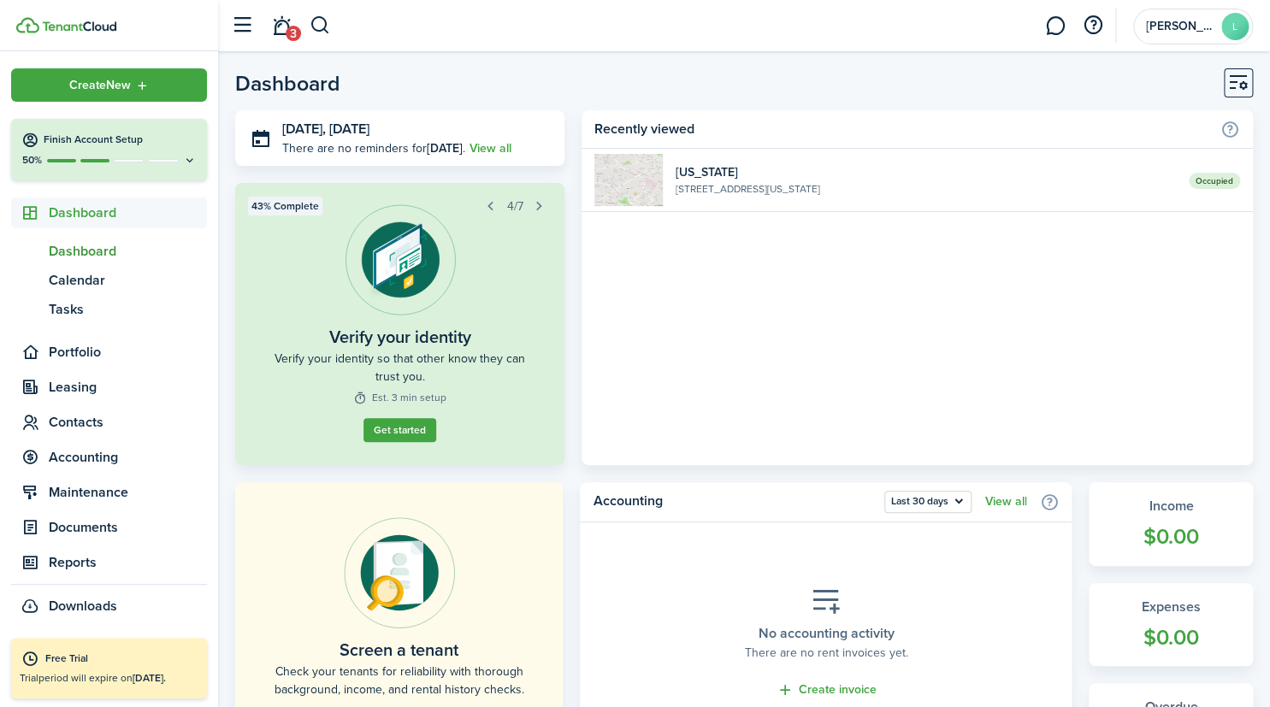
click at [493, 204] on button "button" at bounding box center [491, 206] width 24 height 24
click at [409, 417] on button "Next step" at bounding box center [400, 411] width 68 height 24
click at [407, 435] on button "Get started" at bounding box center [400, 430] width 73 height 24
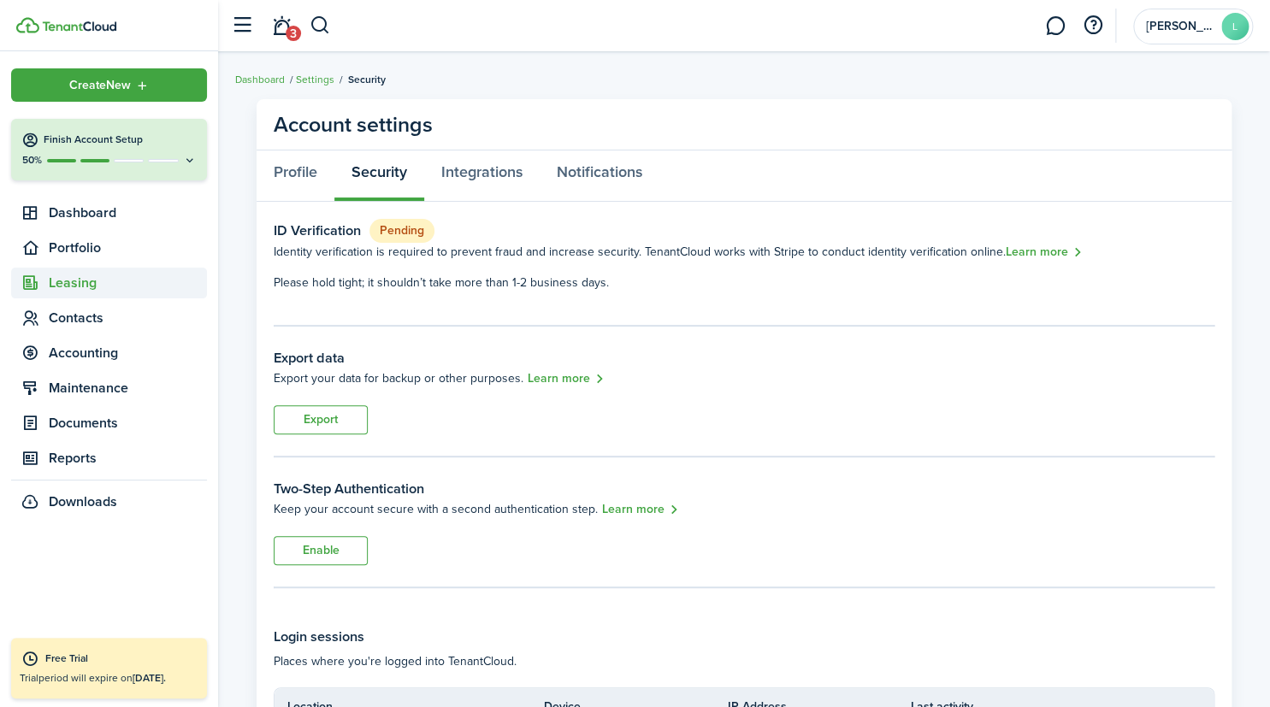
click at [57, 270] on span "Leasing" at bounding box center [109, 283] width 196 height 31
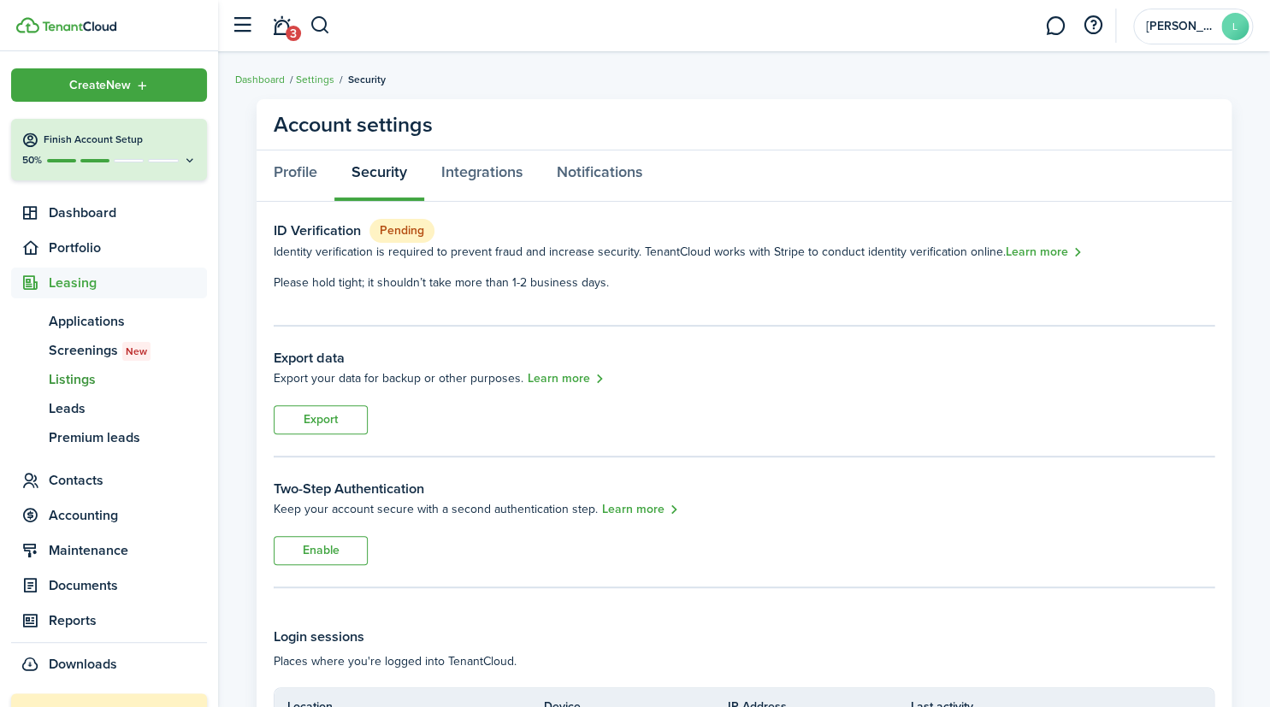
click at [79, 380] on span "Listings" at bounding box center [128, 380] width 158 height 21
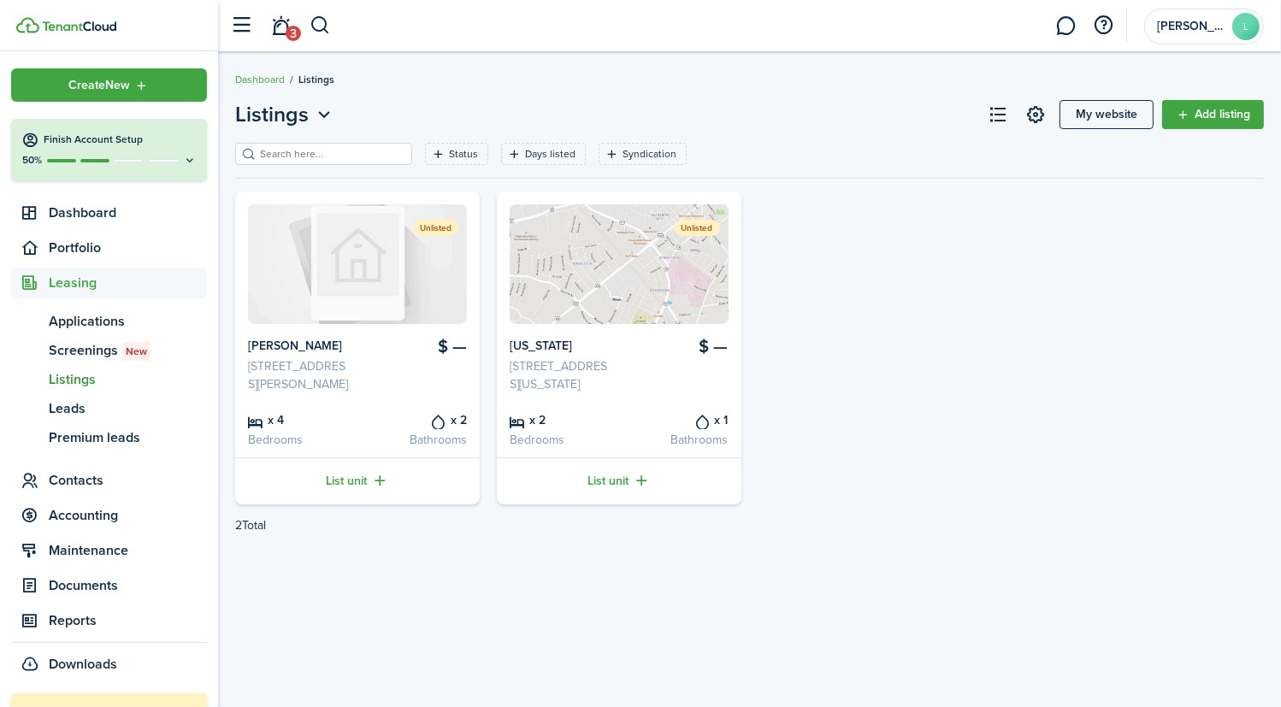
click at [403, 390] on card-listing-price "$ —" at bounding box center [415, 365] width 103 height 56
click at [377, 266] on img at bounding box center [357, 264] width 219 height 120
click at [352, 494] on link "List unit" at bounding box center [357, 481] width 245 height 47
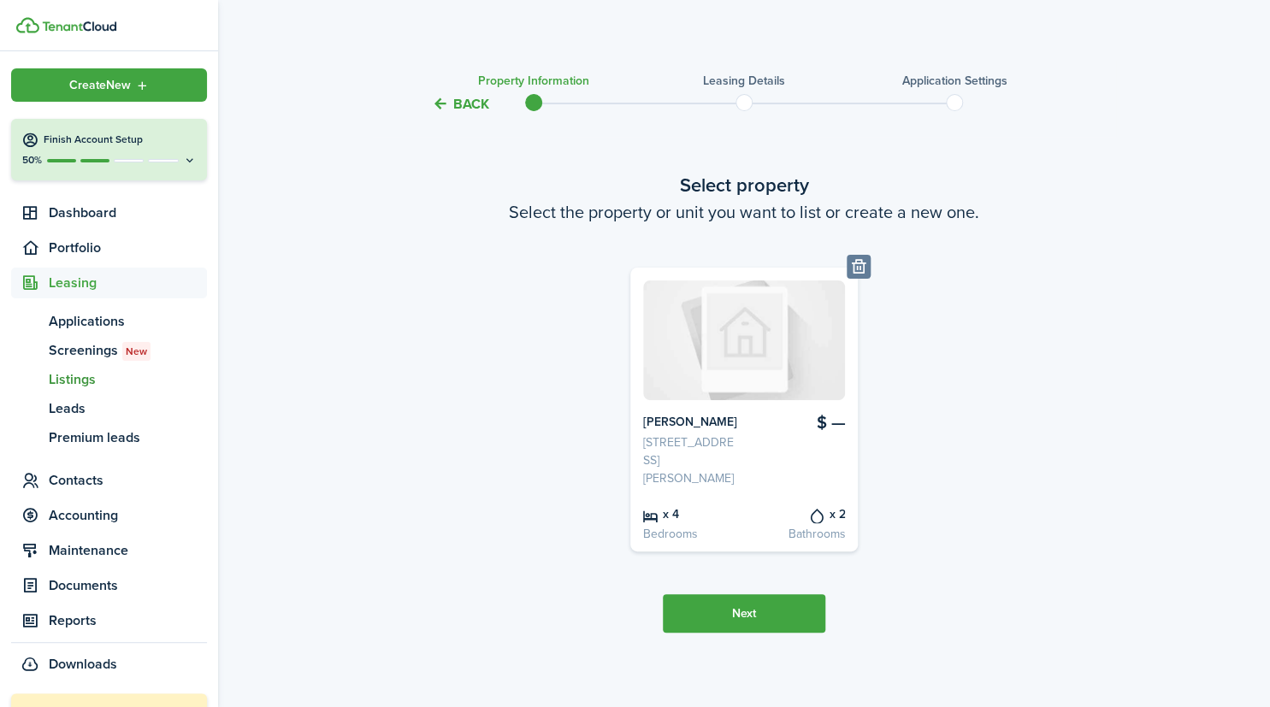
click at [748, 612] on button "Next" at bounding box center [744, 614] width 163 height 38
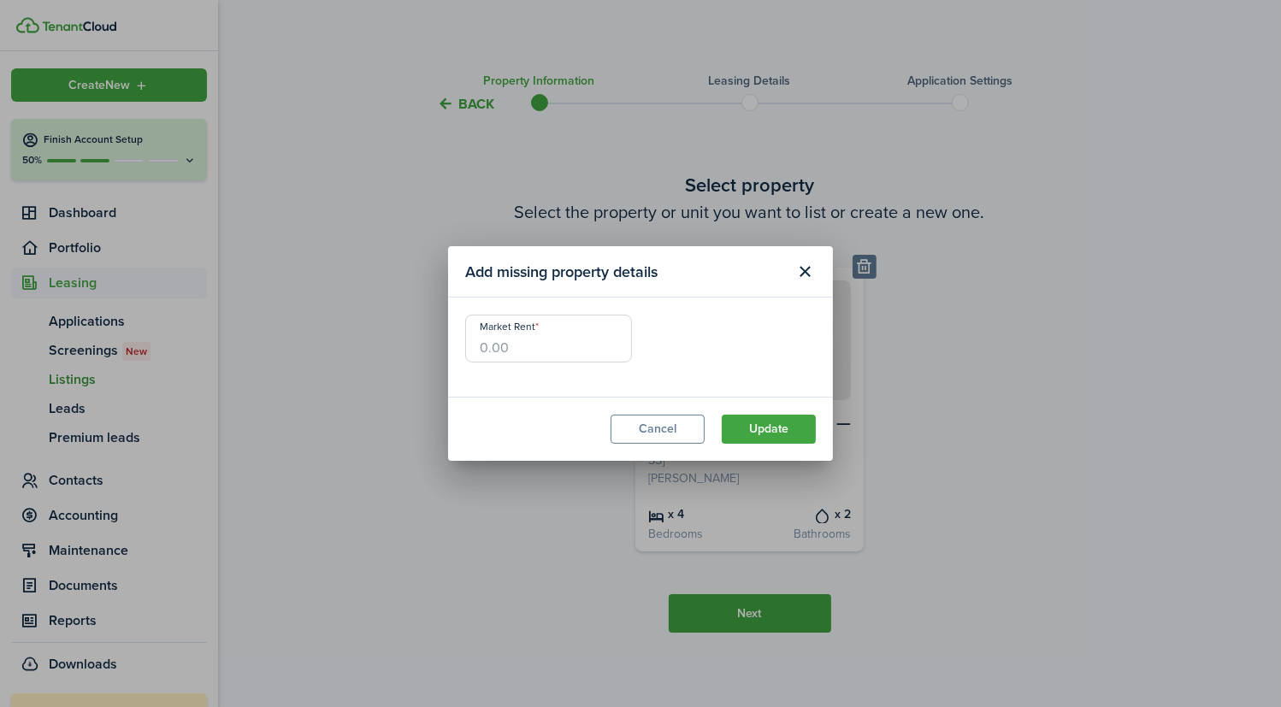
click at [502, 349] on input "Market Rent" at bounding box center [548, 339] width 167 height 48
type input "$2,000.00"
click at [773, 431] on button "Update" at bounding box center [769, 429] width 94 height 29
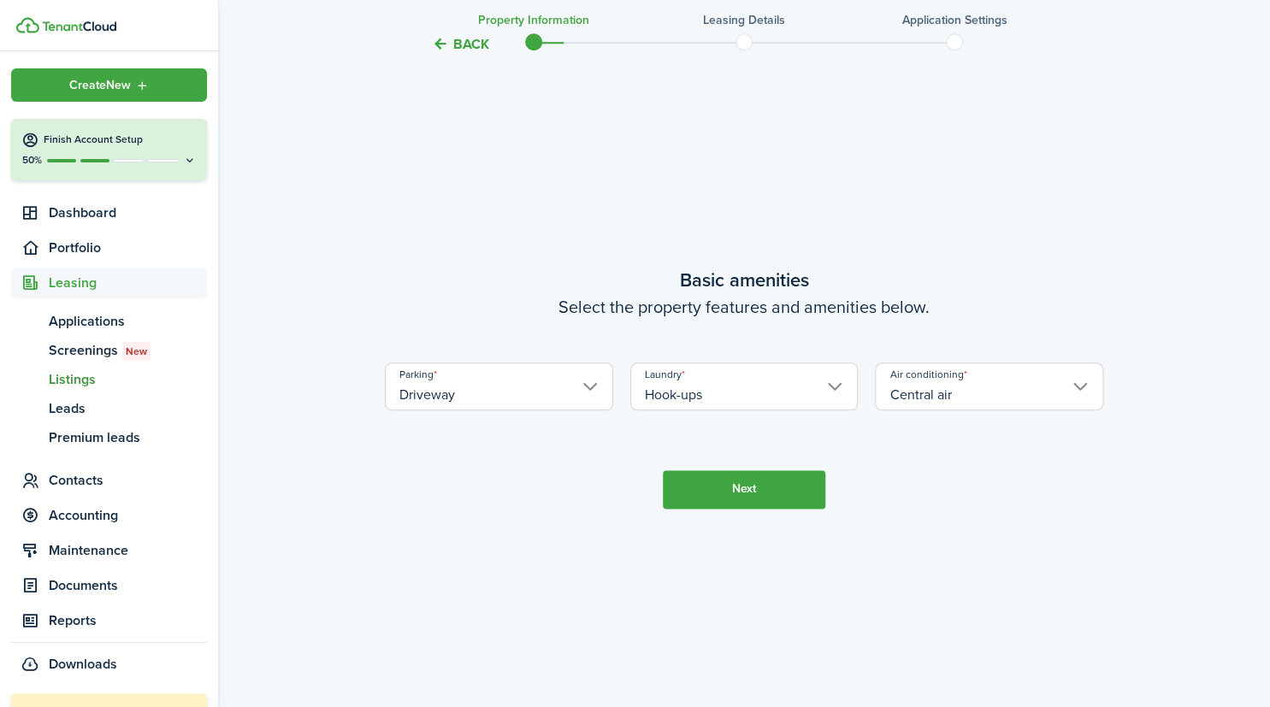
scroll to position [636, 0]
click at [760, 489] on button "Next" at bounding box center [744, 488] width 163 height 38
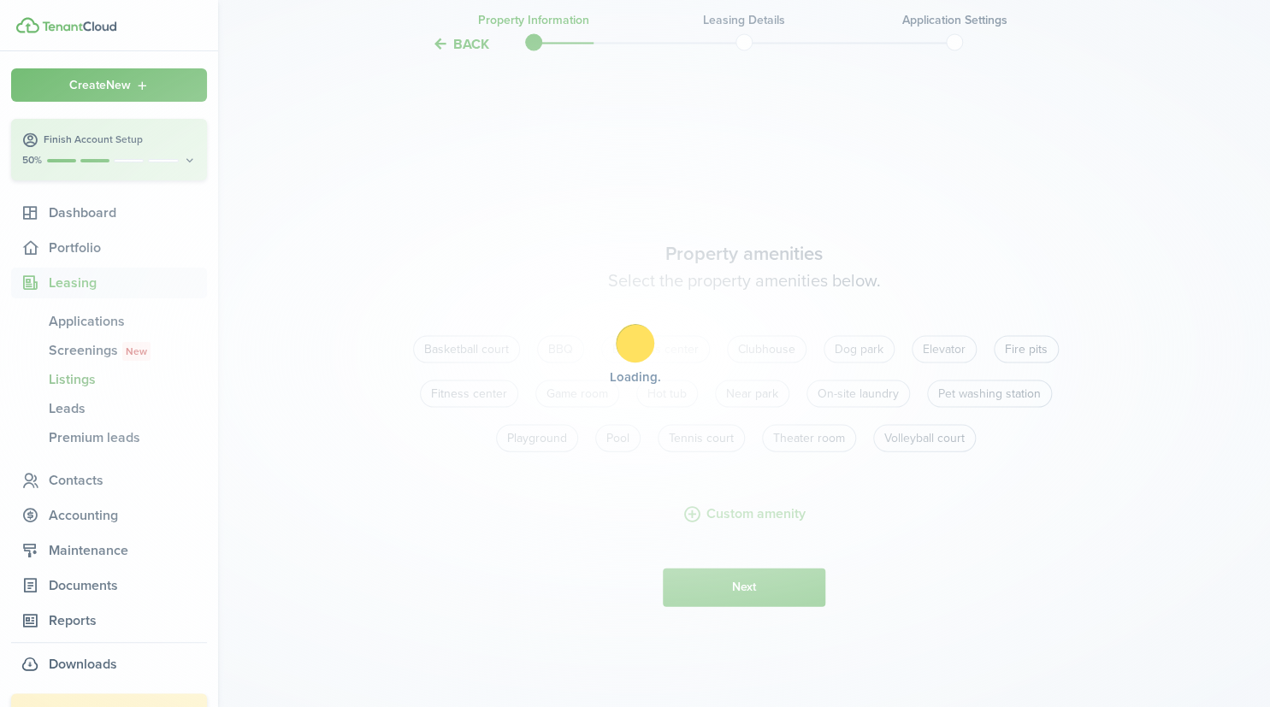
scroll to position [1307, 0]
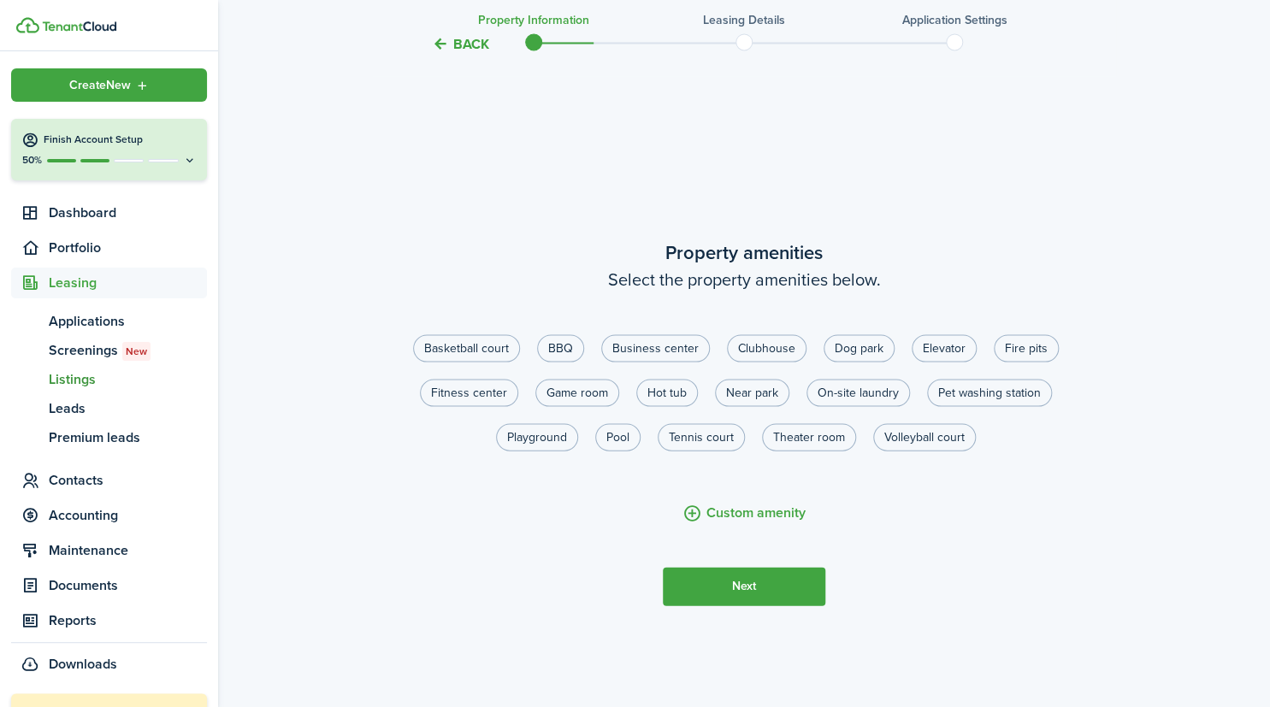
click at [734, 594] on button "Next" at bounding box center [744, 586] width 163 height 38
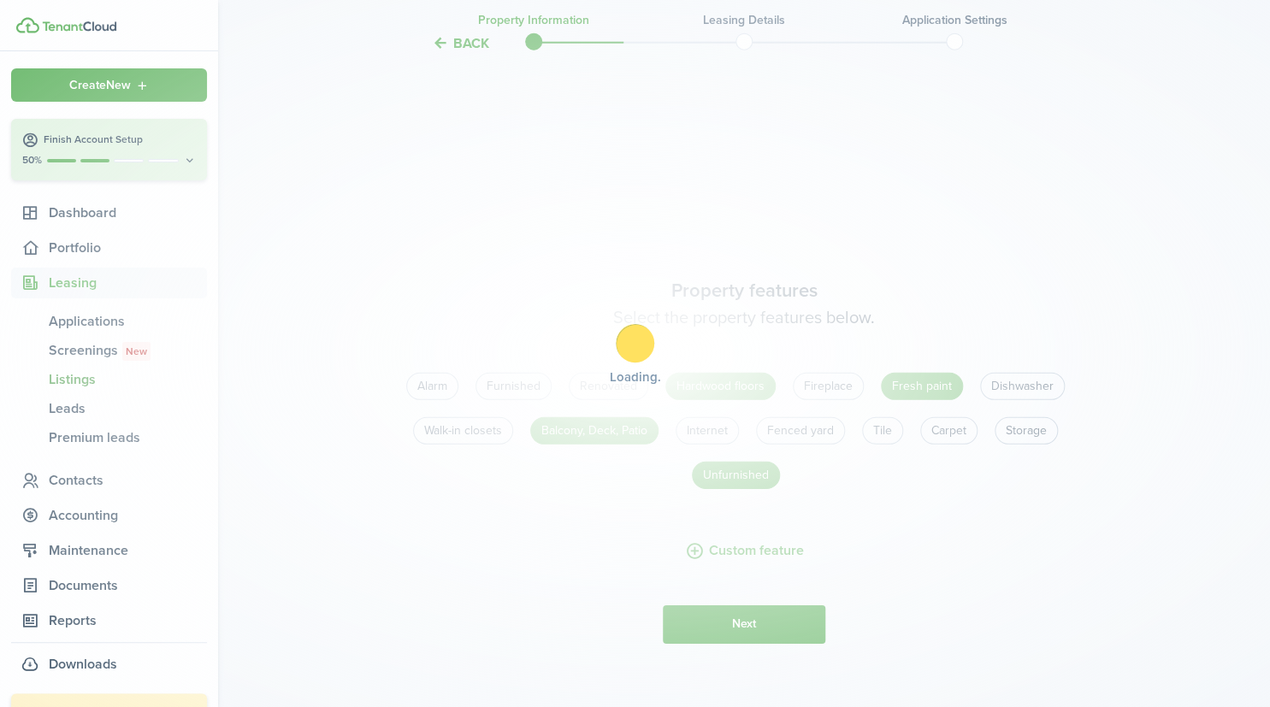
scroll to position [2015, 0]
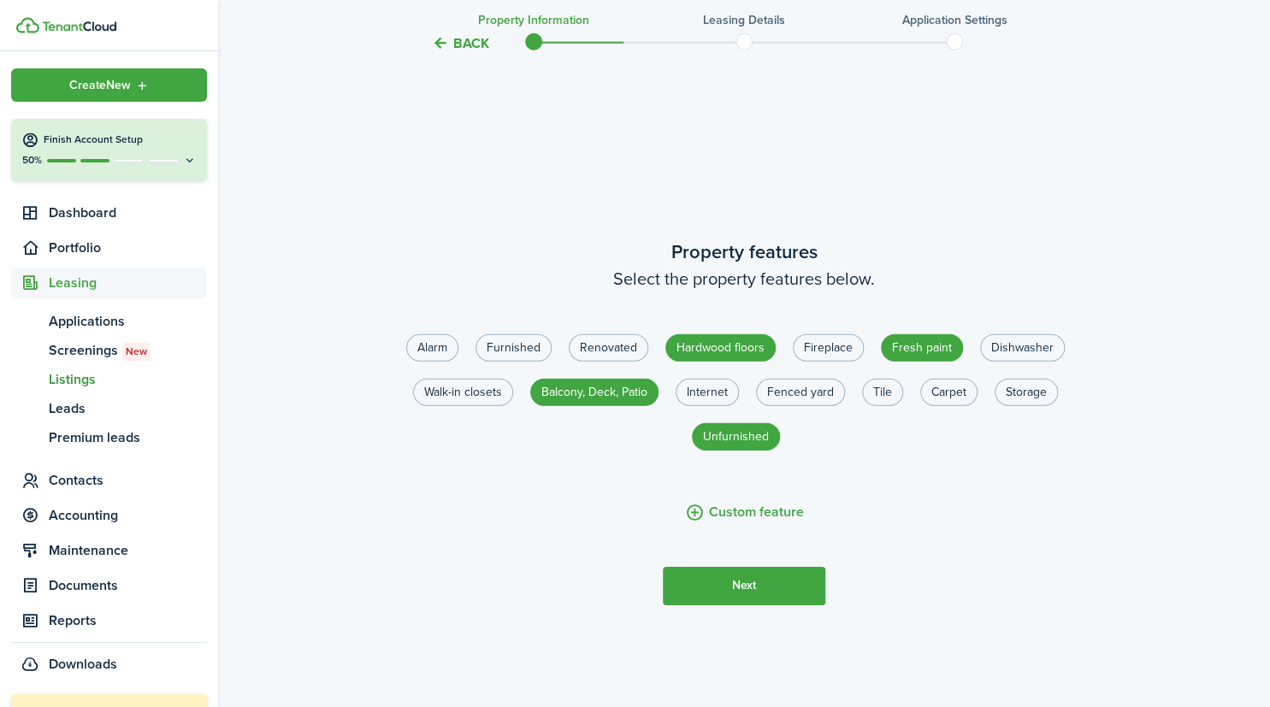
click at [734, 594] on button "Next" at bounding box center [744, 586] width 163 height 38
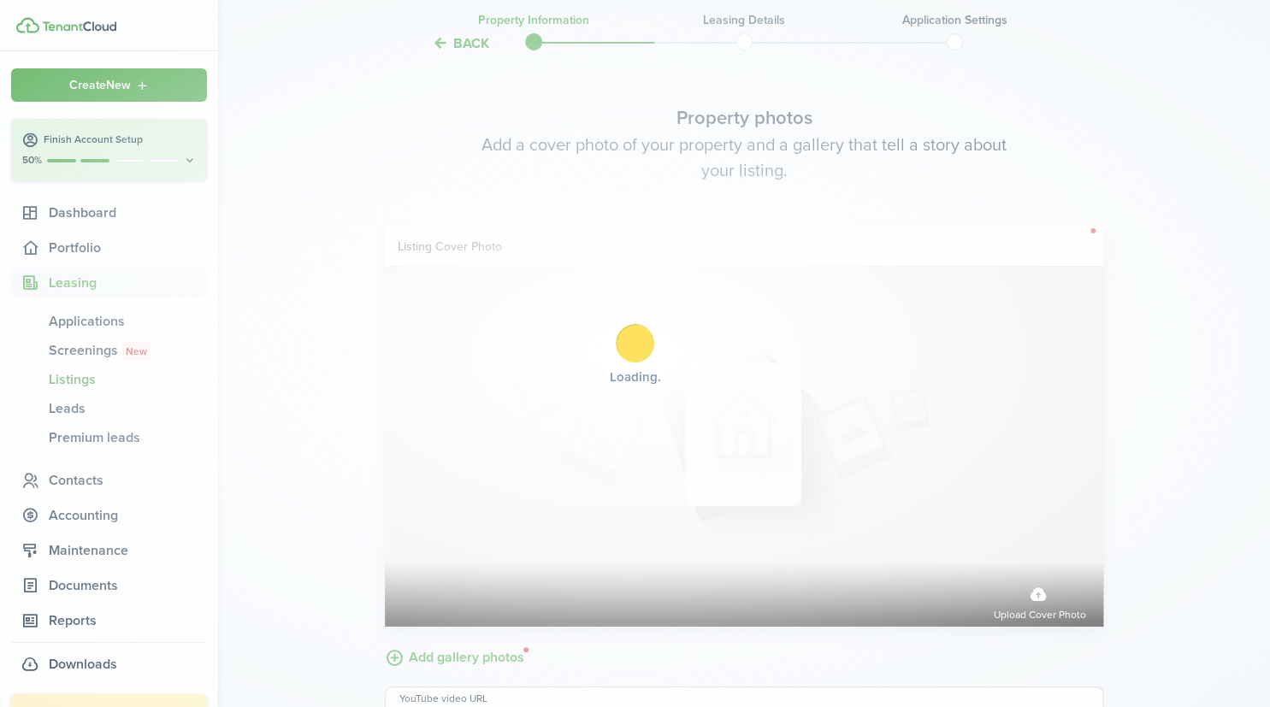
scroll to position [2722, 0]
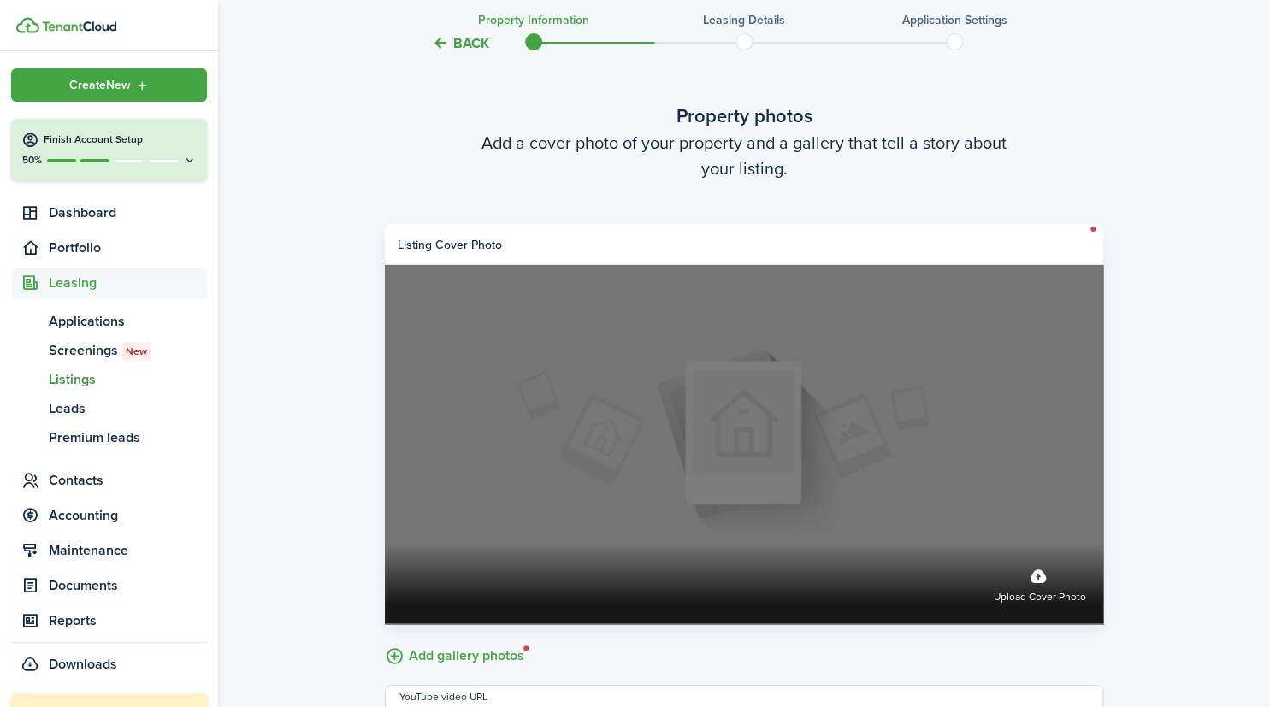
click at [1039, 579] on label "Upload cover photo" at bounding box center [1040, 583] width 92 height 45
click at [385, 544] on input "Upload cover photo" at bounding box center [385, 544] width 0 height 0
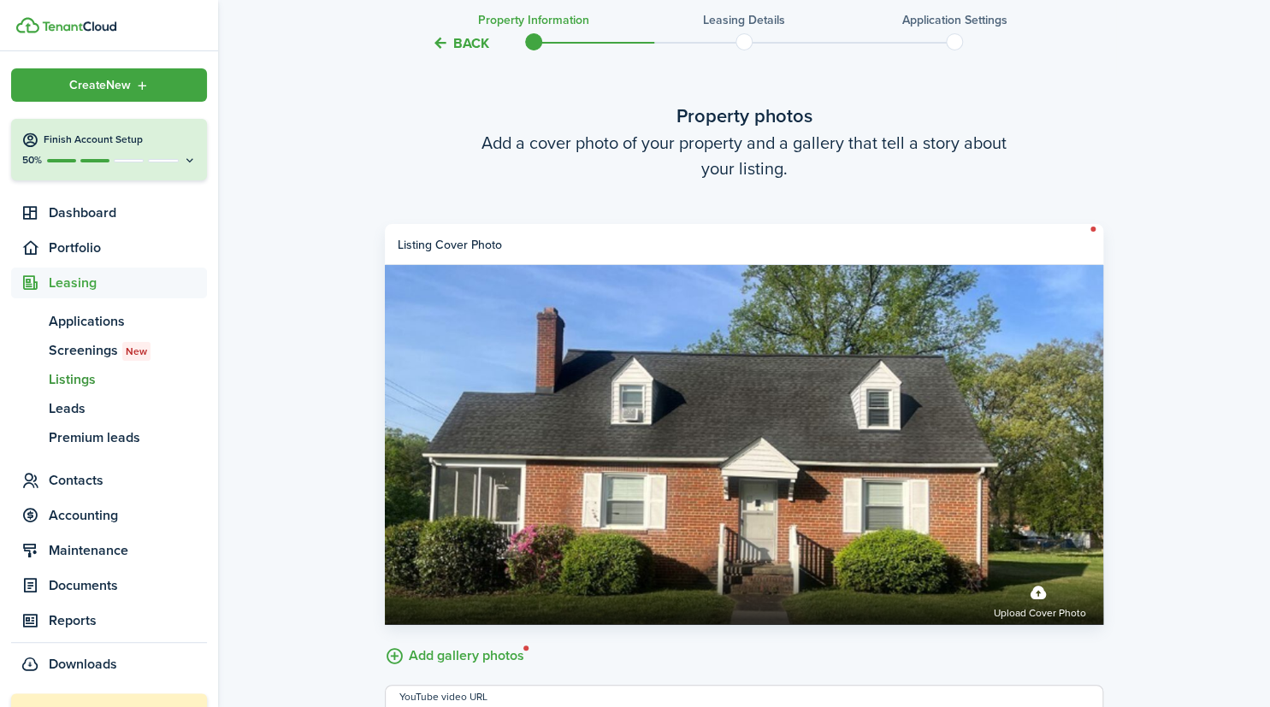
scroll to position [2926, 0]
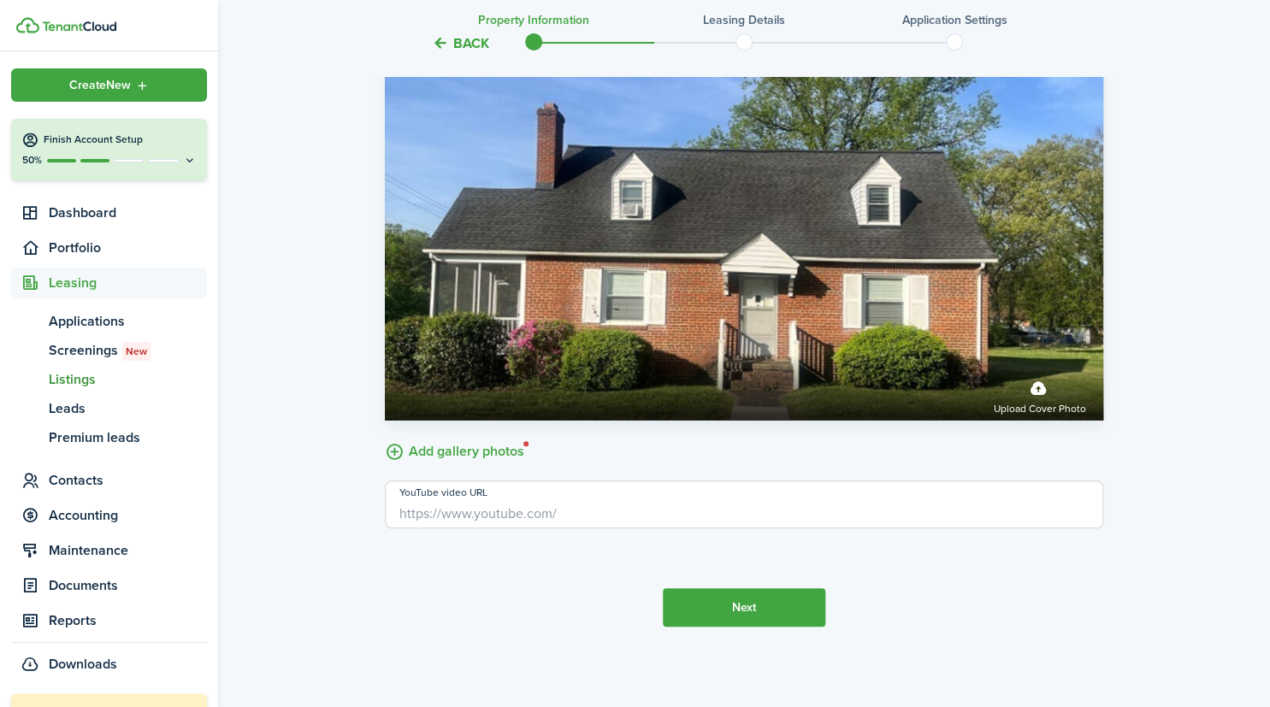
click at [955, 574] on tc-wizard-step "Property photos Add a cover photo of your property and a gallery that tell a st…" at bounding box center [744, 262] width 719 height 798
click at [494, 448] on label "Add gallery photos" at bounding box center [454, 450] width 139 height 27
click at [385, 437] on input "Add gallery photos" at bounding box center [385, 437] width 0 height 0
click at [827, 8] on tc-wizard-header "Back Property information Leasing details Application settings" at bounding box center [744, 37] width 744 height 77
click at [490, 452] on label "Add gallery photos" at bounding box center [454, 450] width 139 height 27
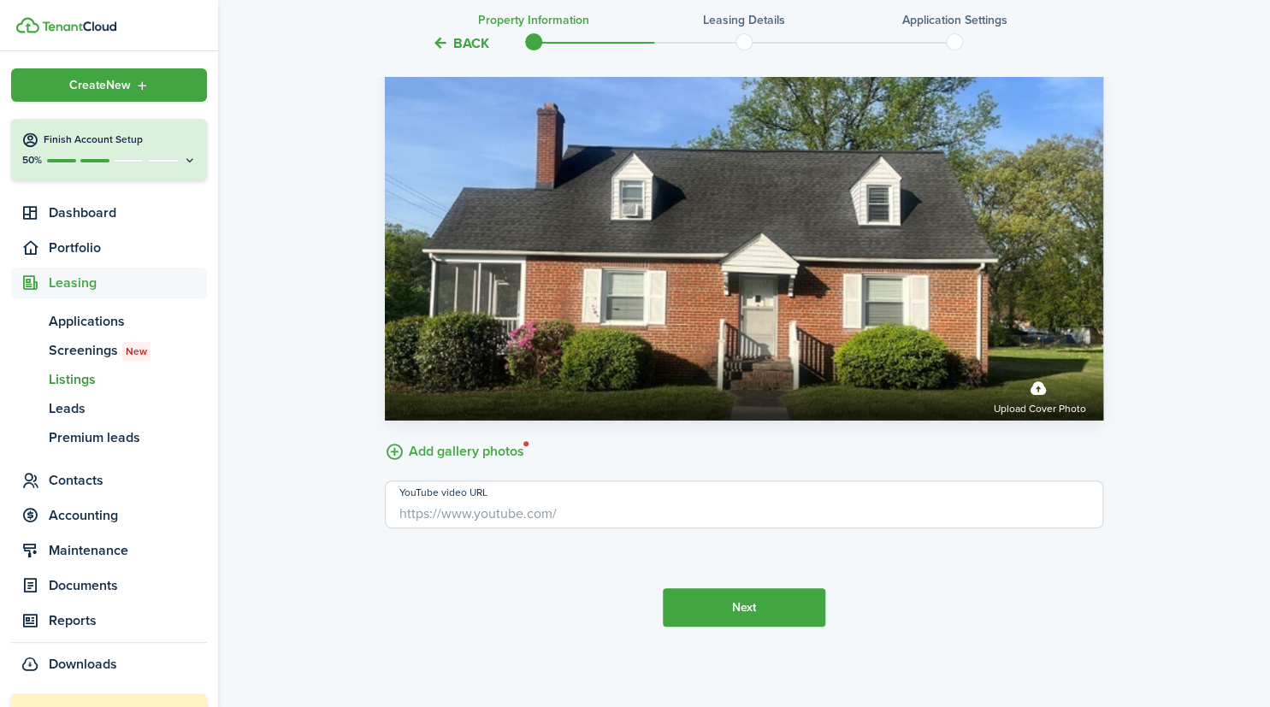
click at [385, 437] on input "Add gallery photos" at bounding box center [385, 437] width 0 height 0
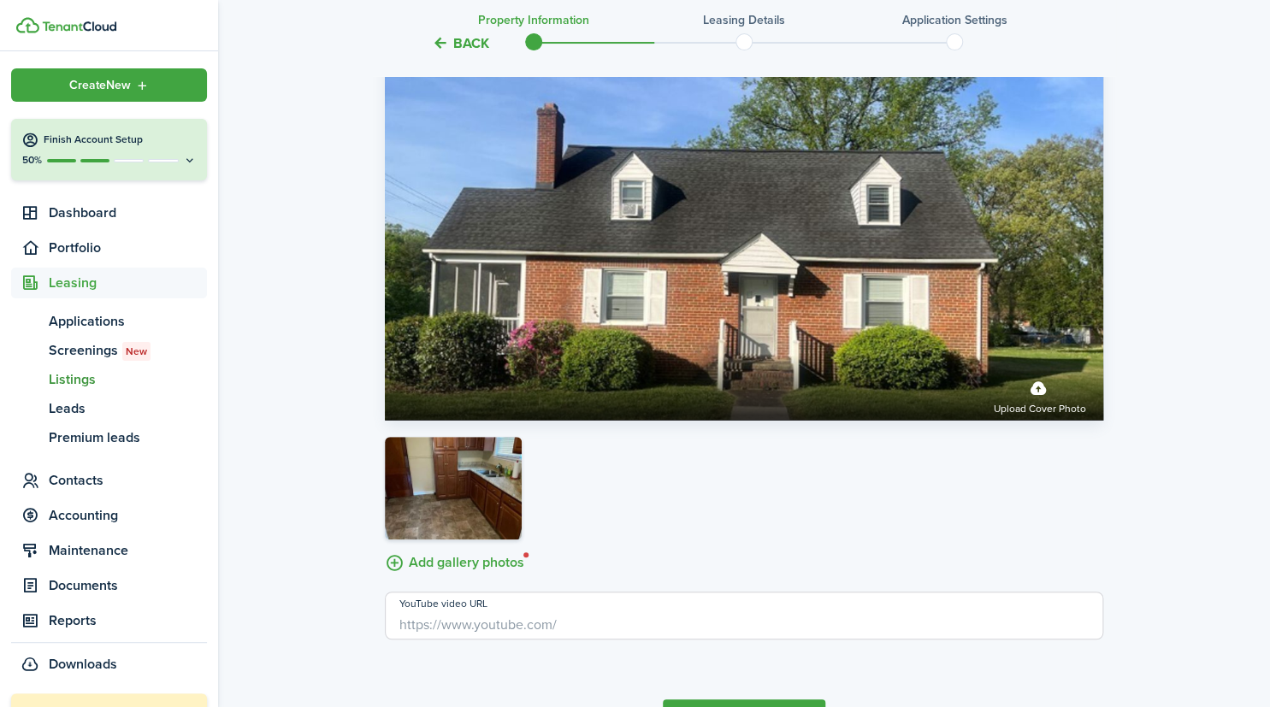
click at [502, 557] on label "Add gallery photos" at bounding box center [454, 561] width 139 height 27
click at [385, 548] on input "Add gallery photos" at bounding box center [385, 548] width 0 height 0
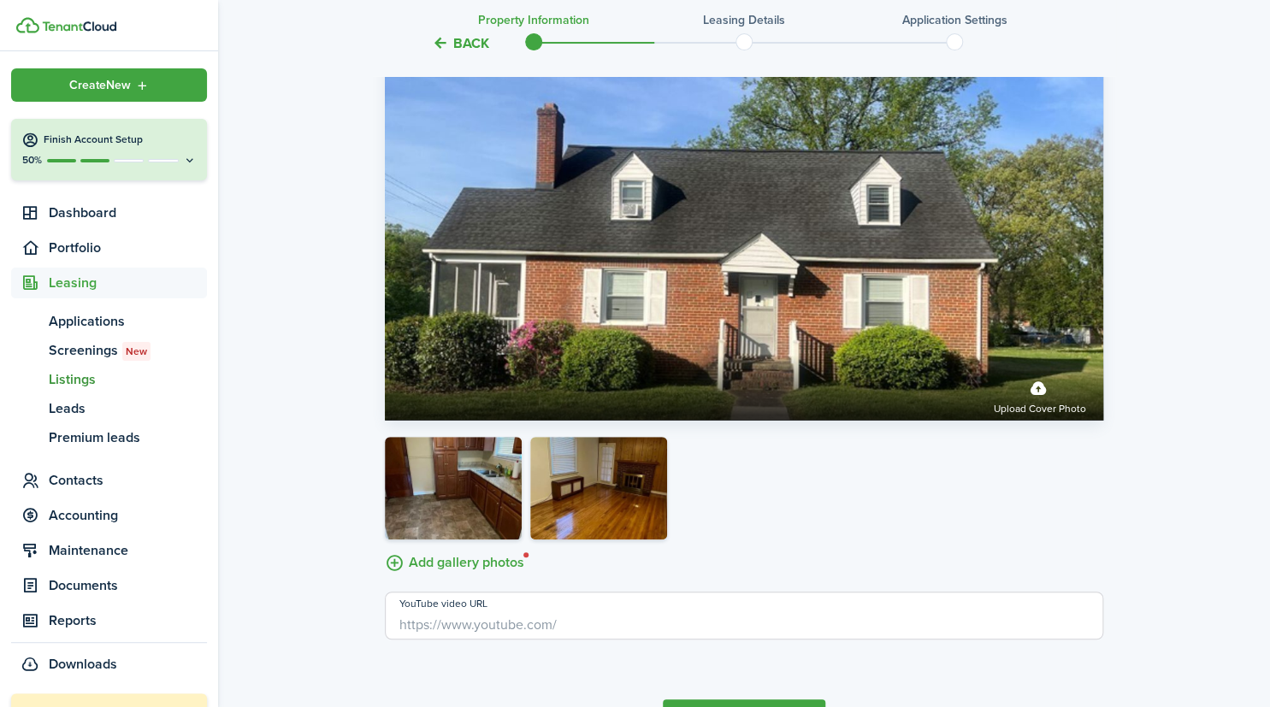
click at [481, 561] on label "Add gallery photos" at bounding box center [454, 561] width 139 height 27
click at [385, 548] on input "Add gallery photos" at bounding box center [385, 548] width 0 height 0
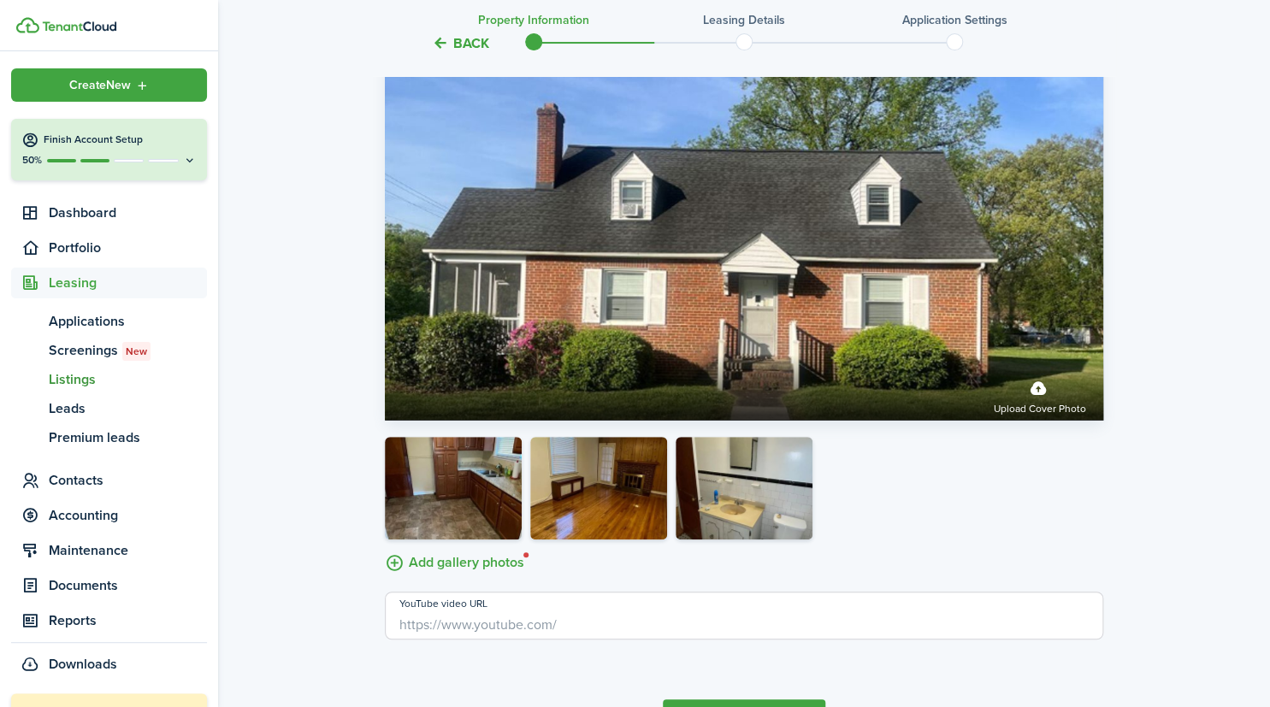
click at [489, 564] on label "Add gallery photos" at bounding box center [454, 561] width 139 height 27
click at [385, 548] on input "Add gallery photos" at bounding box center [385, 548] width 0 height 0
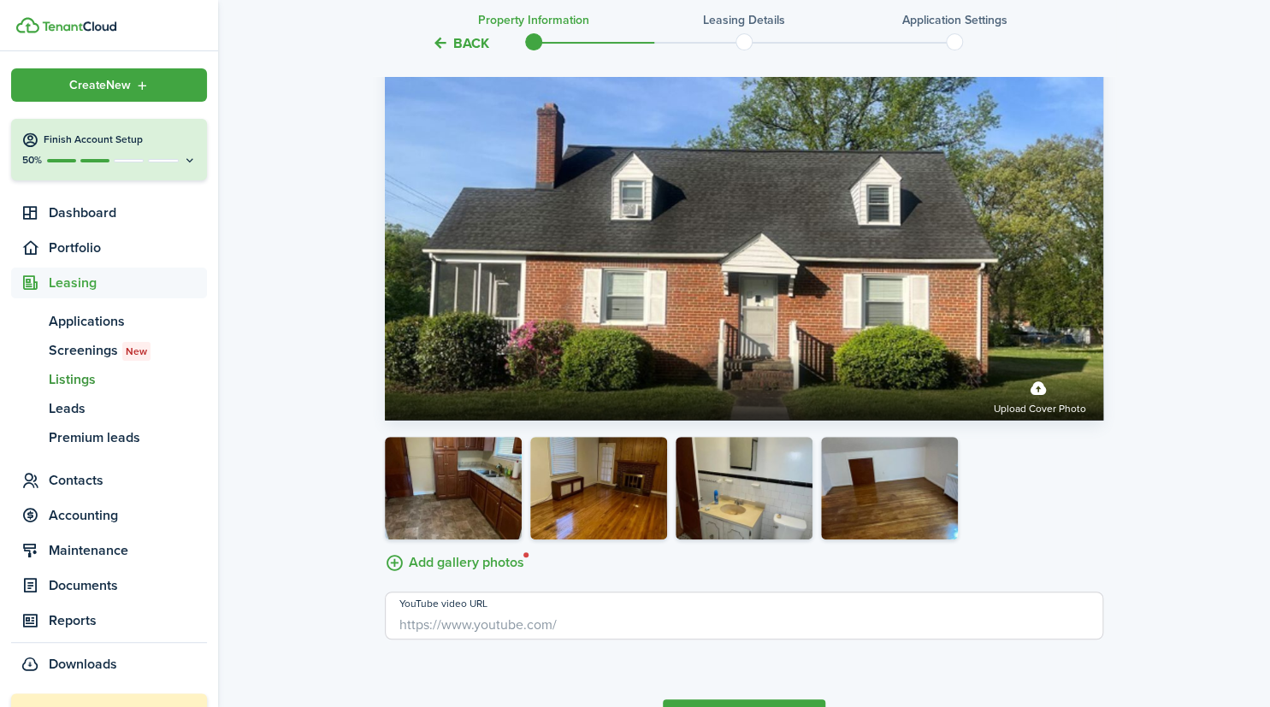
click at [683, 582] on form "Listing cover photo Upload cover photo Add gallery photos YouTube video URL" at bounding box center [744, 330] width 719 height 620
click at [459, 565] on label "Add gallery photos" at bounding box center [454, 561] width 139 height 27
click at [385, 548] on input "Add gallery photos" at bounding box center [385, 548] width 0 height 0
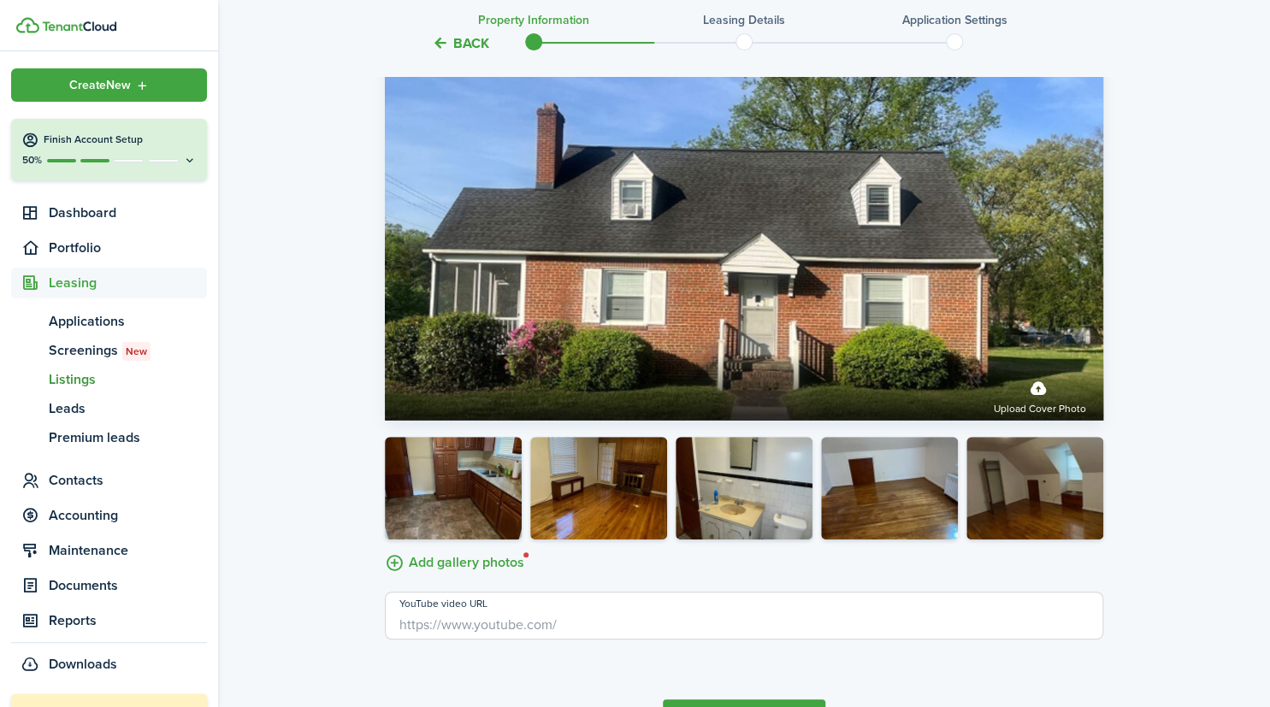
click at [1047, 455] on img at bounding box center [1035, 488] width 137 height 103
click at [1033, 472] on img at bounding box center [1035, 488] width 137 height 103
click at [471, 559] on label "Add gallery photos" at bounding box center [454, 561] width 139 height 27
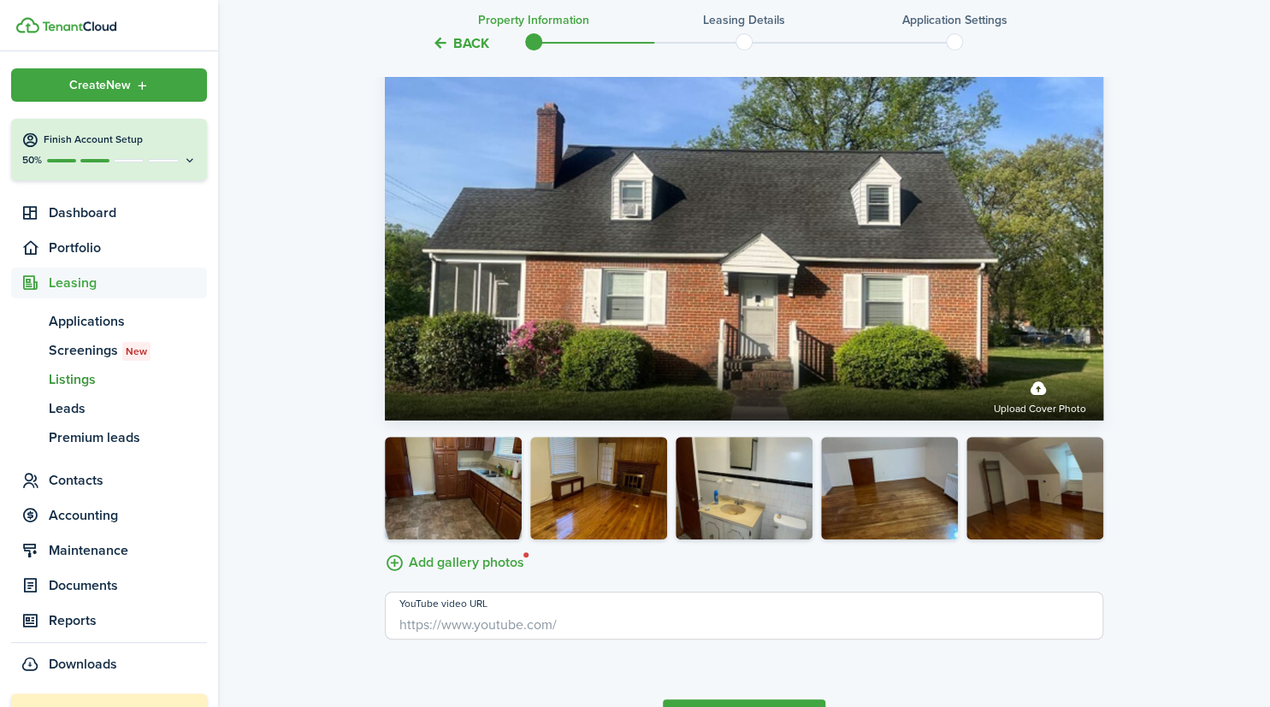
click at [385, 548] on input "Add gallery photos" at bounding box center [385, 548] width 0 height 0
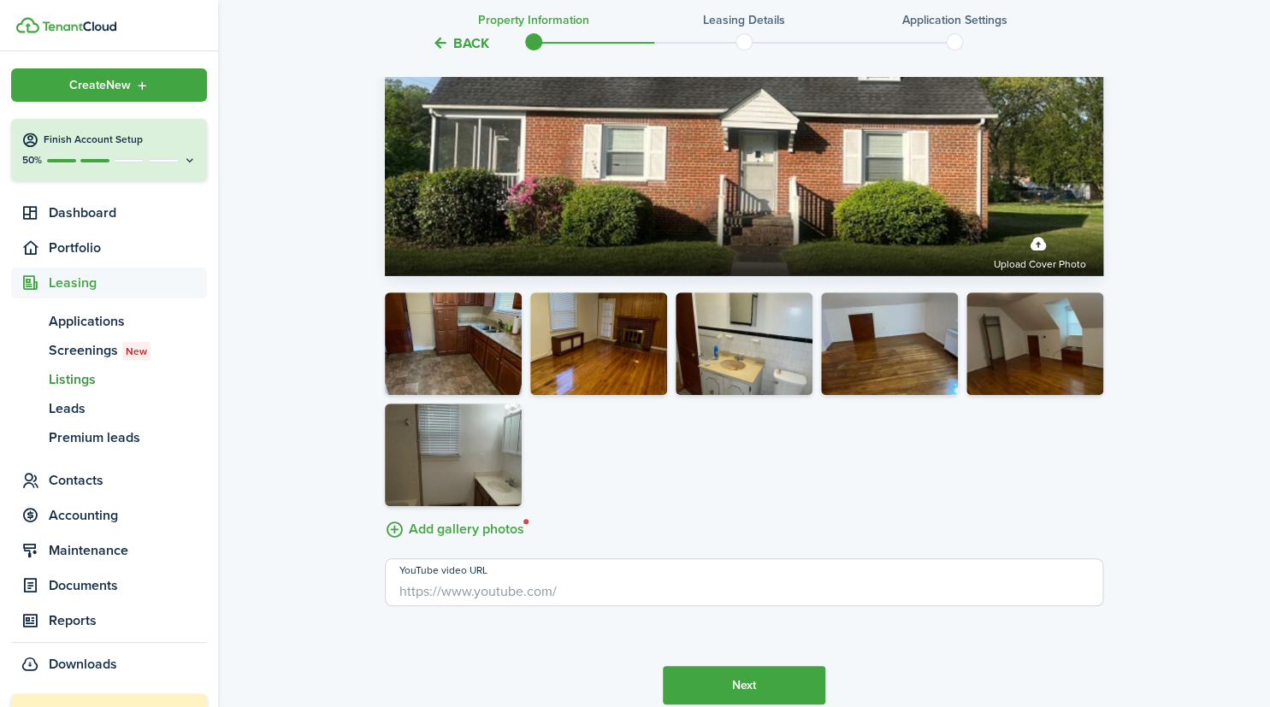
scroll to position [3149, 0]
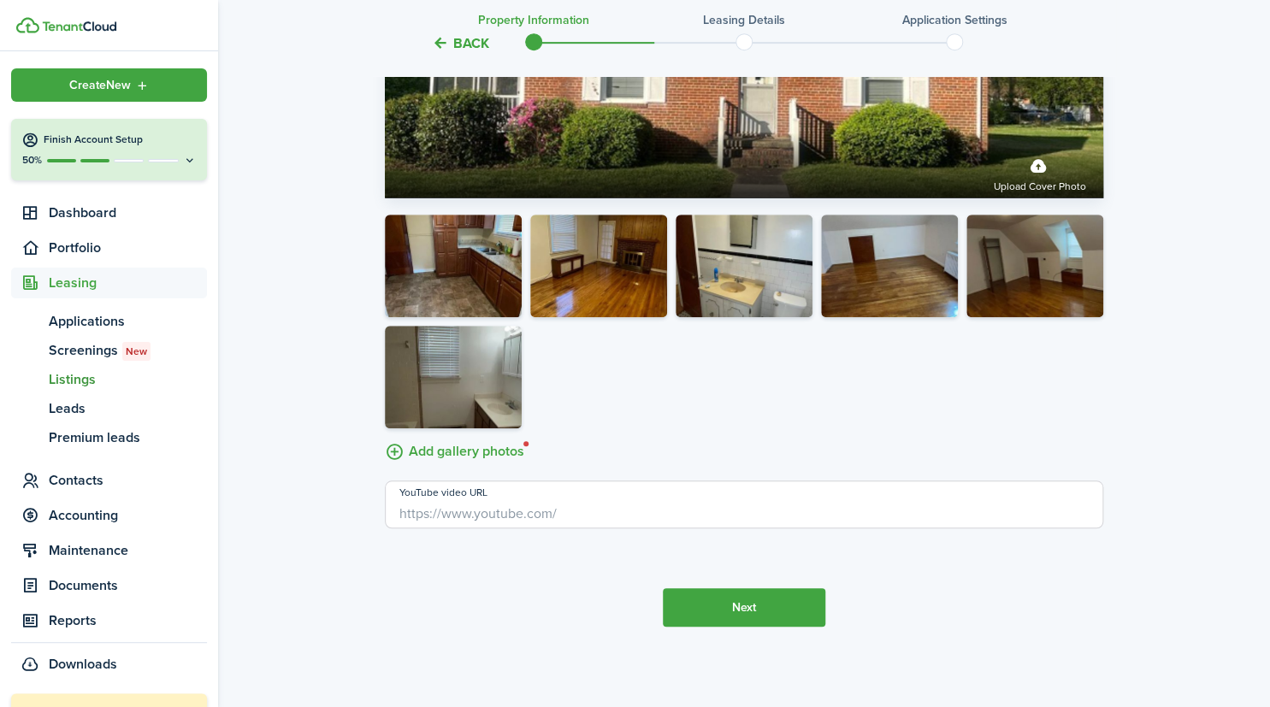
click at [759, 612] on button "Next" at bounding box center [744, 608] width 163 height 38
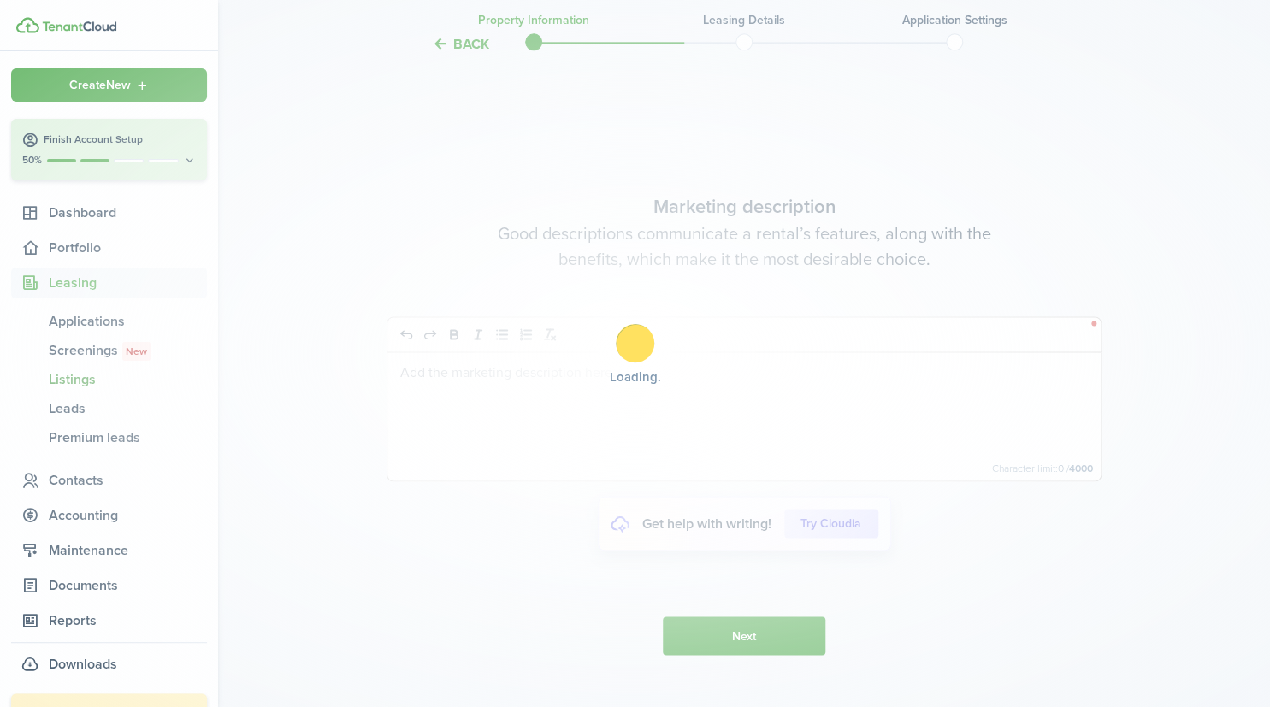
scroll to position [3743, 0]
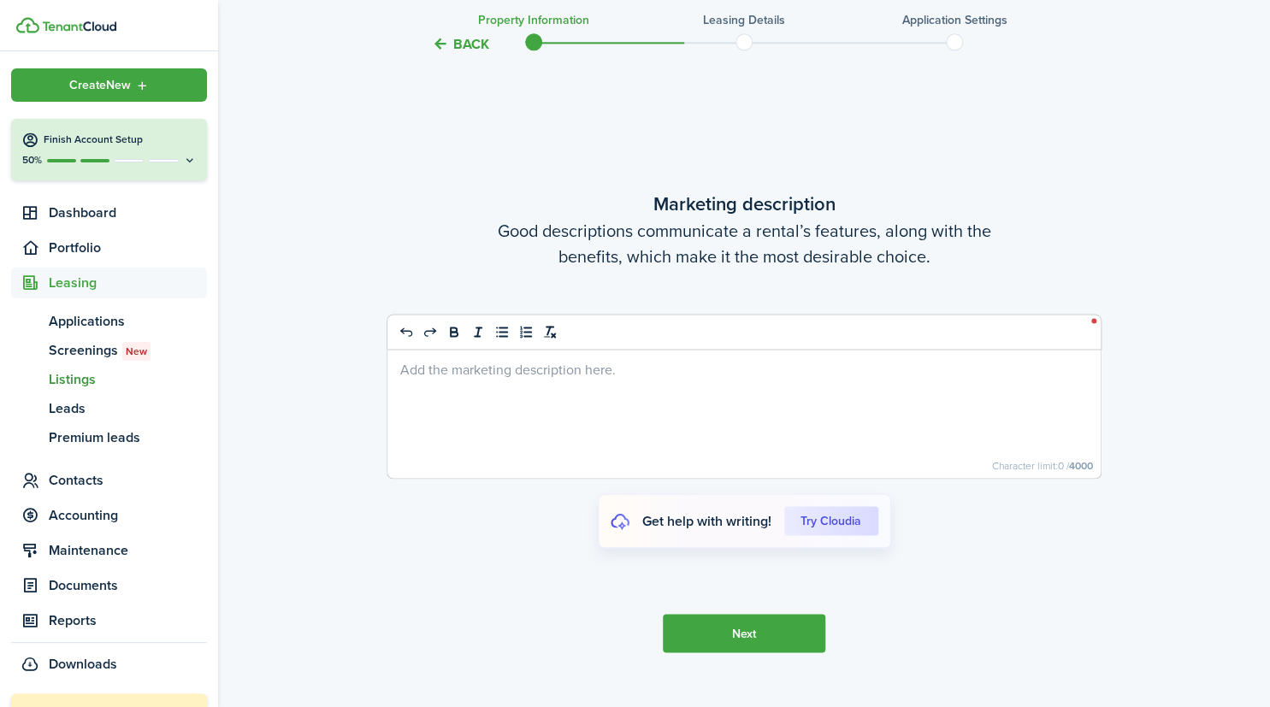
click at [567, 384] on div at bounding box center [744, 414] width 713 height 128
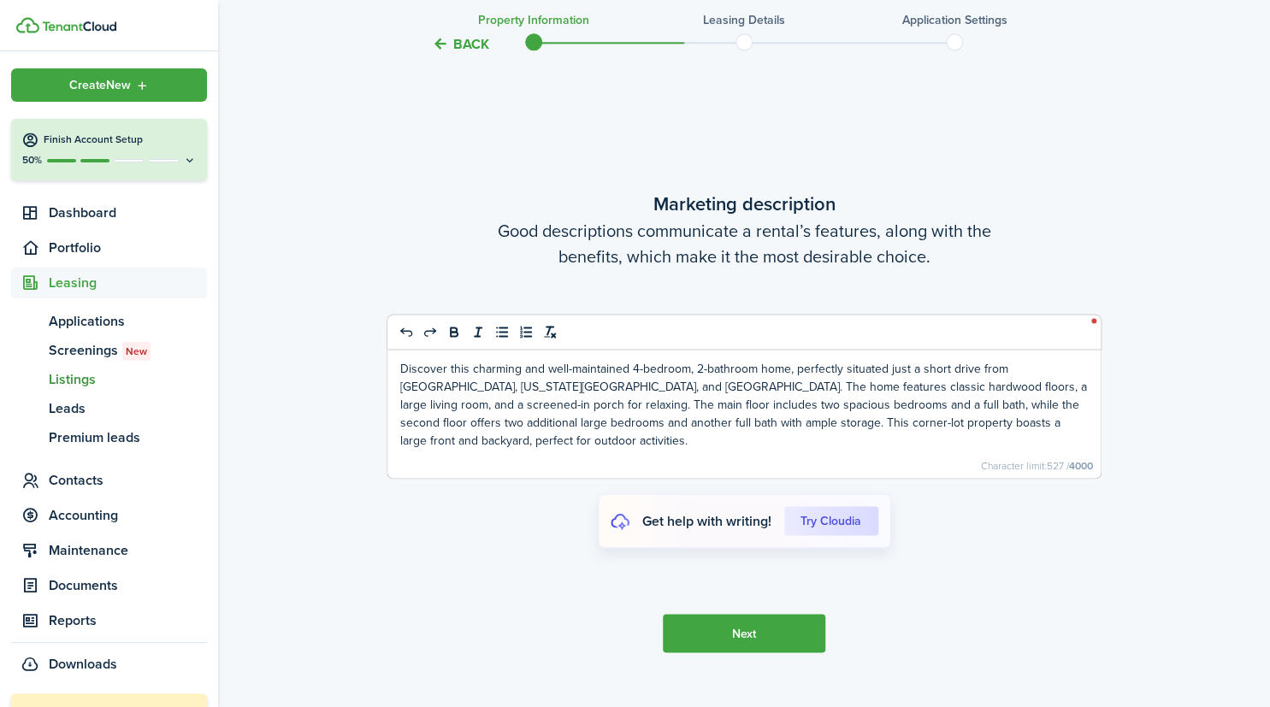
click at [749, 626] on button "Next" at bounding box center [744, 633] width 163 height 38
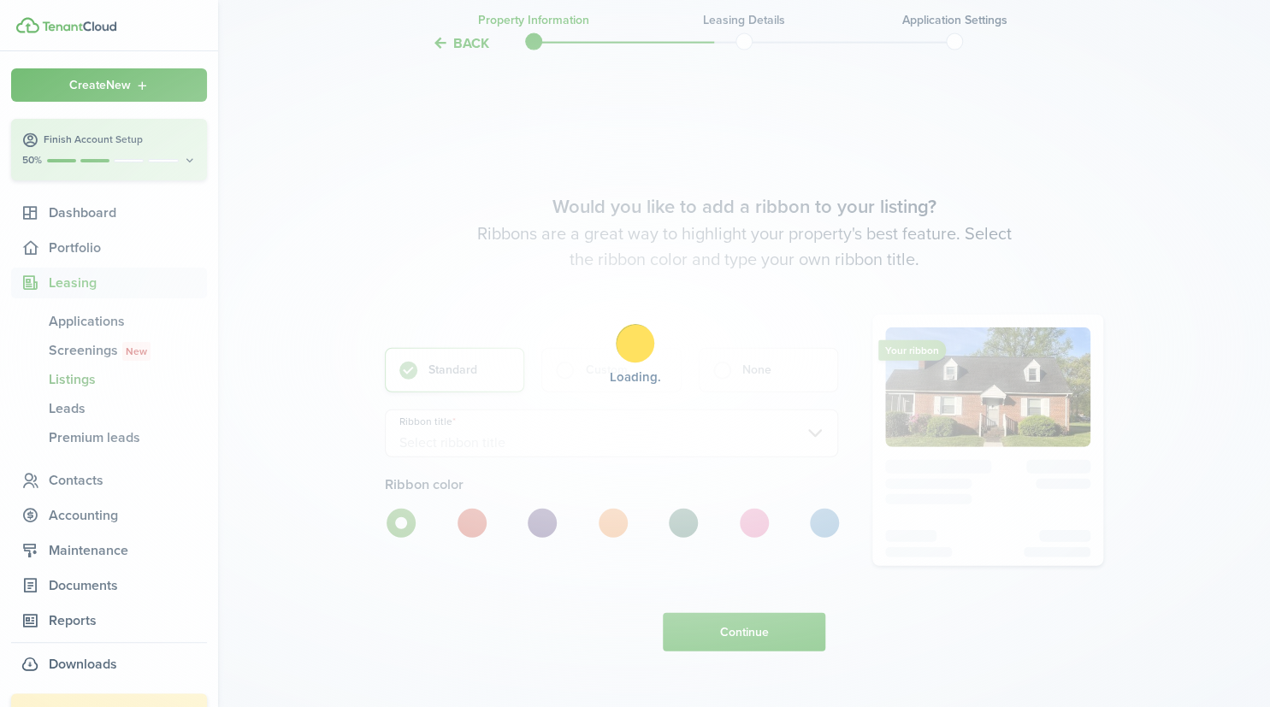
scroll to position [4450, 0]
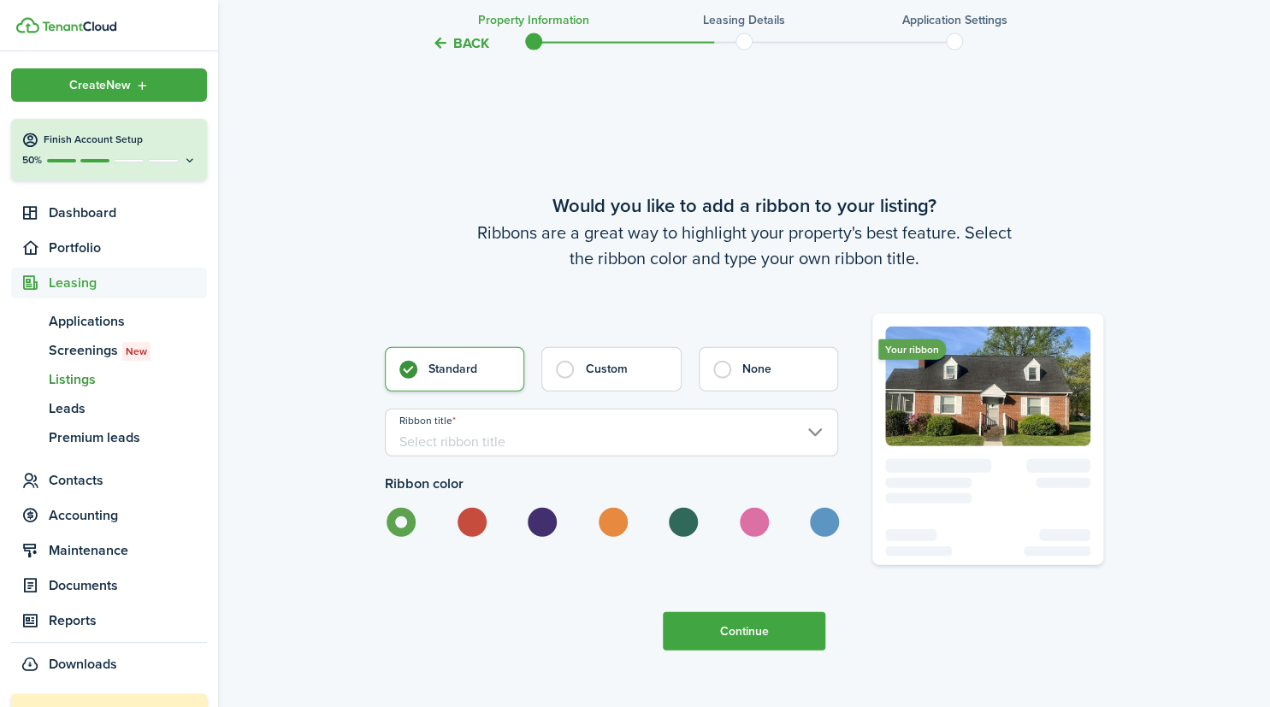
click at [750, 526] on label at bounding box center [753, 522] width 30 height 29
radio input "false"
radio input "true"
click at [814, 431] on input "Ribbon title" at bounding box center [611, 433] width 453 height 48
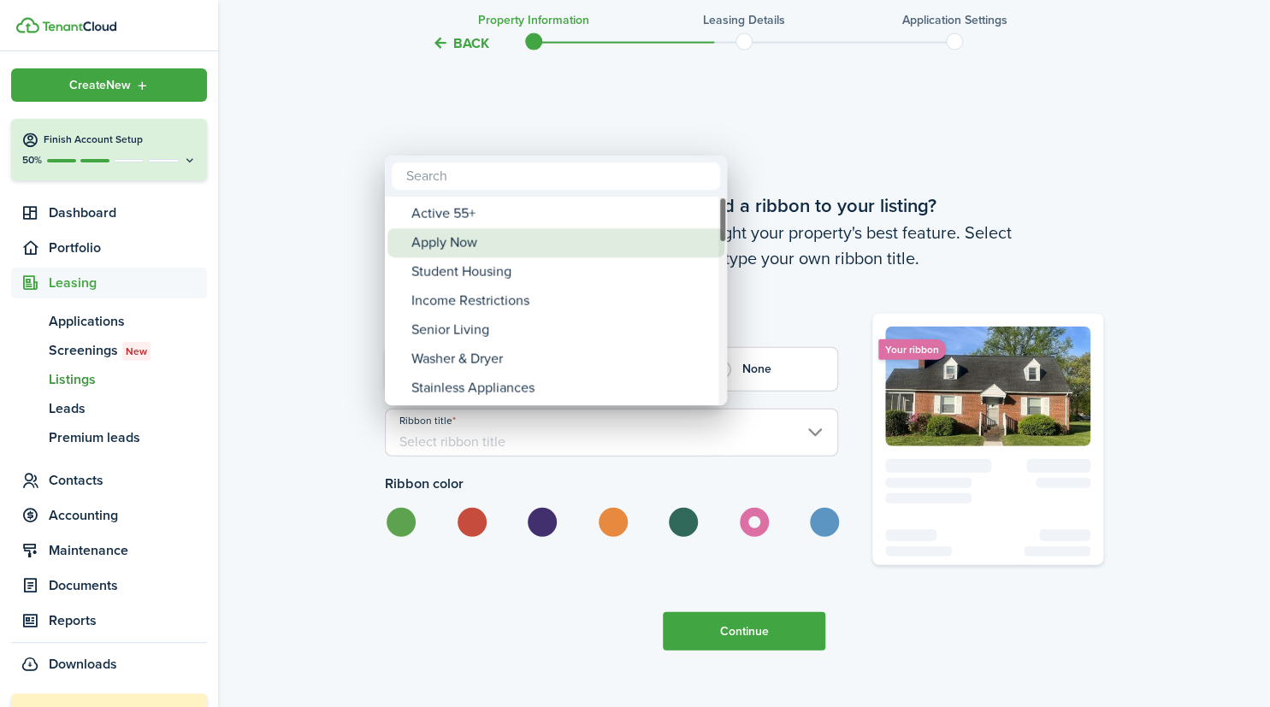
click at [626, 251] on div "Apply Now" at bounding box center [562, 242] width 303 height 29
type input "Apply Now"
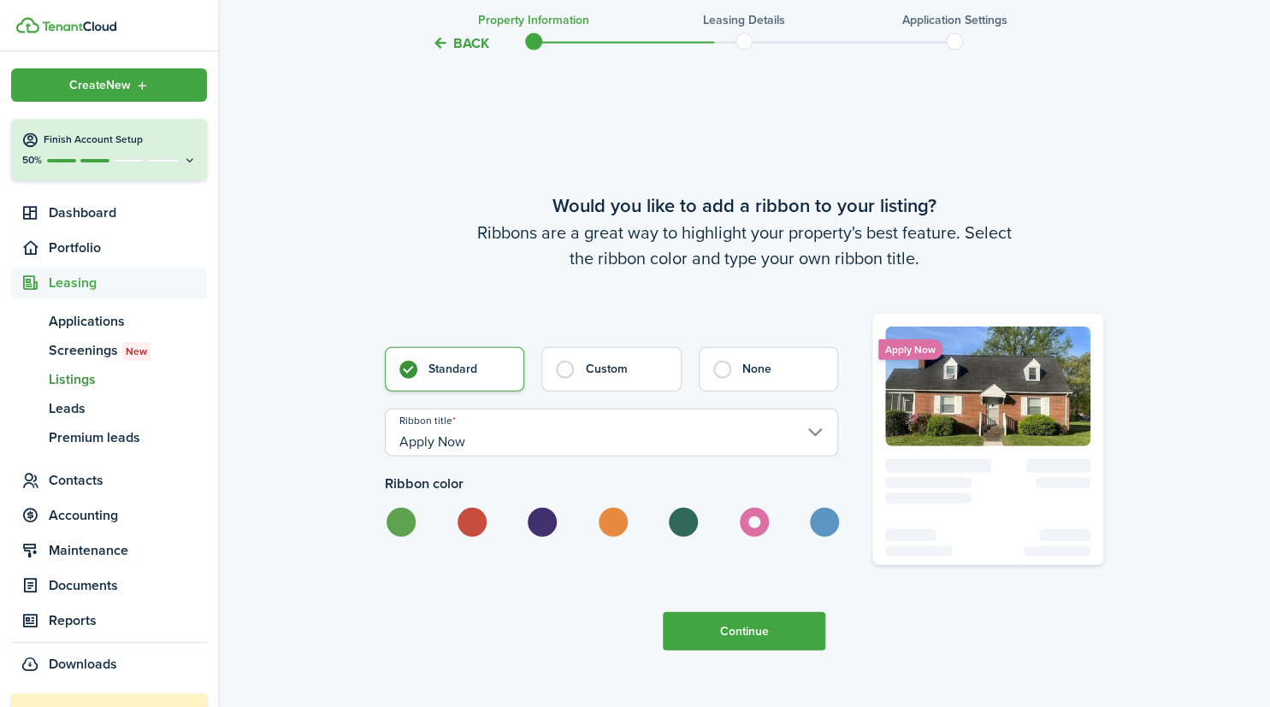
click at [756, 636] on button "Continue" at bounding box center [744, 631] width 163 height 38
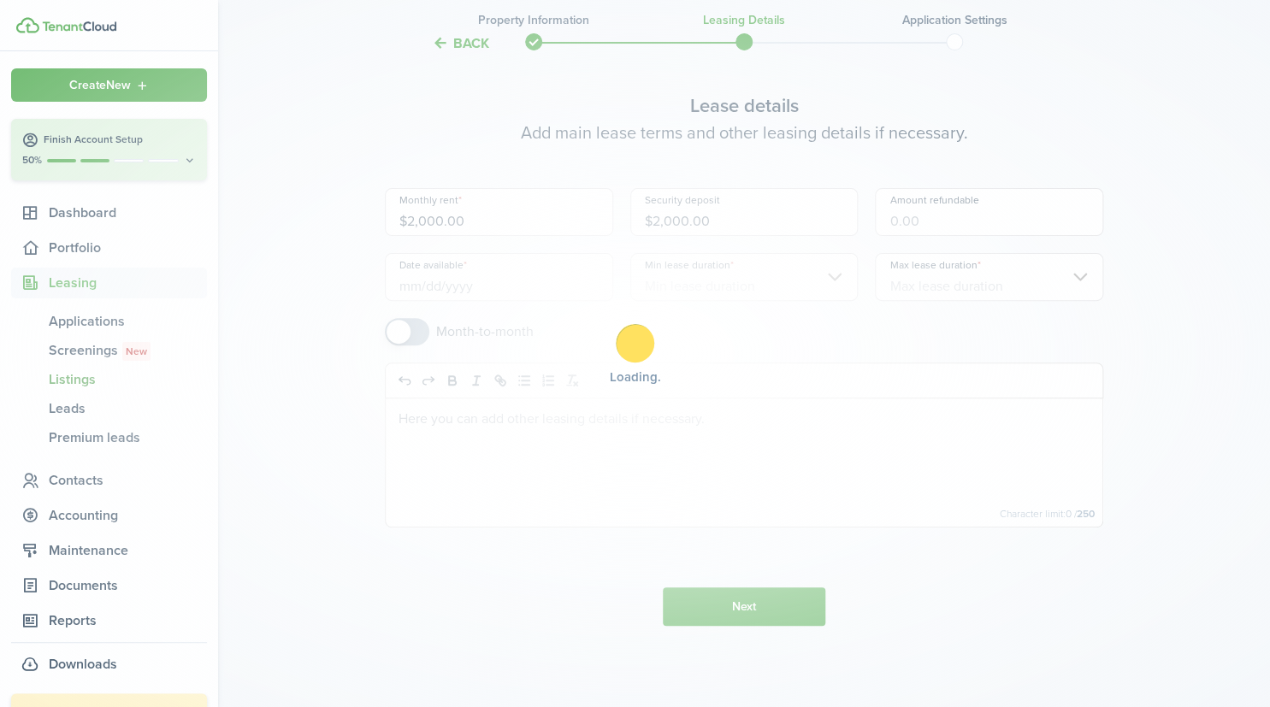
scroll to position [0, 0]
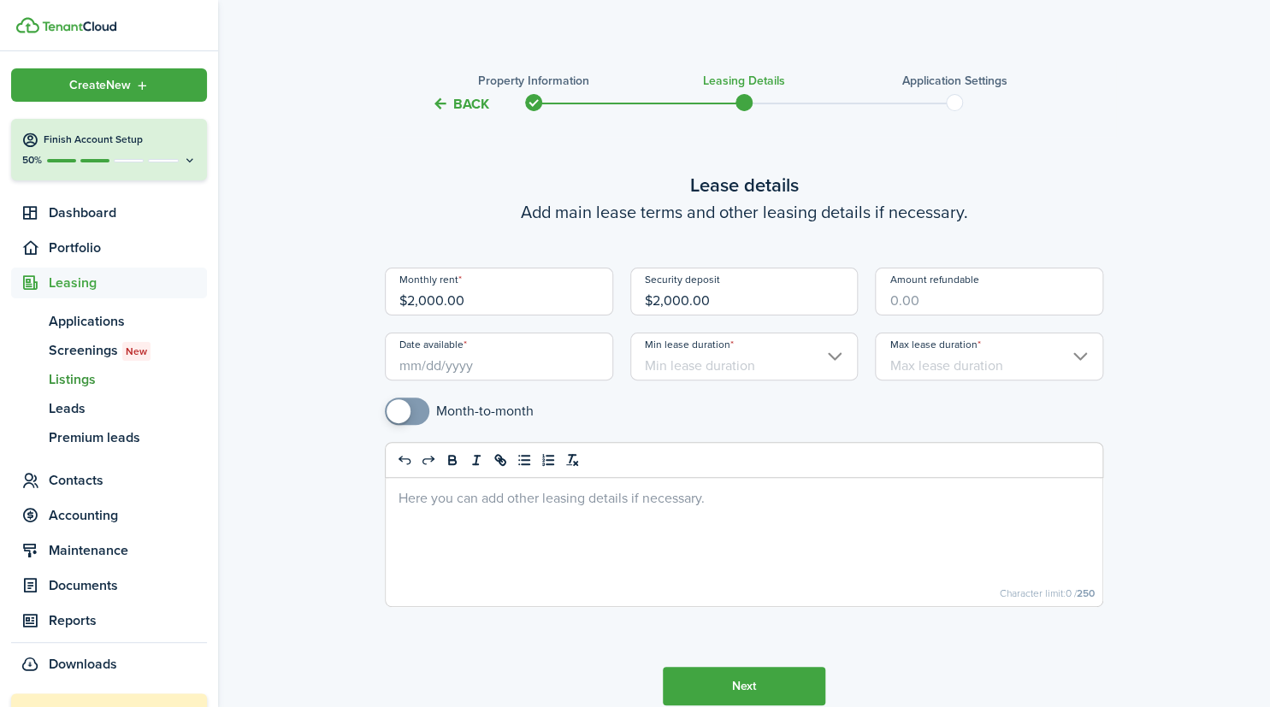
click at [487, 367] on input "Date available" at bounding box center [499, 357] width 228 height 48
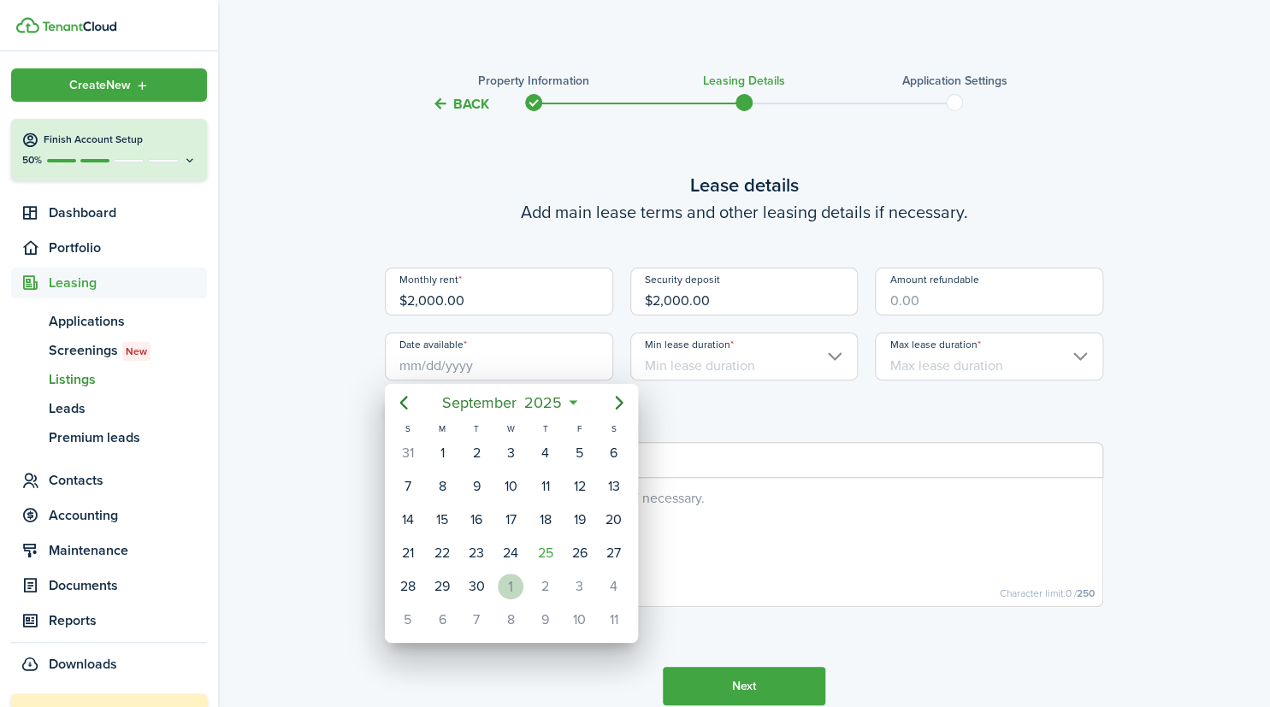
click at [510, 581] on div "1" at bounding box center [511, 587] width 26 height 26
type input "[DATE]"
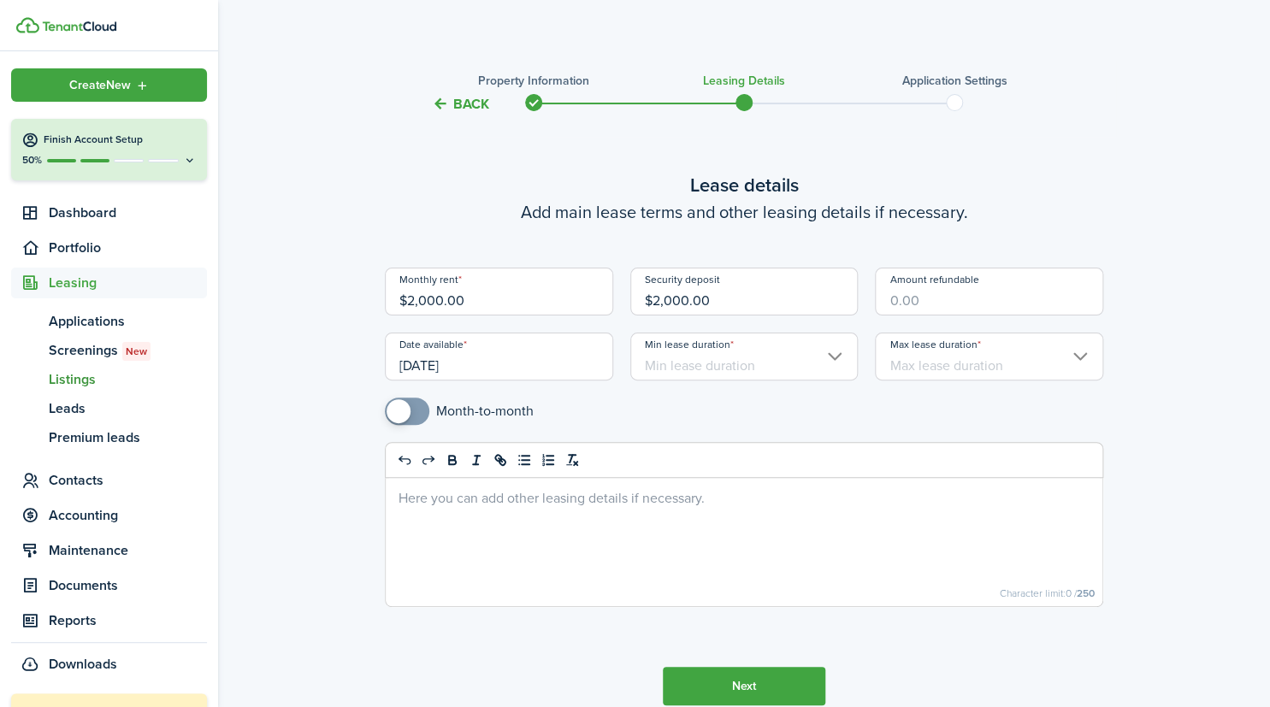
click at [846, 352] on input "Min lease duration" at bounding box center [744, 357] width 228 height 48
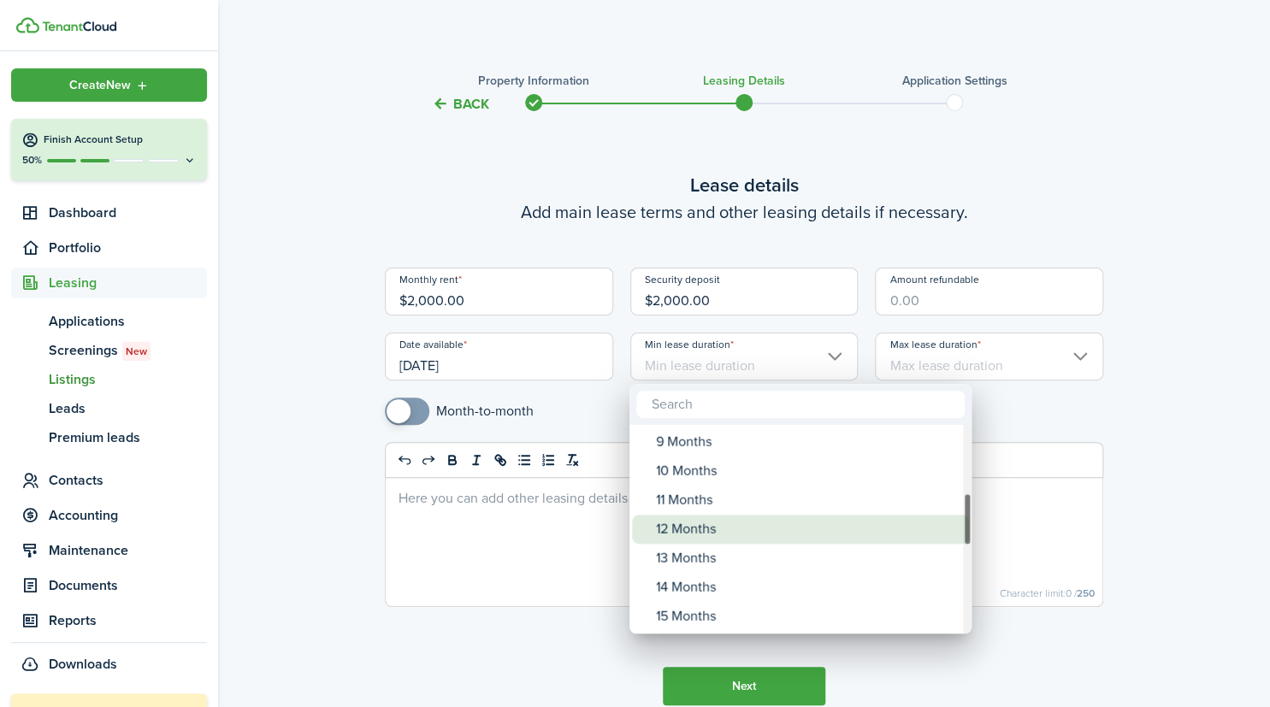
click at [721, 534] on div "12 Months" at bounding box center [807, 529] width 303 height 29
type input "12 Months"
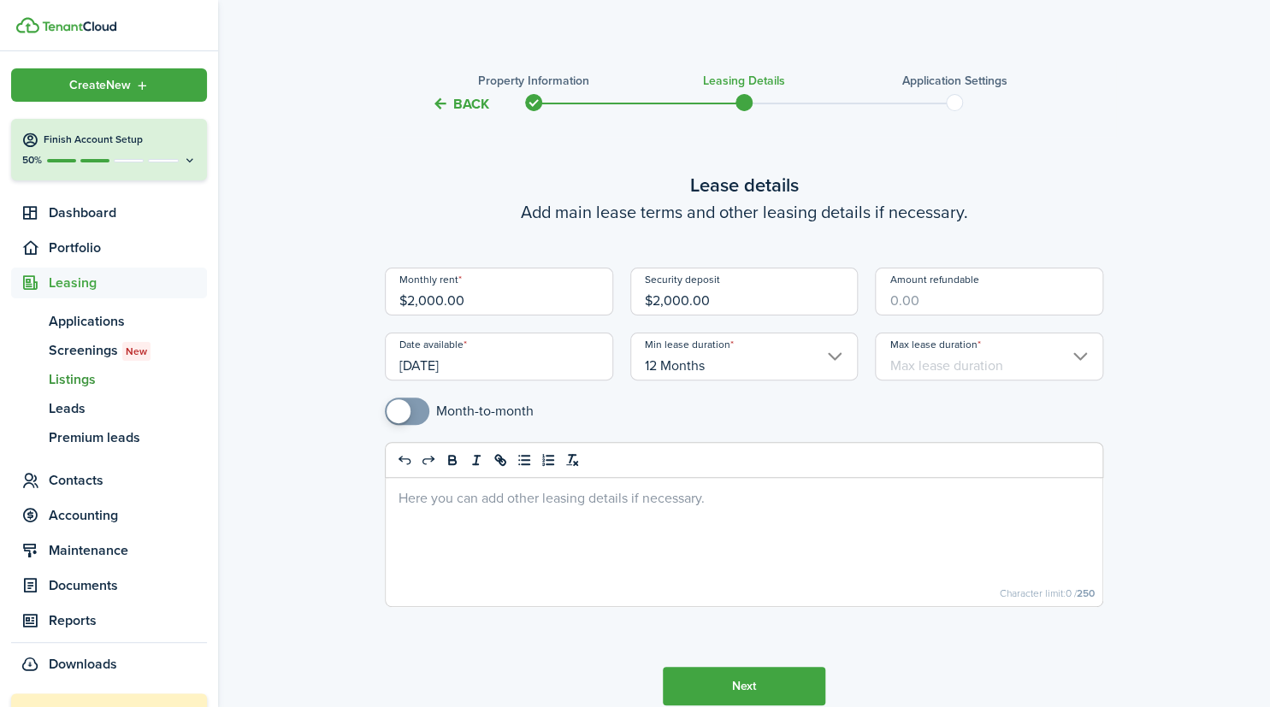
click at [924, 291] on input "Amount refundable" at bounding box center [989, 292] width 228 height 48
click at [1085, 362] on input "Max lease duration" at bounding box center [989, 357] width 228 height 48
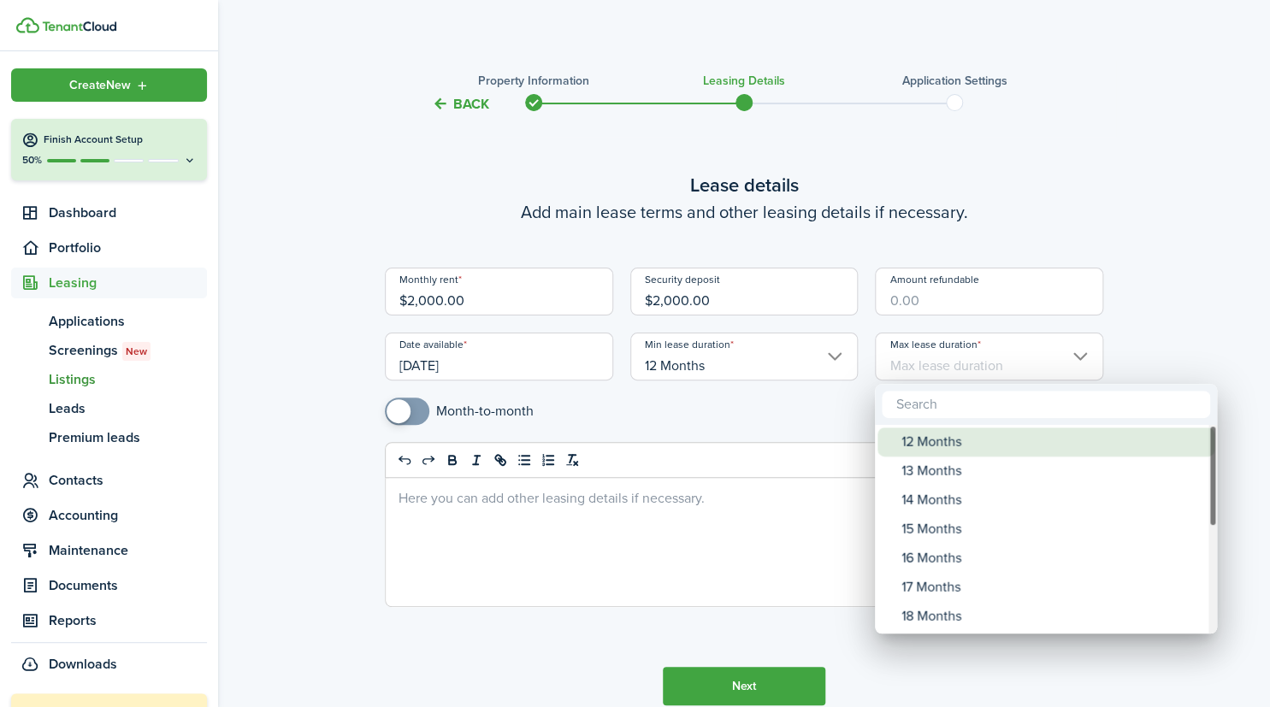
click at [1030, 441] on div "12 Months" at bounding box center [1053, 442] width 303 height 29
type input "12 Months"
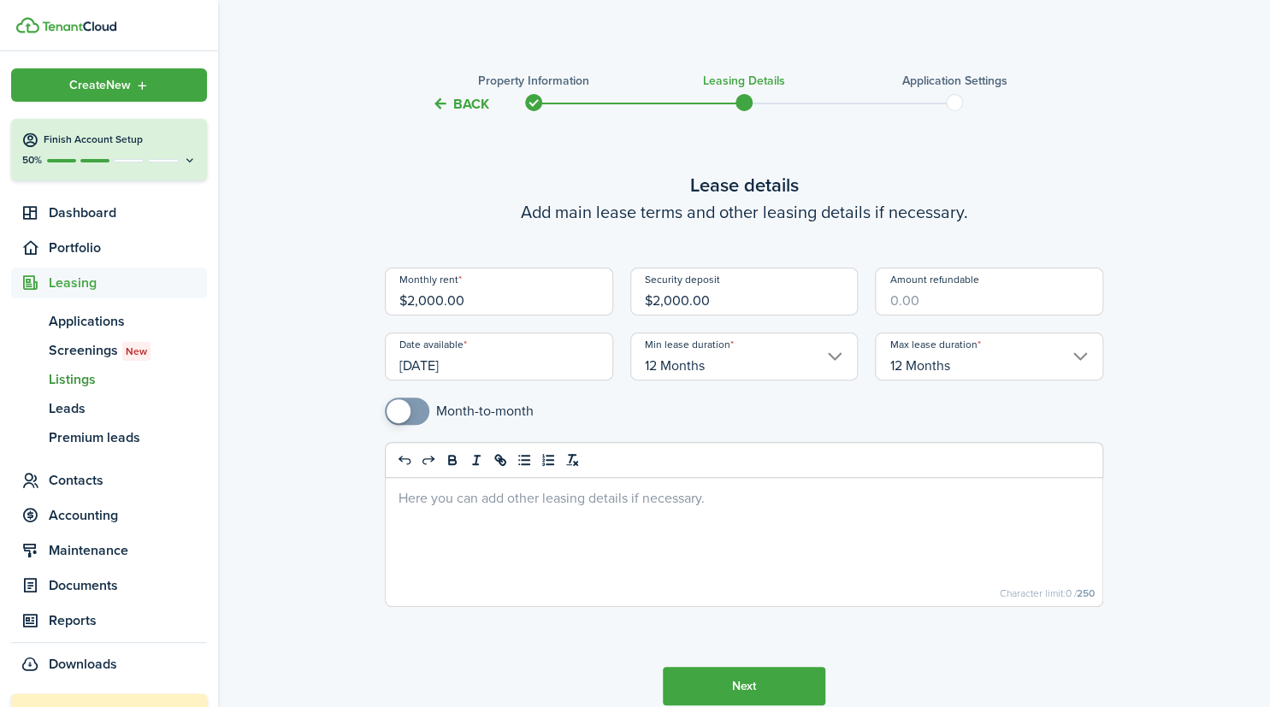
click at [771, 679] on button "Next" at bounding box center [744, 686] width 163 height 38
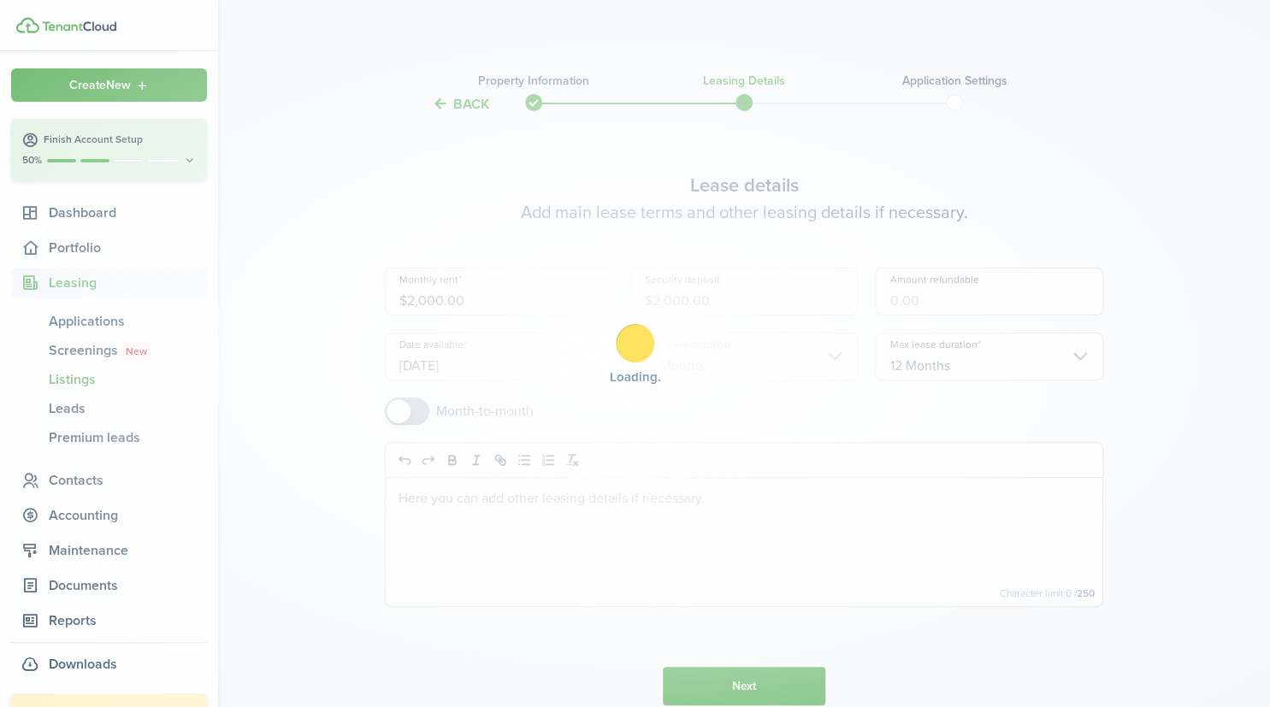
click at [771, 679] on div "Loading" at bounding box center [635, 353] width 1270 height 707
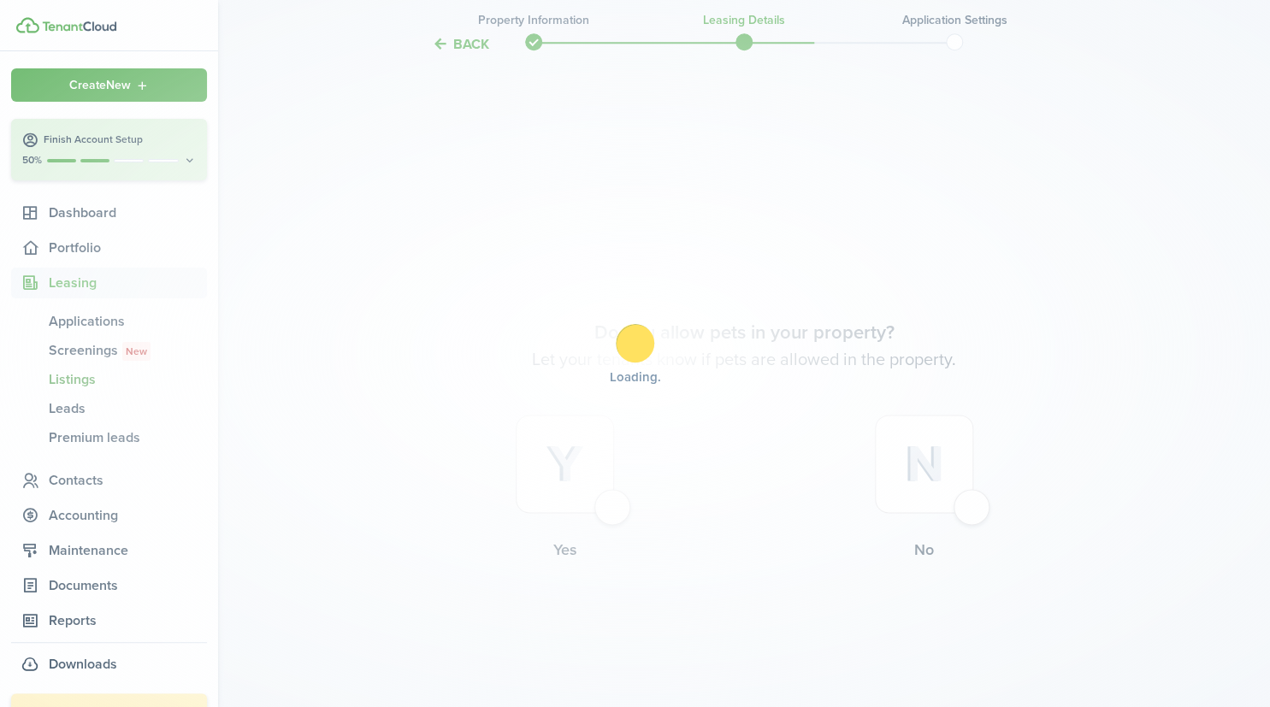
scroll to position [672, 0]
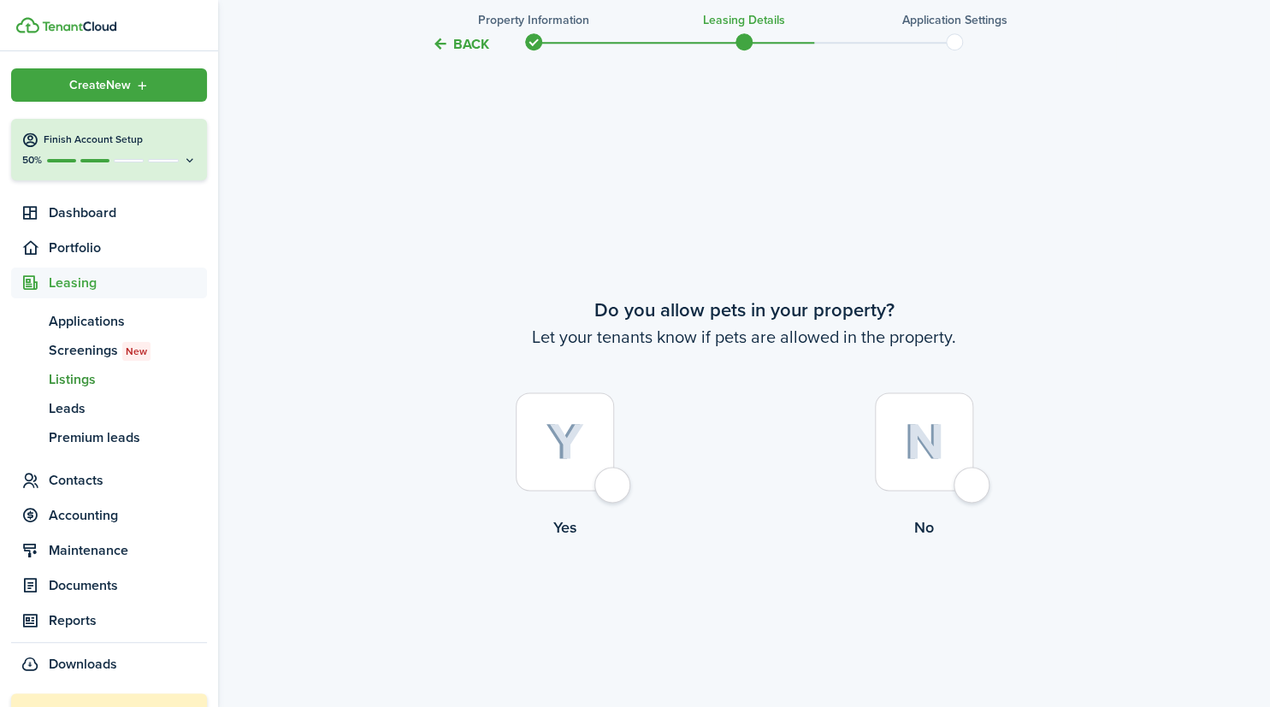
click at [973, 489] on div at bounding box center [924, 442] width 98 height 98
radio input "true"
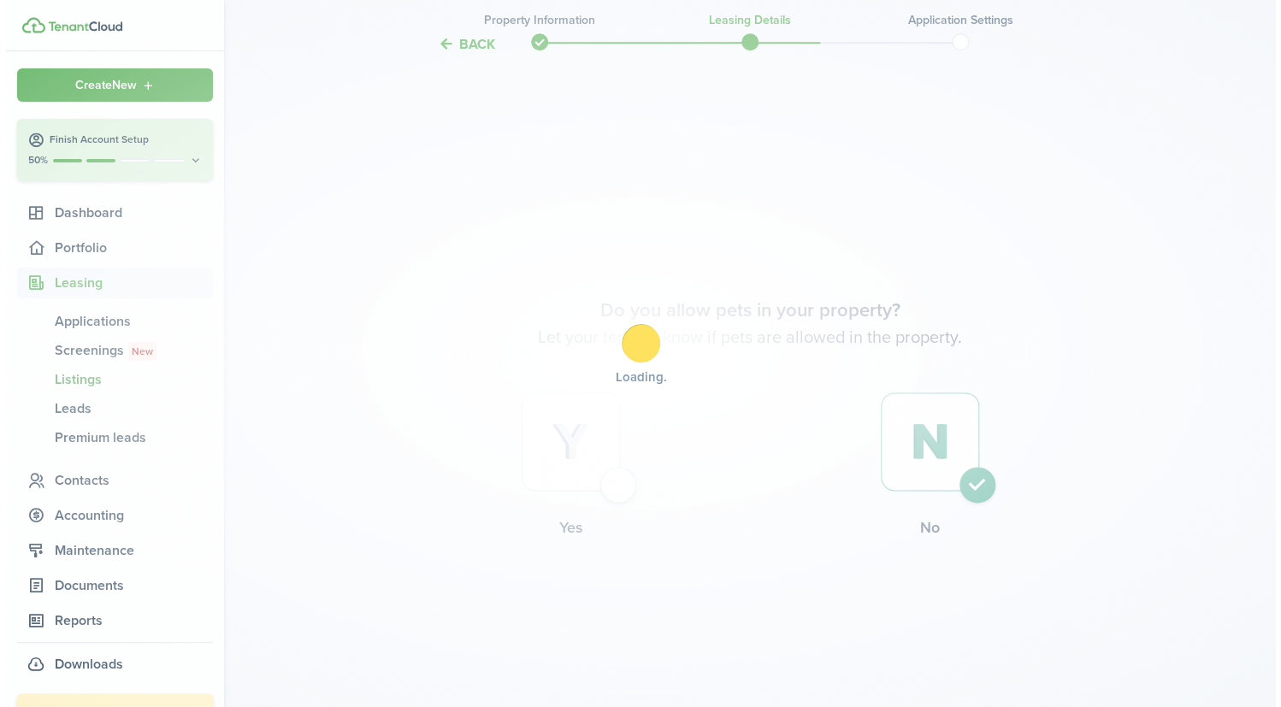
scroll to position [0, 0]
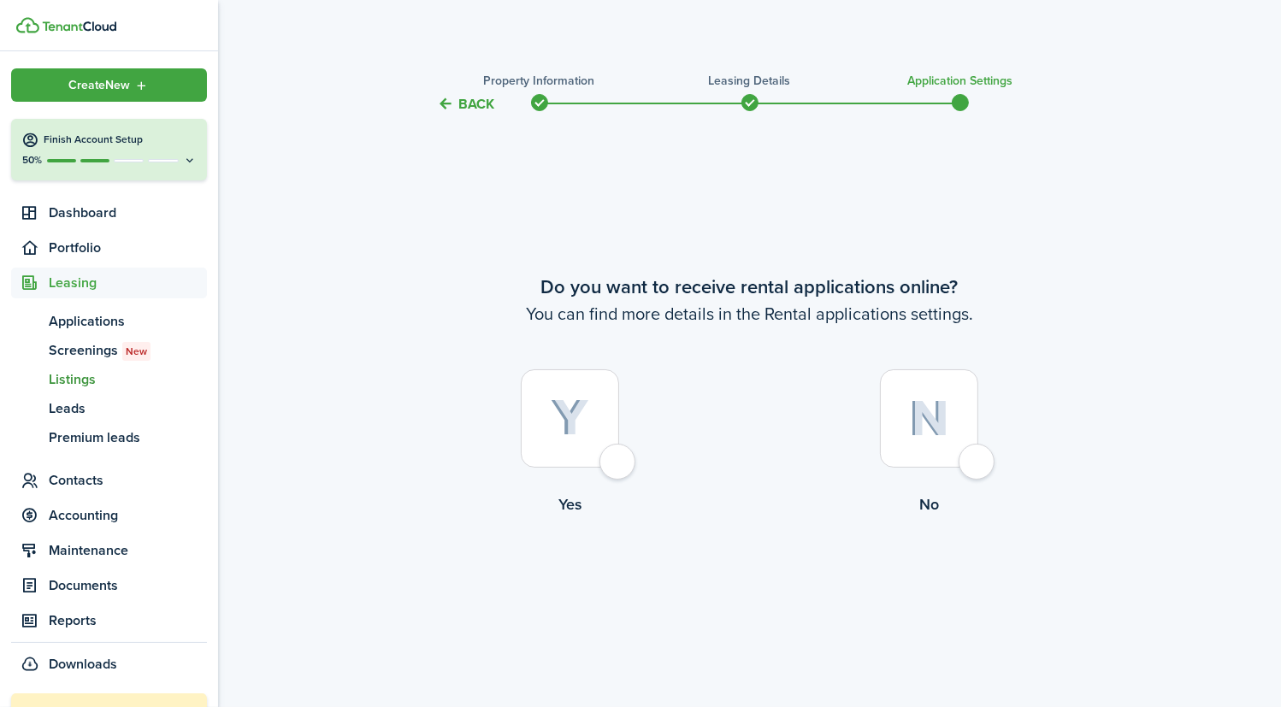
click at [619, 456] on div at bounding box center [570, 419] width 98 height 98
radio input "true"
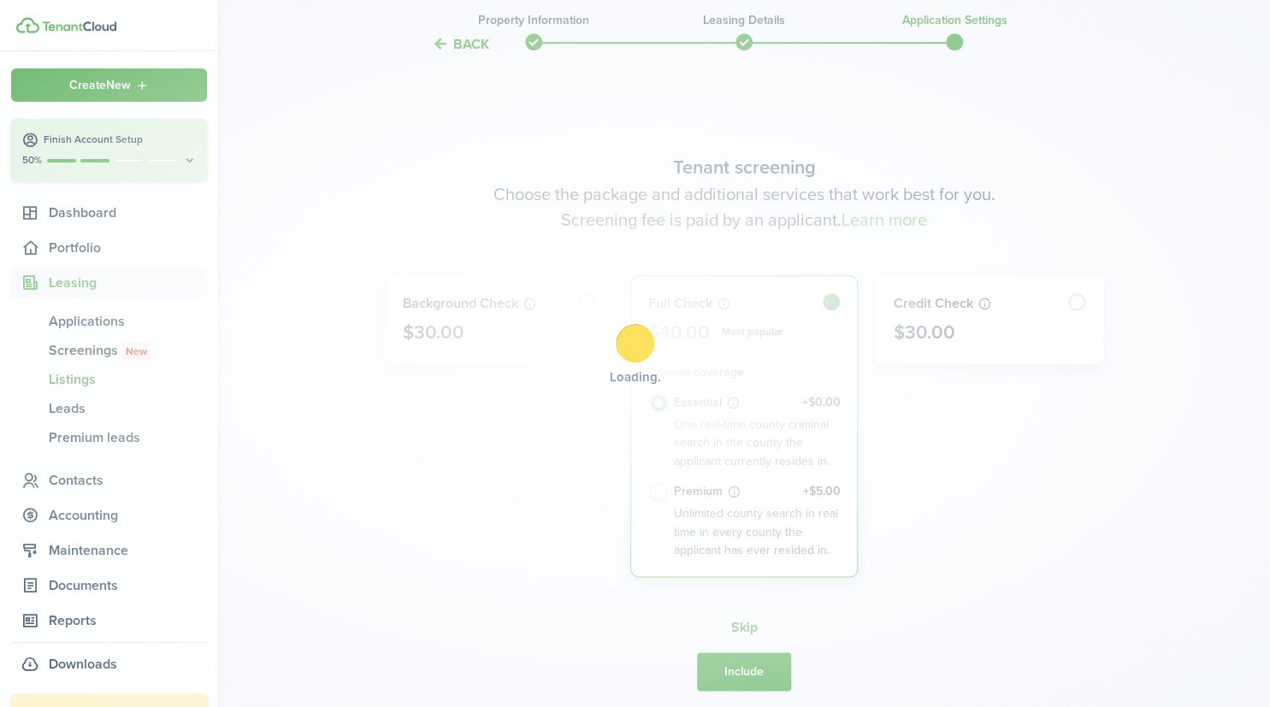
scroll to position [593, 0]
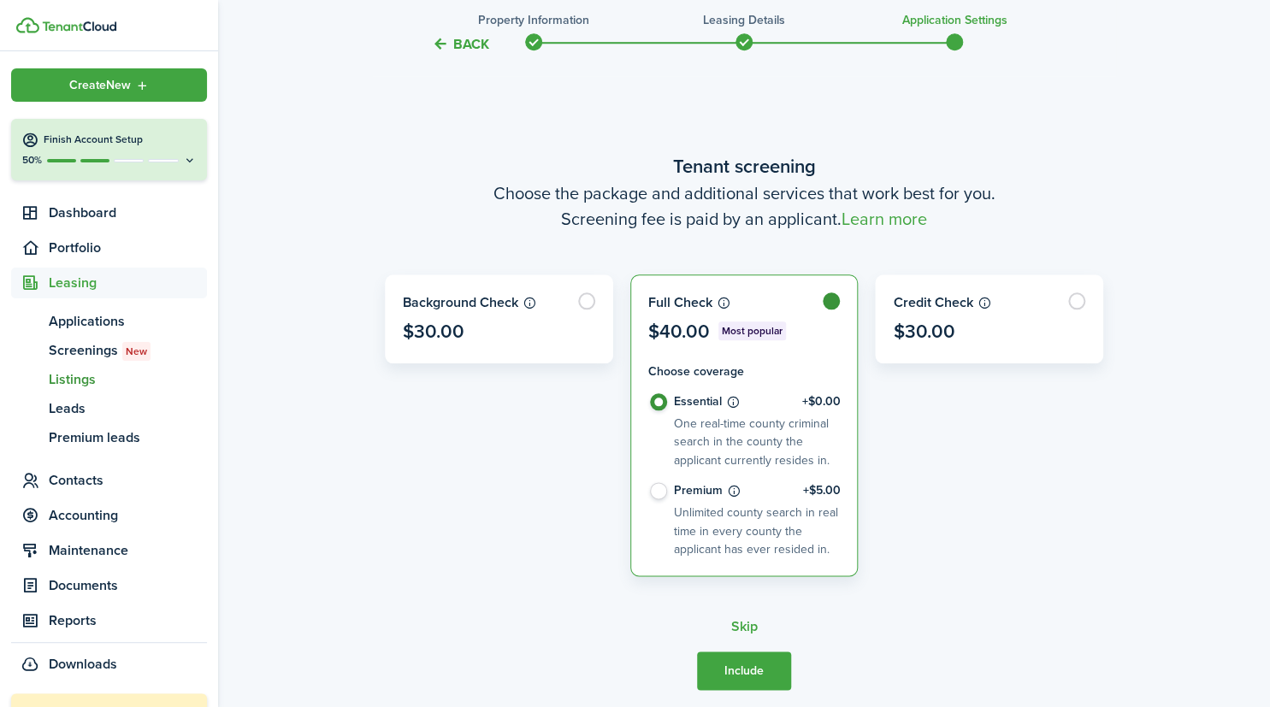
click at [650, 488] on label "Premium +$5.00 Unlimited county search in real time in every county the applica…" at bounding box center [744, 520] width 192 height 76
radio input "false"
radio input "true"
click at [747, 664] on button "Include" at bounding box center [744, 671] width 94 height 38
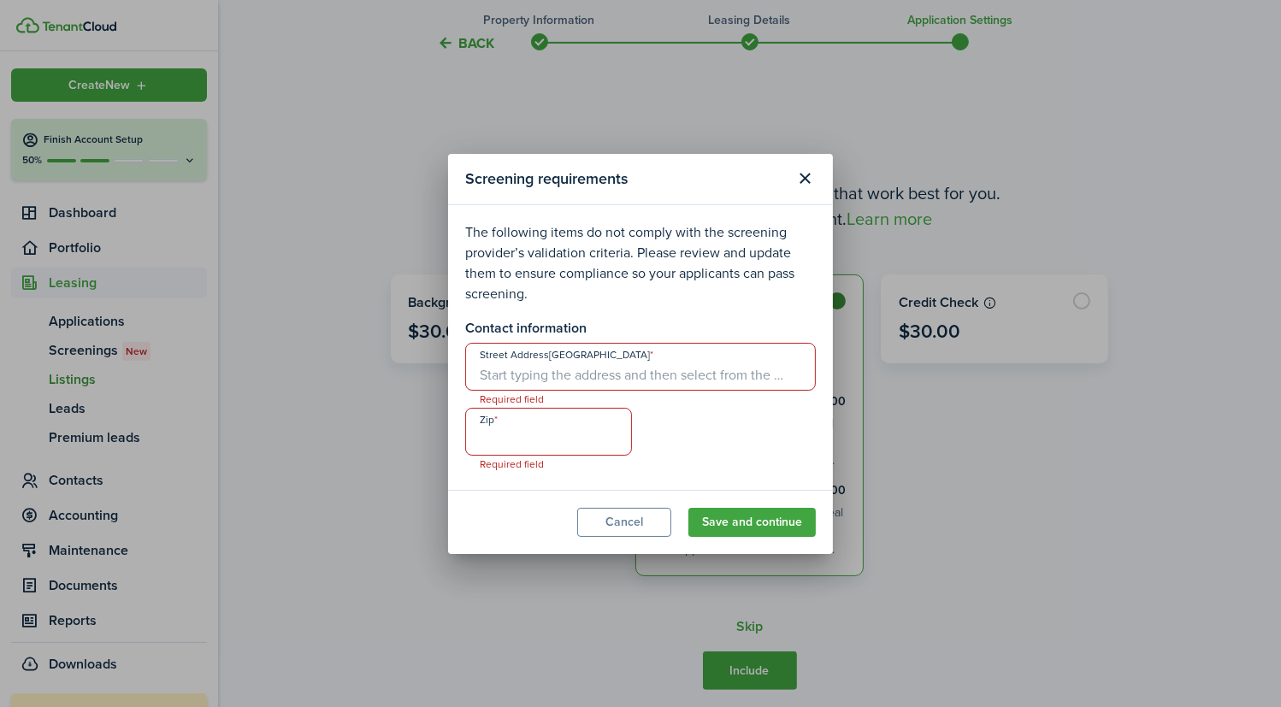
click at [608, 357] on input "Street Address[GEOGRAPHIC_DATA]" at bounding box center [640, 367] width 351 height 48
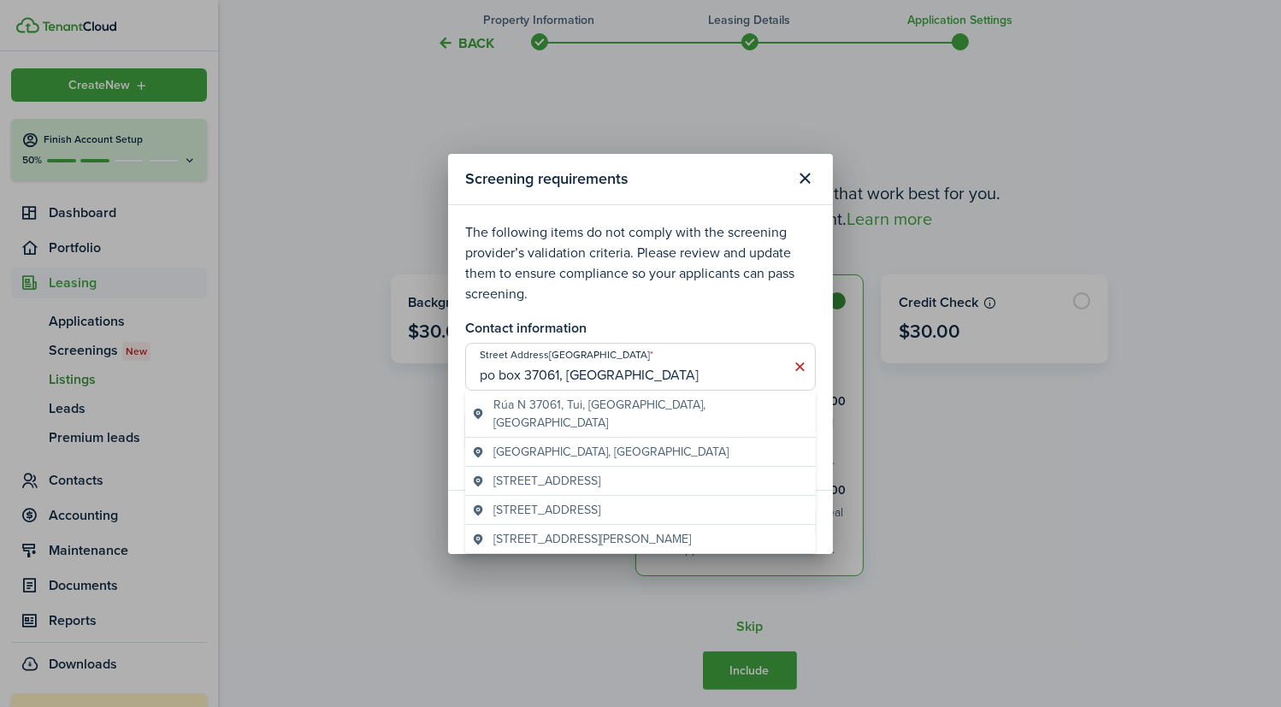
type input "po box 37061, [GEOGRAPHIC_DATA]"
click at [804, 364] on icon at bounding box center [800, 366] width 18 height 17
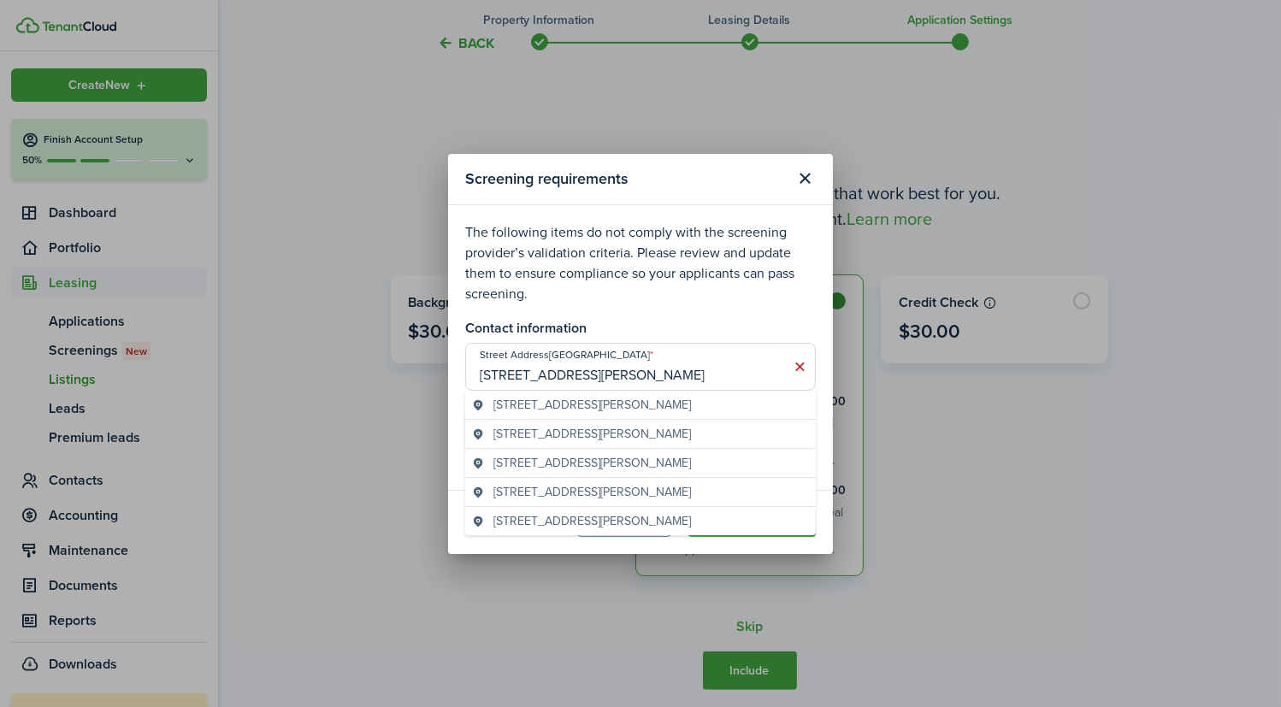
click at [730, 396] on geo-item "[STREET_ADDRESS][PERSON_NAME]" at bounding box center [640, 405] width 337 height 18
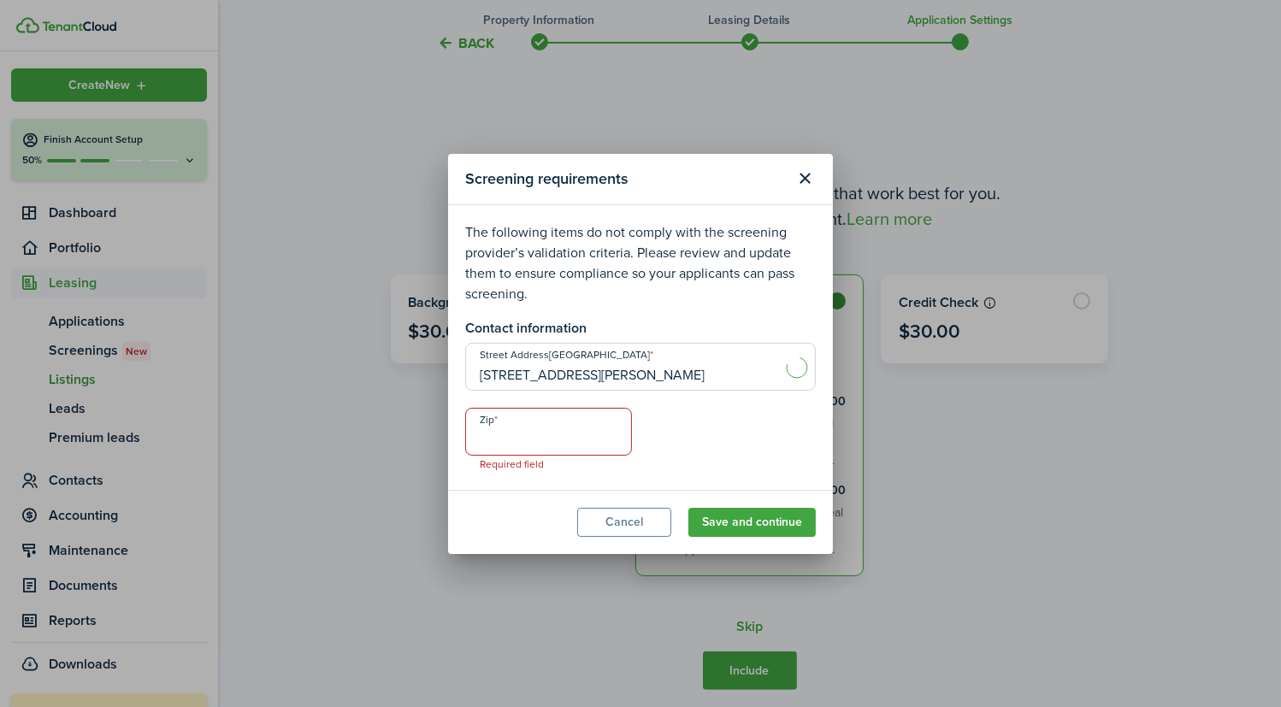
type input "[STREET_ADDRESS][PERSON_NAME]"
type input "23234"
click at [772, 521] on button "Save and continue" at bounding box center [752, 522] width 127 height 29
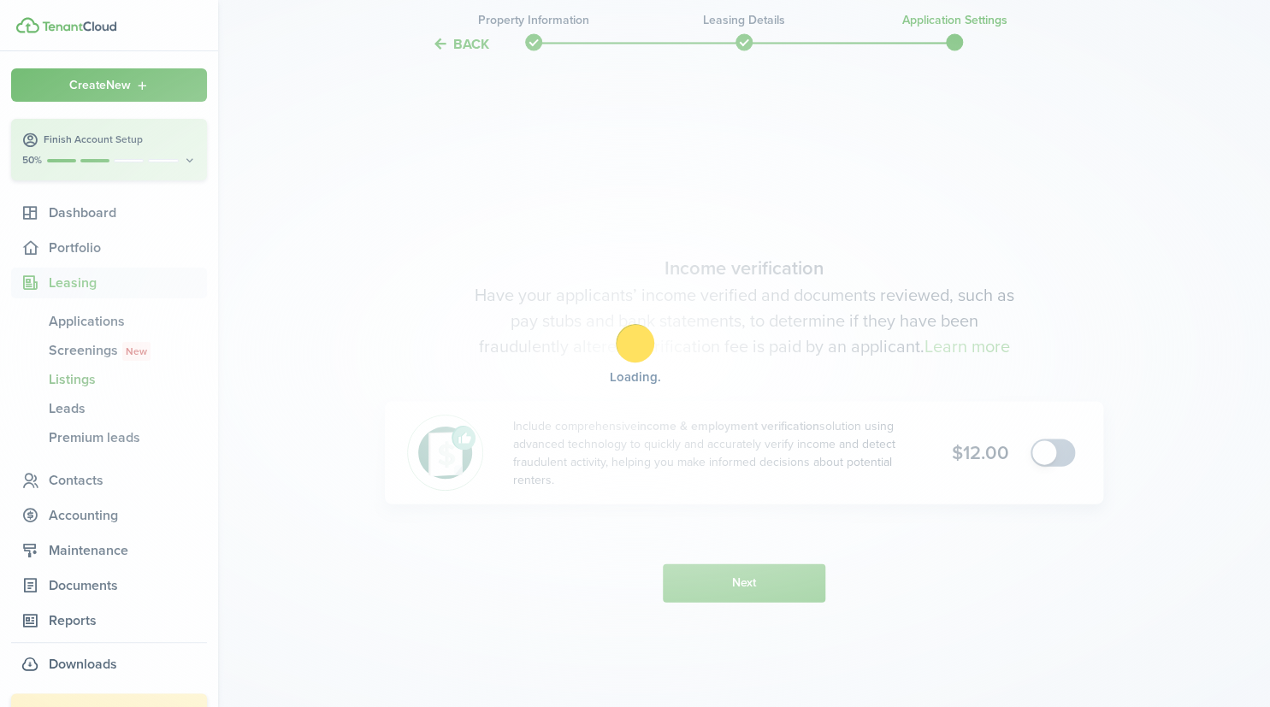
scroll to position [1300, 0]
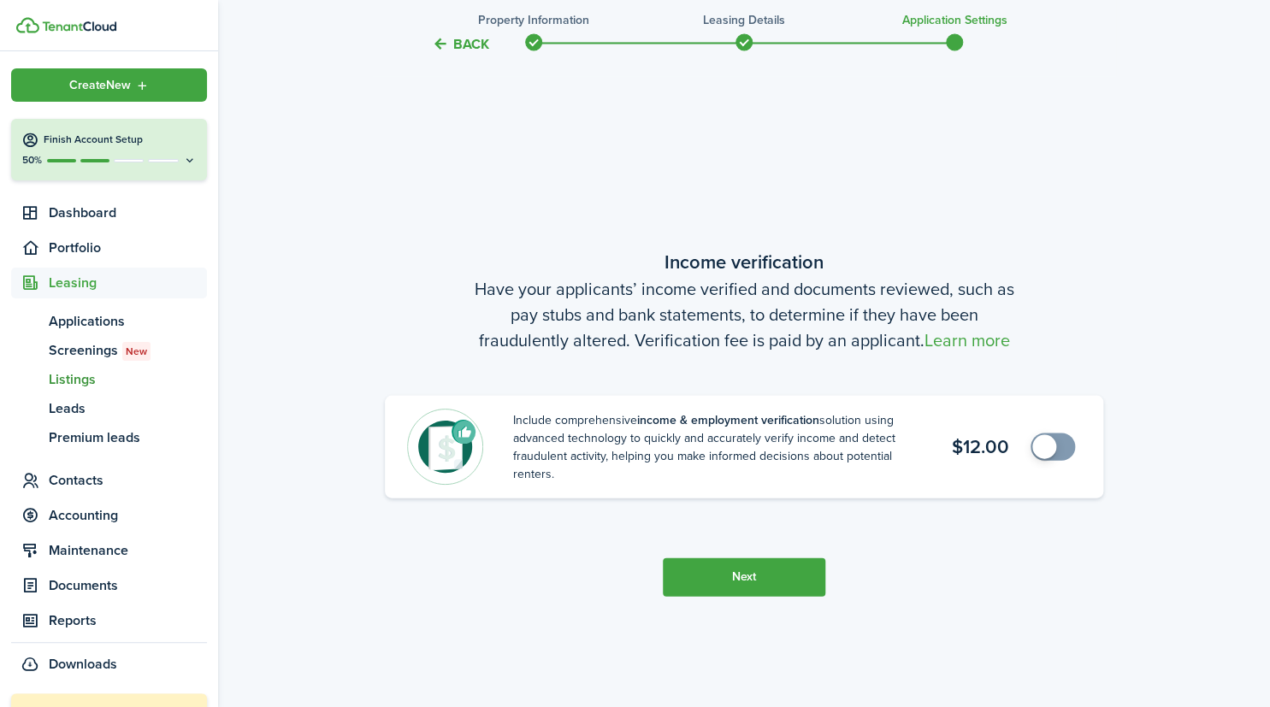
checkbox input "true"
click at [1050, 443] on span at bounding box center [1045, 447] width 24 height 24
click at [754, 571] on button "Next" at bounding box center [744, 577] width 163 height 38
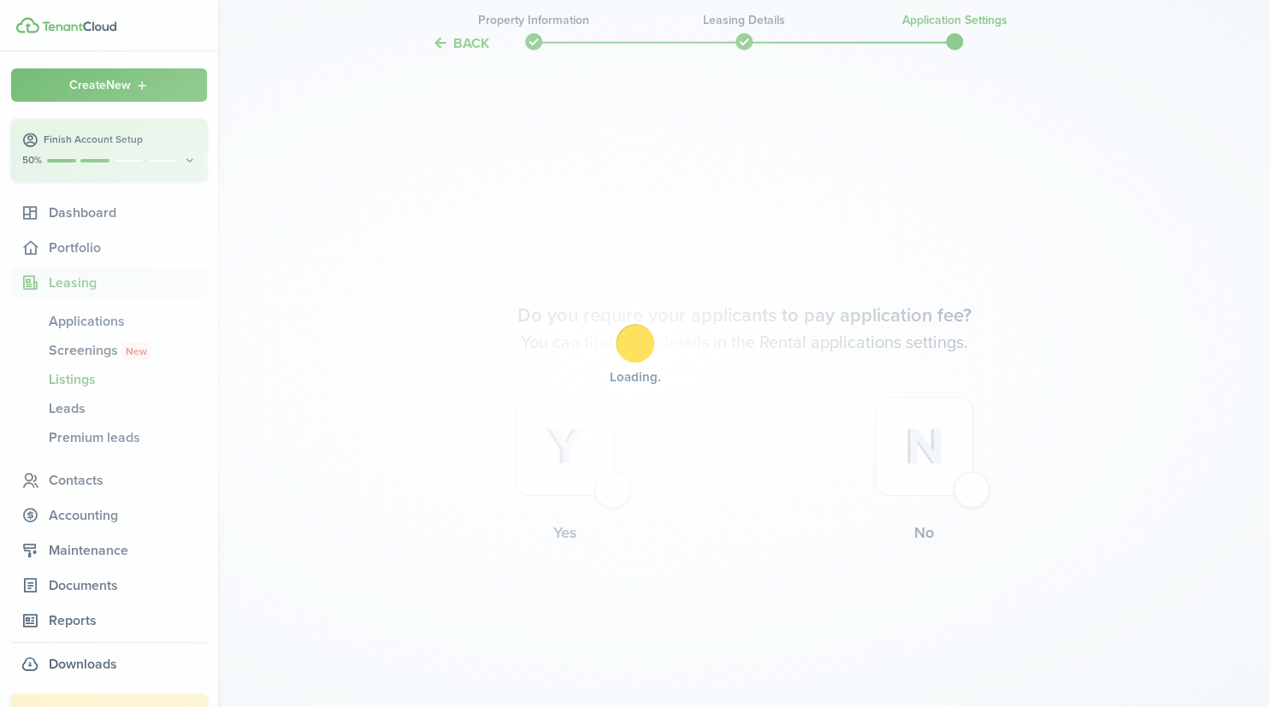
scroll to position [2009, 0]
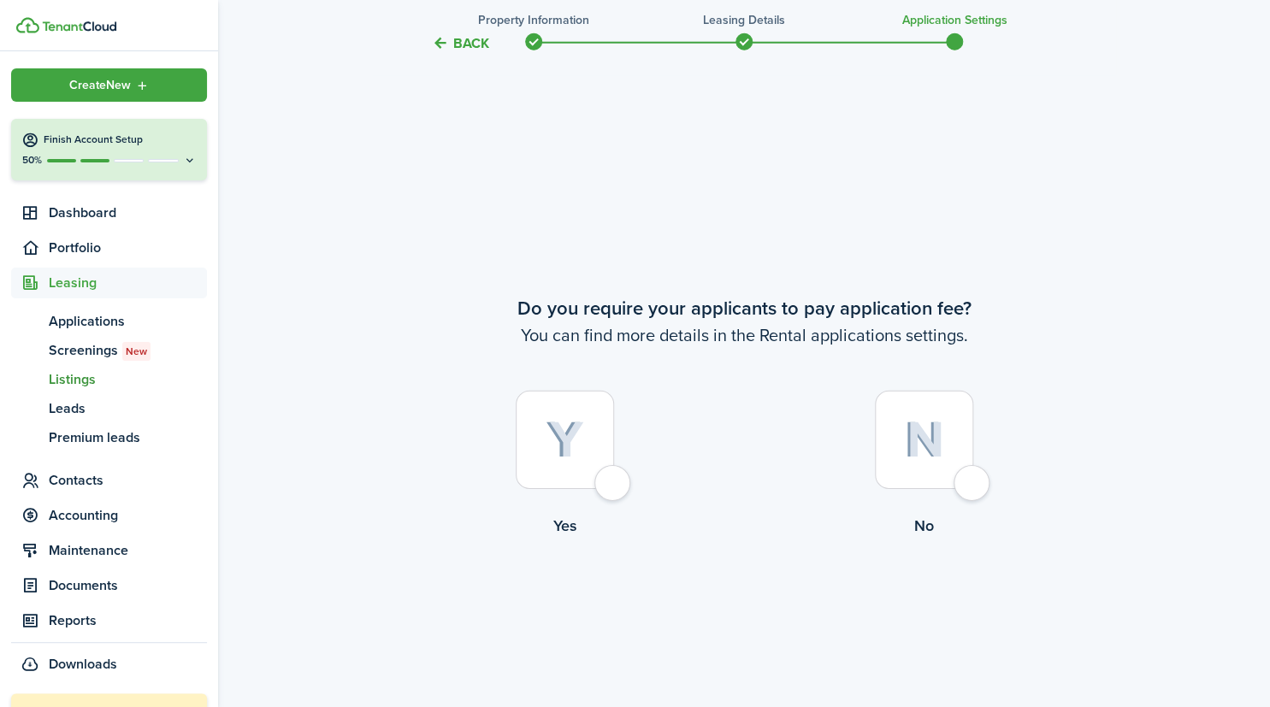
click at [614, 489] on div at bounding box center [565, 440] width 98 height 98
radio input "true"
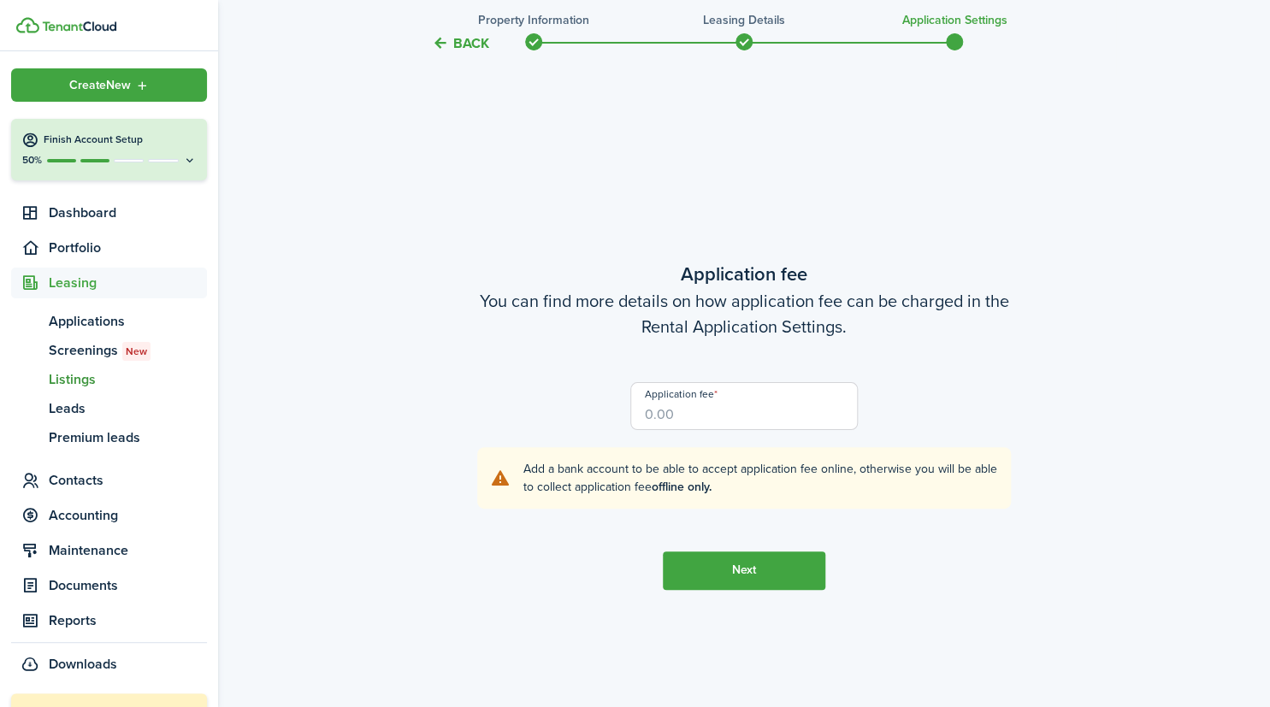
scroll to position [2716, 0]
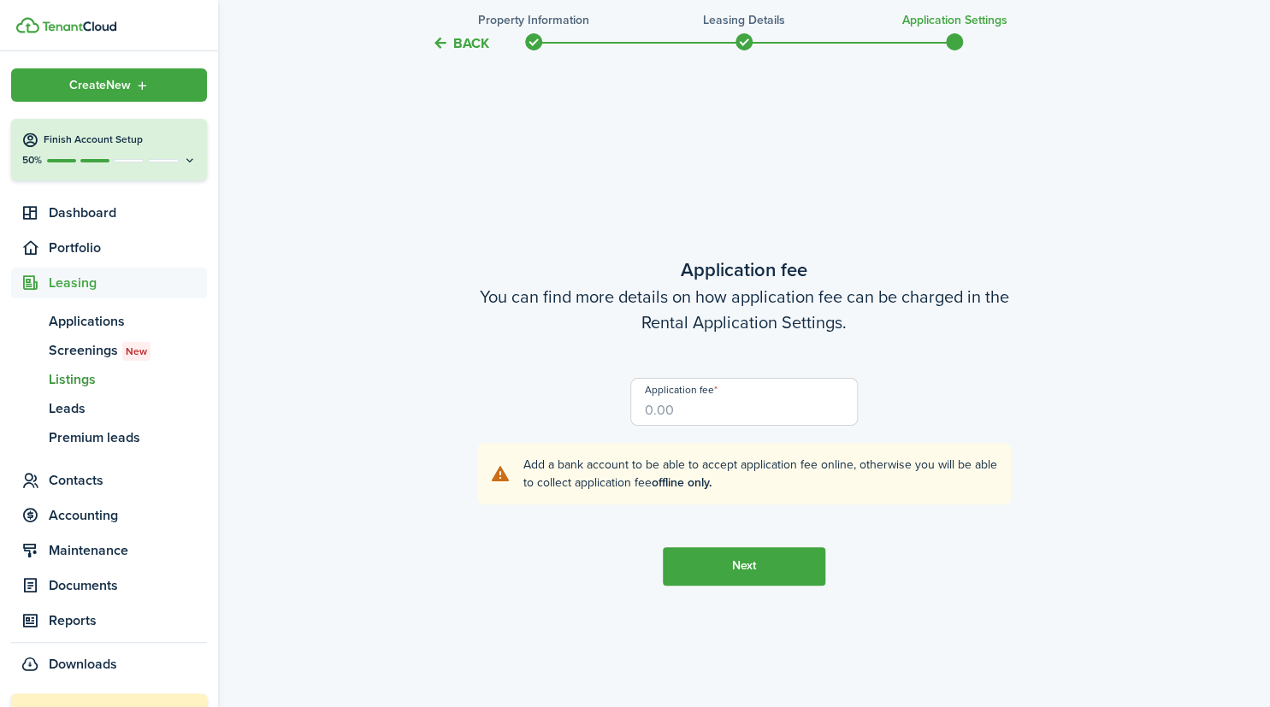
click at [677, 423] on input "Application fee" at bounding box center [744, 402] width 228 height 48
click at [9, 68] on nav "Create New Finish Account Setup 50% Dashboard Portfolio Leasing ap Applications…" at bounding box center [109, 372] width 218 height 642
click at [16, 62] on nav "Create New Finish Account Setup 50% Dashboard Portfolio Leasing ap Applications…" at bounding box center [109, 372] width 218 height 642
click at [665, 411] on input "$57.00" at bounding box center [744, 402] width 228 height 48
type input "$25.00"
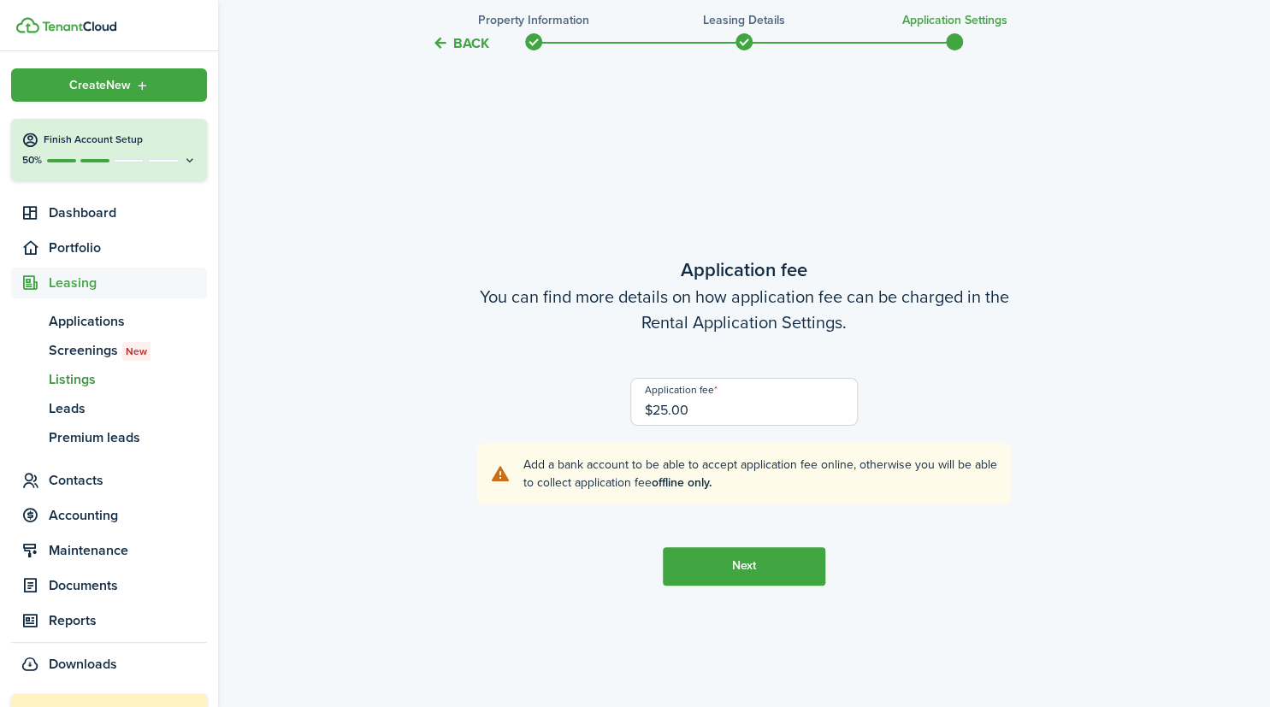
click at [756, 582] on button "Next" at bounding box center [744, 566] width 163 height 38
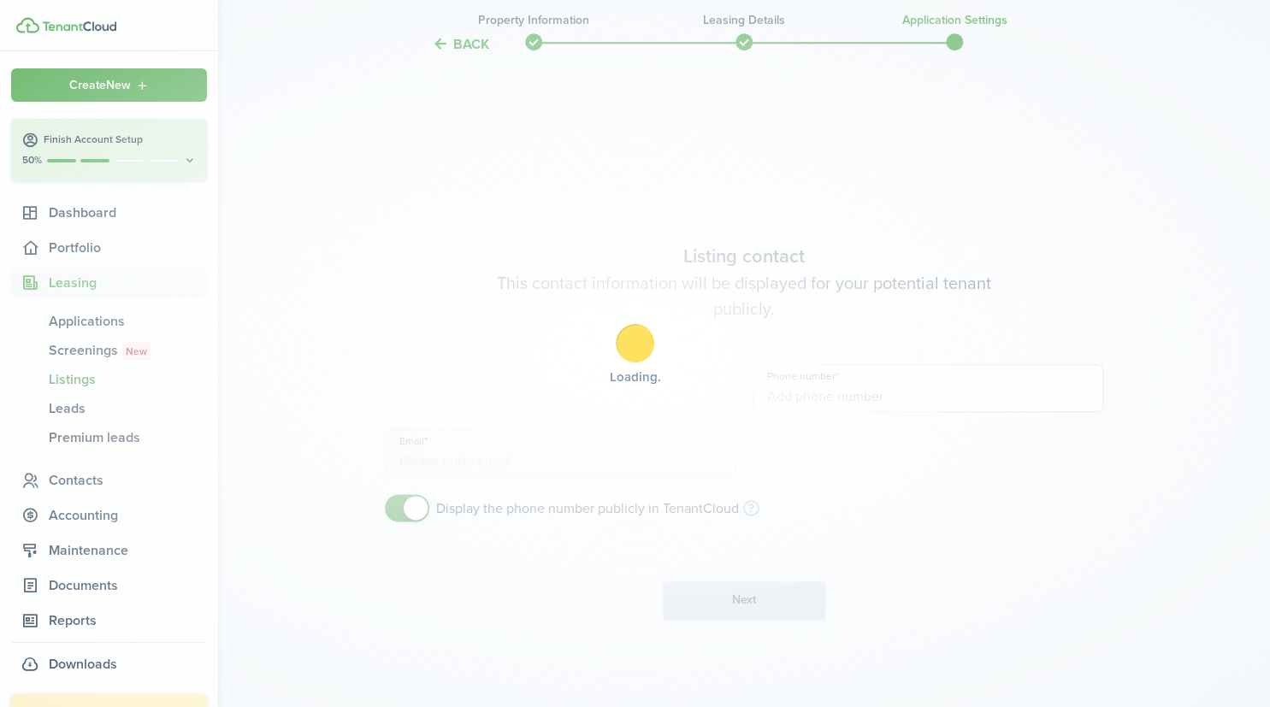
type input "[PHONE_NUMBER]"
type input "[EMAIL_ADDRESS][DOMAIN_NAME]"
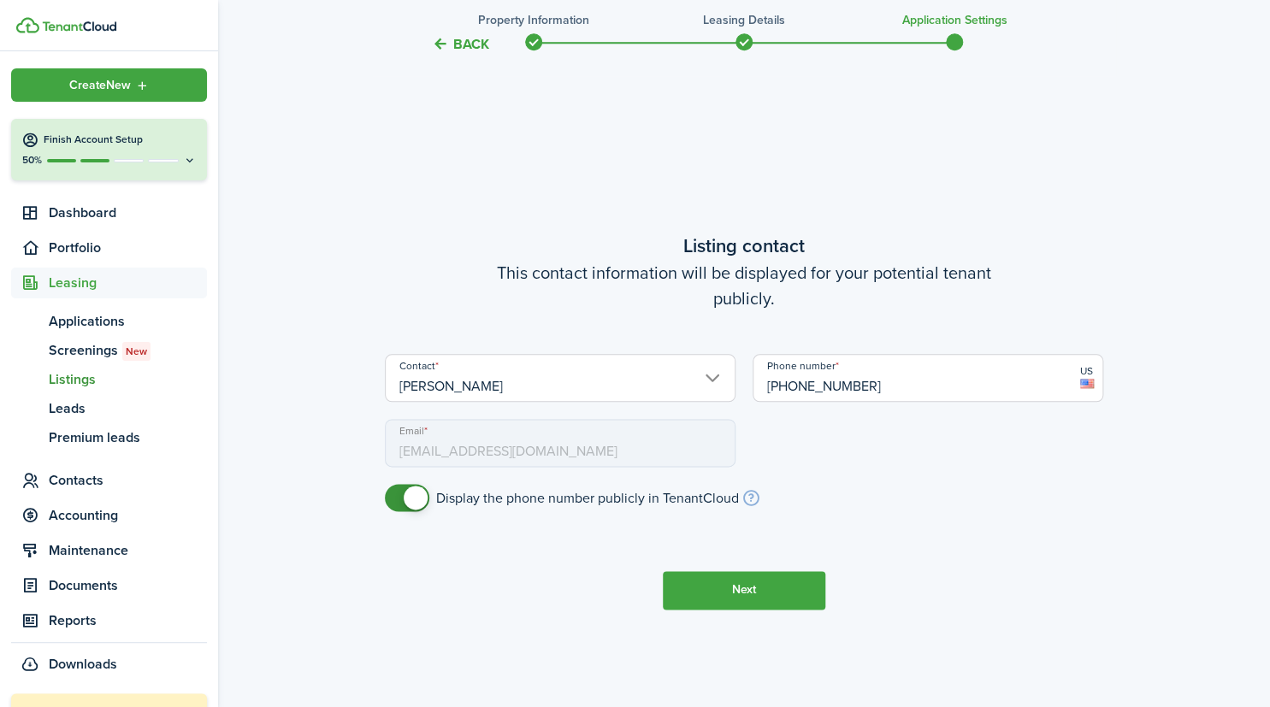
checkbox input "false"
click at [409, 496] on span at bounding box center [416, 498] width 24 height 24
click at [713, 378] on input "[PERSON_NAME]" at bounding box center [560, 378] width 351 height 48
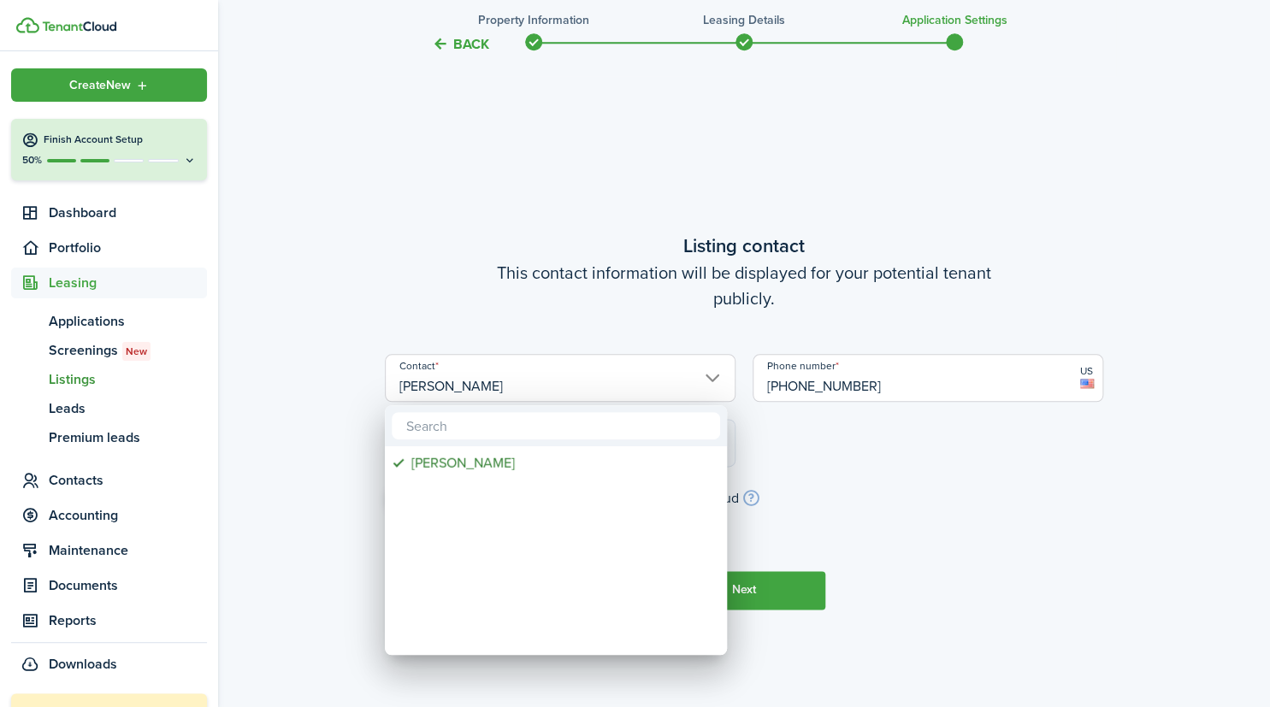
click at [871, 469] on div at bounding box center [635, 353] width 1544 height 981
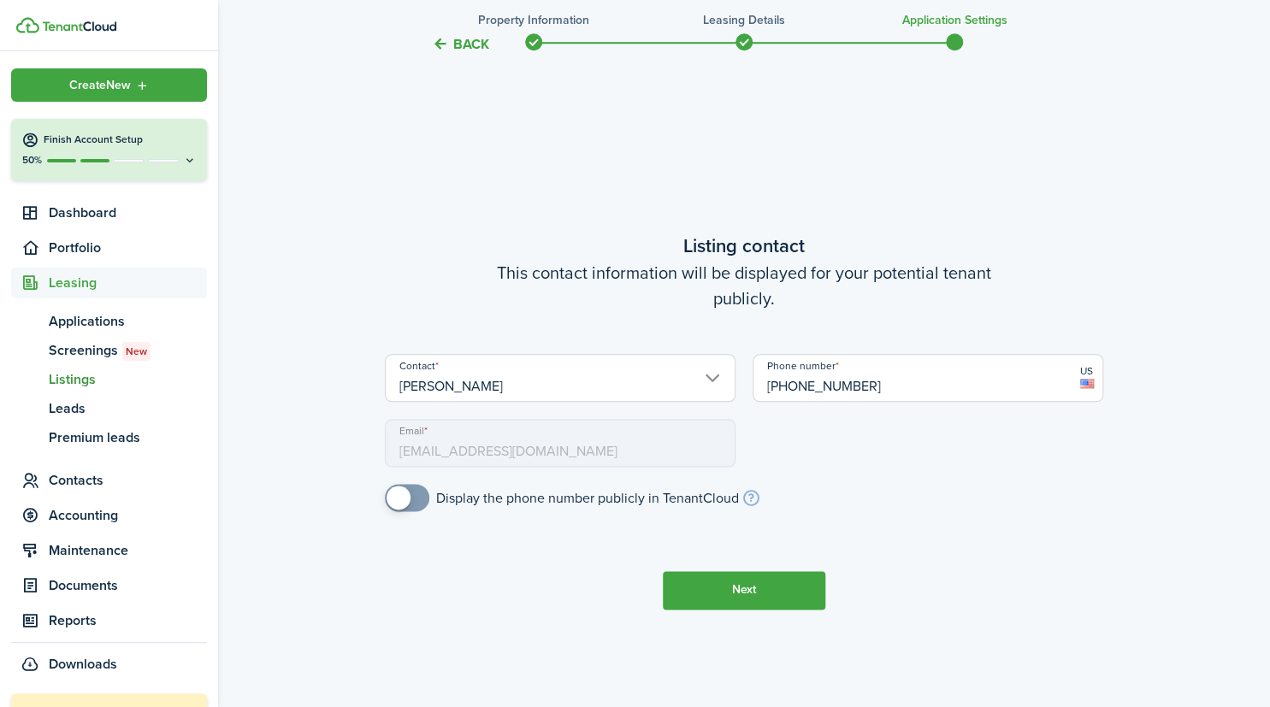
click at [718, 589] on button "Next" at bounding box center [744, 590] width 163 height 38
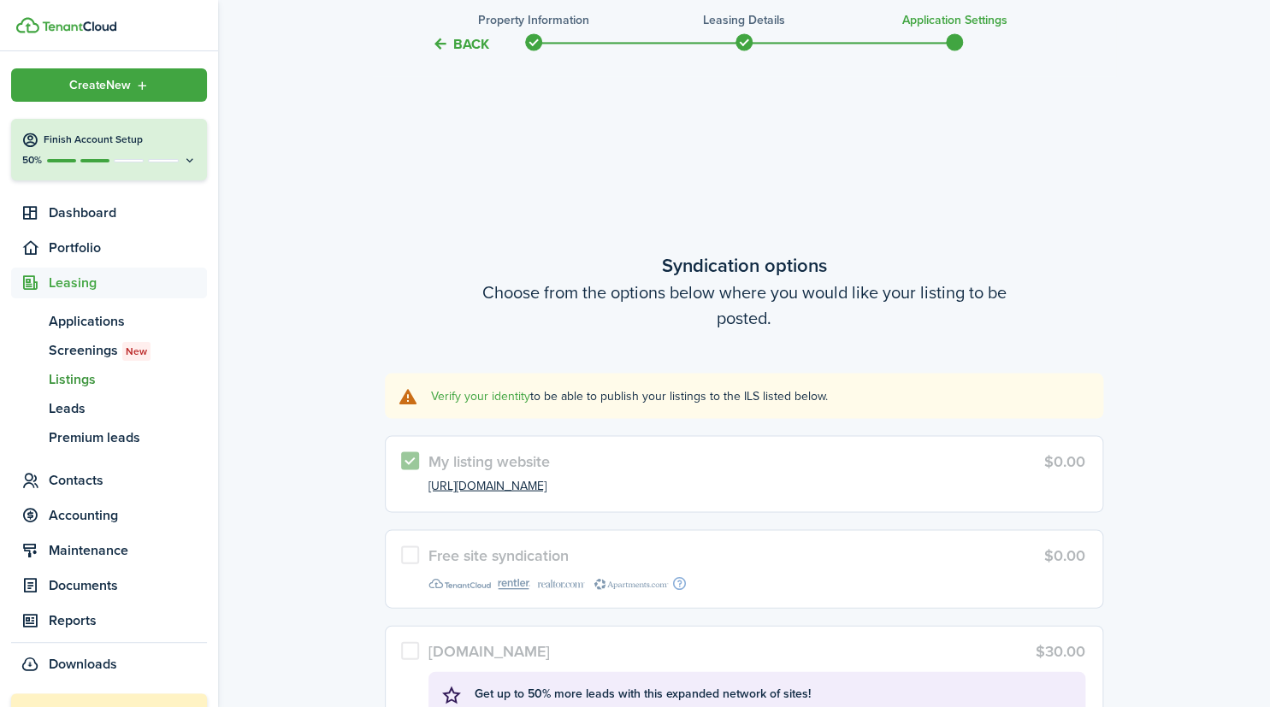
scroll to position [3978, 0]
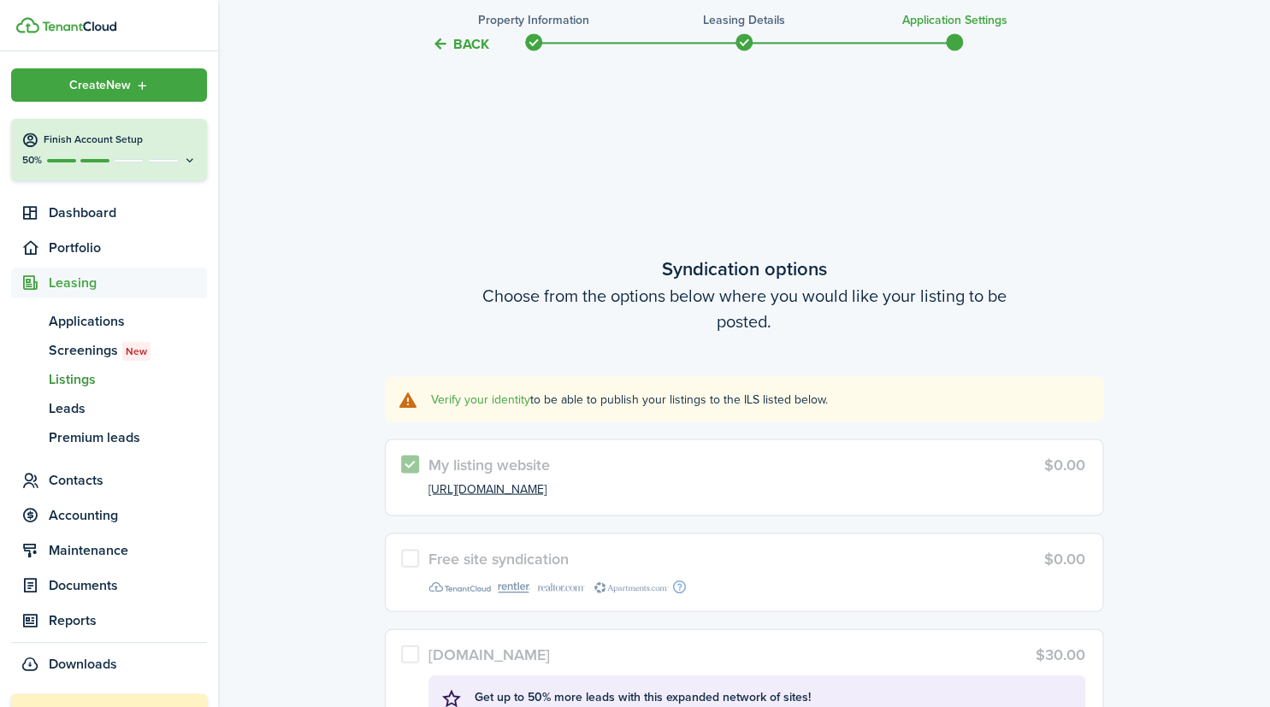
click at [184, 158] on icon at bounding box center [190, 160] width 14 height 13
